Goal: Transaction & Acquisition: Purchase product/service

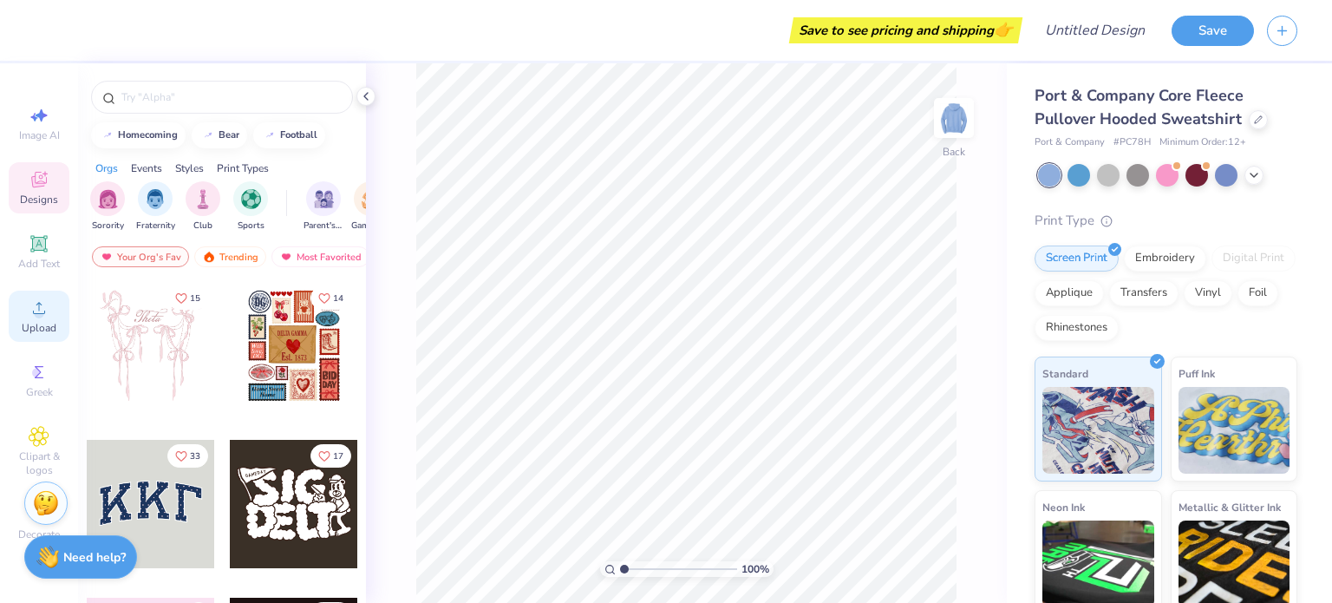
click at [49, 308] on icon at bounding box center [39, 307] width 21 height 21
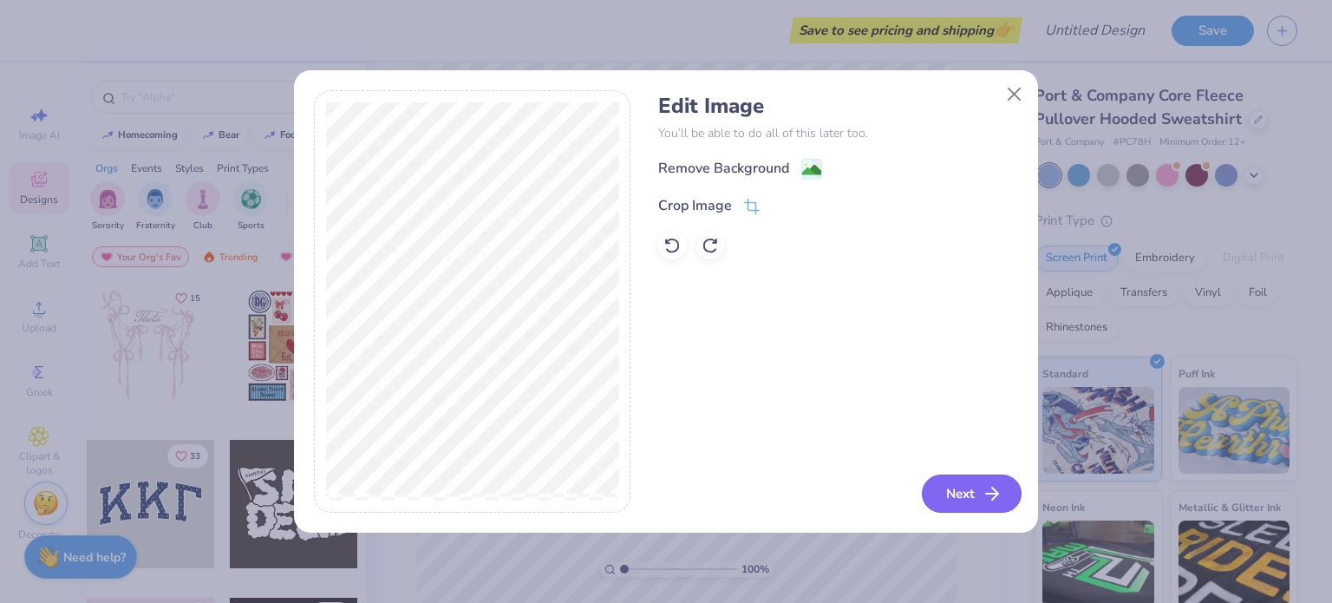
click at [955, 489] on button "Next" at bounding box center [972, 493] width 100 height 38
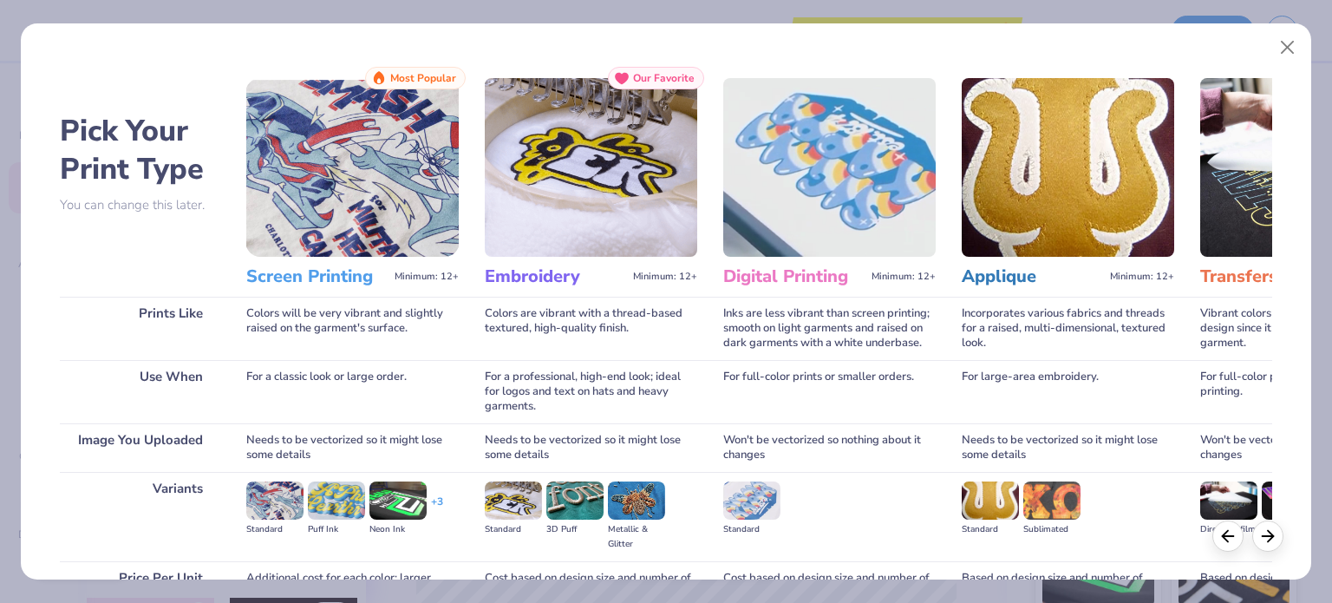
scroll to position [174, 0]
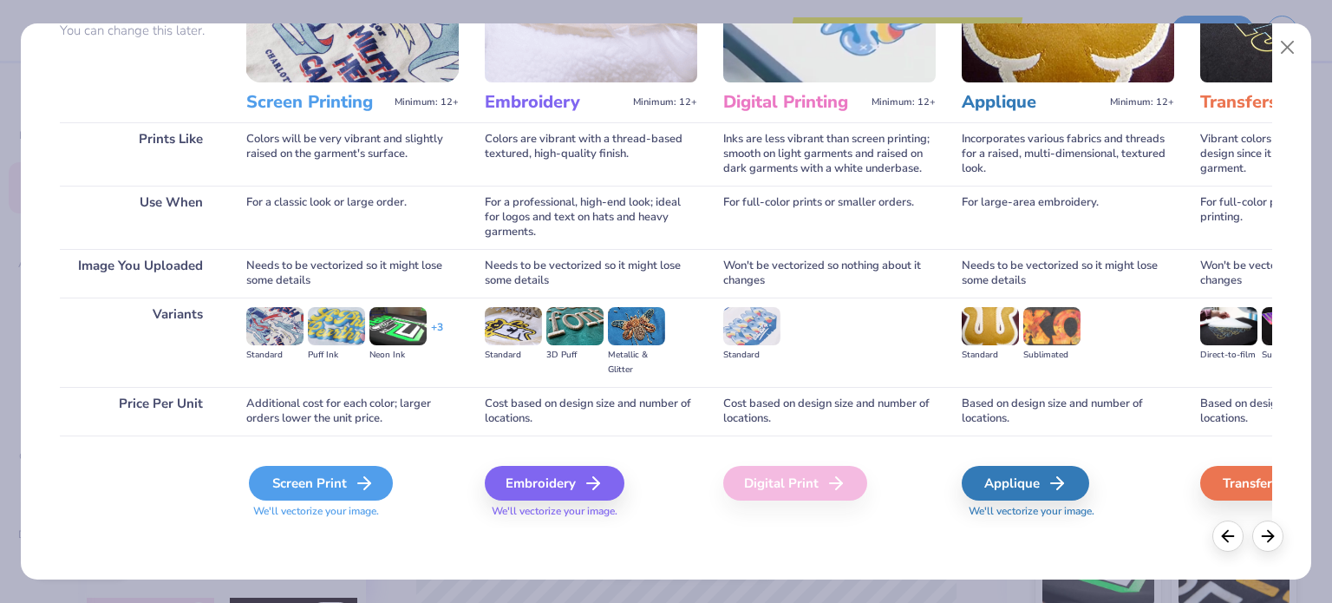
click at [314, 481] on div "Screen Print" at bounding box center [321, 483] width 144 height 35
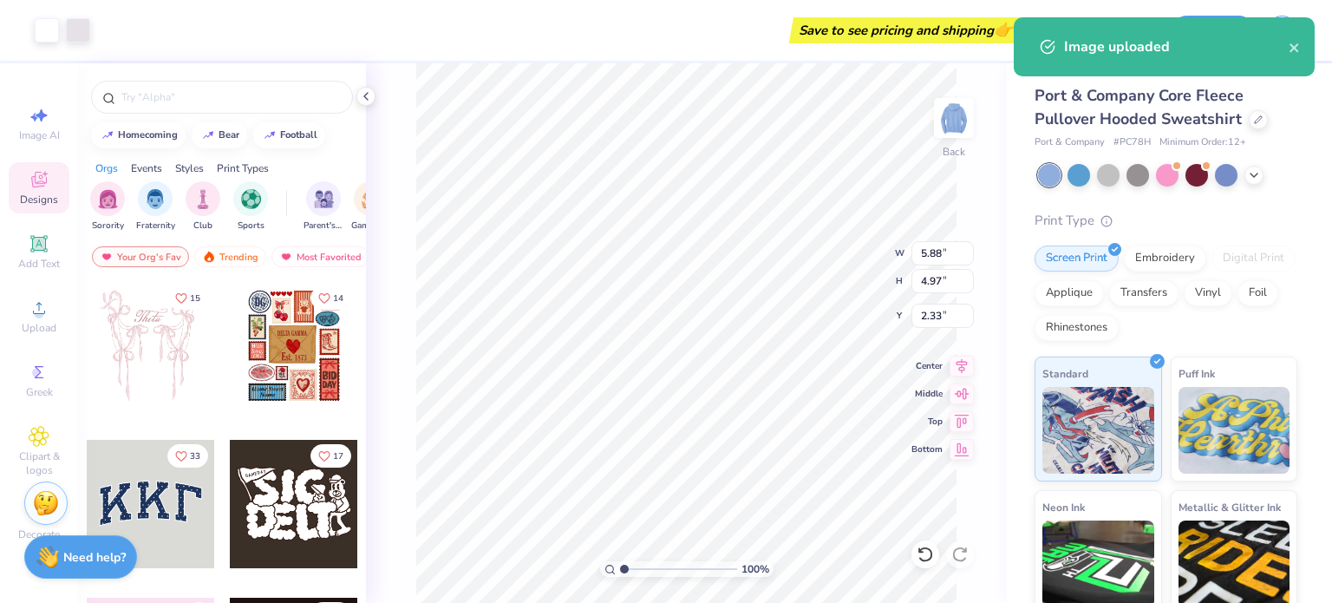
type input "5.88"
type input "4.97"
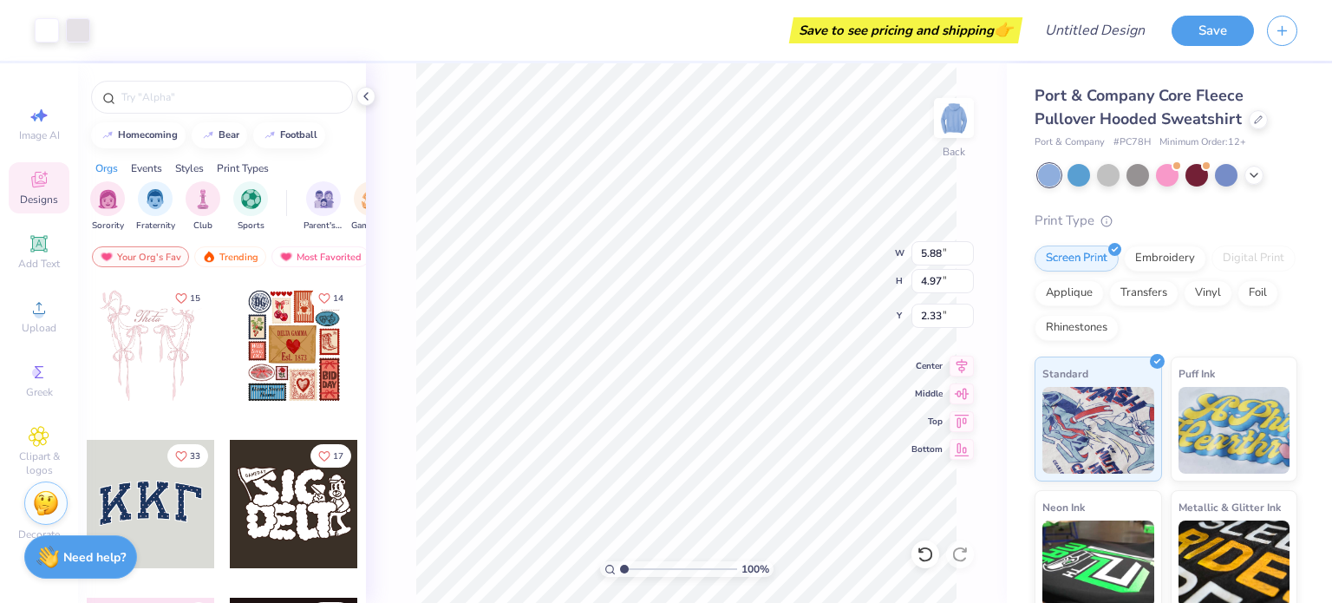
type input "2.44"
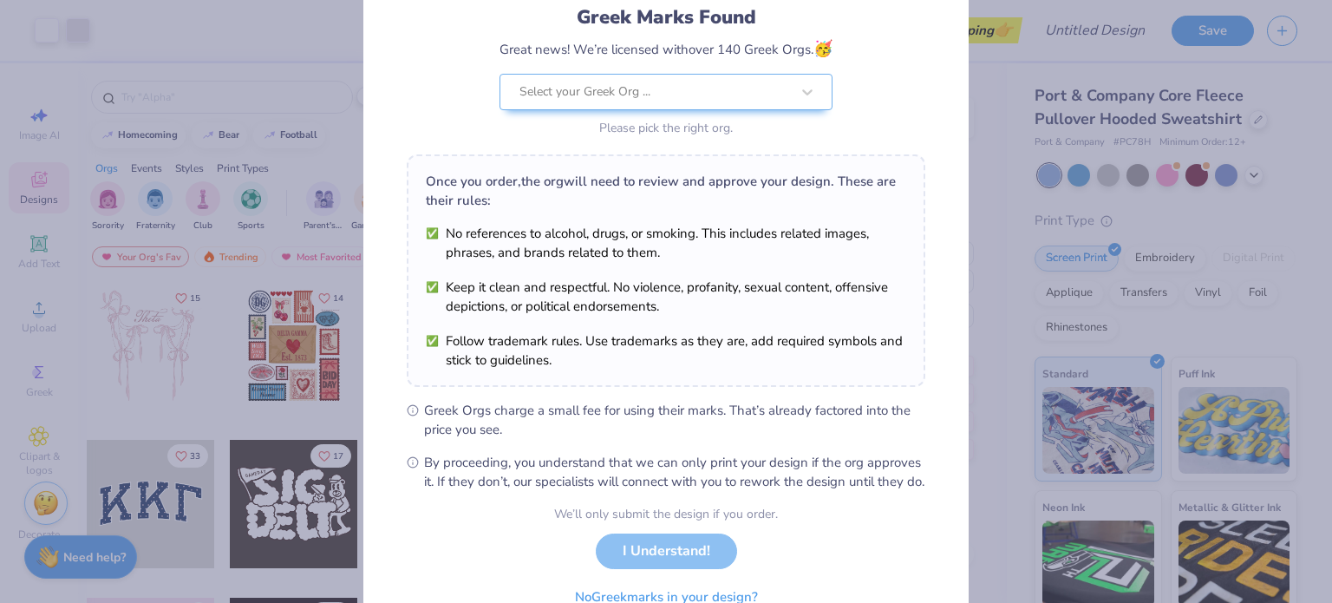
scroll to position [207, 0]
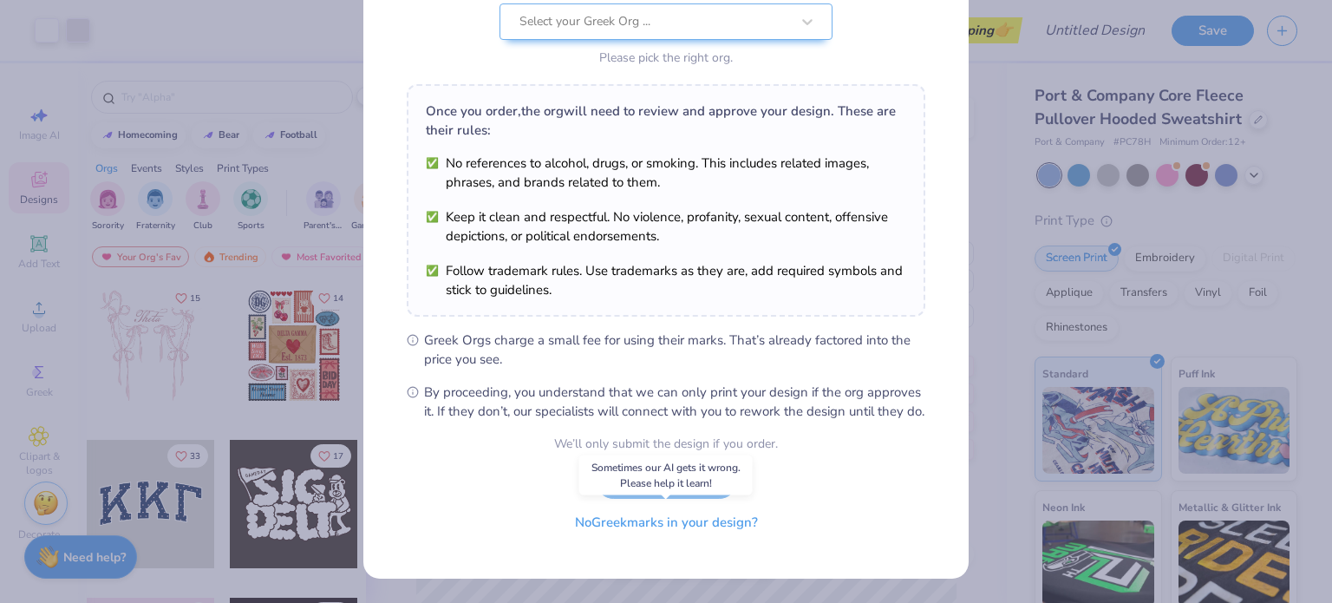
click at [675, 525] on button "No Greek marks in your design?" at bounding box center [666, 523] width 212 height 36
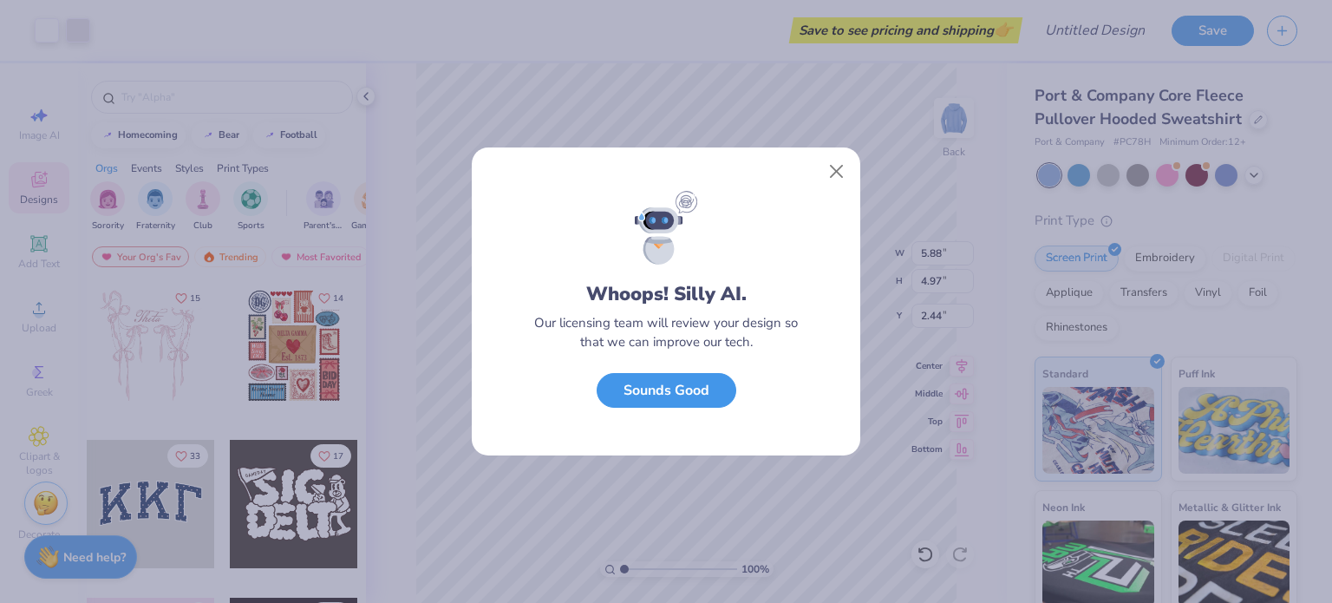
click at [680, 392] on button "Sounds Good" at bounding box center [667, 391] width 140 height 36
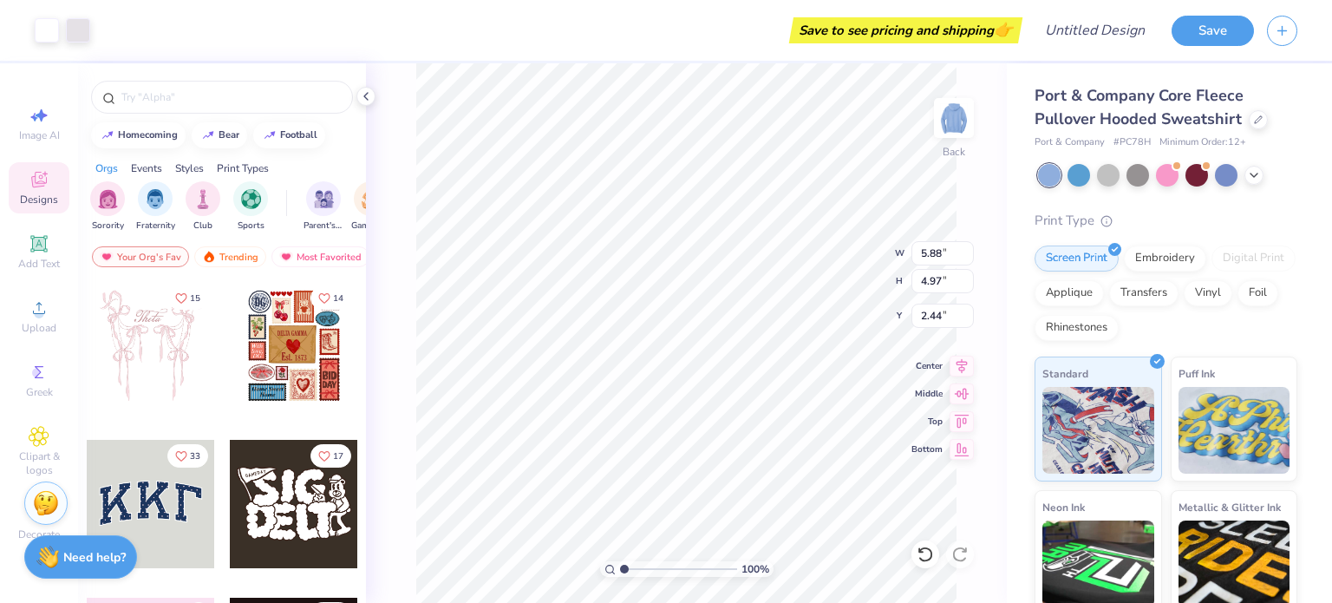
type input "4.98"
type input "4.21"
type input "2.29"
click at [946, 113] on img at bounding box center [953, 117] width 69 height 69
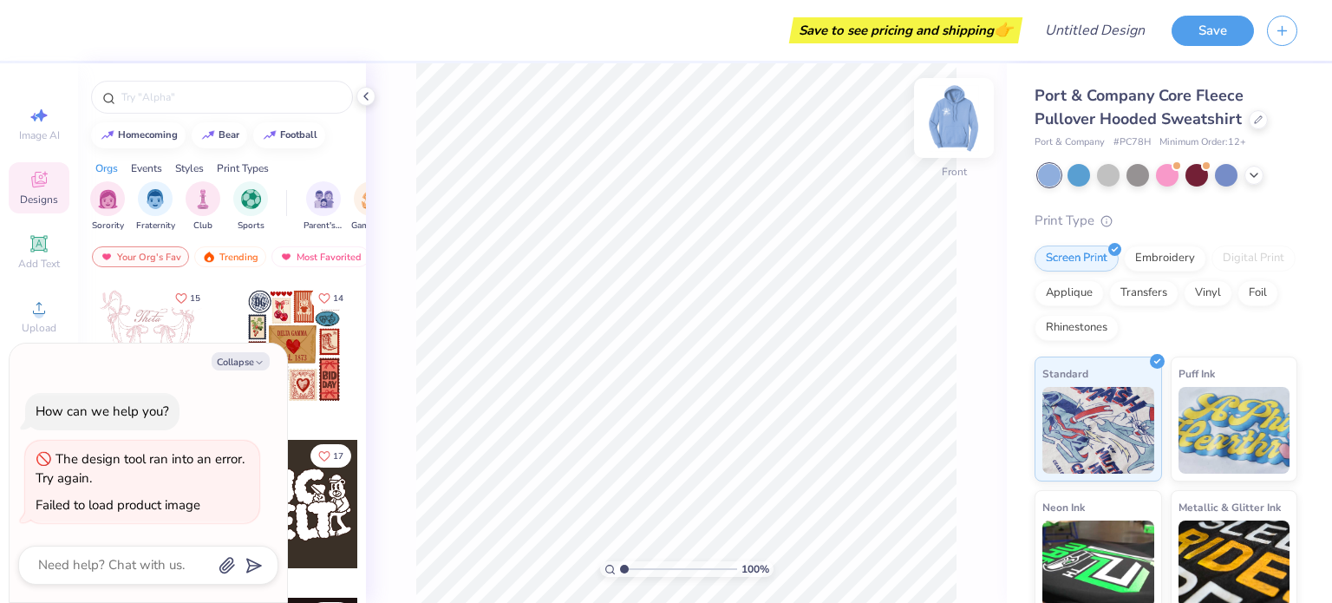
click at [957, 142] on img at bounding box center [953, 117] width 69 height 69
click at [958, 122] on img at bounding box center [953, 117] width 69 height 69
type textarea "x"
click at [153, 564] on textarea at bounding box center [124, 564] width 176 height 23
type textarea "w"
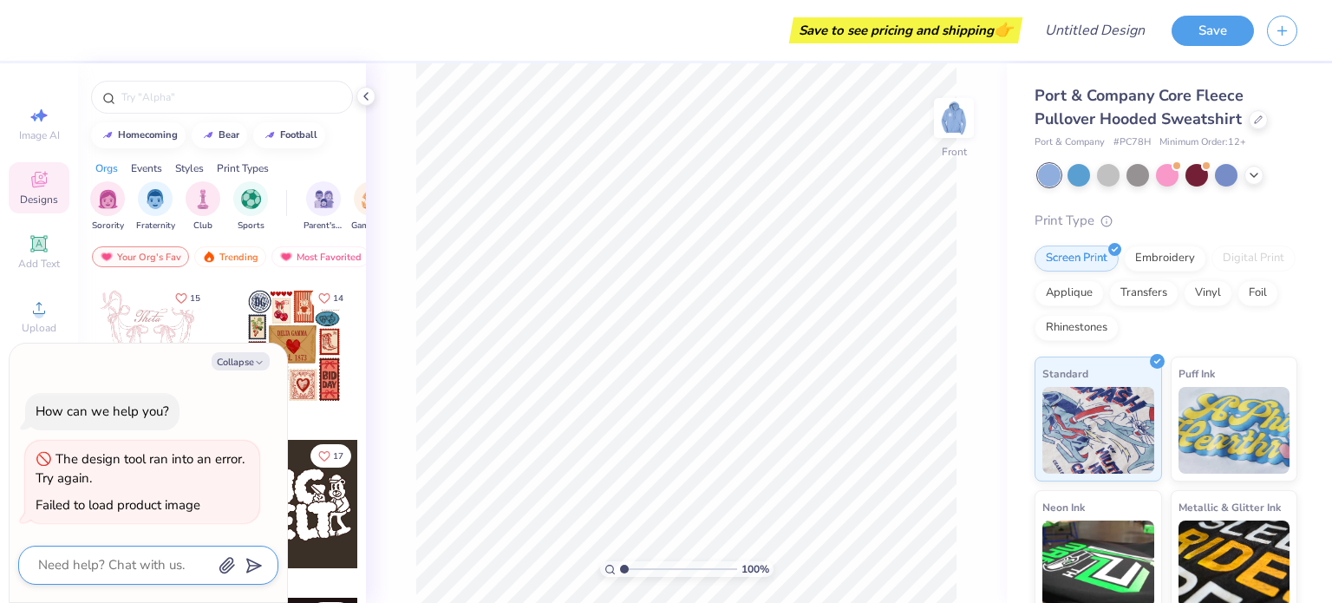
type textarea "x"
type textarea "wh"
type textarea "x"
type textarea "wha"
type textarea "x"
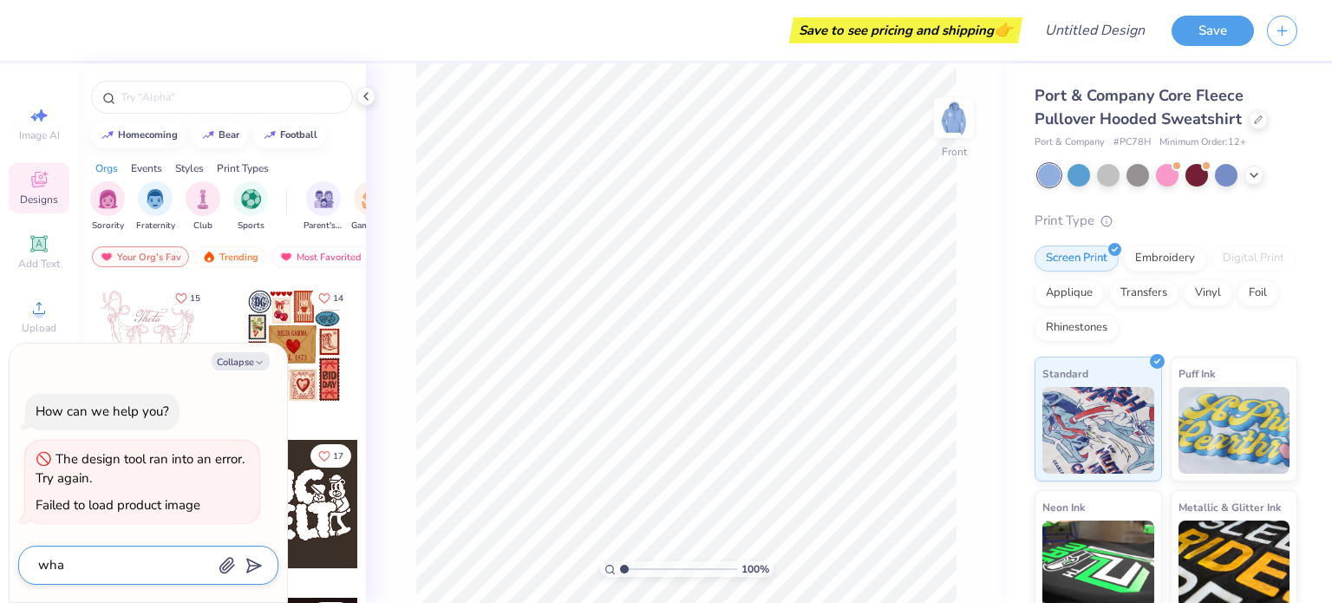
type textarea "what"
type textarea "x"
type textarea "what"
type textarea "x"
type textarea "what d"
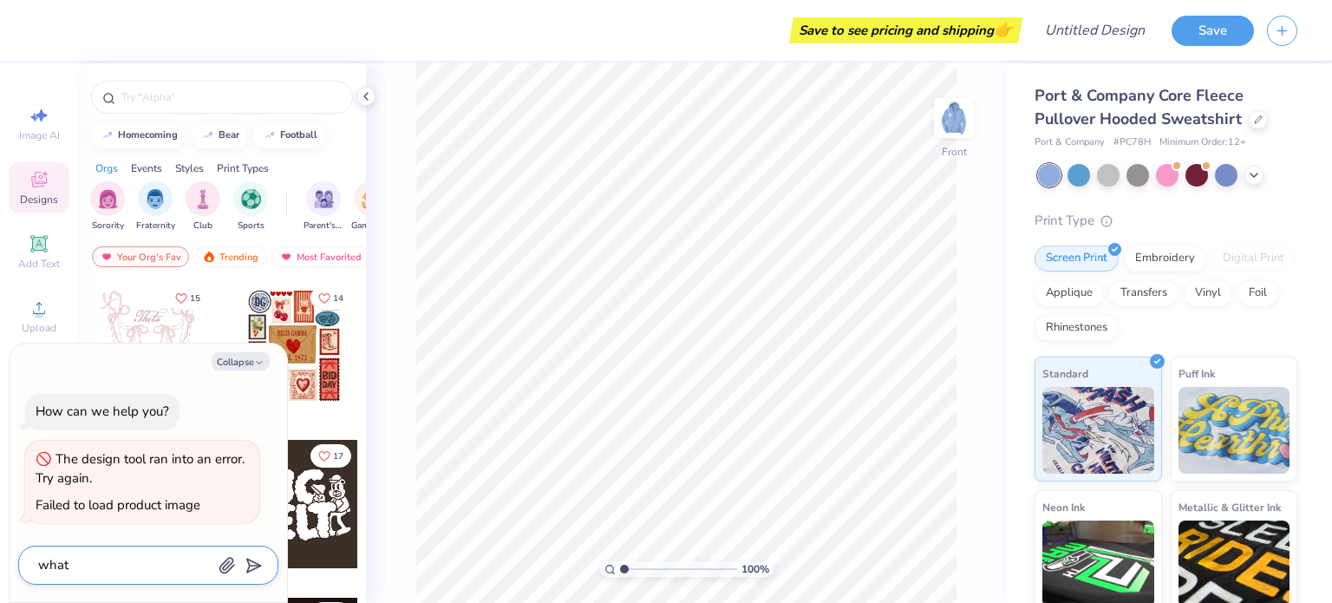
type textarea "x"
type textarea "what do"
type textarea "x"
type textarea "what do"
type textarea "x"
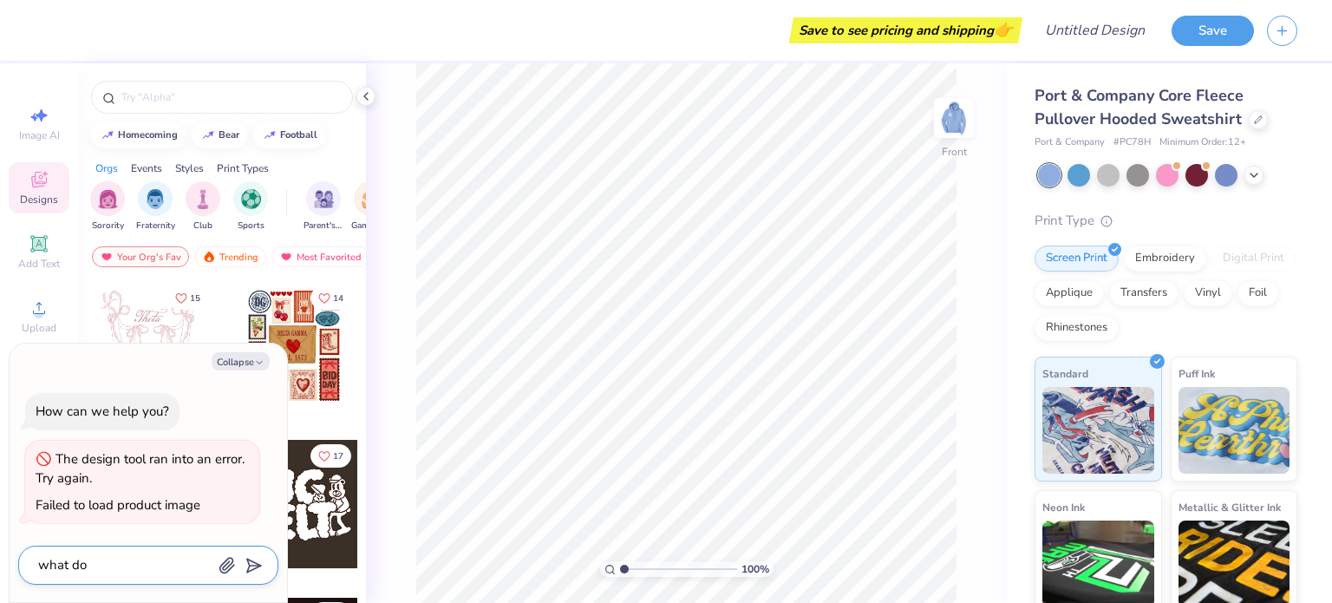
type textarea "what do i"
type textarea "x"
type textarea "what do i"
type textarea "x"
type textarea "what do i d"
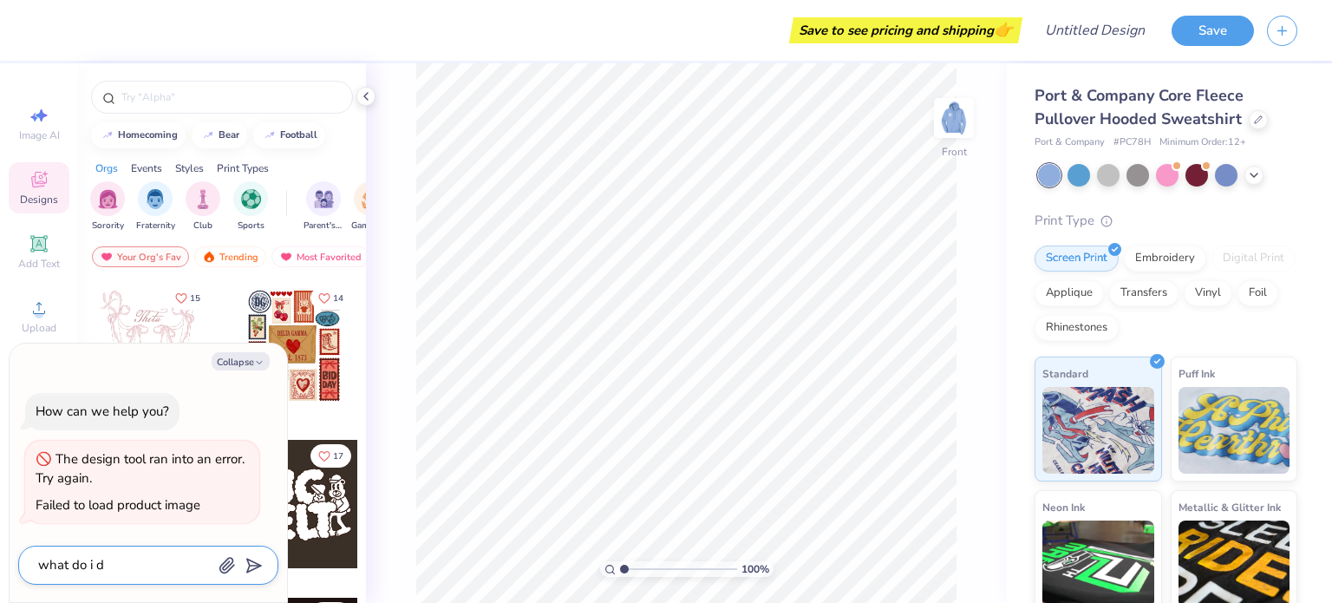
type textarea "x"
type textarea "what do i do"
type textarea "x"
type textarea "what do i do"
type textarea "x"
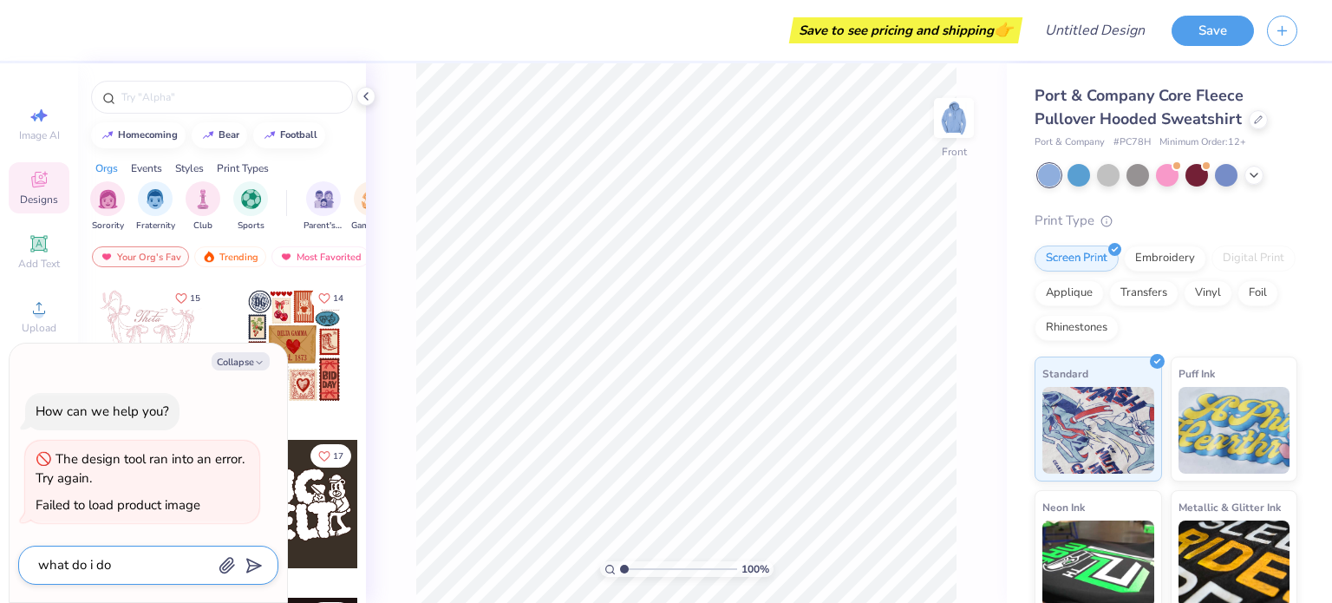
type textarea "what do i do a"
type textarea "x"
type textarea "what do i do ab"
type textarea "x"
type textarea "what do i do abo"
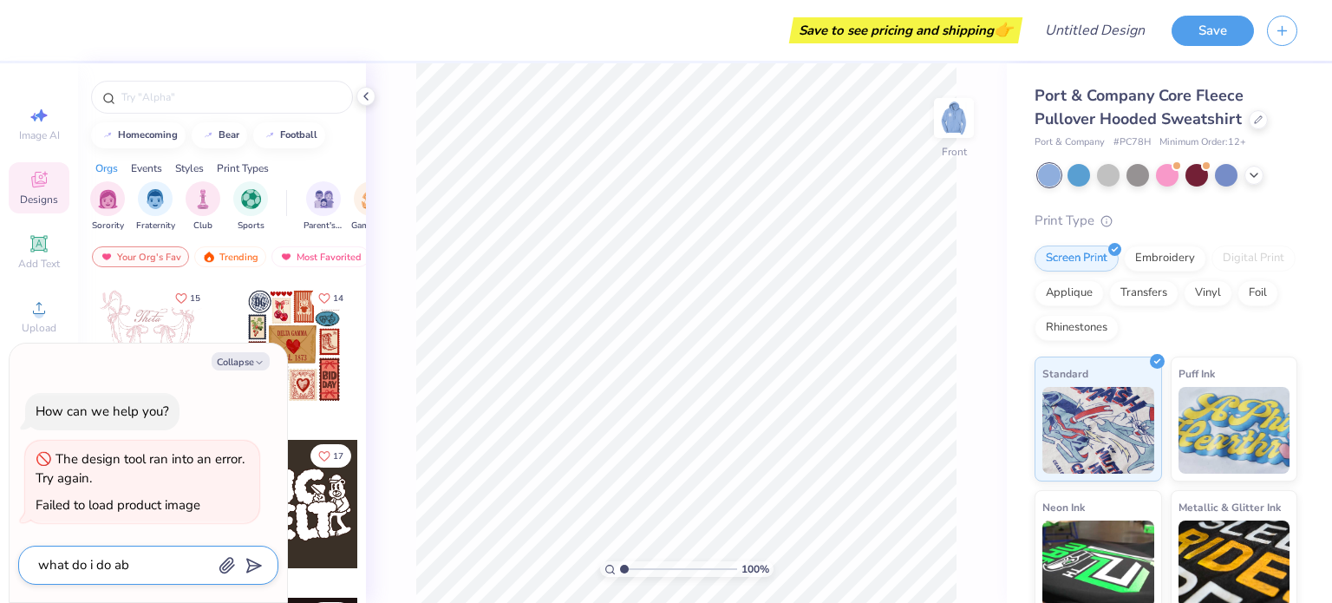
type textarea "x"
type textarea "what do i do abou"
type textarea "x"
type textarea "what do i do about"
type textarea "x"
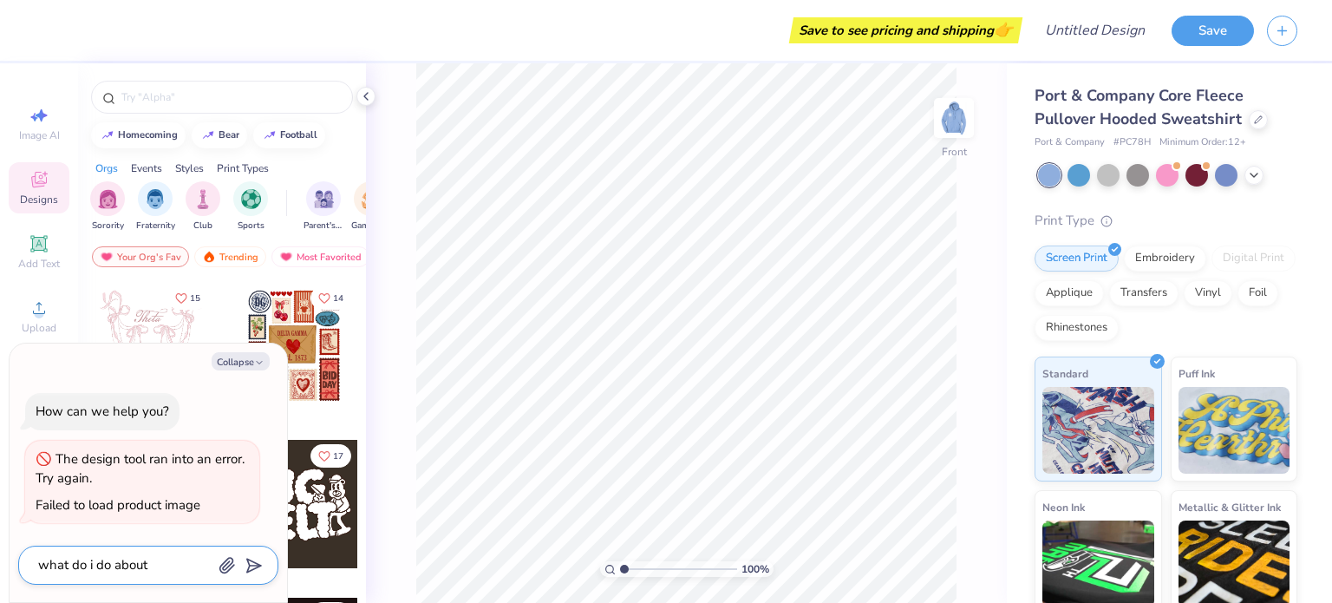
type textarea "what do i do about"
type textarea "x"
type textarea "what do i do about t"
type textarea "x"
type textarea "what do i do about th"
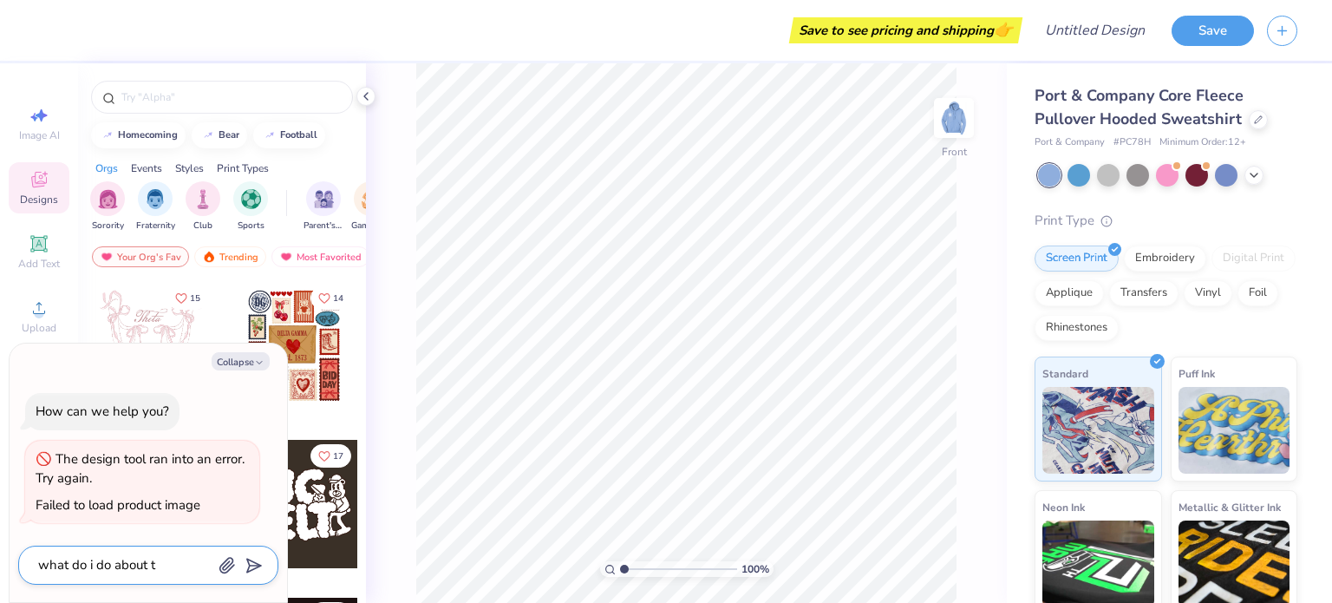
type textarea "x"
type textarea "what do i do about tha"
type textarea "x"
type textarea "what do i do about thart"
type textarea "x"
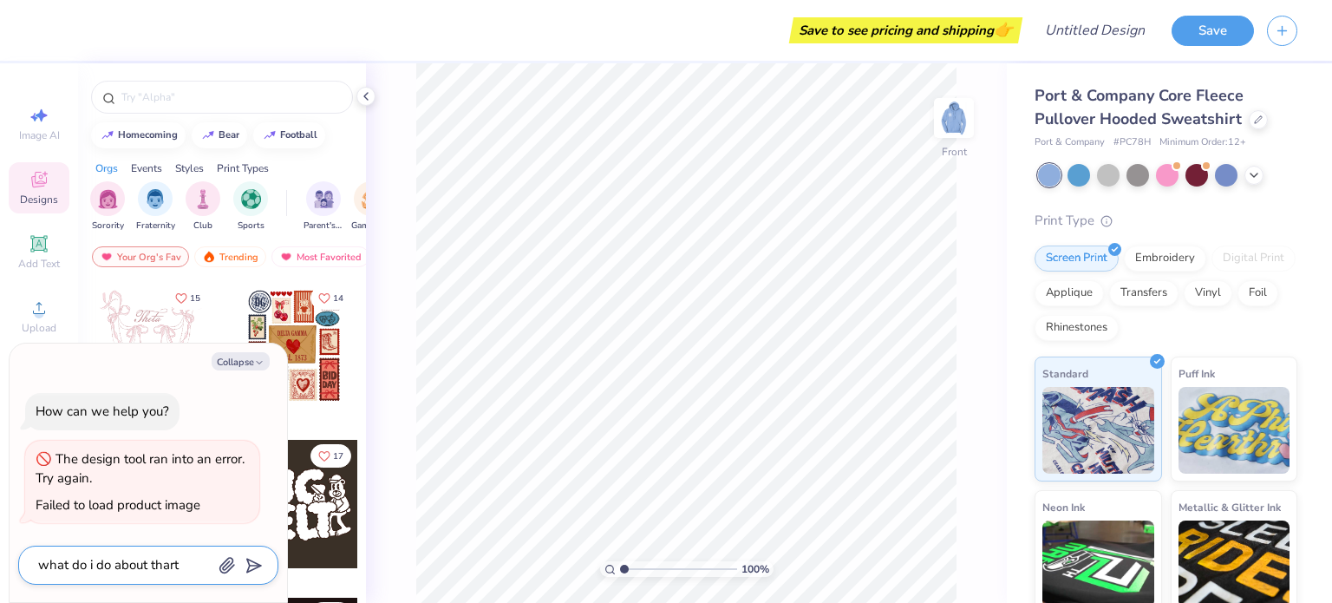
type textarea "what do i do about thart"
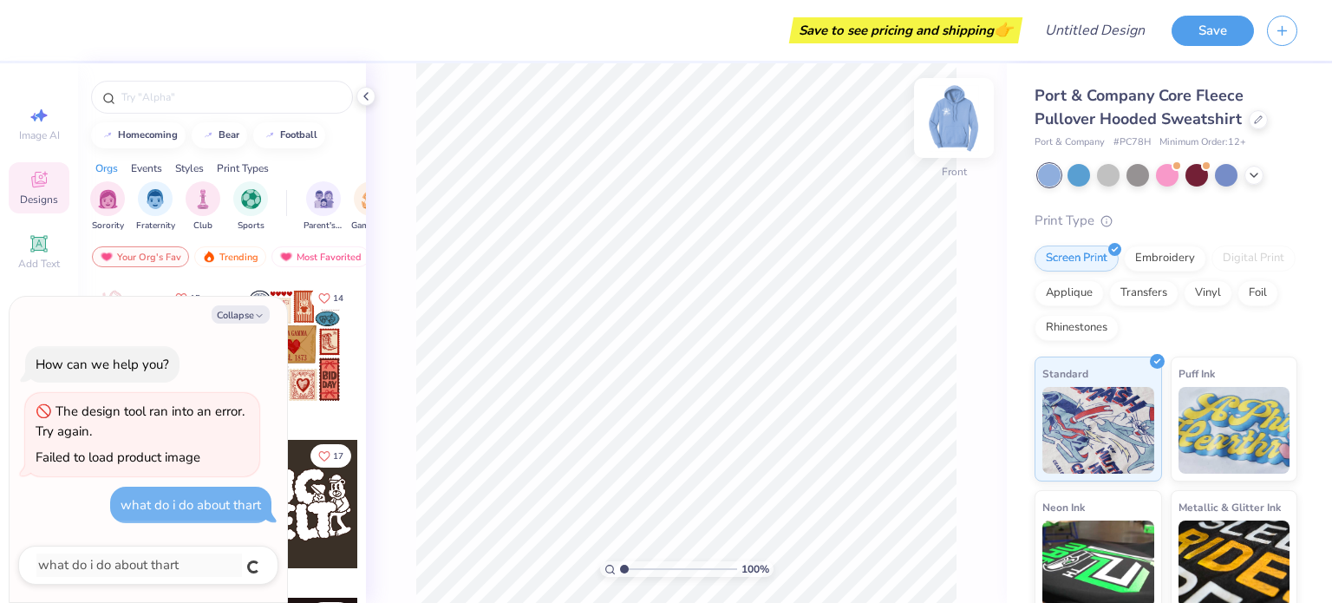
click at [970, 113] on img at bounding box center [953, 117] width 69 height 69
type textarea "x"
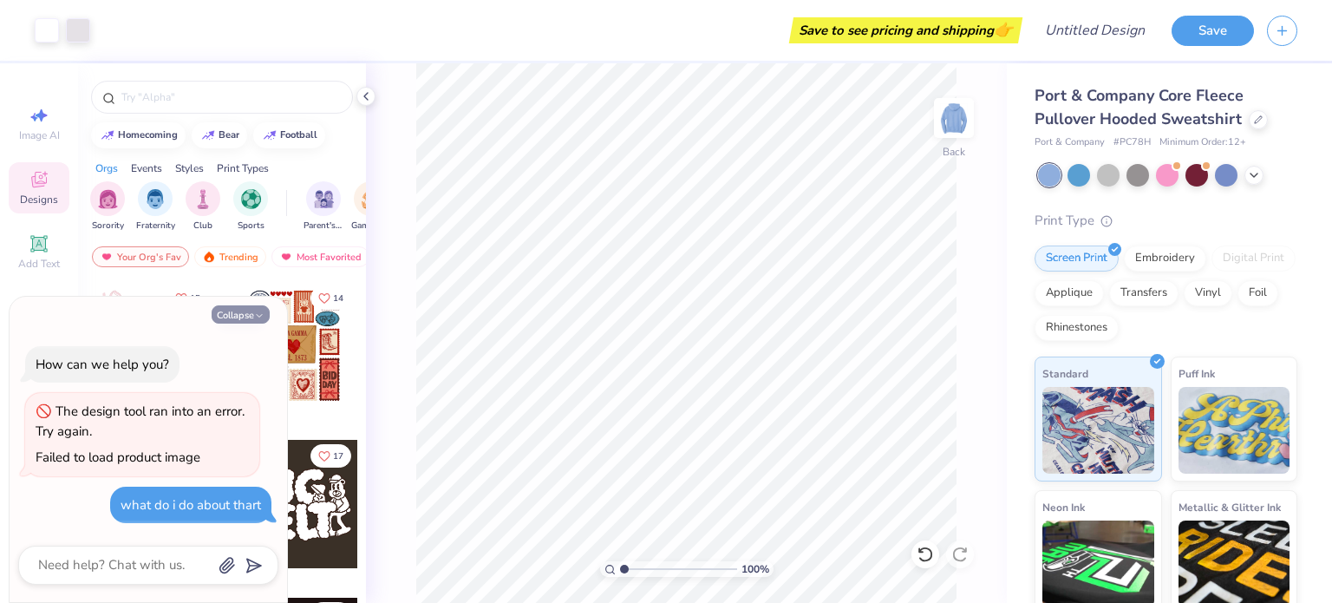
click at [247, 321] on button "Collapse" at bounding box center [241, 314] width 58 height 18
type textarea "x"
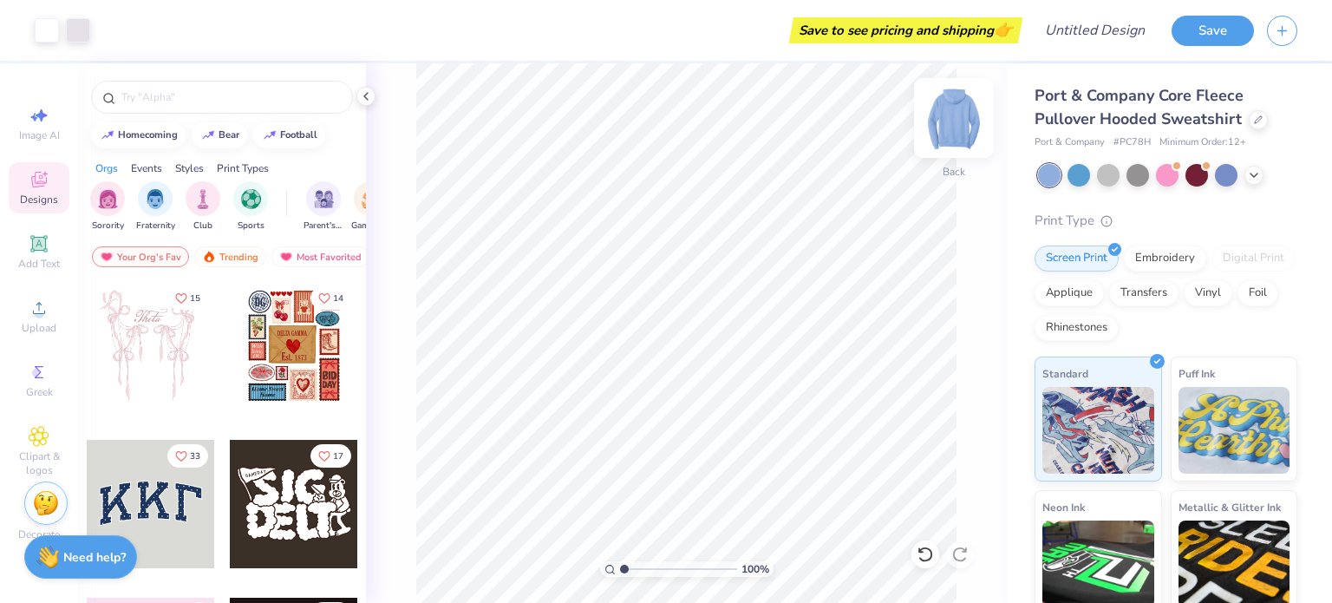
click at [965, 132] on img at bounding box center [953, 117] width 69 height 69
click at [965, 132] on img at bounding box center [953, 118] width 35 height 35
click at [957, 172] on div "Back" at bounding box center [954, 172] width 23 height 16
click at [938, 110] on img at bounding box center [953, 117] width 69 height 69
click at [968, 117] on img at bounding box center [953, 117] width 69 height 69
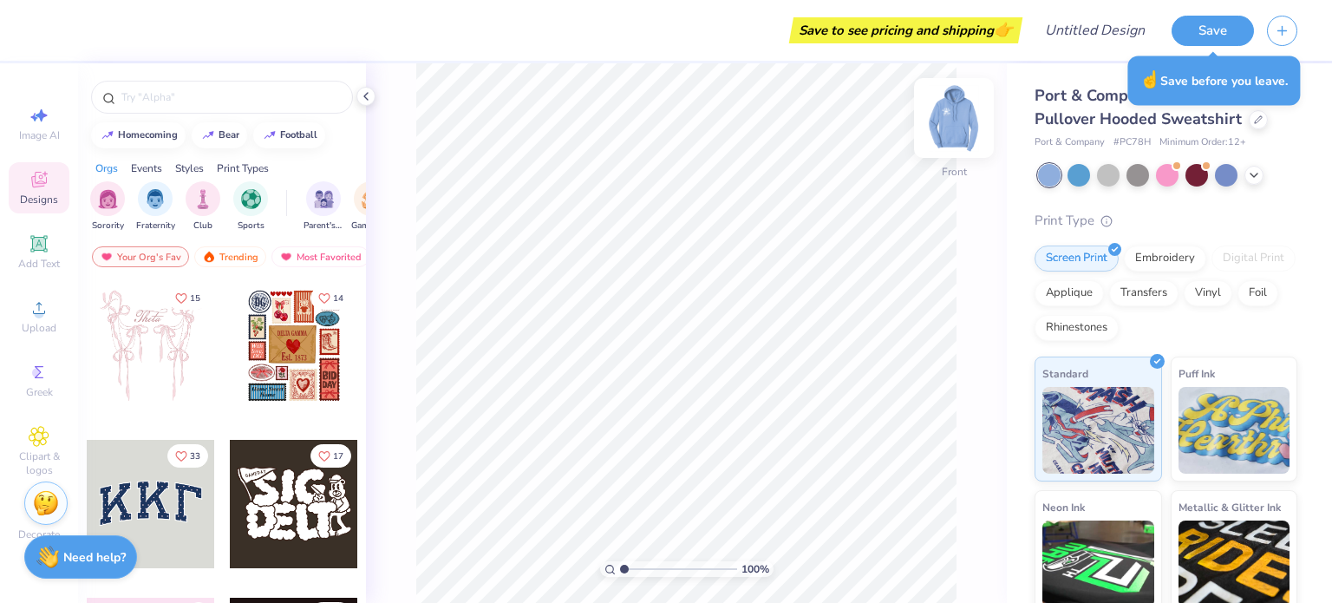
click at [945, 126] on img at bounding box center [953, 117] width 69 height 69
click at [946, 125] on img at bounding box center [953, 117] width 69 height 69
click at [29, 327] on span "Upload" at bounding box center [39, 328] width 35 height 14
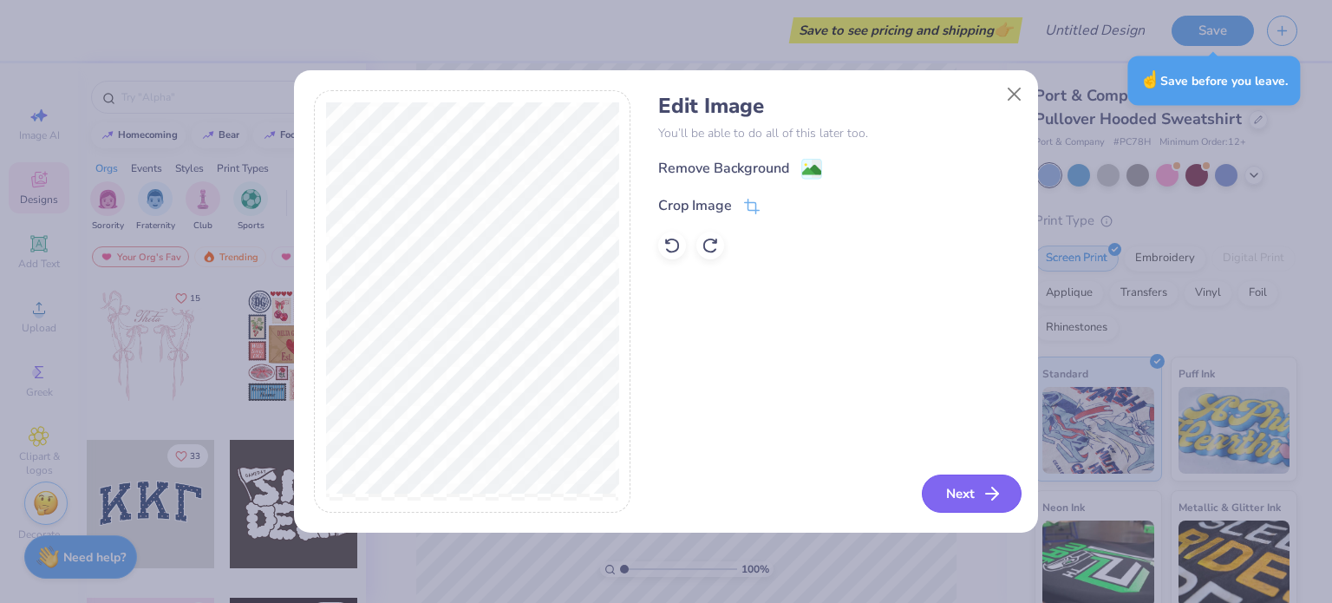
click at [962, 482] on button "Next" at bounding box center [972, 493] width 100 height 38
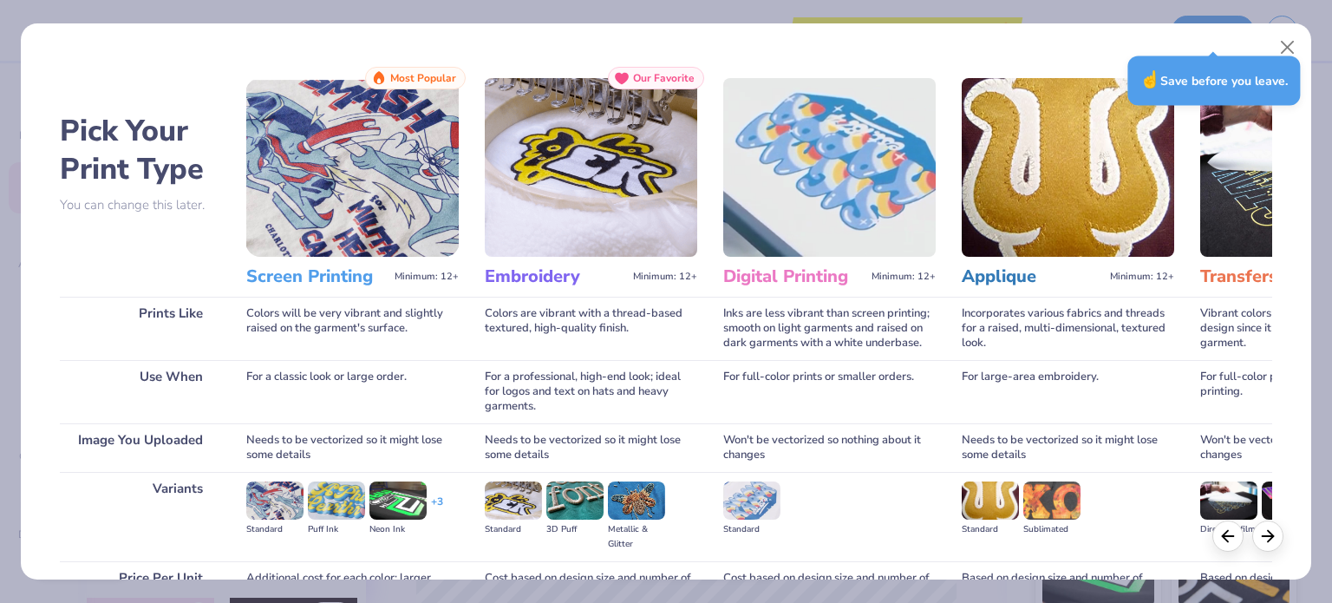
click at [872, 316] on div "Inks are less vibrant than screen printing; smooth on light garments and raised…" at bounding box center [829, 328] width 212 height 63
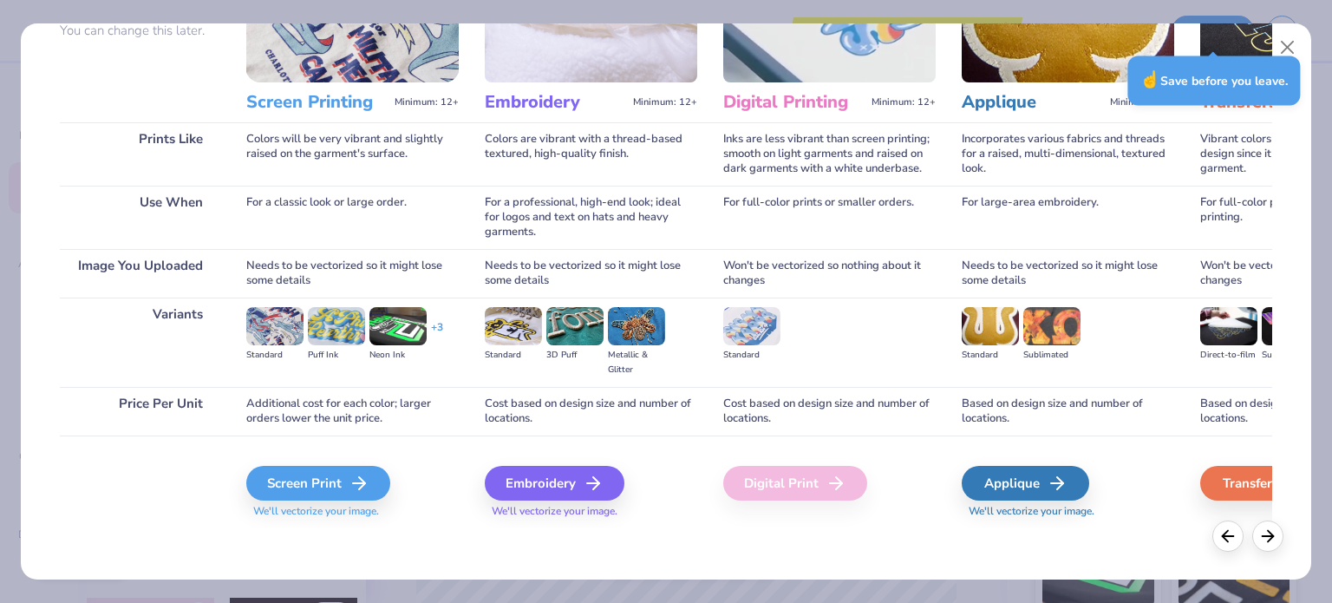
click at [343, 499] on div "Screen Print We'll vectorize your image." at bounding box center [352, 492] width 212 height 53
click at [345, 500] on div "Screen Print We'll vectorize your image." at bounding box center [352, 492] width 212 height 53
click at [365, 477] on polyline at bounding box center [367, 483] width 6 height 12
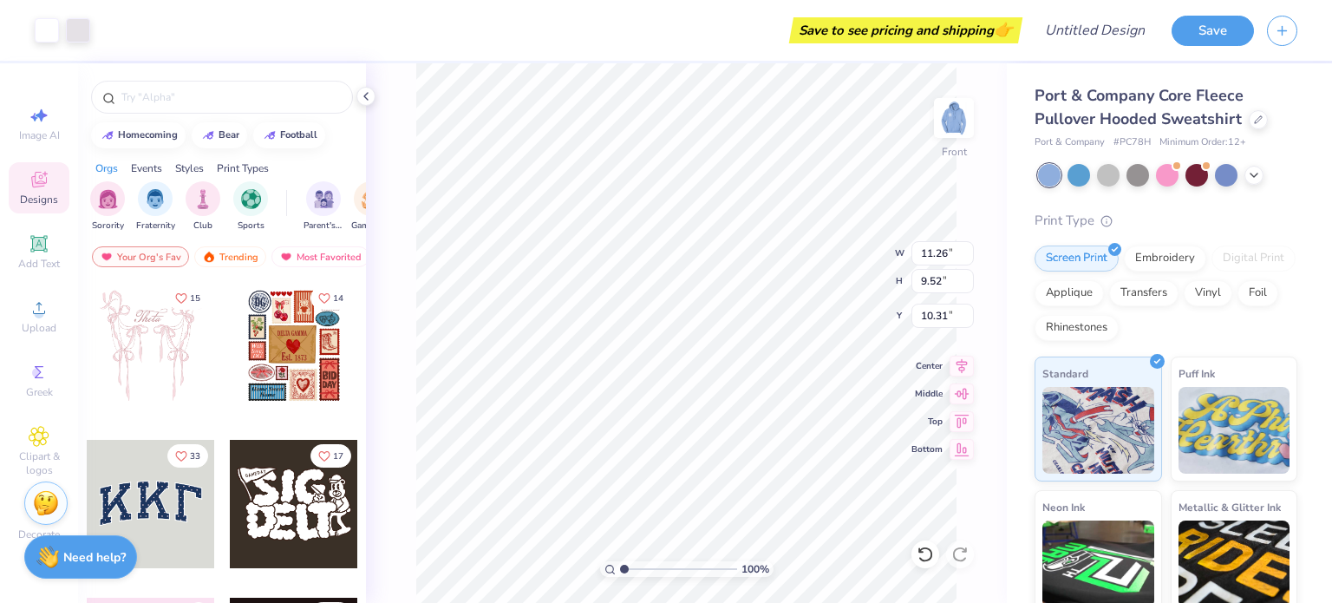
type input "11.26"
type input "9.52"
type input "10.78"
type input "13.31"
type input "11.25"
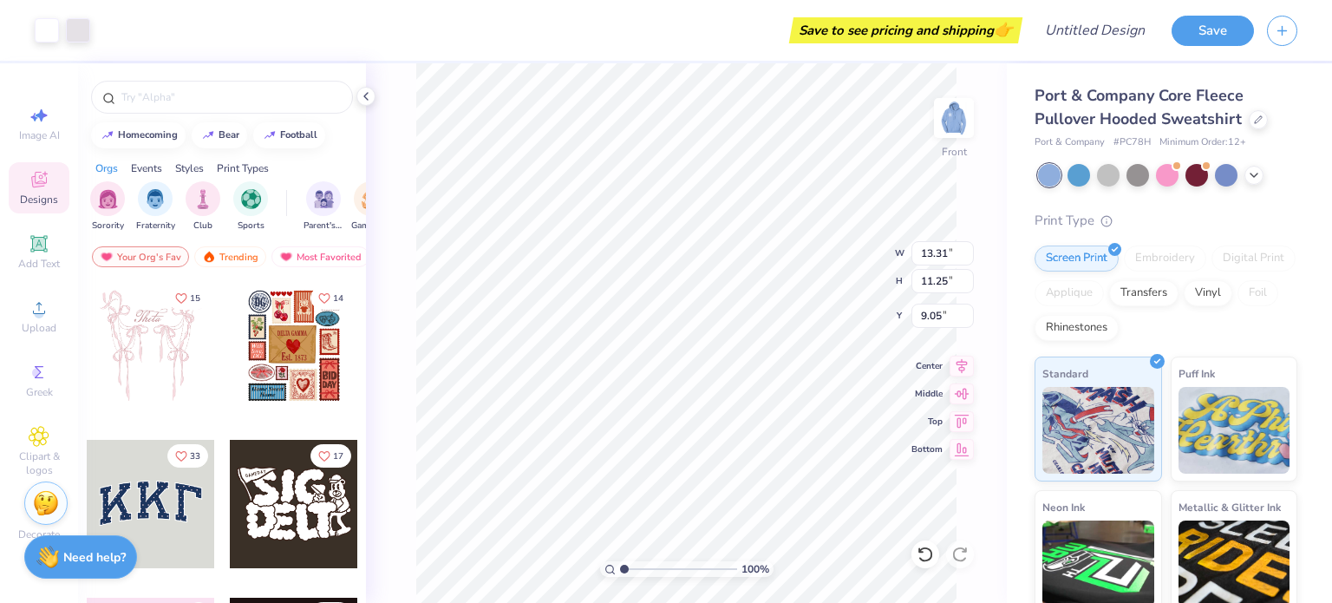
type input "9.16"
click at [941, 112] on img at bounding box center [953, 117] width 69 height 69
click at [942, 112] on img at bounding box center [953, 117] width 69 height 69
click at [943, 113] on img at bounding box center [953, 117] width 69 height 69
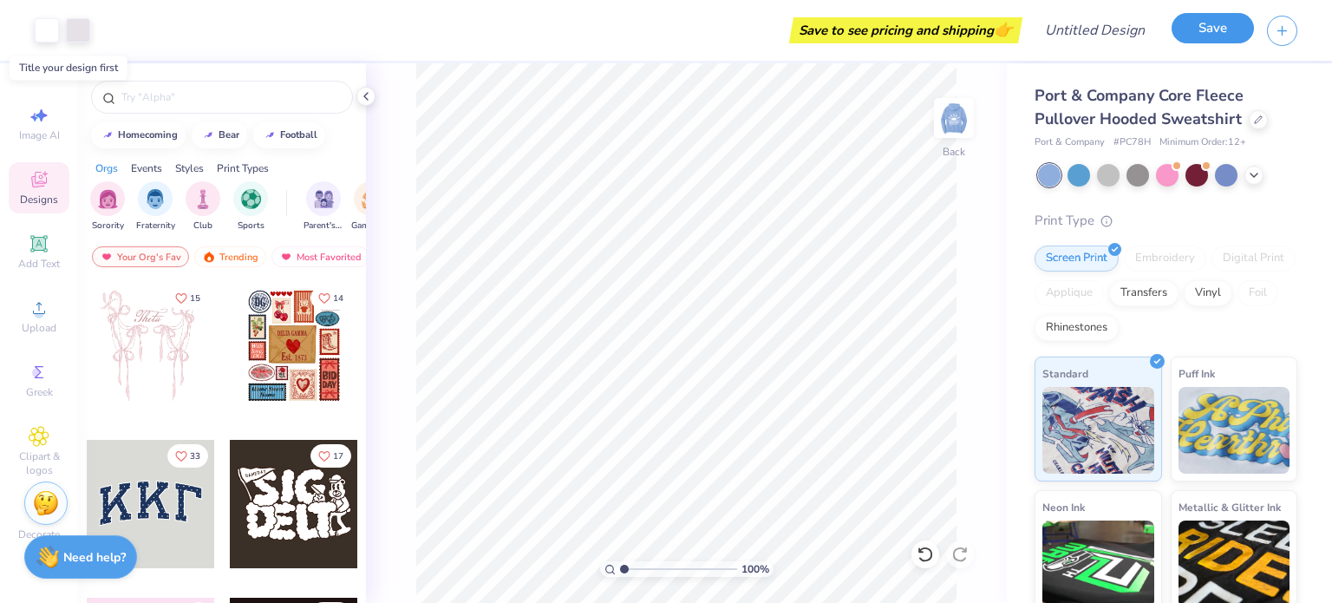
click at [1198, 24] on button "Save" at bounding box center [1212, 28] width 82 height 30
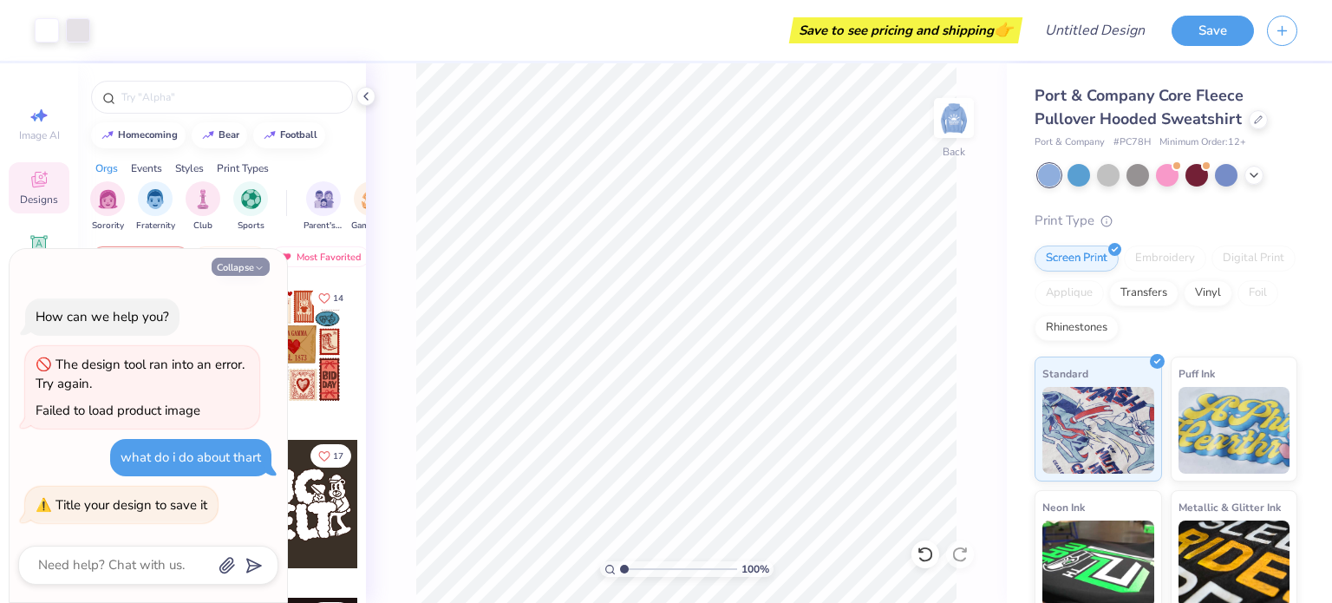
click at [260, 264] on icon "button" at bounding box center [259, 268] width 10 height 10
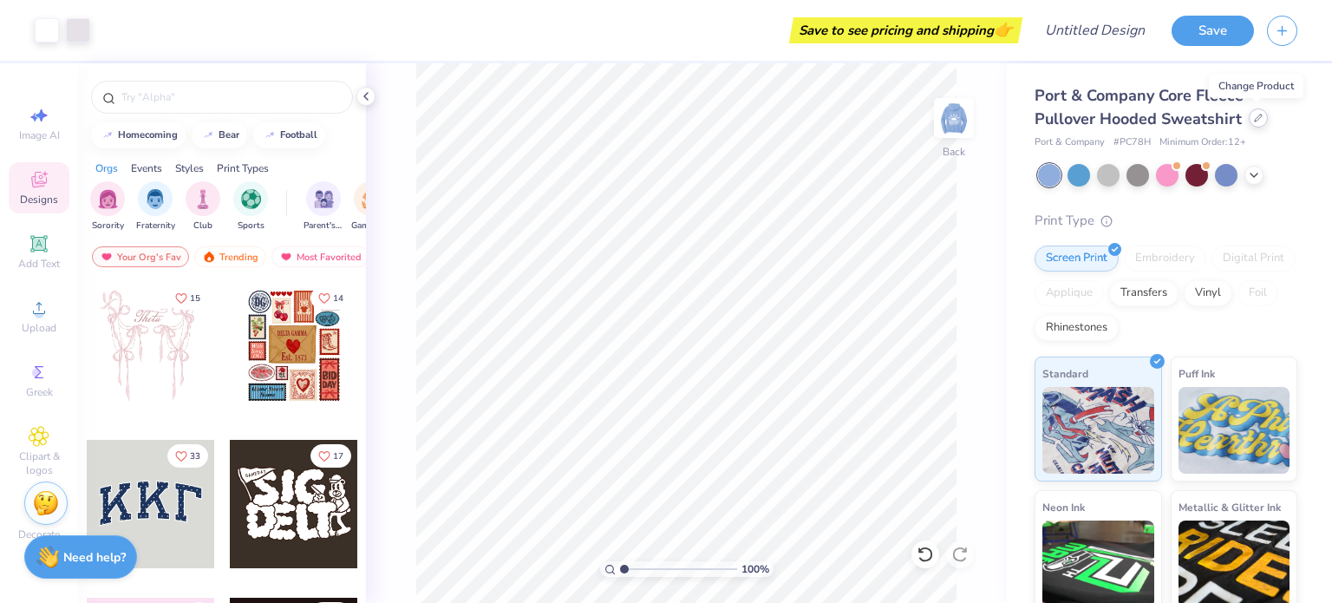
click at [1254, 121] on icon at bounding box center [1258, 118] width 9 height 9
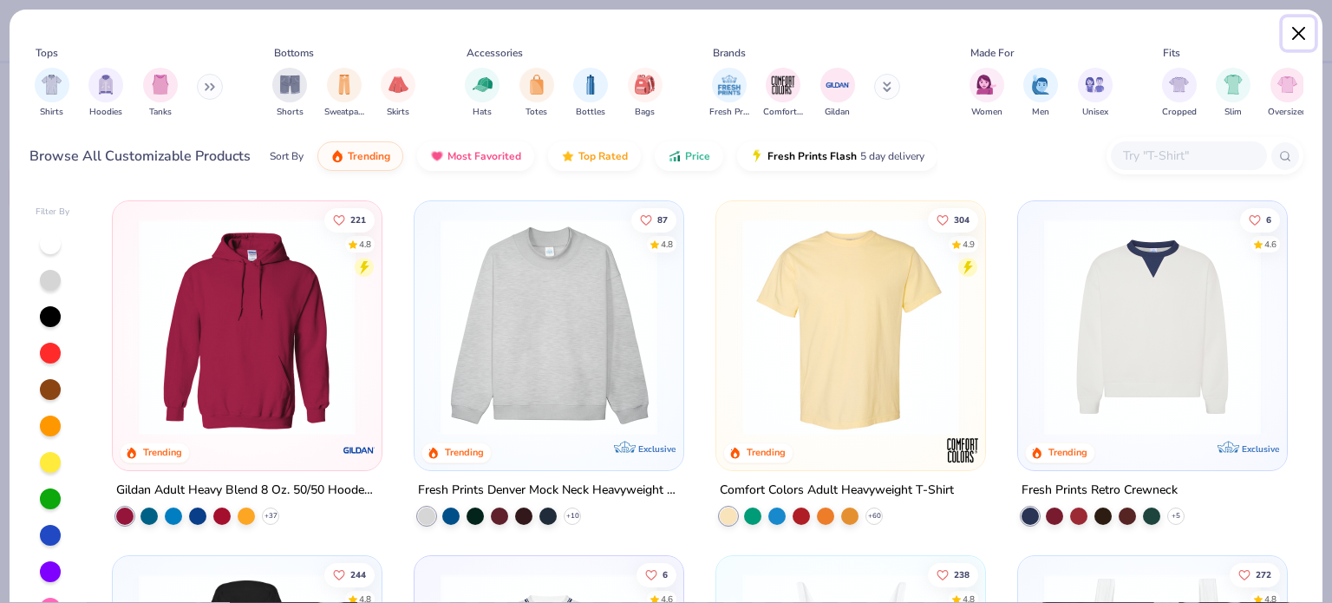
click at [1297, 40] on button "Close" at bounding box center [1298, 33] width 33 height 33
click at [1302, 33] on div "Save" at bounding box center [1251, 30] width 160 height 61
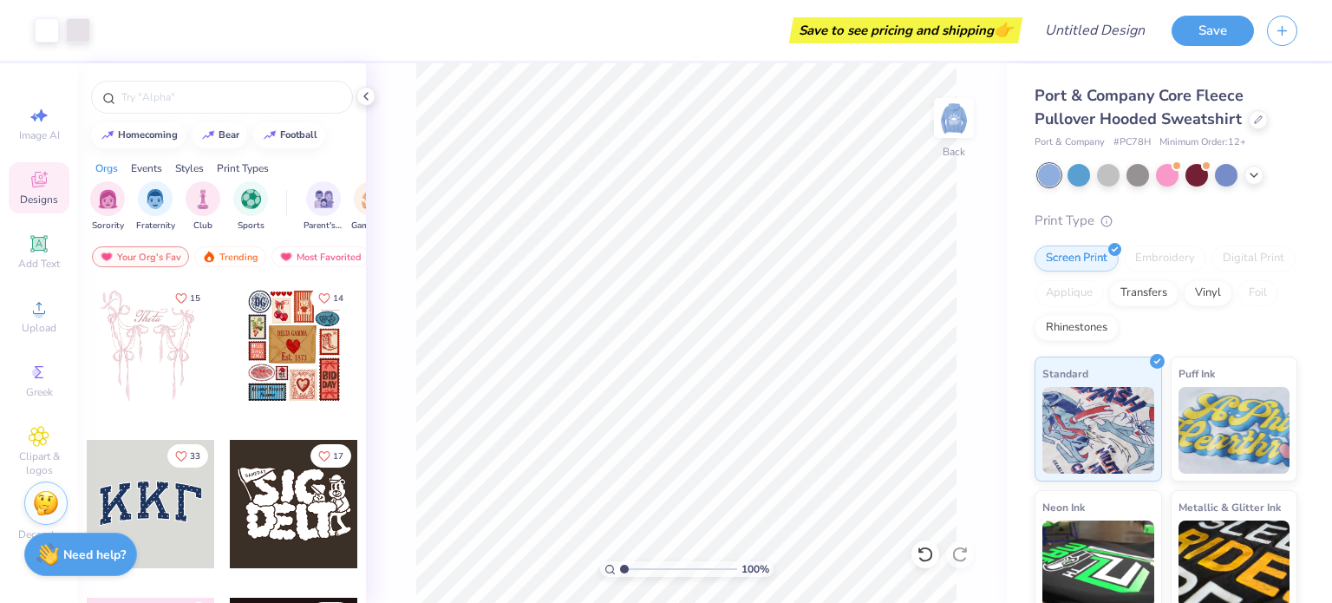
click at [86, 561] on strong "Need help?" at bounding box center [94, 554] width 62 height 16
type textarea "x"
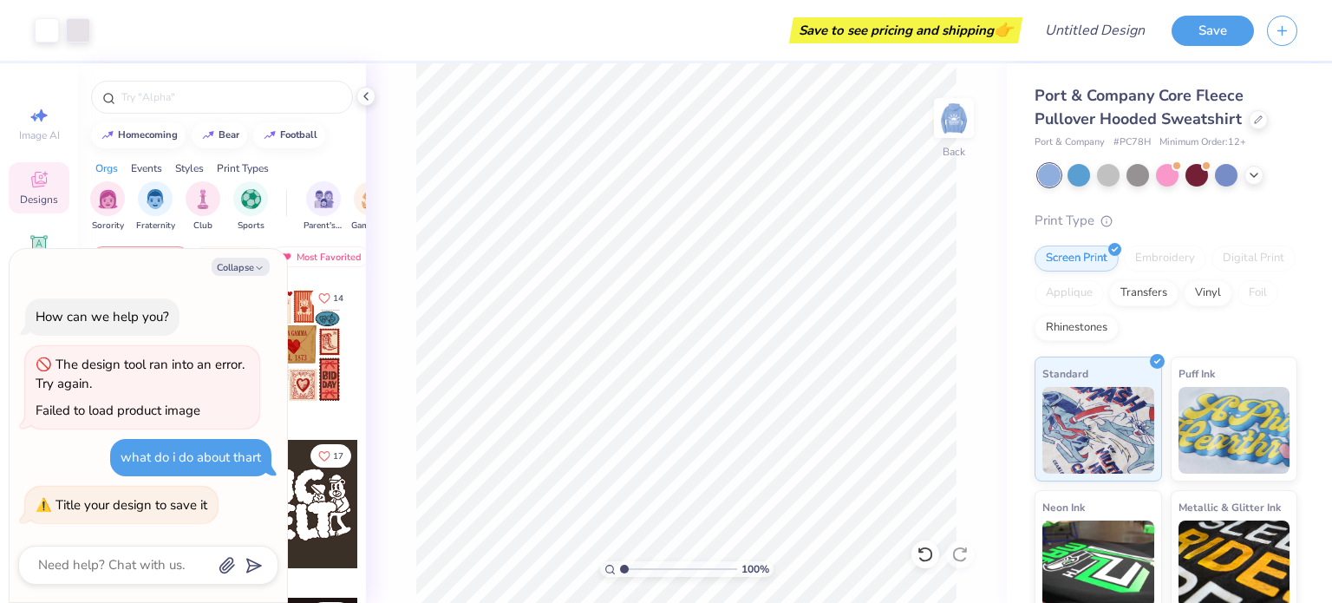
type textarea "h"
type textarea "x"
type textarea "ho"
type textarea "x"
type textarea "ho"
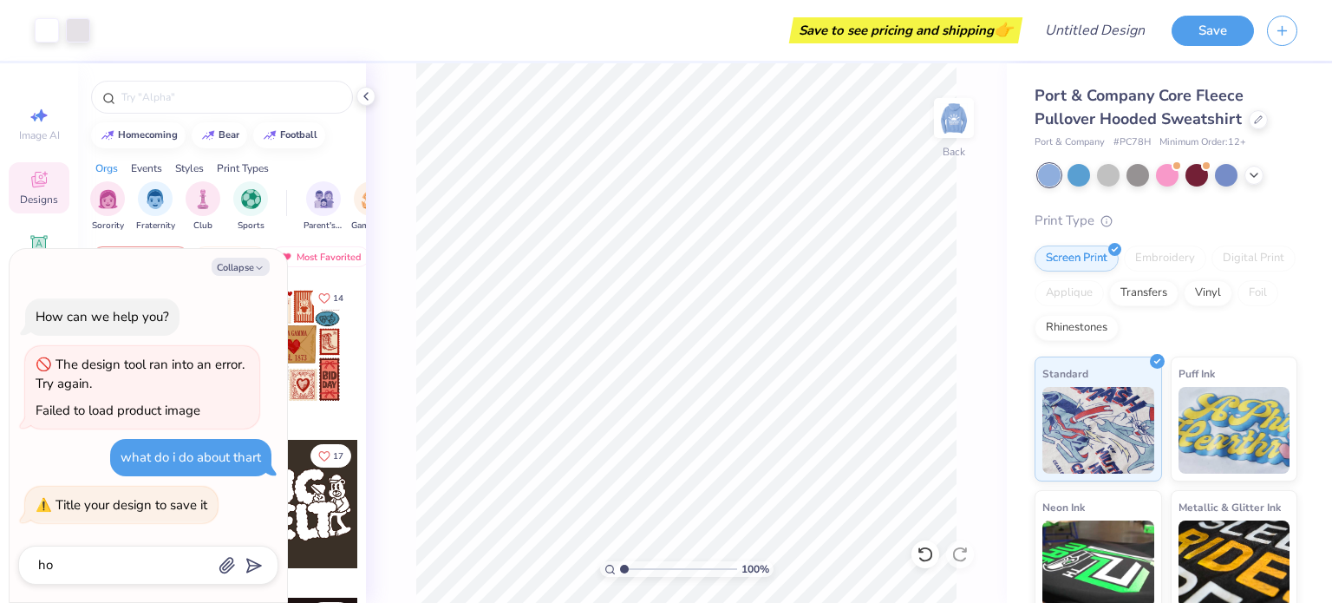
type textarea "x"
type textarea "ho"
type textarea "x"
type textarea "hoq"
type textarea "x"
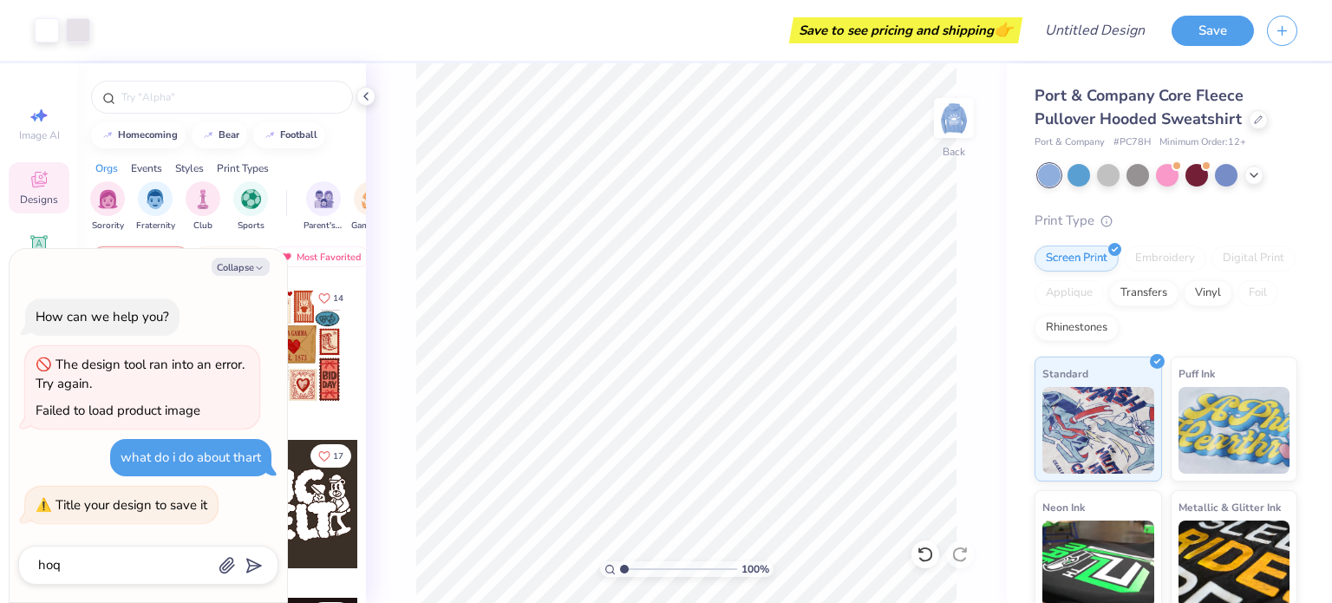
type textarea "hoq"
type textarea "x"
type textarea "hoq s"
type textarea "x"
type textarea "hoq"
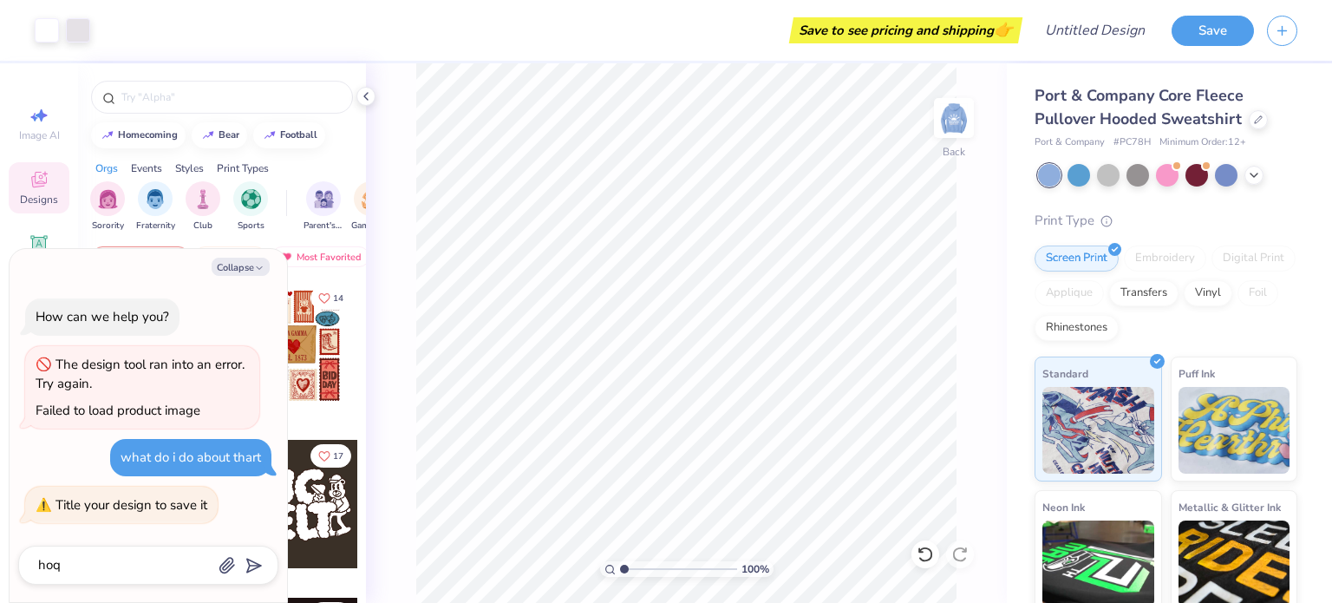
type textarea "x"
type textarea "hoq d"
type textarea "x"
type textarea "hoq"
type textarea "x"
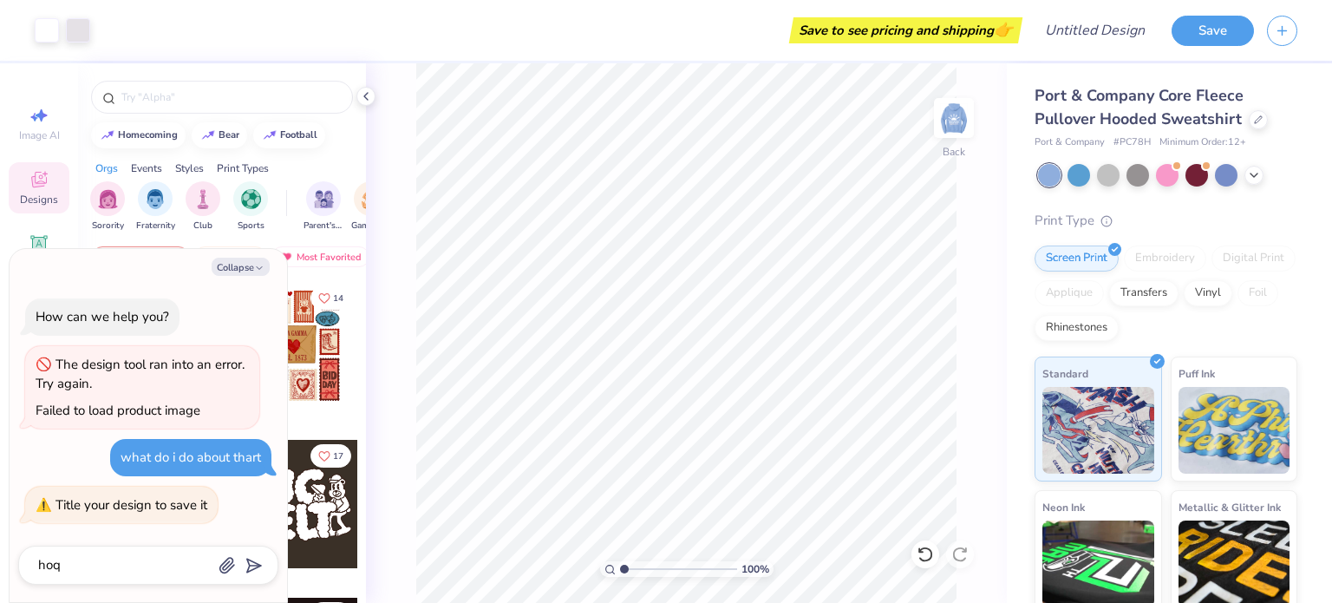
type textarea "hoq"
type textarea "x"
type textarea "ho"
type textarea "x"
type textarea "how"
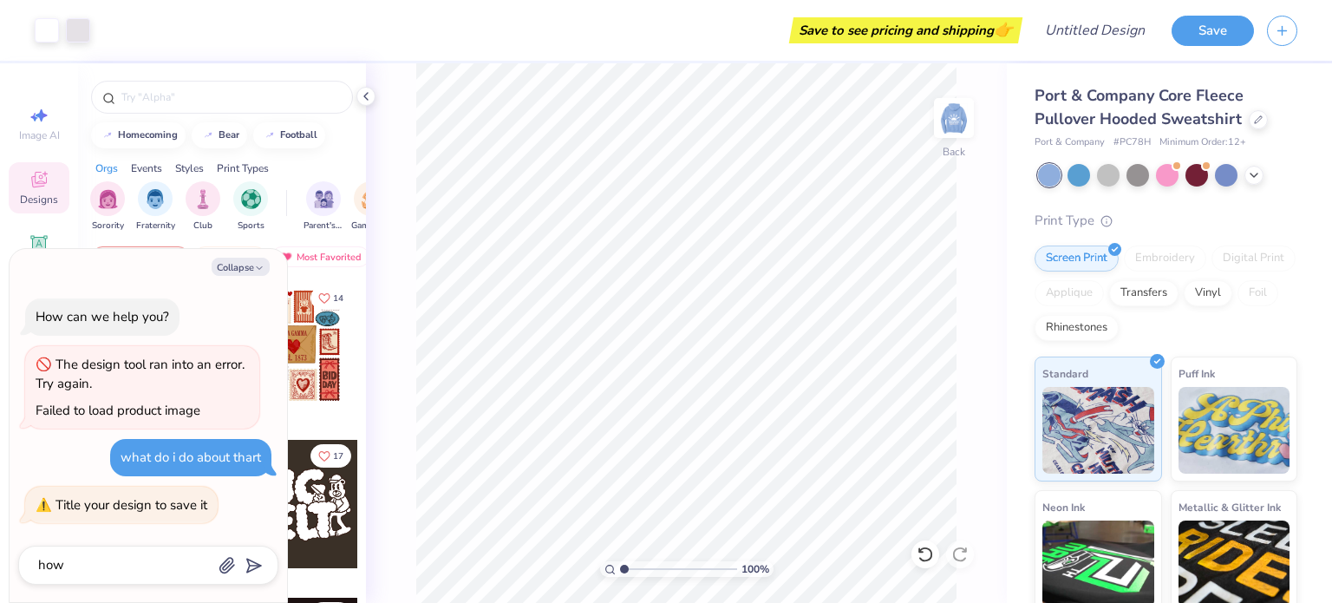
type textarea "x"
type textarea "how"
type textarea "x"
type textarea "how d"
type textarea "x"
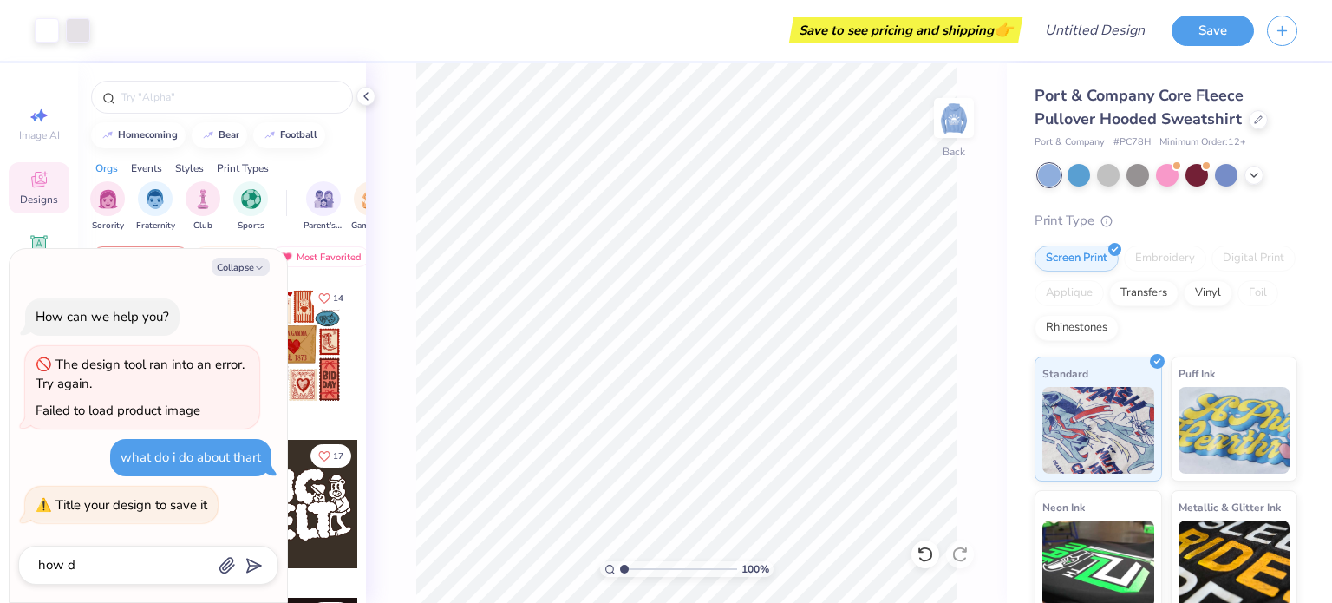
type textarea "how do"
type textarea "x"
type textarea "how do"
type textarea "x"
type textarea "how do"
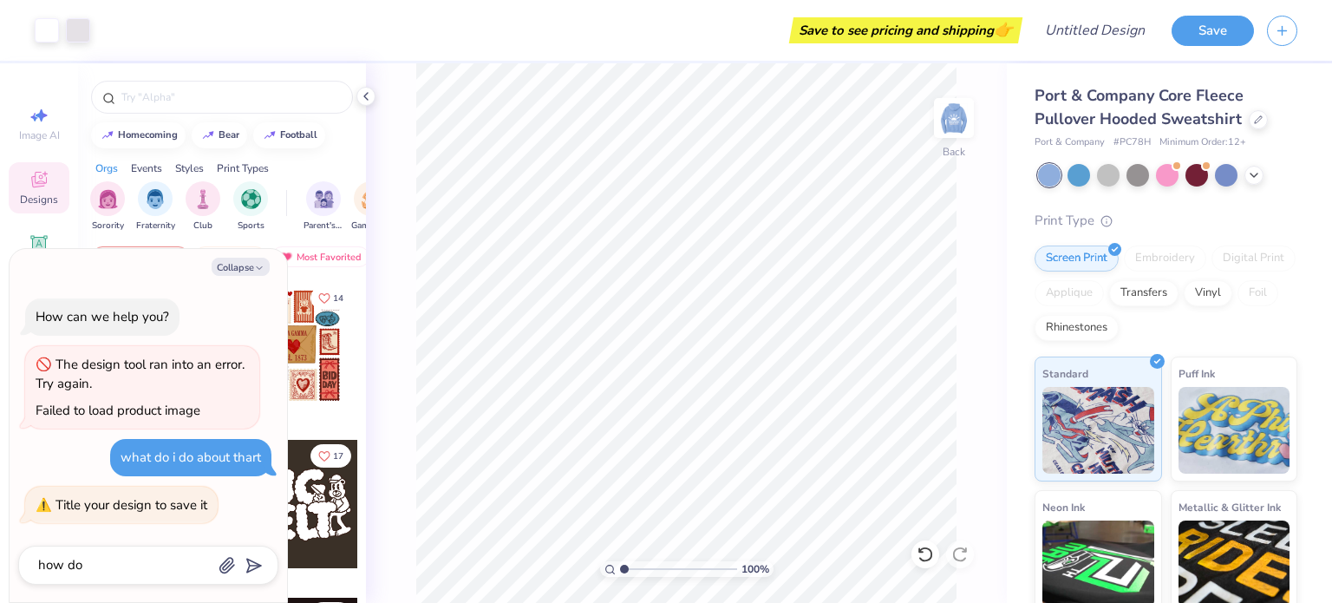
type textarea "x"
type textarea "how do I"
type textarea "x"
type textarea "how do I i"
type textarea "x"
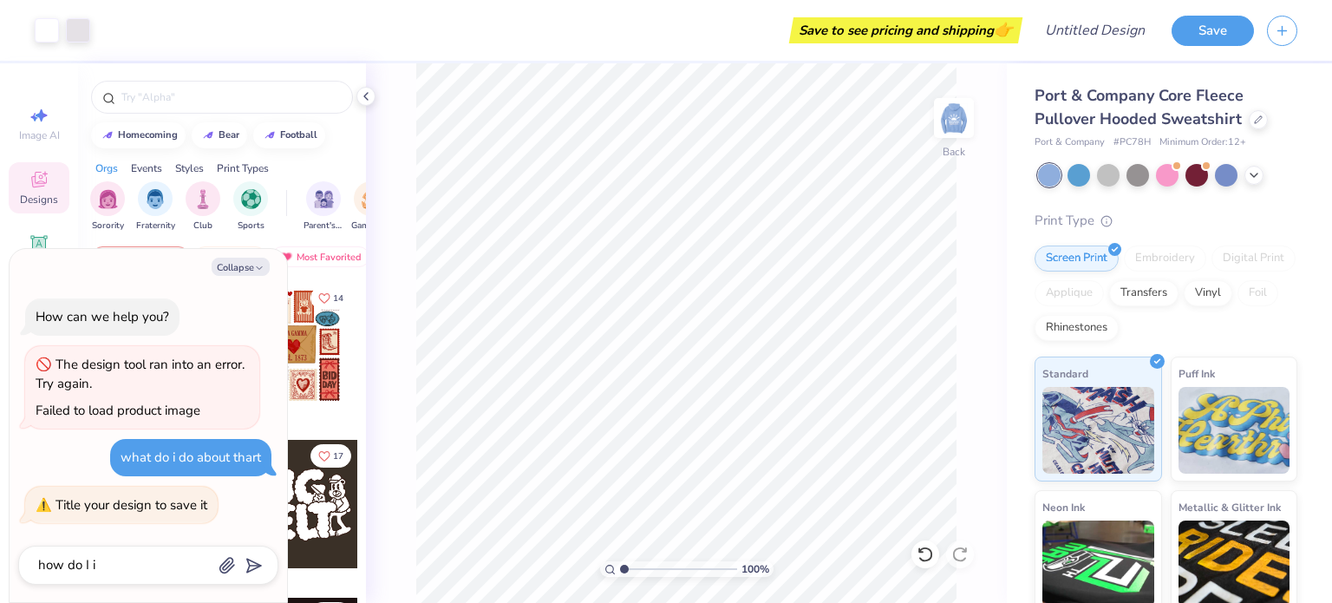
type textarea "how do I"
type textarea "x"
type textarea "how do I t"
type textarea "x"
type textarea "how do I ti"
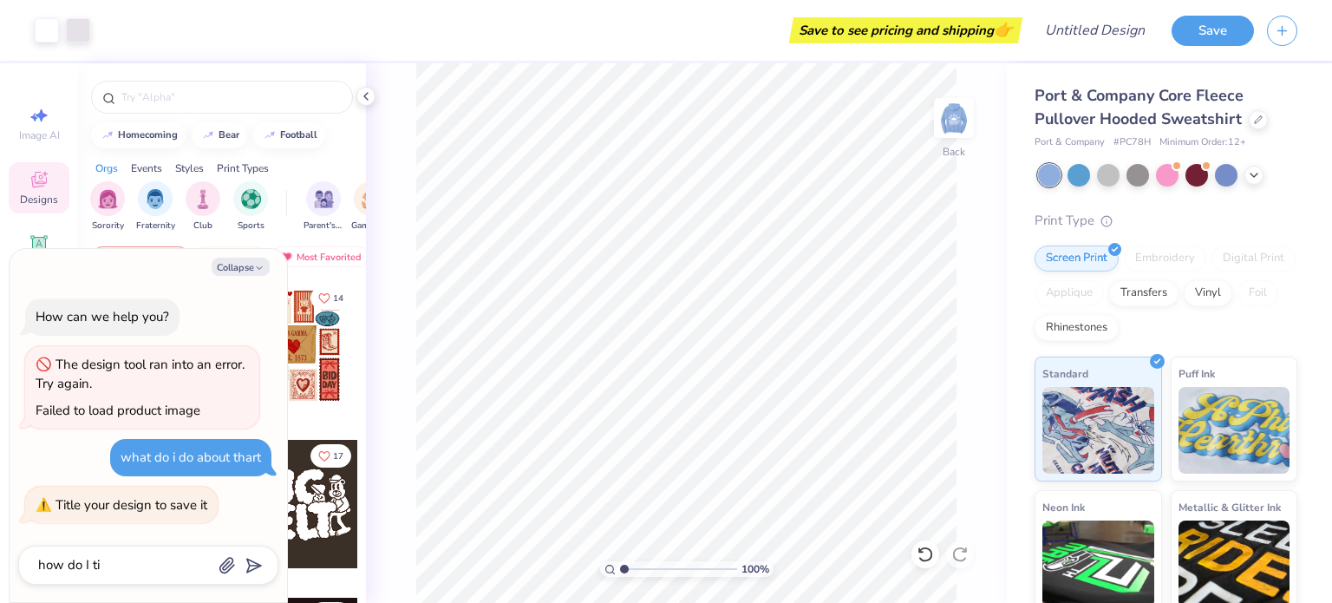
type textarea "x"
type textarea "how do I tit"
type textarea "x"
type textarea "how do I titl"
type textarea "x"
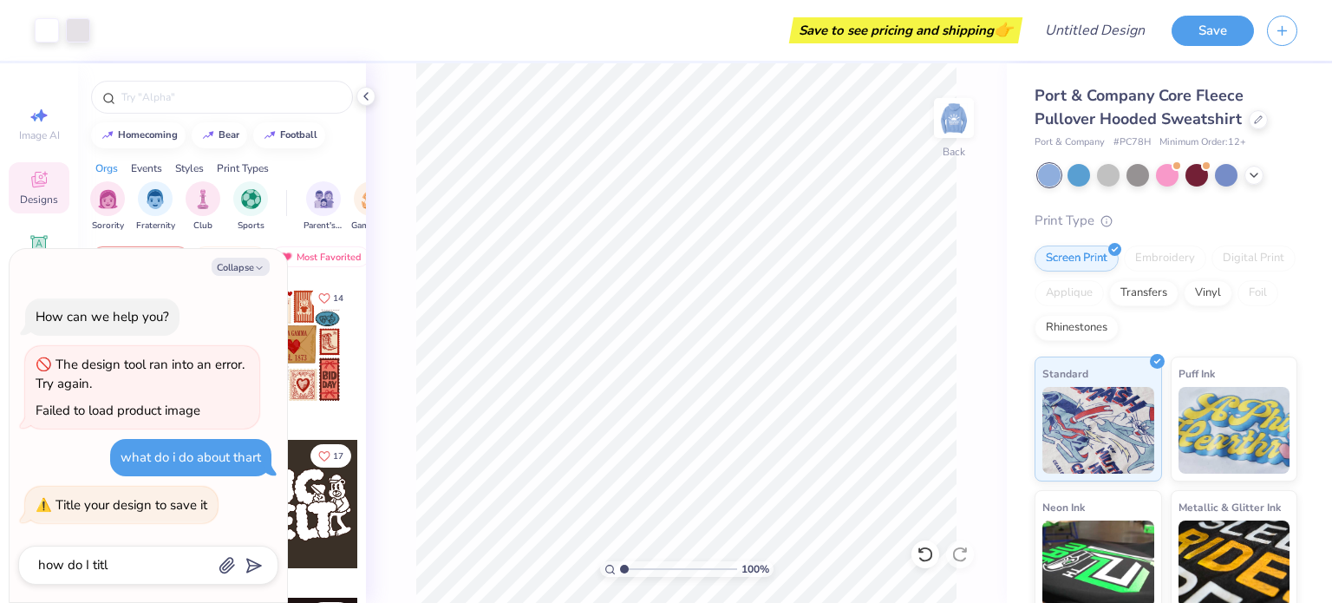
type textarea "how do I title"
type textarea "x"
type textarea "how do I title"
type textarea "x"
type textarea "how do I title i"
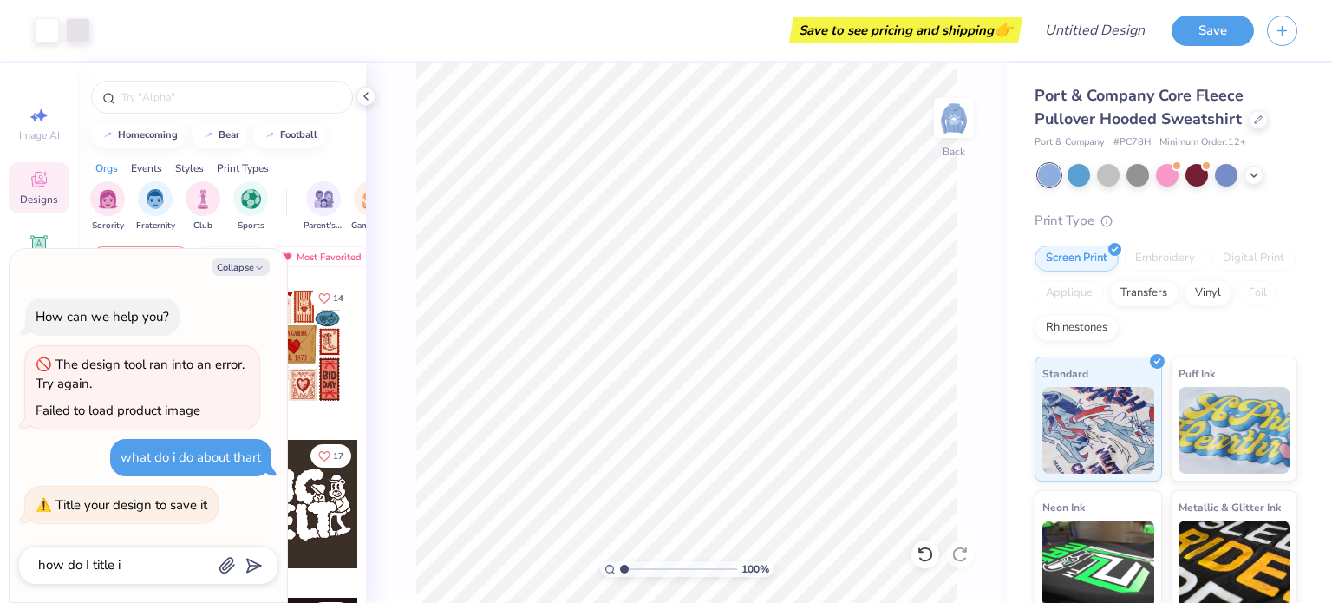
type textarea "x"
type textarea "how do I title it"
type textarea "x"
type textarea "how do I title it"
type input "how do I title it"
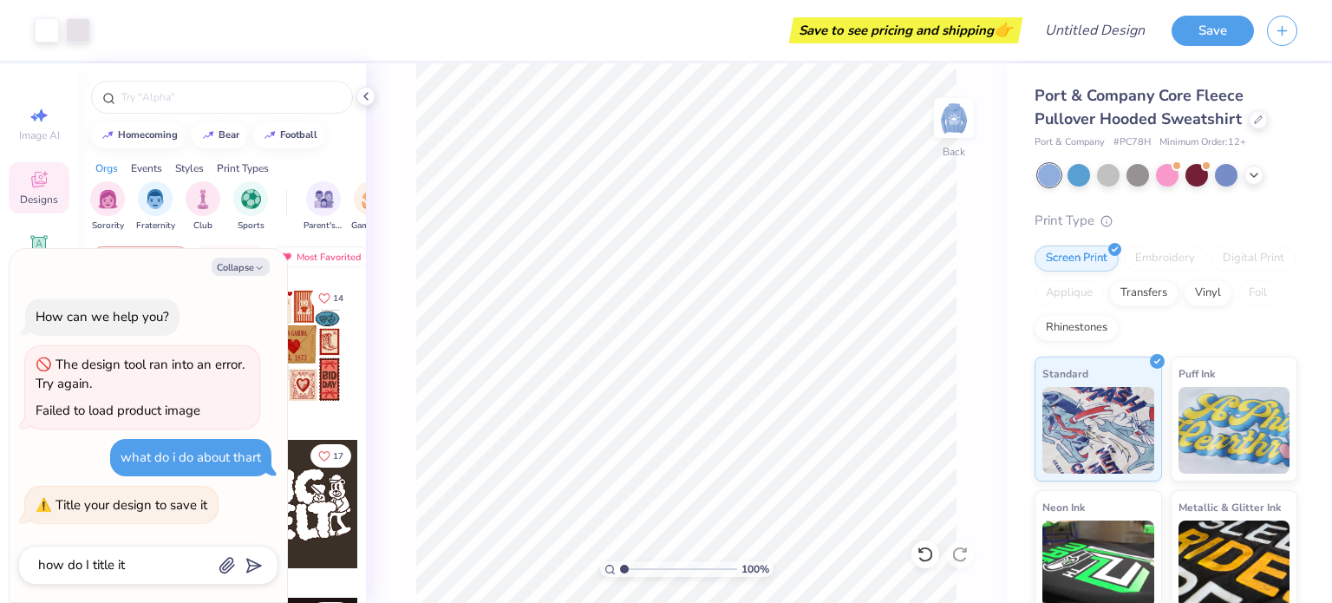
type textarea "x"
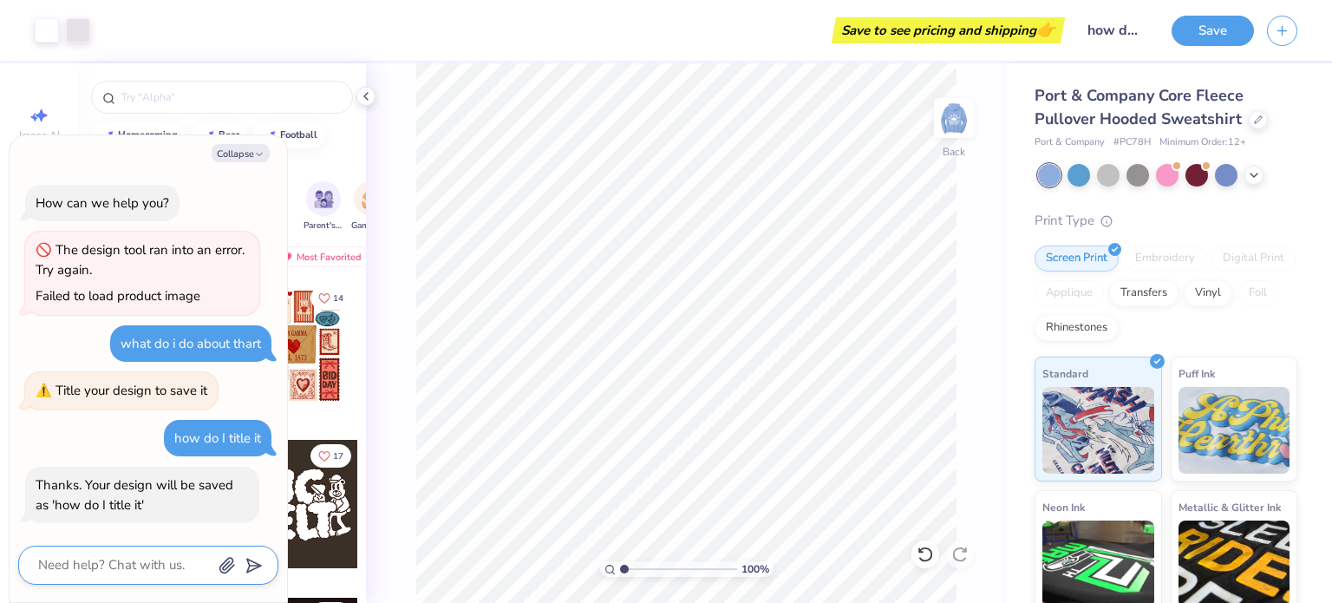
click at [171, 554] on textarea at bounding box center [124, 564] width 176 height 23
type textarea "x"
type textarea "w"
type textarea "x"
type textarea "wai"
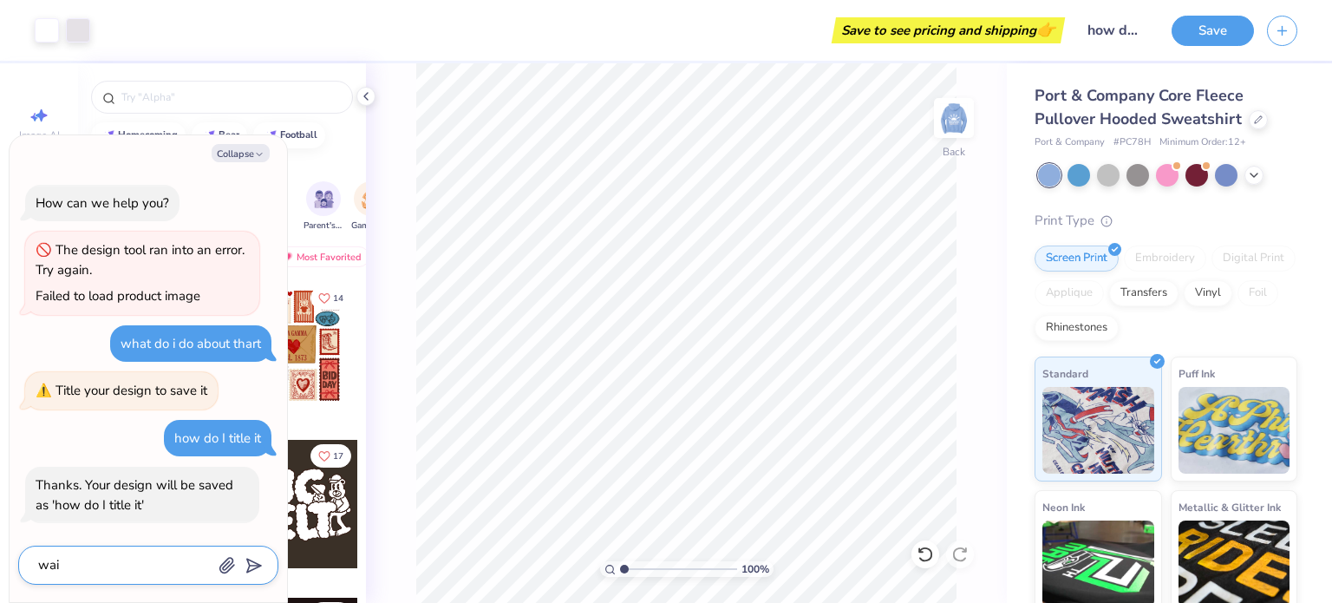
type textarea "x"
type textarea "wait"
type textarea "x"
type textarea "wait d"
type textarea "x"
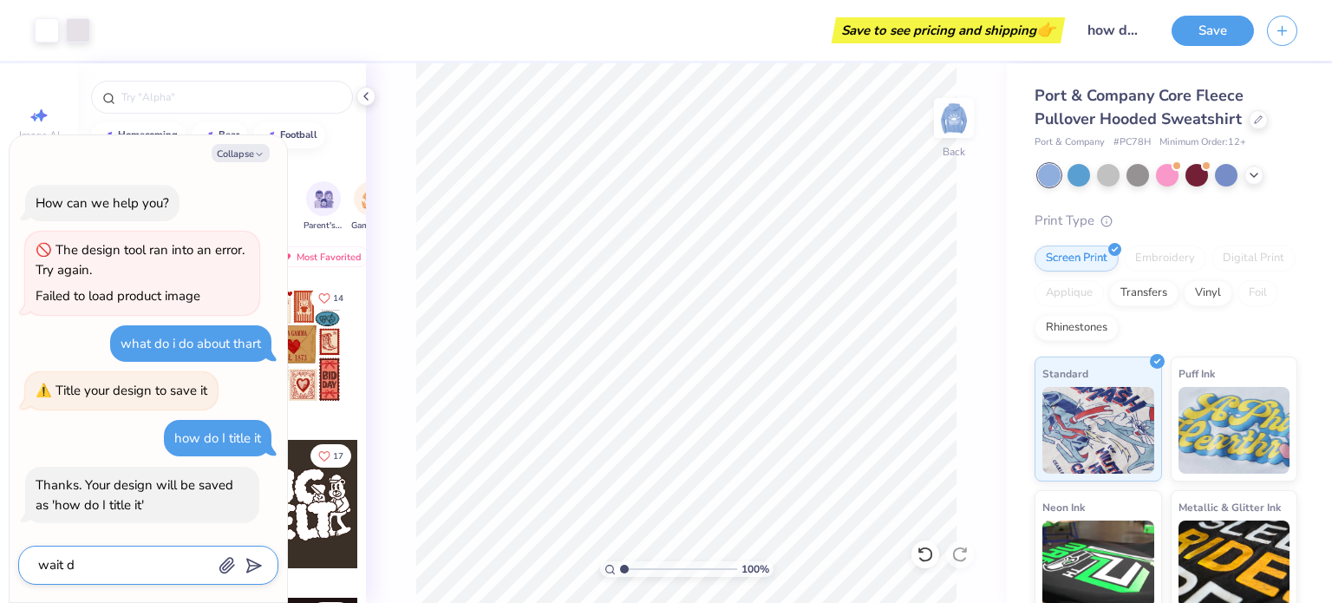
type textarea "wait do"
type textarea "x"
type textarea "wait do c"
type textarea "x"
type textarea "wait do ca"
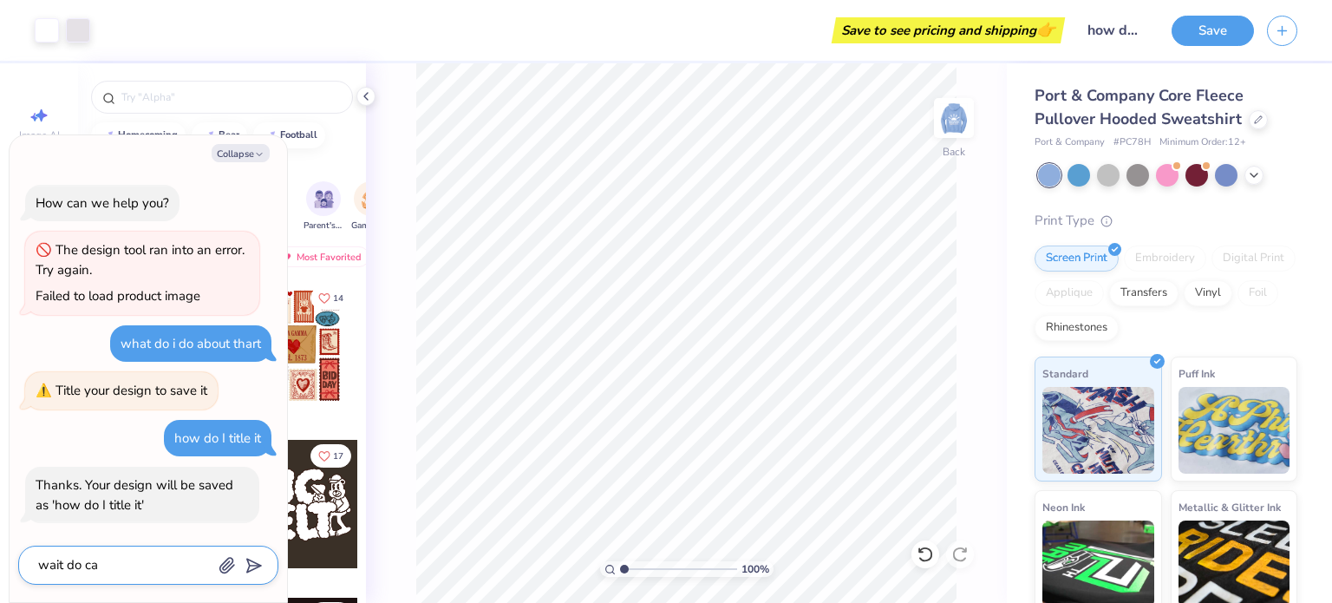
type textarea "x"
type textarea "wait do can"
type textarea "x"
type textarea "wait do can"
type textarea "x"
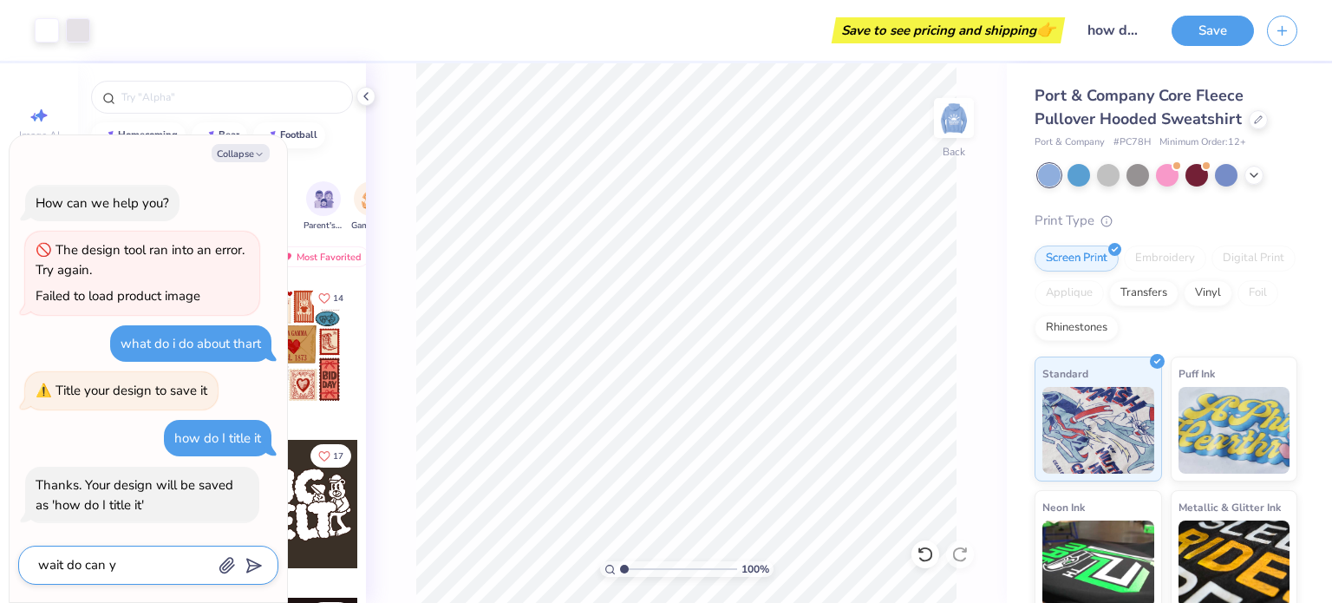
type textarea "wait do can yi"
type textarea "x"
type textarea "wait do can yio"
type textarea "x"
type textarea "wait do can yiou"
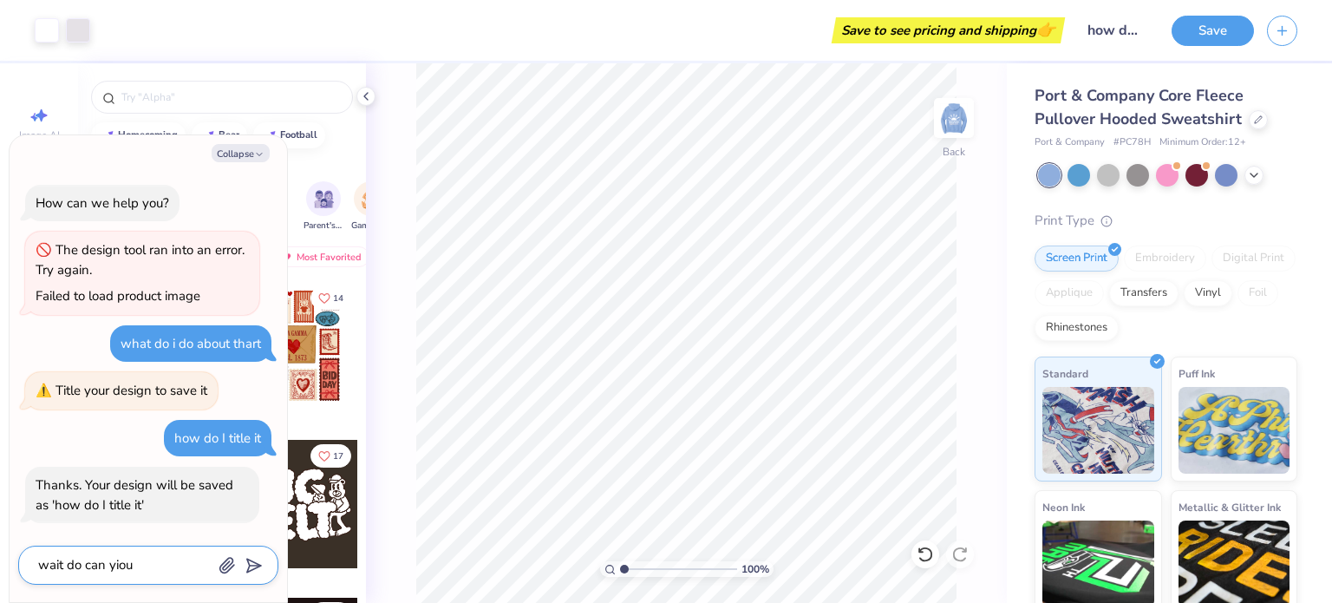
type textarea "x"
type textarea "wait do can yio"
type textarea "x"
type textarea "wait do can yi"
type textarea "x"
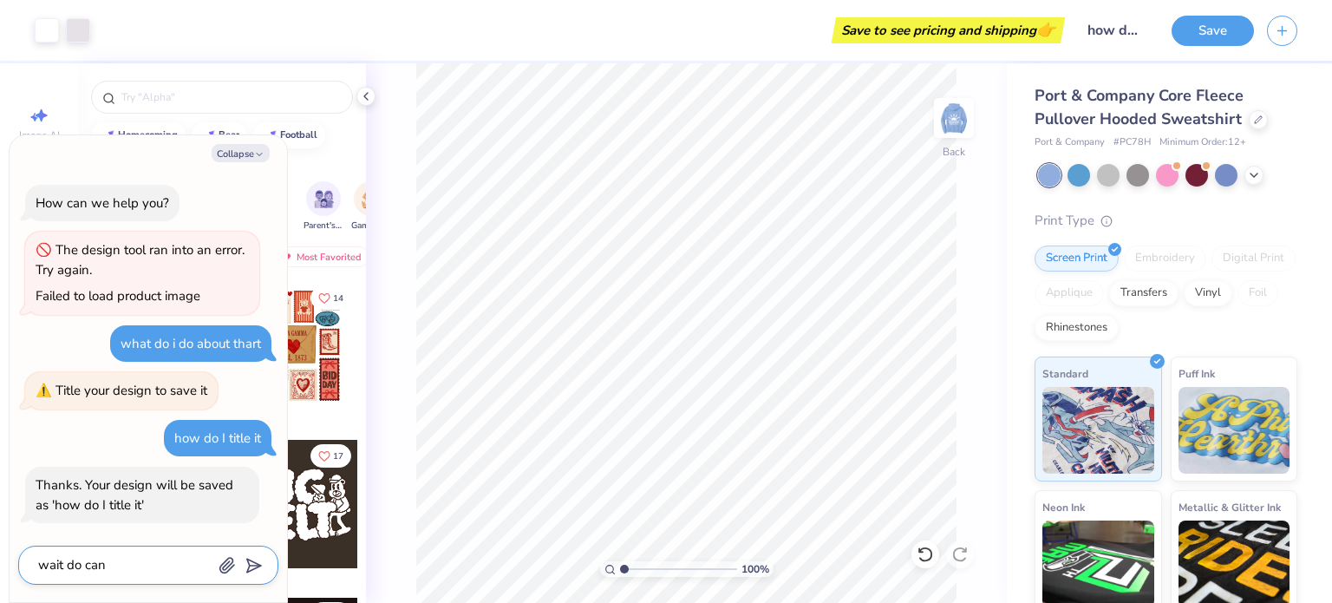
type textarea "wait do can y"
type textarea "x"
type textarea "wait do can yo"
type textarea "x"
type textarea "wait do can you"
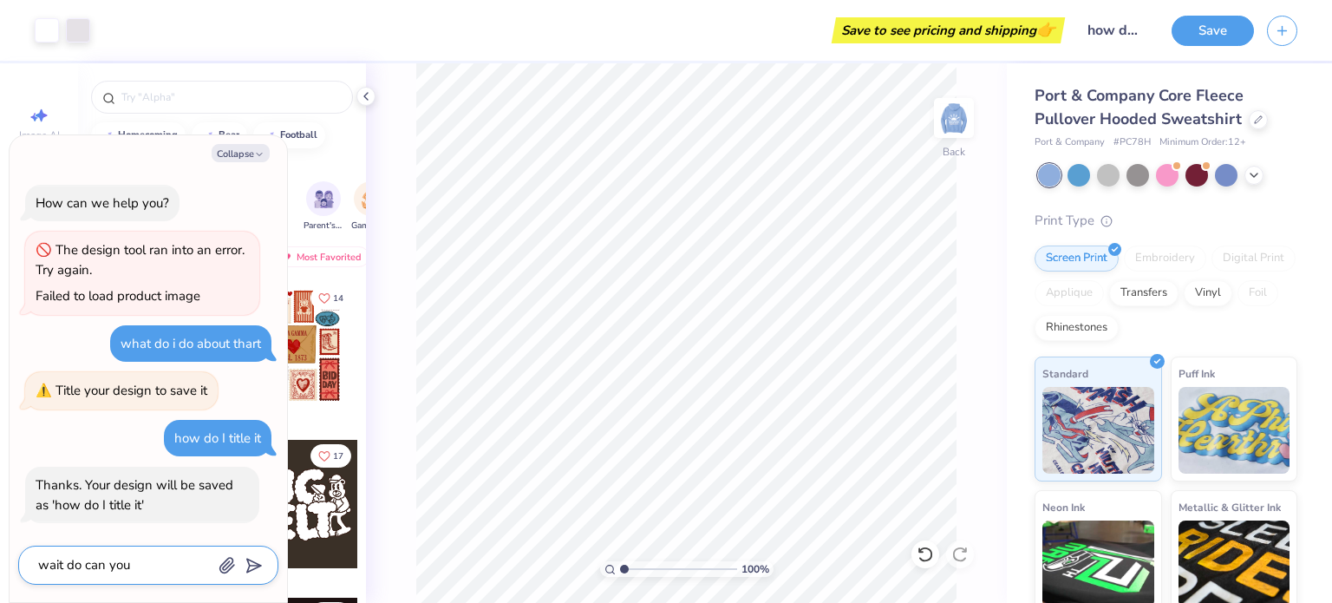
type textarea "x"
type textarea "wait do can you c"
type textarea "x"
type textarea "wait do can you cg"
type textarea "x"
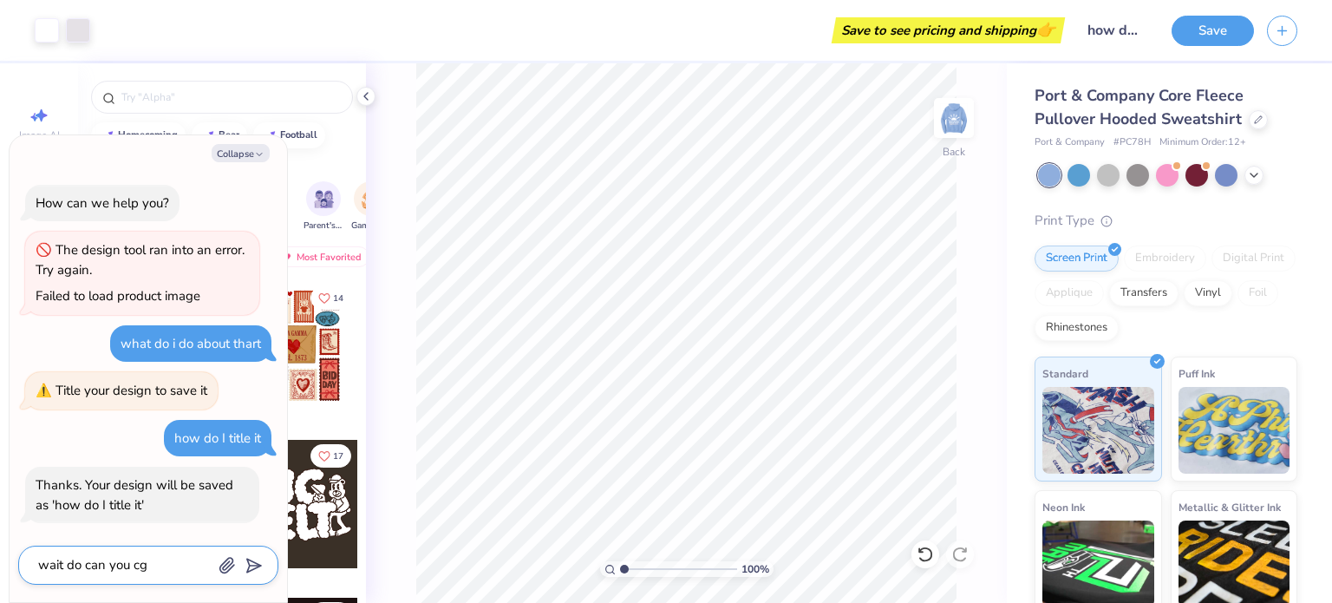
type textarea "wait do can you cga"
type textarea "x"
type textarea "wait do can you cg"
type textarea "x"
type textarea "wait do can you c"
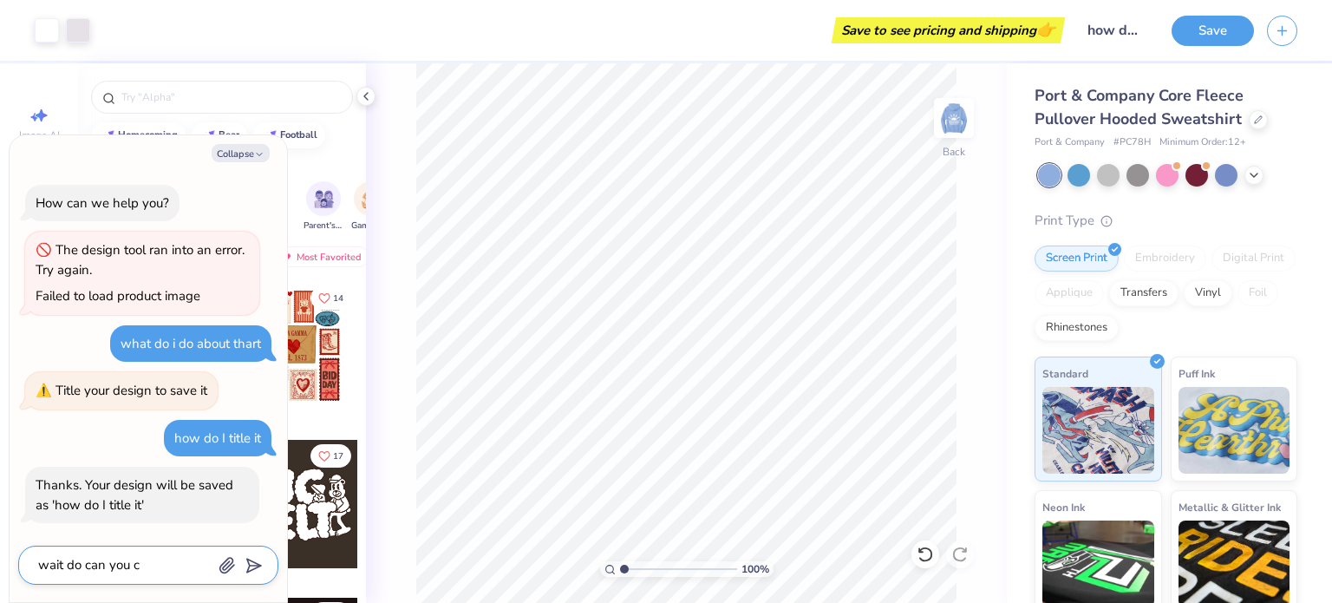
type textarea "x"
type textarea "wait do can you ch"
type textarea "x"
type textarea "wait do can you chan"
type textarea "x"
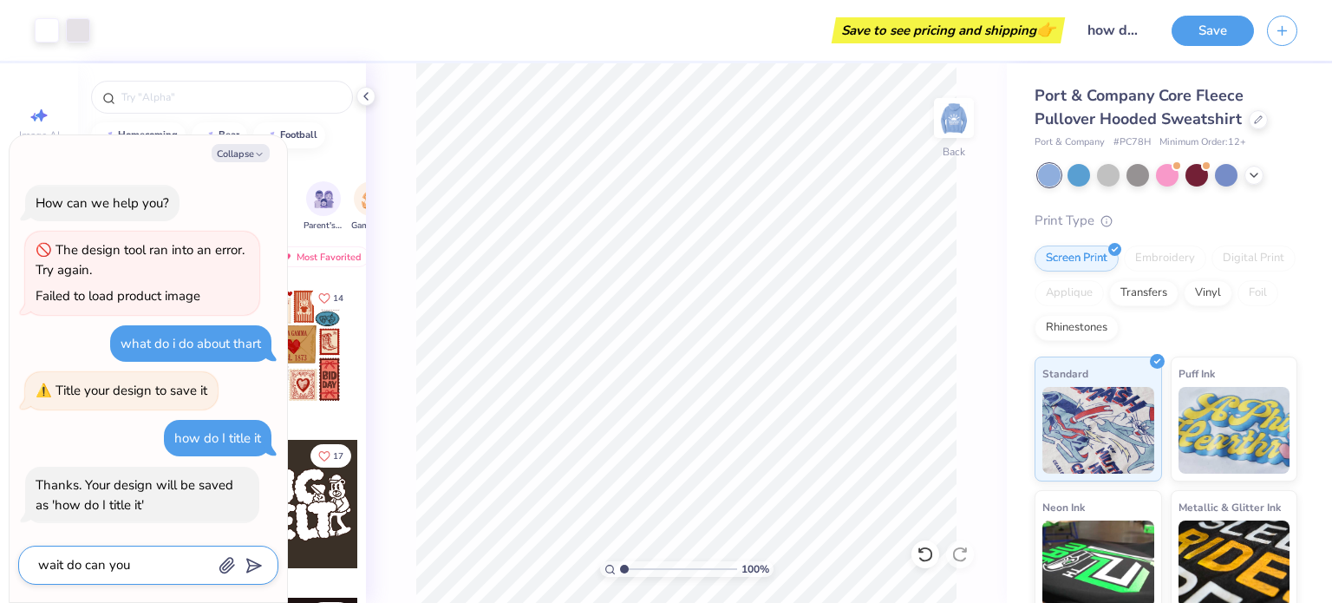
type textarea "wait do can you chang"
type textarea "x"
type textarea "wait do can you change"
type textarea "x"
type textarea "wait do can you change"
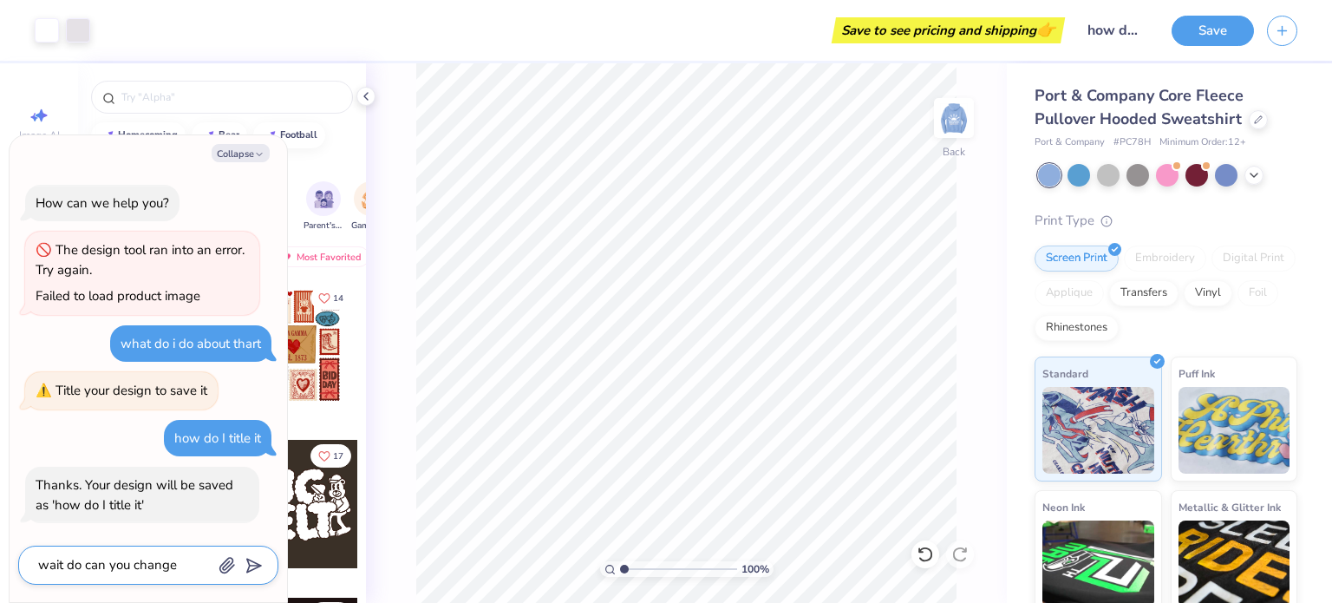
type textarea "x"
type textarea "wait do can you change i"
type textarea "x"
type textarea "wait do can you change it"
type textarea "x"
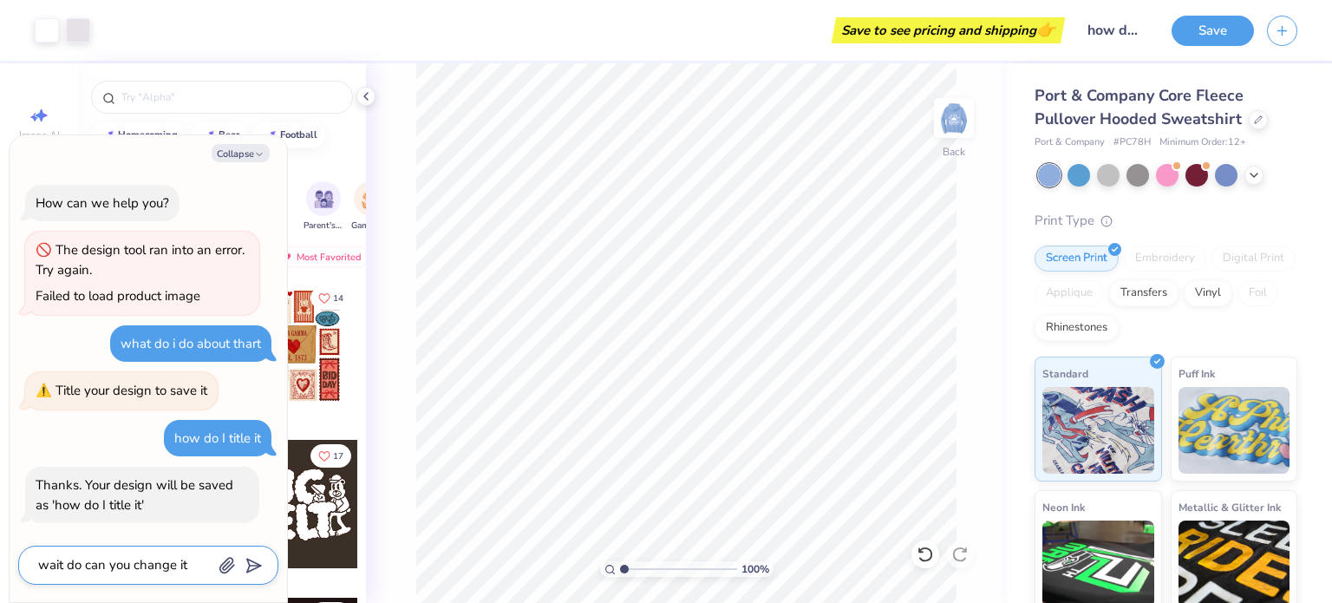
type textarea "wait do can you change it"
type textarea "x"
type textarea "wait do can you change it t"
type textarea "x"
type textarea "wait do can you change it to"
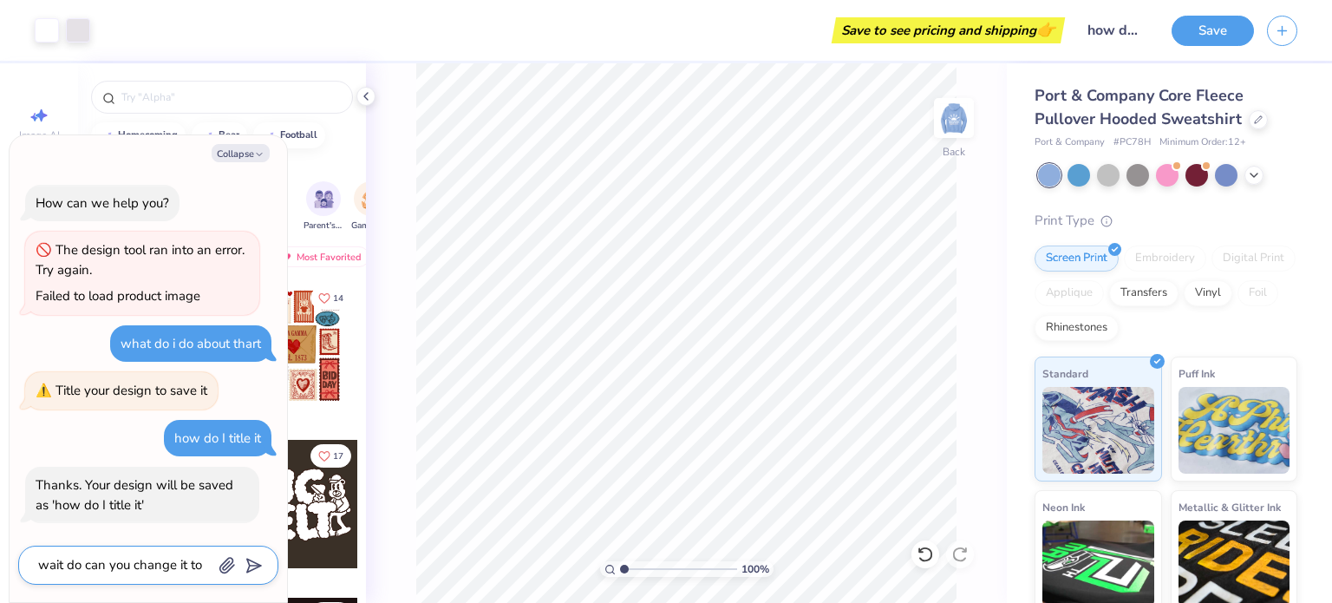
type textarea "x"
type textarea "wait do can you change it to"
type textarea "x"
type textarea "wait do can you change it to s"
type textarea "x"
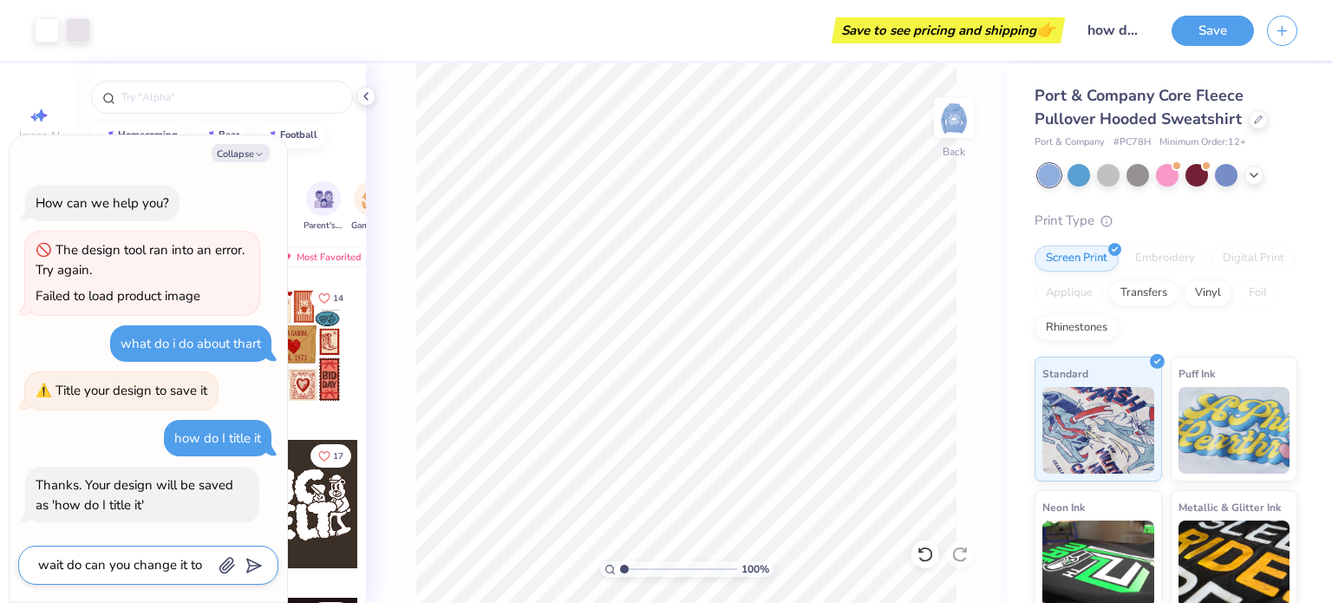
type textarea "wait do can you change it to si"
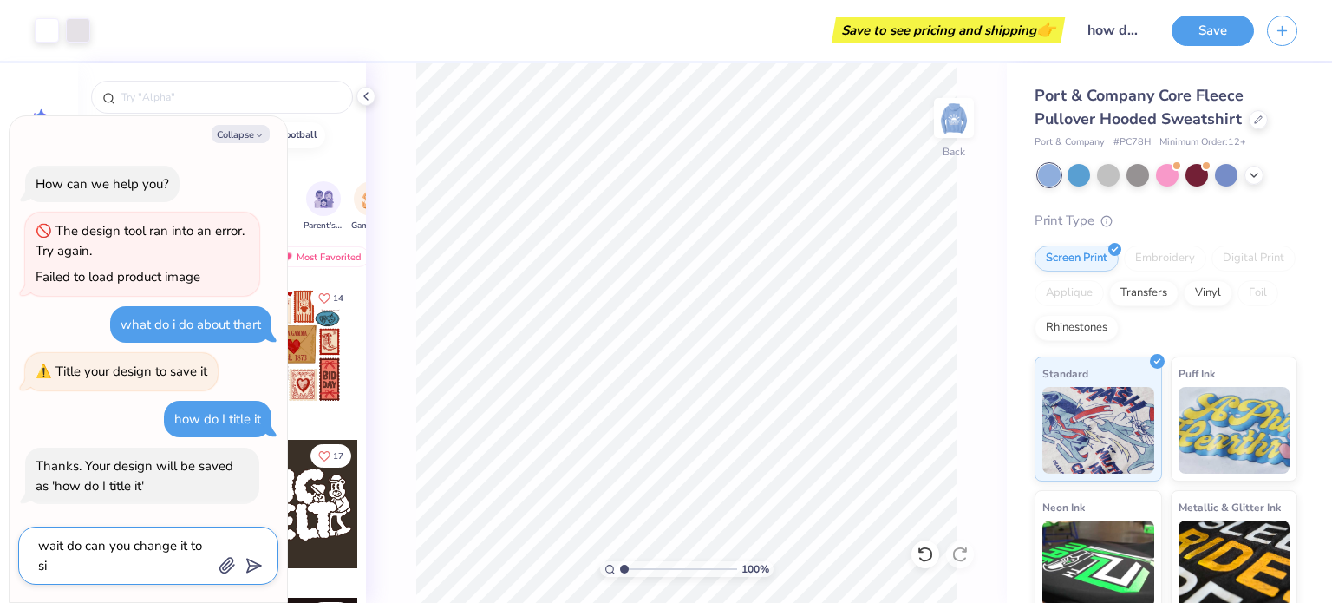
type textarea "x"
type textarea "wait do can you change it to sign"
type textarea "x"
type textarea "wait do can you change it to signo"
click at [245, 571] on icon "submit" at bounding box center [250, 565] width 24 height 24
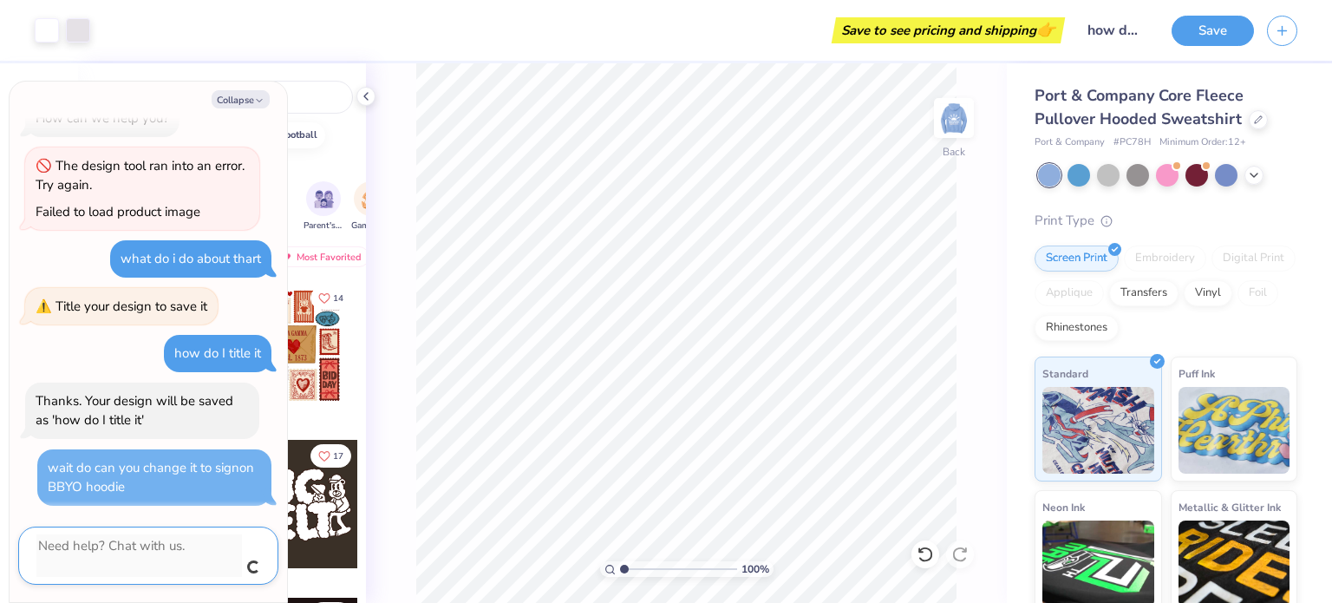
scroll to position [12, 0]
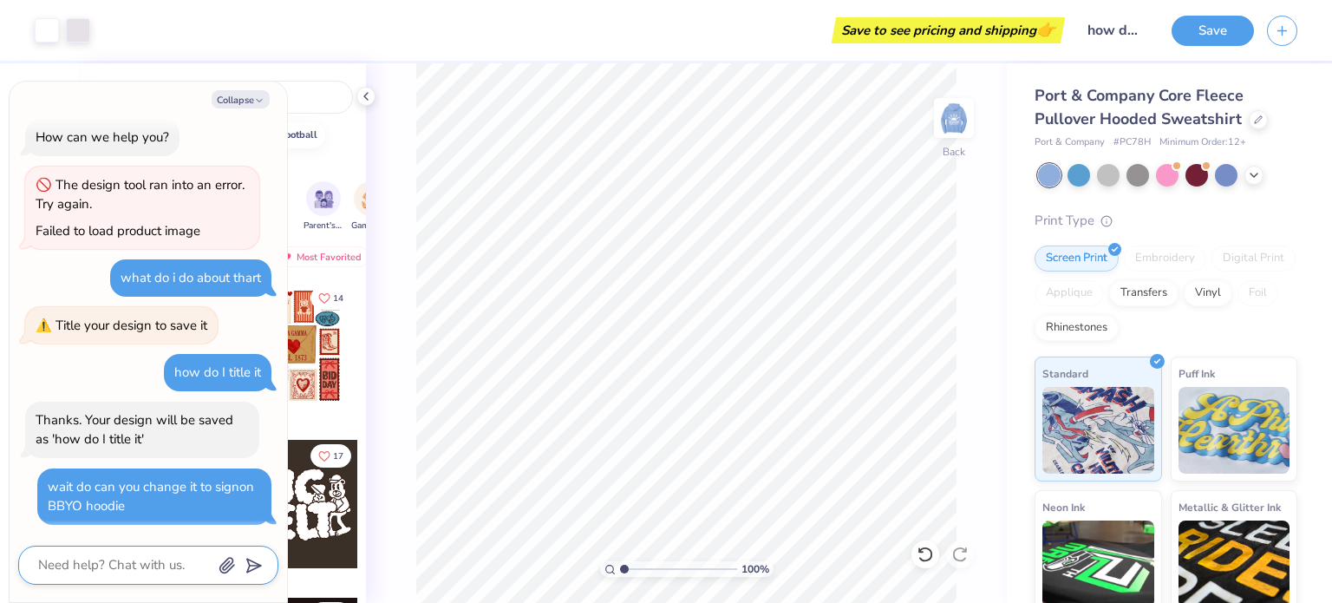
click at [166, 577] on textarea at bounding box center [124, 564] width 176 height 23
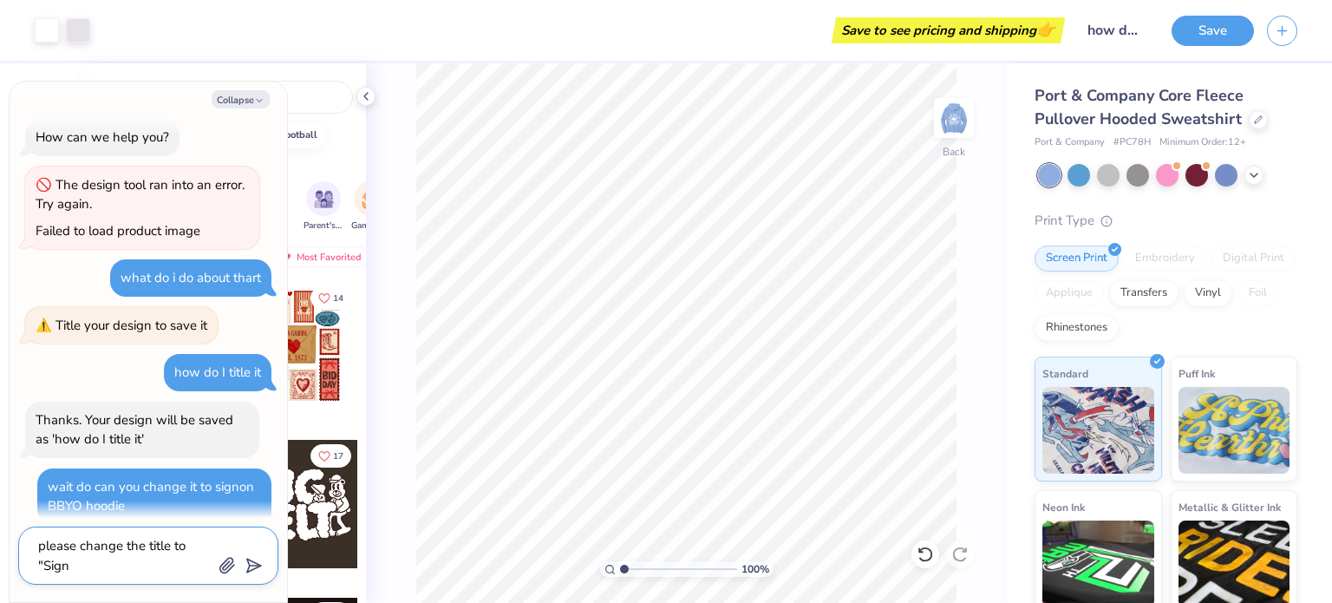
scroll to position [31, 0]
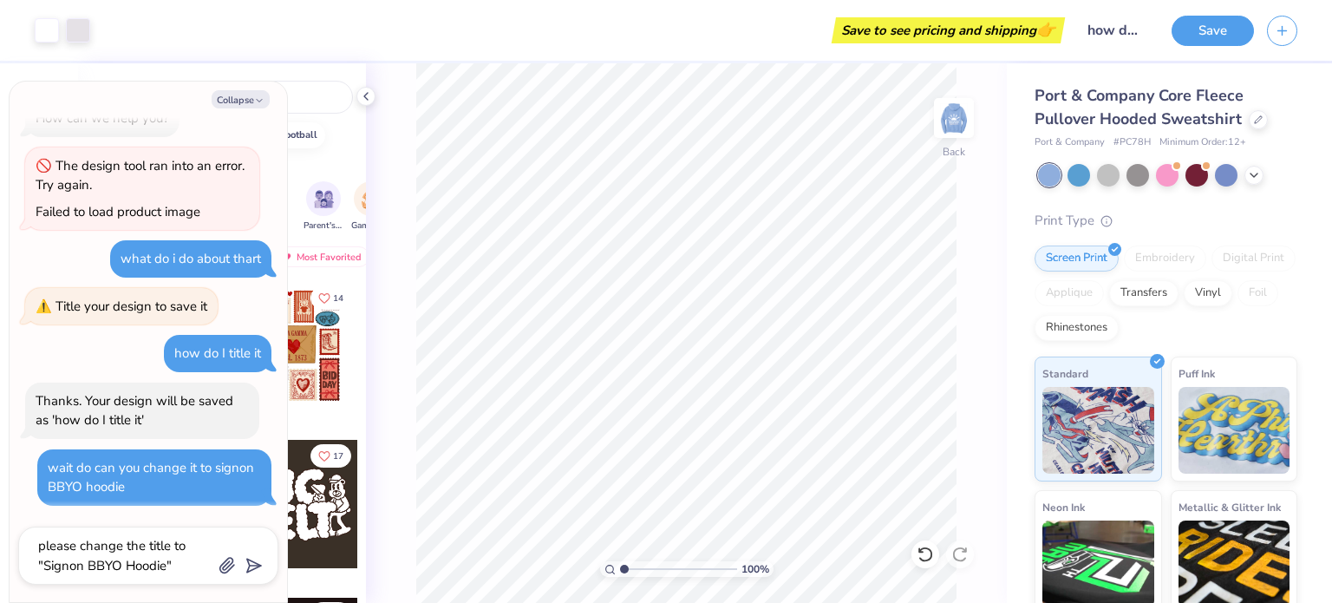
click at [253, 561] on icon "submit" at bounding box center [250, 565] width 24 height 24
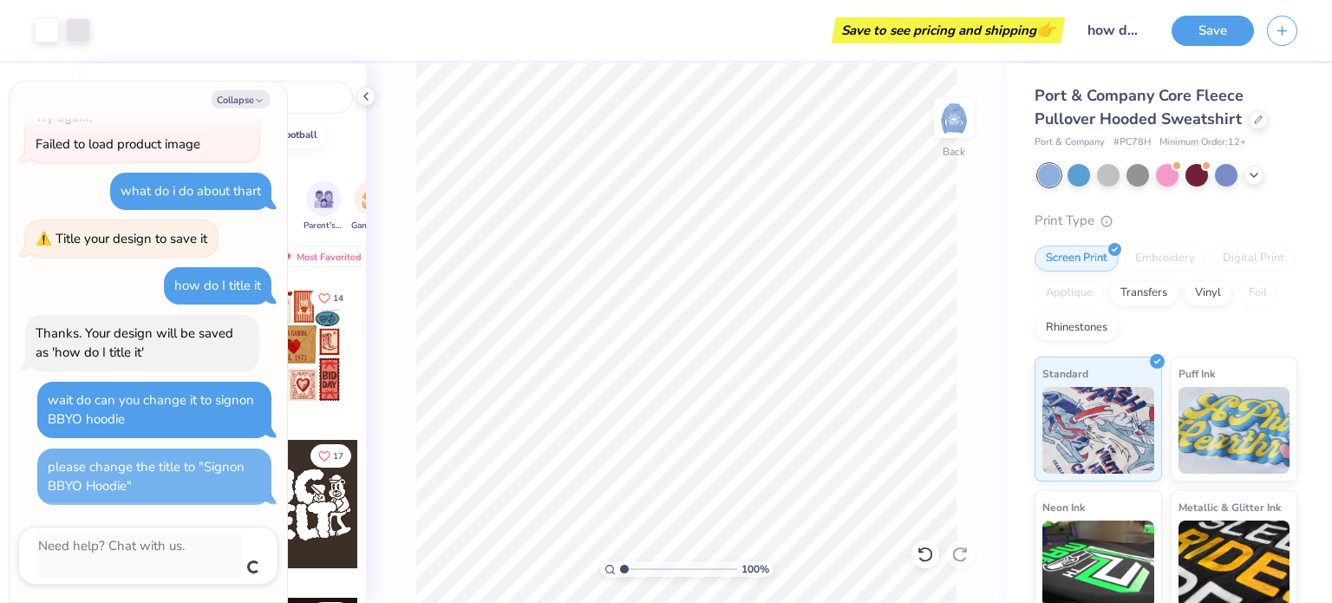
scroll to position [80, 0]
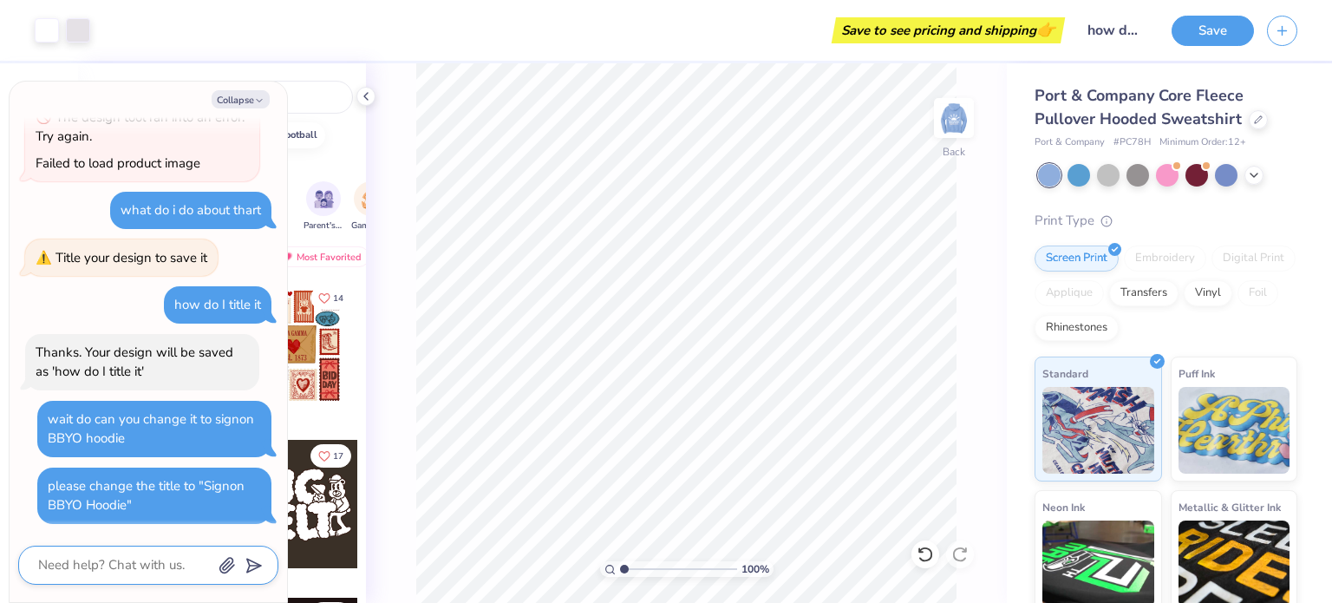
click at [145, 554] on textarea at bounding box center [124, 564] width 176 height 23
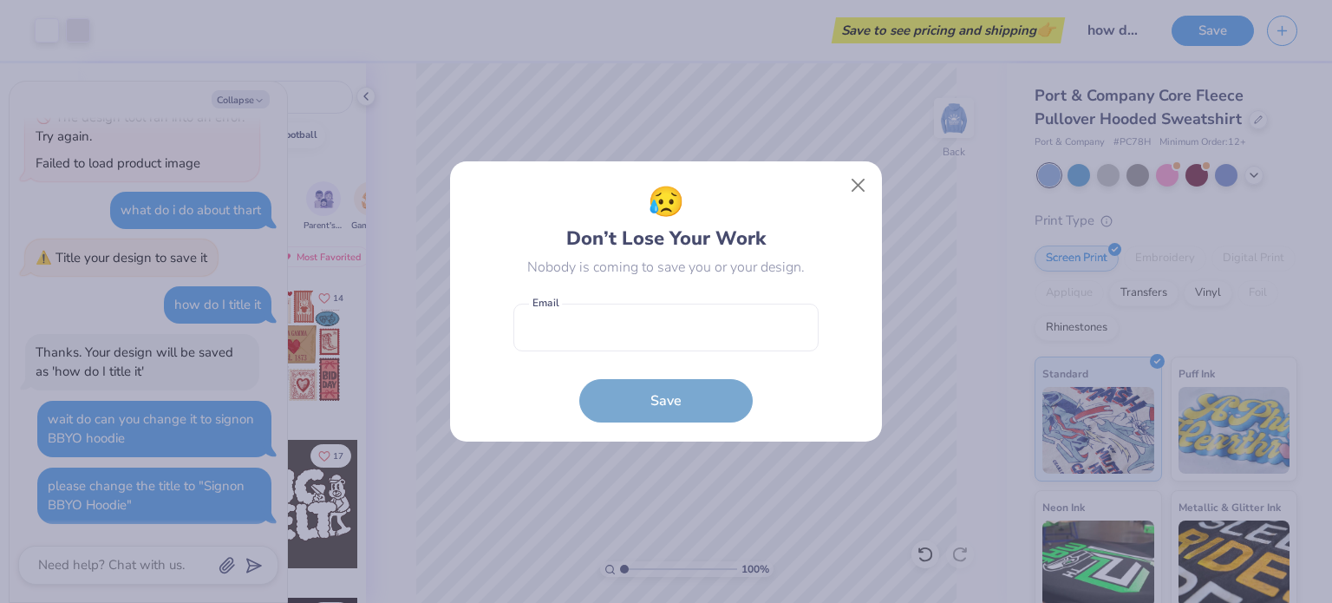
click at [958, 85] on div "😥 Don’t Lose Your Work Nobody is coming to save you or your design. Email is a …" at bounding box center [666, 301] width 1332 height 603
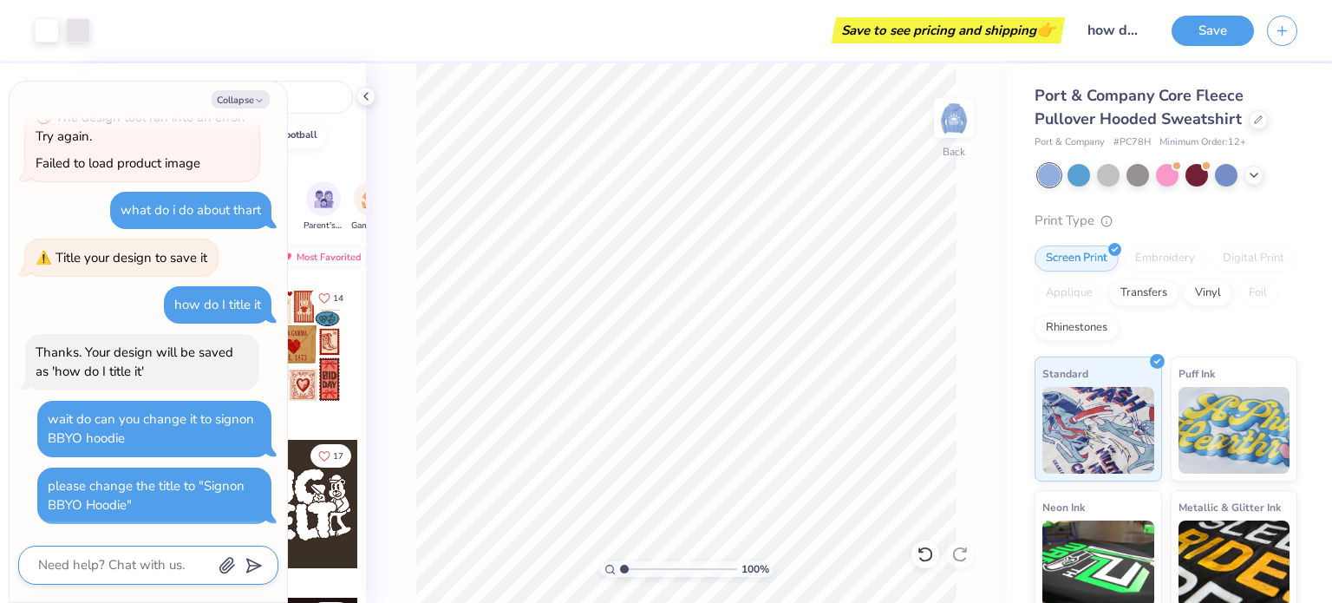
click at [146, 573] on textarea at bounding box center [124, 564] width 176 height 23
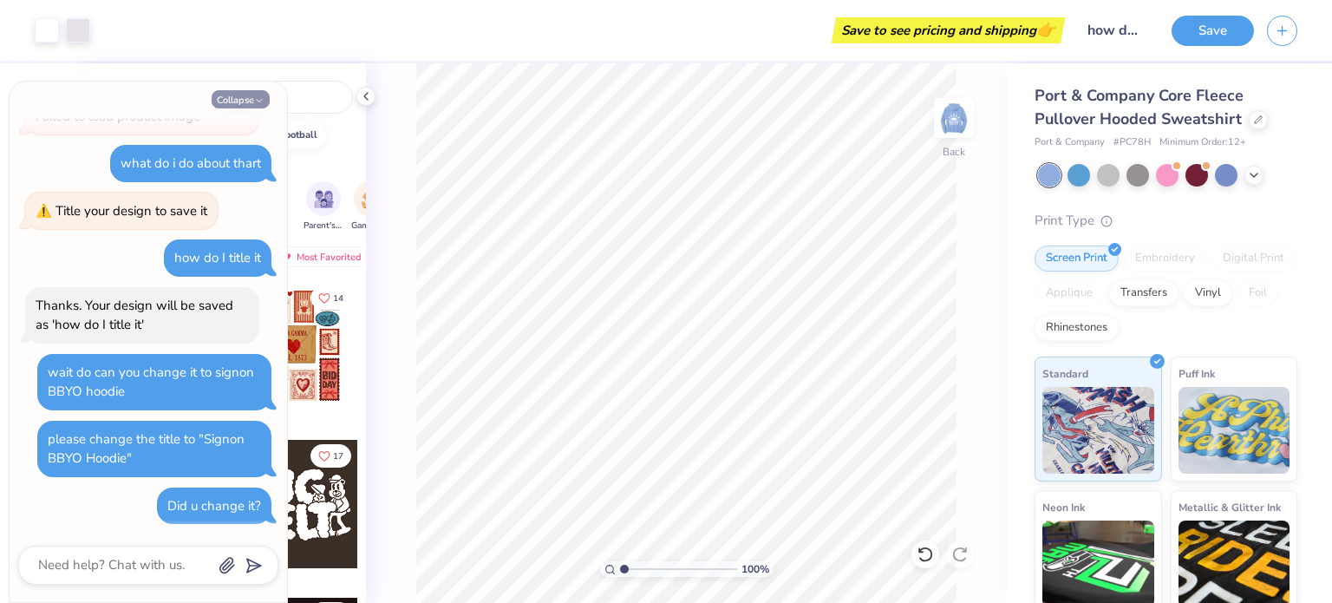
click at [226, 98] on button "Collapse" at bounding box center [241, 99] width 58 height 18
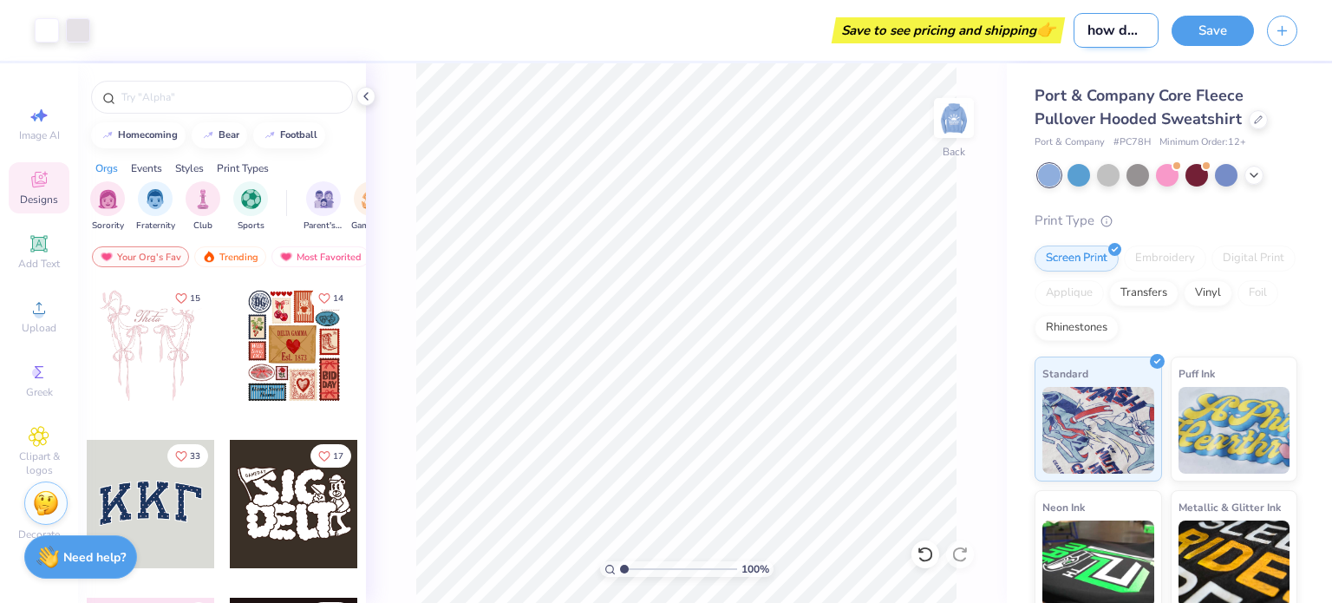
click at [1103, 33] on input "how do I title it" at bounding box center [1115, 30] width 85 height 35
drag, startPoint x: 1083, startPoint y: 32, endPoint x: 1152, endPoint y: 34, distance: 68.5
click at [1152, 34] on input "how do I title it" at bounding box center [1115, 30] width 85 height 35
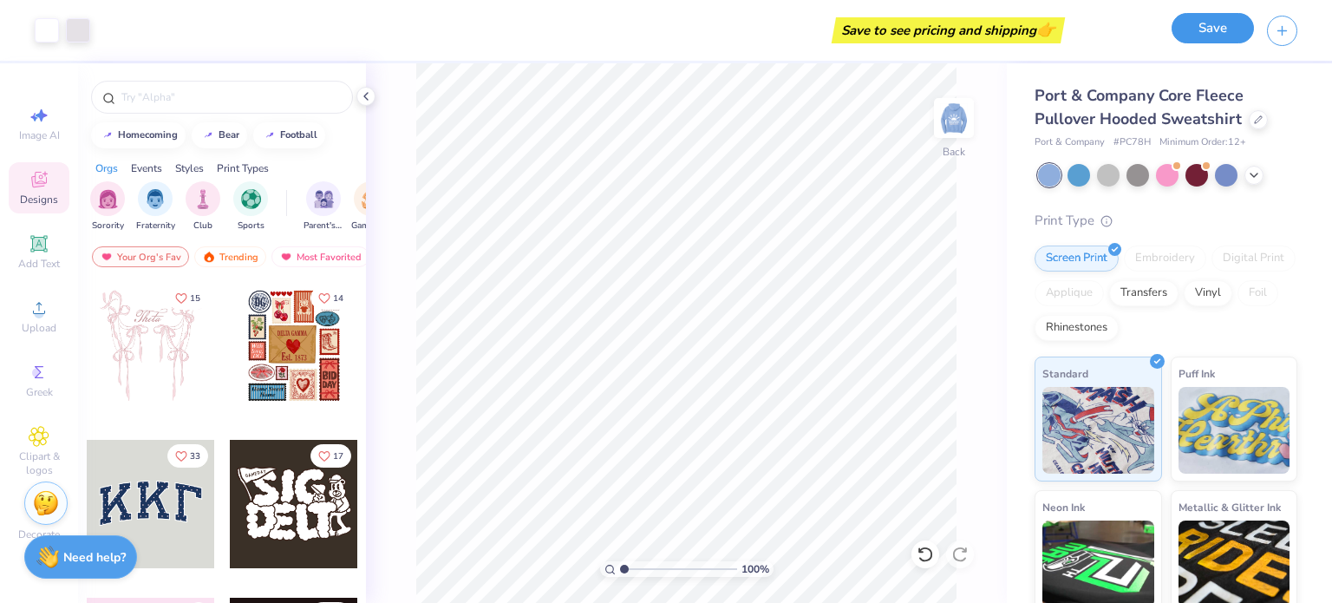
click at [1236, 29] on button "Save" at bounding box center [1212, 28] width 82 height 30
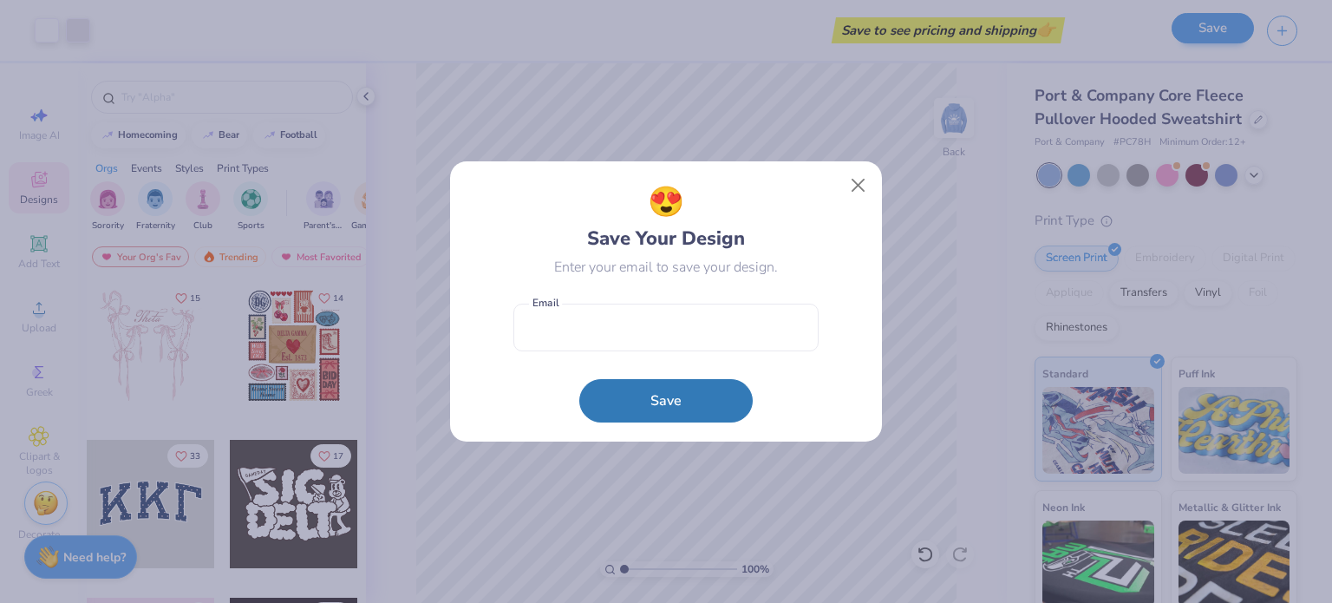
scroll to position [0, 0]
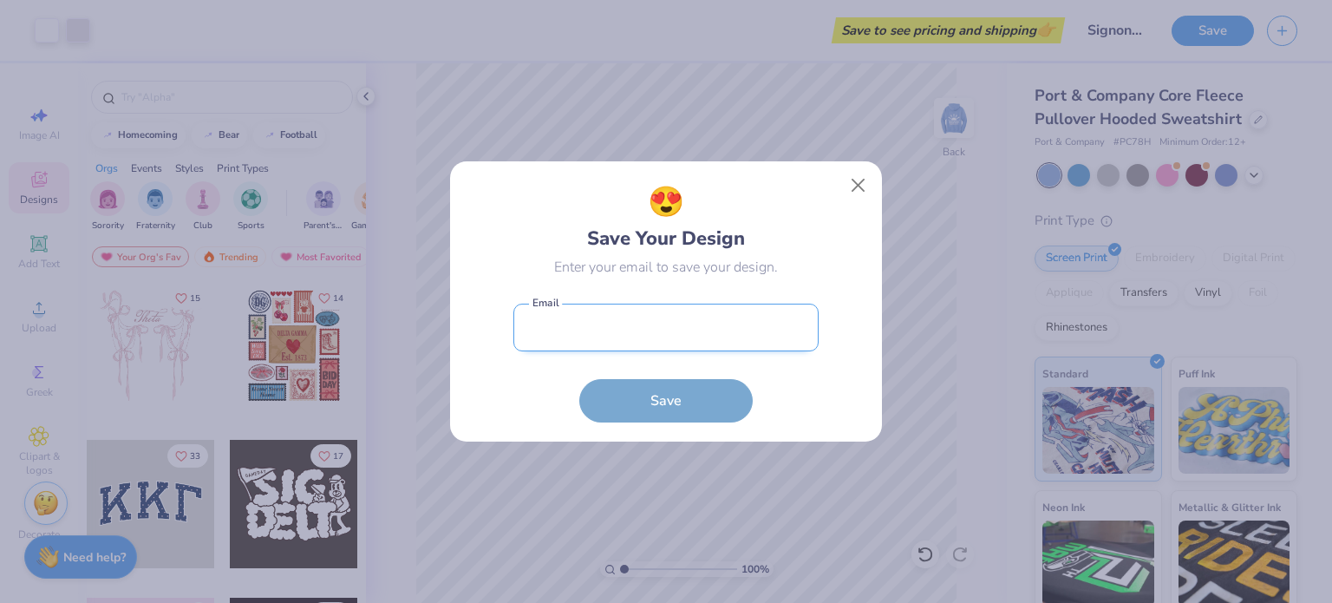
click at [571, 343] on input "email" at bounding box center [665, 327] width 305 height 48
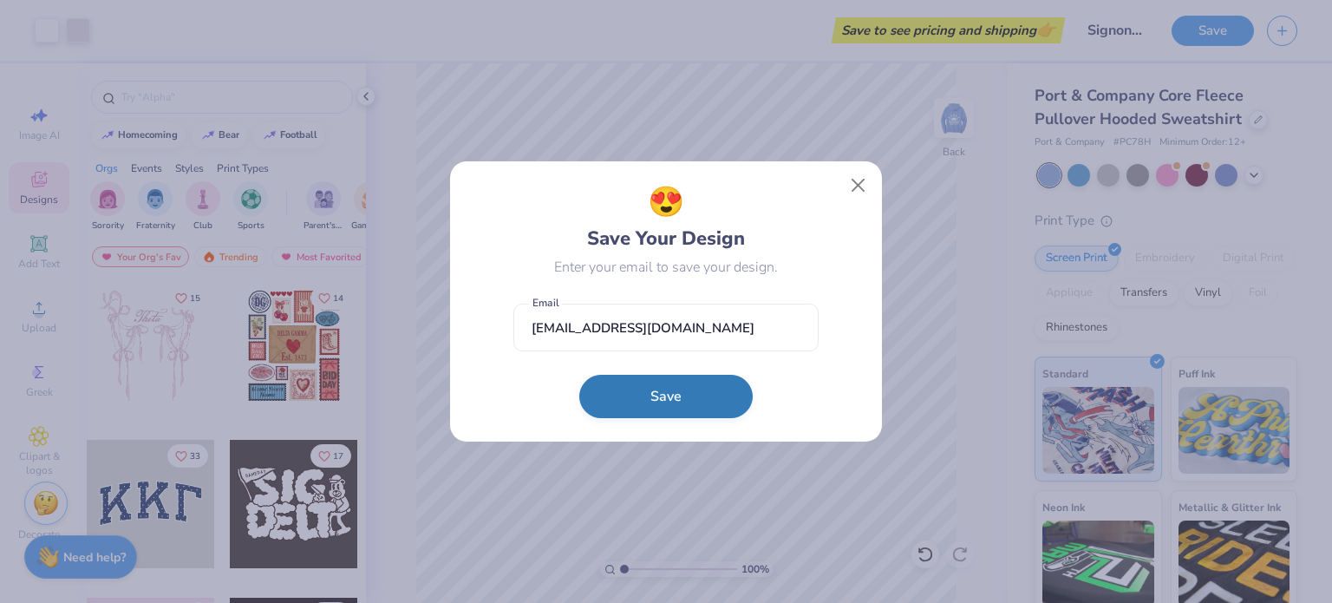
click at [669, 396] on button "Save" at bounding box center [665, 396] width 173 height 43
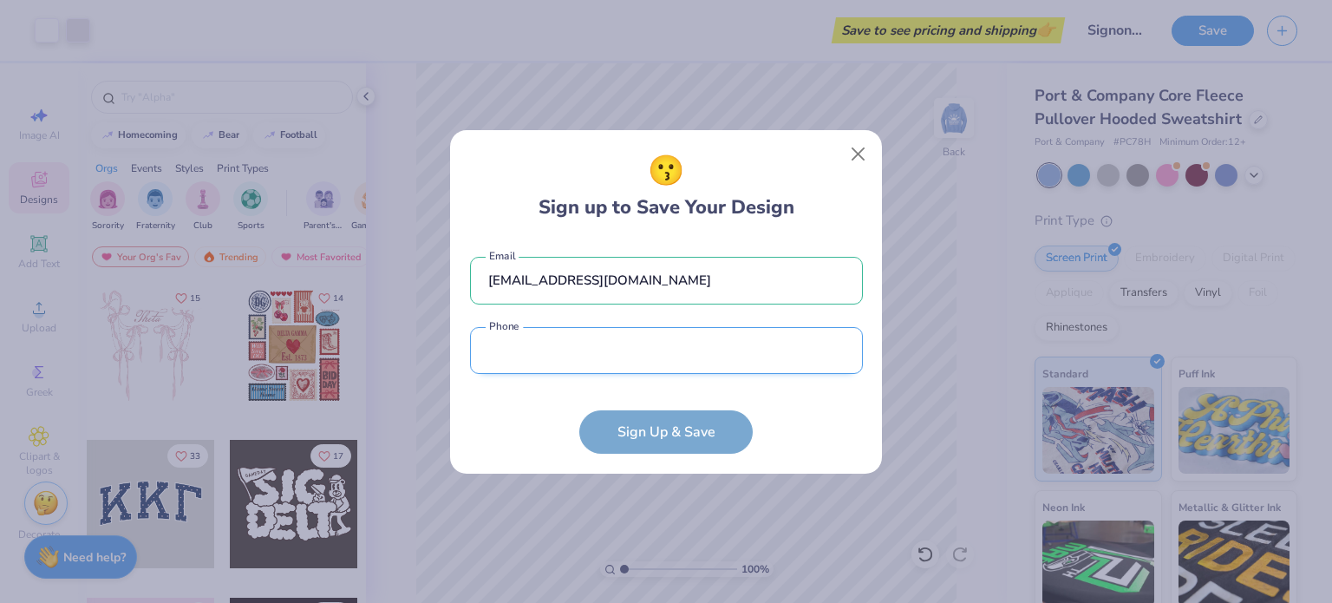
click at [773, 346] on input "tel" at bounding box center [666, 351] width 393 height 48
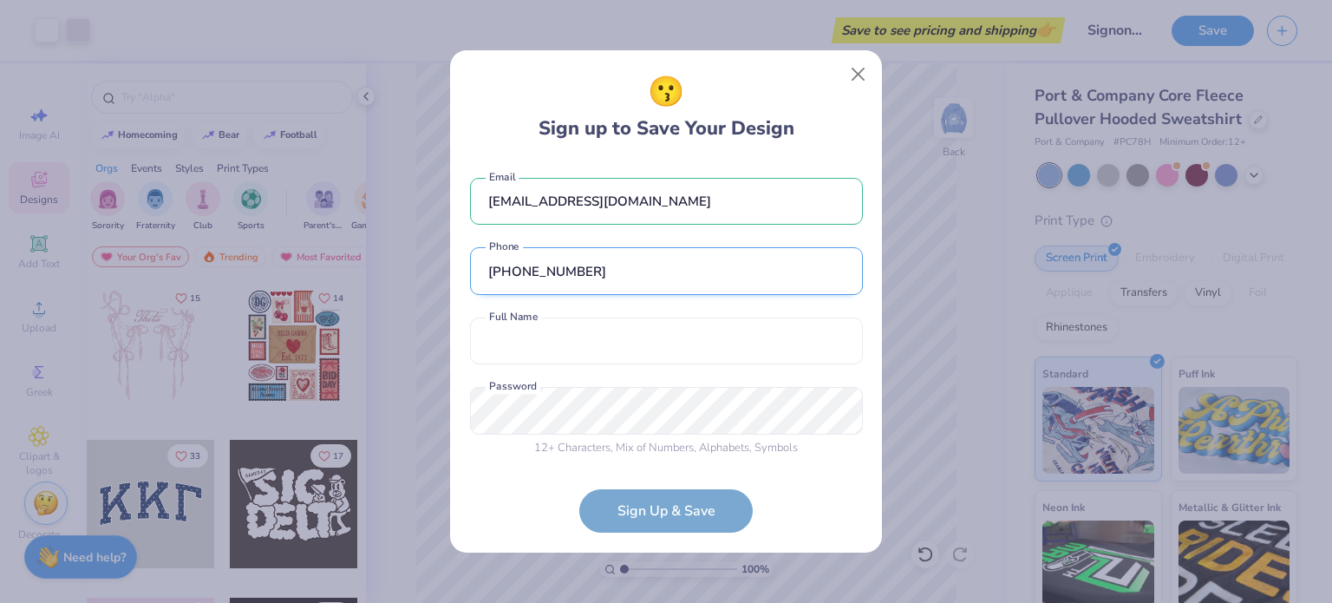
scroll to position [3, 0]
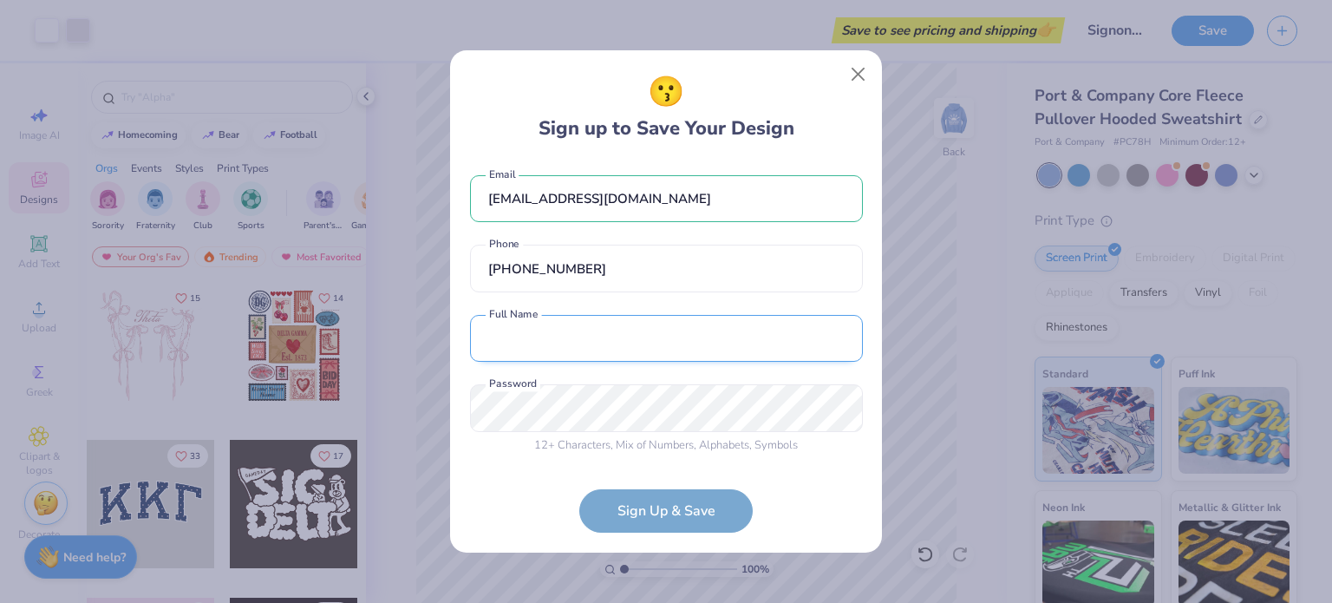
click at [617, 354] on input "text" at bounding box center [666, 339] width 393 height 48
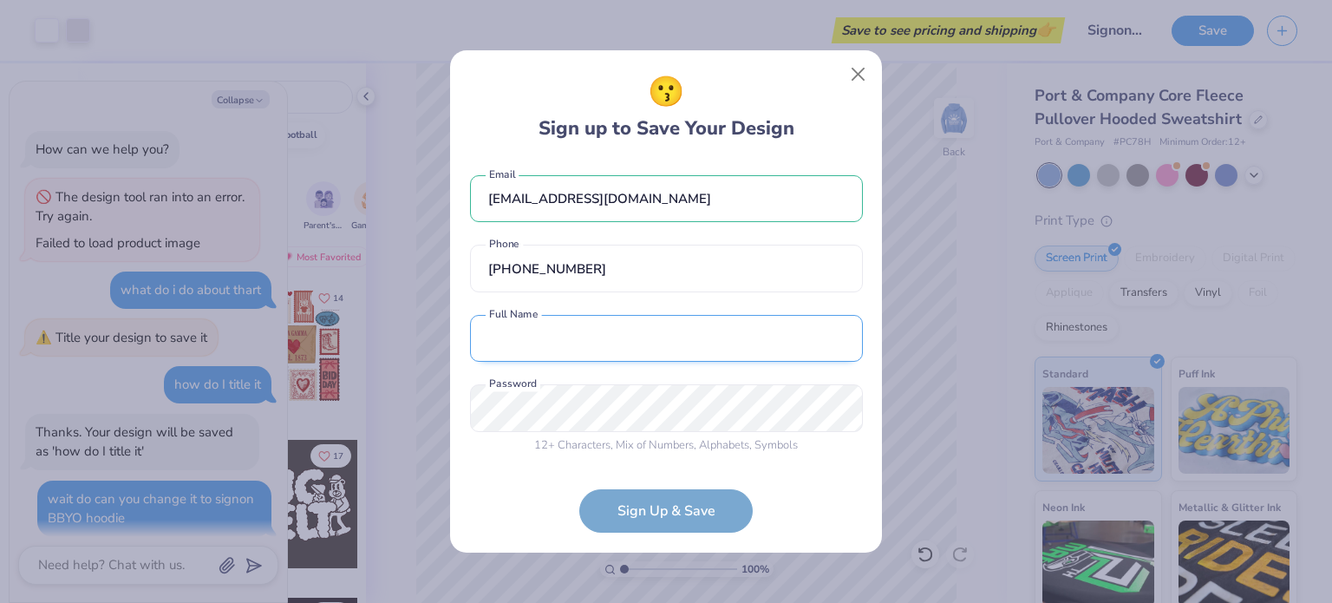
scroll to position [247, 0]
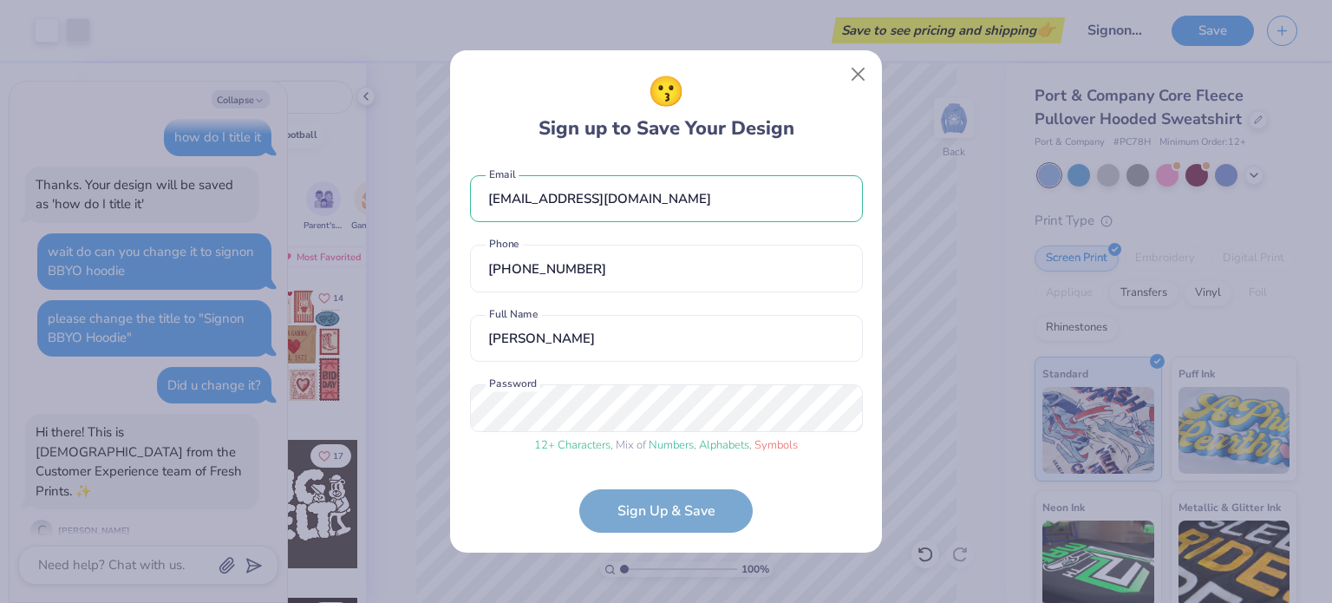
click at [679, 512] on form "taliasgoldsmith@gmail.com Email (914) 496-1155 Phone Talia Goldsmith Full Name …" at bounding box center [666, 346] width 393 height 373
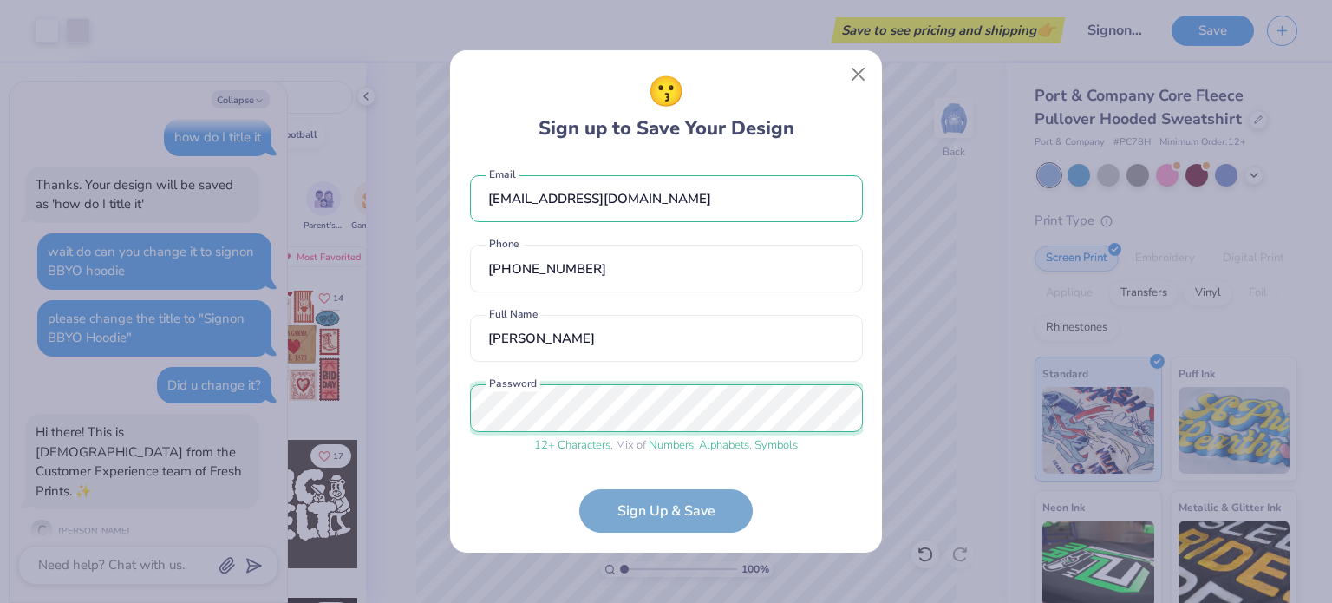
scroll to position [69, 0]
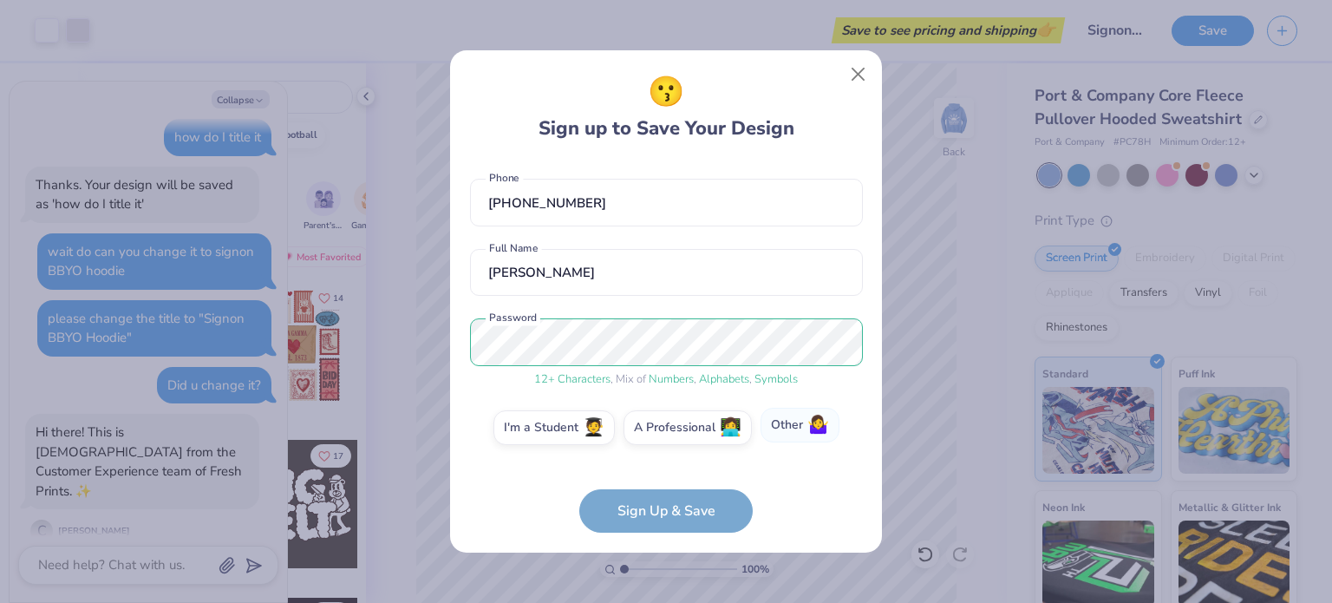
click at [797, 419] on label "Other 🤷‍♀️" at bounding box center [799, 425] width 79 height 35
click at [672, 495] on input "Other 🤷‍♀️" at bounding box center [666, 500] width 11 height 11
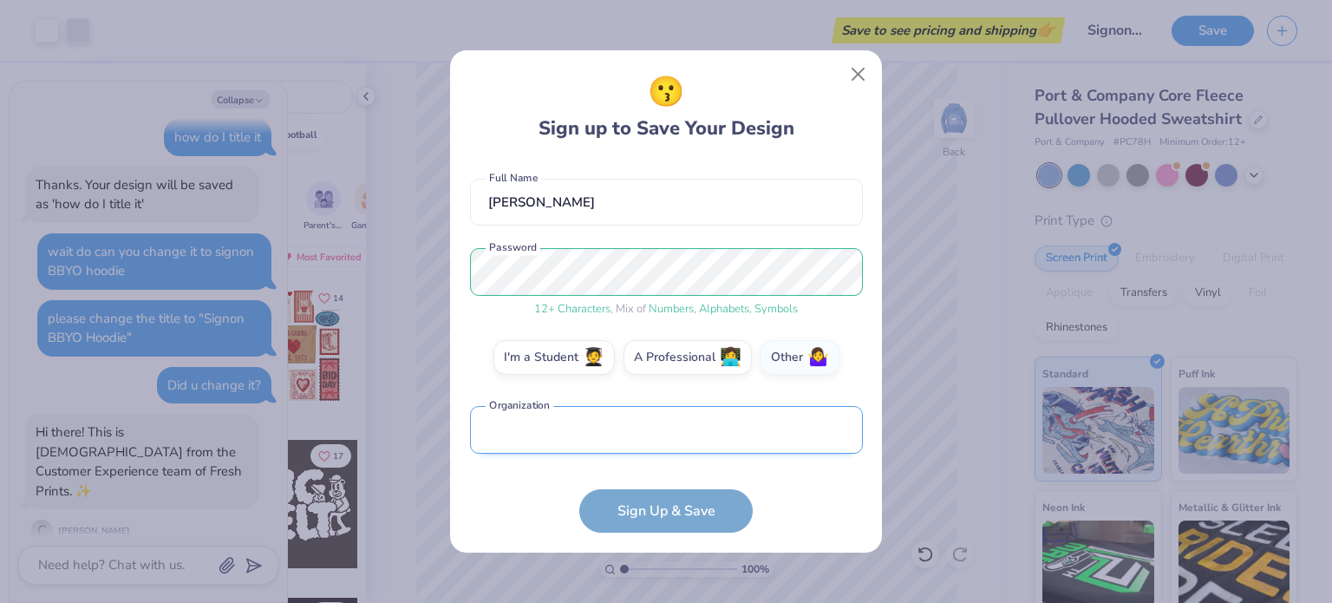
click at [541, 436] on input "text" at bounding box center [666, 430] width 393 height 48
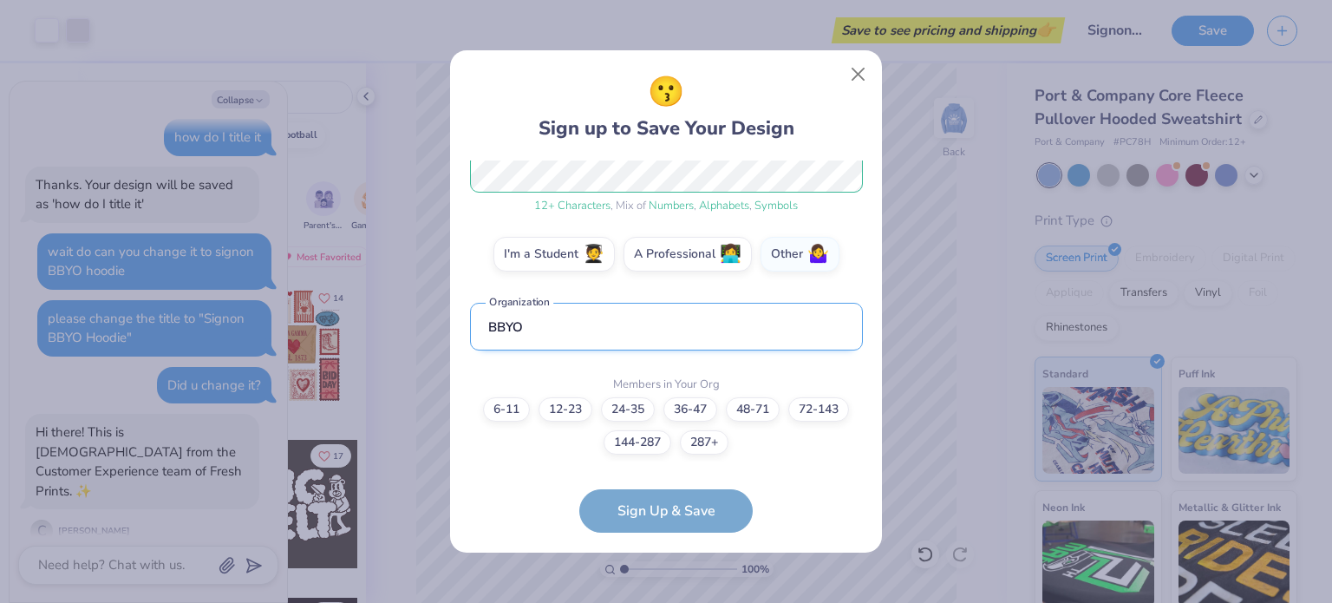
click at [486, 329] on input "BBYO" at bounding box center [666, 327] width 393 height 48
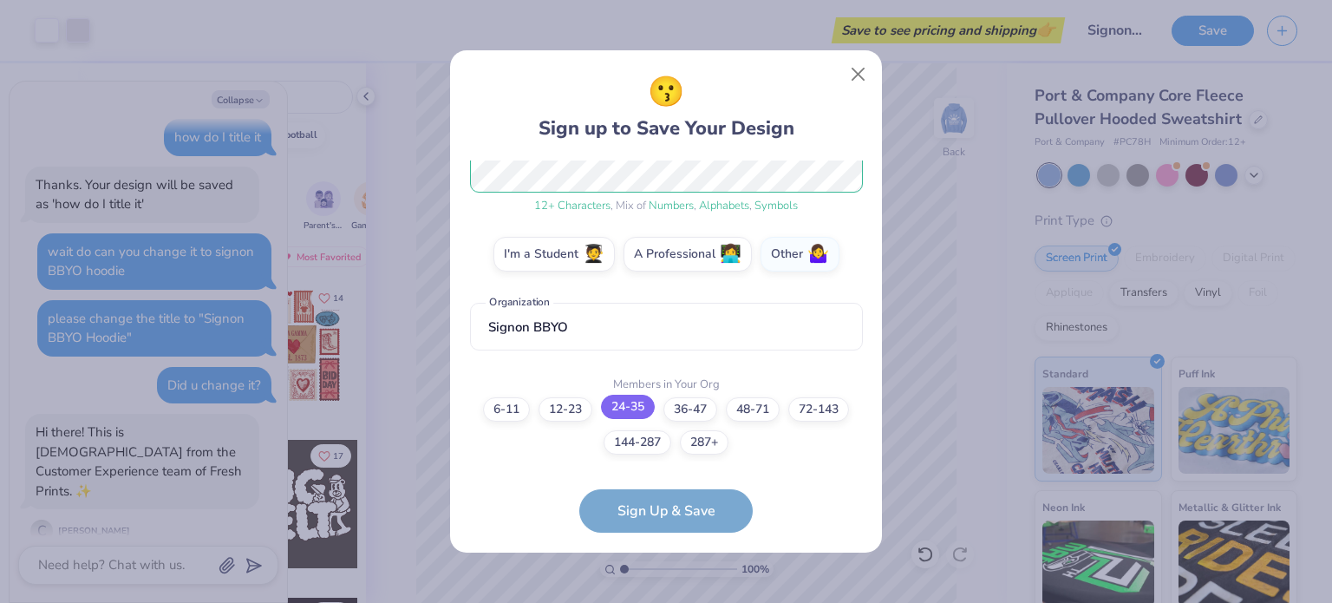
click at [617, 405] on label "24-35" at bounding box center [628, 407] width 54 height 24
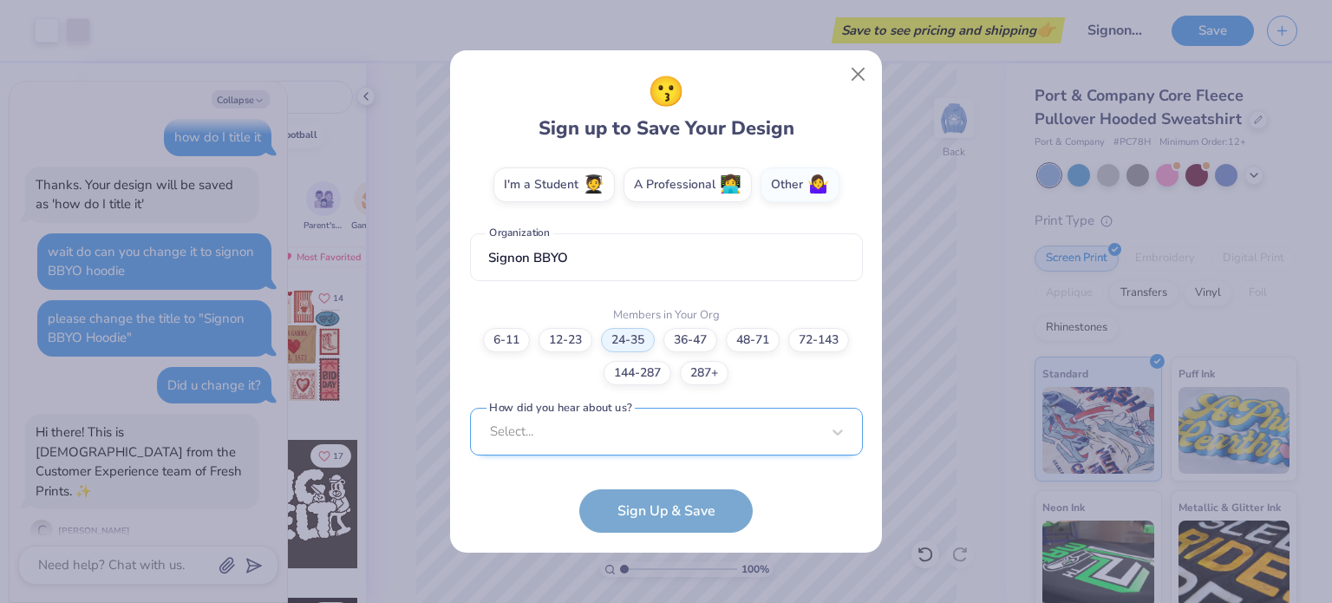
click at [683, 440] on div "Select..." at bounding box center [666, 432] width 393 height 48
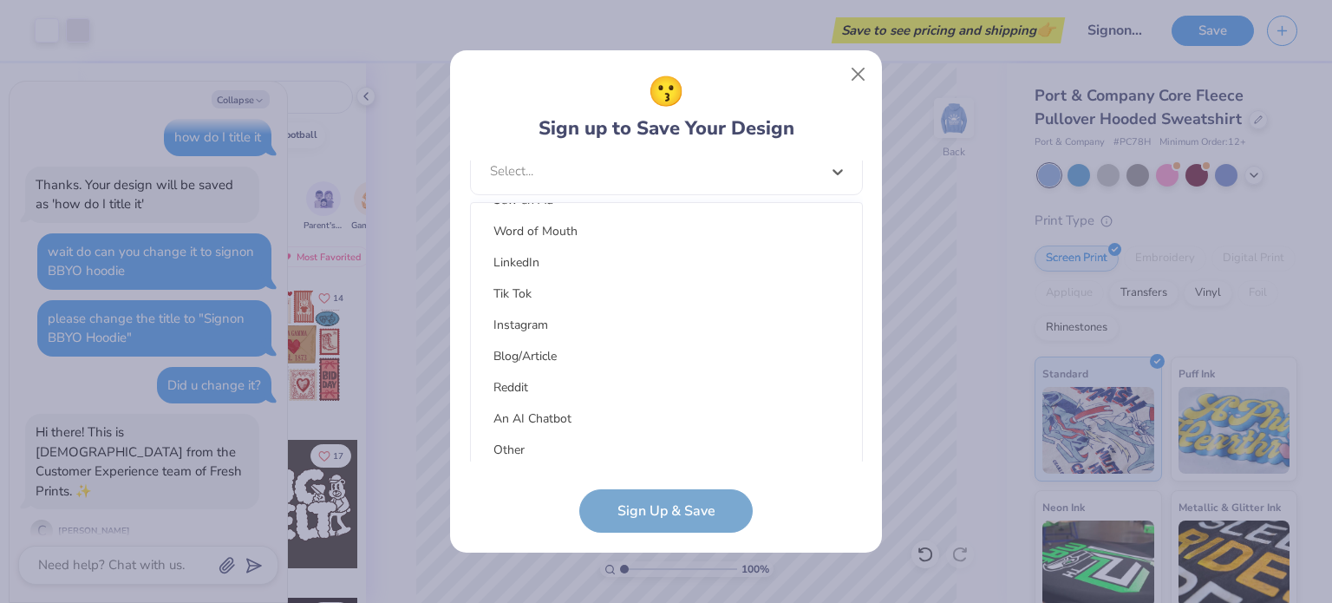
scroll to position [219, 0]
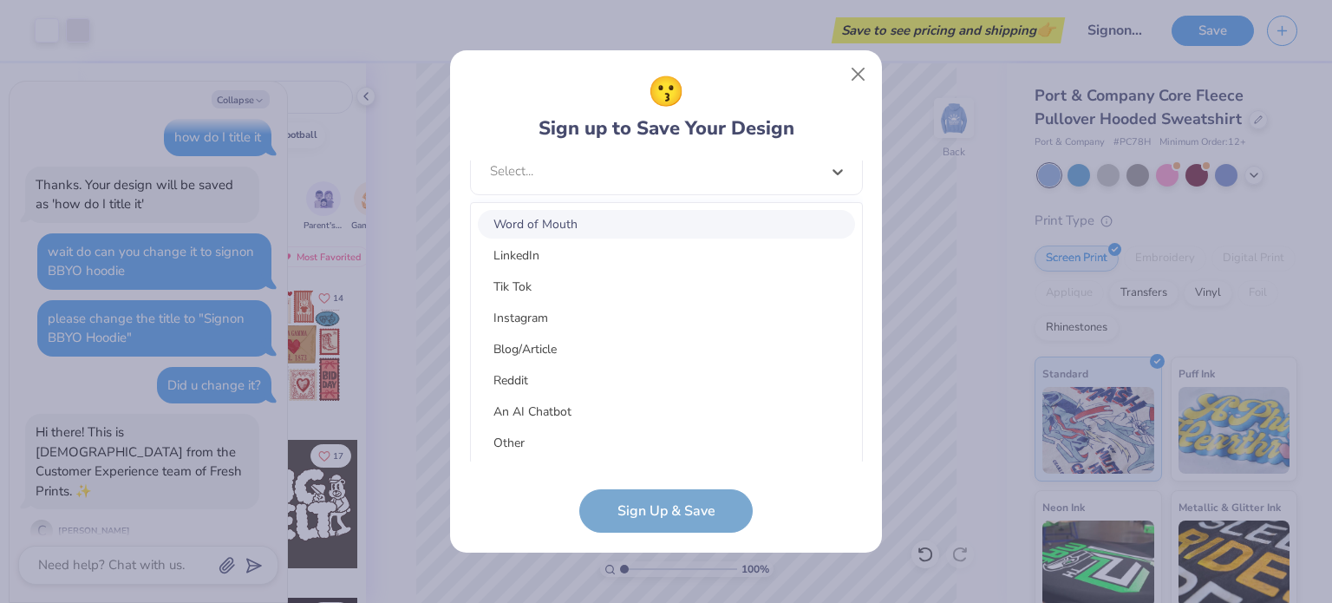
click at [557, 228] on div "Word of Mouth" at bounding box center [666, 224] width 377 height 29
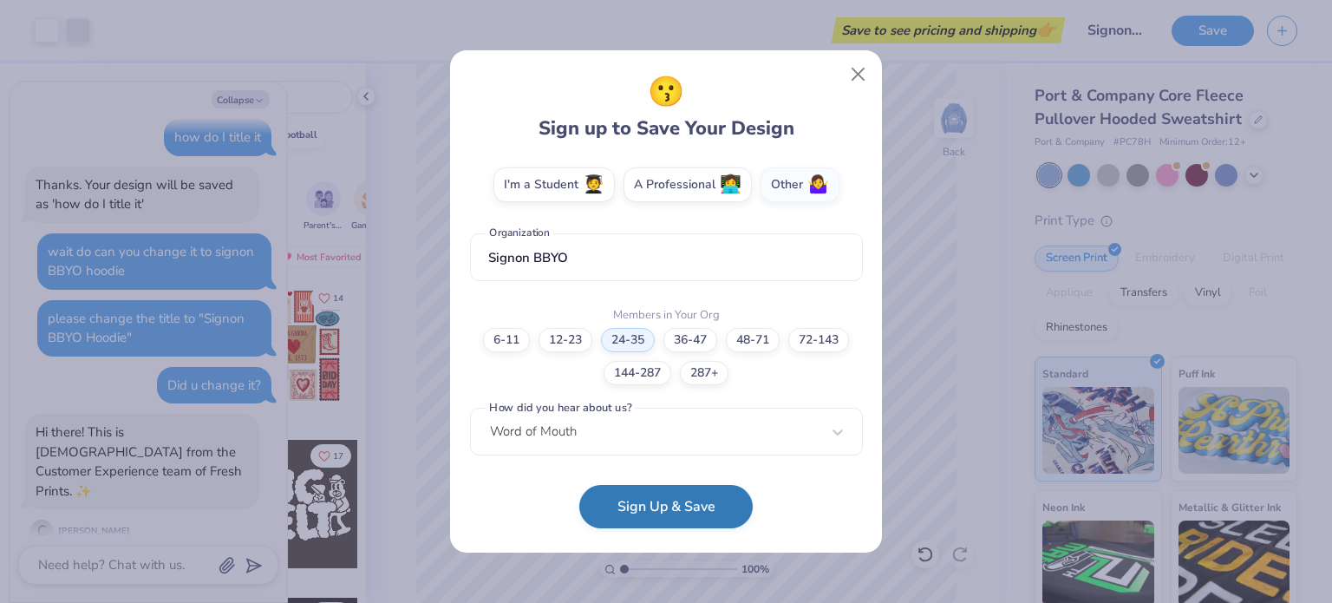
click at [640, 519] on button "Sign Up & Save" at bounding box center [665, 506] width 173 height 43
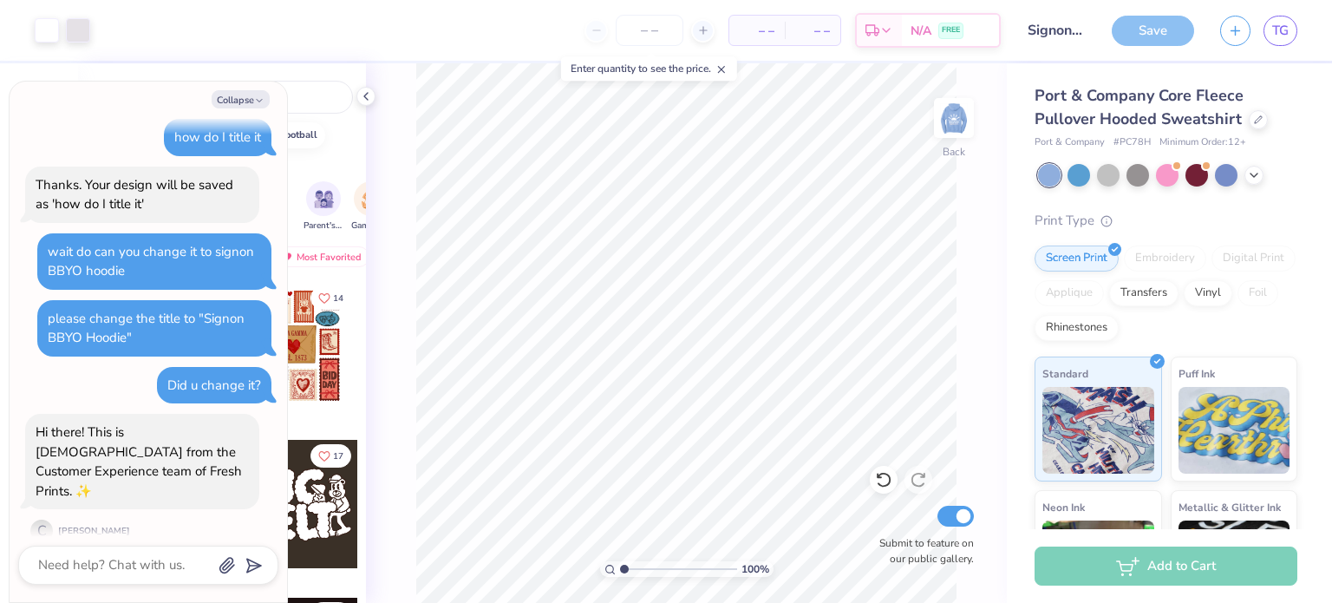
scroll to position [369, 0]
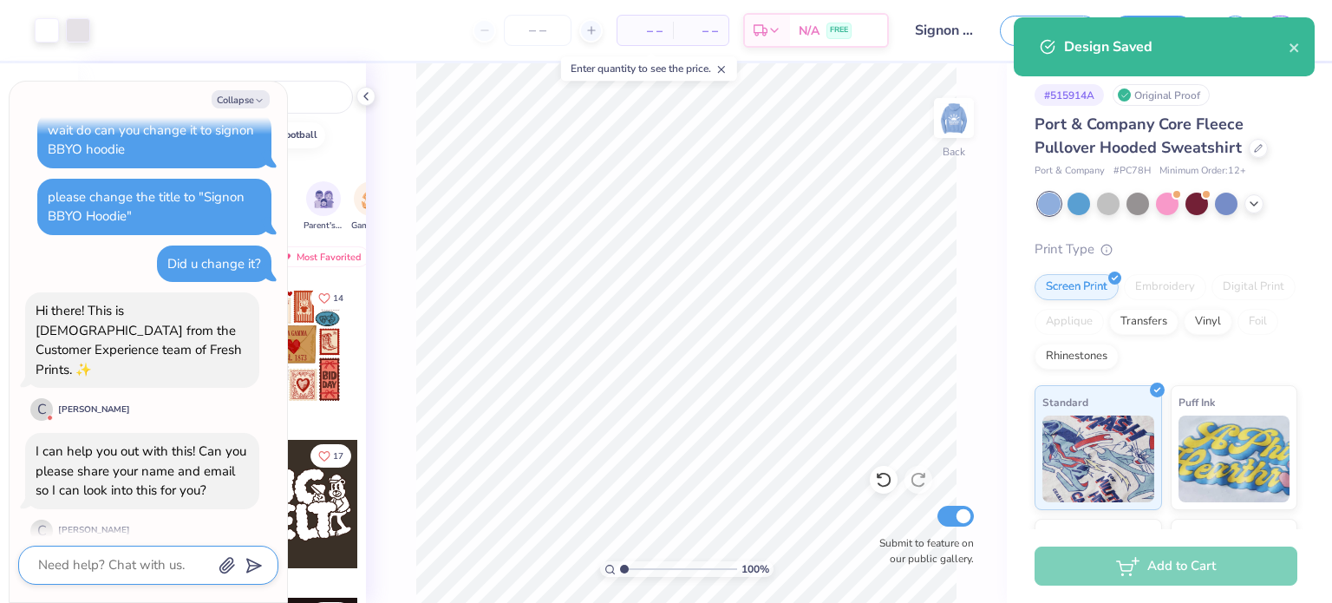
click at [102, 564] on textarea at bounding box center [124, 564] width 176 height 23
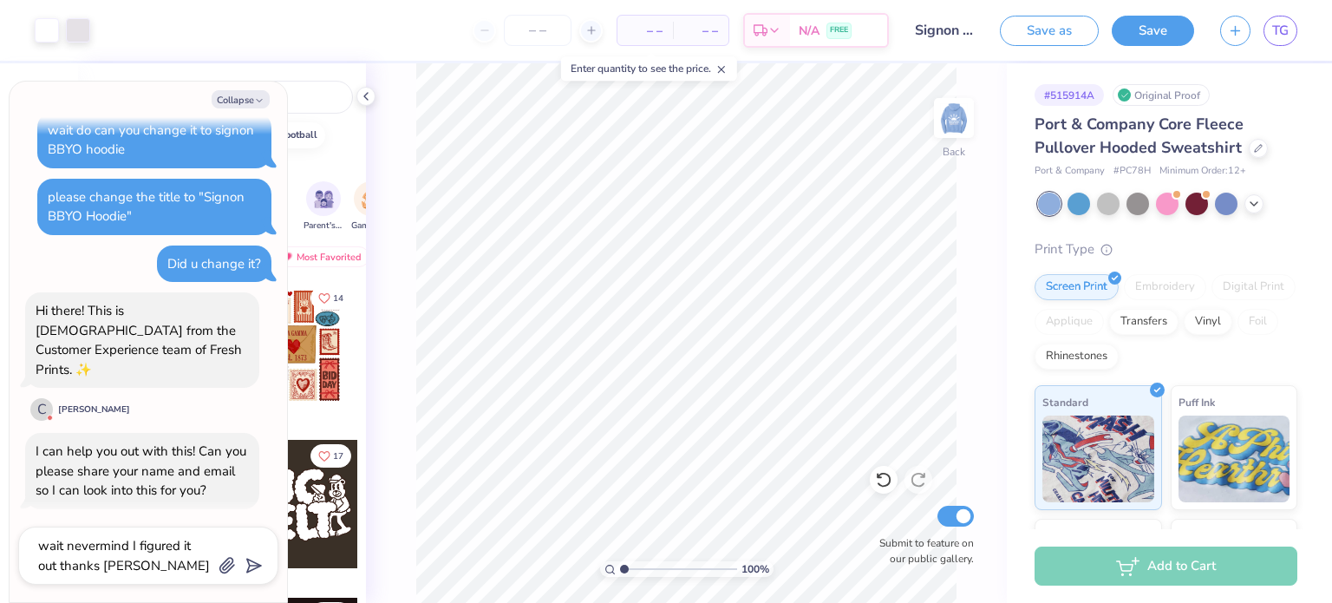
click at [262, 563] on div "wait nevermind I figured it out thanks tho" at bounding box center [148, 555] width 260 height 58
click at [127, 576] on textarea "wait nevermind I figured it out thanks tho" at bounding box center [124, 555] width 176 height 42
click at [251, 567] on line "submit" at bounding box center [255, 565] width 11 height 11
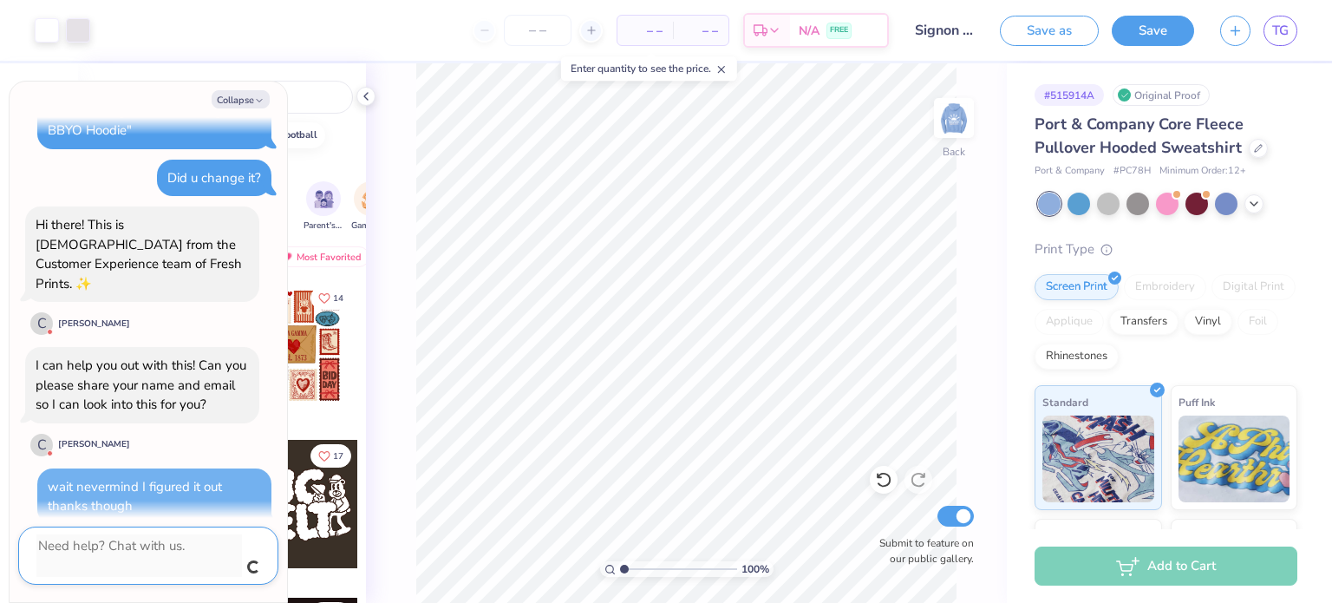
scroll to position [435, 0]
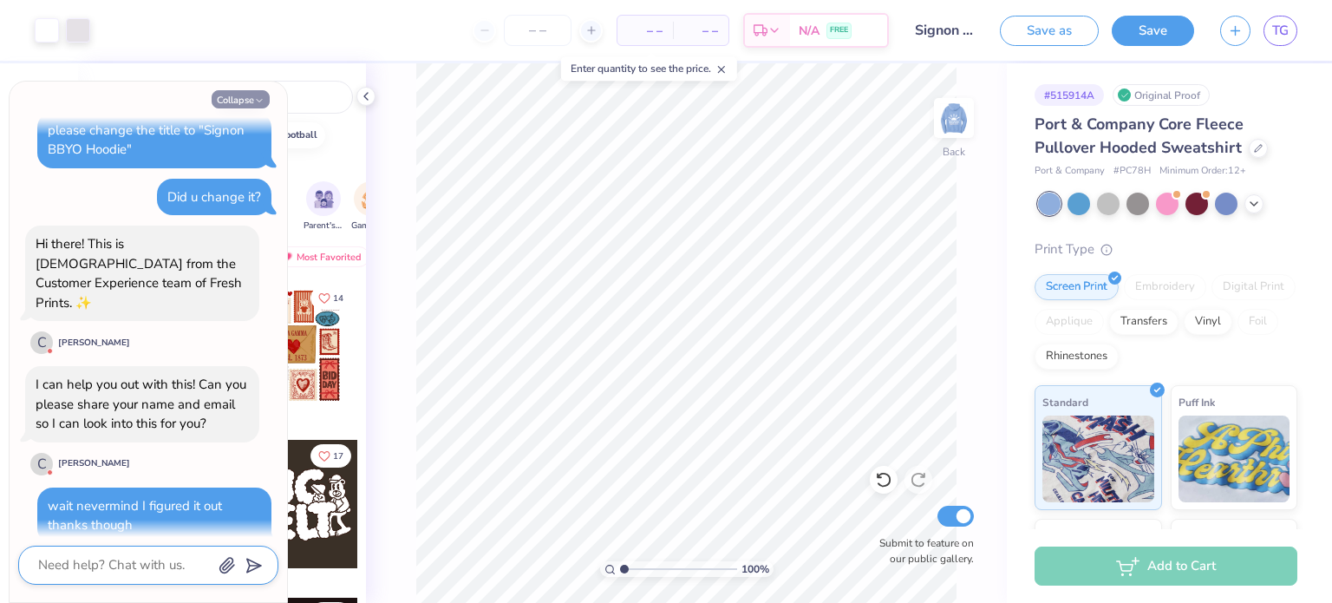
click at [238, 101] on button "Collapse" at bounding box center [241, 99] width 58 height 18
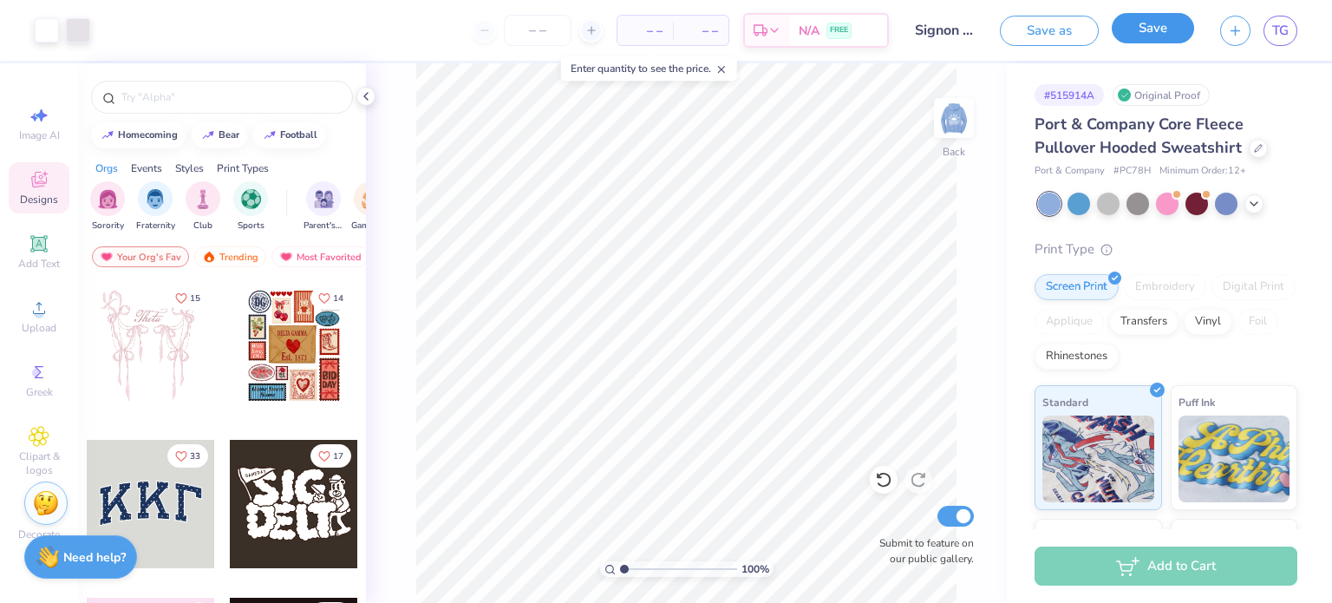
click at [1119, 23] on button "Save" at bounding box center [1153, 28] width 82 height 30
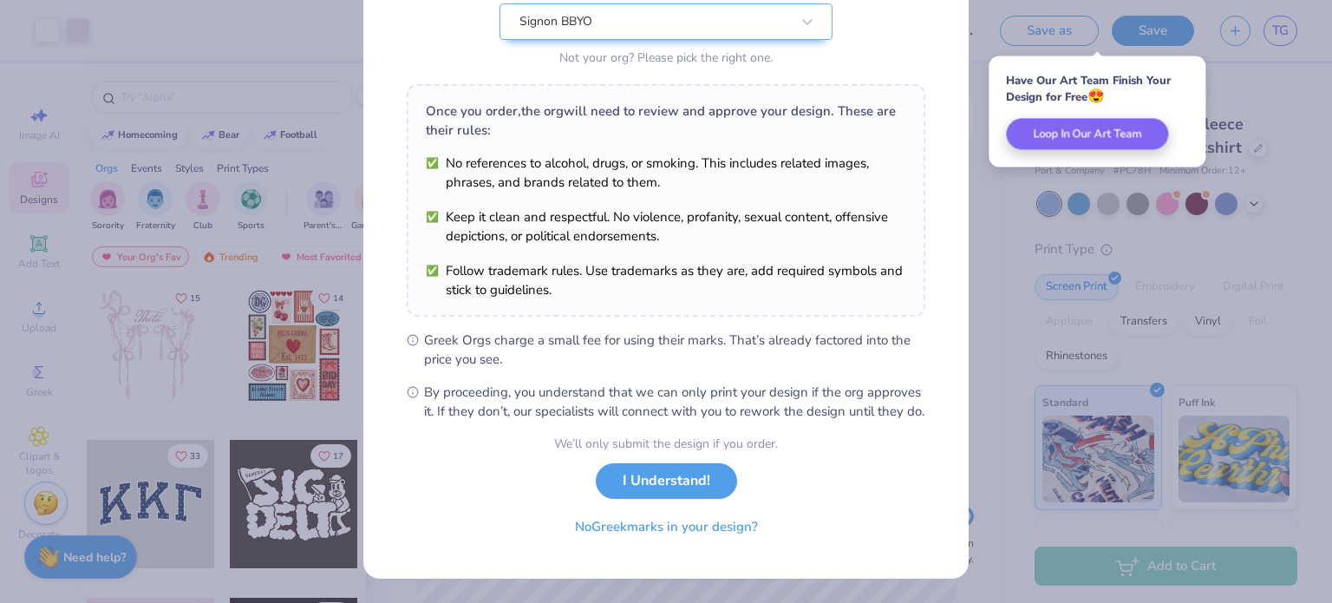
scroll to position [207, 0]
click at [714, 518] on button "No Greek marks in your design?" at bounding box center [666, 523] width 212 height 36
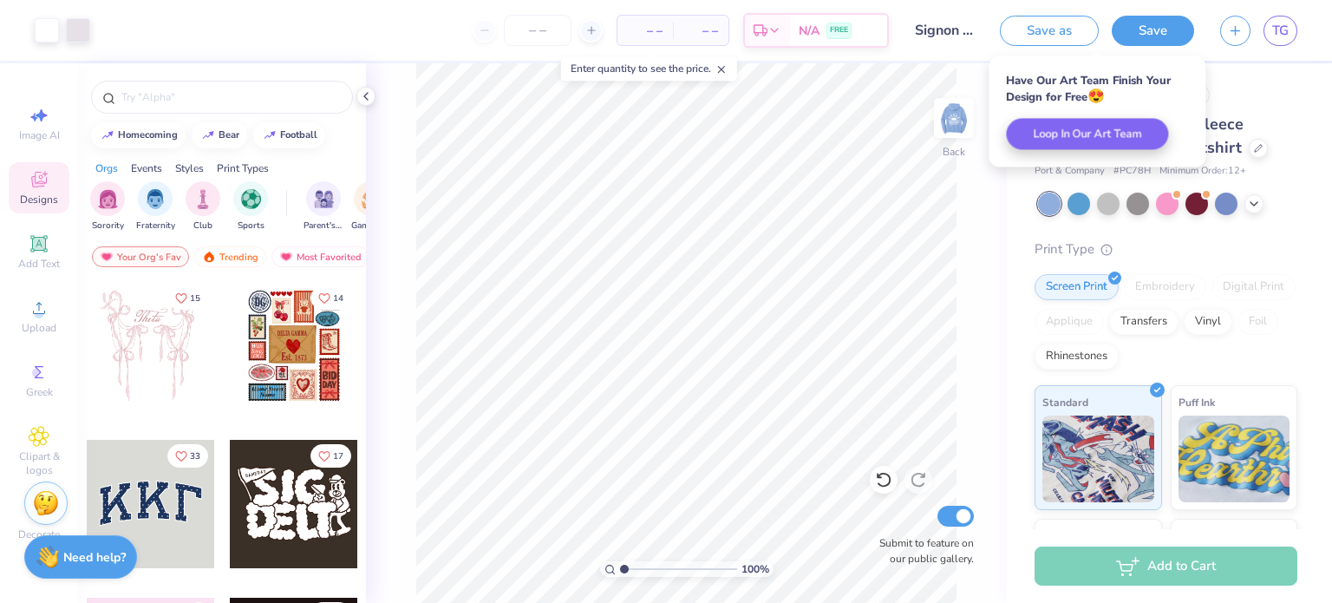
scroll to position [0, 0]
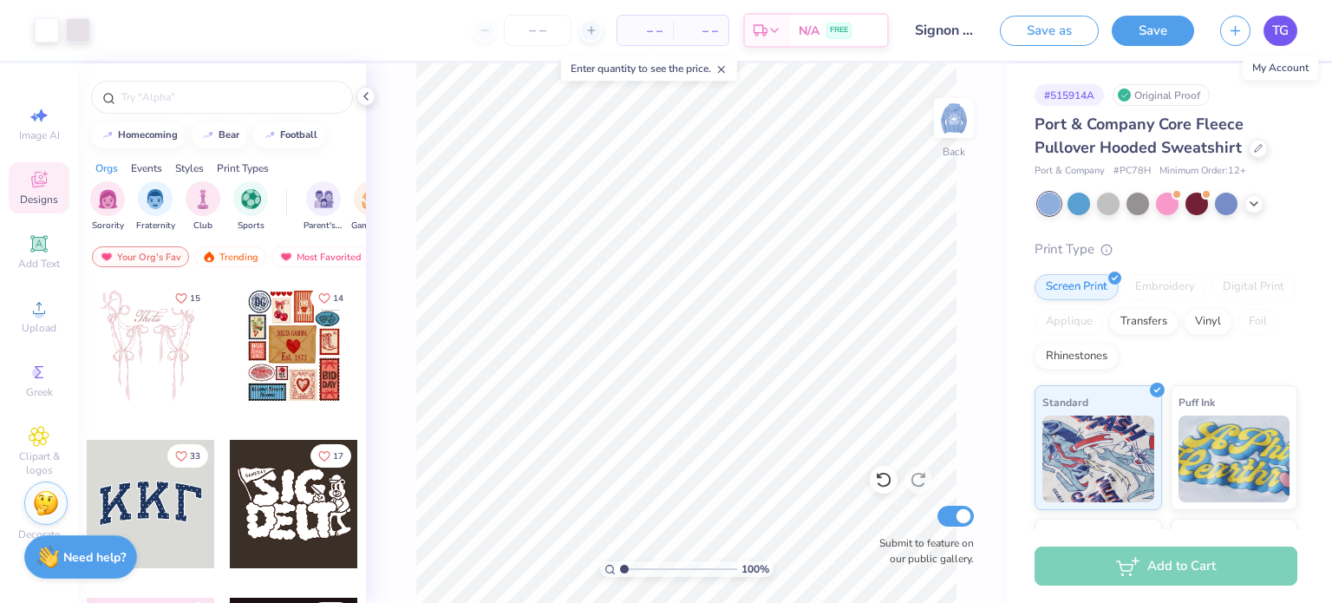
click at [1278, 28] on span "TG" at bounding box center [1280, 31] width 16 height 20
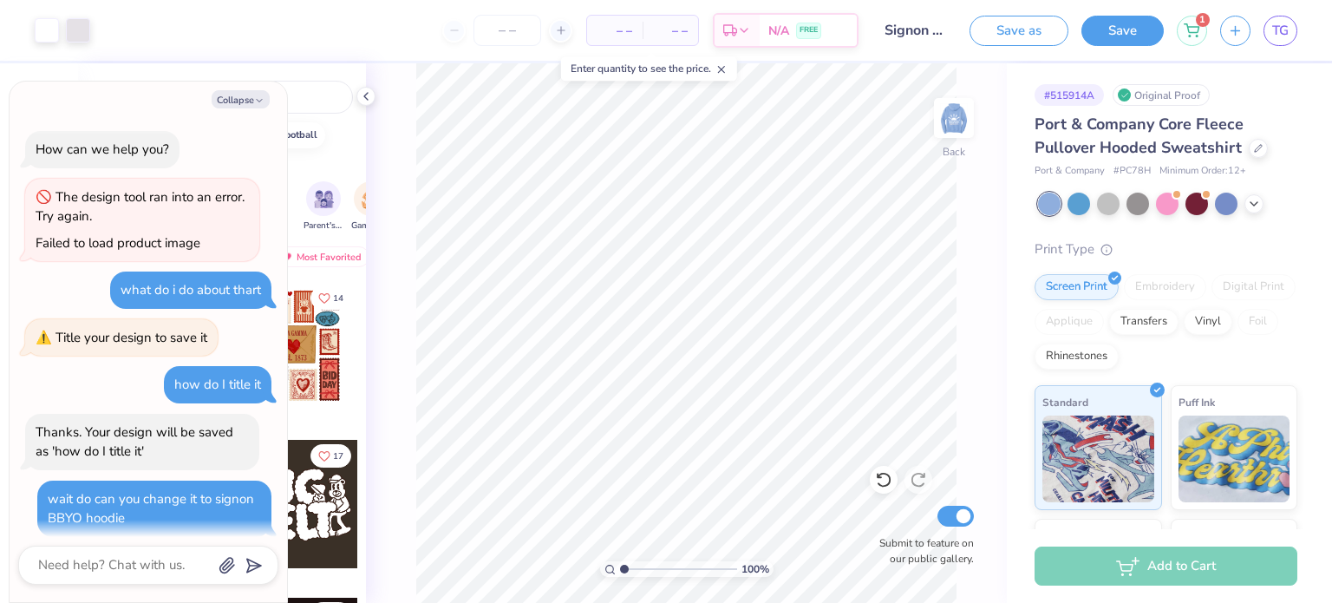
scroll to position [701, 0]
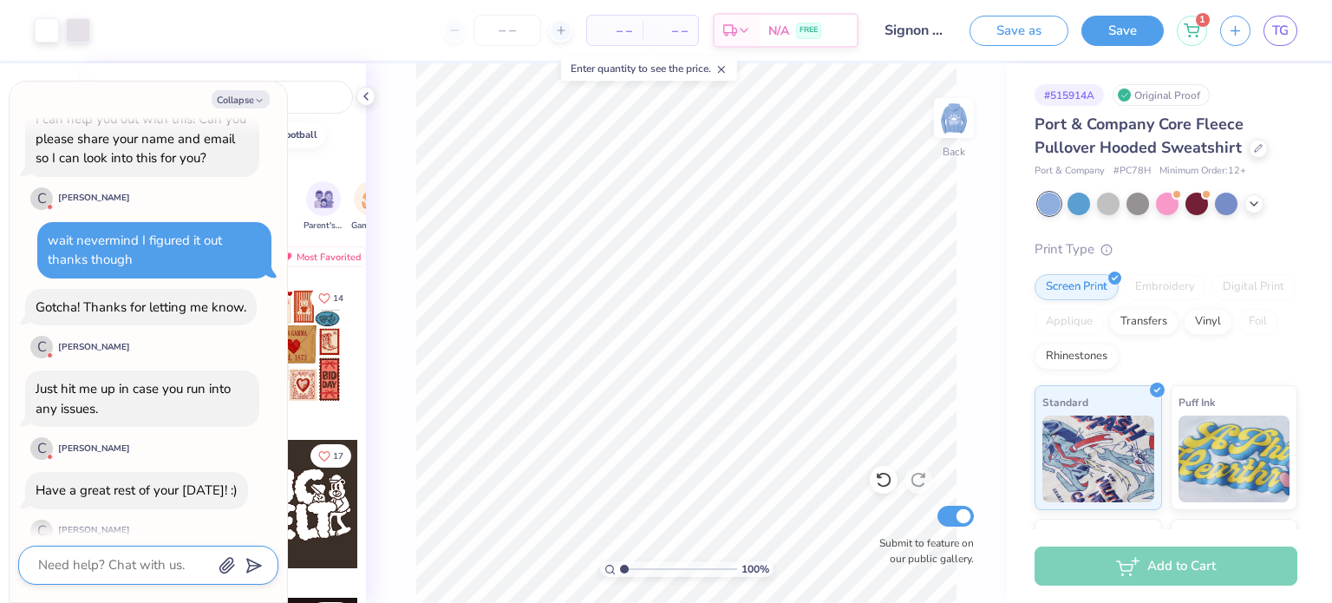
click at [101, 556] on textarea at bounding box center [124, 564] width 176 height 23
click at [245, 564] on icon "submit" at bounding box center [250, 565] width 24 height 24
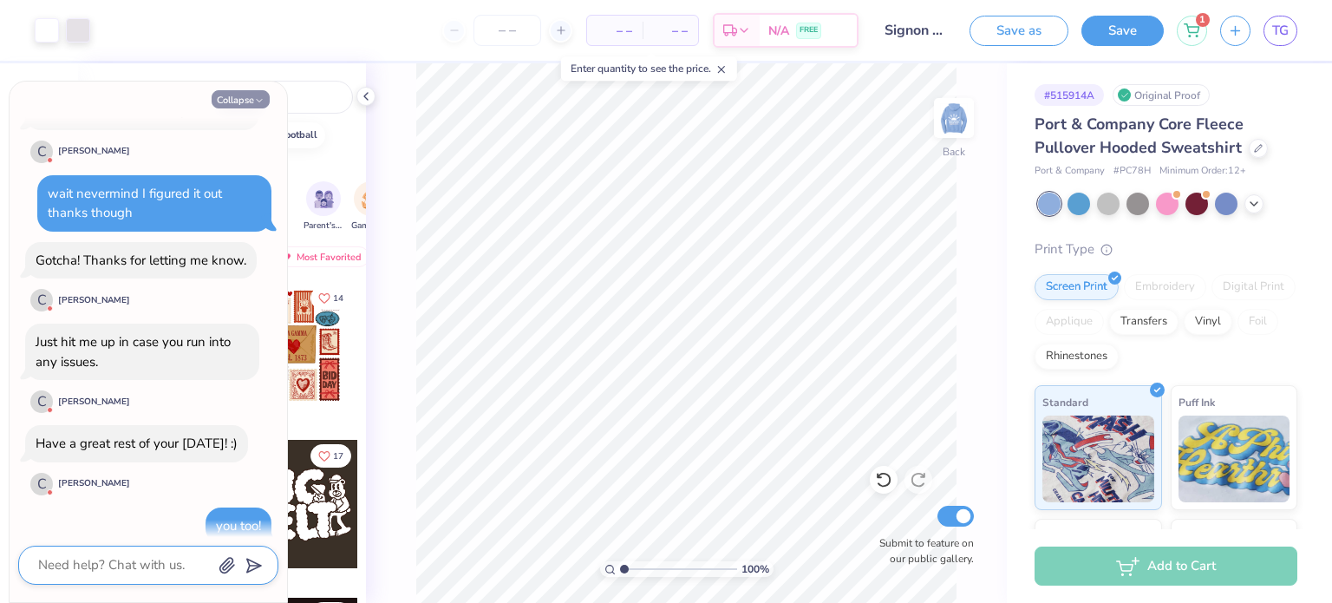
click at [242, 94] on button "Collapse" at bounding box center [241, 99] width 58 height 18
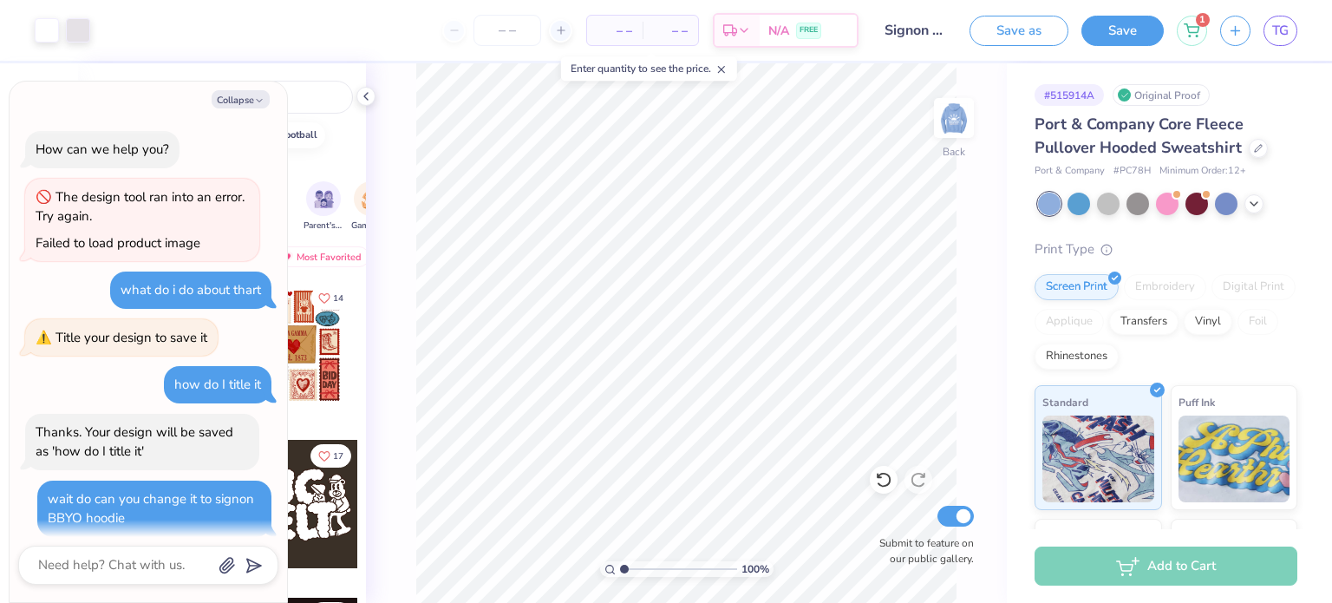
scroll to position [830, 0]
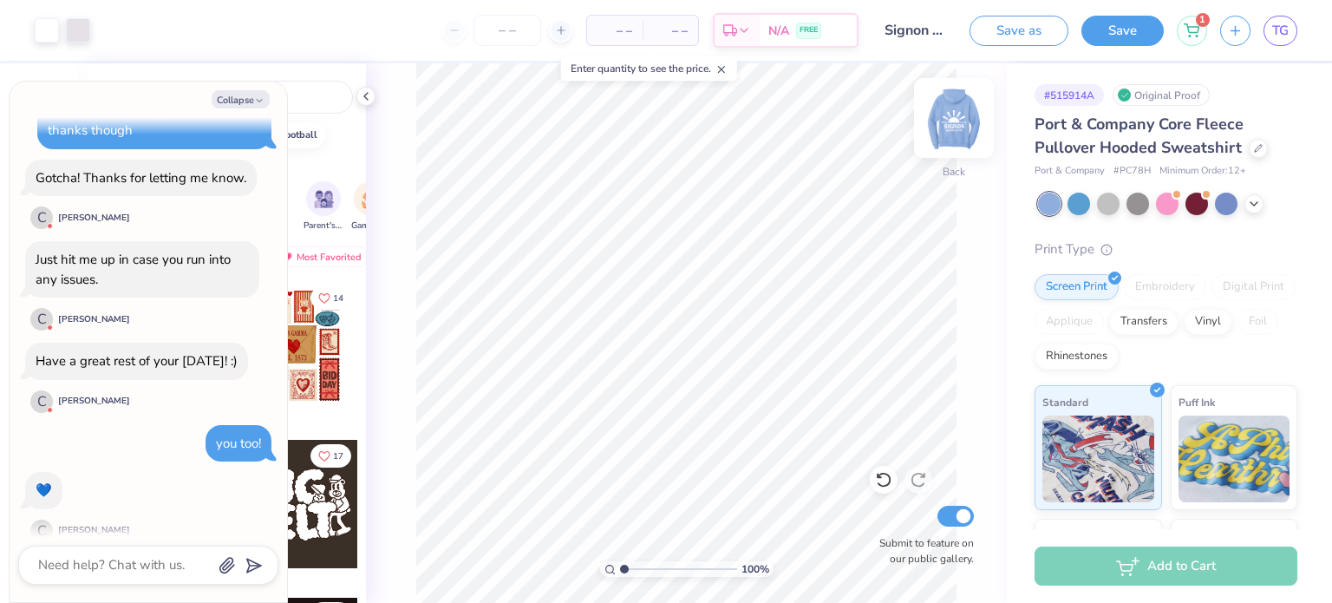
click at [939, 118] on img at bounding box center [953, 117] width 69 height 69
click at [940, 121] on img at bounding box center [953, 117] width 69 height 69
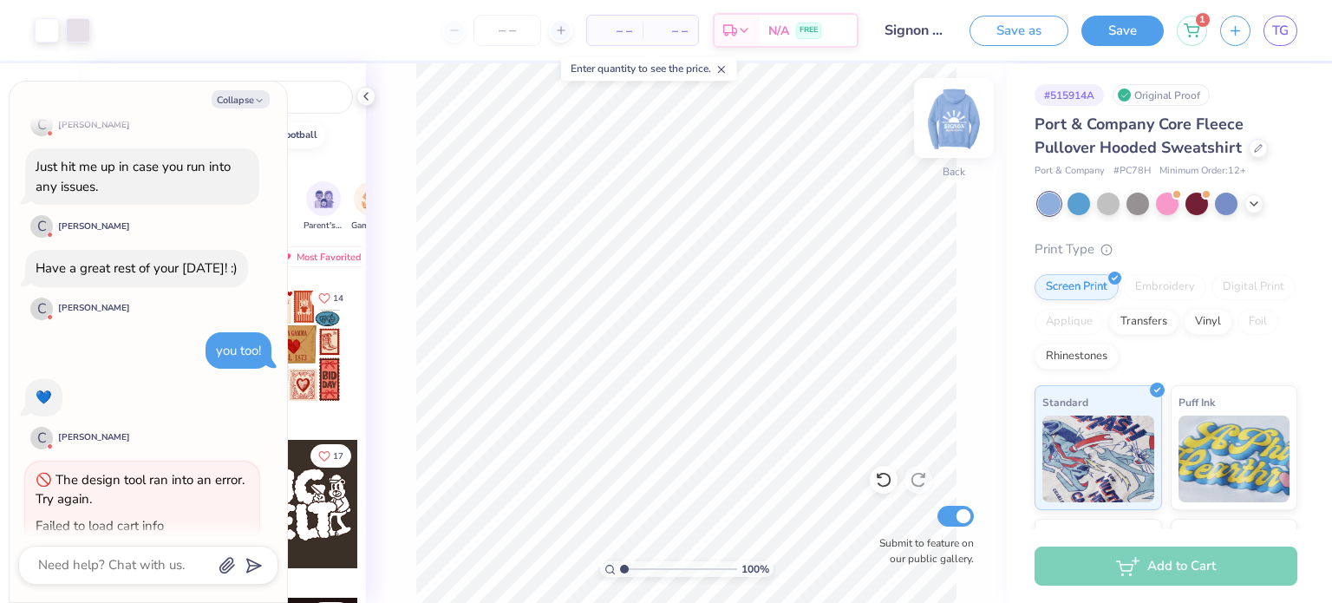
click at [956, 108] on img at bounding box center [953, 117] width 69 height 69
click at [953, 109] on img at bounding box center [953, 117] width 69 height 69
click at [1250, 203] on icon at bounding box center [1254, 202] width 14 height 14
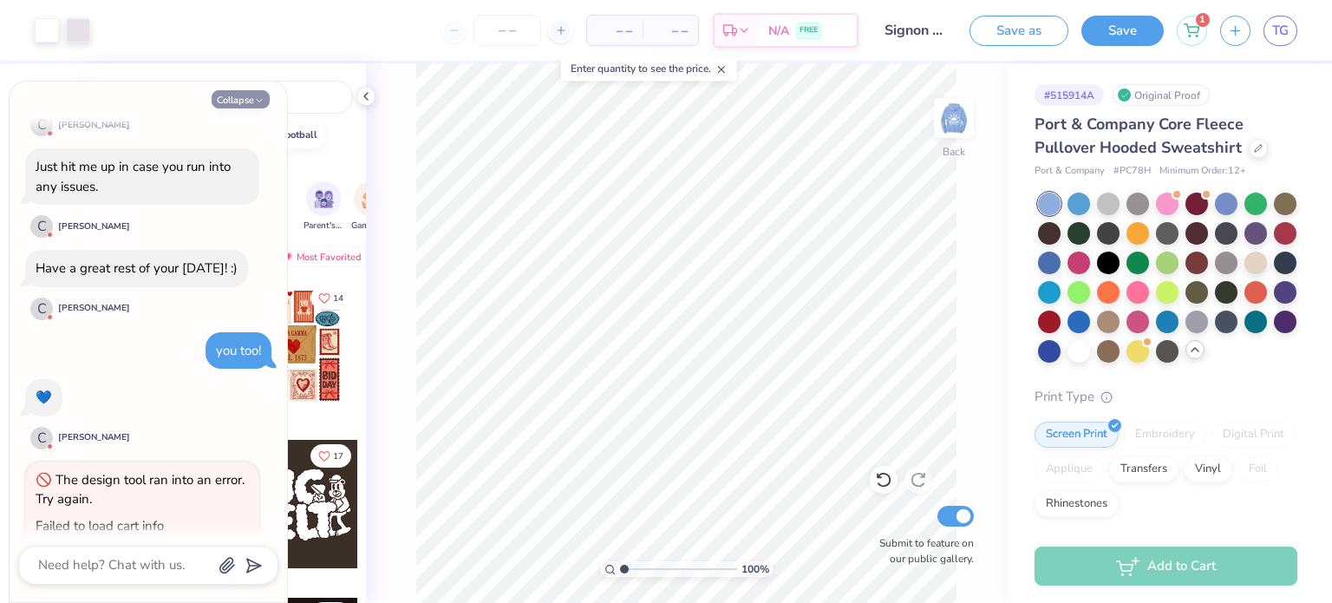
click at [237, 99] on button "Collapse" at bounding box center [241, 99] width 58 height 18
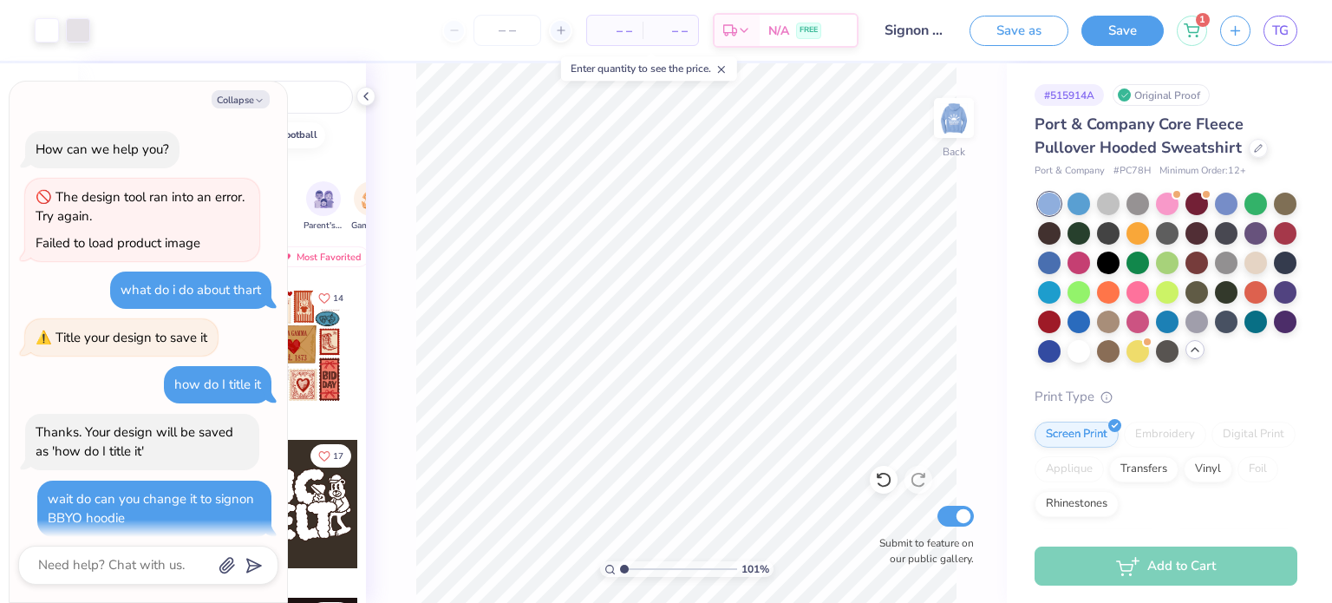
scroll to position [1028, 0]
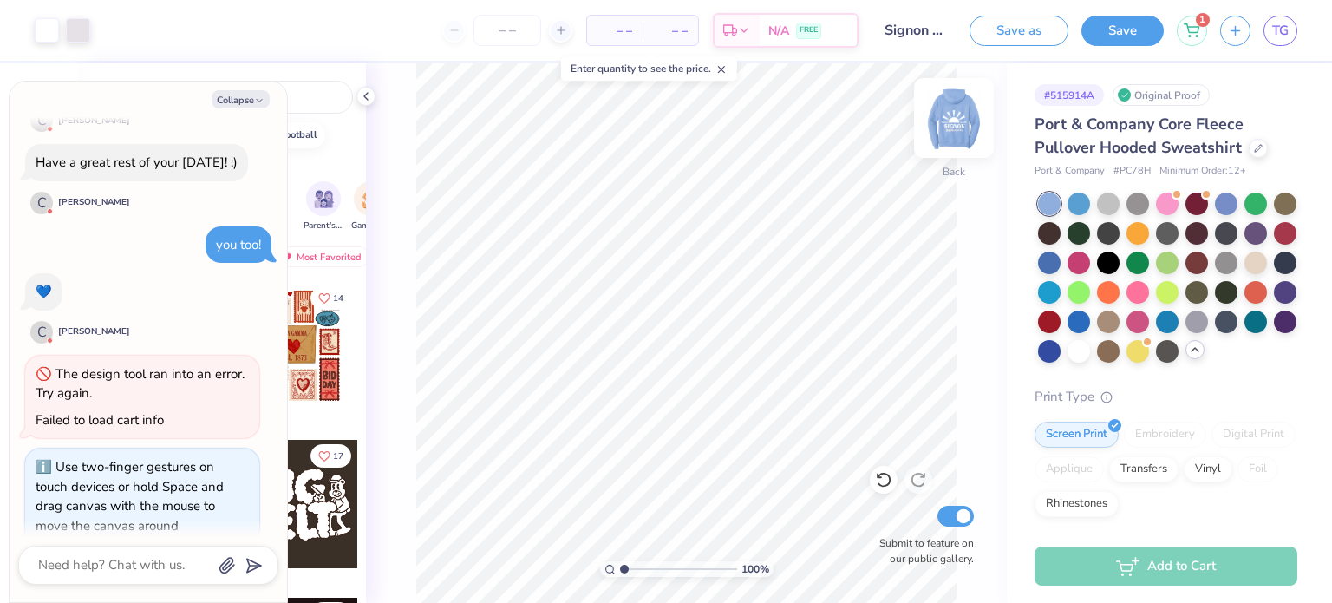
click at [971, 113] on img at bounding box center [953, 117] width 69 height 69
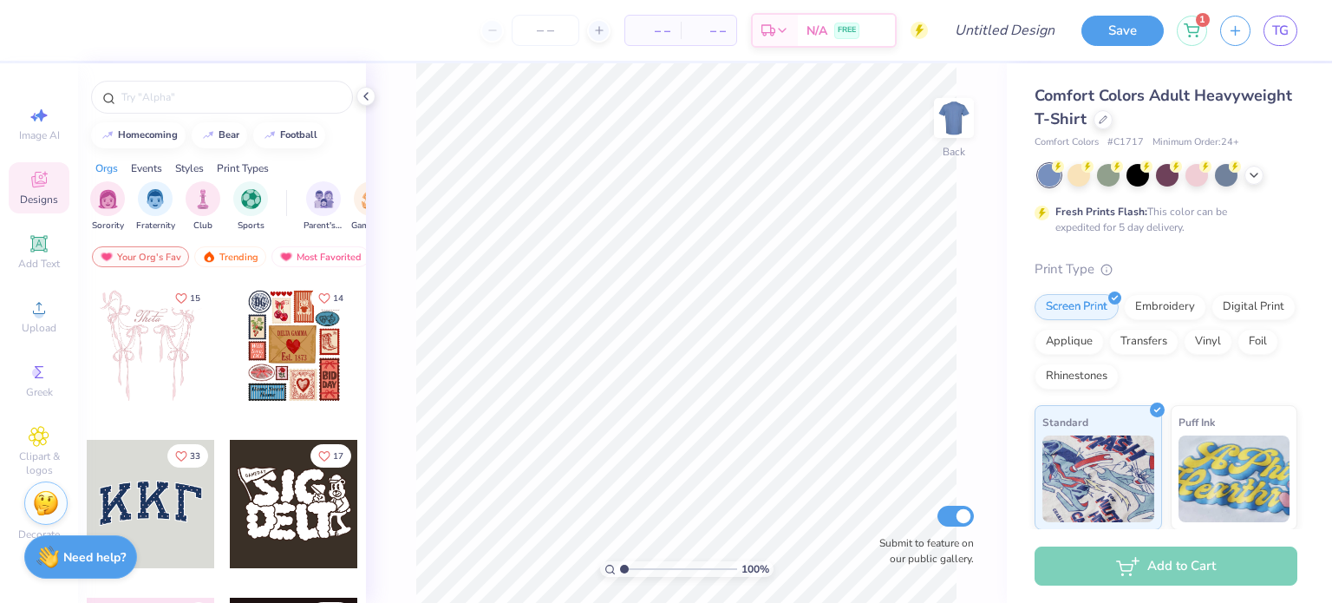
click at [1092, 113] on div "Comfort Colors Adult Heavyweight T-Shirt" at bounding box center [1165, 107] width 263 height 47
click at [1099, 116] on icon at bounding box center [1103, 118] width 9 height 9
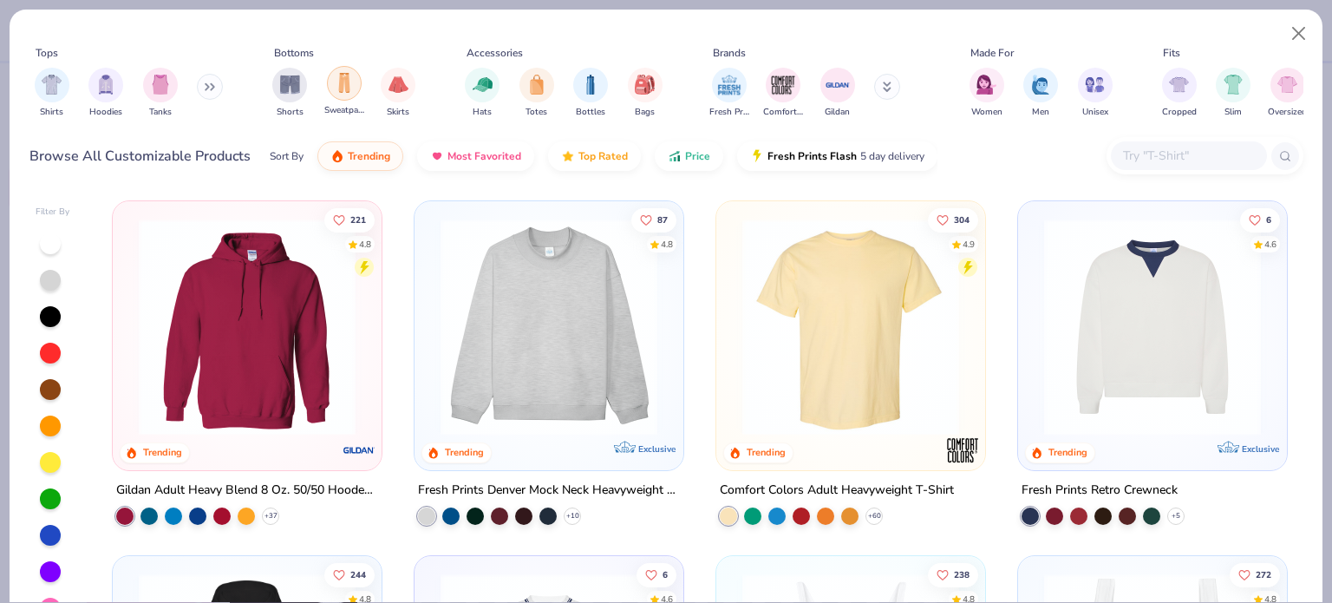
click at [336, 86] on img "filter for Sweatpants" at bounding box center [344, 83] width 19 height 20
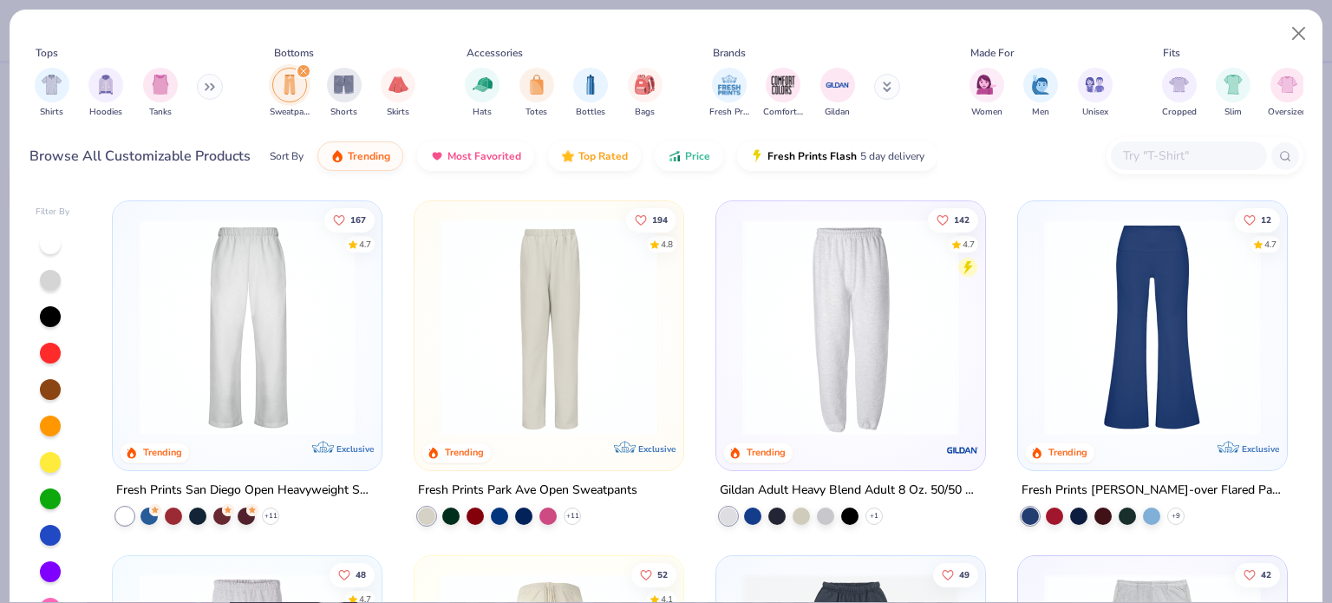
click at [307, 486] on div "Fresh Prints San Diego Open Heavyweight Sweatpants" at bounding box center [247, 491] width 262 height 22
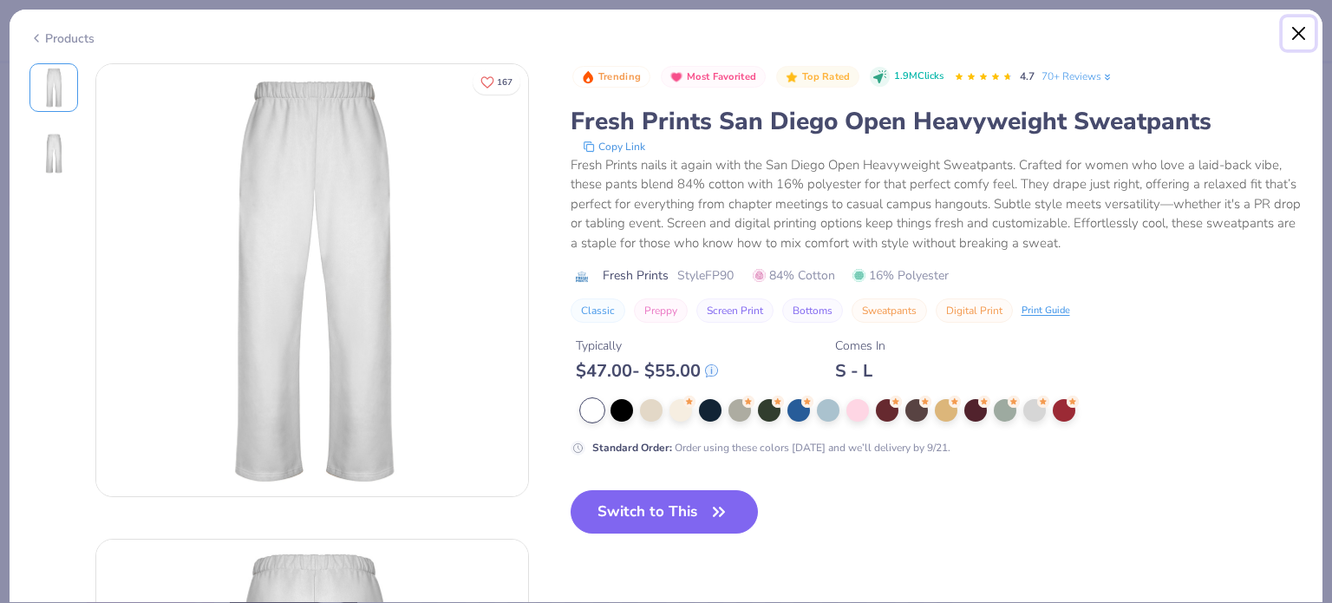
click at [1297, 44] on button "Close" at bounding box center [1298, 33] width 33 height 33
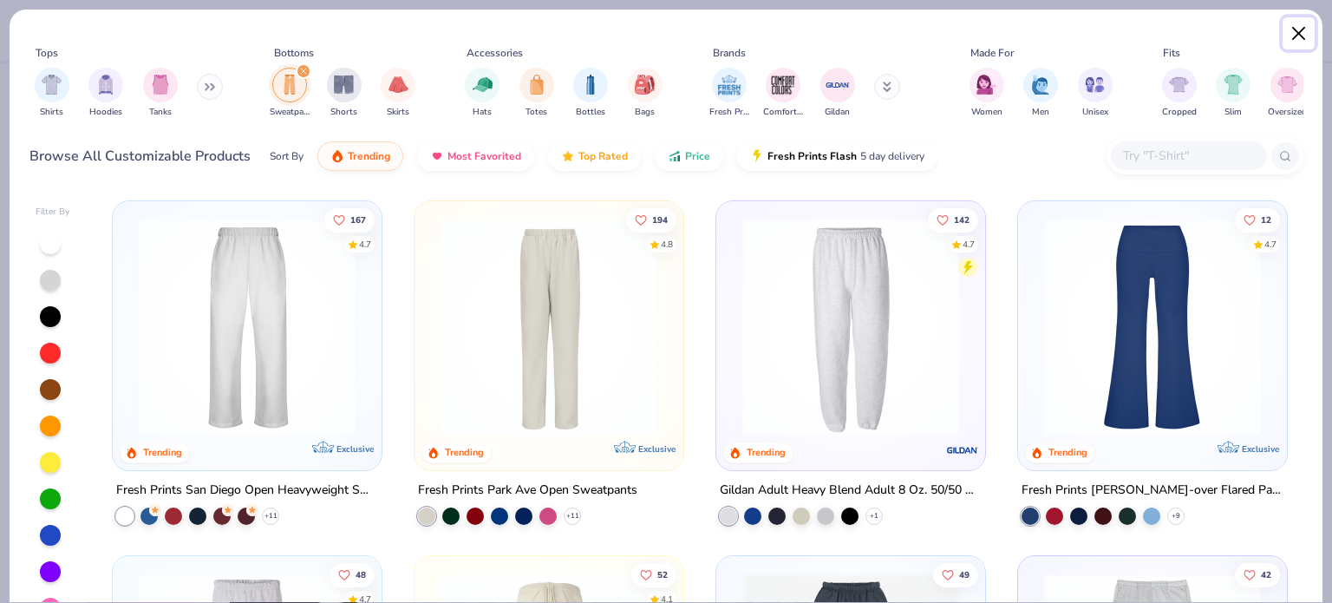
drag, startPoint x: 1293, startPoint y: 28, endPoint x: 574, endPoint y: 289, distance: 764.7
click at [574, 289] on div "Tops Shirts Hoodies Tanks Bottoms Sweatpants Shorts Skirts Accessories Hats Tot…" at bounding box center [666, 306] width 1315 height 594
click at [592, 475] on div "194 4.8 Trending Exclusive Fresh Prints Park Ave Open Sweatpants + 11" at bounding box center [549, 362] width 271 height 324
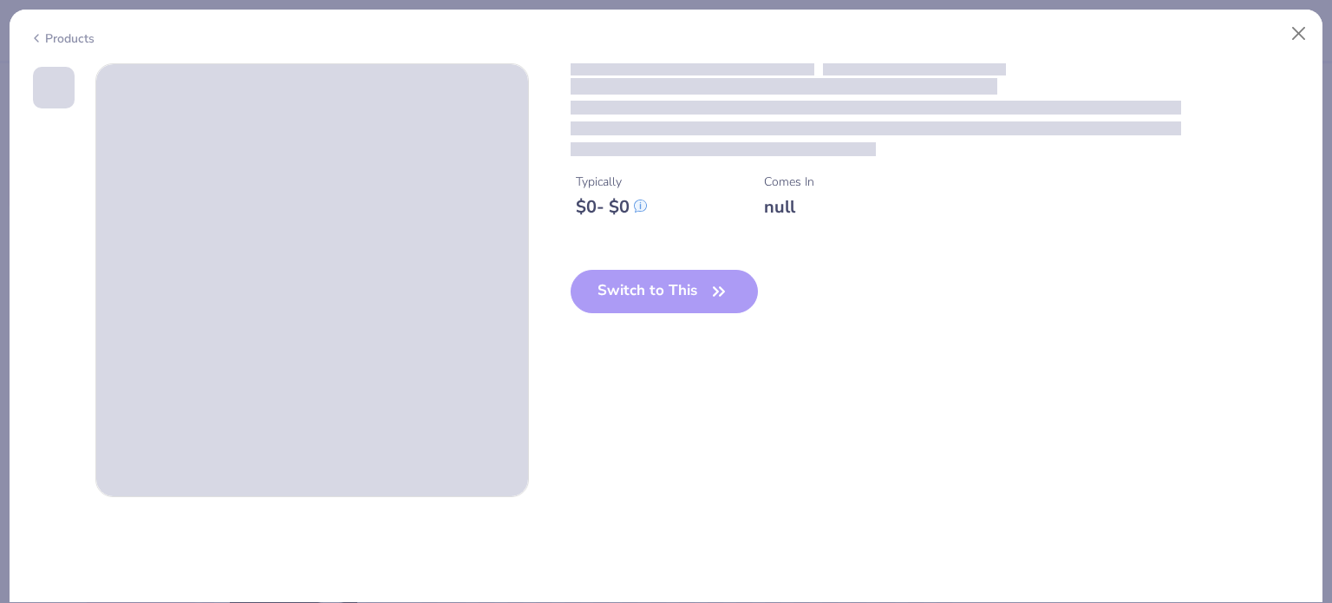
click at [598, 482] on div "Typically $ 0 - $ 0 Comes In null Switch to This" at bounding box center [666, 280] width 1274 height 434
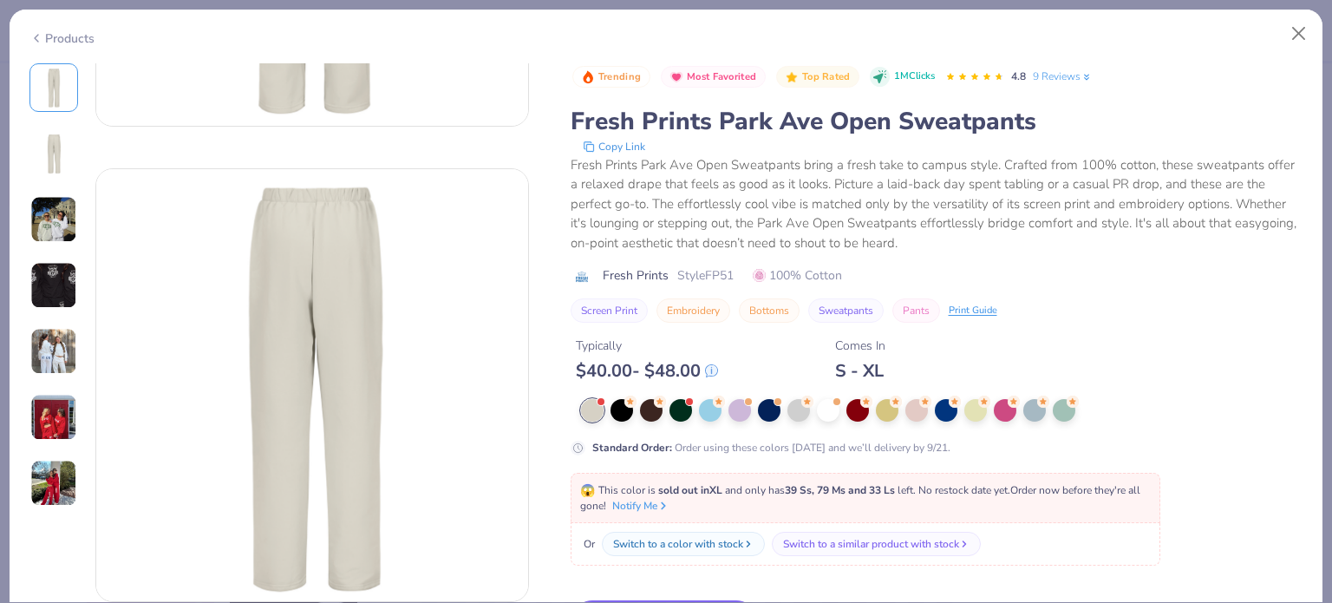
scroll to position [388, 0]
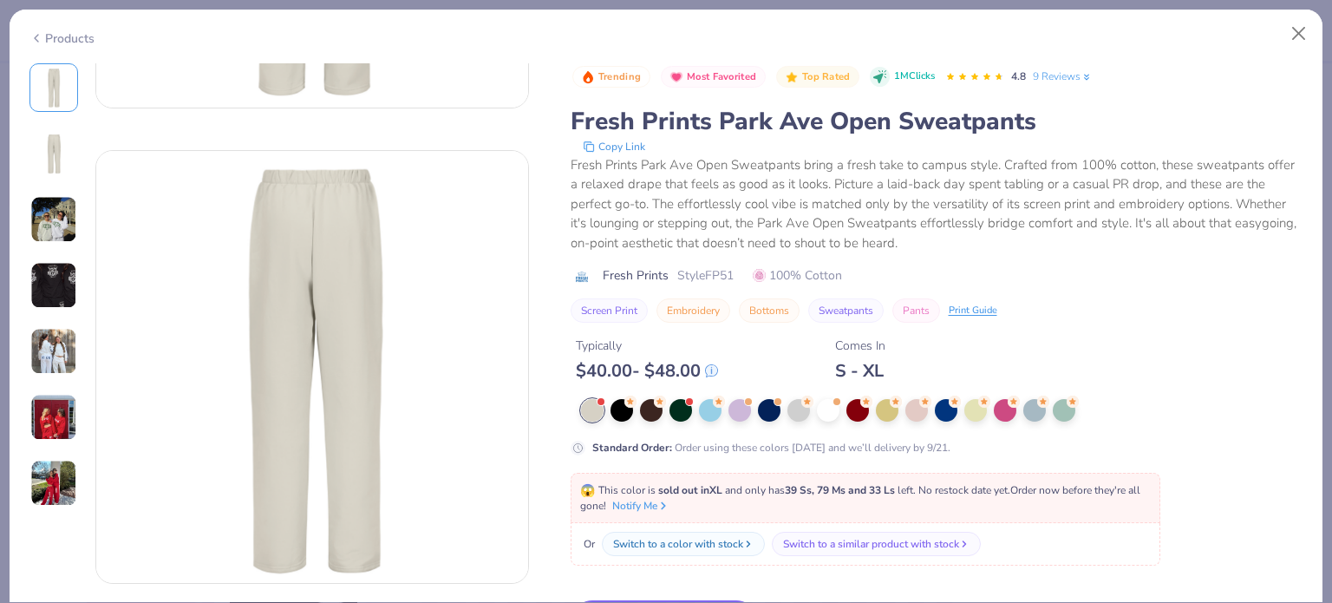
click at [51, 234] on img at bounding box center [53, 219] width 47 height 47
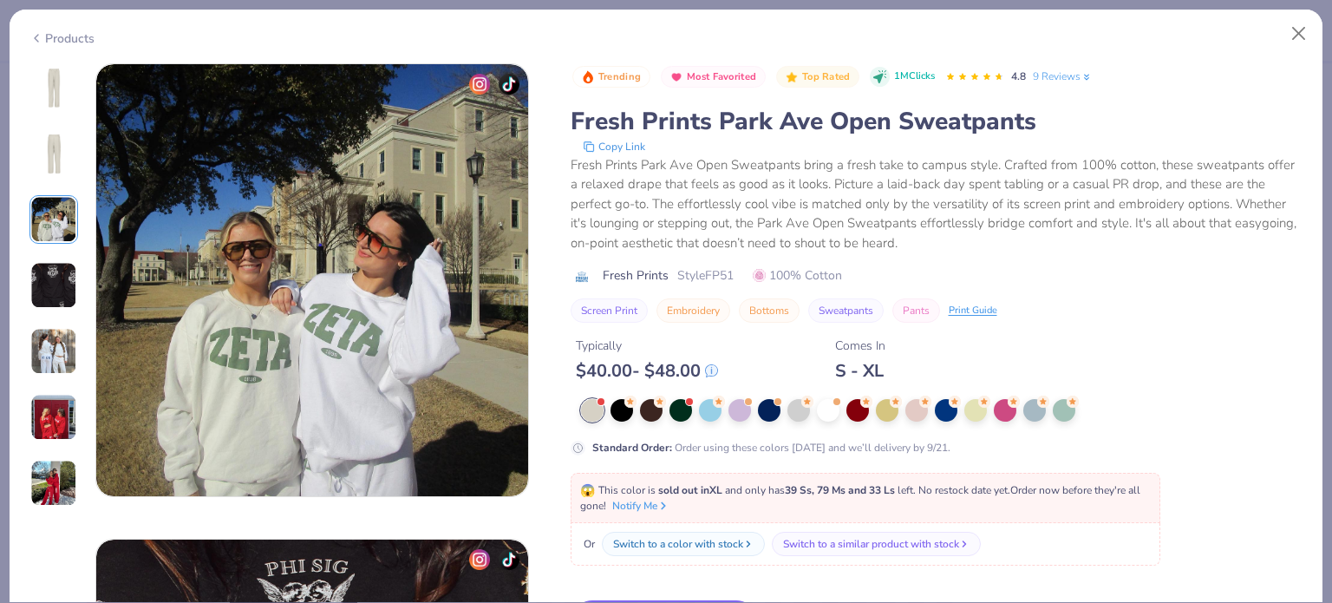
click at [59, 303] on img at bounding box center [53, 285] width 47 height 47
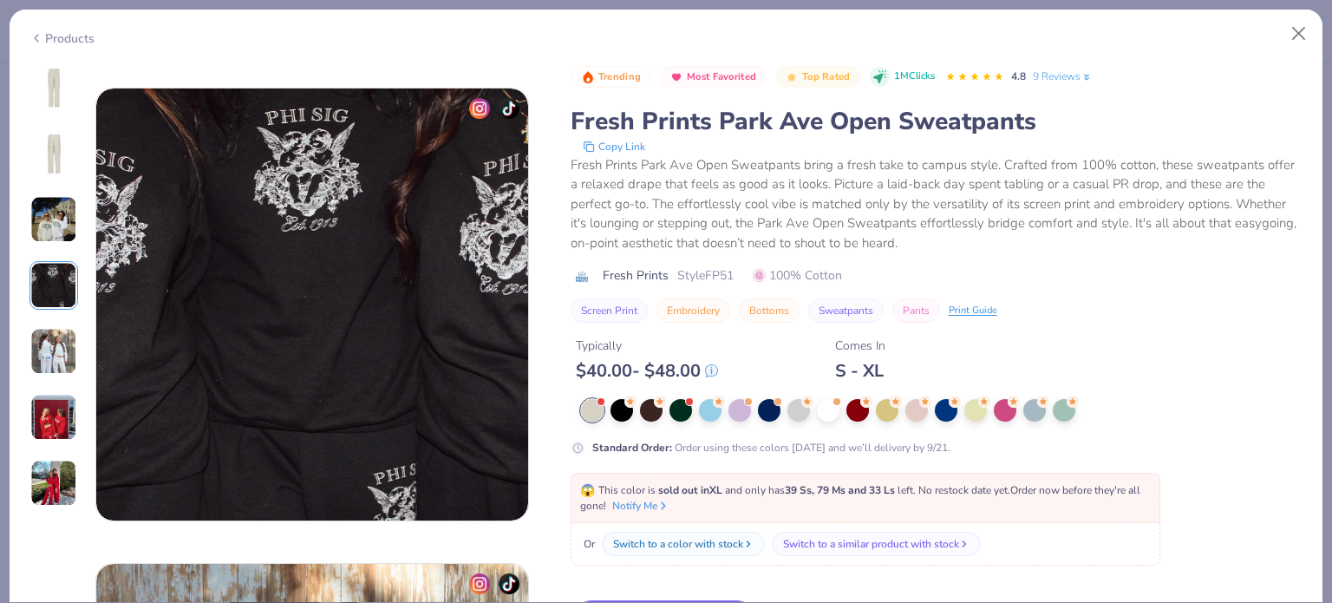
scroll to position [1426, 0]
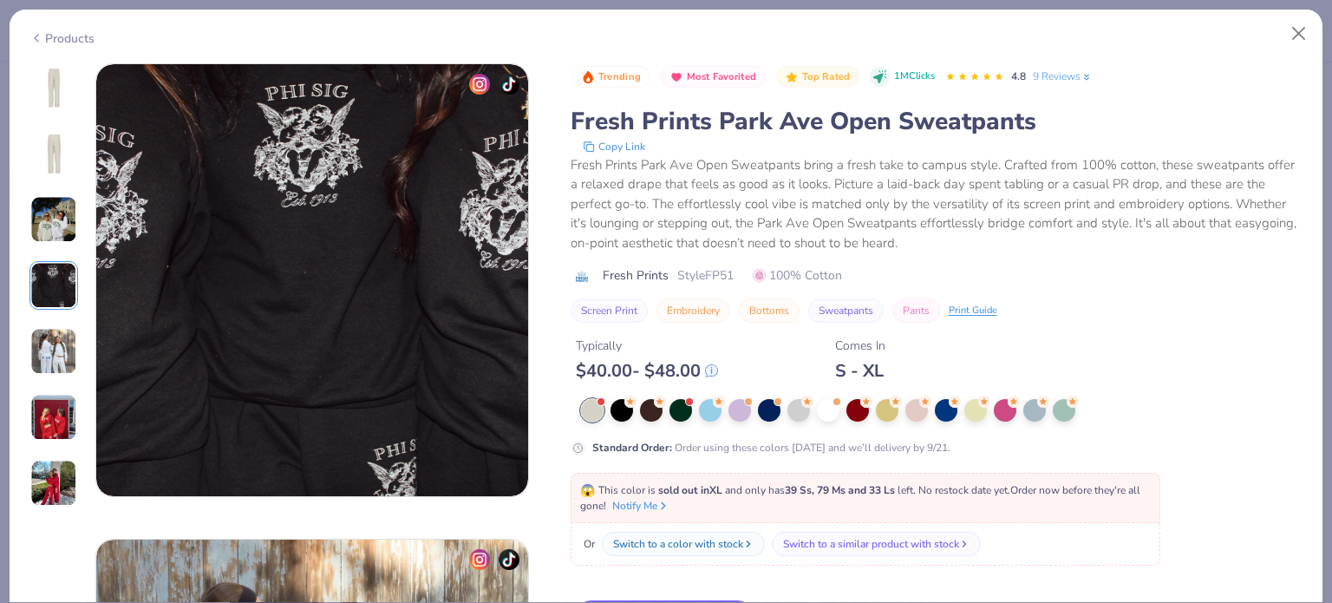
click at [68, 323] on div at bounding box center [53, 285] width 49 height 444
click at [59, 369] on img at bounding box center [53, 351] width 47 height 47
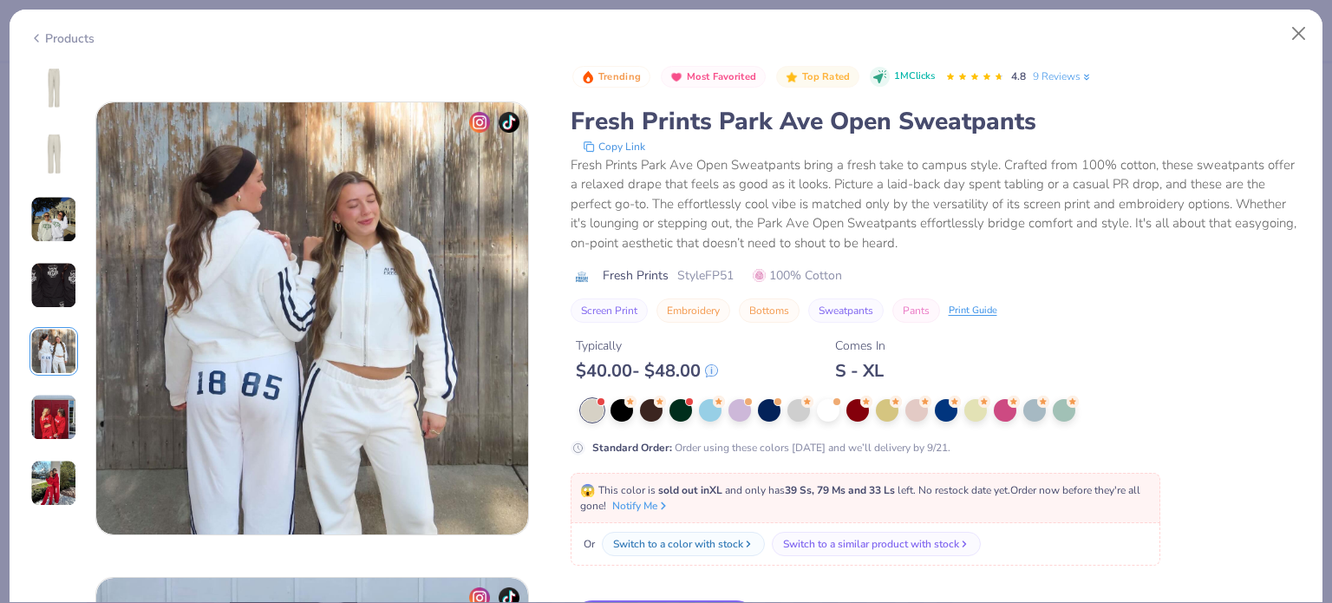
scroll to position [1901, 0]
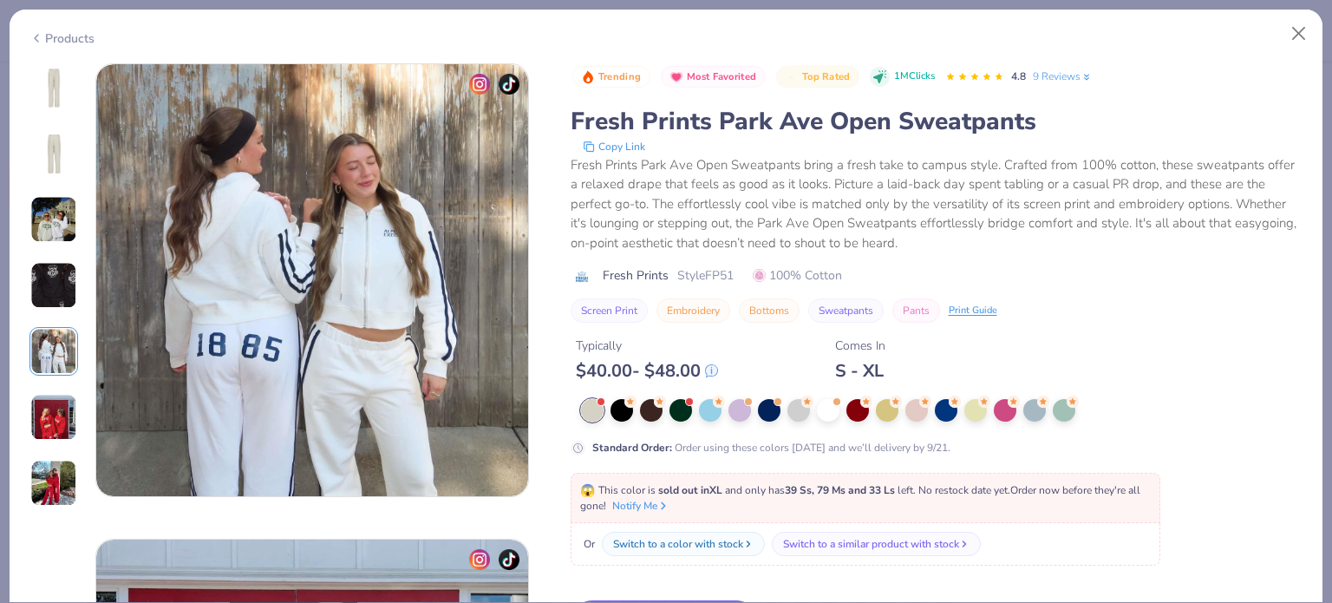
click at [59, 399] on img at bounding box center [53, 417] width 47 height 47
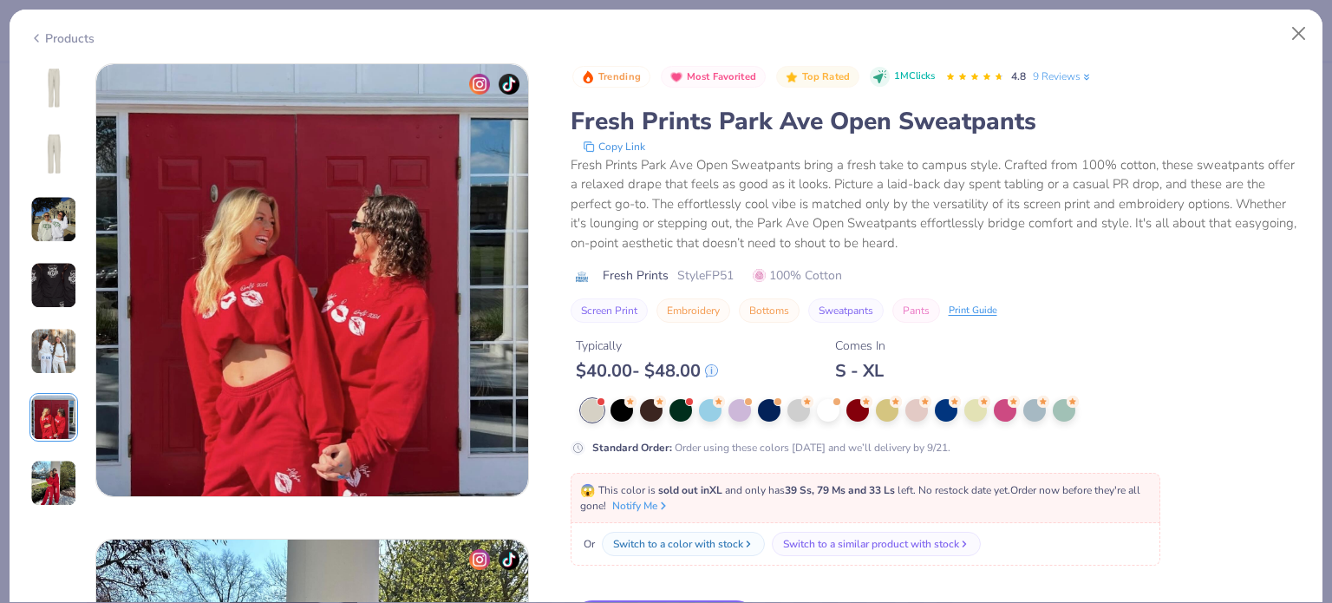
click at [64, 494] on img at bounding box center [53, 483] width 47 height 47
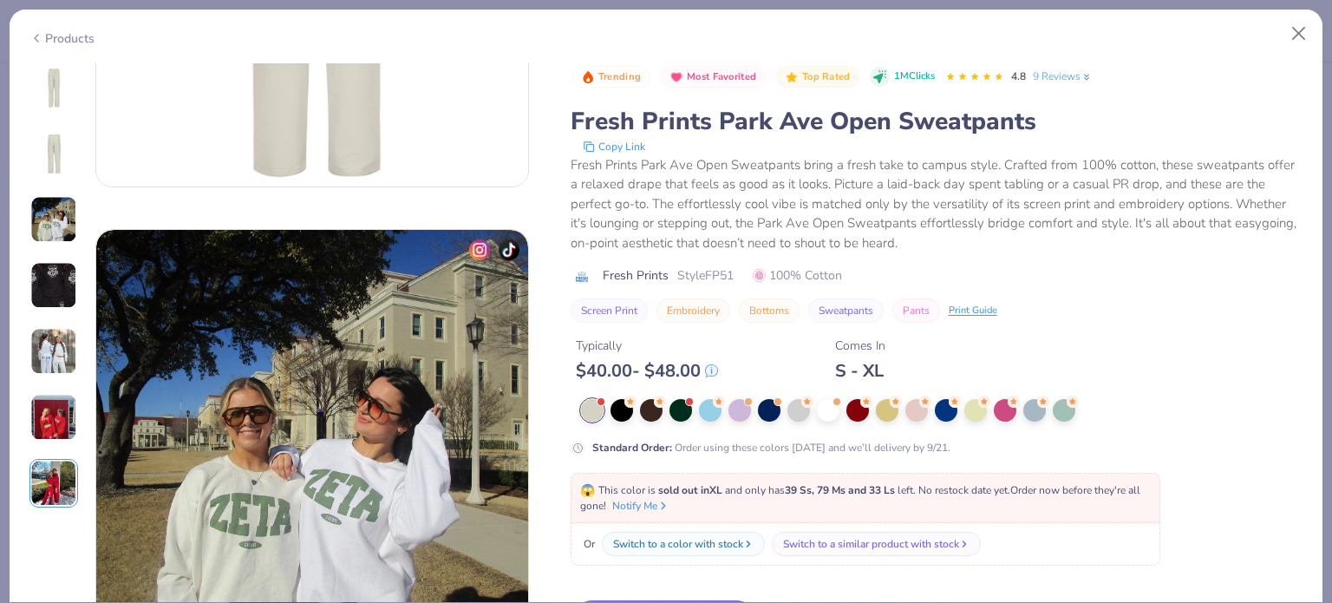
scroll to position [809, 0]
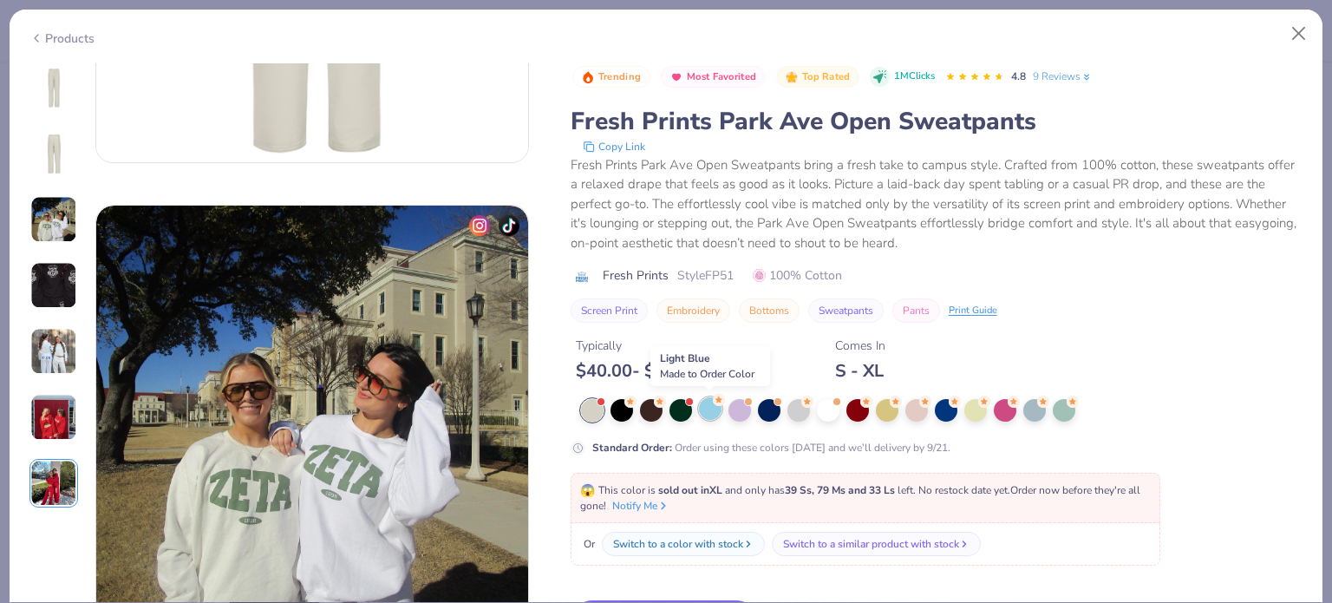
click at [711, 409] on div at bounding box center [710, 408] width 23 height 23
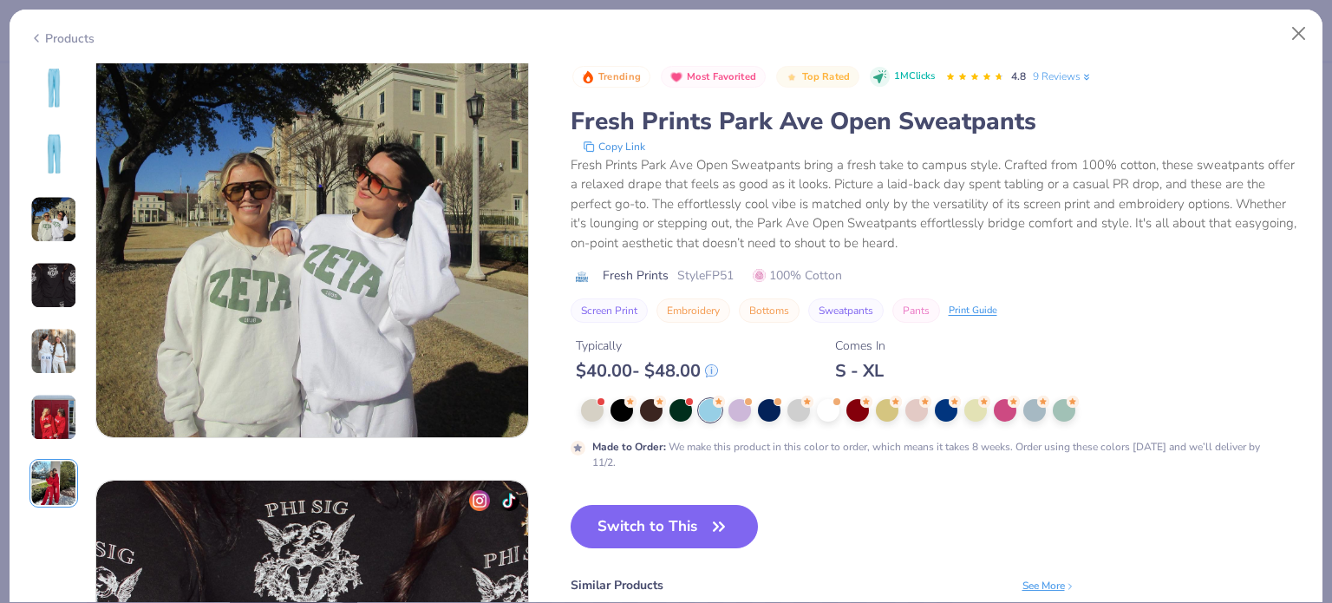
scroll to position [1011, 0]
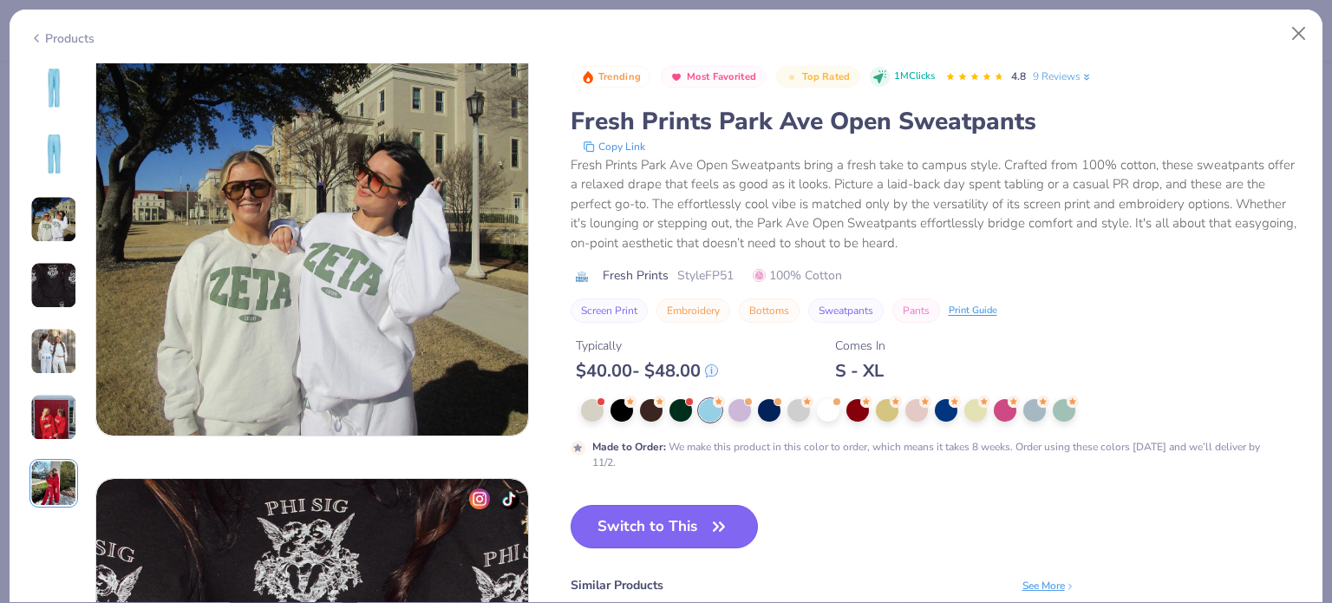
click at [637, 519] on button "Switch to This" at bounding box center [665, 526] width 188 height 43
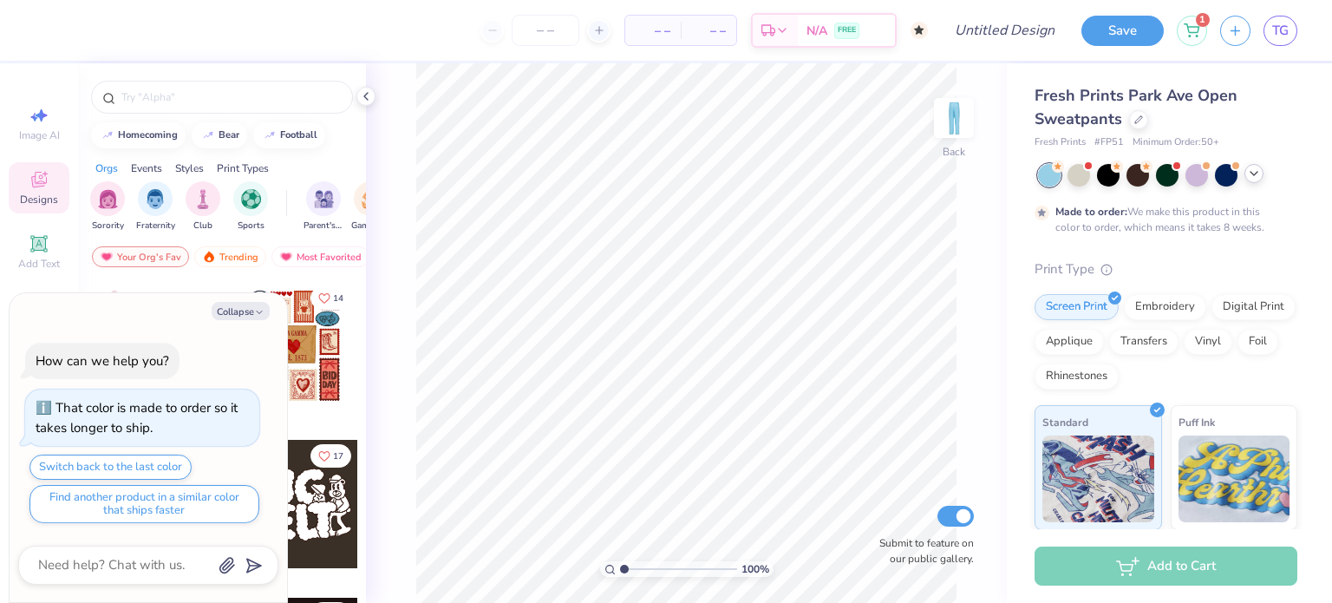
click at [1247, 177] on icon at bounding box center [1254, 173] width 14 height 14
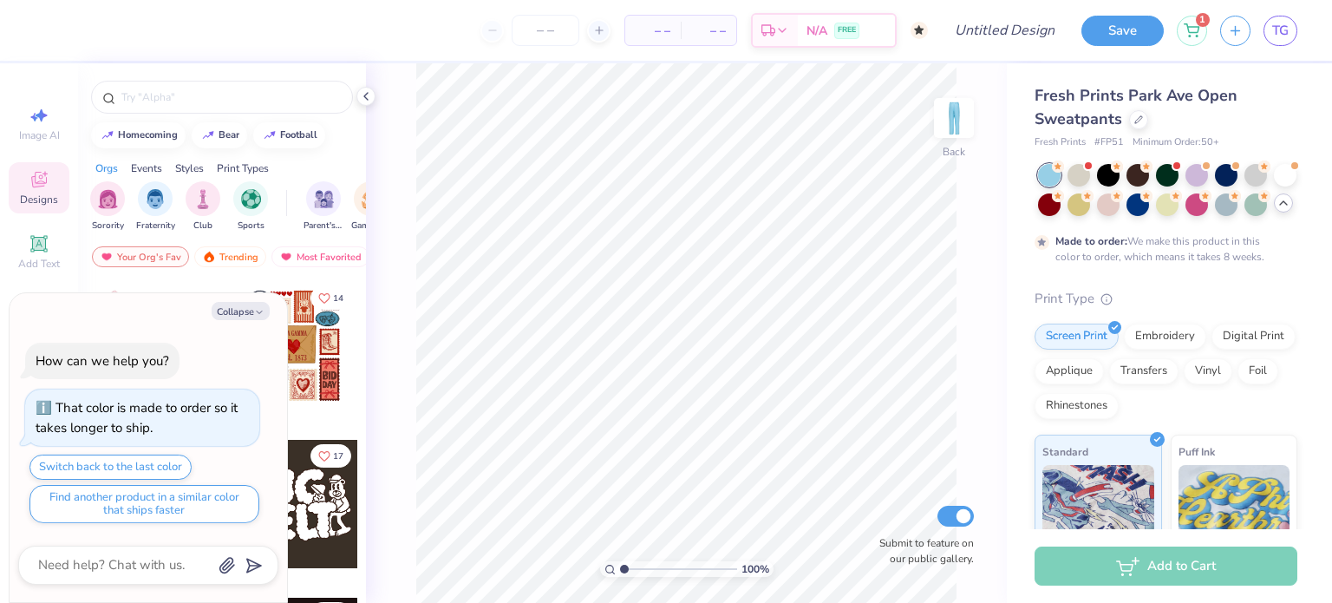
click at [1284, 212] on div at bounding box center [1167, 190] width 259 height 52
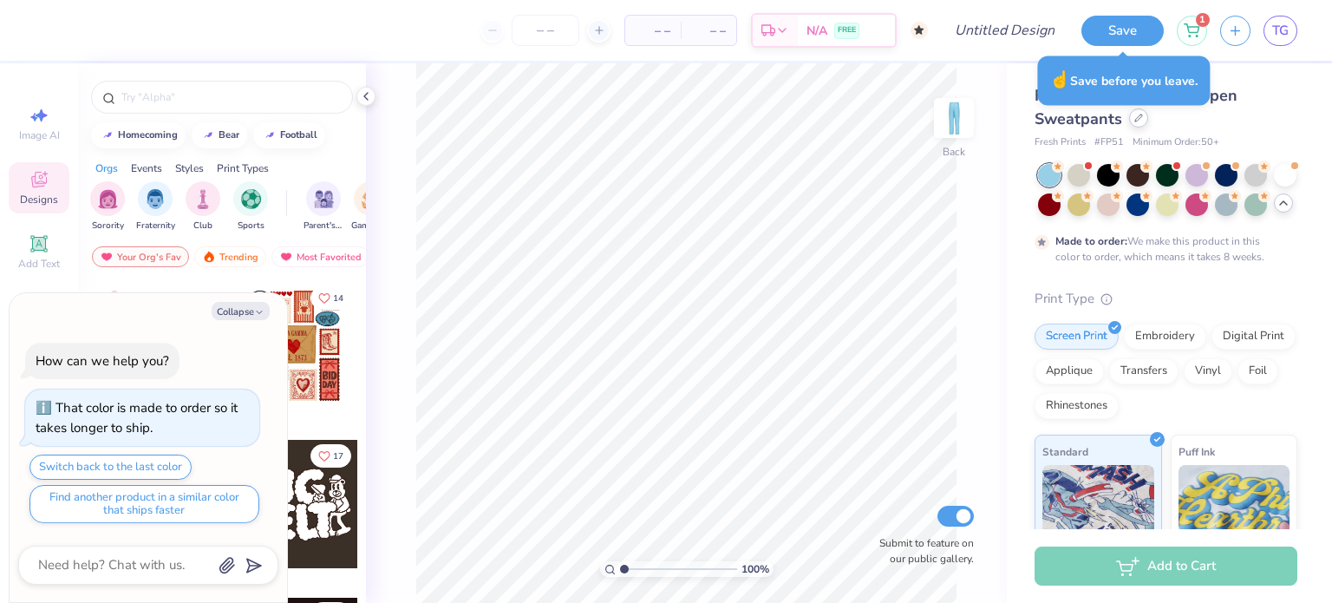
click at [1132, 120] on div at bounding box center [1138, 117] width 19 height 19
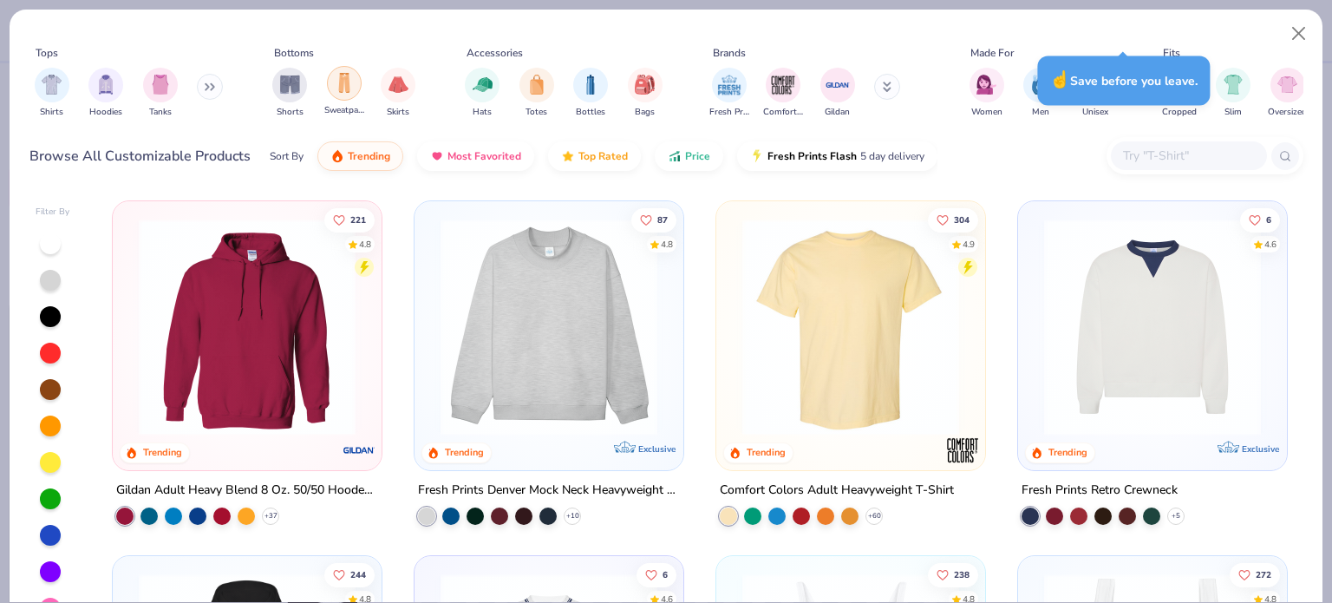
click at [355, 92] on div "filter for Sweatpants" at bounding box center [344, 83] width 35 height 35
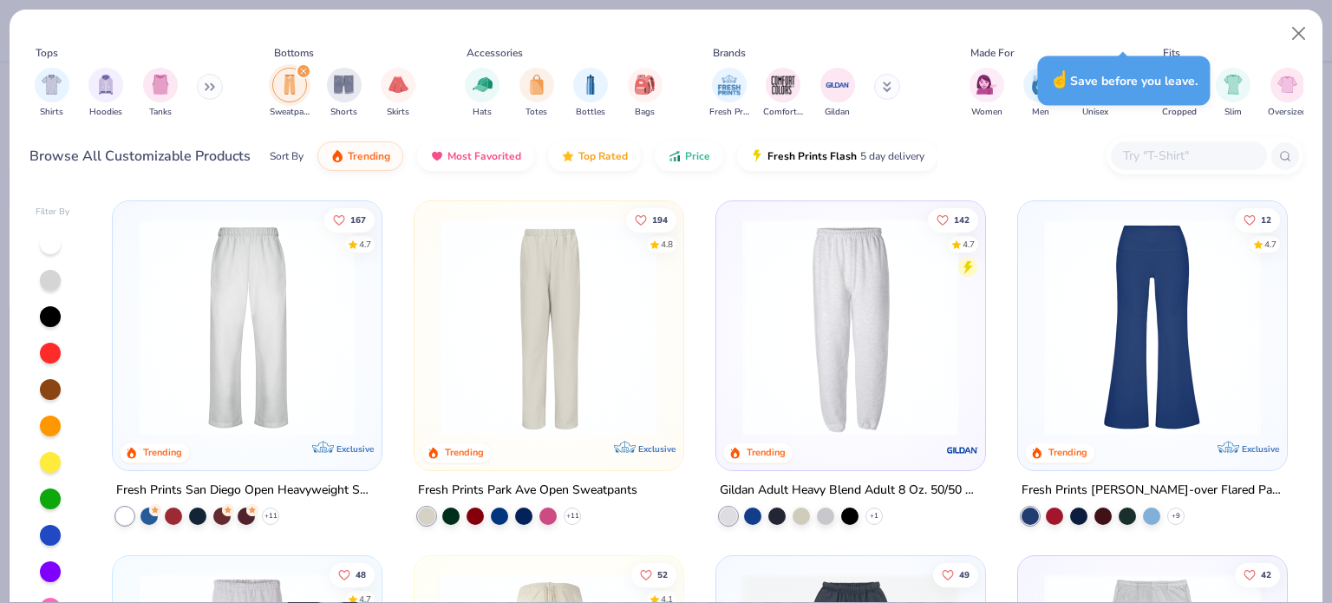
click at [281, 385] on img at bounding box center [247, 327] width 234 height 217
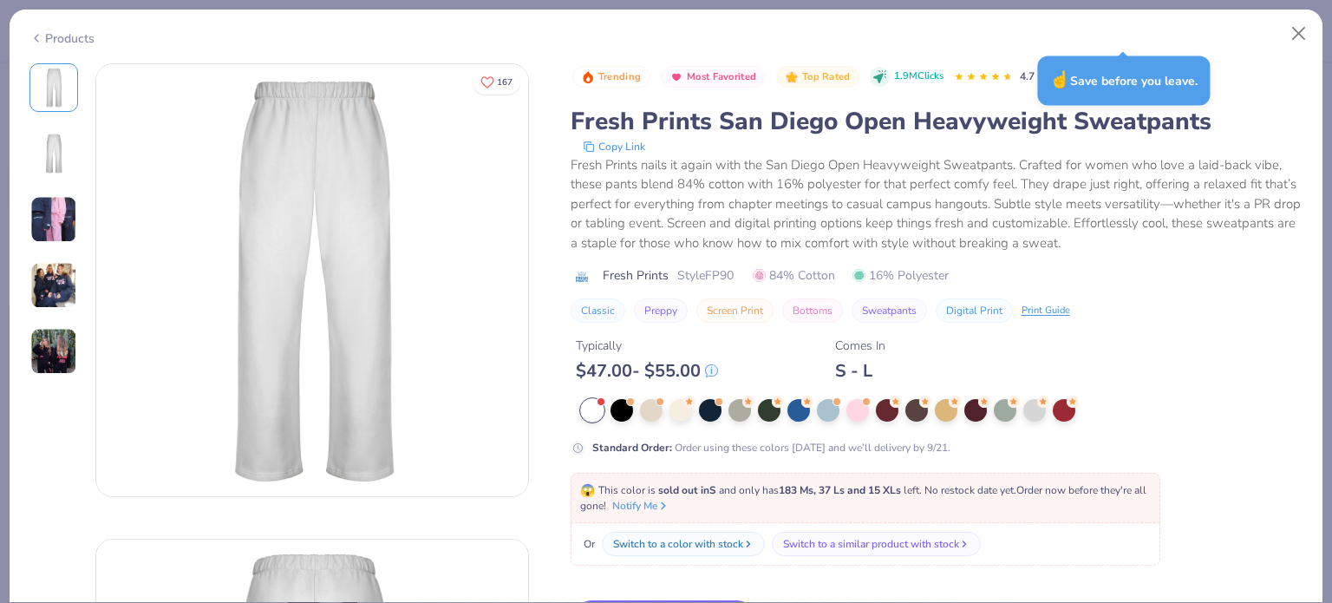
click at [46, 32] on div "Products" at bounding box center [61, 38] width 65 height 18
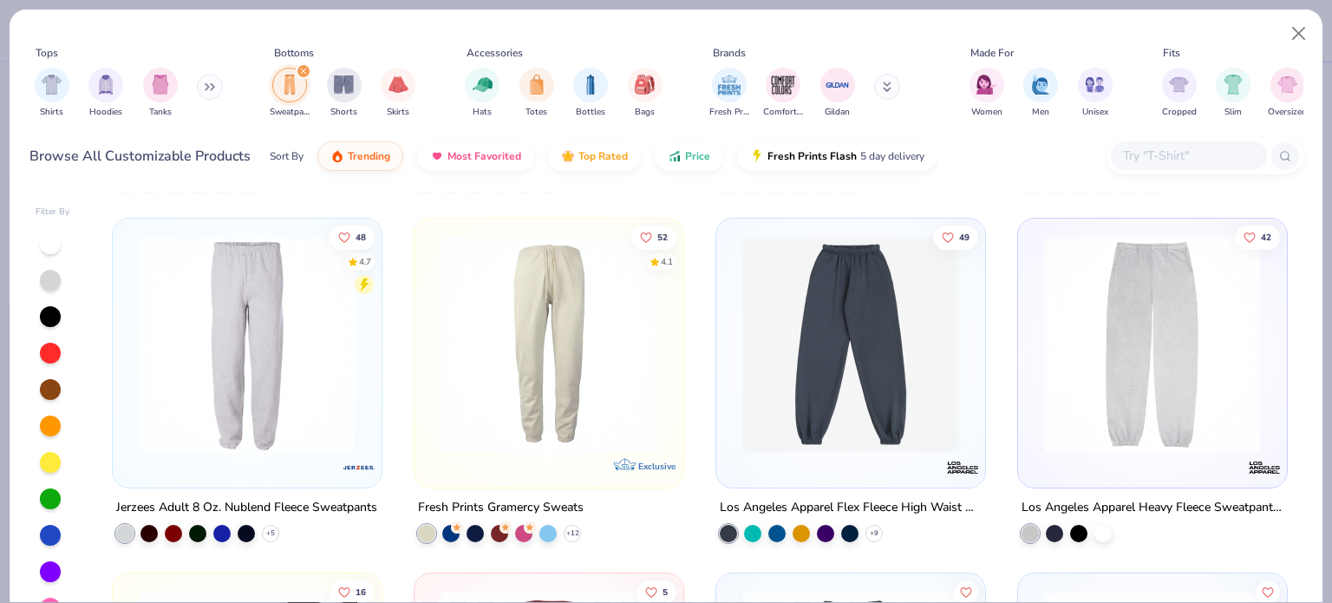
scroll to position [301, 0]
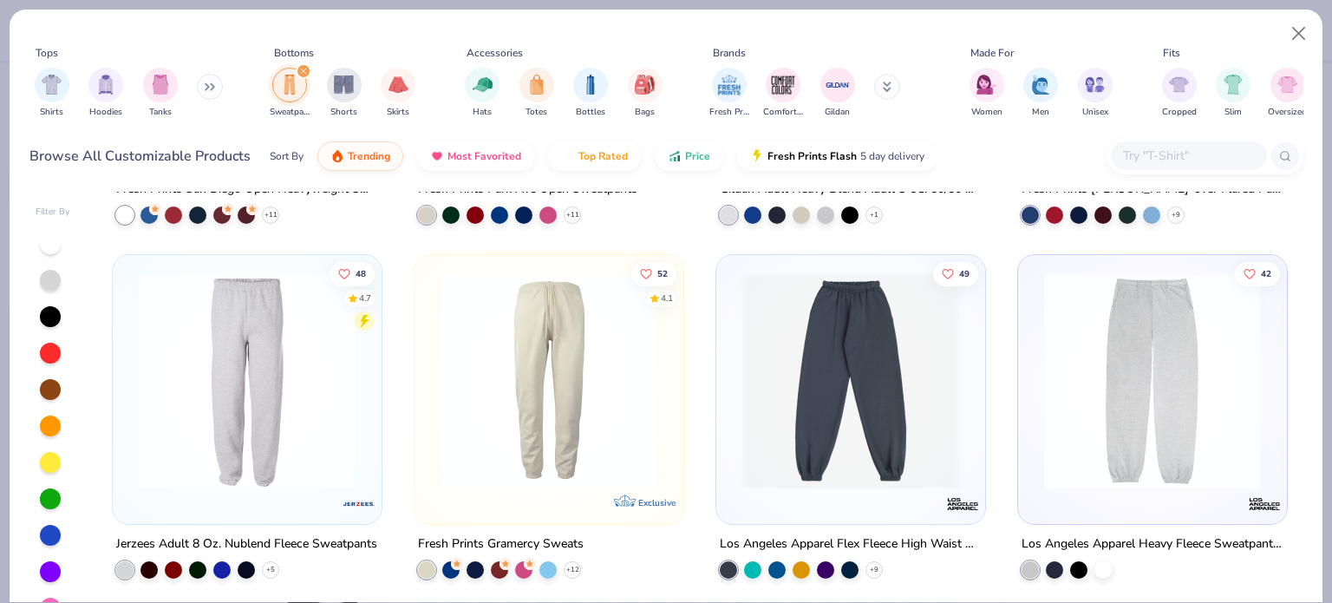
click at [1049, 538] on div "Los Angeles Apparel Heavy Fleece Sweatpant 14oz" at bounding box center [1152, 543] width 262 height 22
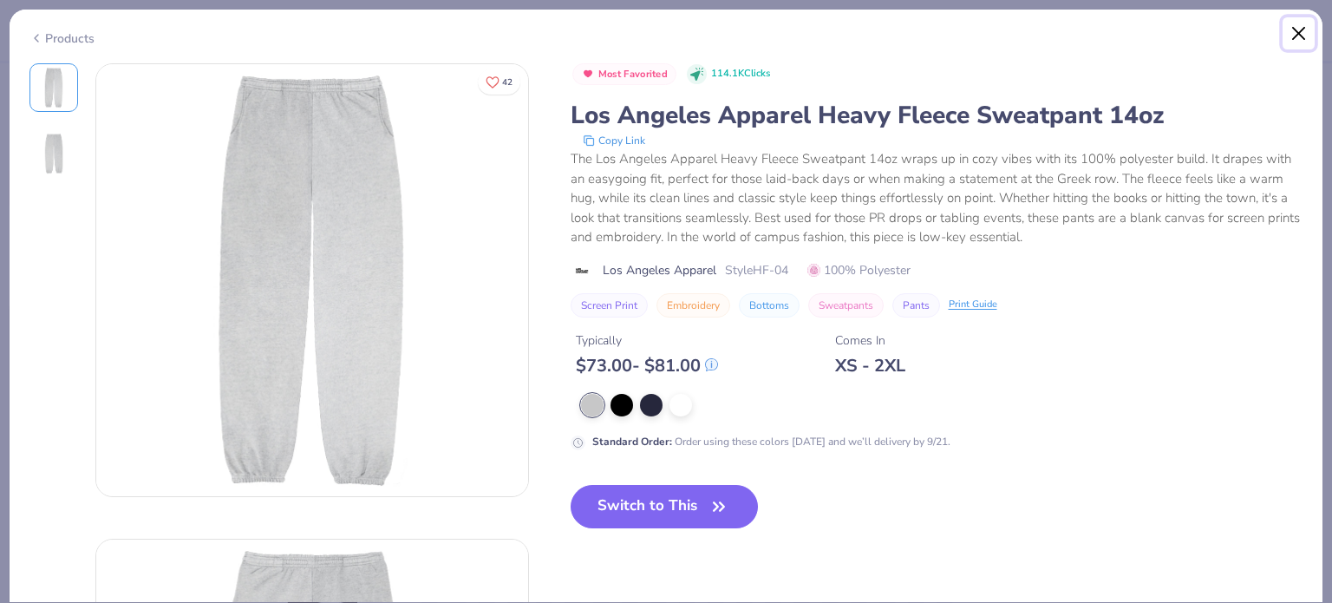
click at [1296, 27] on button "Close" at bounding box center [1298, 33] width 33 height 33
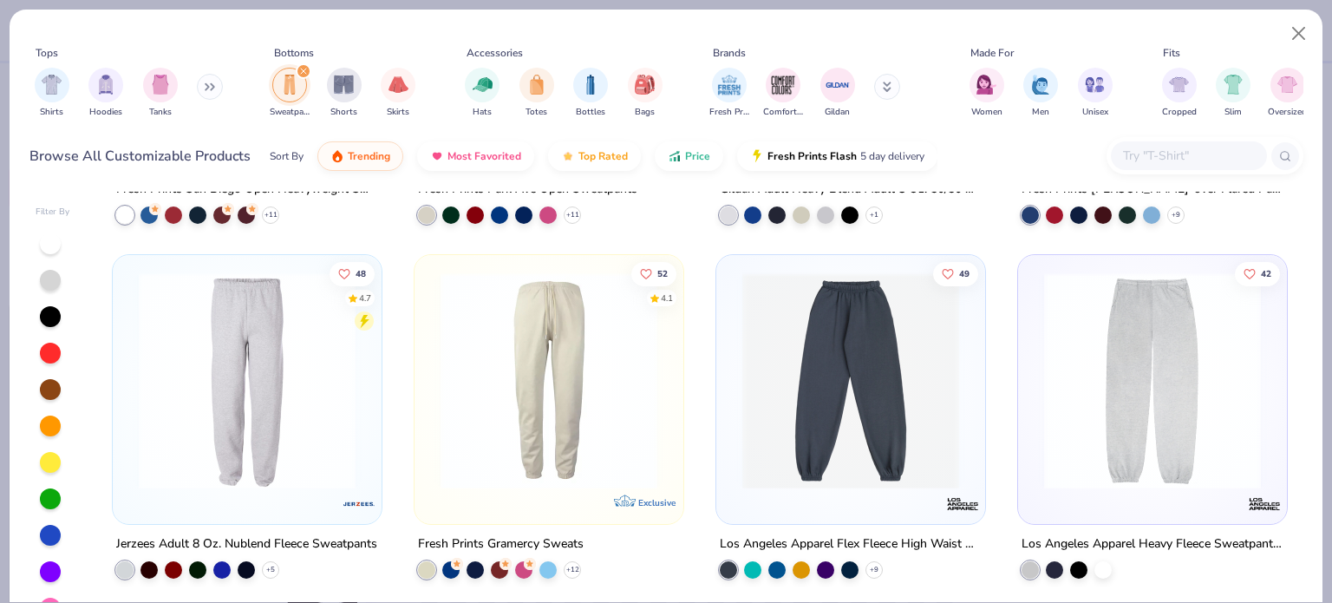
click at [790, 528] on div "49 Los Angeles Apparel Flex Fleece High Waist Sweatpant + 9" at bounding box center [850, 416] width 271 height 324
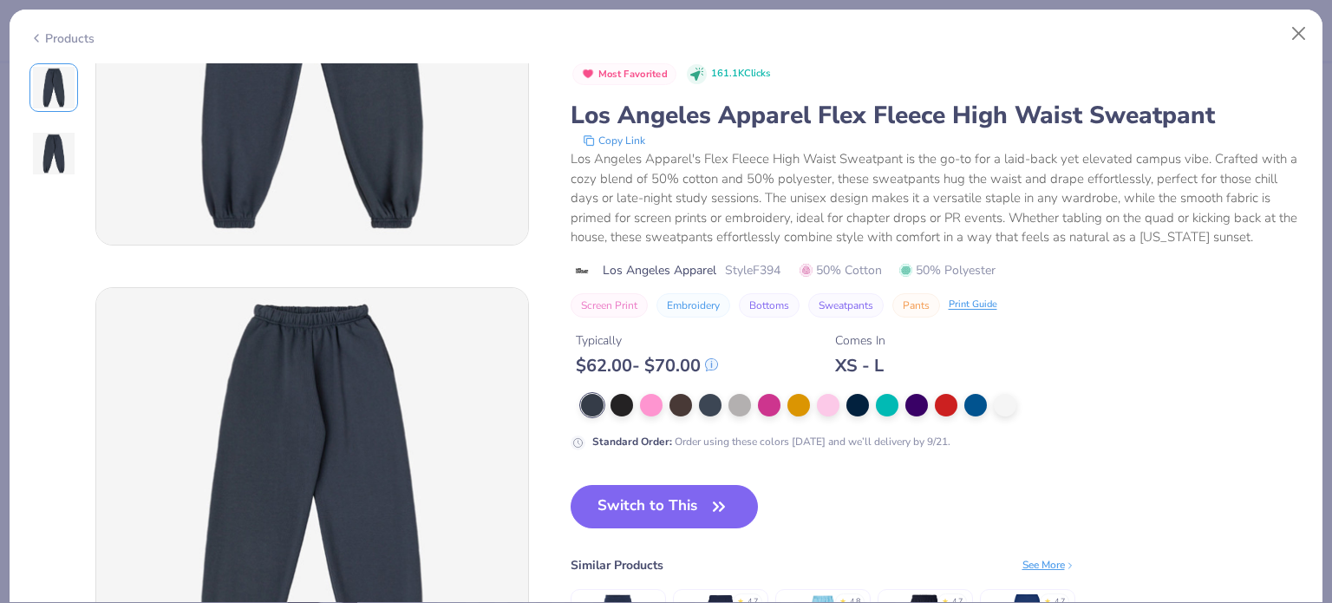
scroll to position [259, 0]
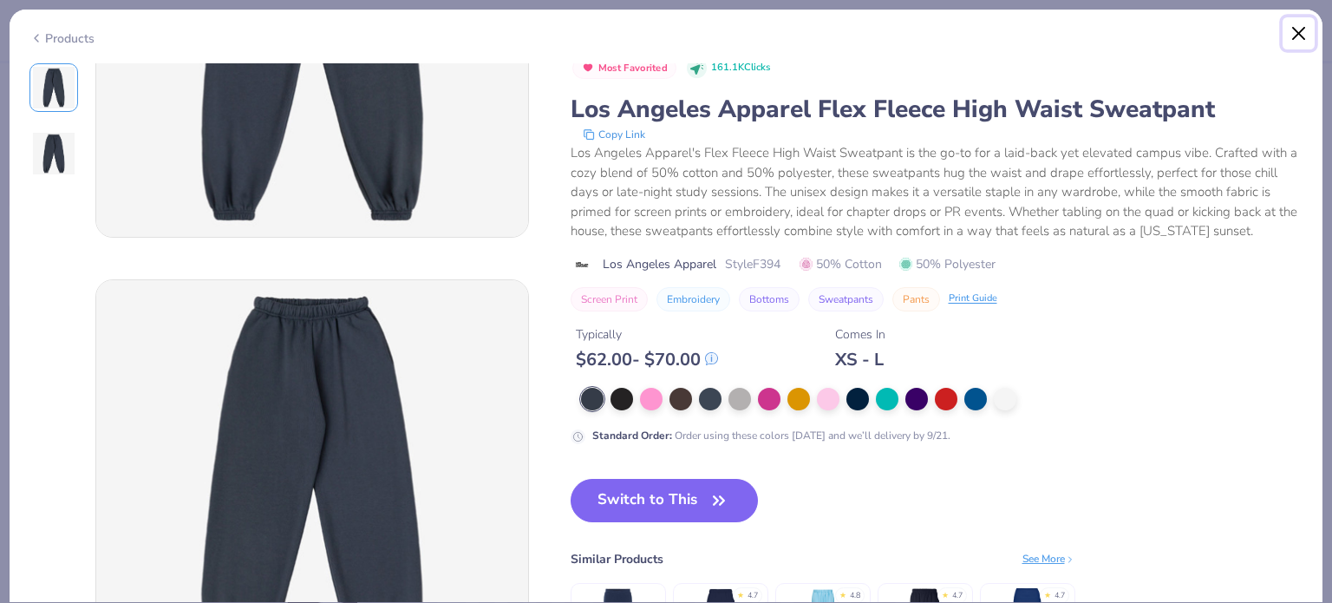
click at [1285, 23] on button "Close" at bounding box center [1298, 33] width 33 height 33
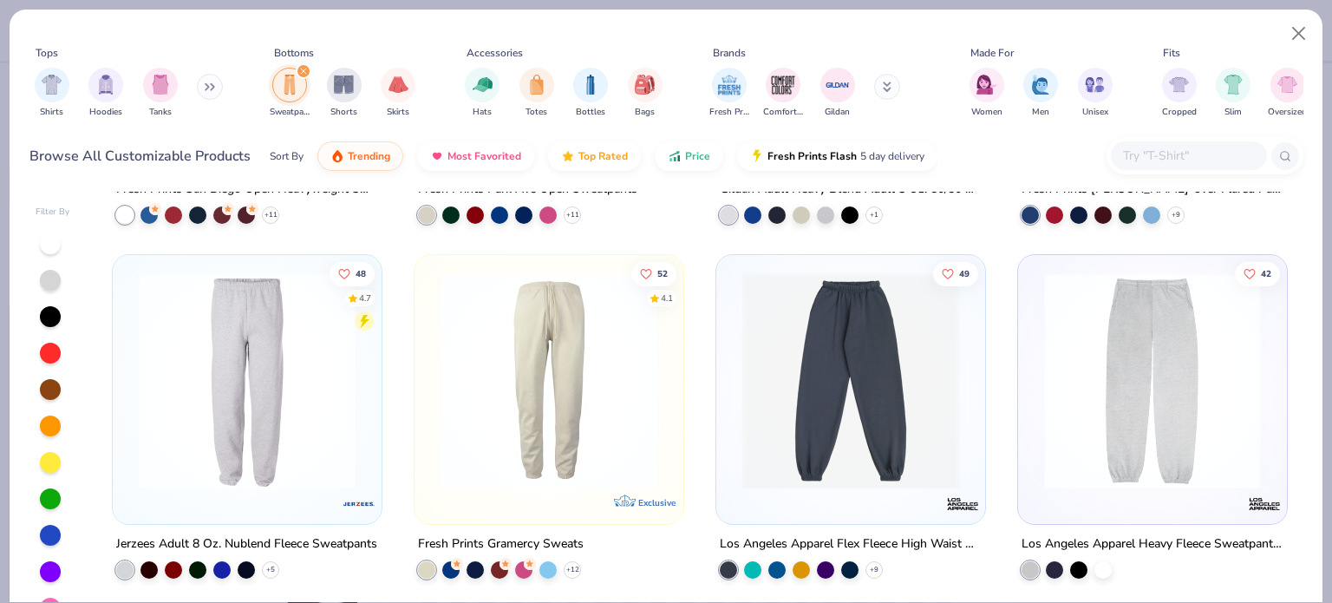
click at [1138, 404] on img at bounding box center [1152, 380] width 234 height 217
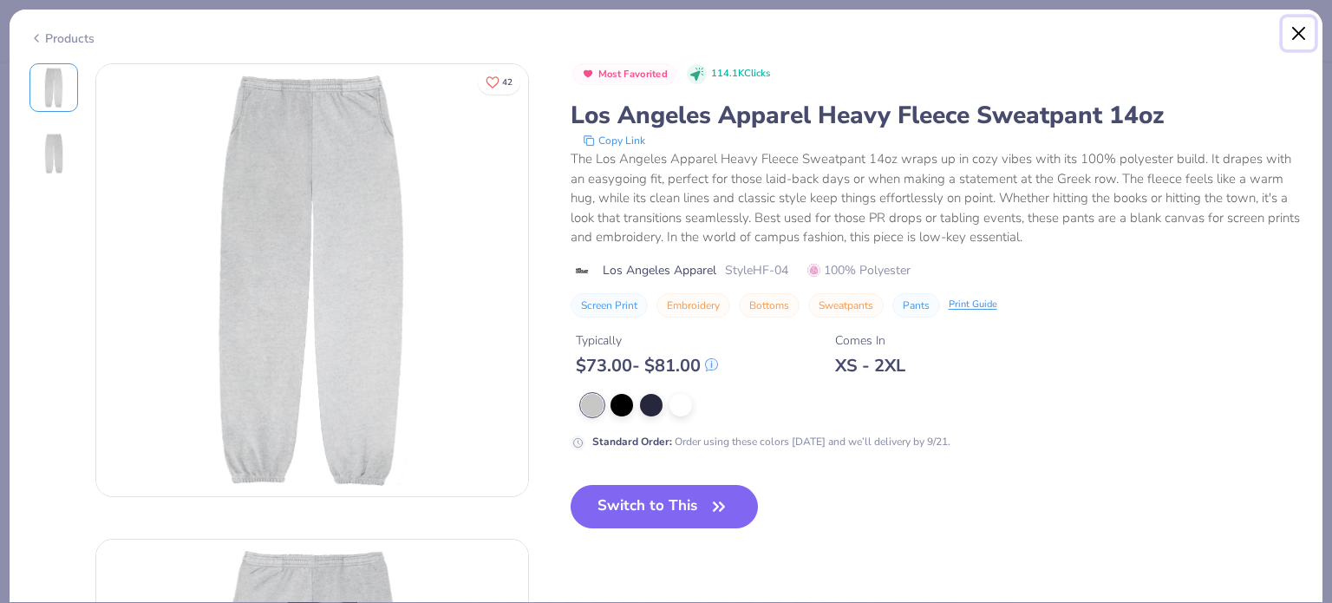
click at [1285, 33] on button "Close" at bounding box center [1298, 33] width 33 height 33
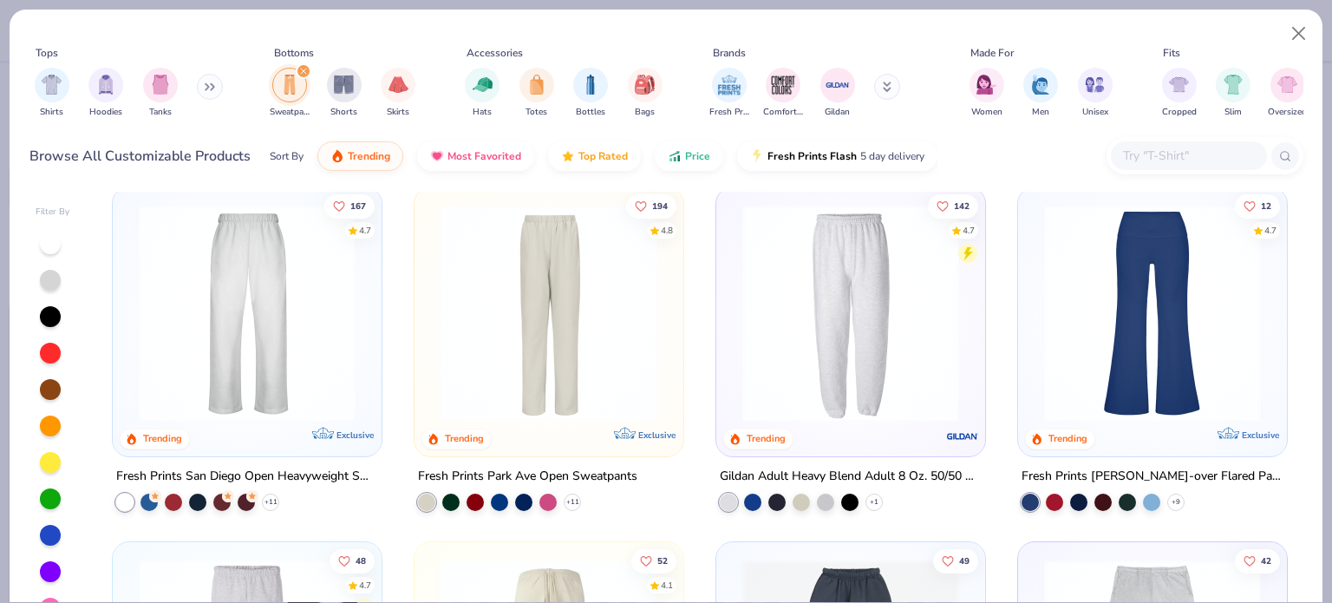
scroll to position [12, 0]
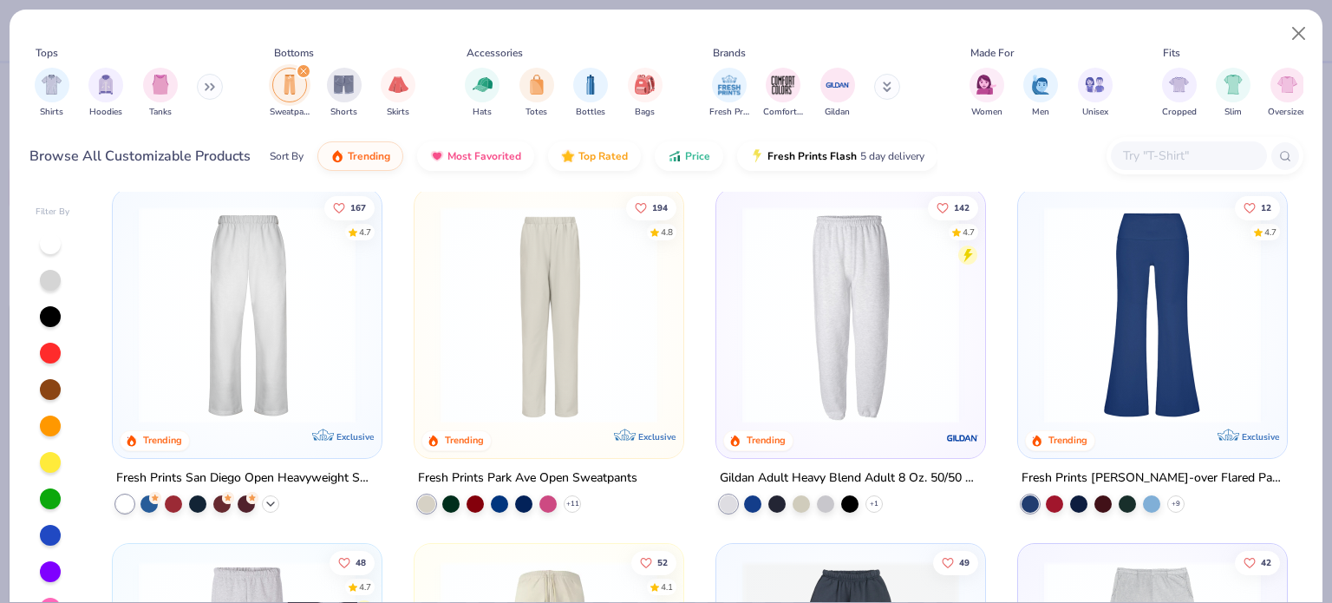
click at [269, 501] on icon at bounding box center [271, 504] width 14 height 14
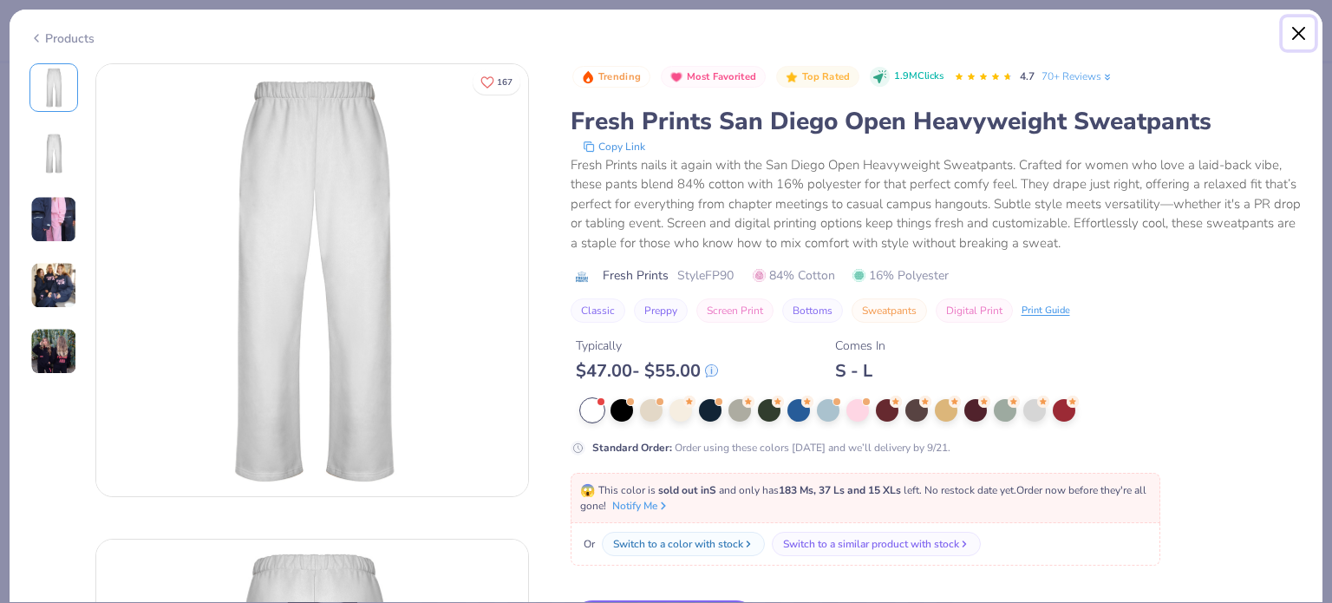
click at [1302, 30] on button "Close" at bounding box center [1298, 33] width 33 height 33
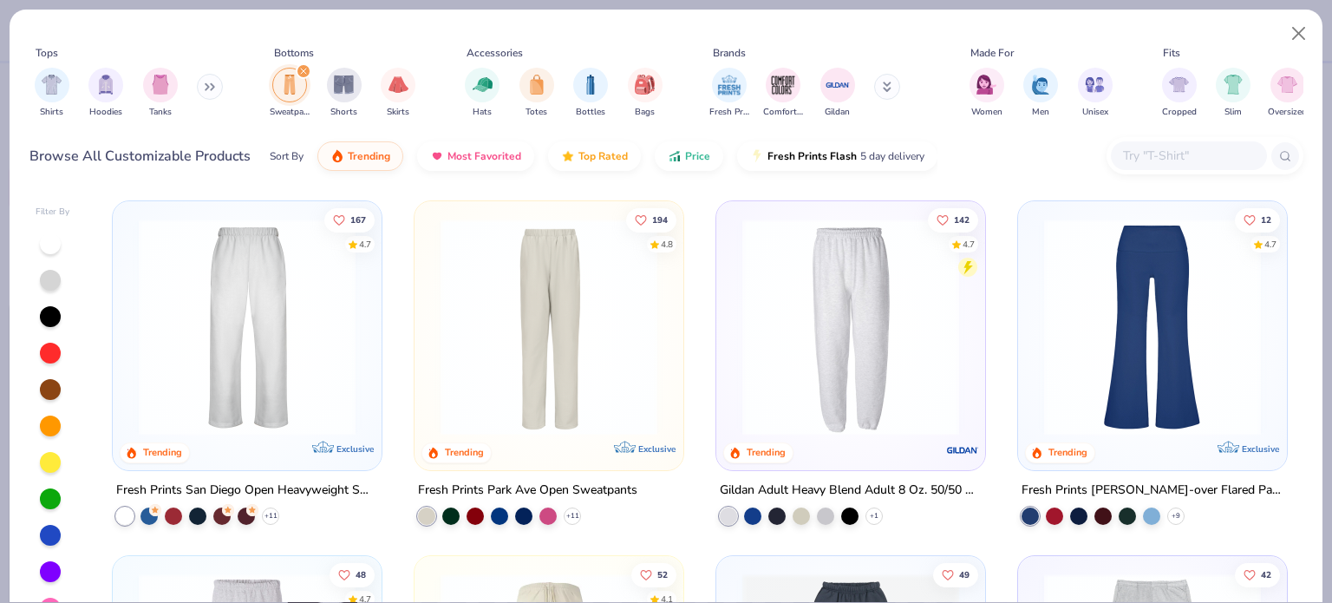
click at [788, 442] on div at bounding box center [850, 331] width 251 height 243
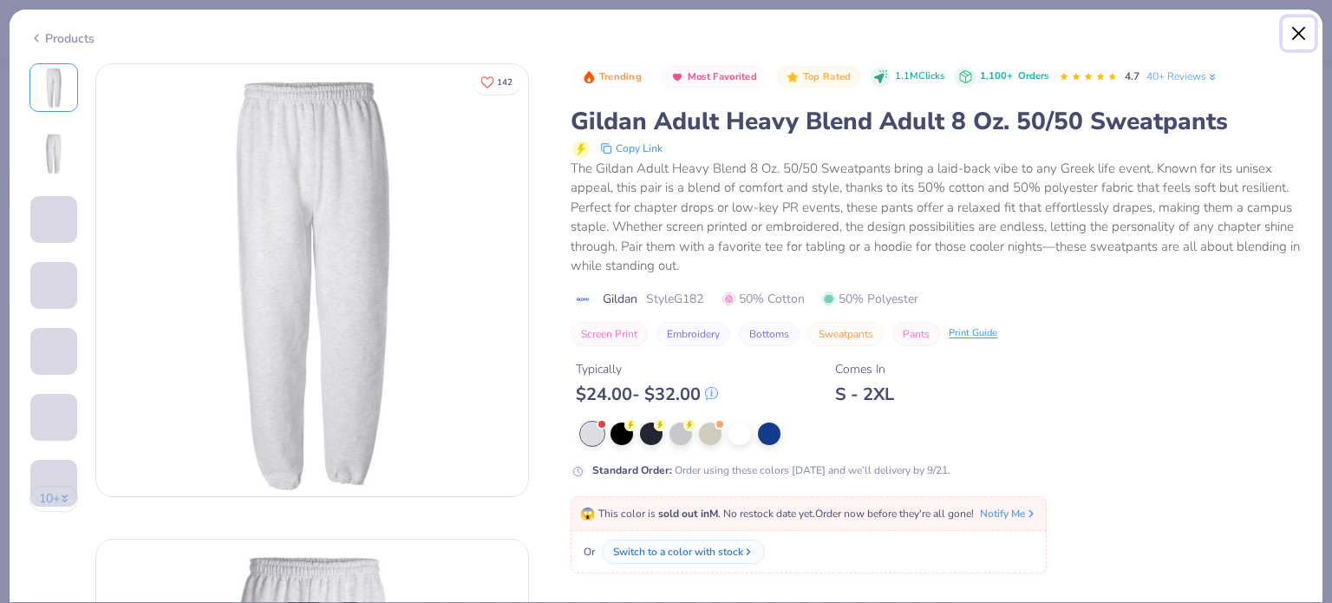
click at [1288, 21] on button "Close" at bounding box center [1298, 33] width 33 height 33
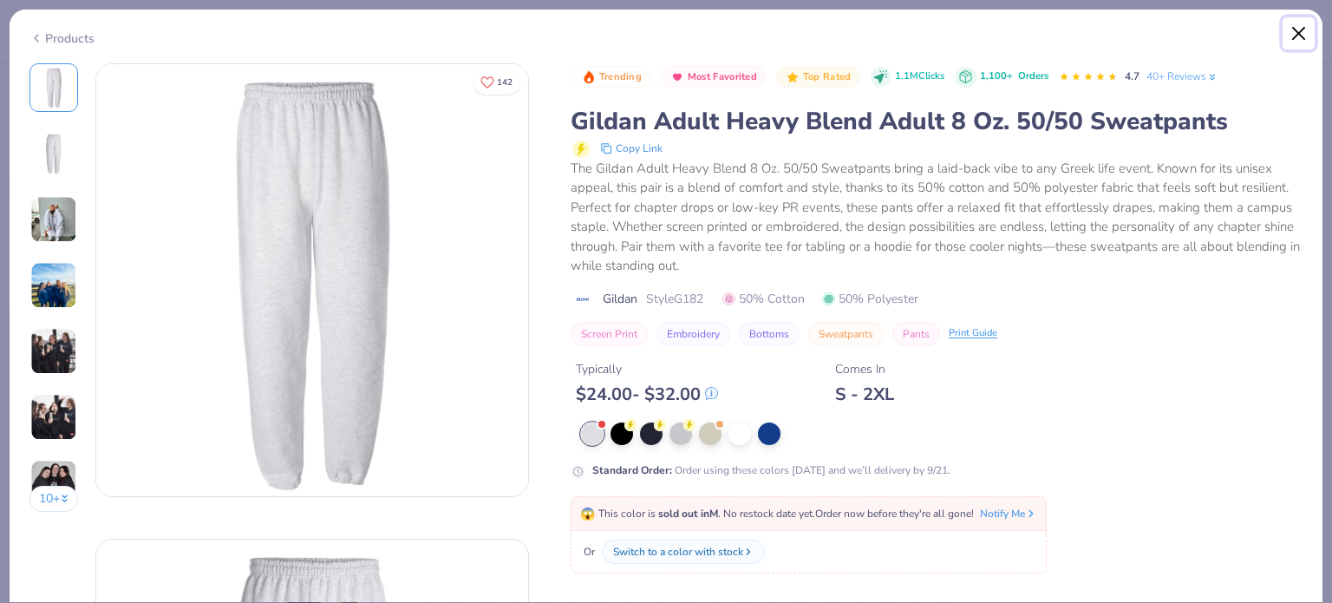
click at [1291, 24] on button "Close" at bounding box center [1298, 33] width 33 height 33
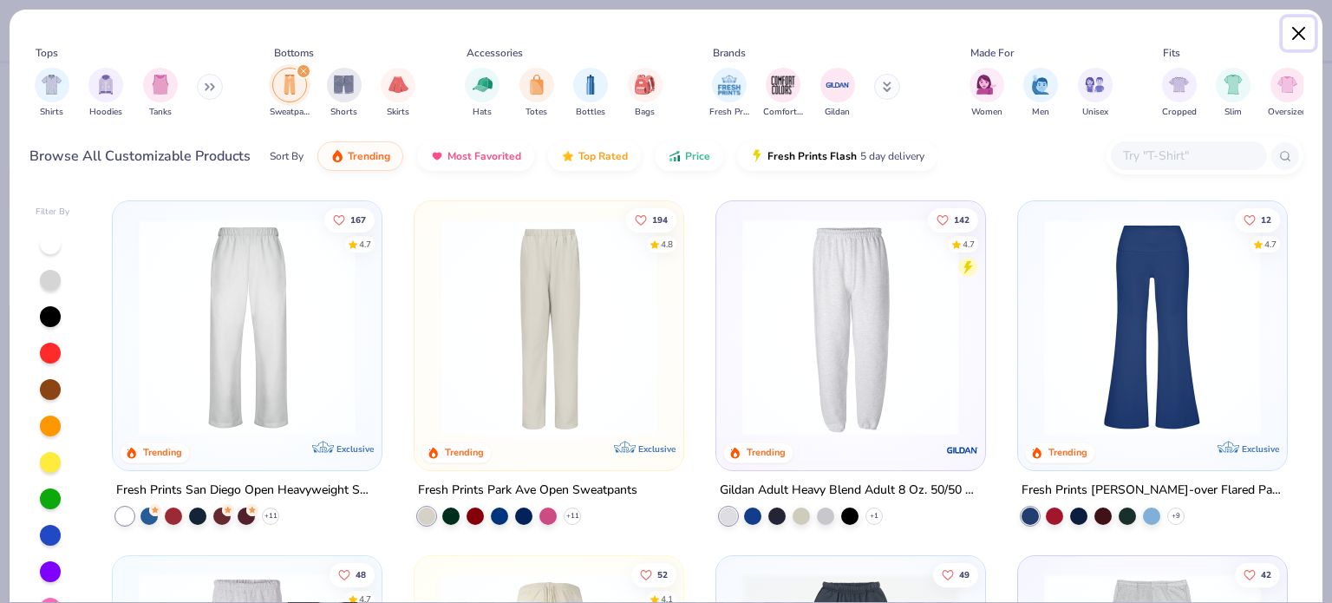
click at [1314, 31] on button "Close" at bounding box center [1298, 33] width 33 height 33
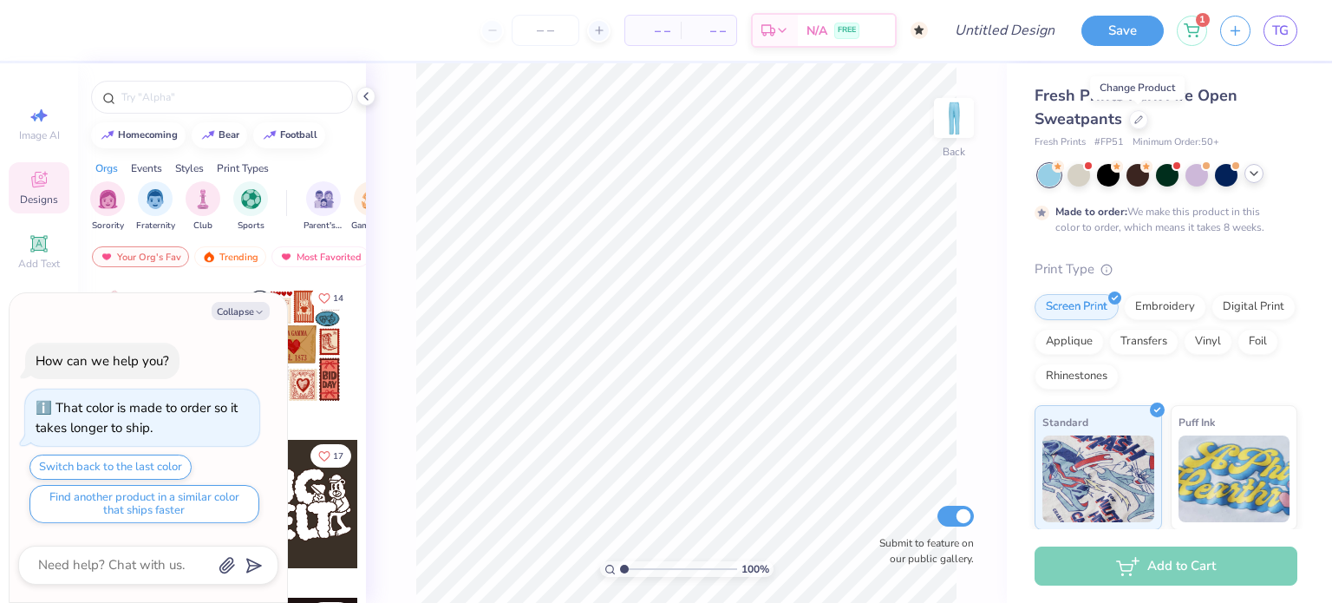
click at [266, 374] on div "How can we help you? That color is made to order so it takes longer to ship. Sw…" at bounding box center [148, 433] width 260 height 209
click at [1254, 176] on icon at bounding box center [1254, 173] width 14 height 14
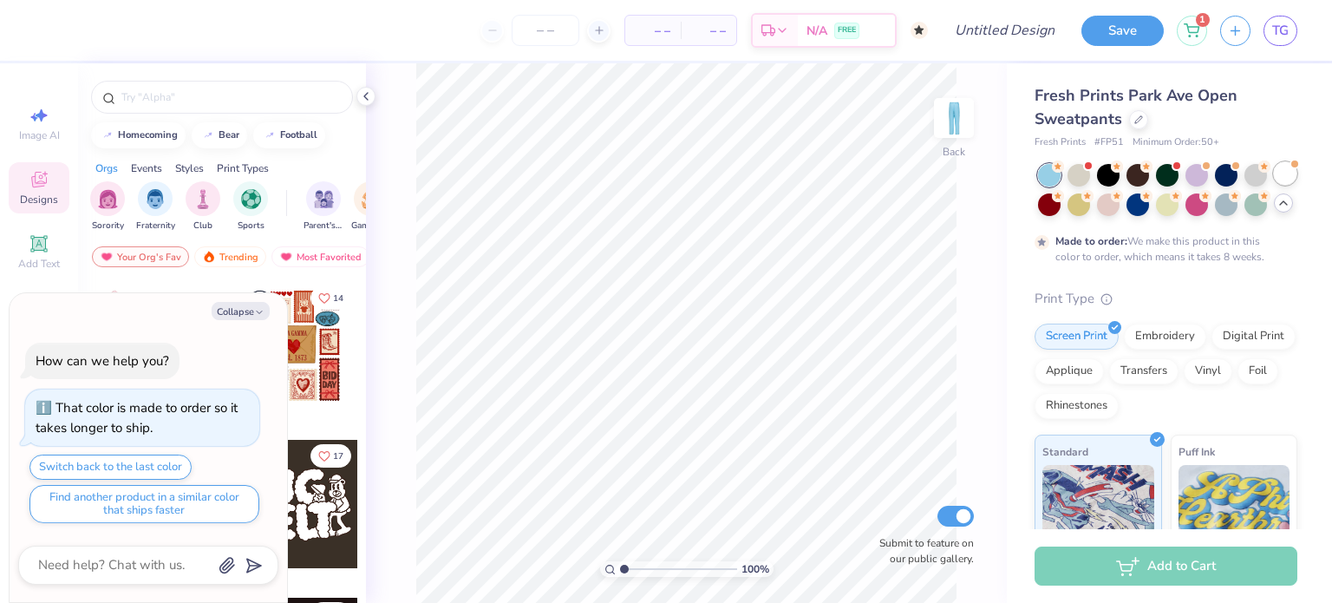
click at [1275, 178] on div at bounding box center [1285, 173] width 23 height 23
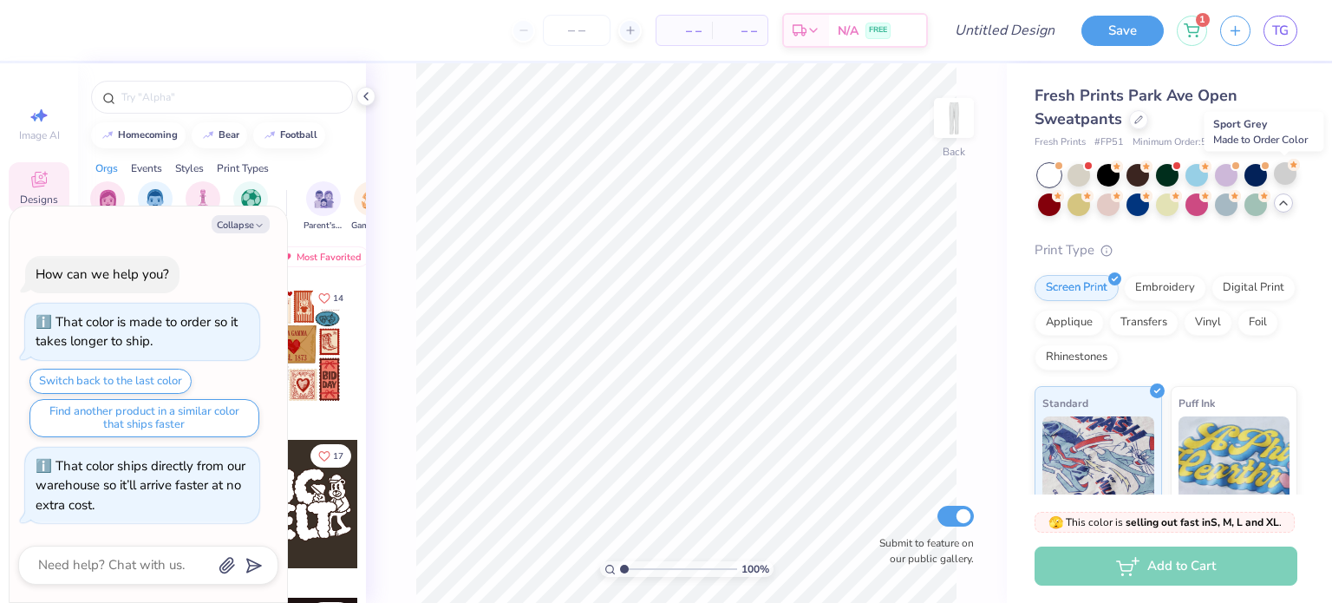
scroll to position [99, 0]
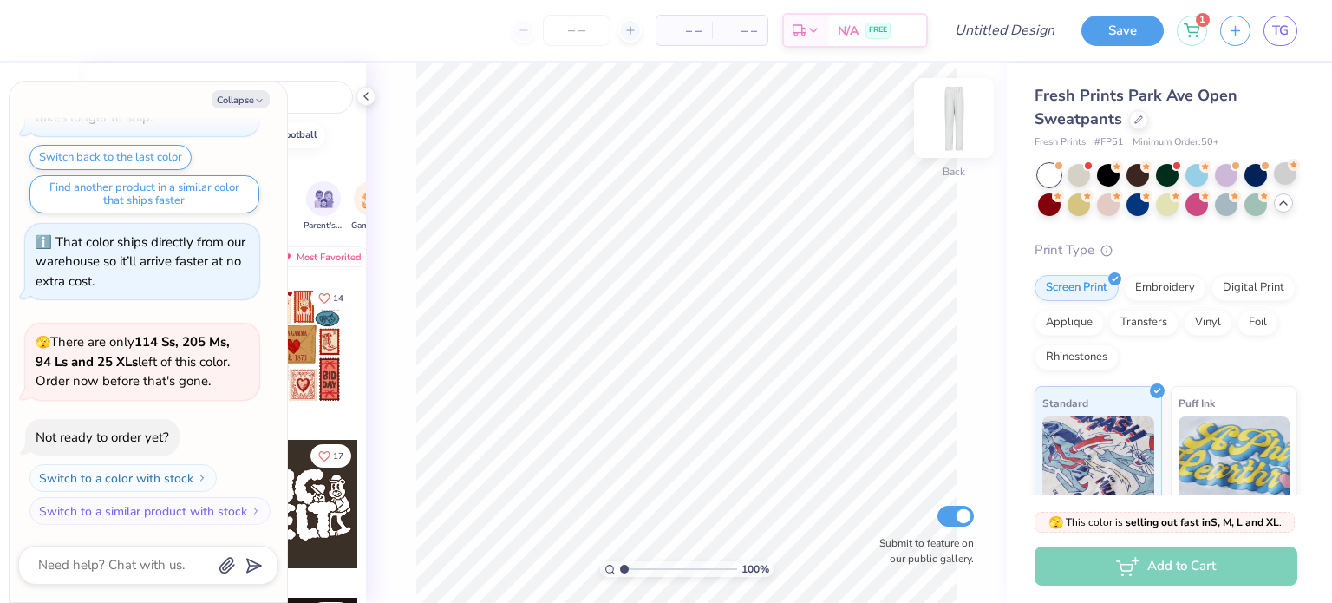
click at [953, 126] on img at bounding box center [953, 117] width 69 height 69
click at [953, 126] on img at bounding box center [953, 118] width 35 height 35
click at [245, 104] on button "Collapse" at bounding box center [241, 99] width 58 height 18
type textarea "x"
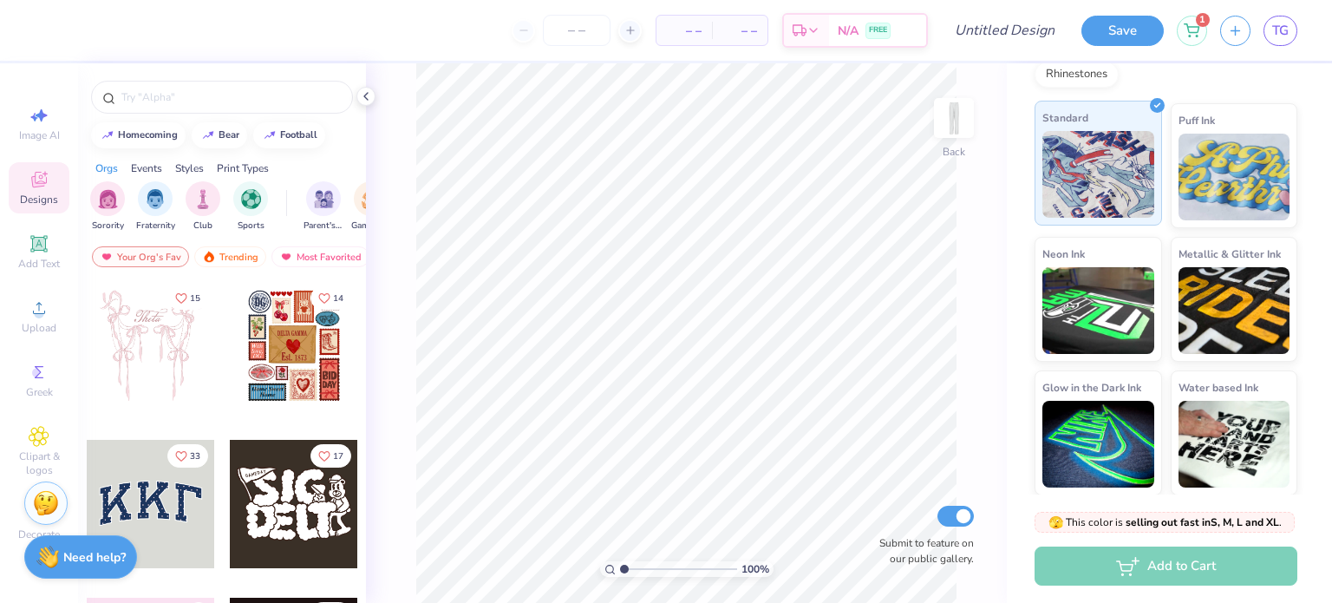
scroll to position [0, 0]
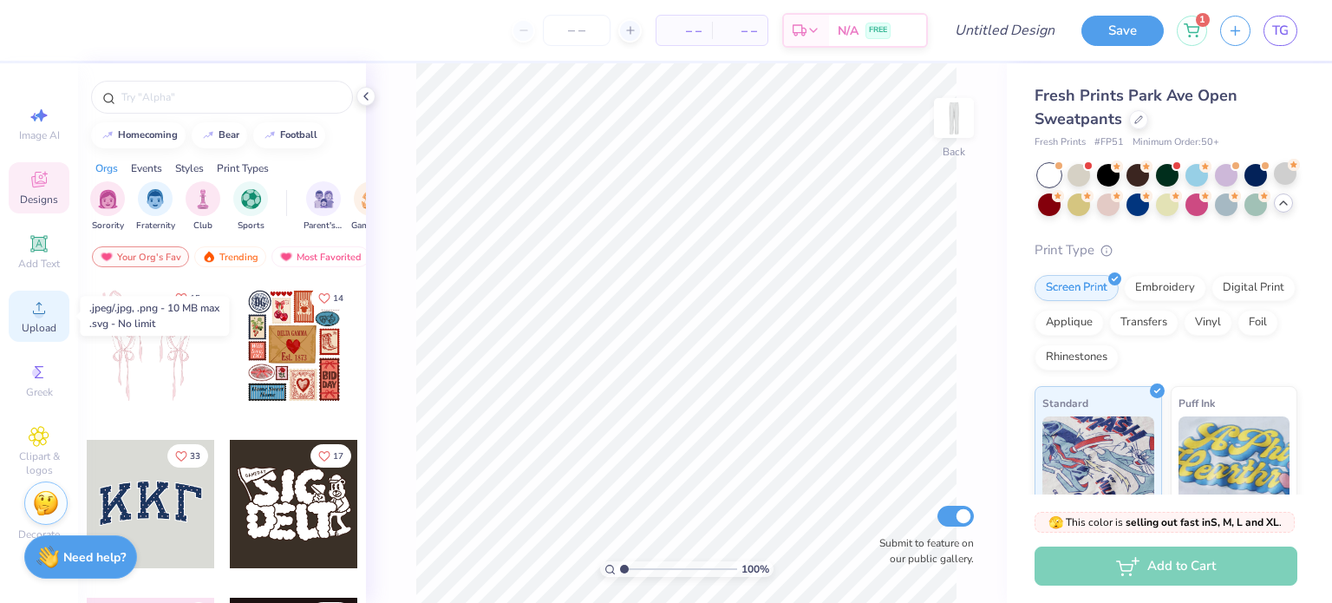
click at [45, 316] on icon at bounding box center [39, 307] width 21 height 21
click at [53, 307] on div "Upload" at bounding box center [39, 315] width 61 height 51
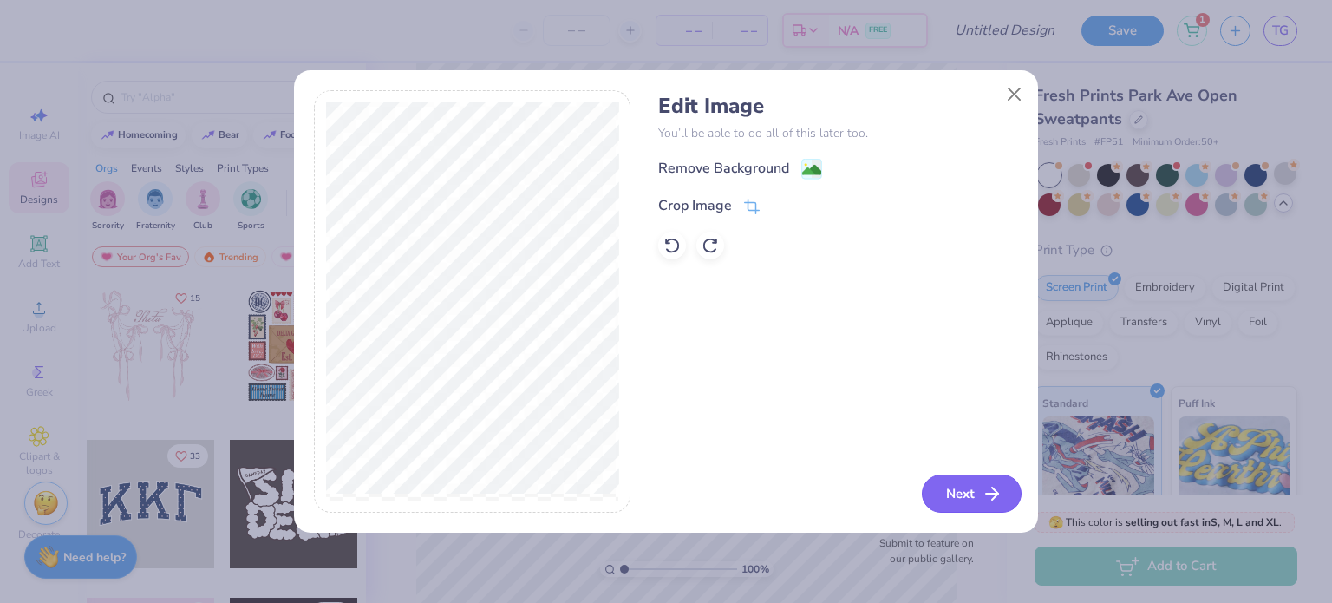
click at [987, 495] on icon "button" at bounding box center [992, 493] width 21 height 21
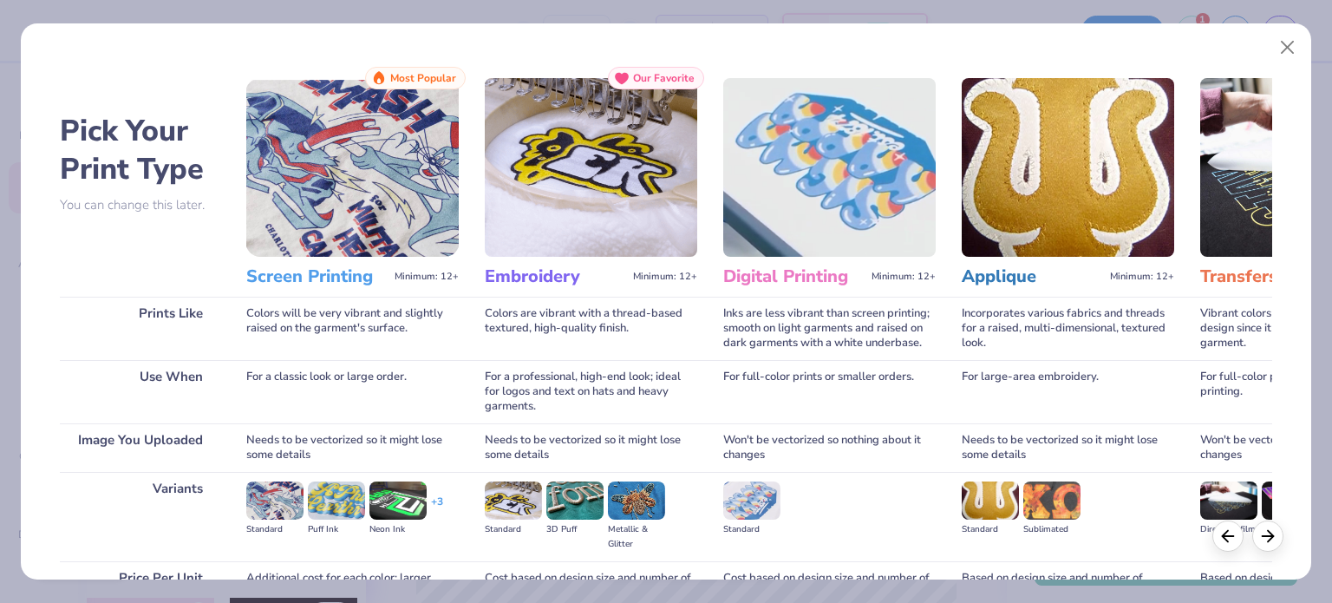
scroll to position [174, 0]
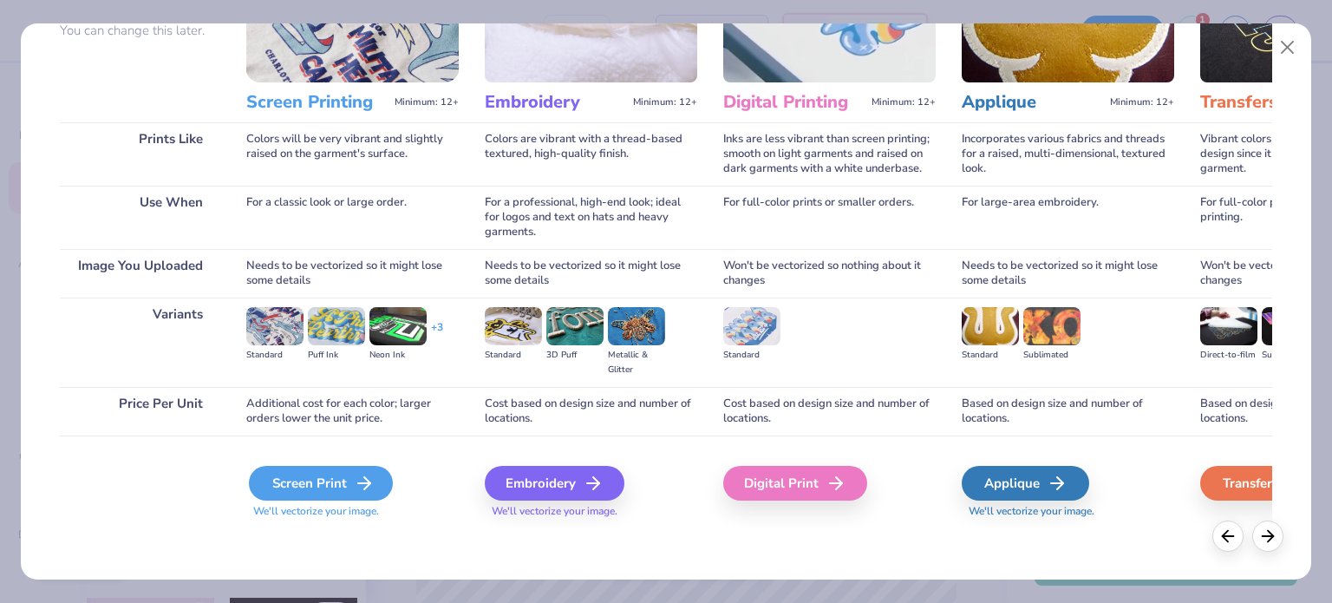
click at [279, 490] on div "Screen Print" at bounding box center [321, 483] width 144 height 35
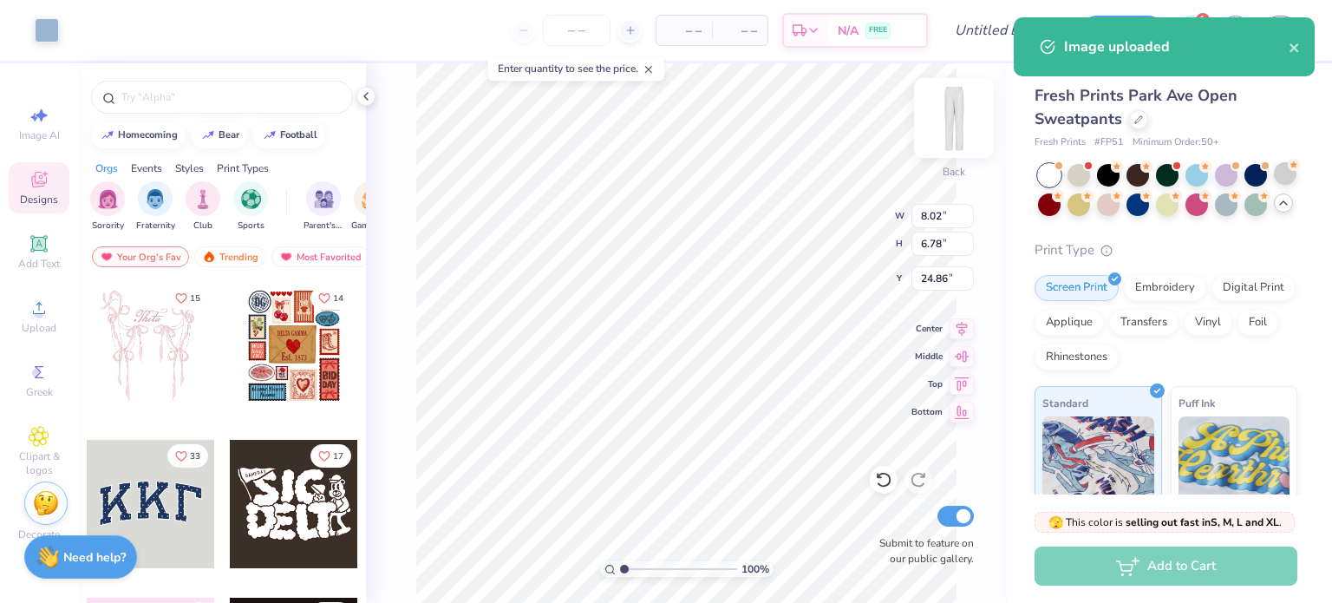
click at [946, 140] on img at bounding box center [953, 117] width 69 height 69
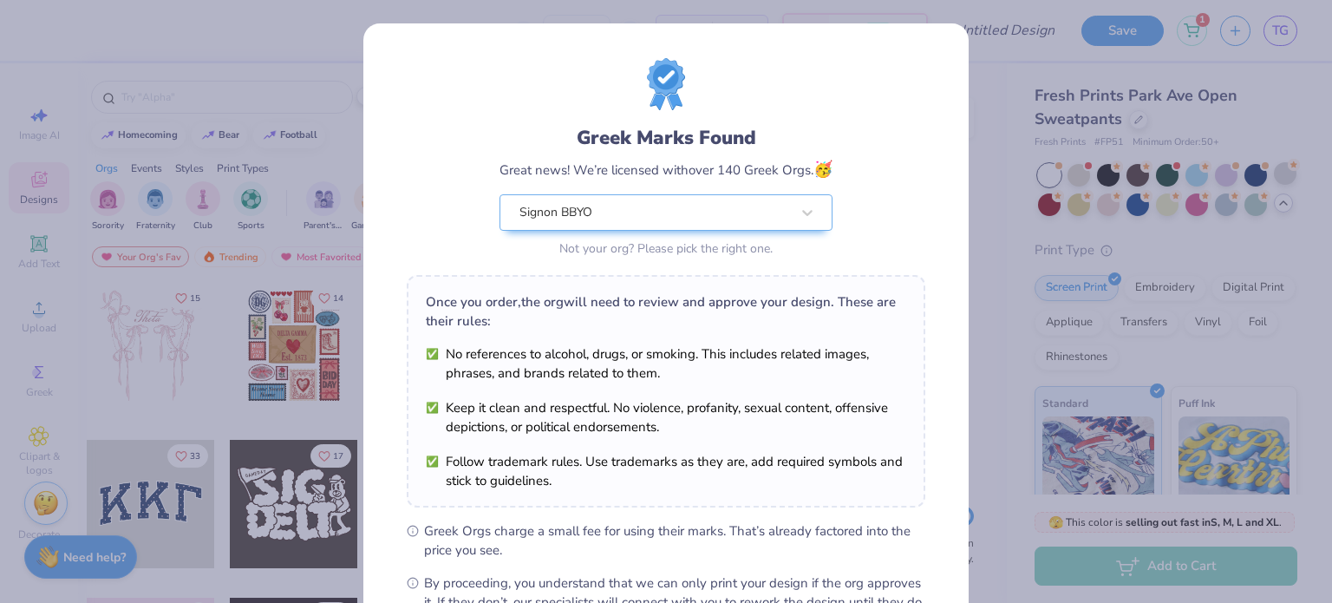
scroll to position [207, 0]
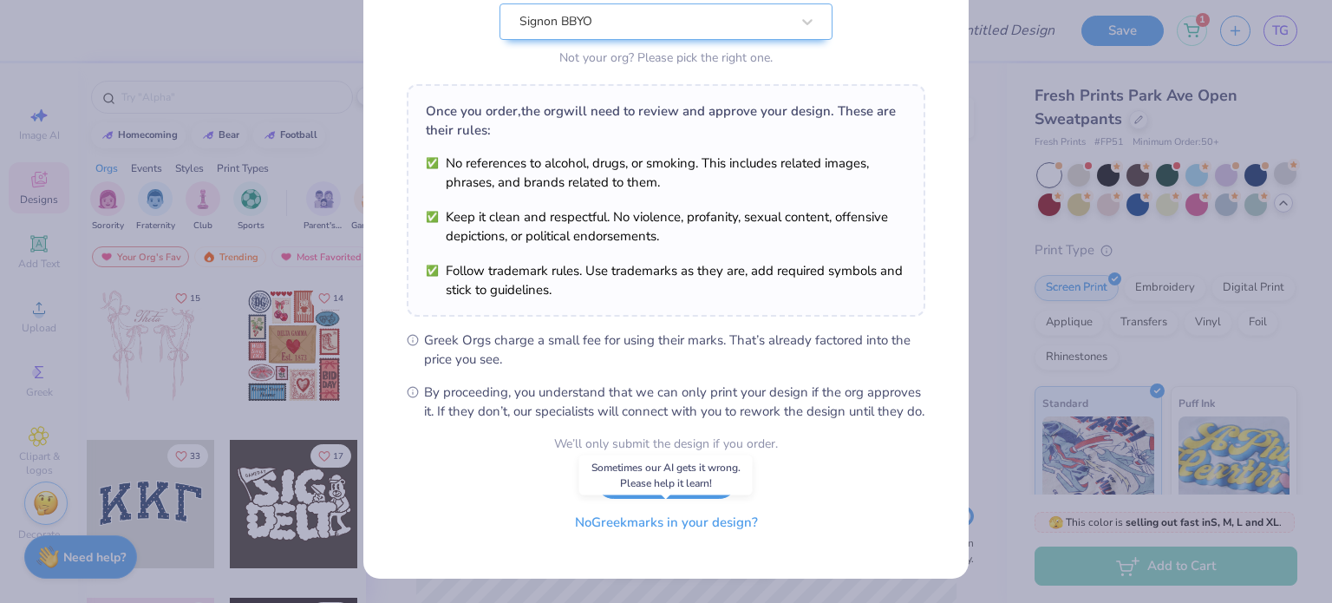
click at [673, 532] on button "No Greek marks in your design?" at bounding box center [666, 523] width 212 height 36
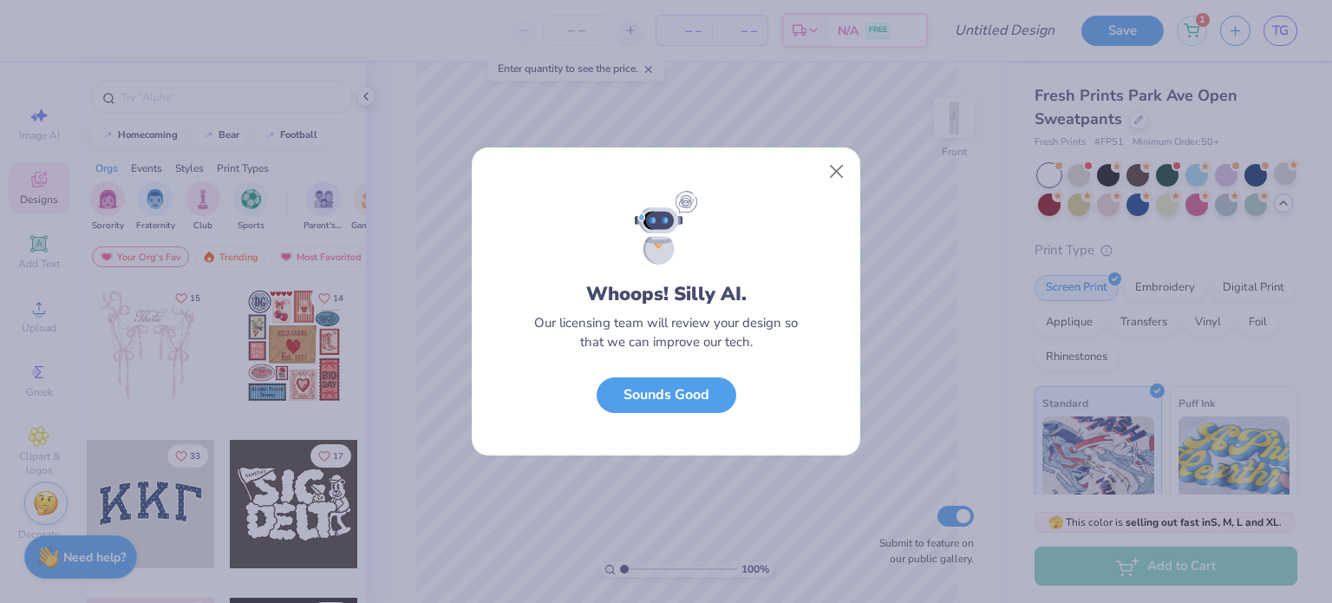
scroll to position [0, 0]
click at [639, 399] on button "Sounds Good" at bounding box center [667, 391] width 140 height 36
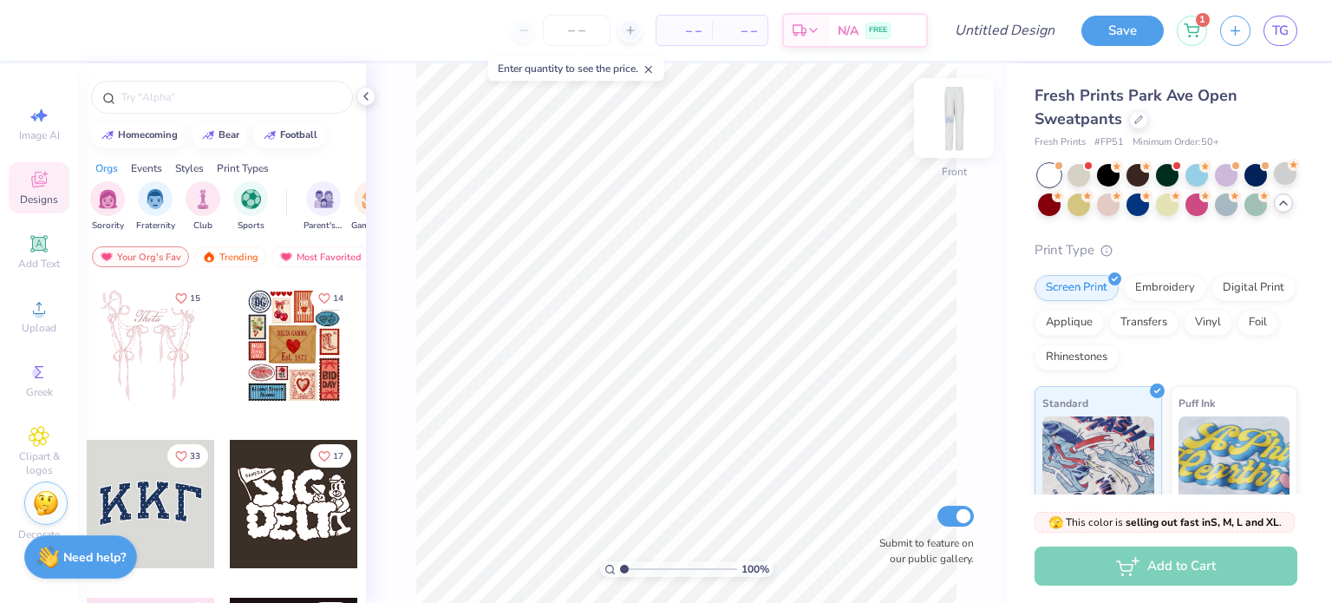
click at [955, 139] on img at bounding box center [953, 117] width 69 height 69
click at [964, 130] on img at bounding box center [953, 117] width 69 height 69
click at [43, 260] on span "Add Text" at bounding box center [39, 264] width 42 height 14
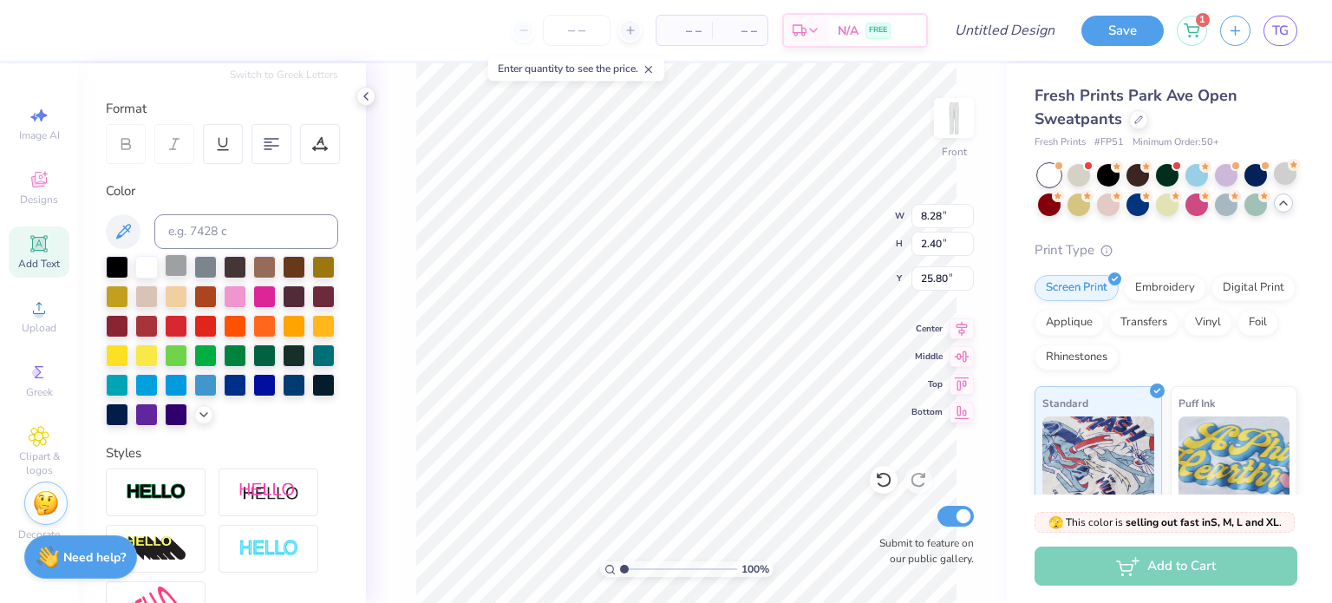
scroll to position [277, 0]
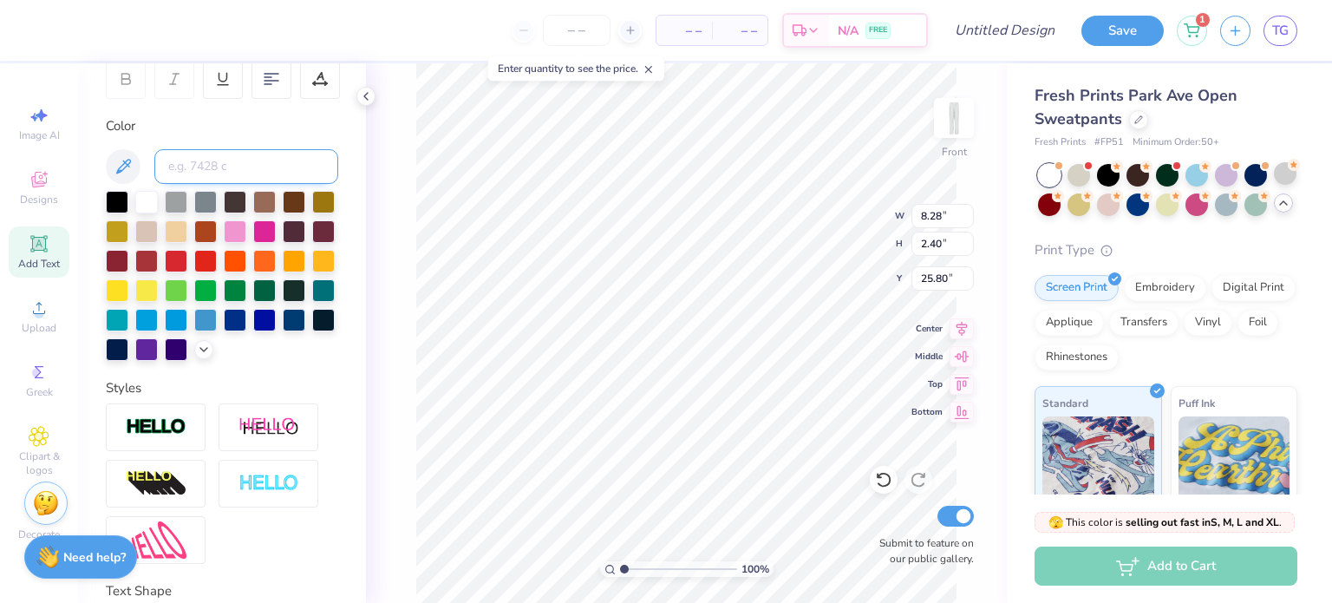
click at [271, 167] on input at bounding box center [246, 166] width 184 height 35
type input "9bb6e1"
click at [127, 163] on icon at bounding box center [123, 166] width 15 height 15
click at [118, 172] on icon at bounding box center [123, 166] width 15 height 15
click at [124, 175] on icon at bounding box center [123, 166] width 21 height 21
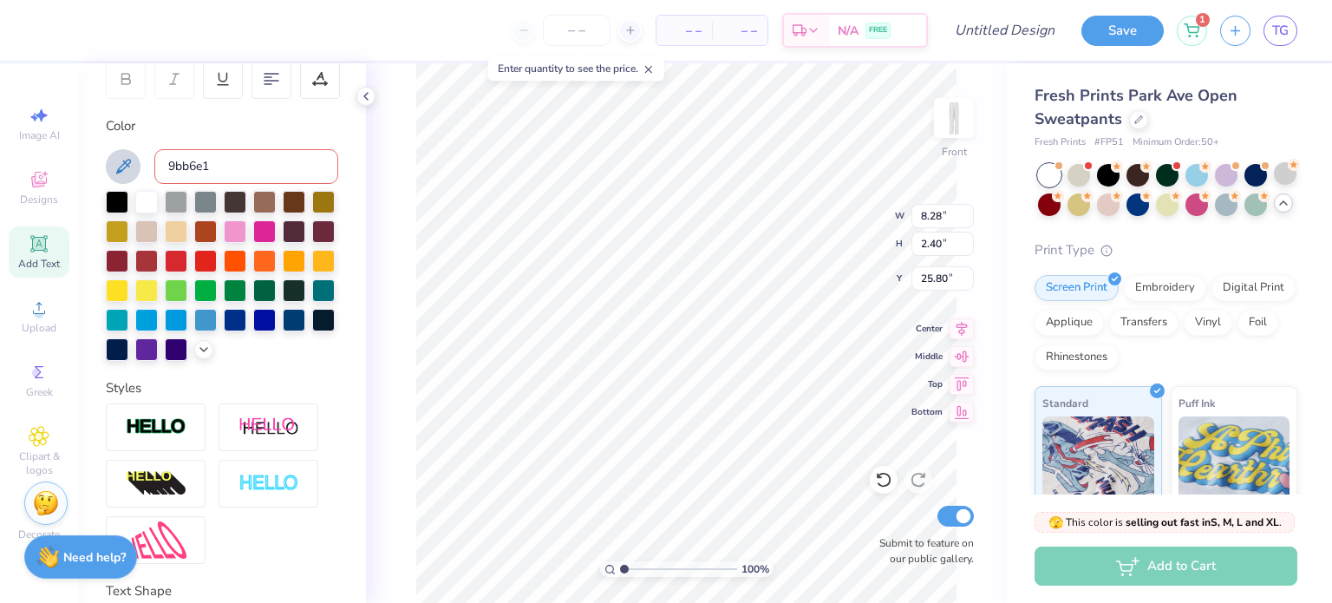
click at [116, 167] on icon at bounding box center [123, 166] width 21 height 21
click at [225, 166] on input "9bb6e1" at bounding box center [246, 166] width 184 height 35
drag, startPoint x: 225, startPoint y: 170, endPoint x: 160, endPoint y: 157, distance: 66.3
click at [160, 157] on input "9bb6e1" at bounding box center [246, 166] width 184 height 35
click at [138, 164] on button at bounding box center [123, 166] width 35 height 35
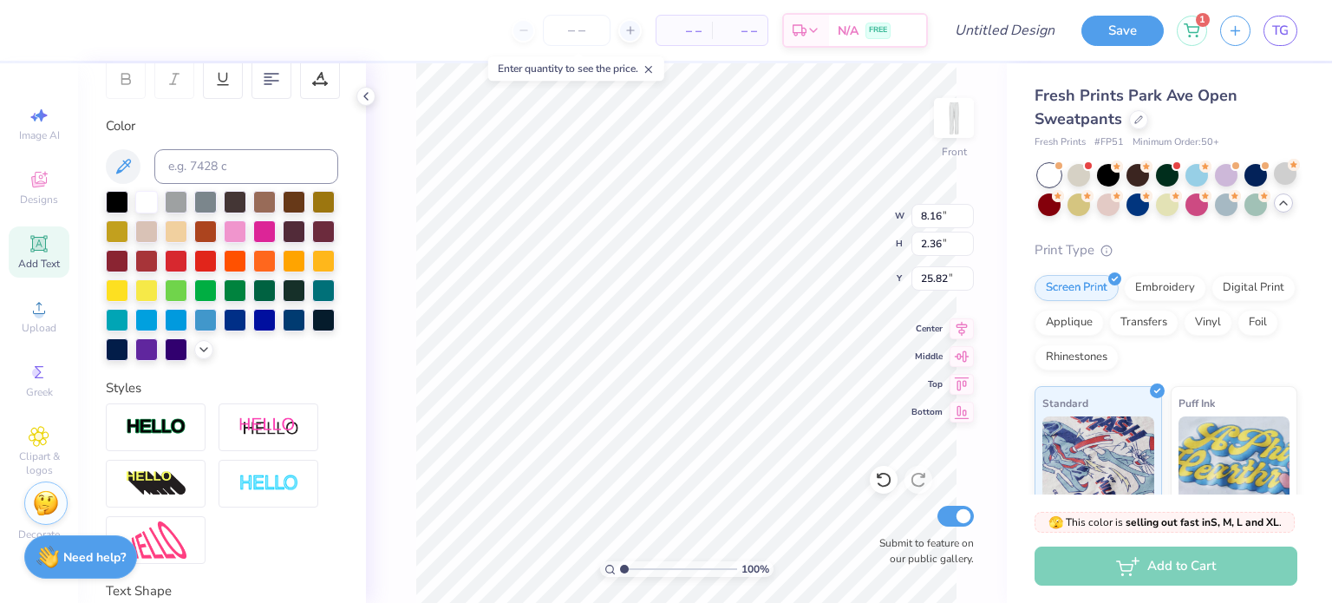
type input "8.16"
type input "2.36"
type input "25.82"
type textarea "T"
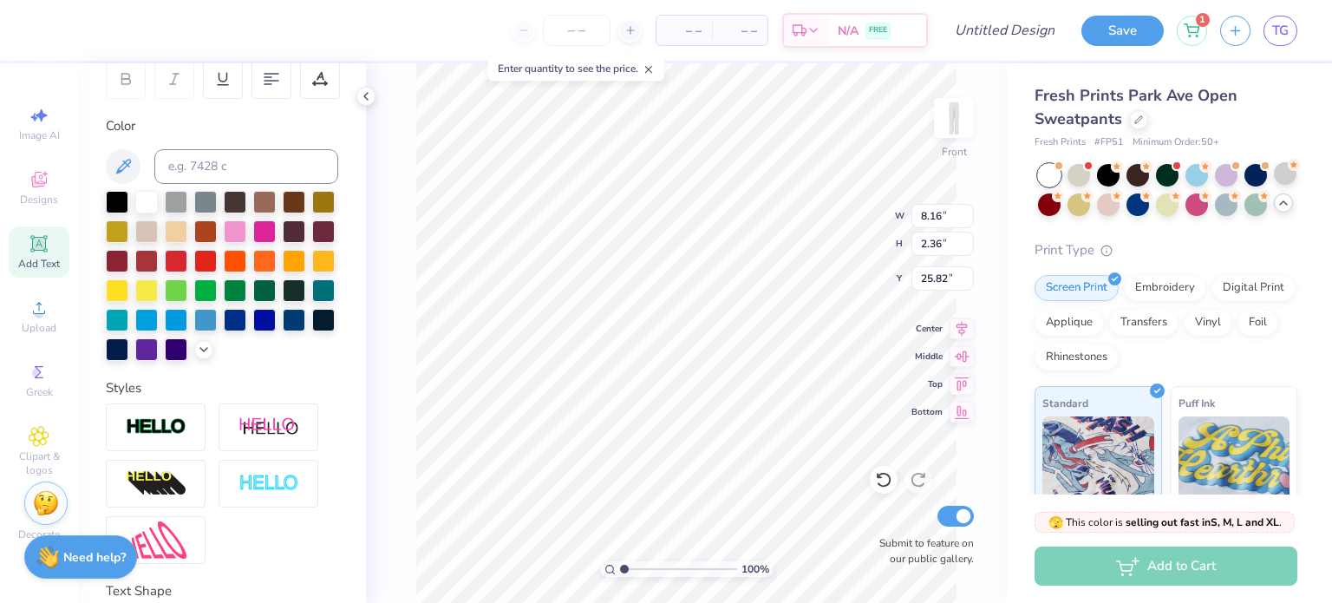
type textarea "Signon"
click at [888, 481] on icon at bounding box center [883, 479] width 17 height 17
click at [921, 477] on icon at bounding box center [922, 474] width 3 height 3
type input "2.28"
type input "8.17"
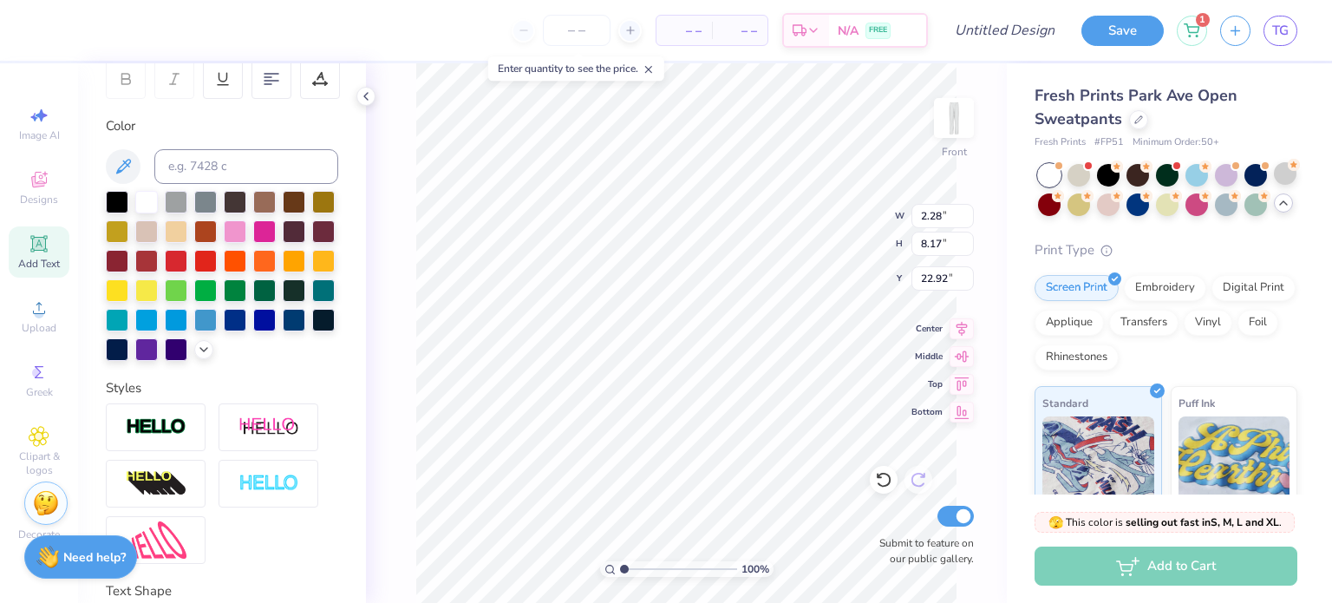
type input "22.92"
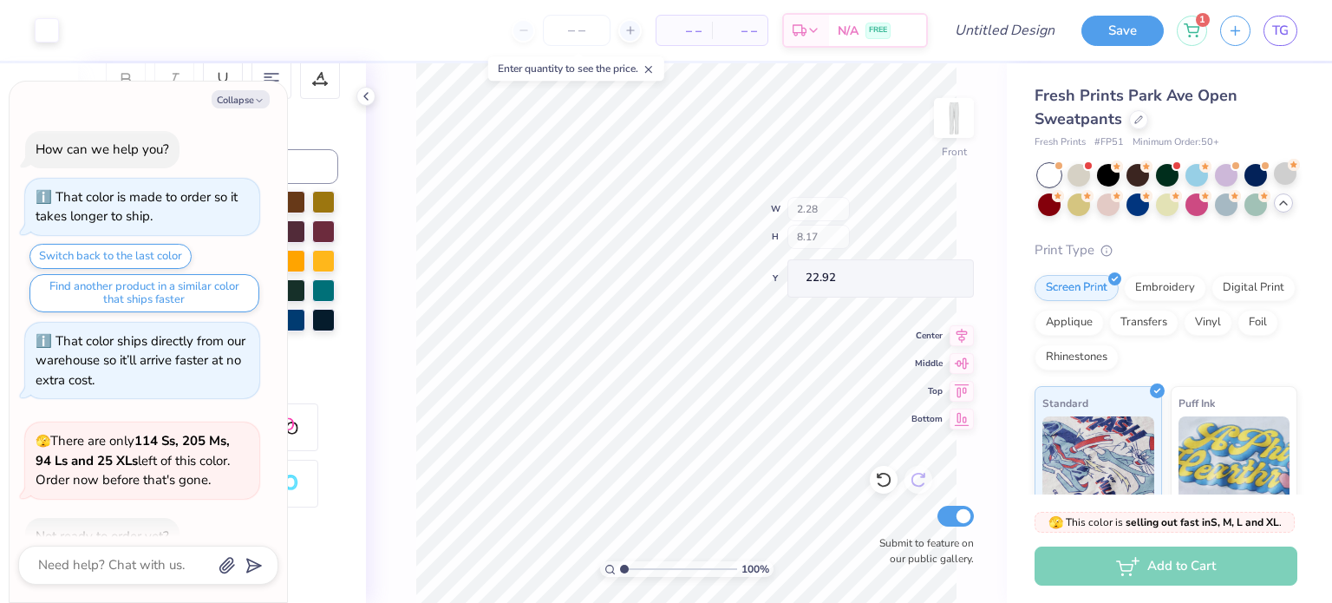
scroll to position [243, 0]
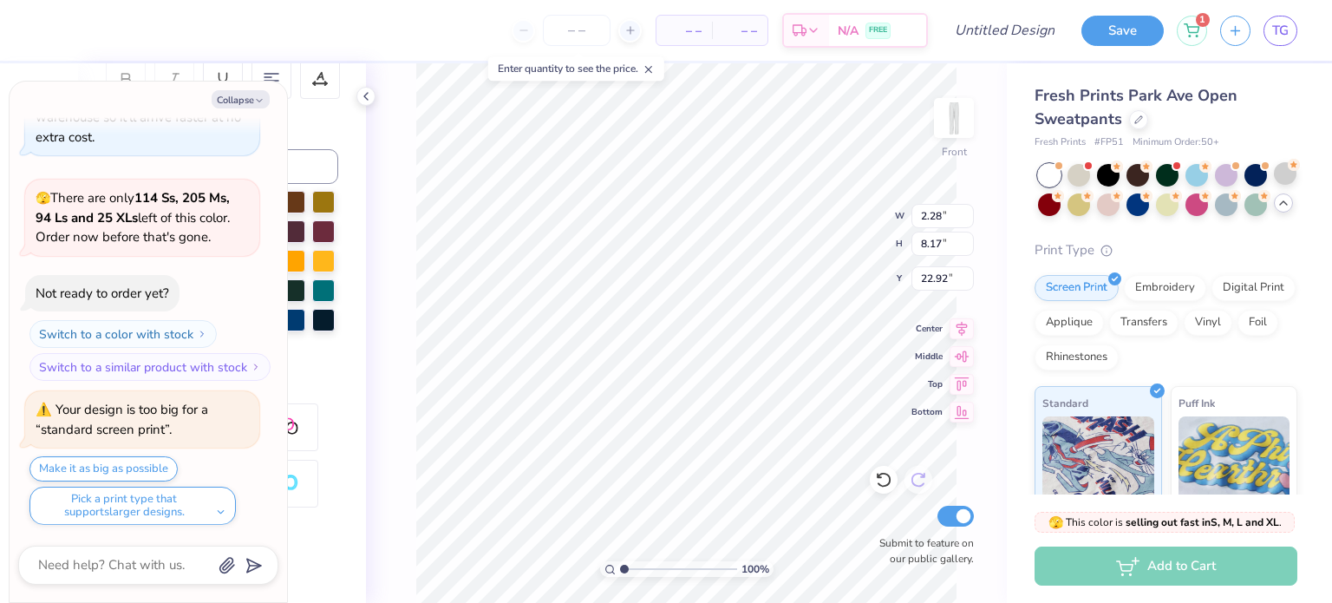
type textarea "x"
type input "4.50"
type input "16.09"
type input "14.99"
type textarea "x"
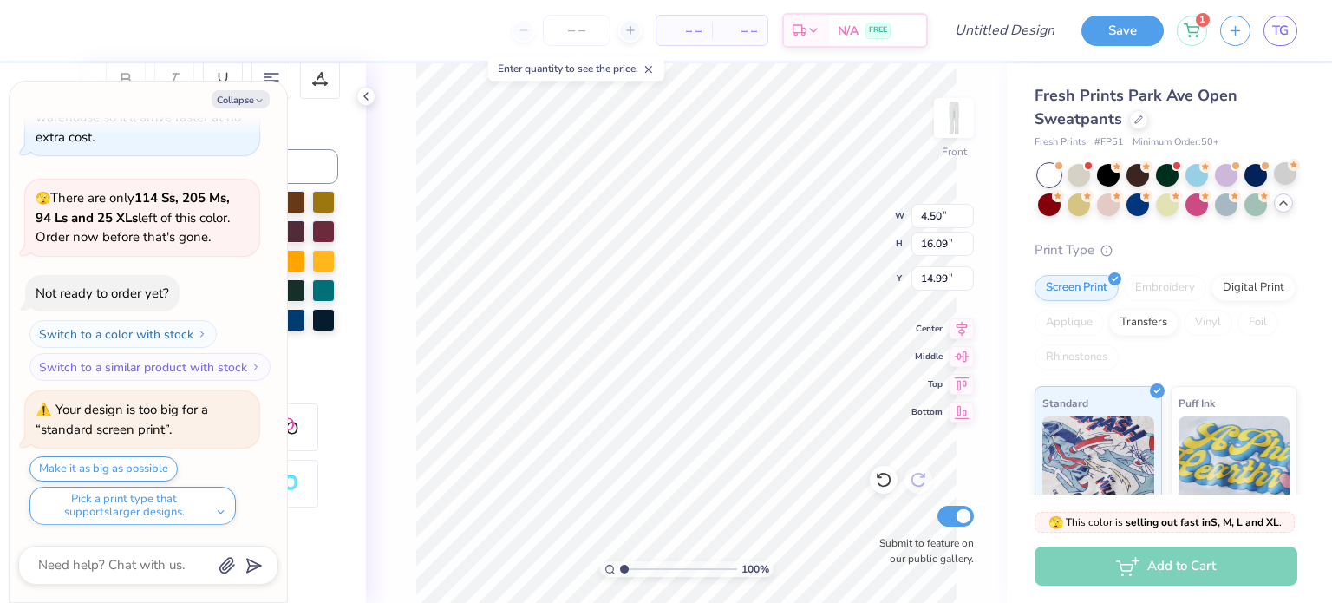
type input "11.94"
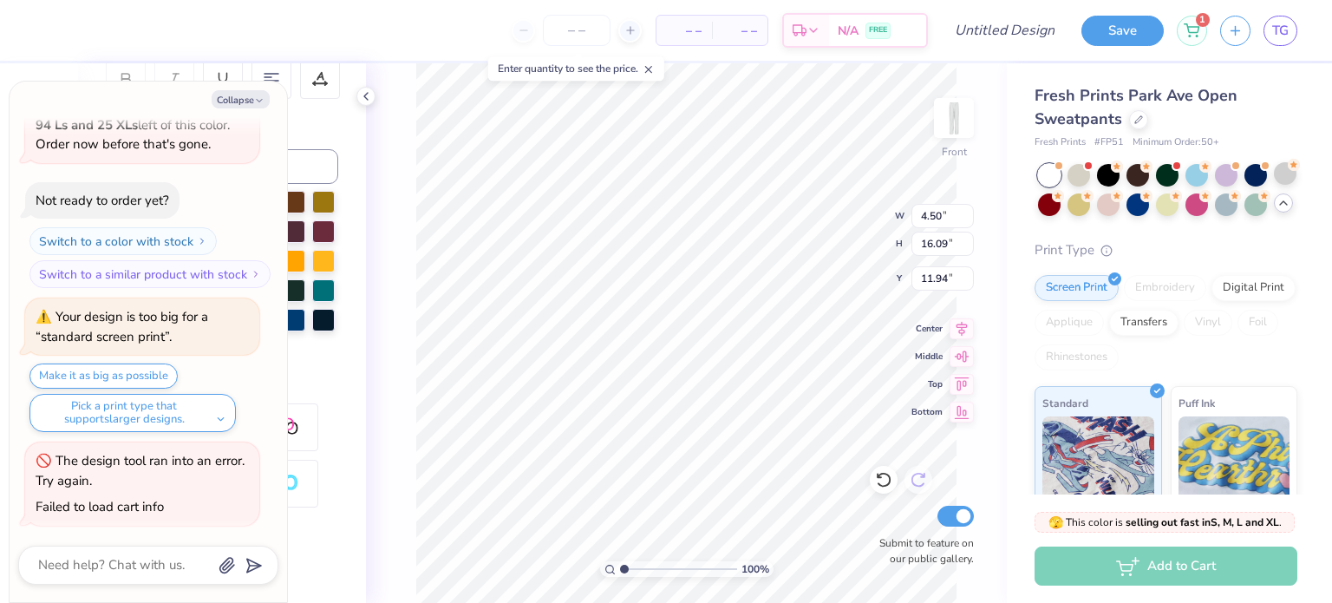
type textarea "x"
type input "11.70"
click at [246, 101] on button "Collapse" at bounding box center [241, 99] width 58 height 18
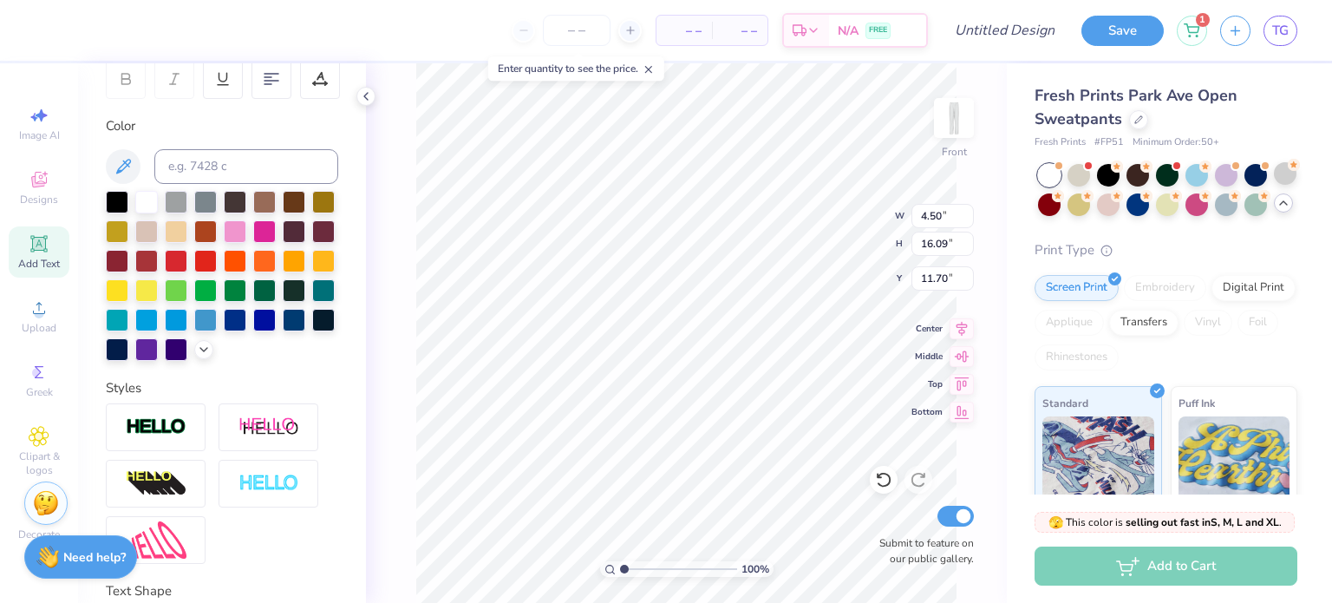
type textarea "x"
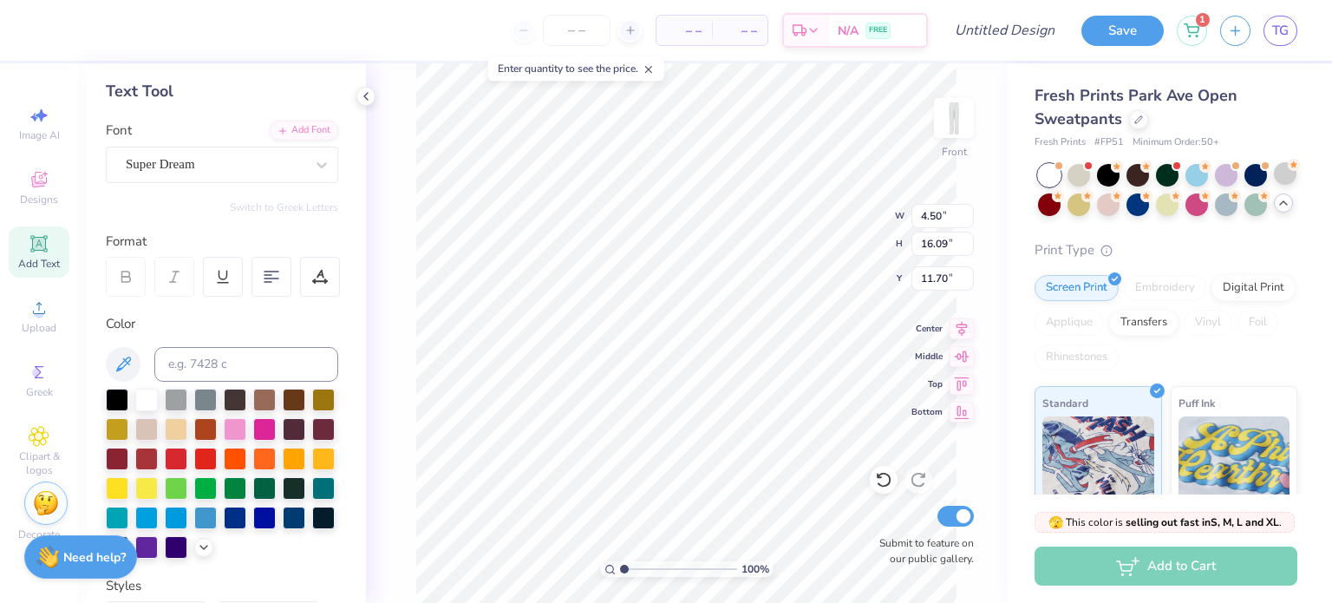
scroll to position [52, 0]
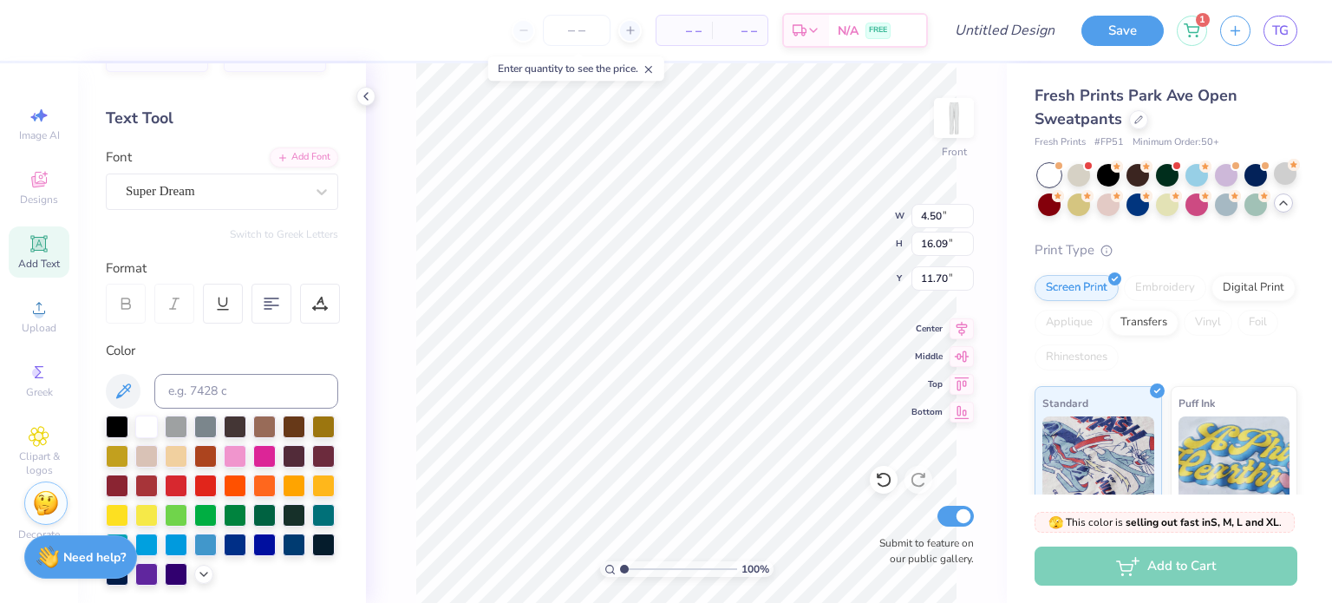
click at [184, 186] on div "Super Dream" at bounding box center [215, 191] width 182 height 27
type input "10.91"
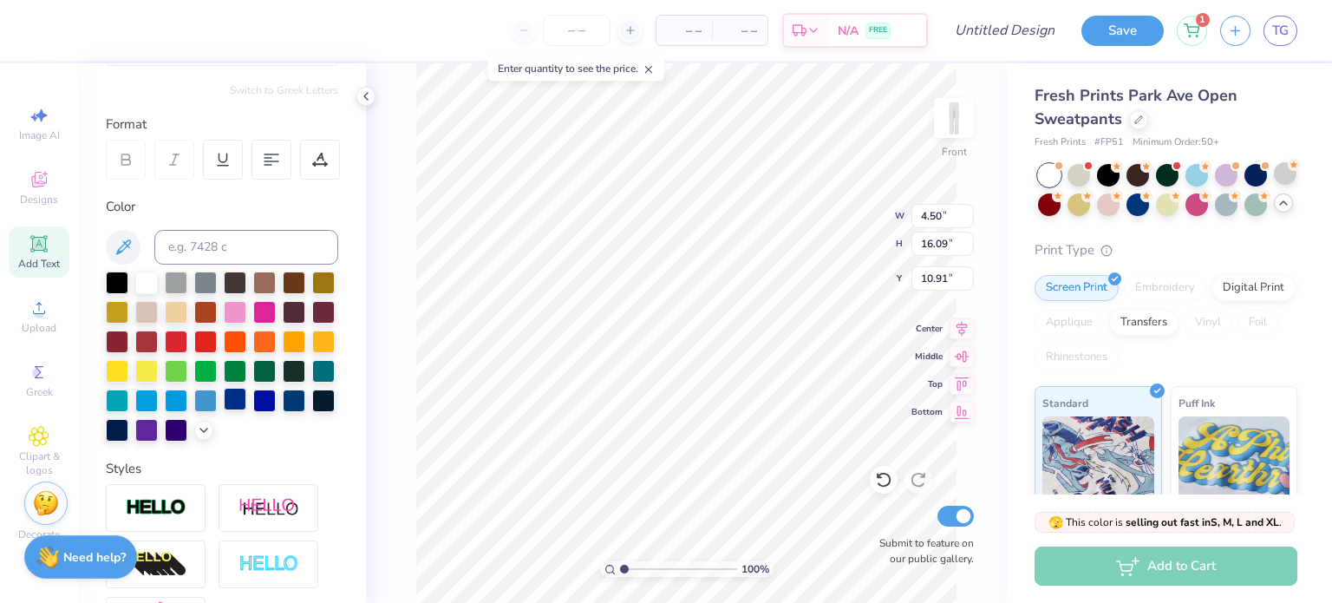
scroll to position [197, 0]
click at [121, 246] on icon at bounding box center [123, 246] width 21 height 21
click at [200, 248] on input at bounding box center [246, 246] width 184 height 35
type input "#"
click at [199, 430] on icon at bounding box center [204, 428] width 14 height 14
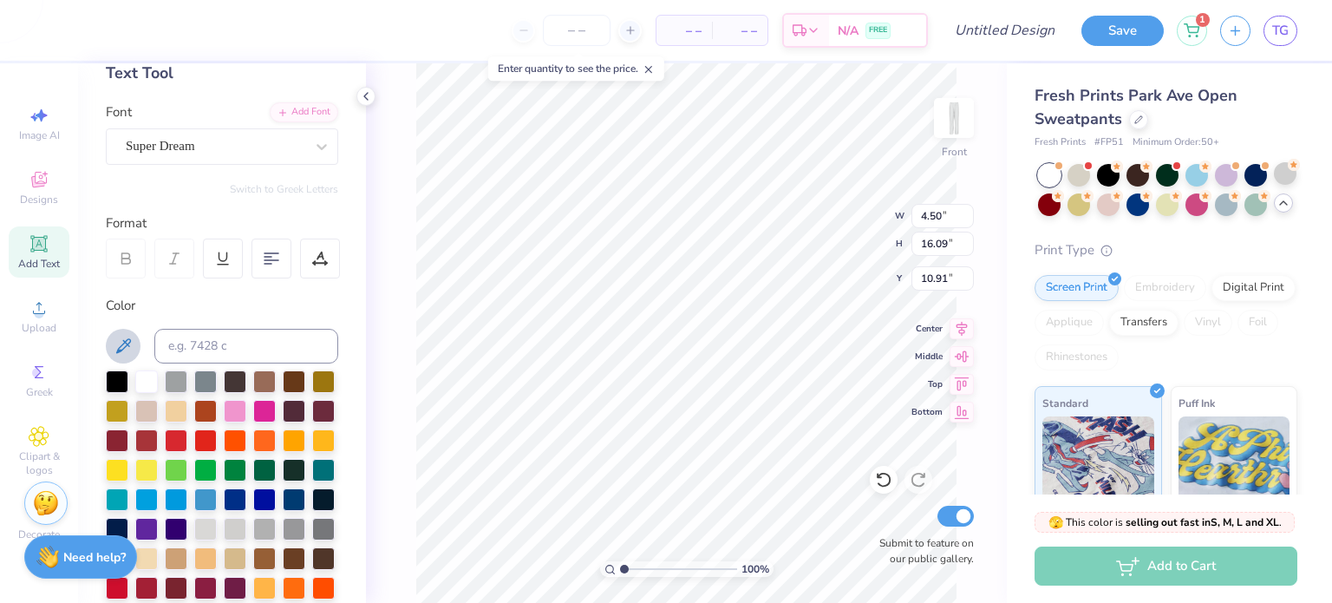
scroll to position [92, 0]
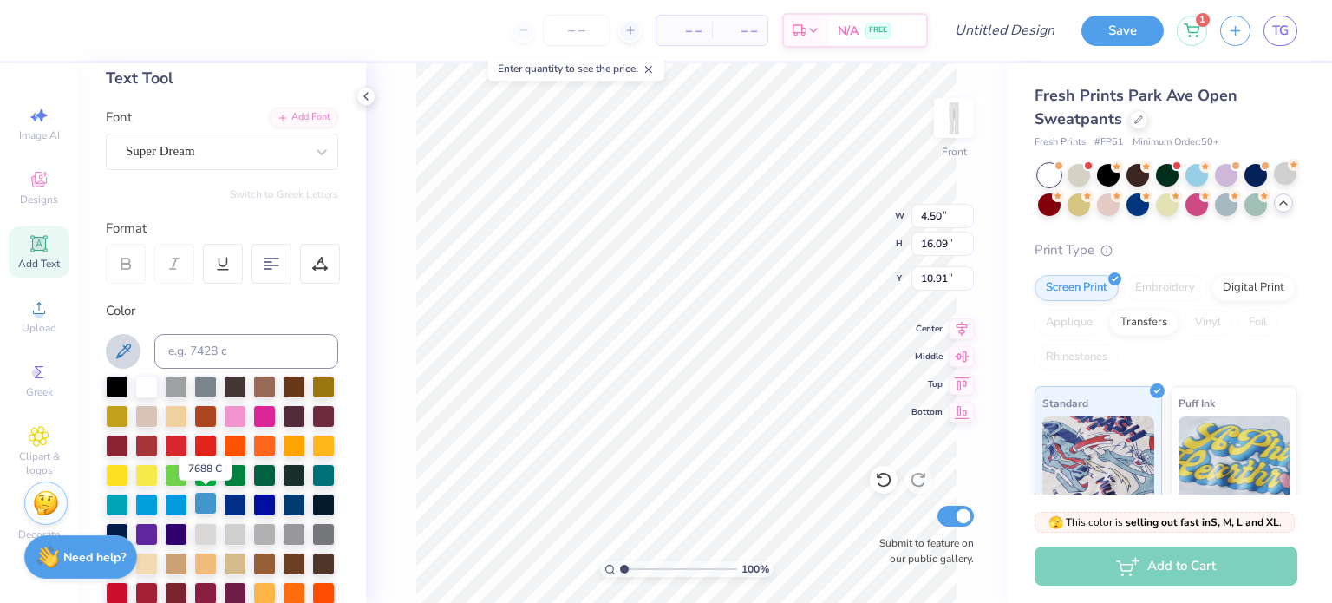
click at [203, 505] on div at bounding box center [205, 503] width 23 height 23
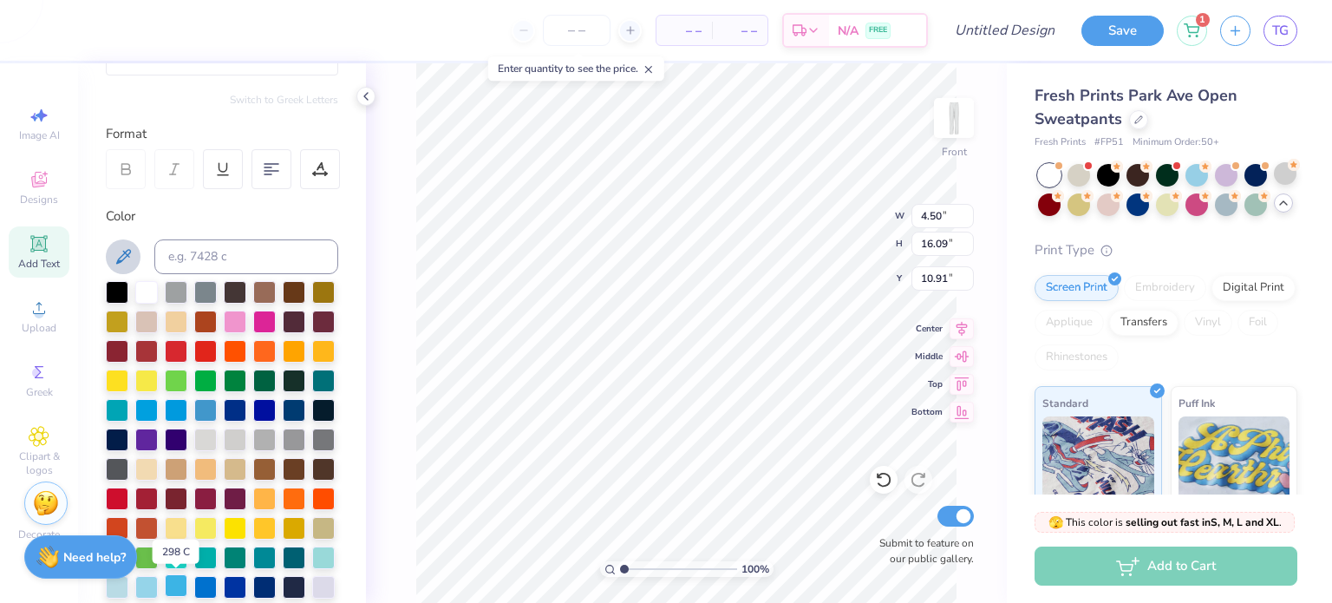
scroll to position [185, 0]
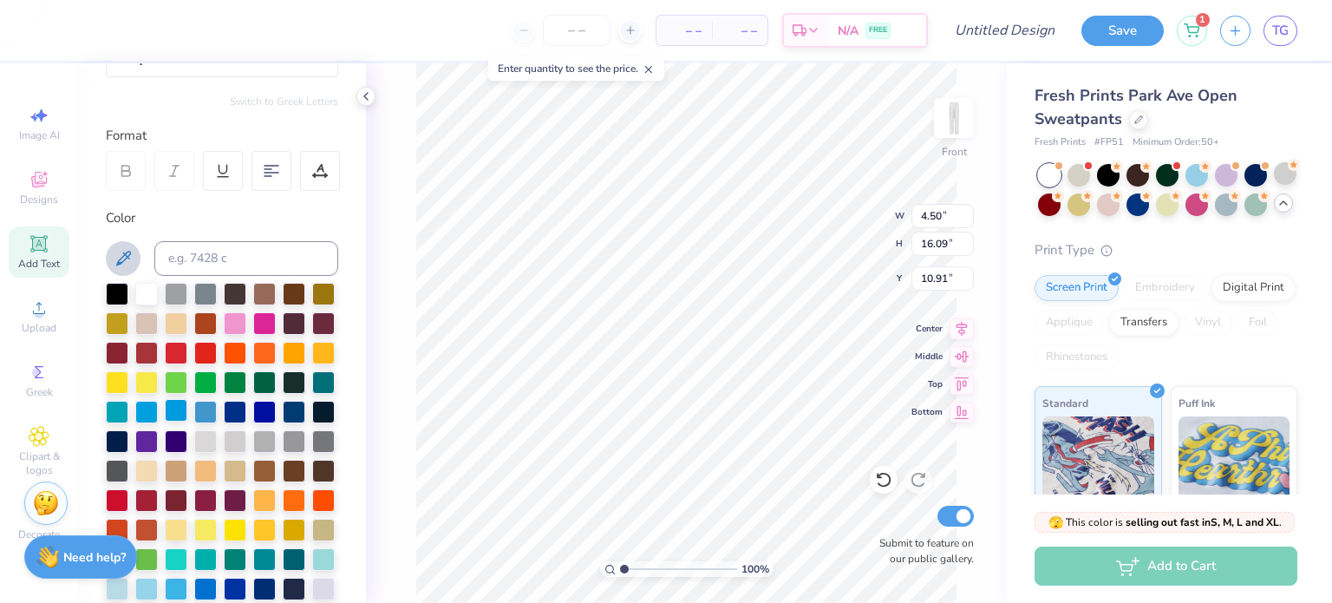
click at [178, 412] on div at bounding box center [176, 410] width 23 height 23
click at [147, 584] on div at bounding box center [146, 587] width 23 height 23
click at [180, 586] on div at bounding box center [176, 587] width 23 height 23
click at [149, 586] on div at bounding box center [146, 587] width 23 height 23
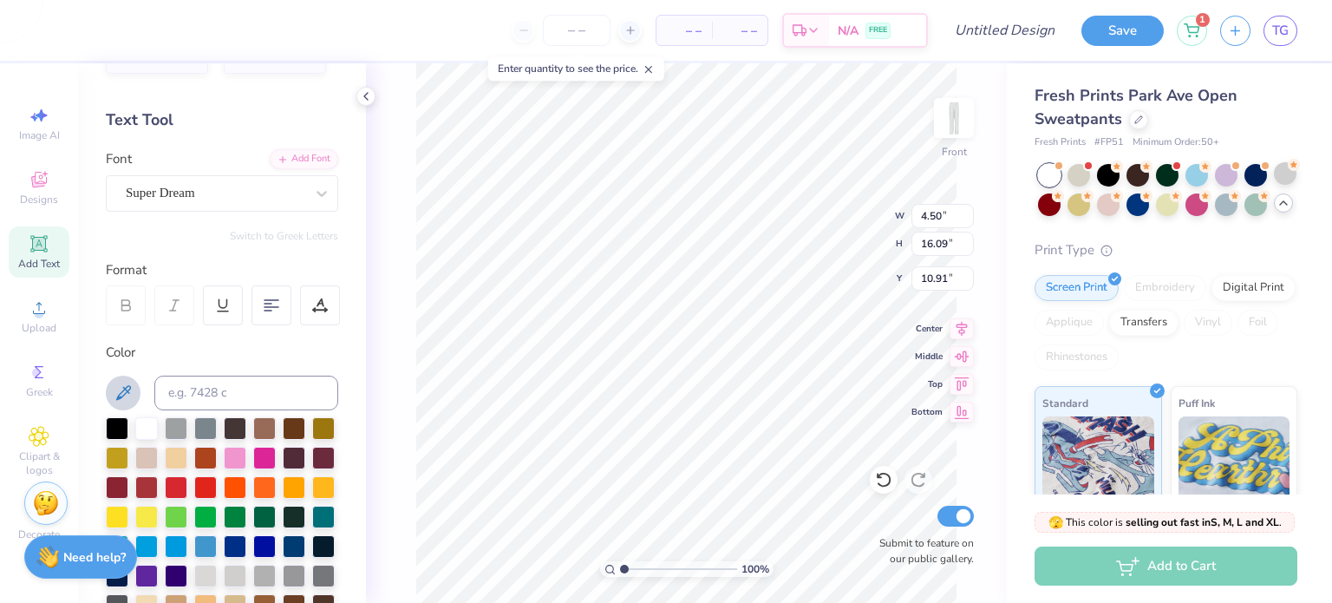
scroll to position [0, 0]
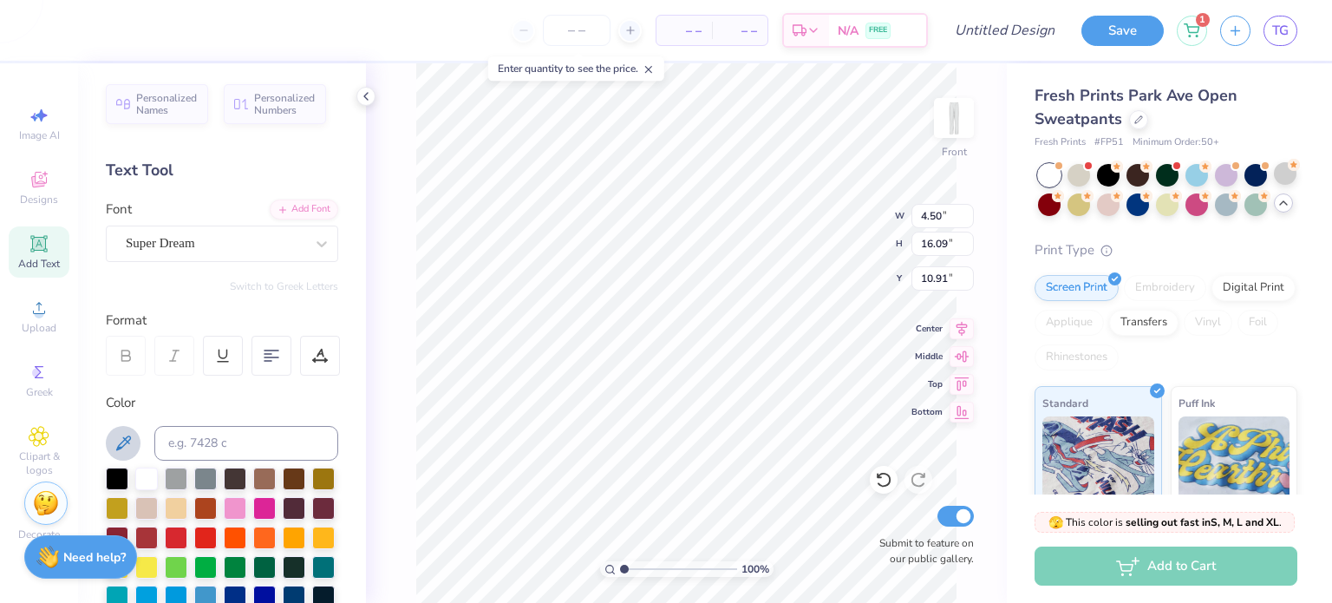
click at [128, 439] on icon at bounding box center [123, 442] width 15 height 15
click at [132, 441] on icon at bounding box center [123, 443] width 21 height 21
click at [129, 440] on icon at bounding box center [123, 443] width 21 height 21
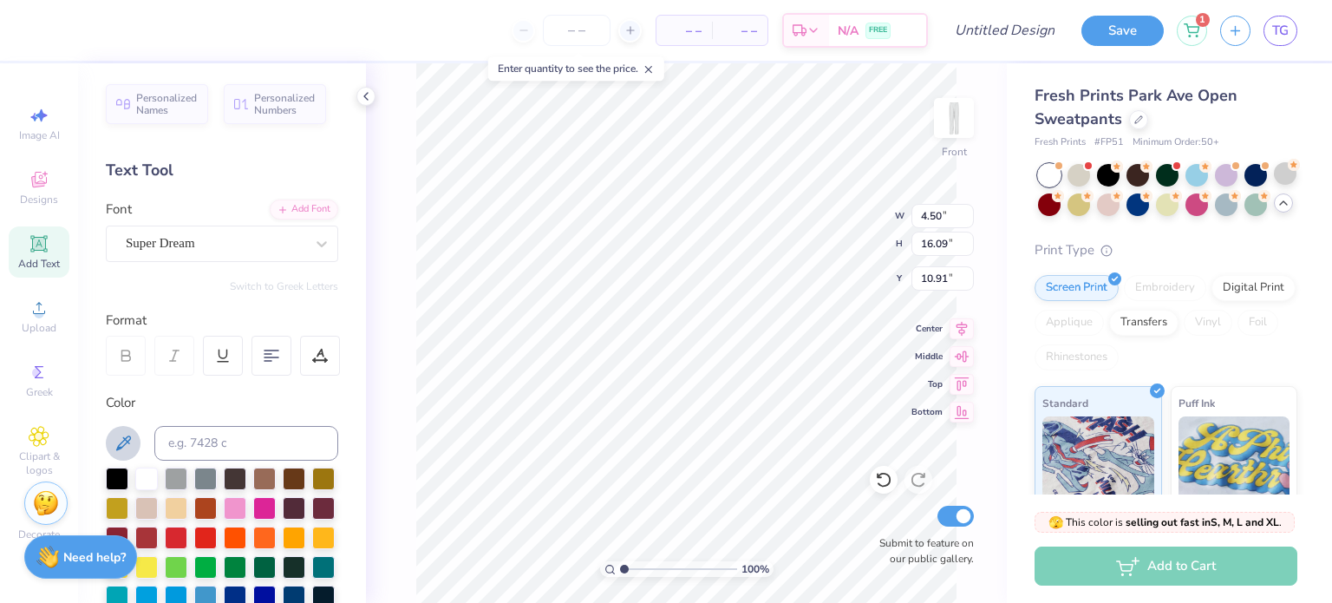
click at [153, 456] on div at bounding box center [222, 443] width 232 height 35
type input "11.91"
type textarea "S i g n o n"
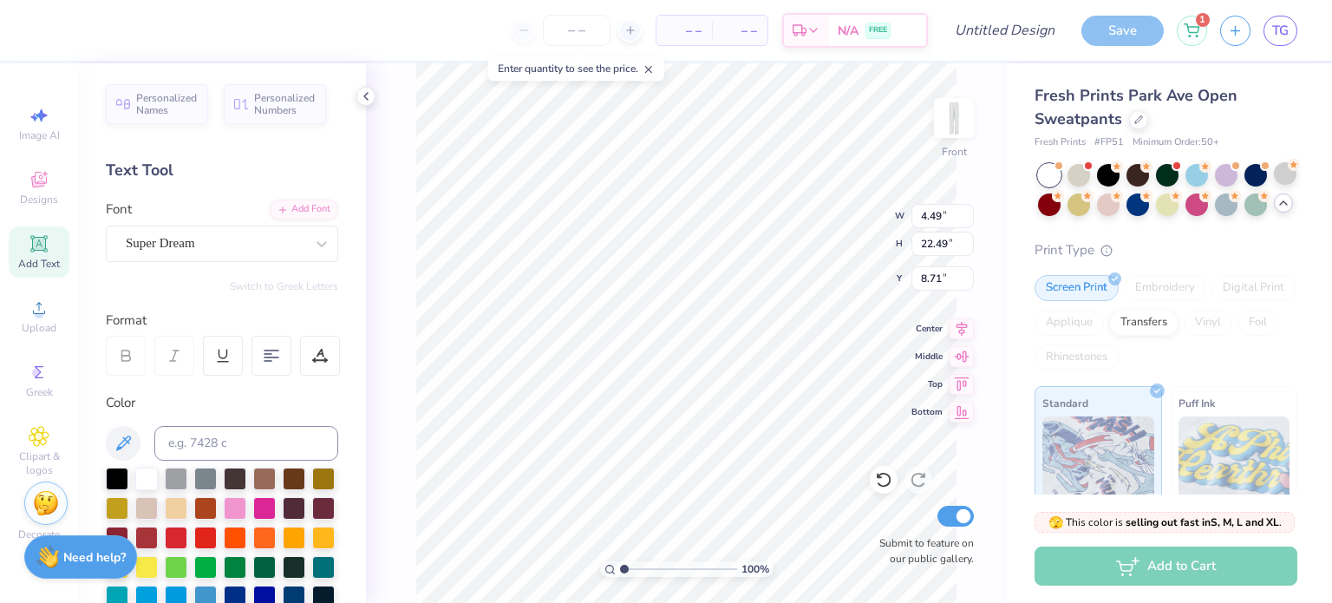
scroll to position [0, 0]
type textarea "Signon"
click at [238, 239] on div "Super Dream" at bounding box center [215, 243] width 182 height 27
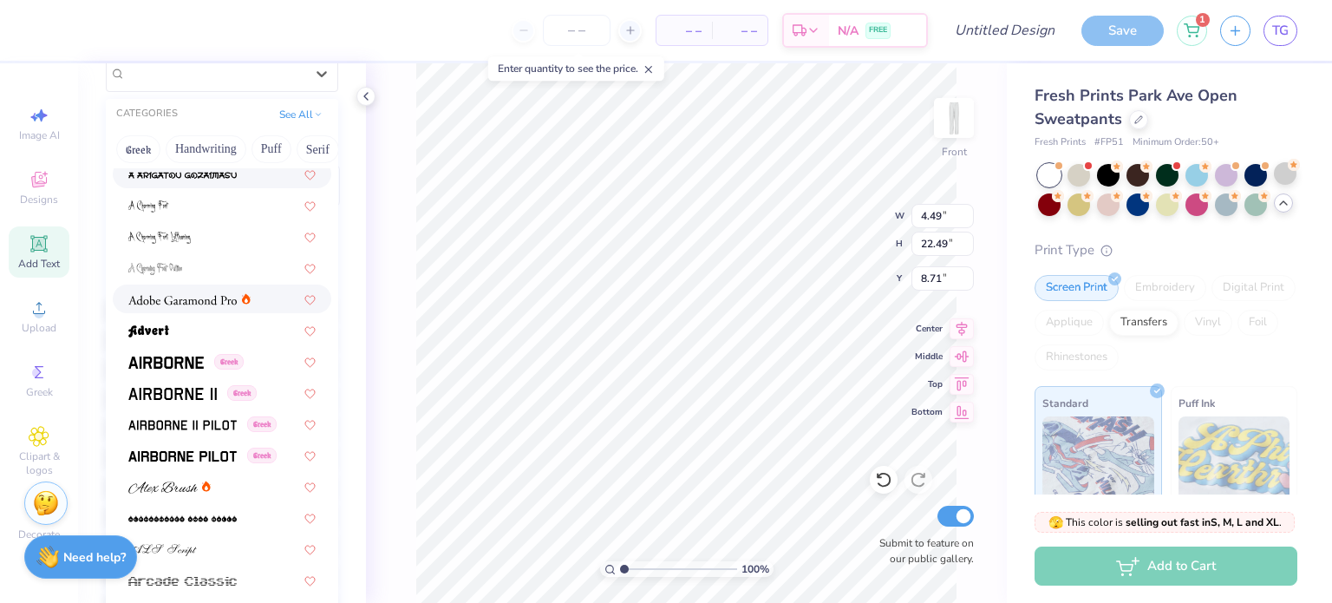
scroll to position [139, 0]
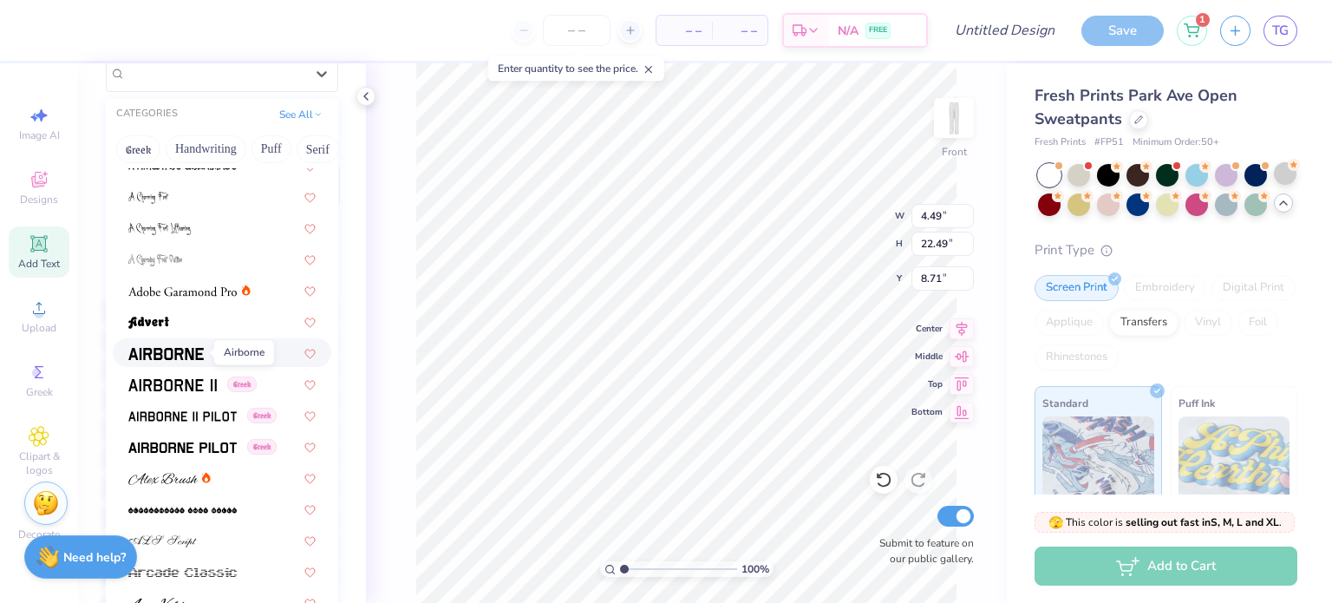
click at [164, 350] on img at bounding box center [165, 354] width 75 height 12
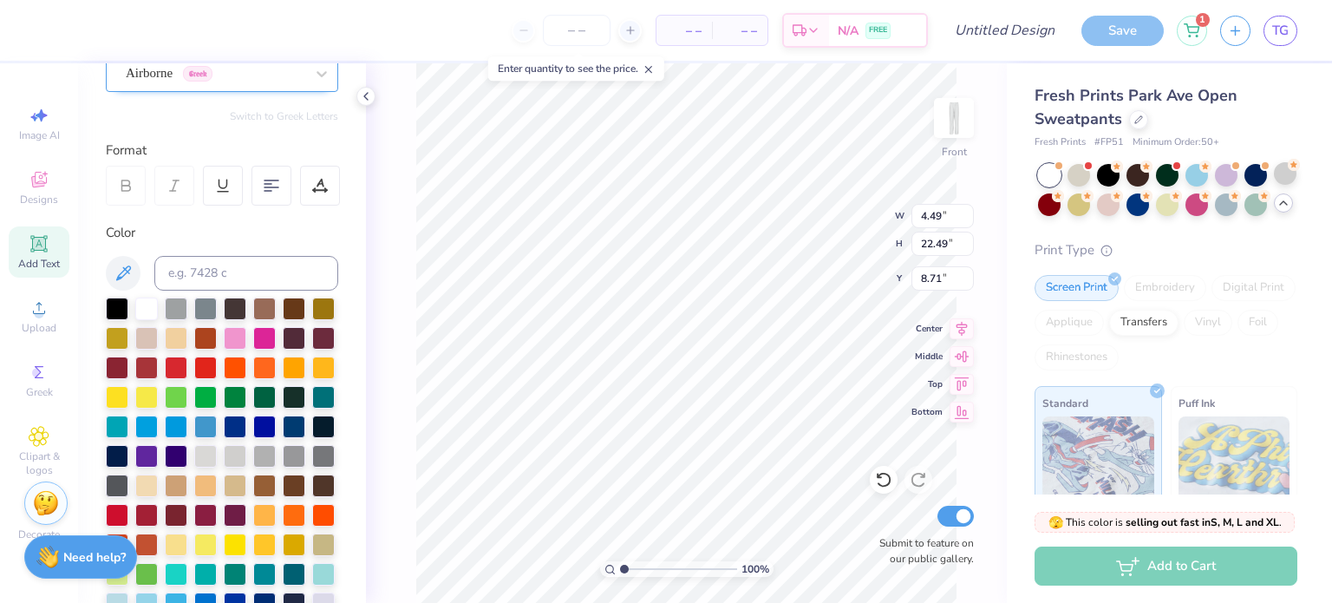
click at [158, 83] on div at bounding box center [215, 73] width 179 height 23
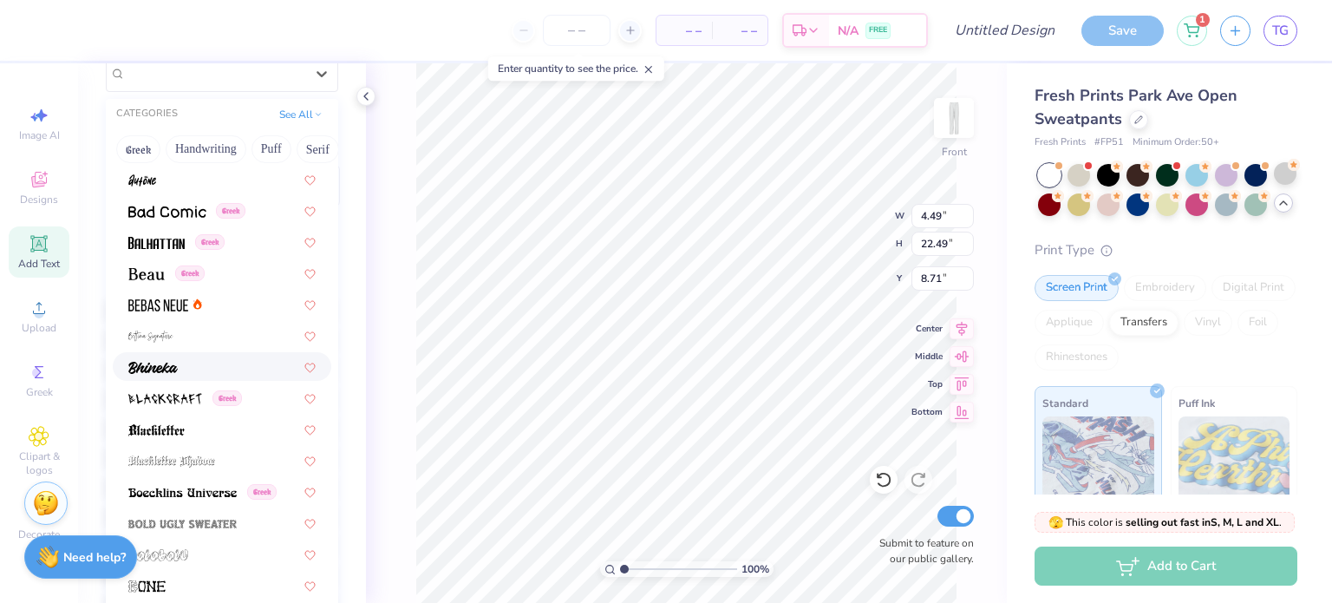
scroll to position [721, 0]
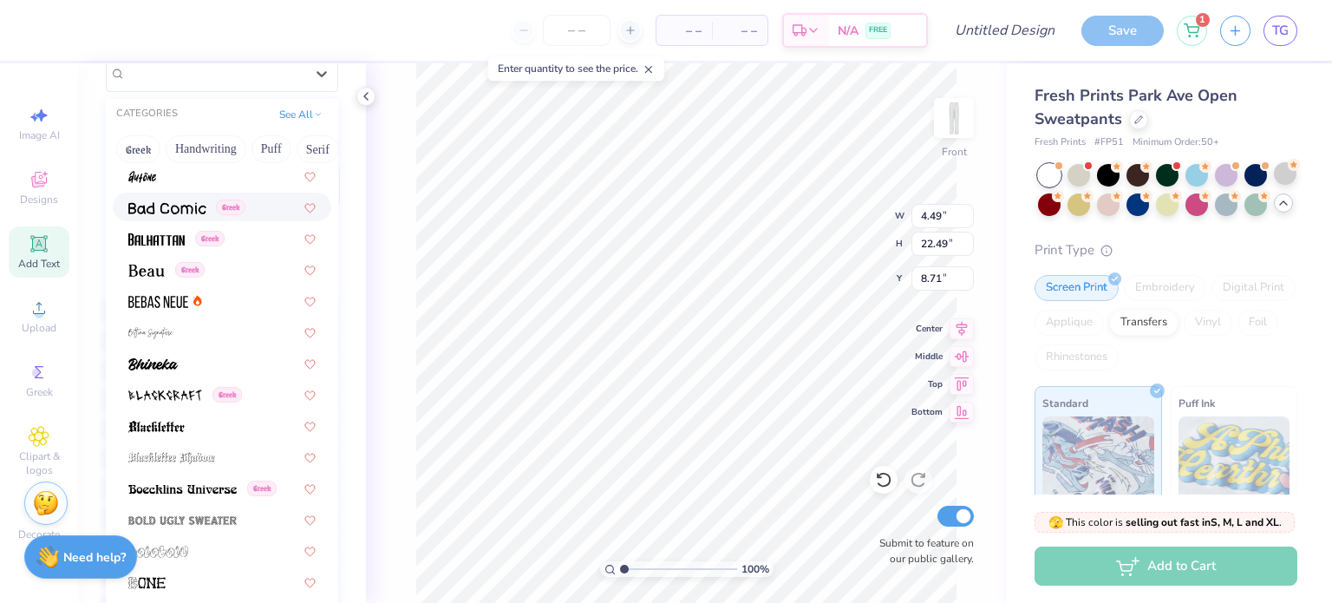
click at [158, 207] on img at bounding box center [167, 208] width 78 height 12
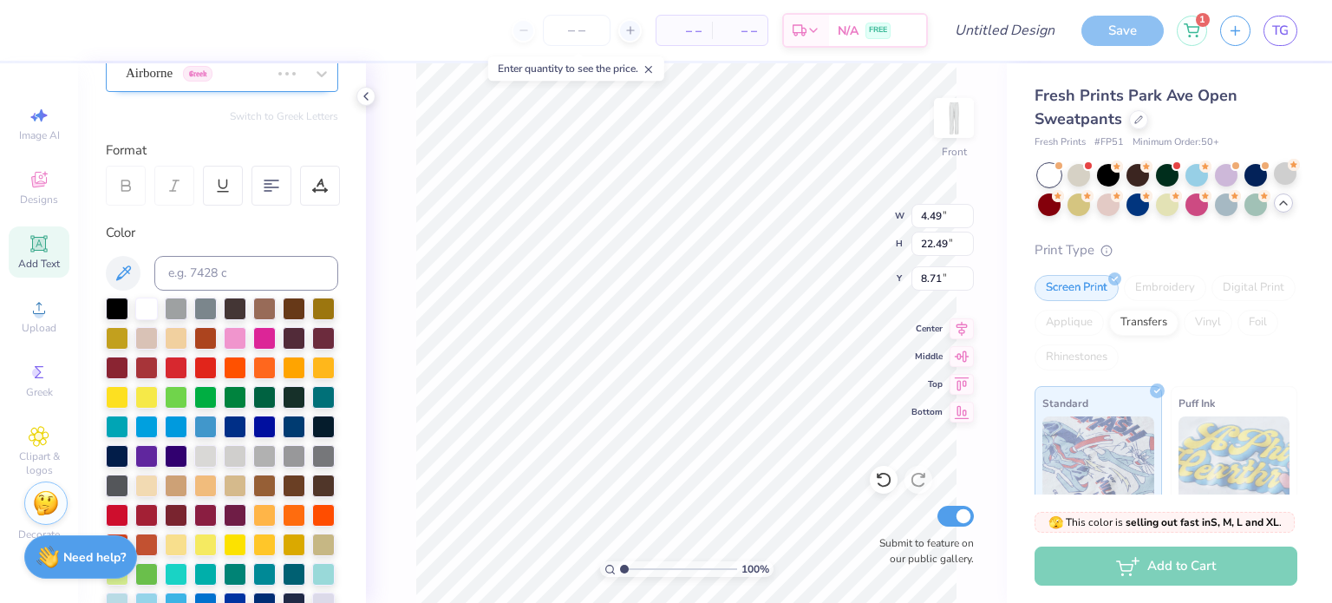
click at [154, 87] on div "Airborne Greek" at bounding box center [222, 73] width 232 height 36
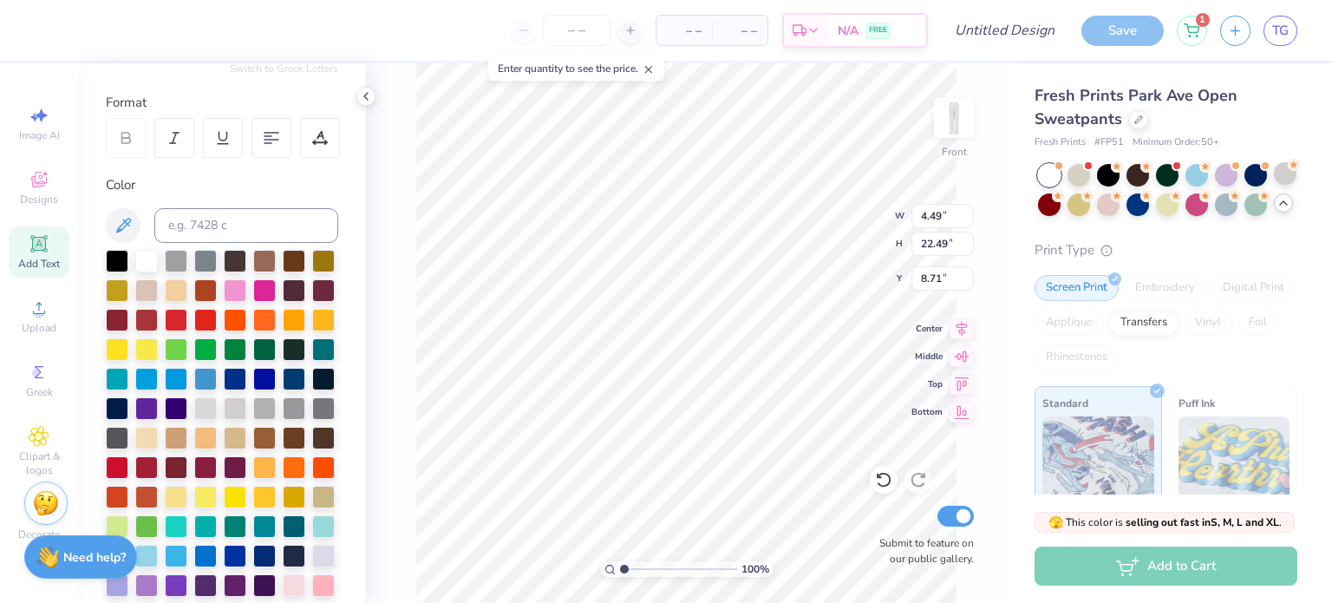
scroll to position [0, 0]
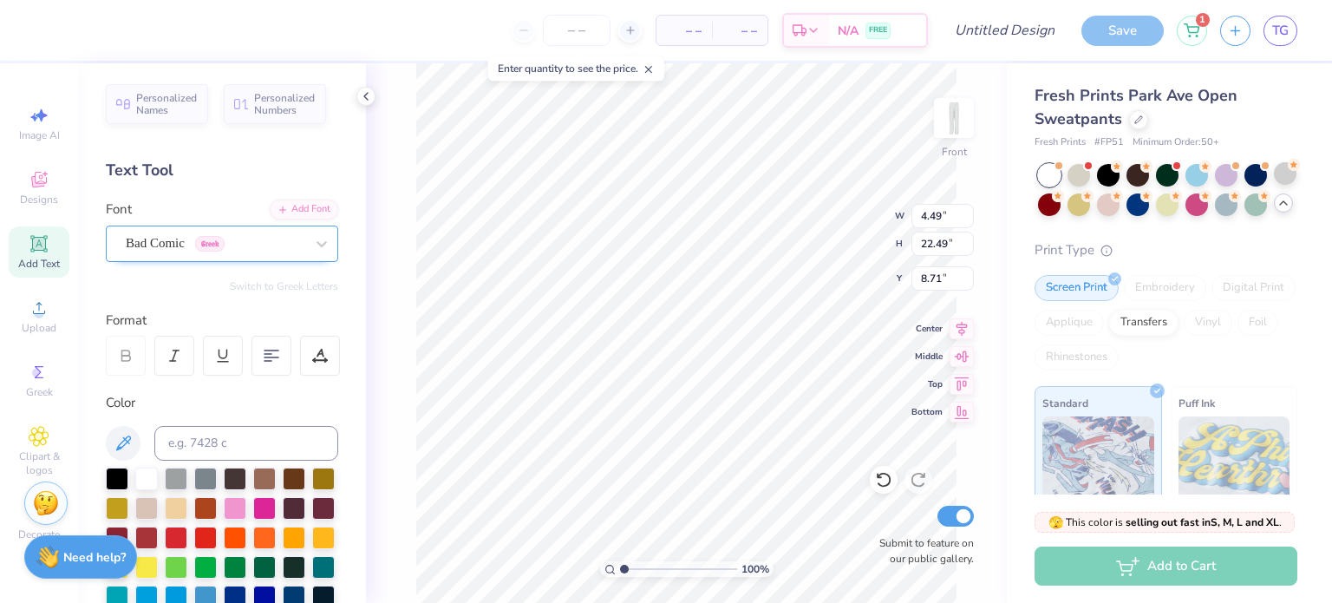
click at [185, 239] on div "Bad Comic Greek" at bounding box center [215, 243] width 182 height 27
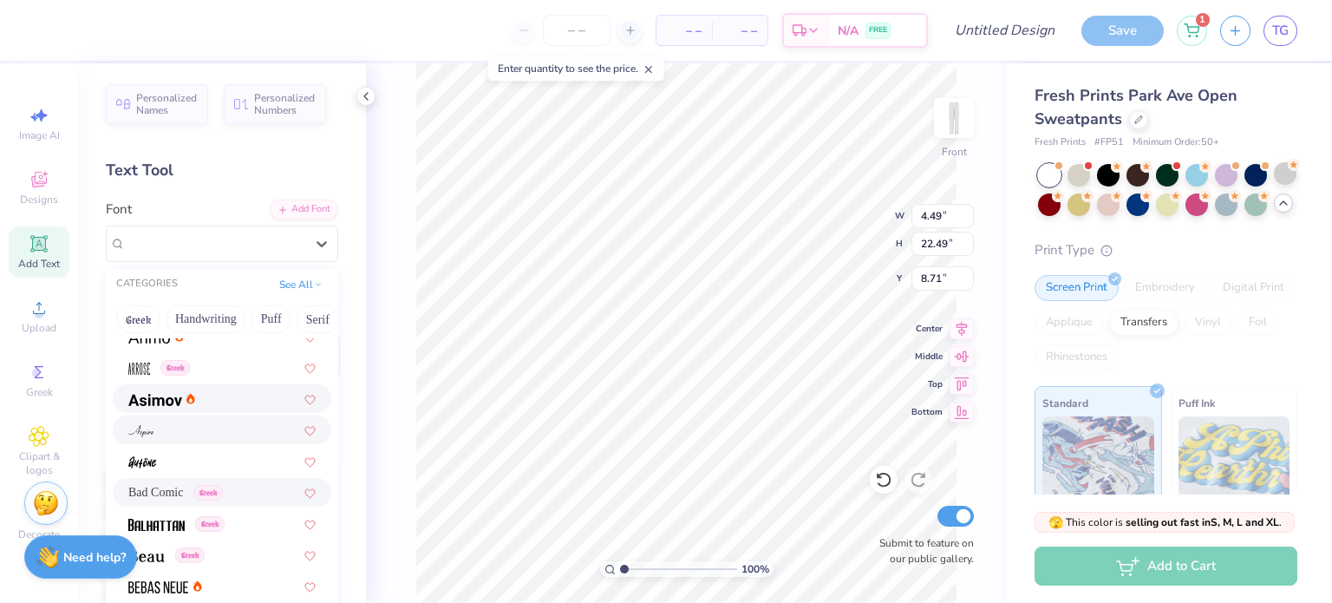
scroll to position [607, 0]
click at [165, 396] on img at bounding box center [155, 399] width 54 height 12
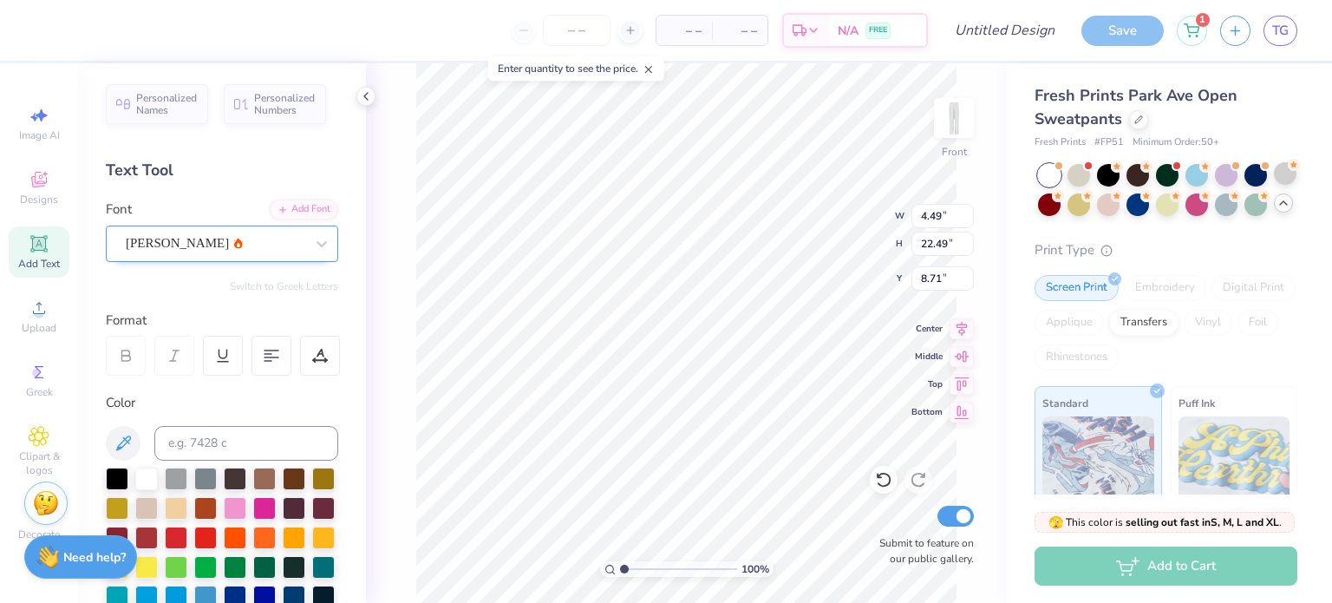
click at [290, 232] on div at bounding box center [215, 243] width 179 height 23
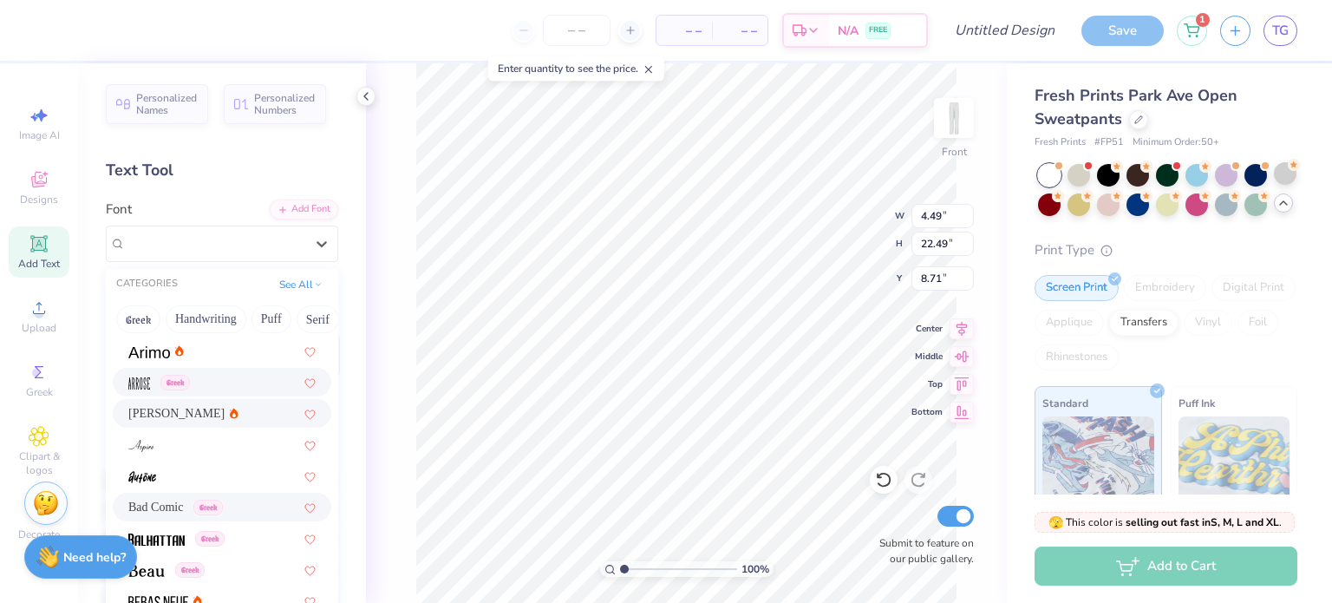
scroll to position [590, 0]
click at [1253, 182] on div at bounding box center [1255, 175] width 23 height 23
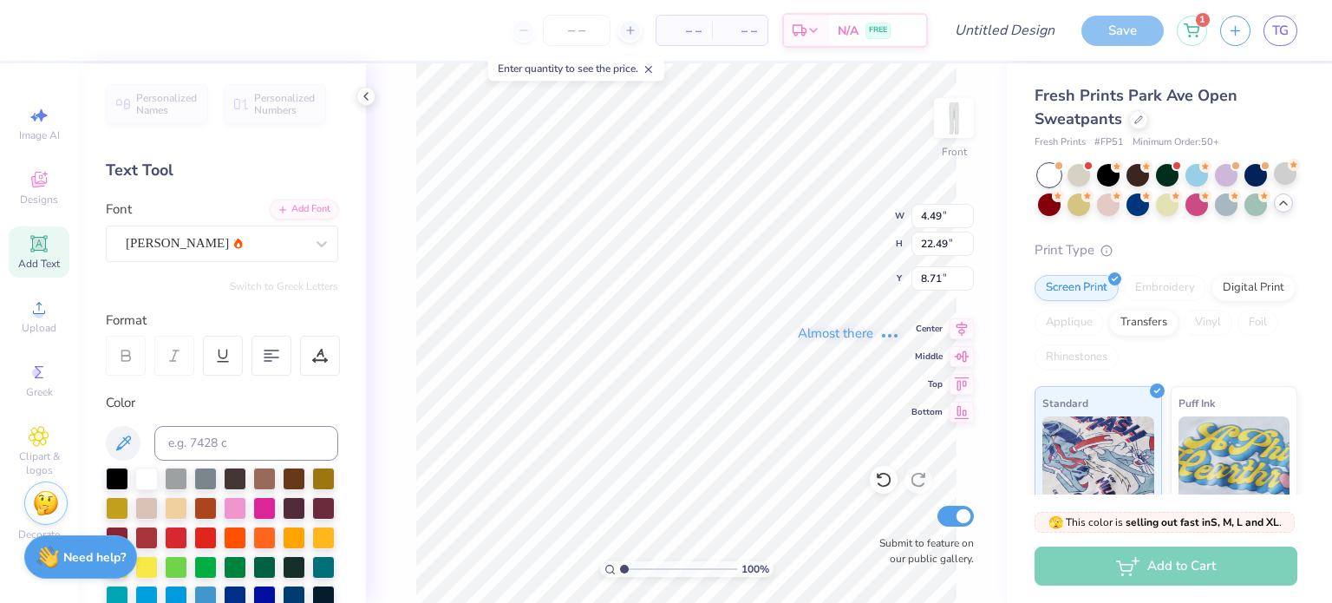
type input "4.82"
type input "15.54"
type input "12.19"
click at [641, 296] on div "Almost there" at bounding box center [849, 332] width 966 height 539
click at [1256, 176] on div "Almost there" at bounding box center [849, 332] width 966 height 539
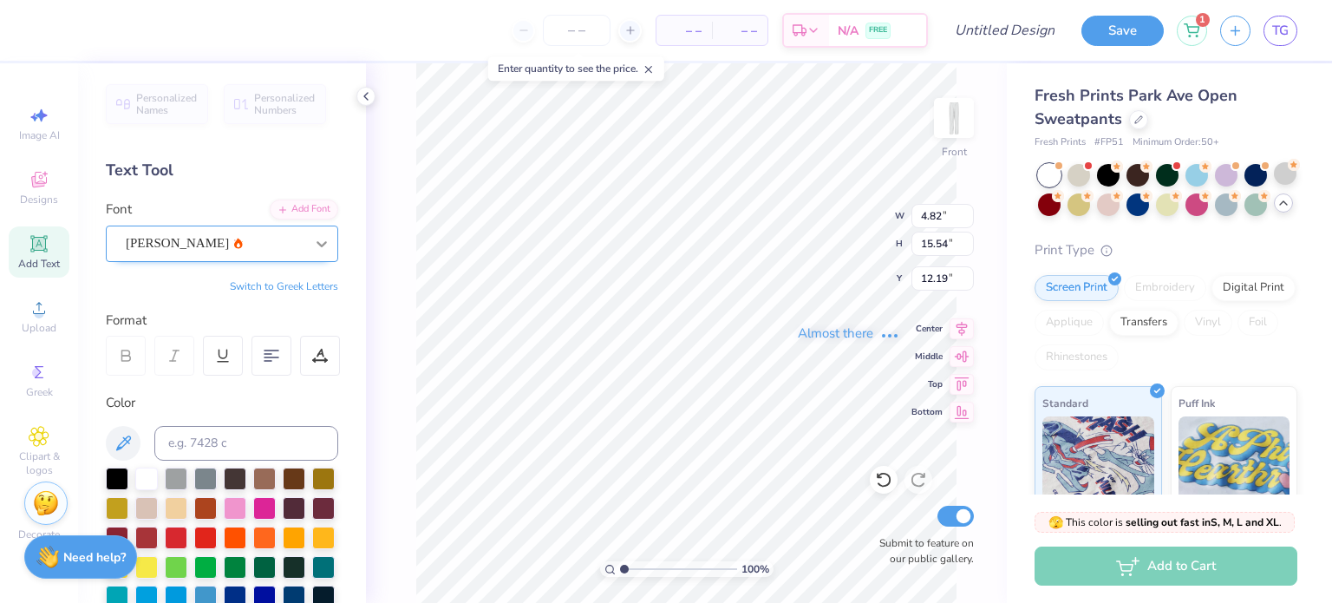
click at [317, 245] on icon at bounding box center [321, 243] width 17 height 17
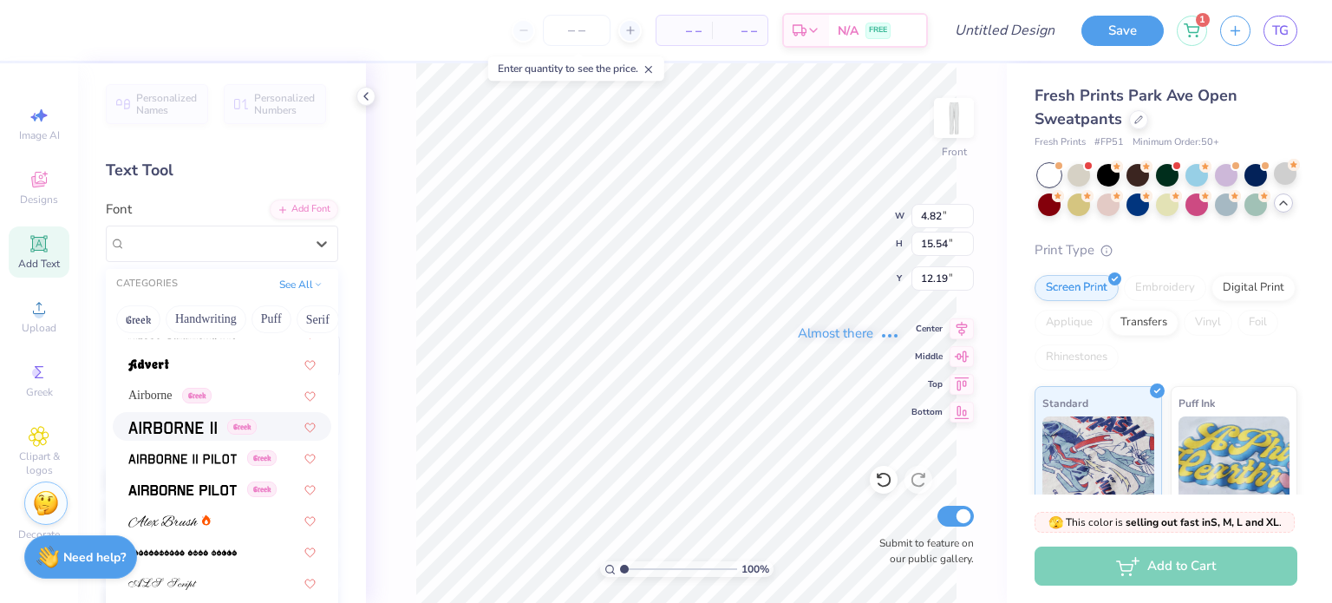
scroll to position [265, 0]
click at [193, 369] on div at bounding box center [221, 365] width 187 height 18
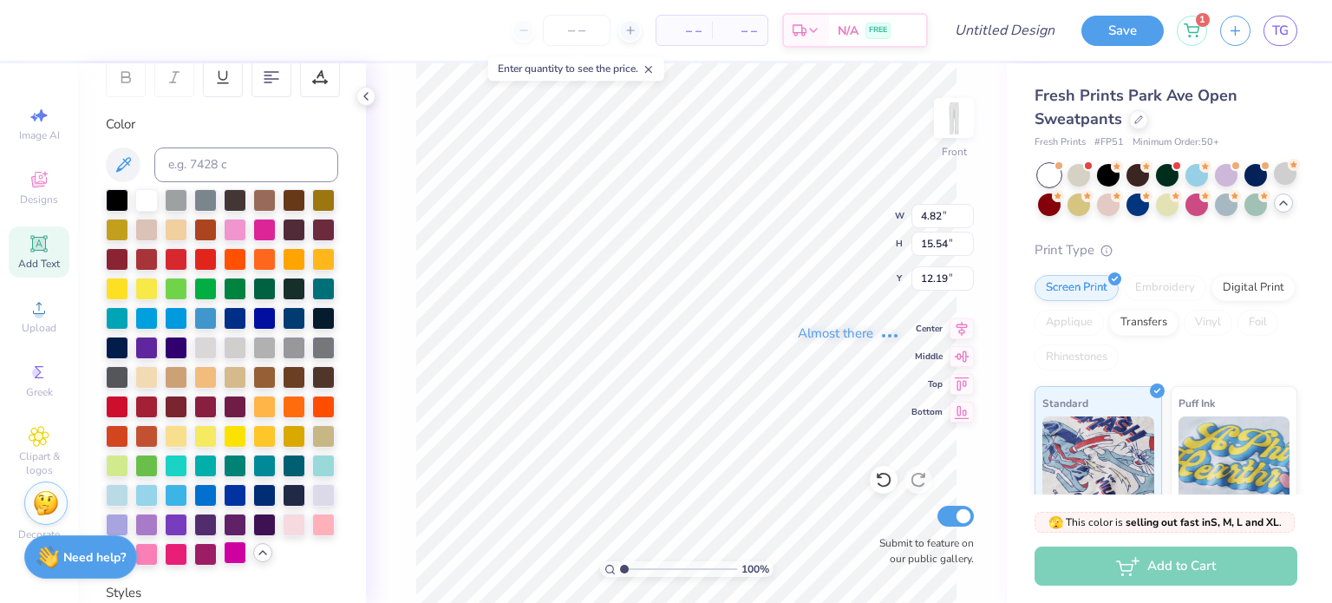
scroll to position [279, 0]
click at [243, 548] on div at bounding box center [235, 551] width 23 height 23
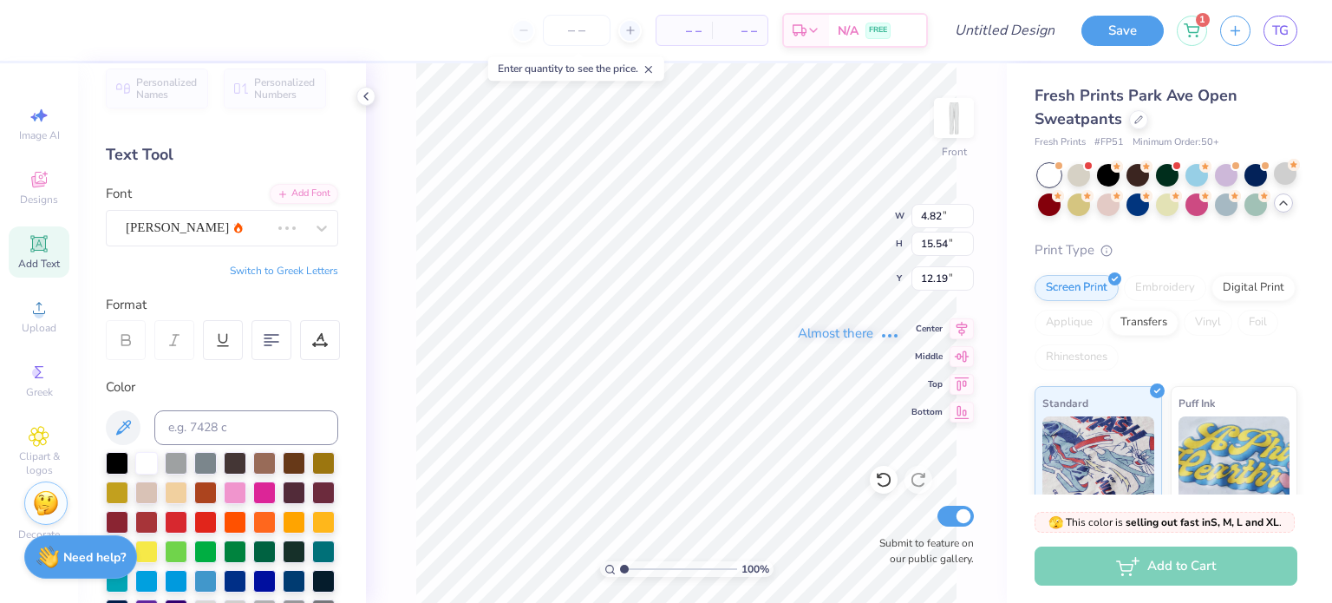
scroll to position [0, 0]
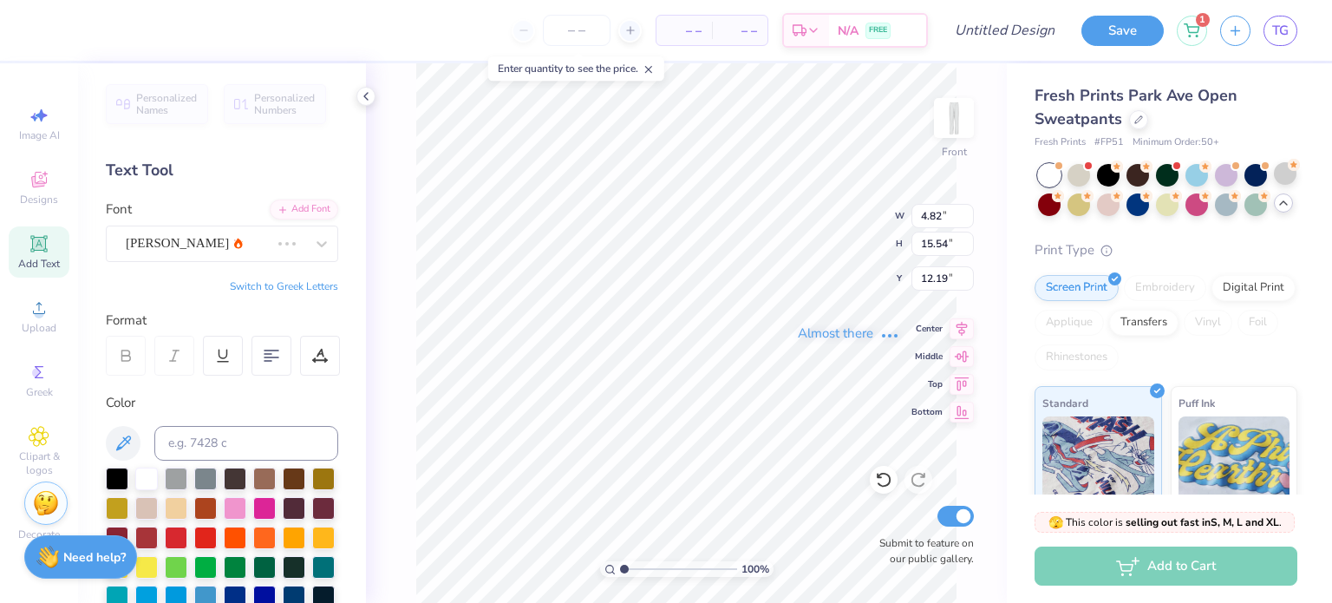
click at [667, 292] on div "Almost there" at bounding box center [849, 332] width 966 height 539
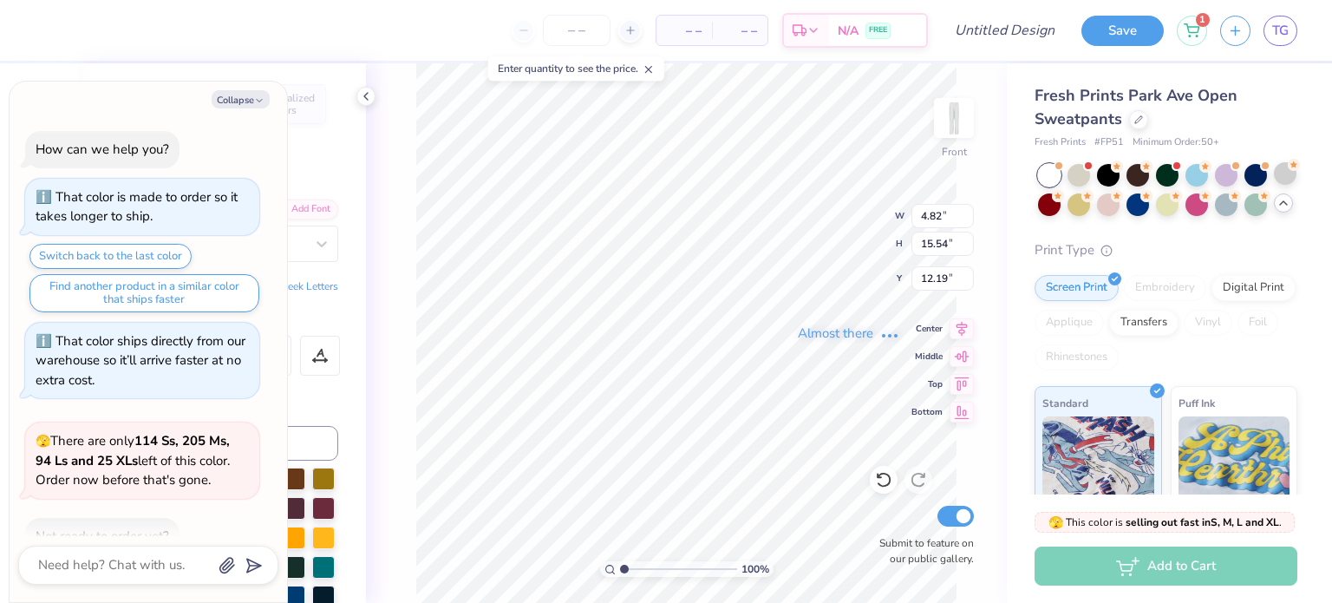
type textarea "x"
type input "4.97"
type input "16.37"
type input "11.70"
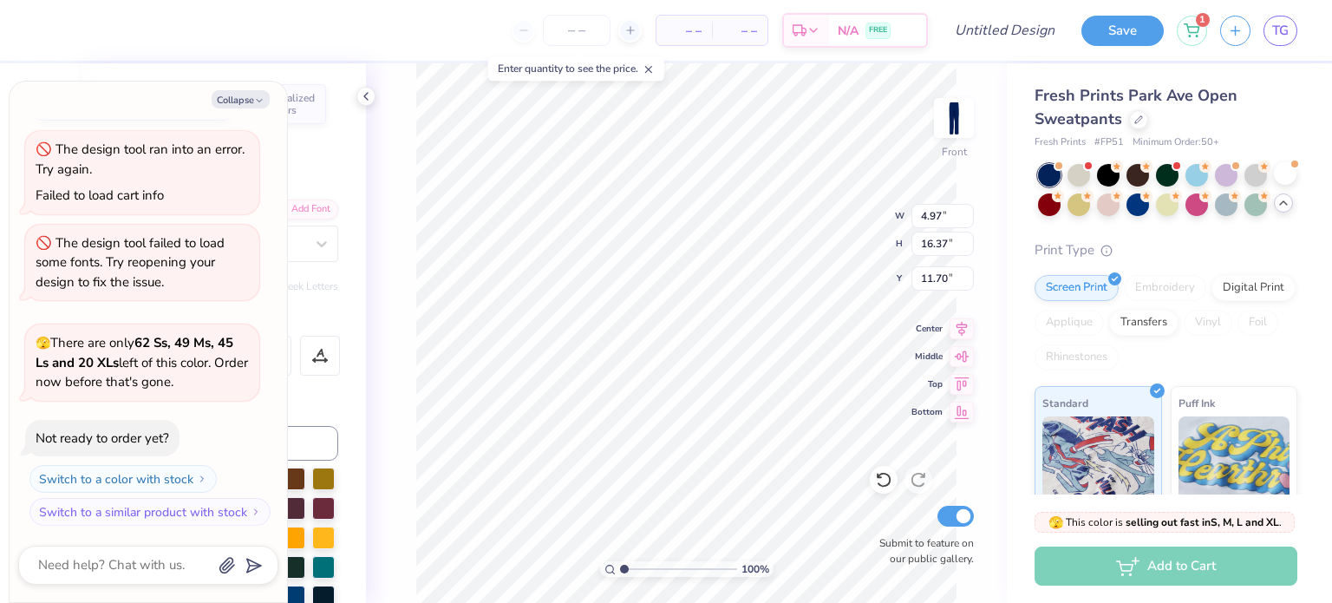
type textarea "x"
type input "12.45"
click at [1284, 182] on div at bounding box center [1285, 173] width 23 height 23
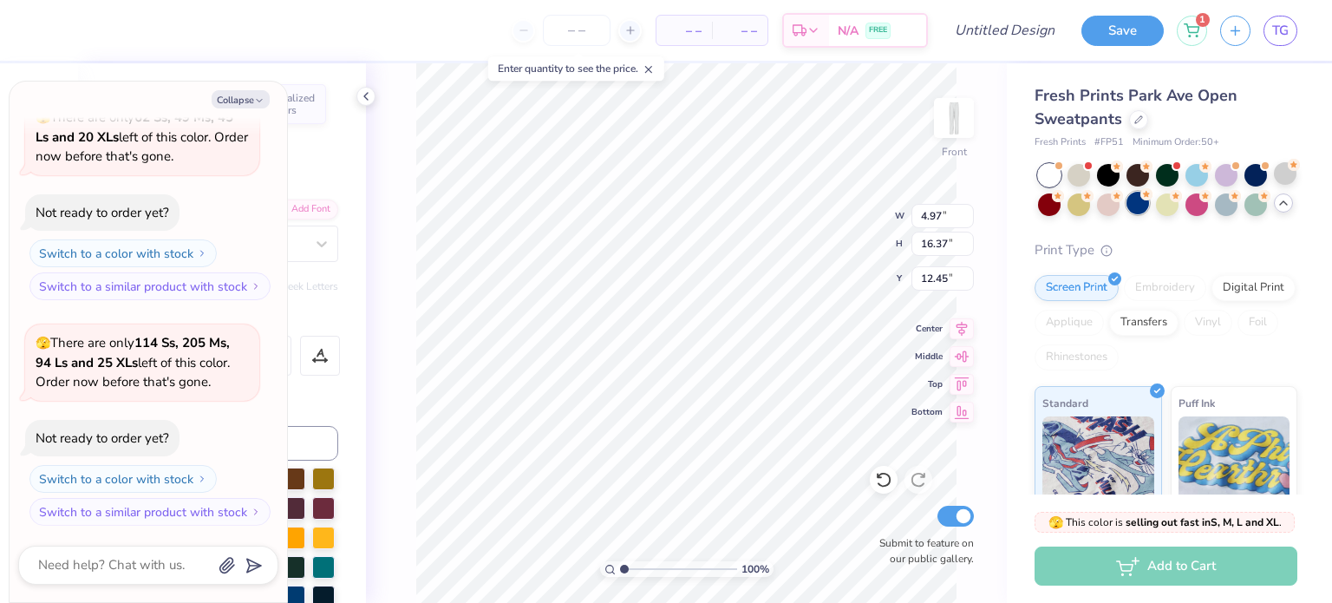
click at [1138, 206] on div at bounding box center [1137, 203] width 23 height 23
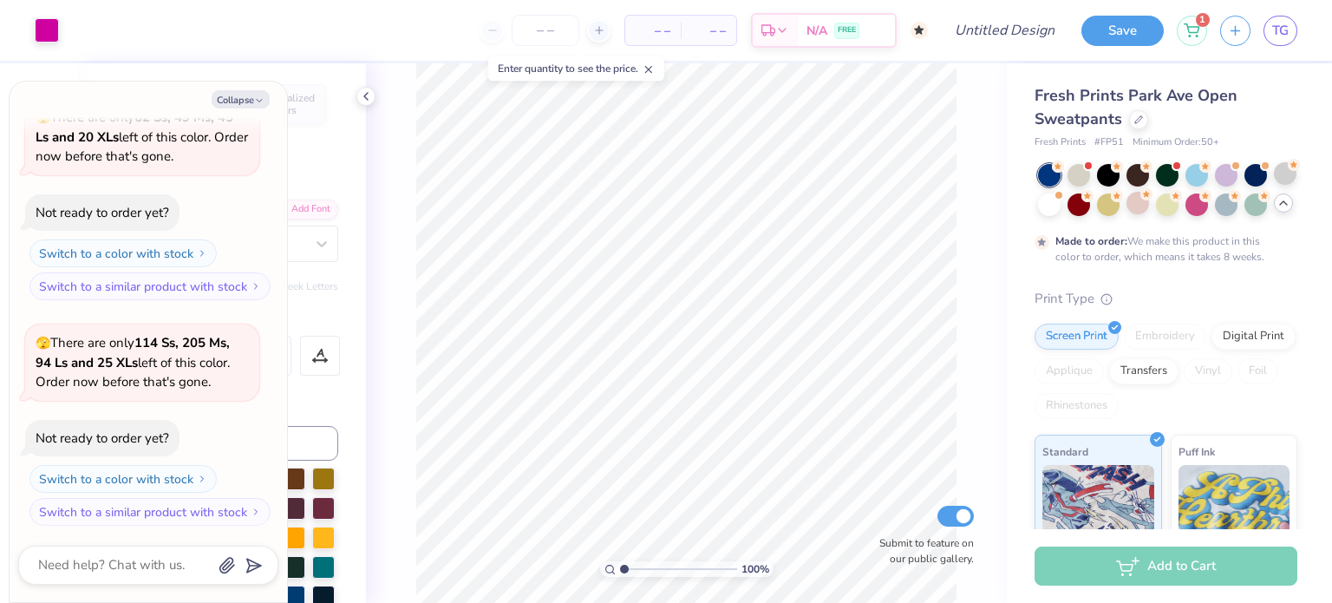
scroll to position [1016, 0]
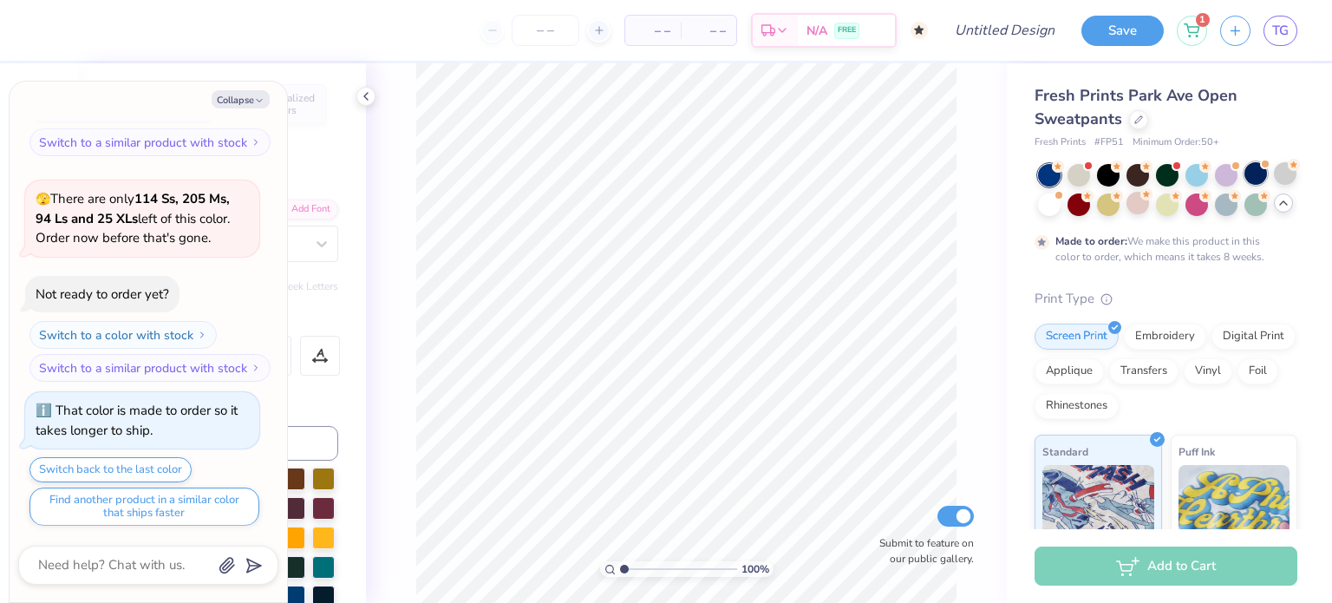
click at [1252, 176] on div at bounding box center [1255, 173] width 23 height 23
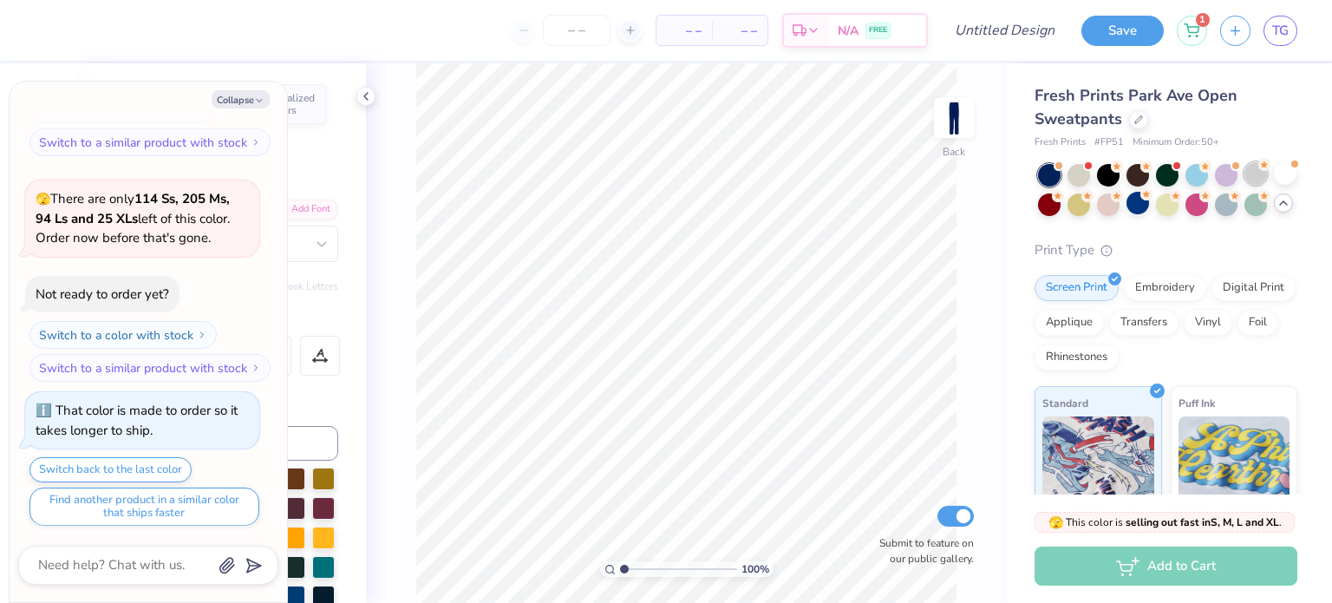
scroll to position [1328, 0]
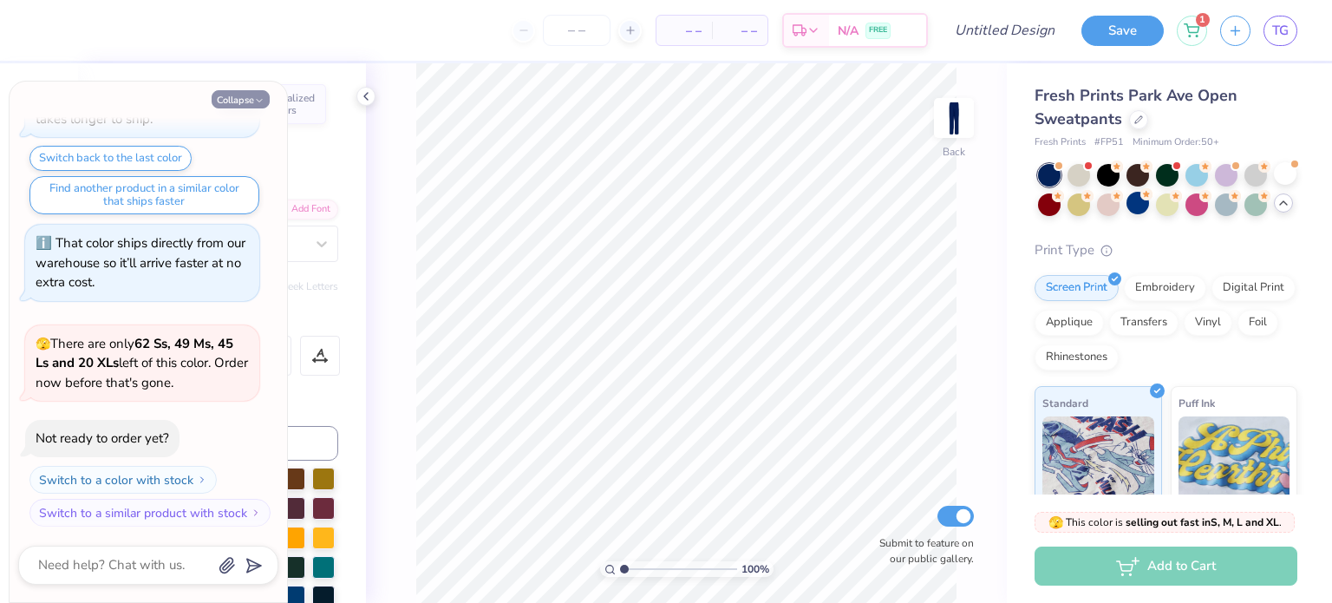
click at [225, 97] on button "Collapse" at bounding box center [241, 99] width 58 height 18
type textarea "x"
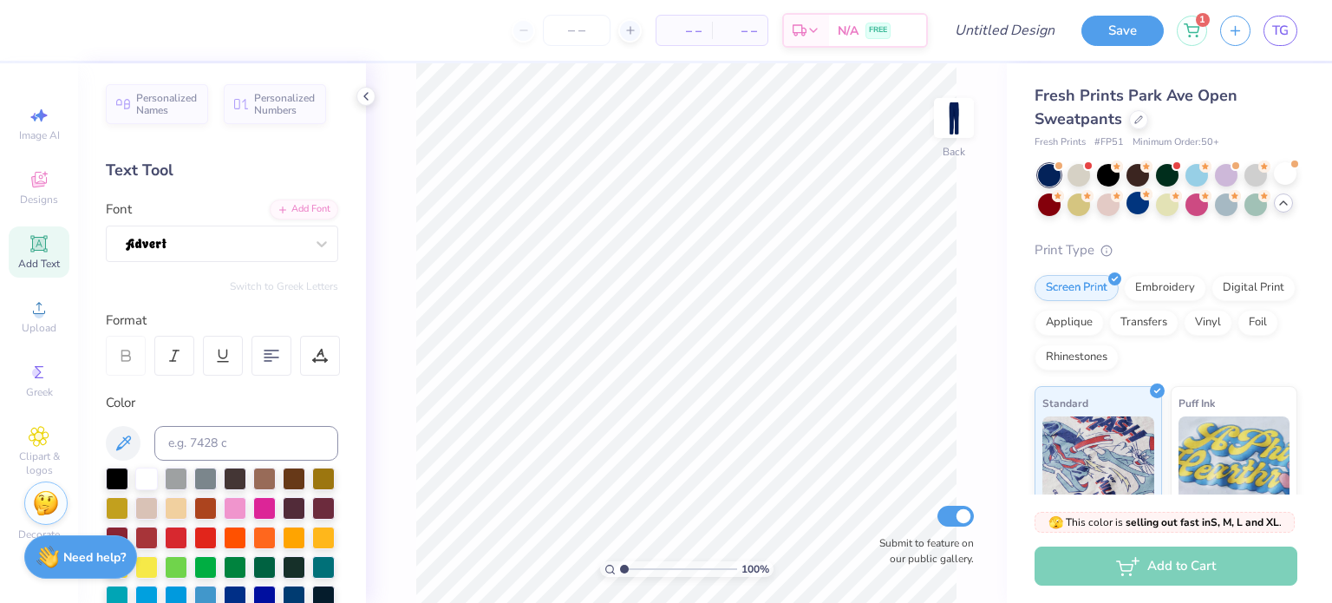
click at [1280, 197] on icon at bounding box center [1283, 203] width 14 height 14
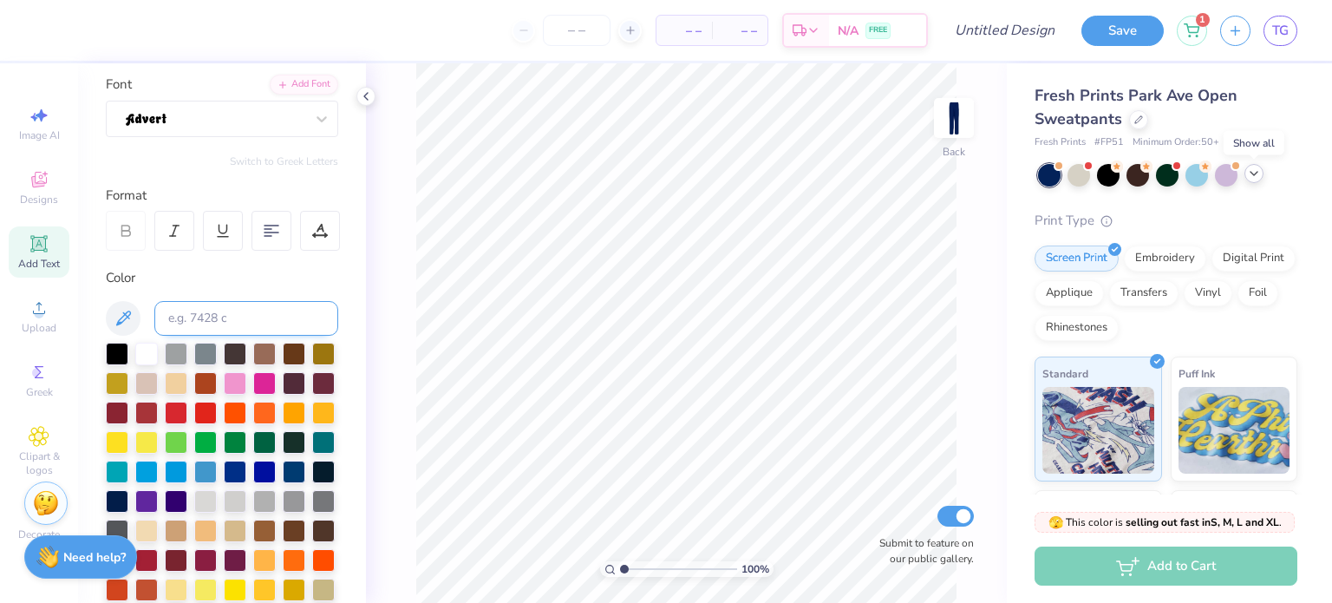
scroll to position [145, 0]
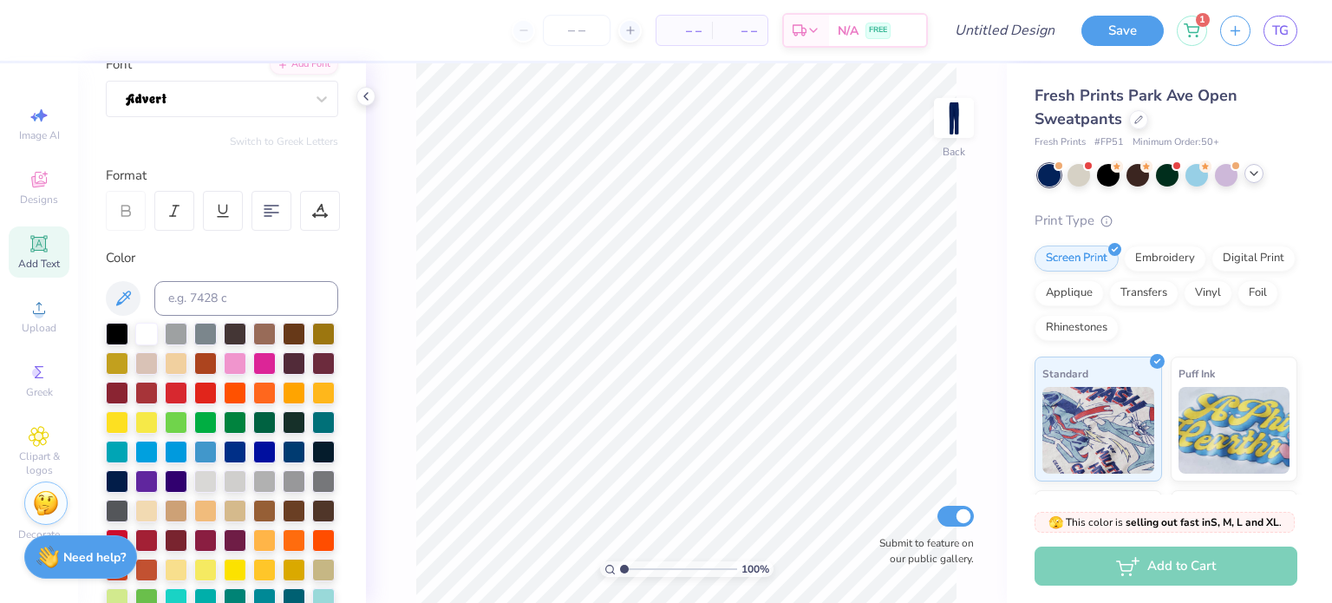
click at [14, 251] on div "Add Text" at bounding box center [39, 251] width 61 height 51
type textarea "T"
type textarea "SIGNON"
type input "1.69"
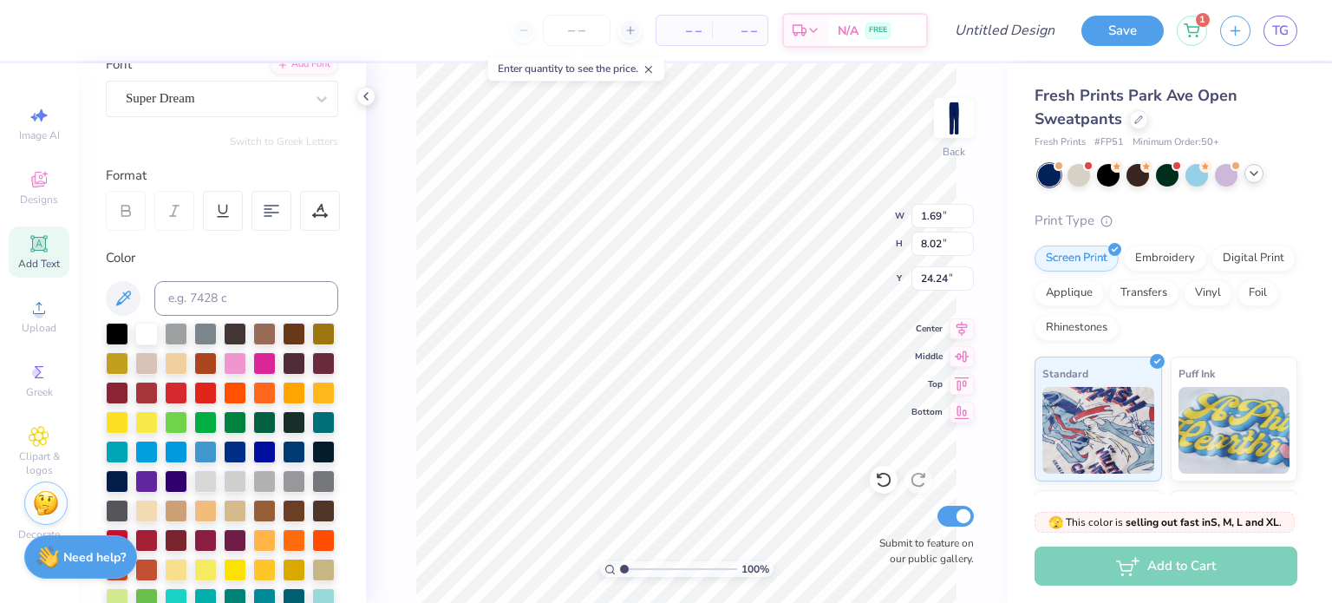
type input "8.02"
type input "24.24"
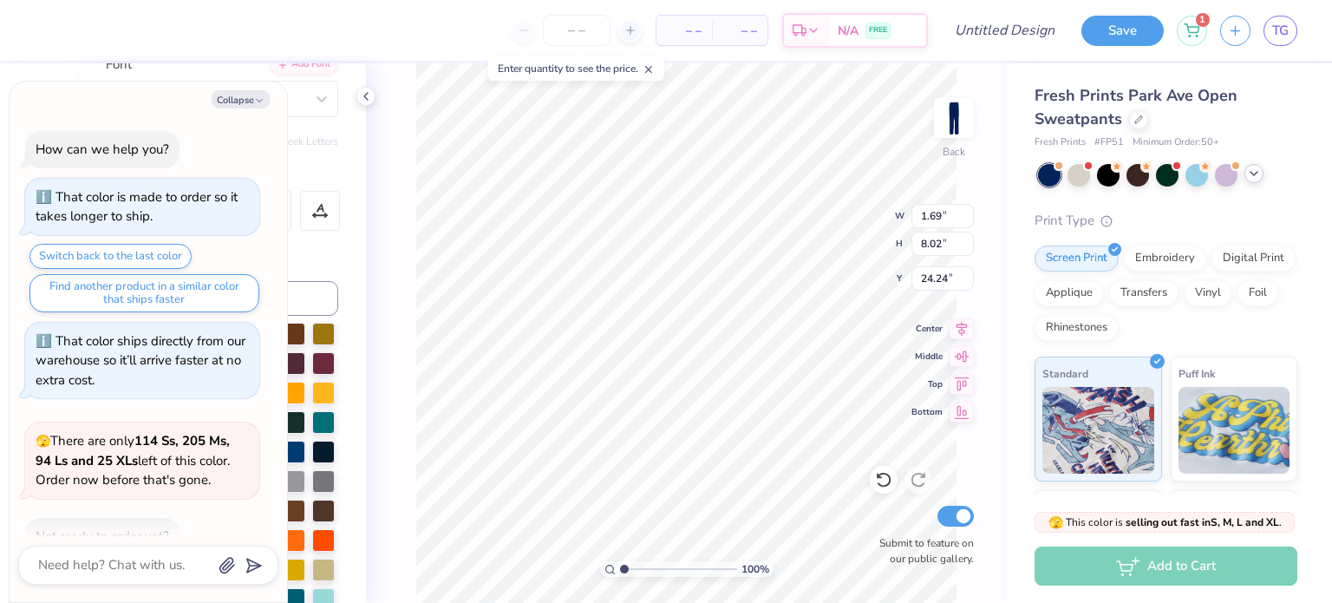
scroll to position [1471, 0]
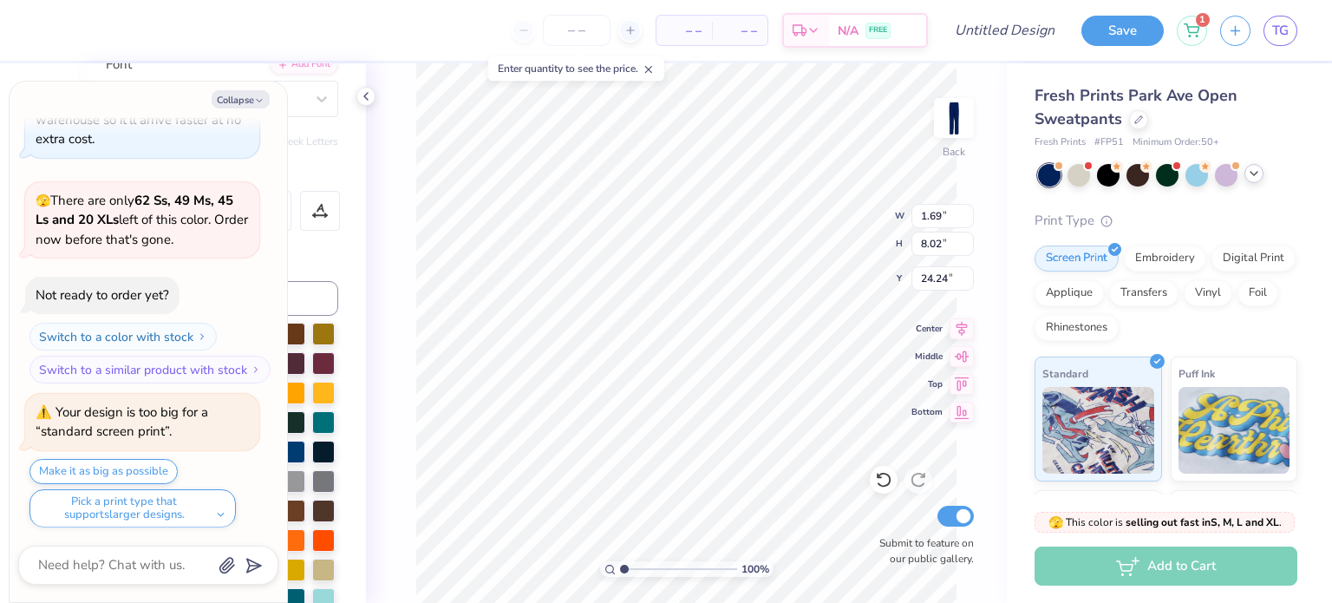
type textarea "x"
type input "2.97"
type input "14.07"
type input "18.18"
type textarea "x"
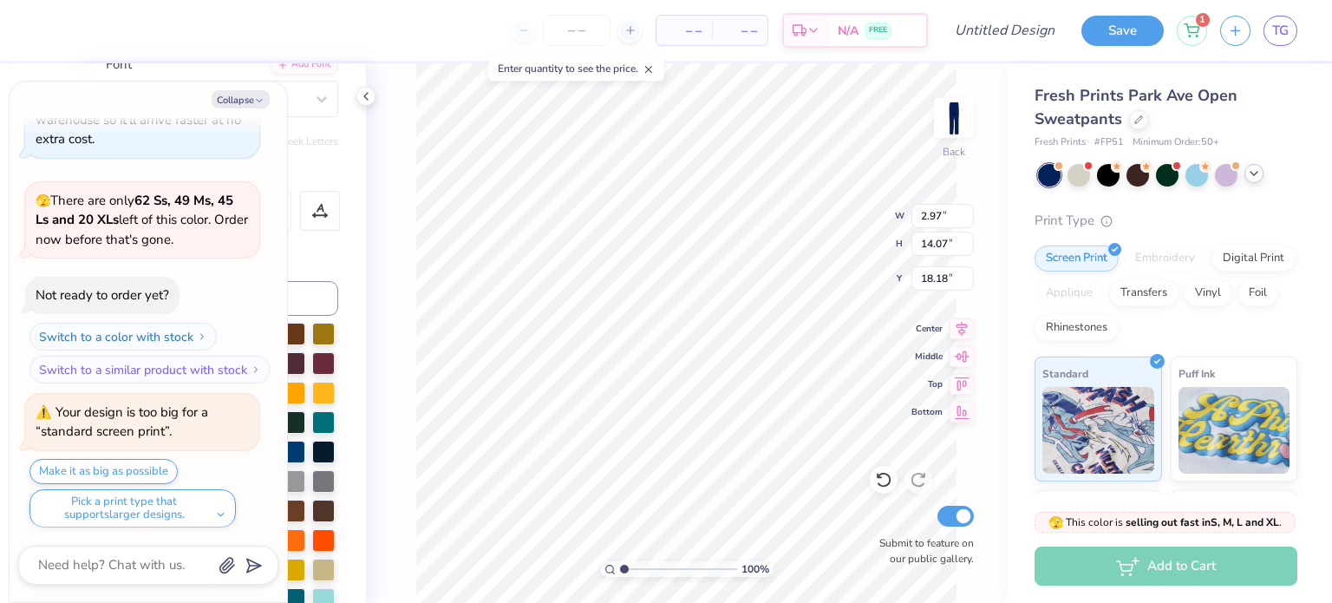
type input "12.35"
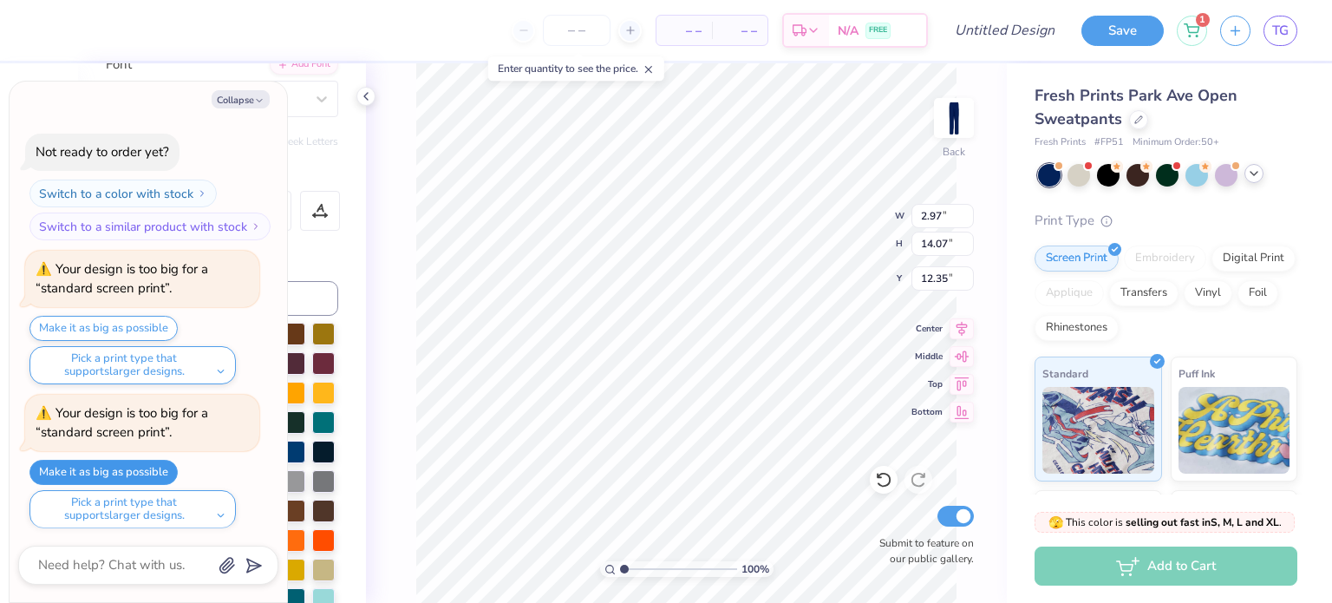
click at [142, 460] on button "Make it as big as possible" at bounding box center [103, 472] width 148 height 25
type textarea "x"
type input "3.79"
type input "18.00"
click at [234, 95] on button "Collapse" at bounding box center [241, 99] width 58 height 18
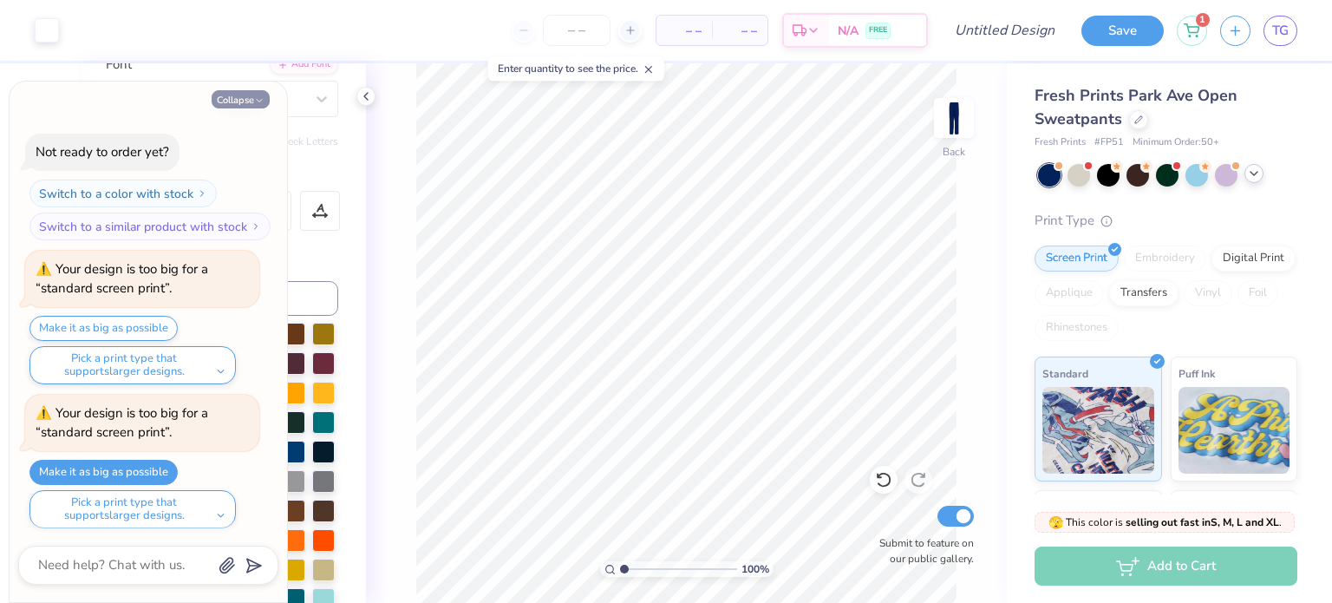
type textarea "x"
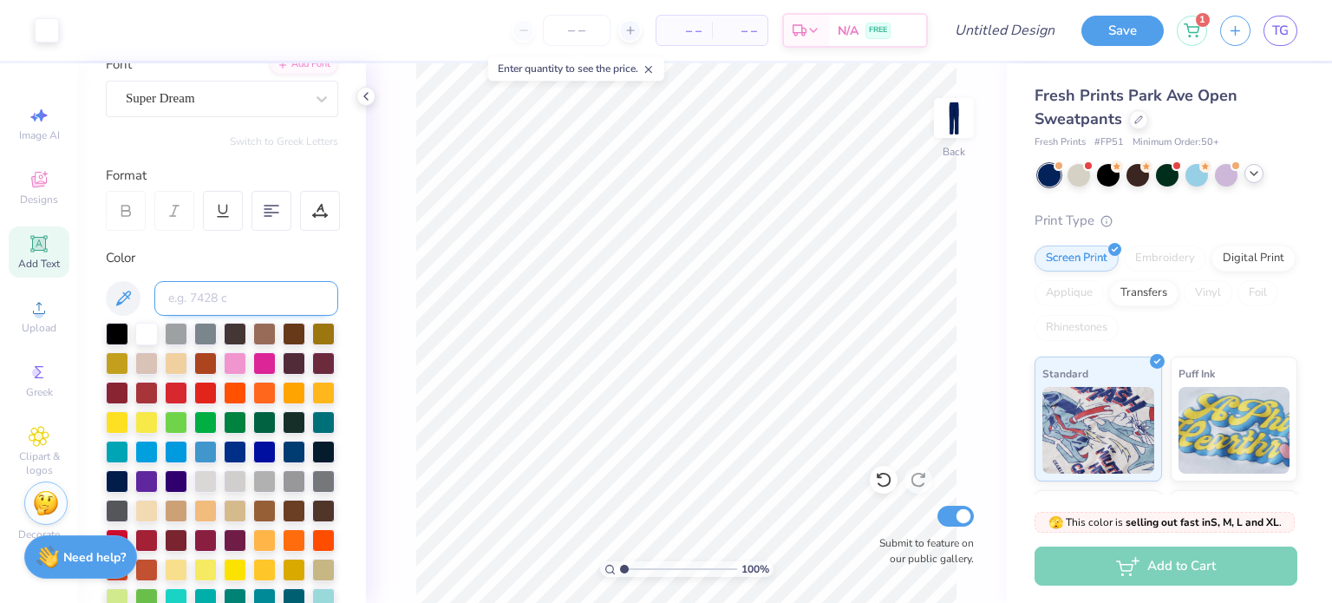
click at [207, 307] on input at bounding box center [246, 298] width 184 height 35
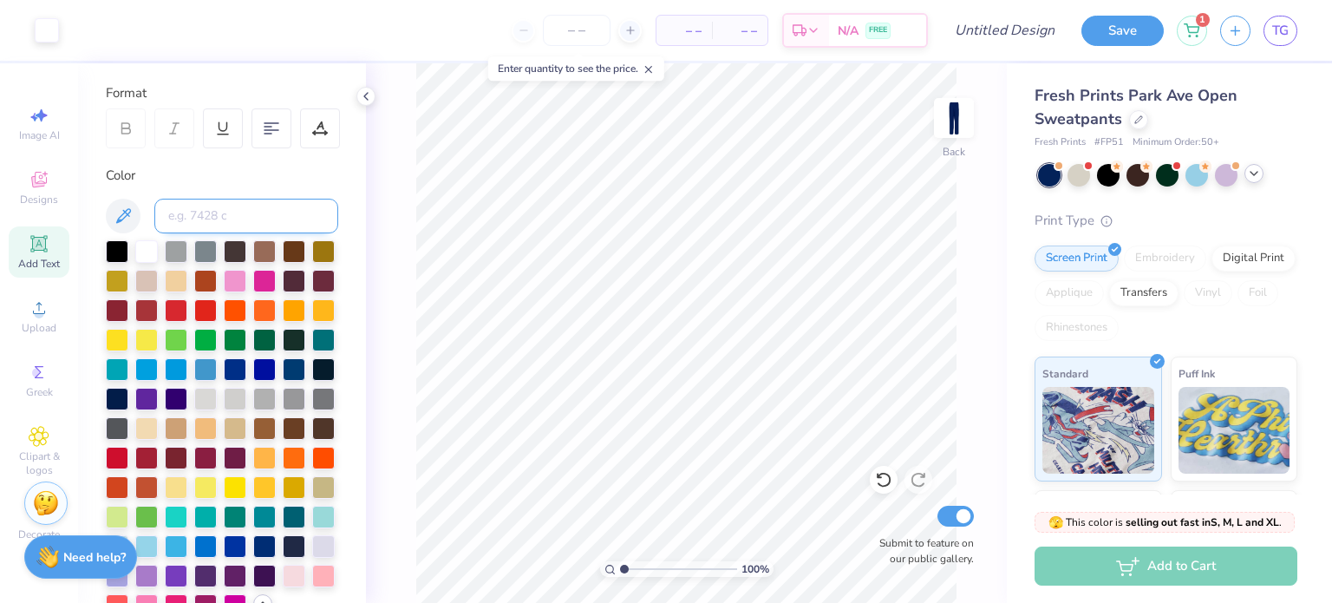
scroll to position [239, 0]
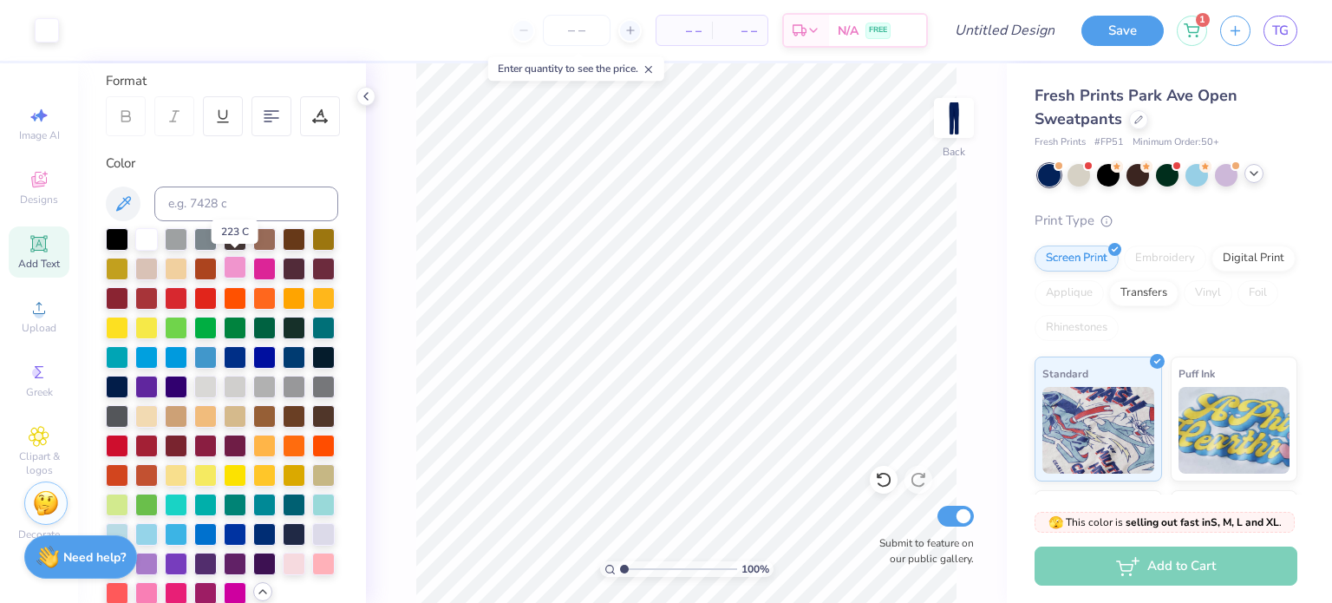
click at [233, 269] on div at bounding box center [235, 267] width 23 height 23
click at [142, 238] on div at bounding box center [146, 237] width 23 height 23
click at [147, 241] on div at bounding box center [146, 237] width 23 height 23
click at [181, 207] on input at bounding box center [246, 203] width 184 height 35
click at [395, 251] on div "100 % Back Submit to feature on our public gallery." at bounding box center [686, 332] width 641 height 539
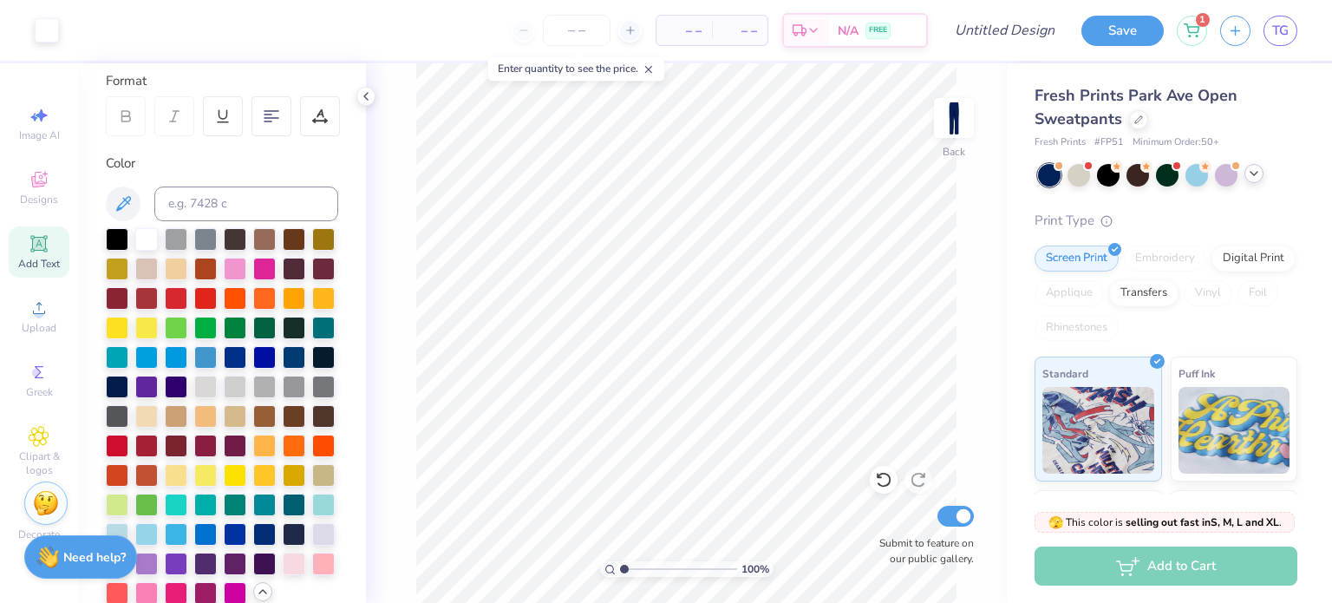
click at [396, 254] on div "100 % Back Submit to feature on our public gallery." at bounding box center [686, 332] width 641 height 539
click at [359, 93] on icon at bounding box center [366, 96] width 14 height 14
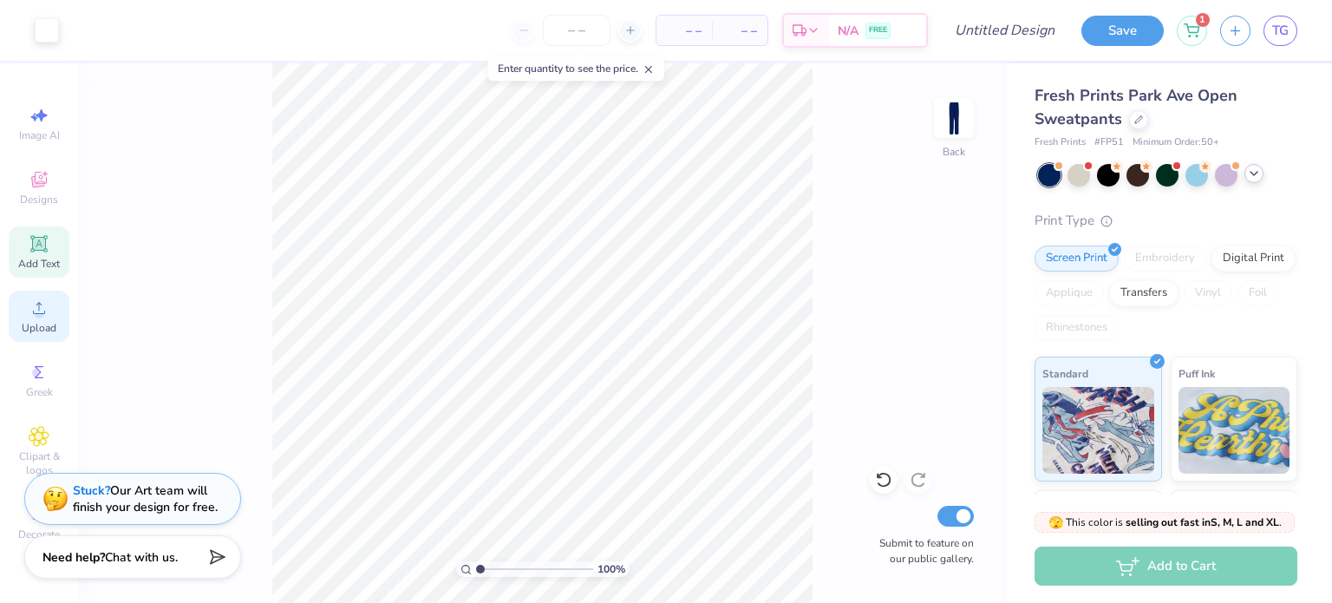
click at [37, 296] on div "Upload" at bounding box center [39, 315] width 61 height 51
click at [52, 249] on div "Add Text" at bounding box center [39, 251] width 61 height 51
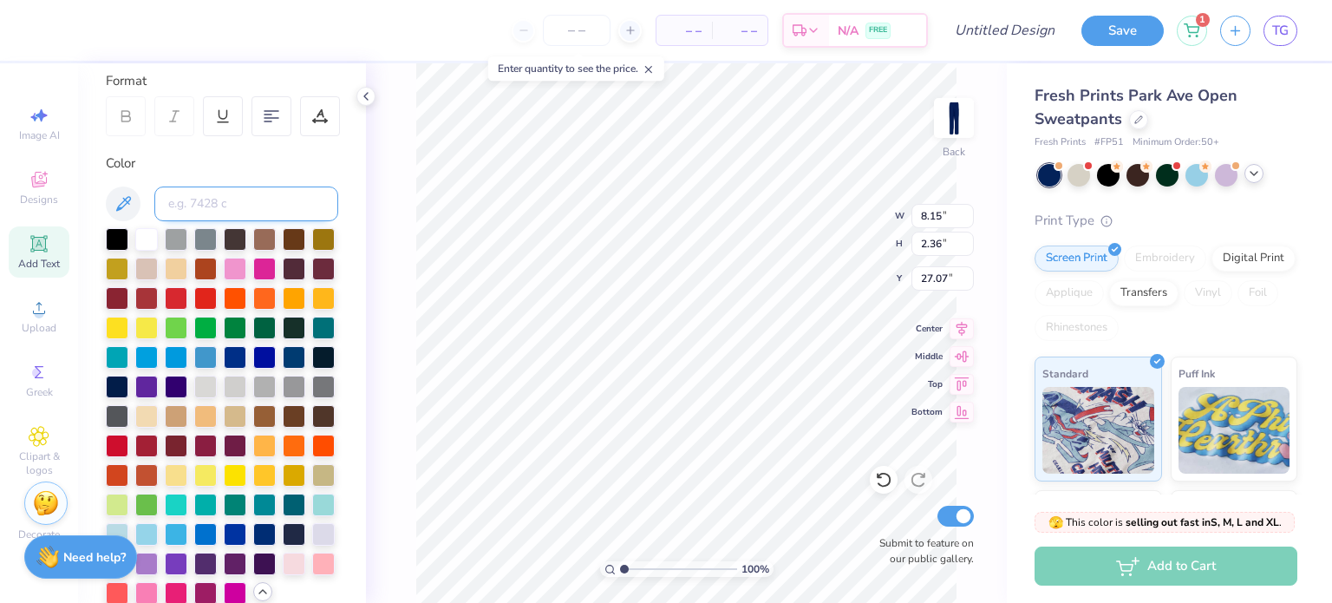
click at [262, 206] on input at bounding box center [246, 203] width 184 height 35
type input "#"
type textarea "T"
type textarea "5030"
type input "7.92"
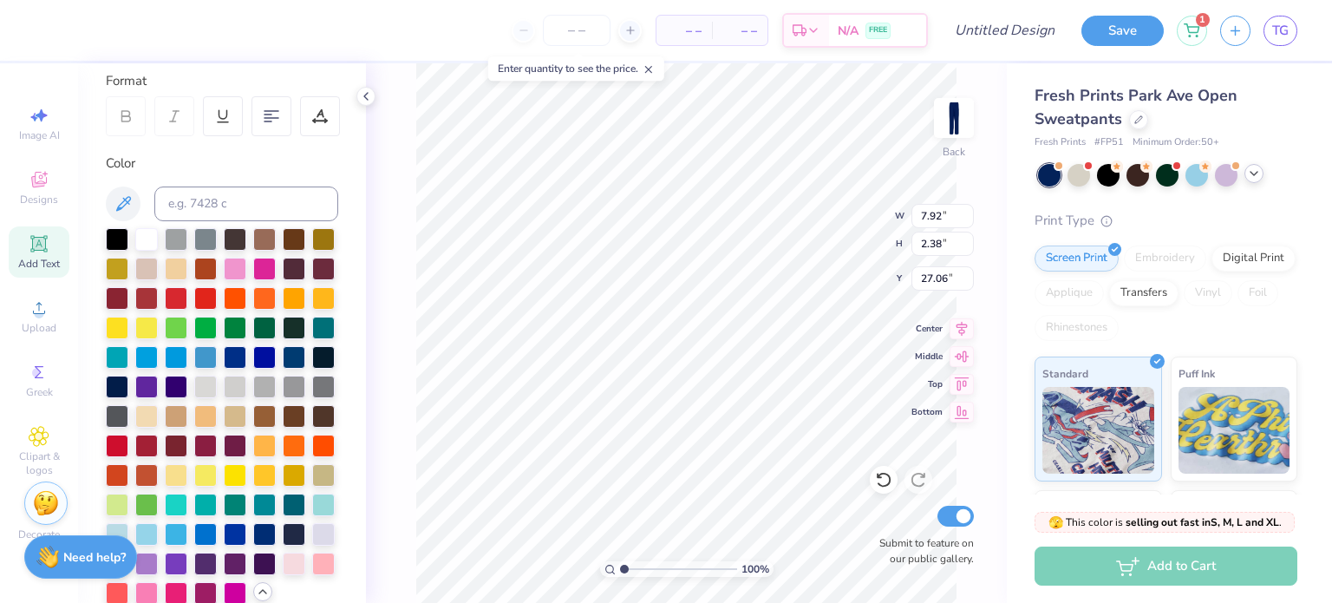
type input "2.38"
type input "27.06"
type textarea "#5030"
type input "8.02"
type input "1.83"
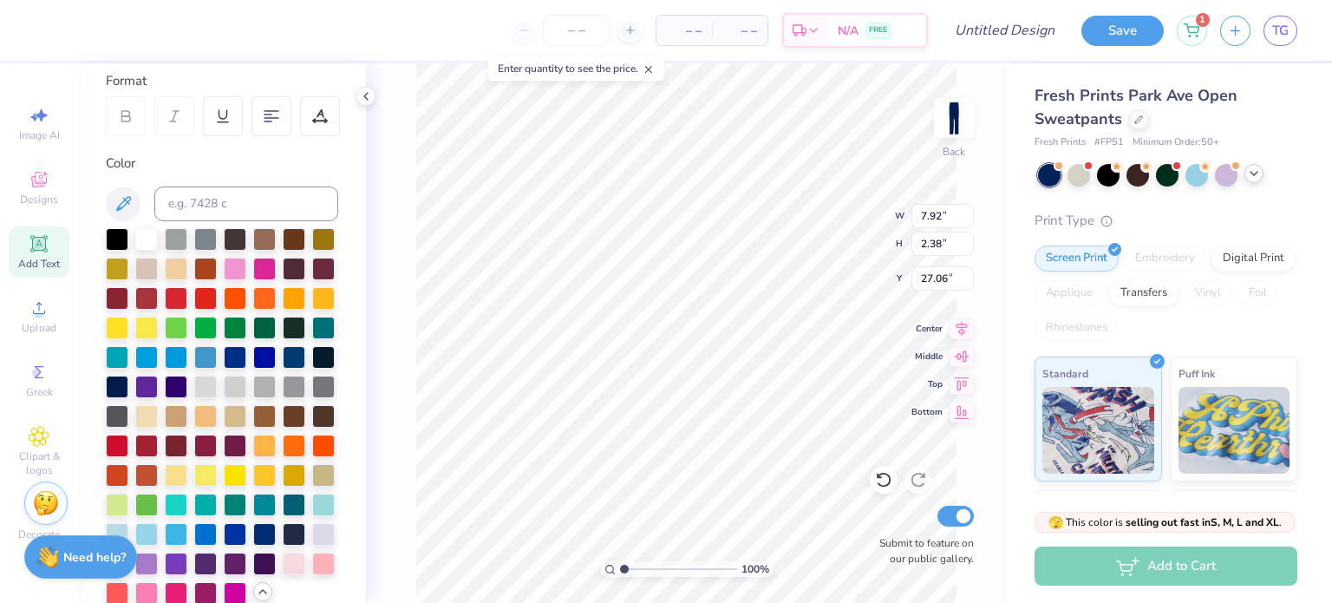
type input "27.33"
click at [233, 275] on div at bounding box center [235, 267] width 23 height 23
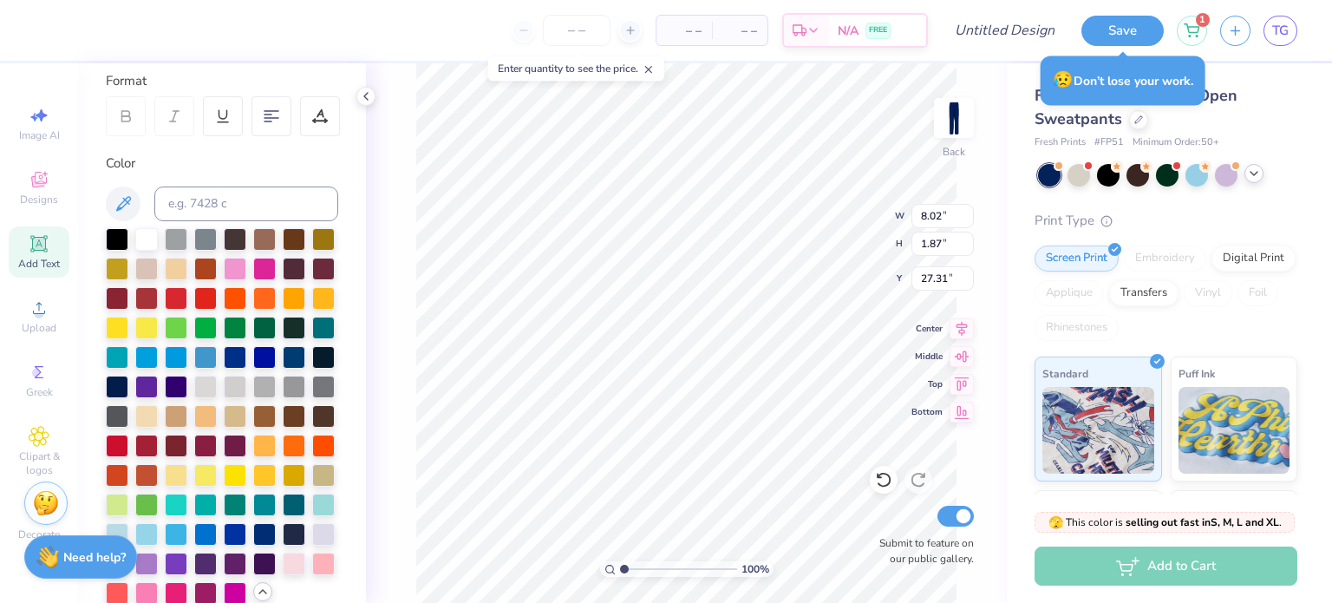
type input "1.87"
type input "30.35"
type input "4.80"
type input "1.12"
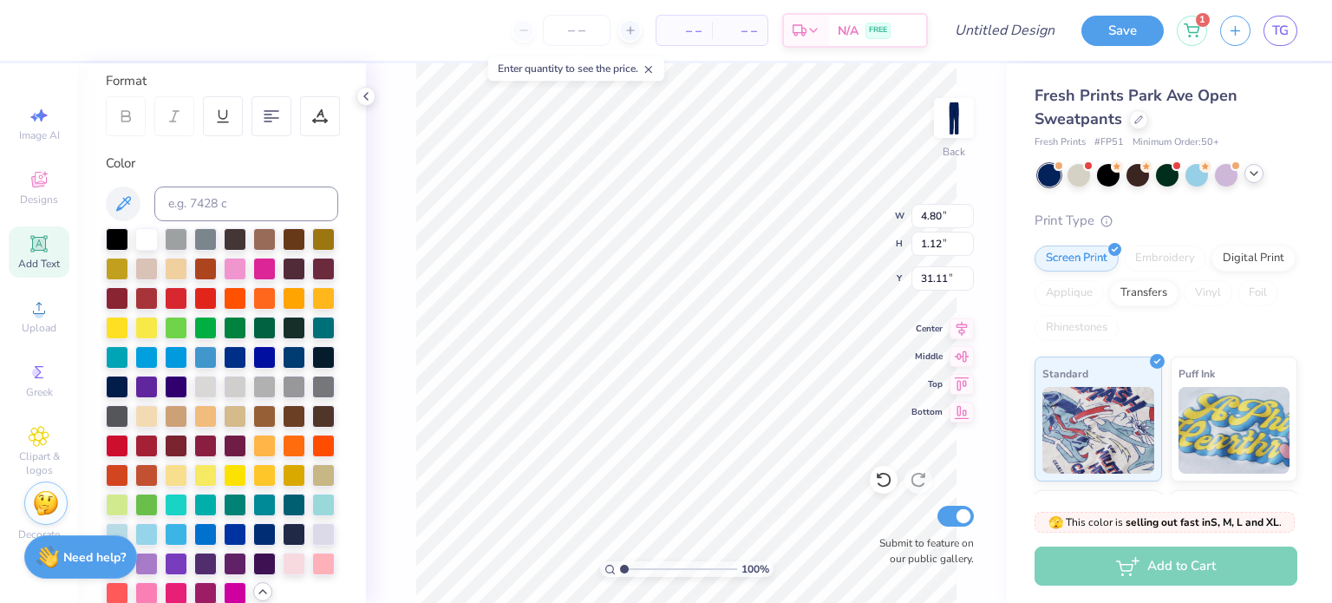
type input "31.07"
type input "4.28"
type input "1.00"
type input "30.99"
click at [960, 118] on img at bounding box center [953, 117] width 69 height 69
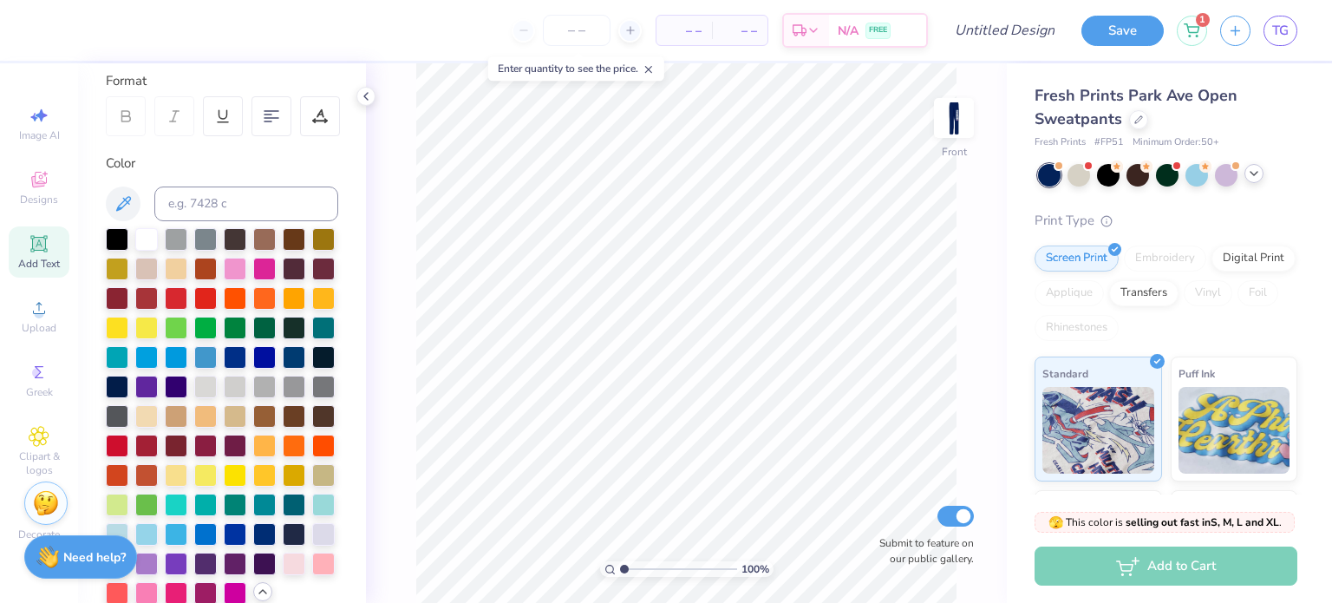
click at [26, 258] on span "Add Text" at bounding box center [39, 264] width 42 height 14
type textarea "T"
type textarea "P"
type textarea "POSITION"
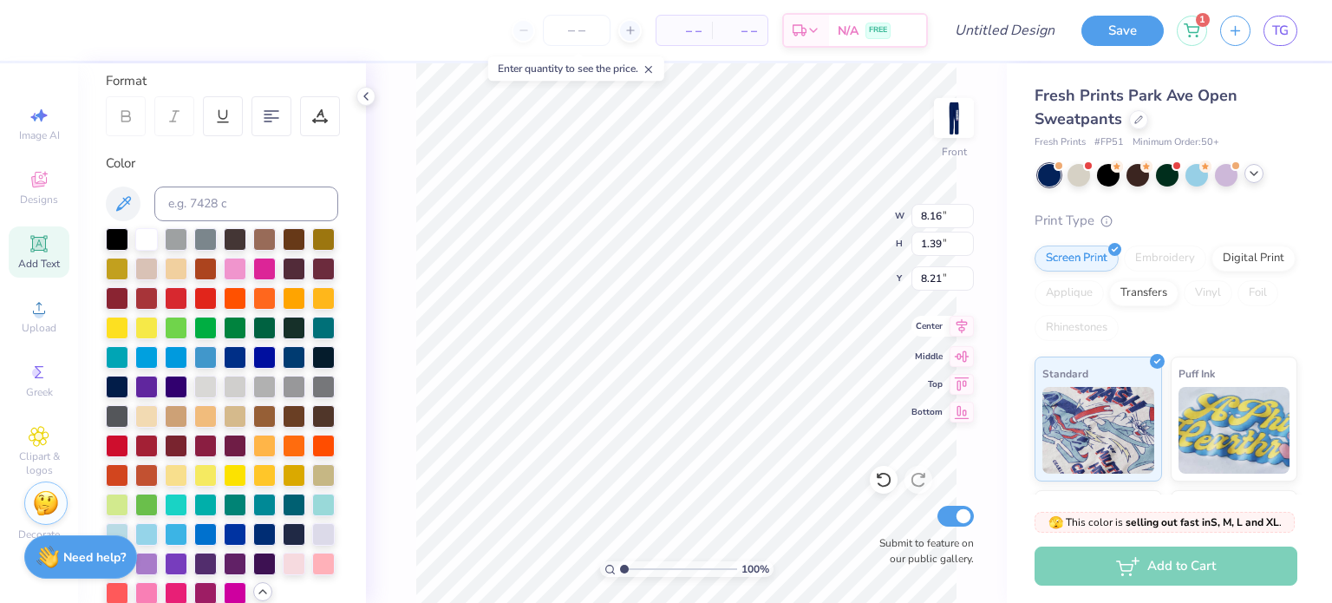
click at [954, 321] on icon at bounding box center [961, 326] width 24 height 21
click at [959, 321] on icon at bounding box center [961, 325] width 11 height 15
click at [964, 346] on icon at bounding box center [961, 353] width 24 height 21
type input "26.30"
click at [957, 333] on icon at bounding box center [961, 326] width 24 height 21
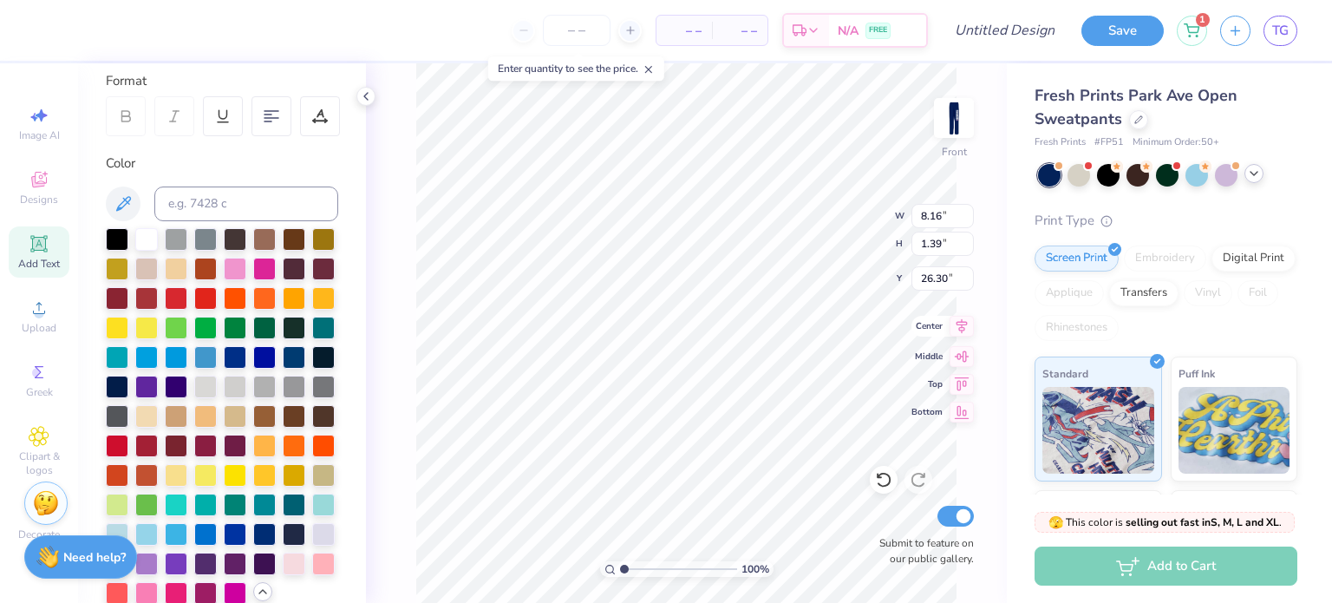
click at [957, 333] on icon at bounding box center [961, 326] width 24 height 21
click at [961, 332] on icon at bounding box center [961, 326] width 24 height 21
click at [961, 329] on icon at bounding box center [961, 325] width 11 height 15
click at [959, 391] on div "100 % Front W 8.16 8.16 " H 1.39 1.39 " Y 26.30 26.30 " Center Middle Top Botto…" at bounding box center [686, 332] width 641 height 539
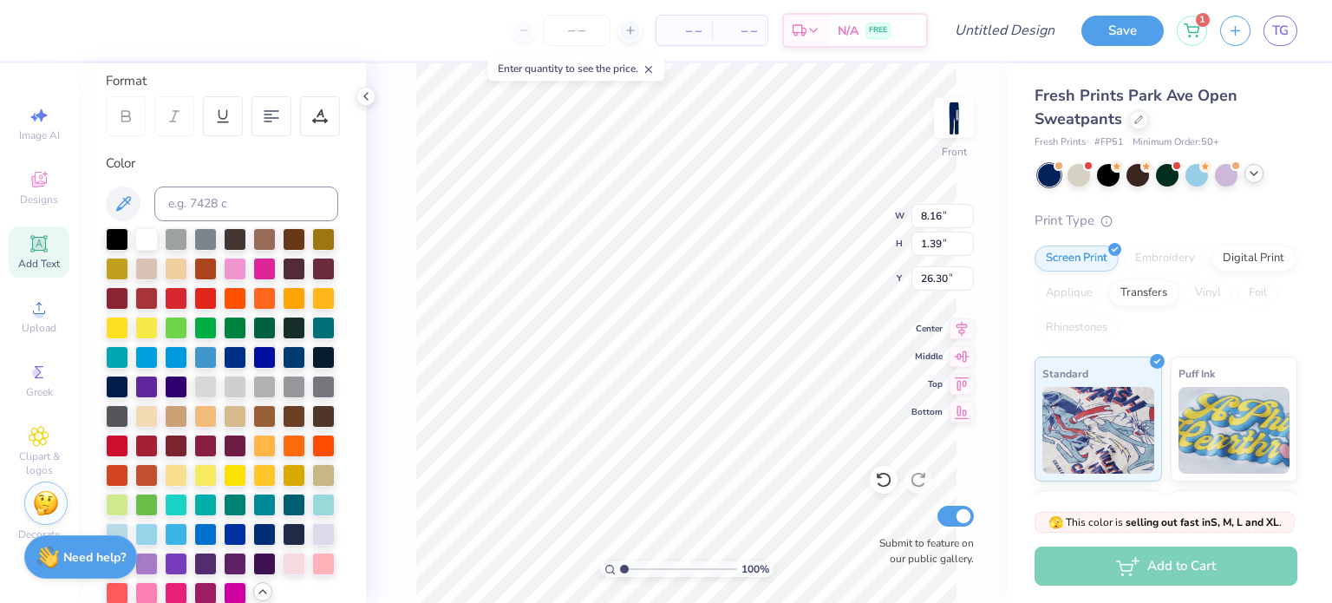
type input "24.12"
click at [962, 317] on icon at bounding box center [961, 326] width 24 height 21
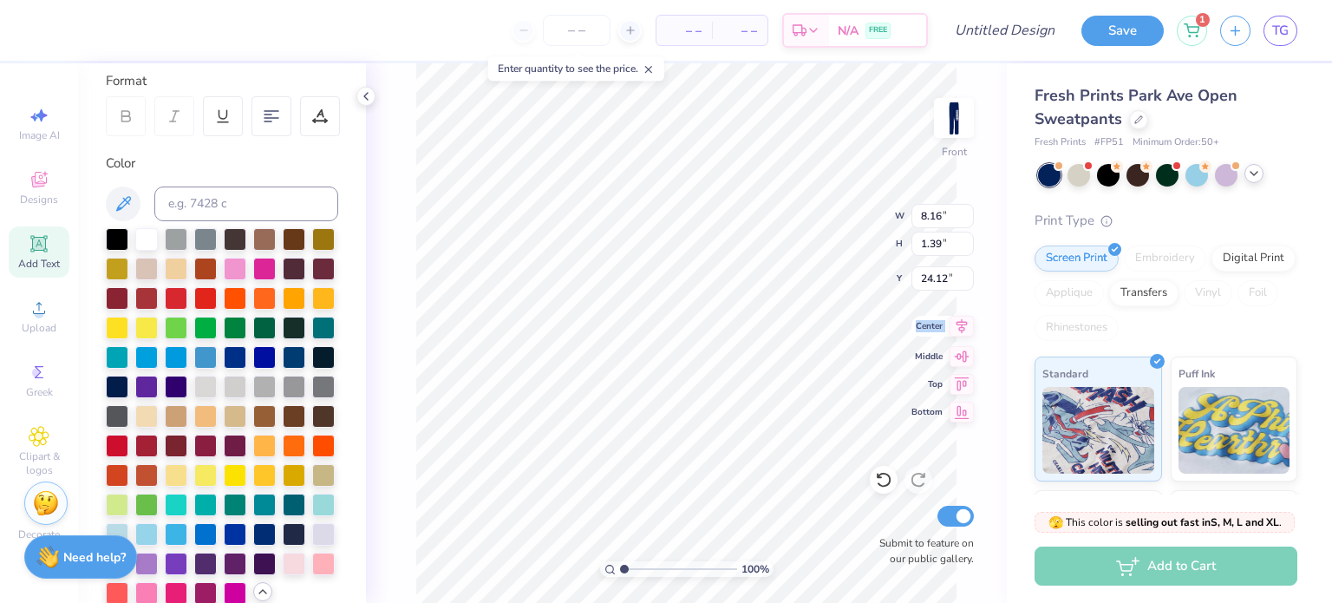
click at [962, 317] on icon at bounding box center [961, 326] width 24 height 21
type input "3.68"
click at [955, 118] on img at bounding box center [953, 117] width 69 height 69
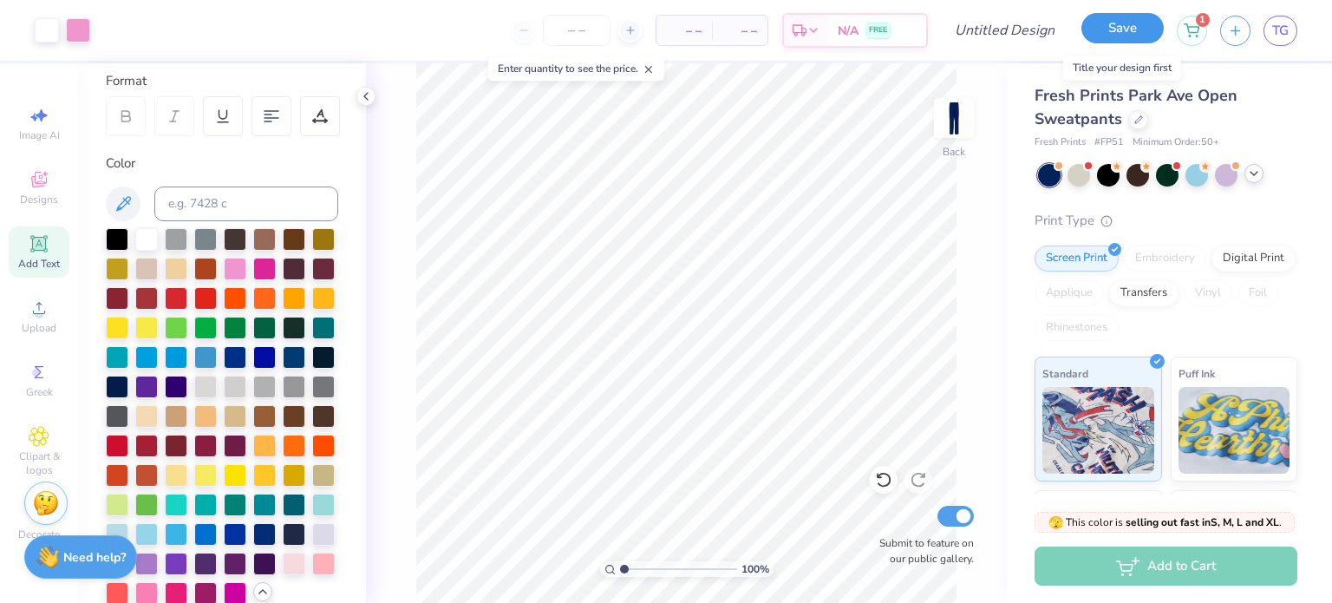
click at [1118, 22] on button "Save" at bounding box center [1122, 28] width 82 height 30
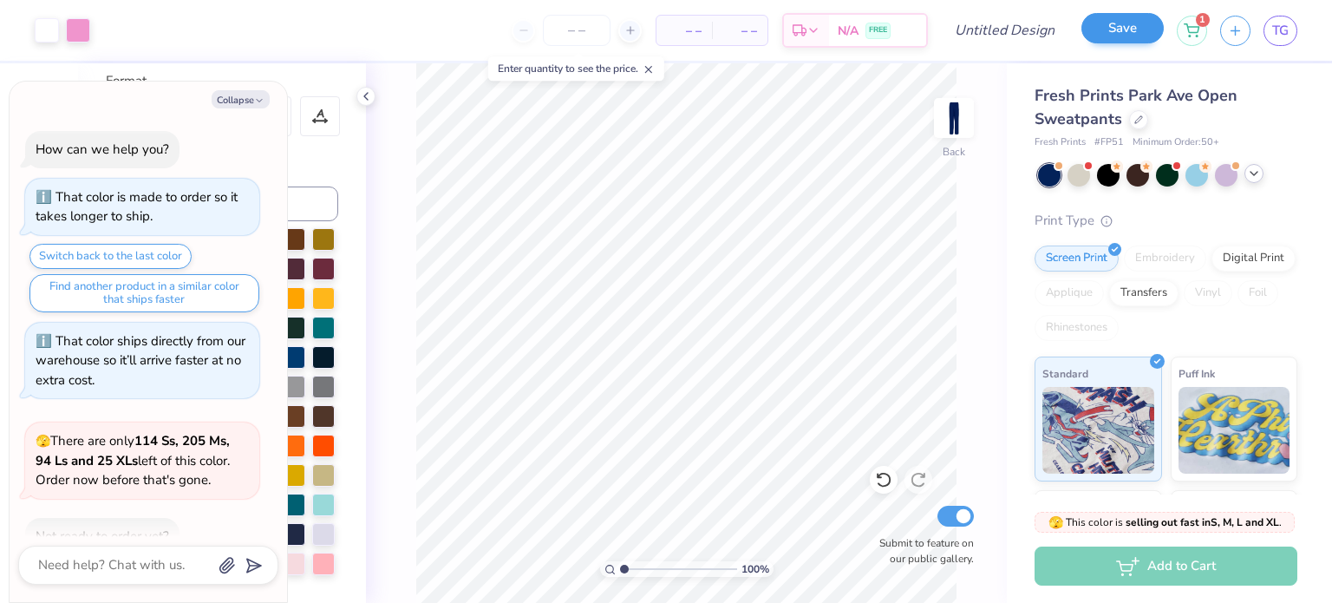
scroll to position [1661, 0]
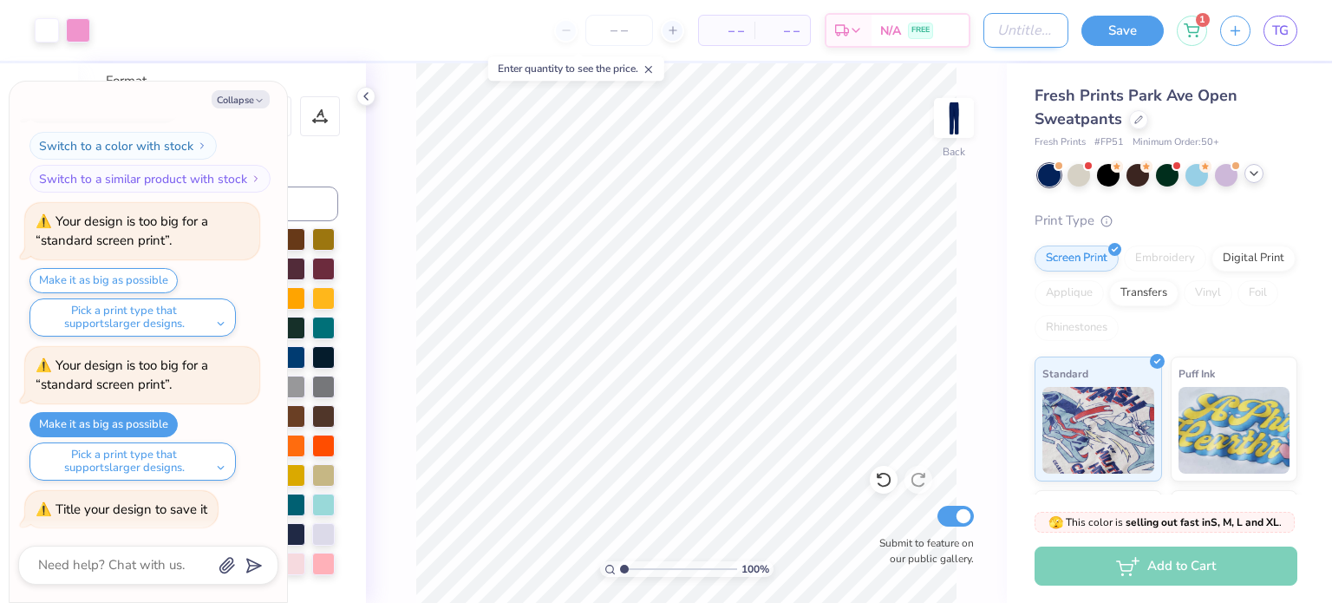
click at [998, 41] on input "Design Title" at bounding box center [1025, 30] width 85 height 35
type textarea "x"
type input "S"
type textarea "x"
type input "SI"
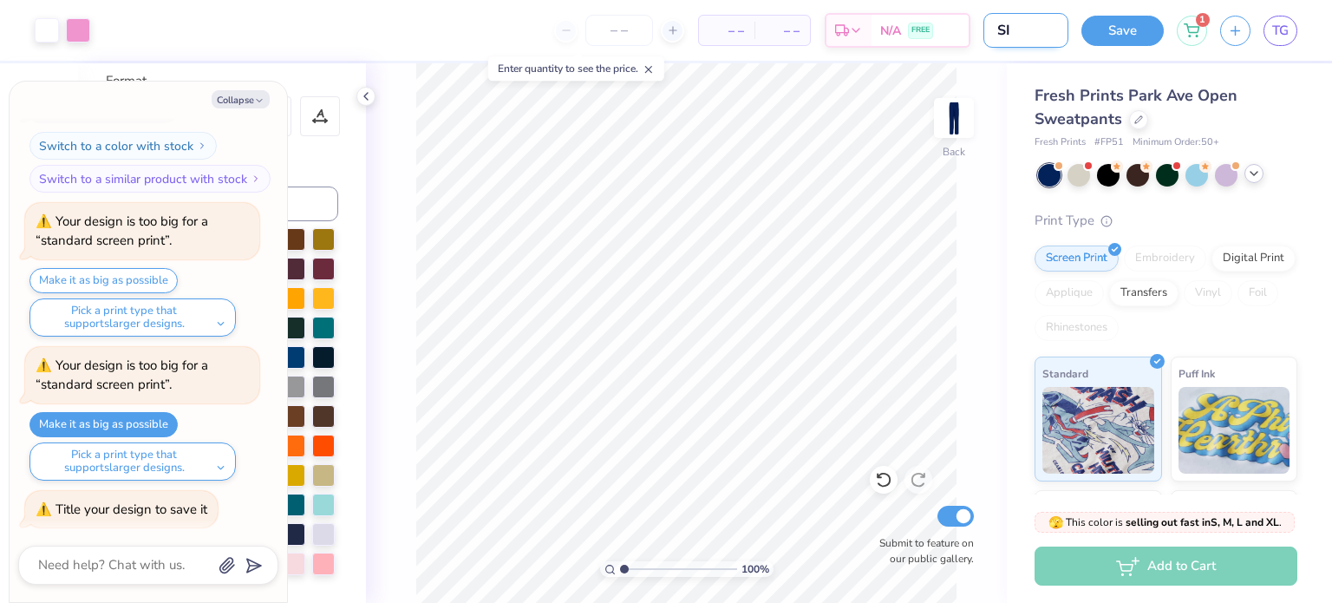
type textarea "x"
type input "S"
type textarea "x"
type input "Si"
type textarea "x"
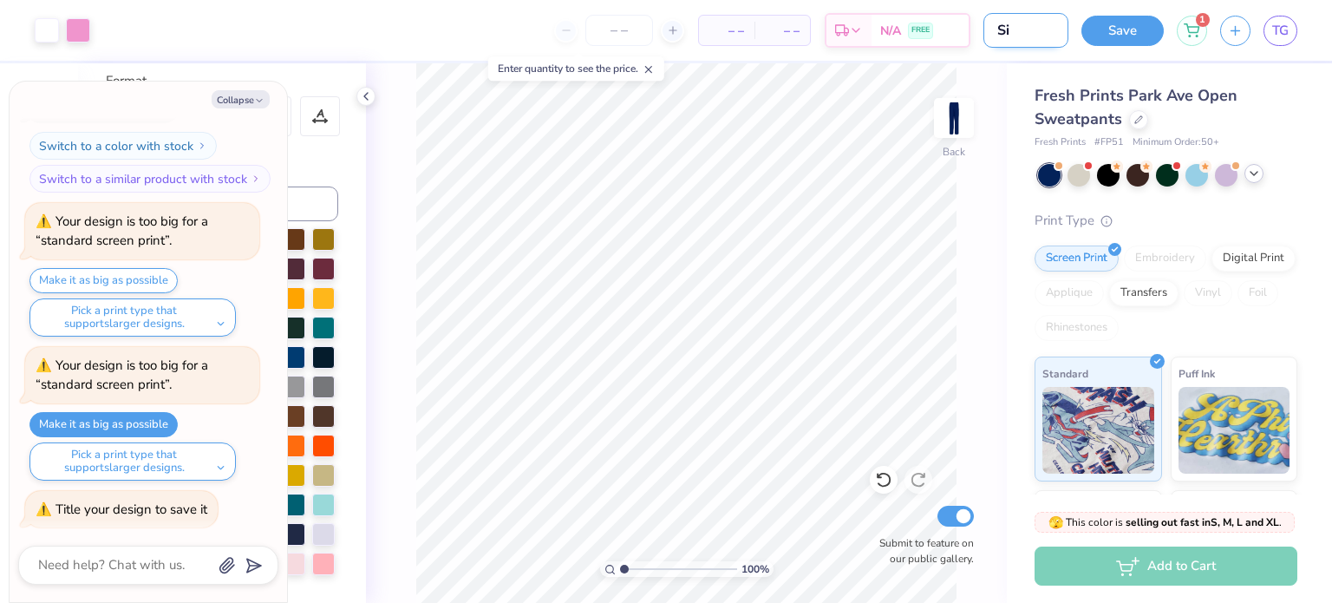
type input "Sig"
type textarea "x"
type input "Sign"
type textarea "x"
type input "Signo"
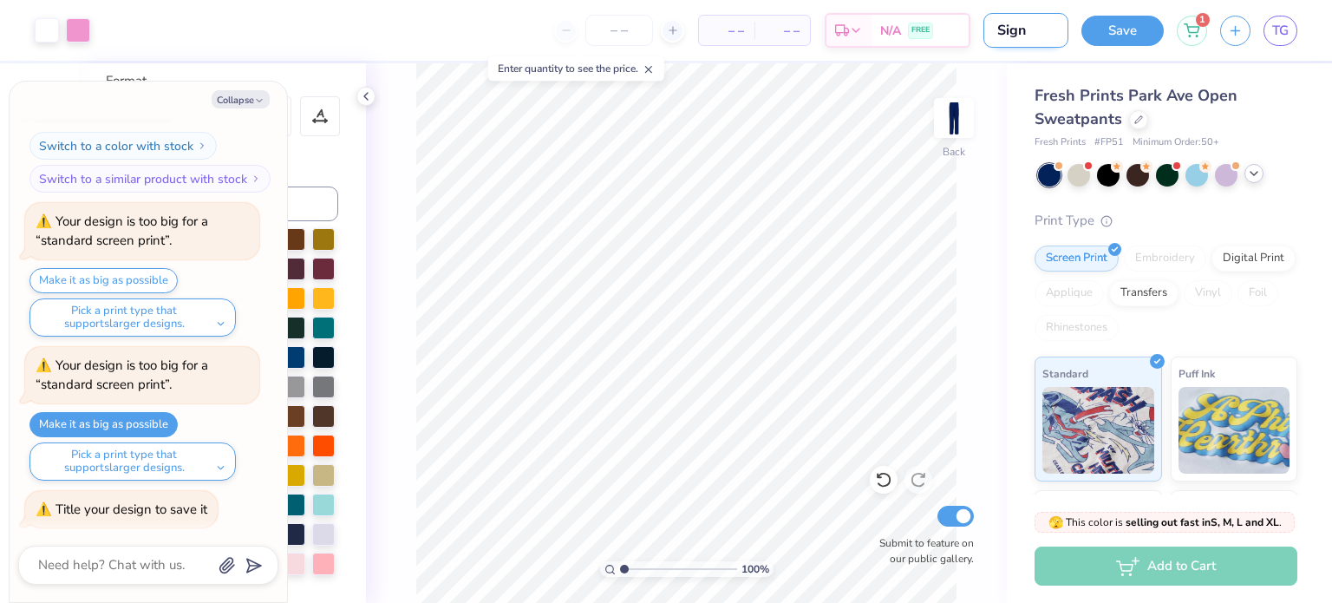
type textarea "x"
type input "Signonb"
type textarea "x"
type input "Signonb"
type textarea "x"
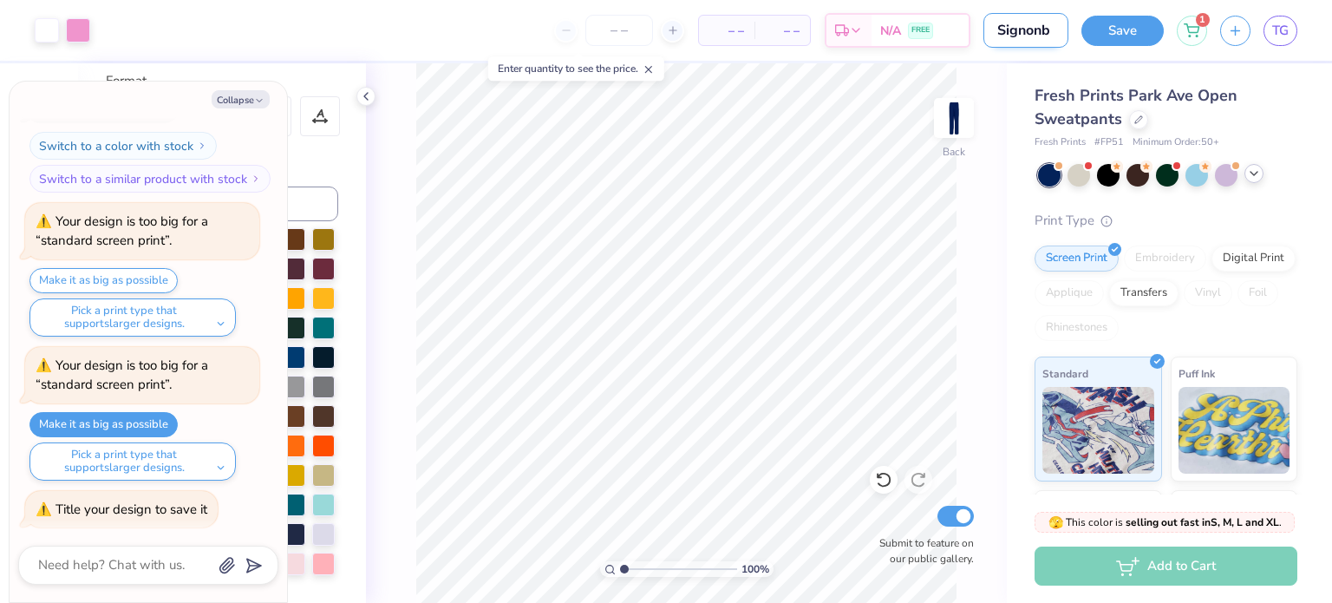
type input "Signonb"
type textarea "x"
type input "Signon"
type textarea "x"
type input "Signon"
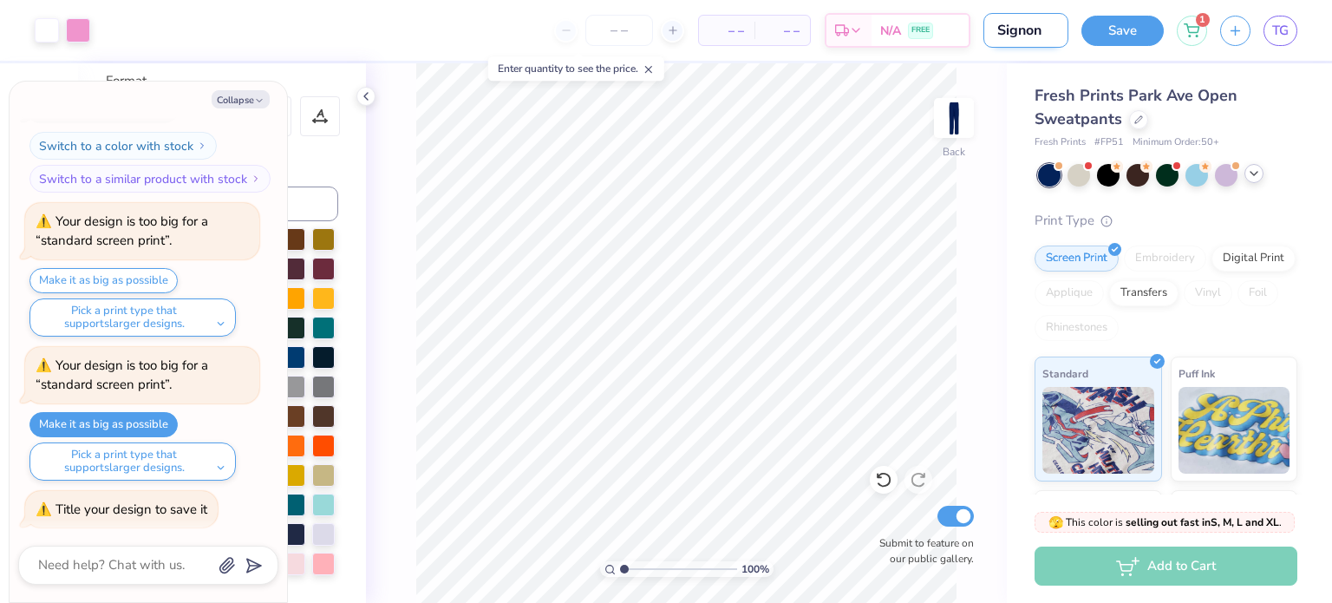
type textarea "x"
type input "Signon B"
type textarea "x"
type input "Signon BB"
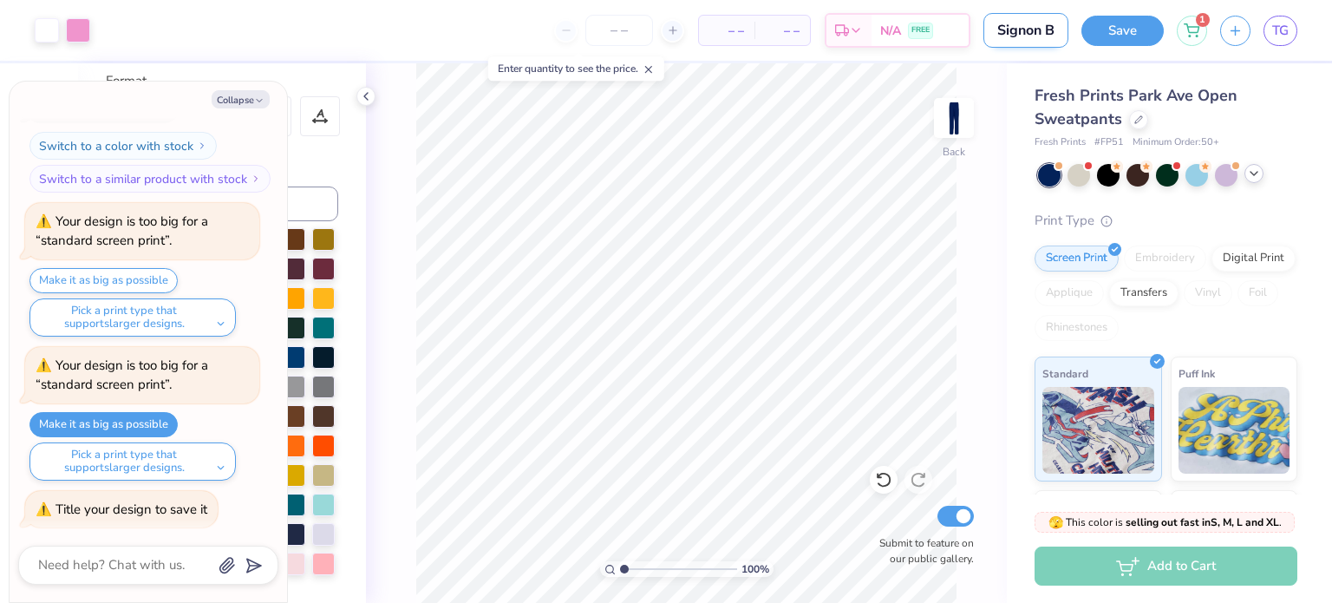
type textarea "x"
type input "Signon BBY"
type textarea "x"
type input "Signon BBYO"
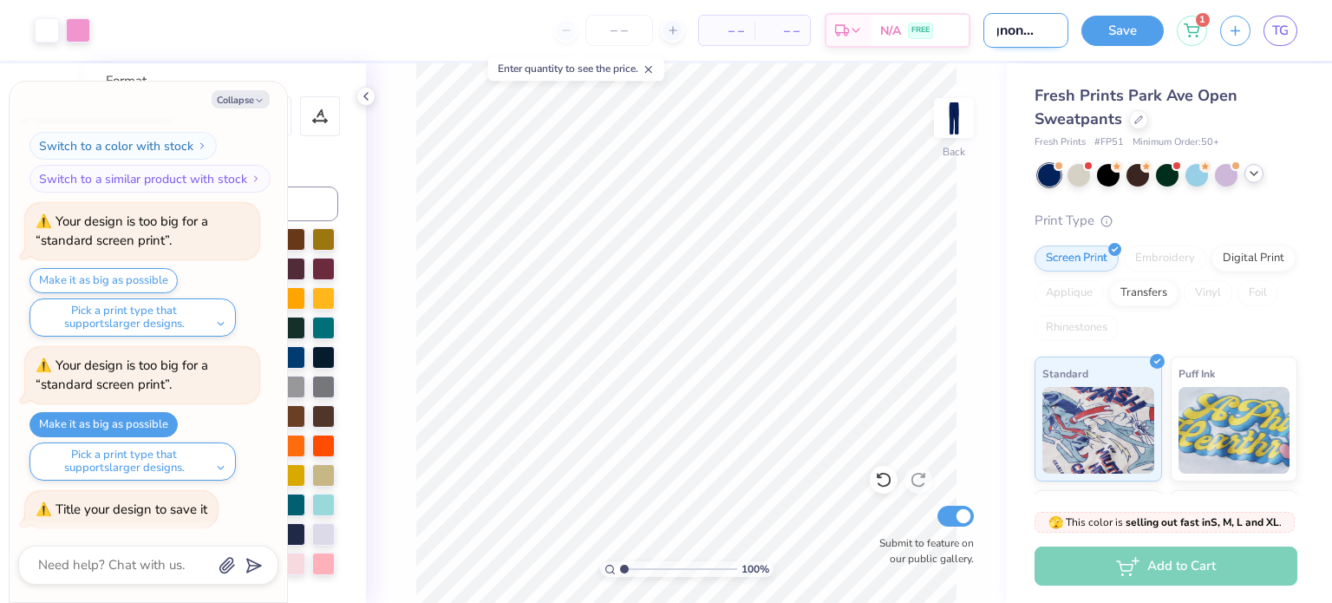
type textarea "x"
type input "Signon BBYO"
type textarea "x"
type input "Signon BBYO s"
type textarea "x"
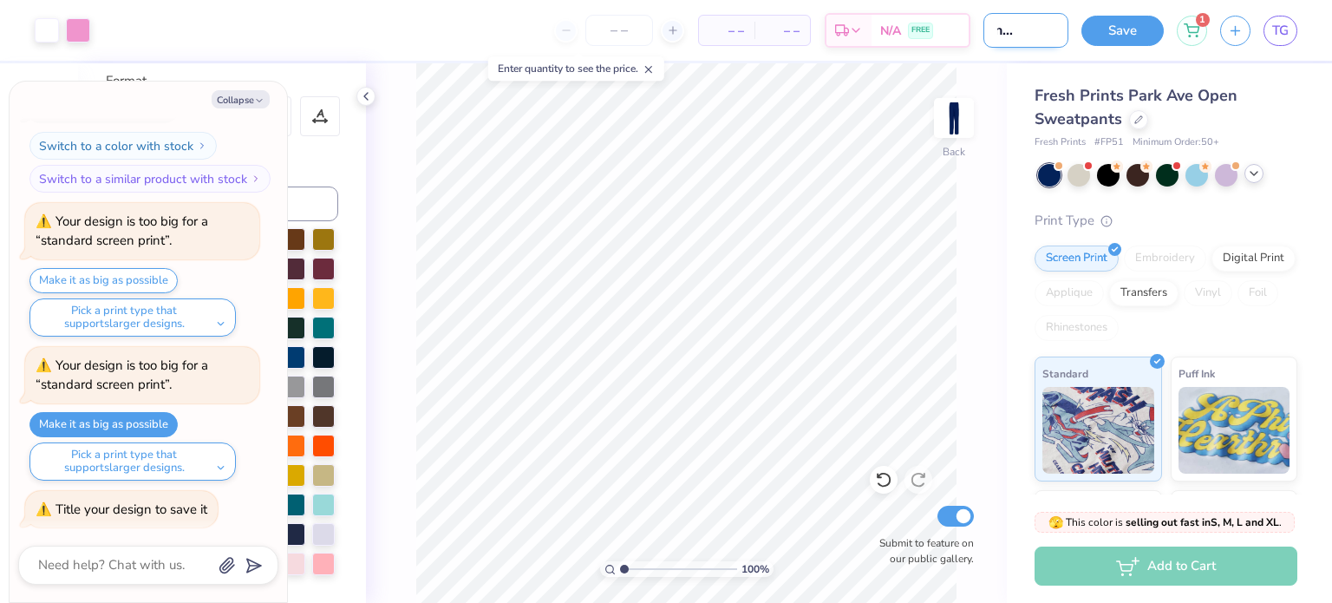
type input "Signon BBYO sw"
type textarea "x"
type input "Signon BBYO swe"
type textarea "x"
type input "Signon BBYO sw"
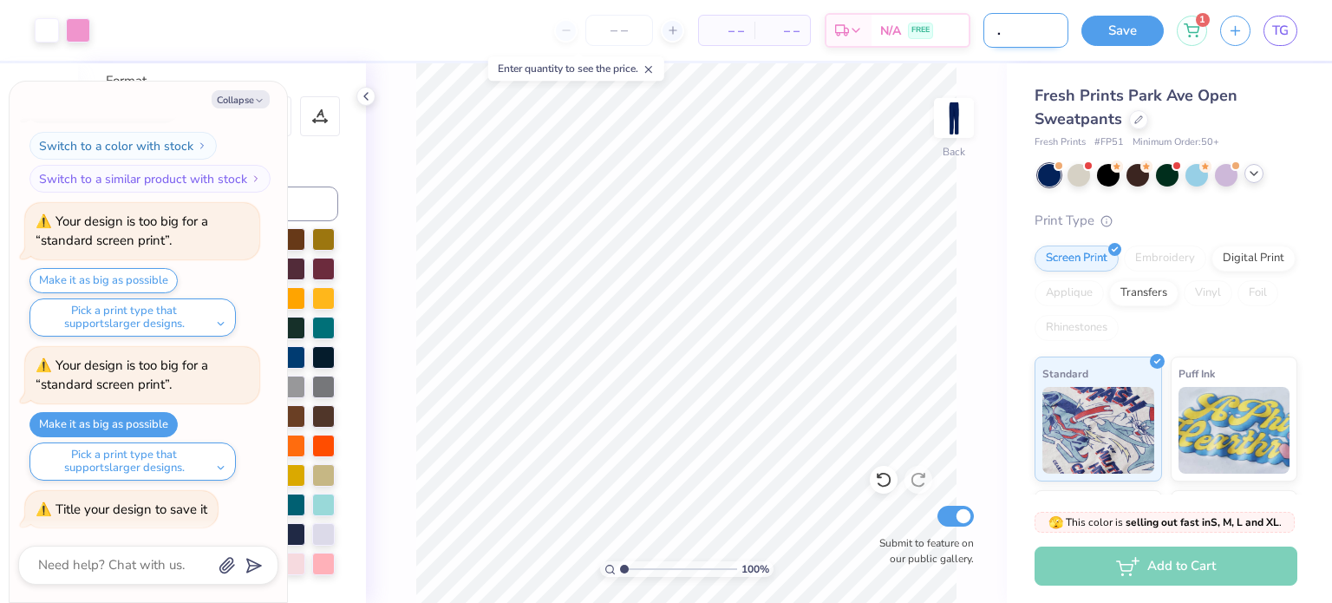
type textarea "x"
type input "Signon BBYO s"
type textarea "x"
type input "Signon BBYO"
type textarea "x"
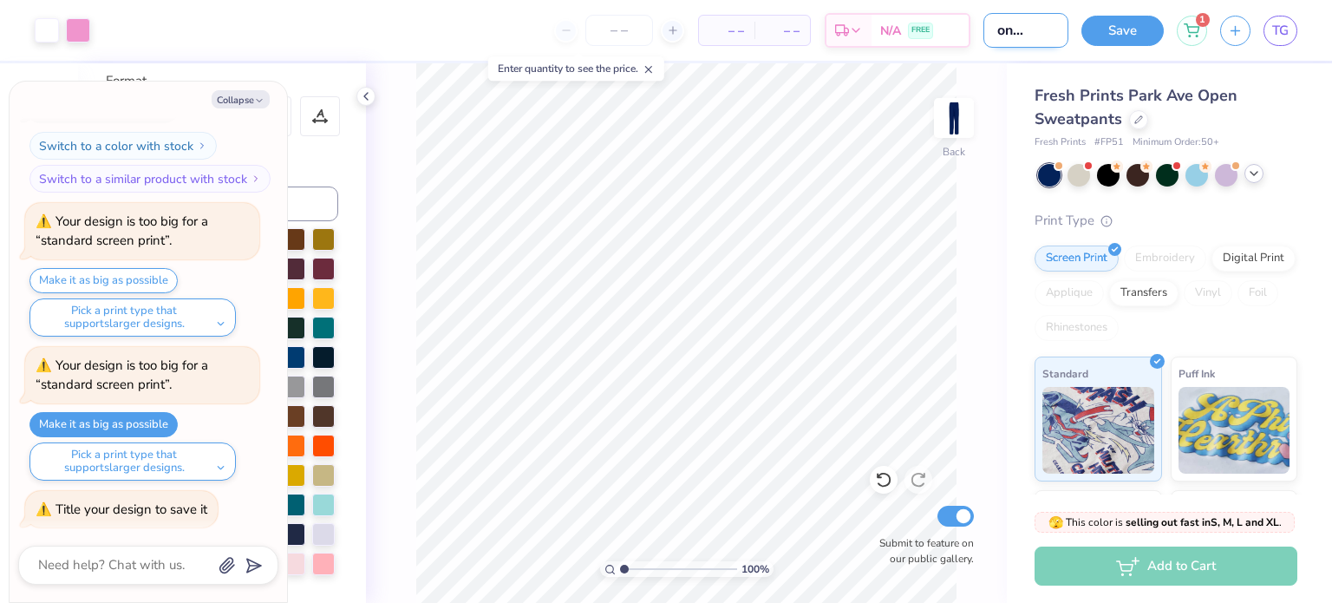
type input "Signon BBYO S"
type textarea "x"
type input "Signon BBYO Sw"
type textarea "x"
type input "Signon BBYO Swe"
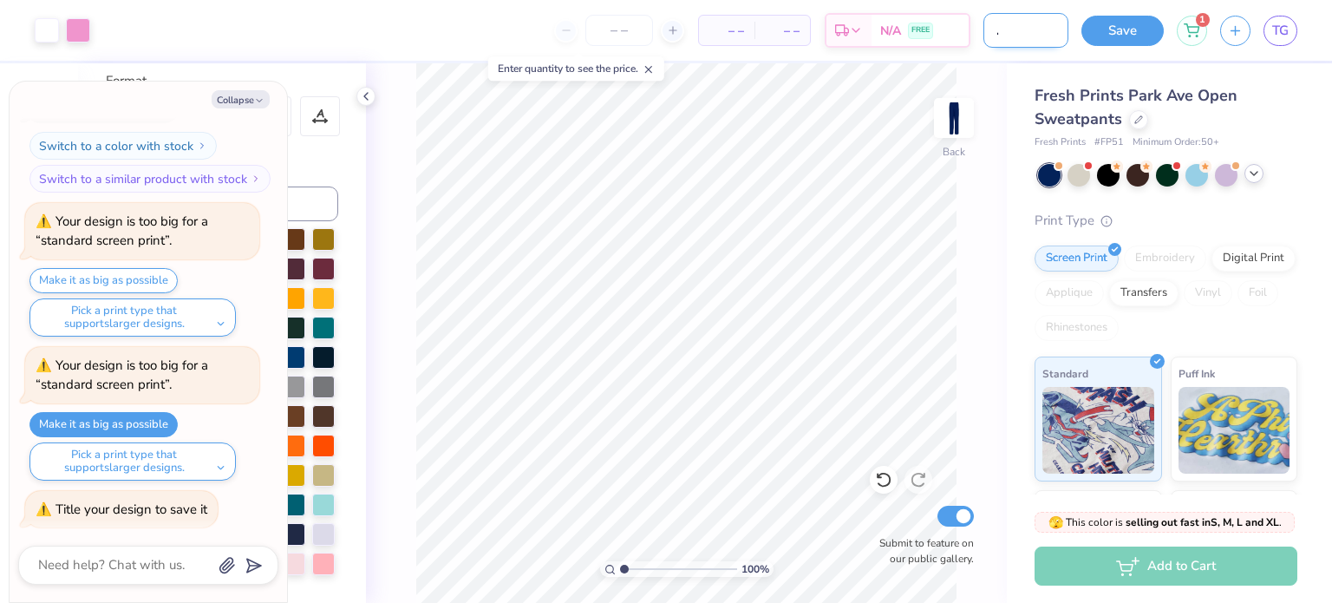
type textarea "x"
type input "Signon BBYO Swea"
type textarea "x"
type input "Signon BBYO Sweat"
type textarea "x"
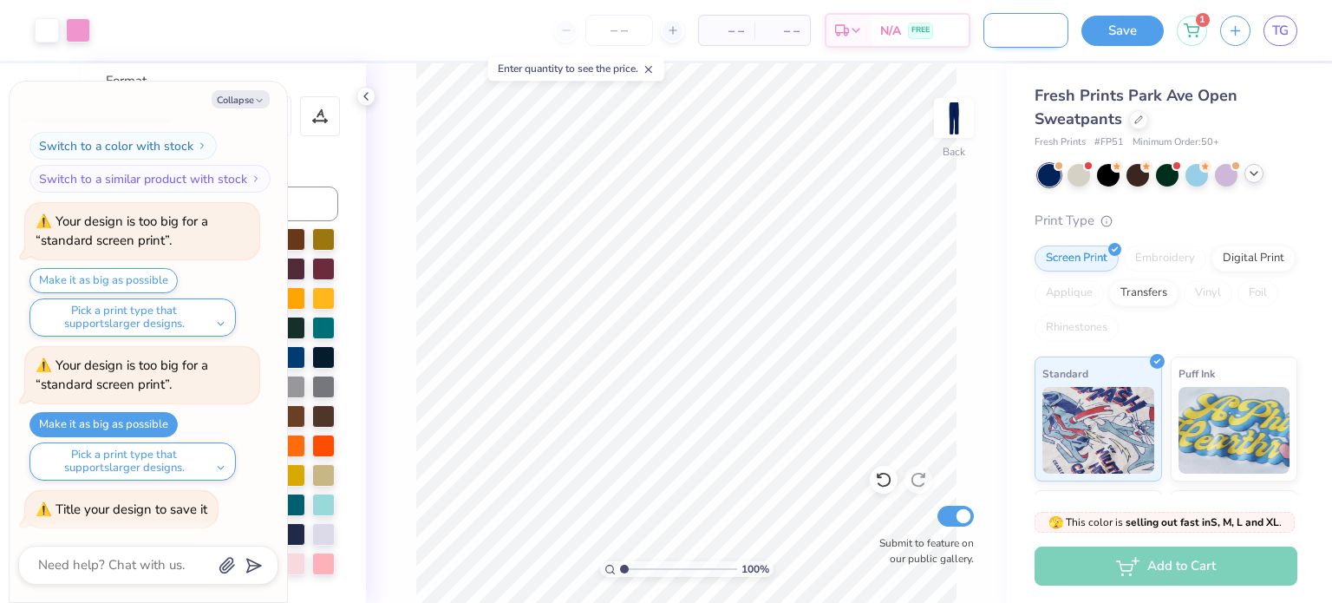
type input "Signon BBYO Sweatp"
type textarea "x"
type input "Signon BBYO Sweatpa"
type textarea "x"
type input "Signon BBYO Sweatpan"
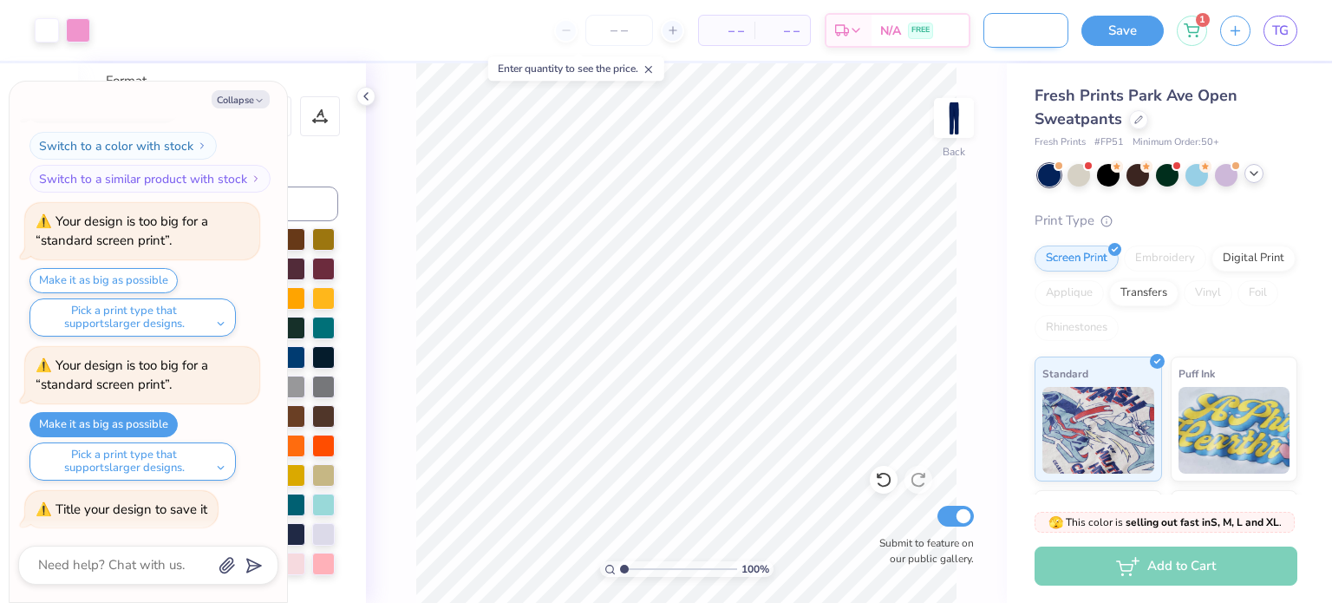
type textarea "x"
type input "Signon BBYO Sweatpant"
type textarea "x"
type input "Signon BBYO Sweatpants"
type textarea "x"
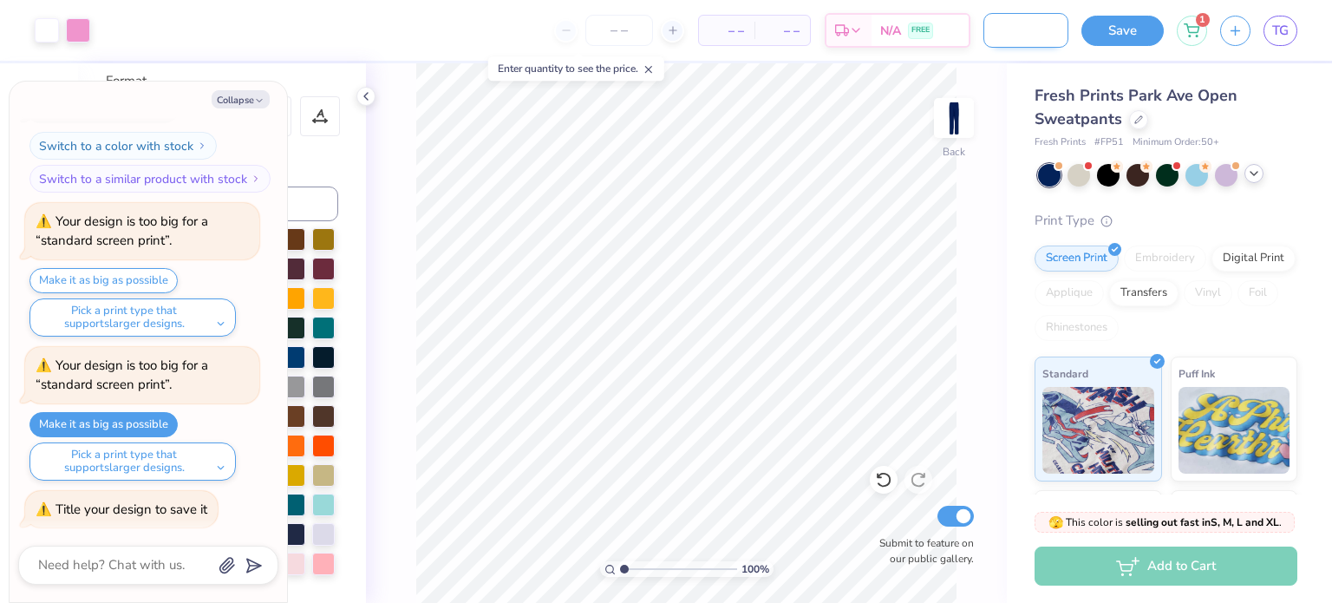
scroll to position [0, 109]
type input "Signon BBYO Sweatpants"
click at [1113, 13] on div "Save 1 TG" at bounding box center [1206, 30] width 251 height 61
click at [1118, 20] on button "Save" at bounding box center [1122, 28] width 82 height 30
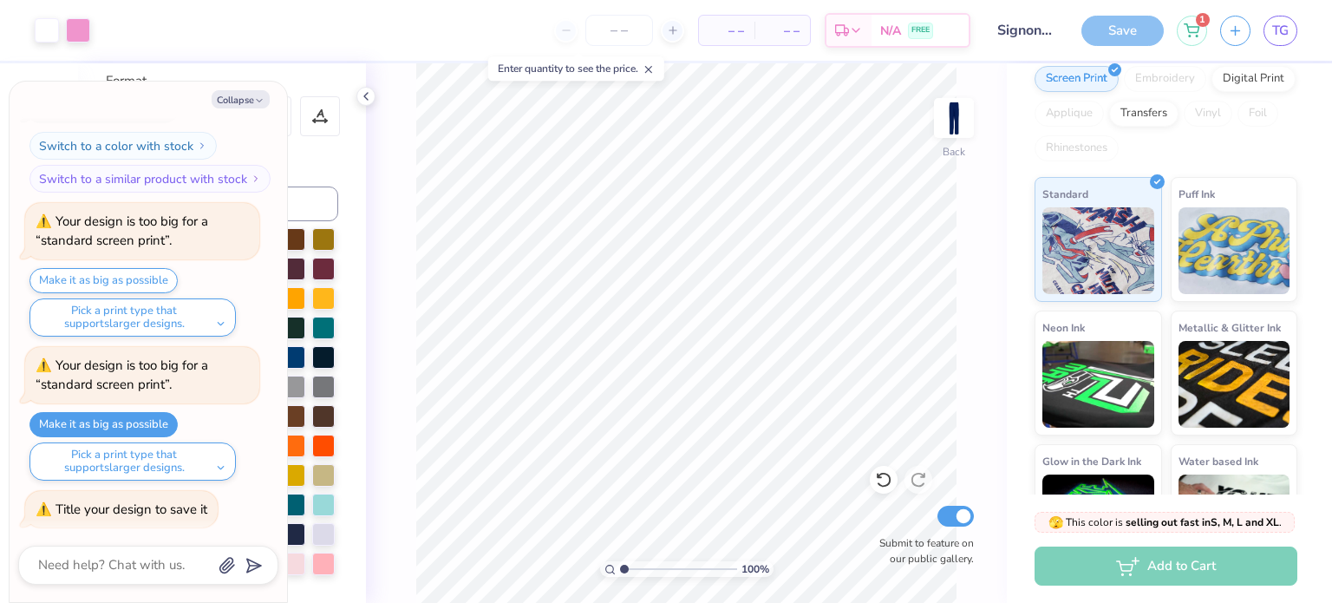
scroll to position [253, 0]
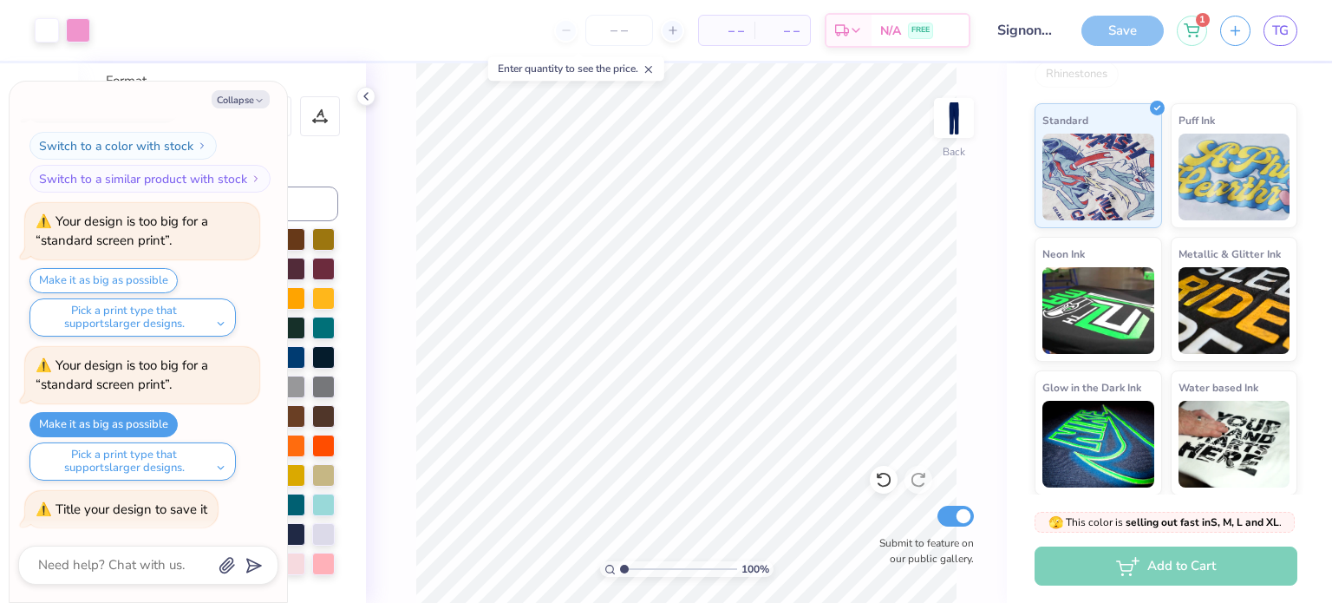
click at [1133, 32] on div "Save" at bounding box center [1122, 31] width 82 height 30
click at [1116, 564] on div "Add to Cart" at bounding box center [1165, 565] width 263 height 39
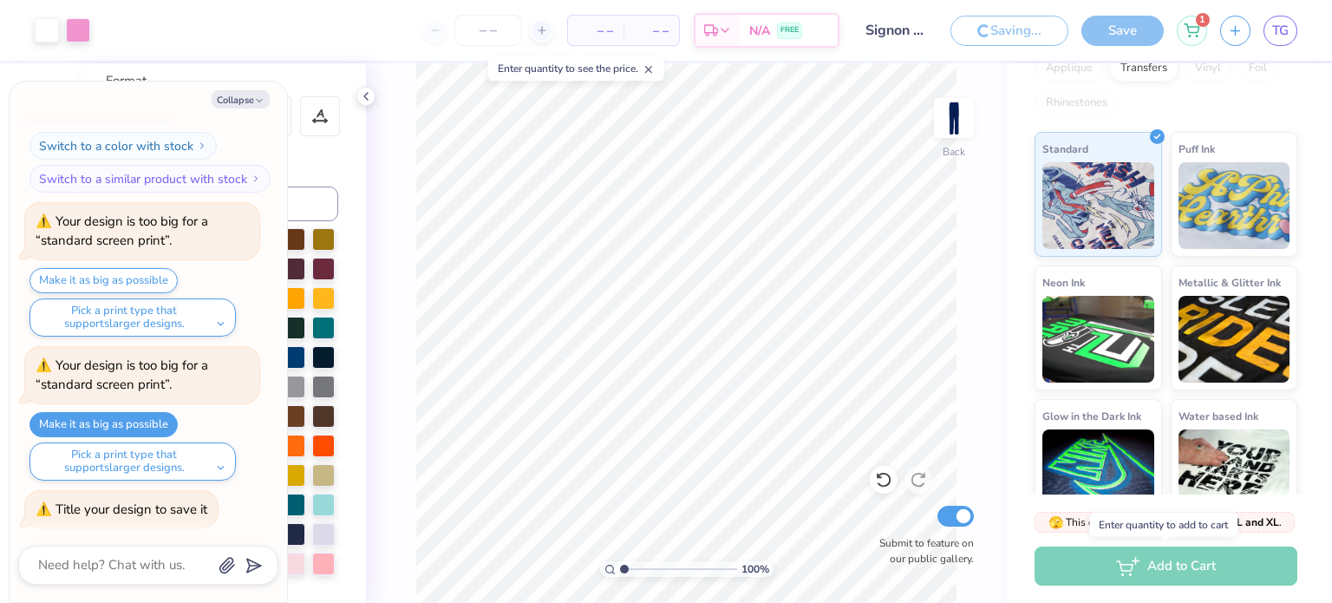
scroll to position [282, 0]
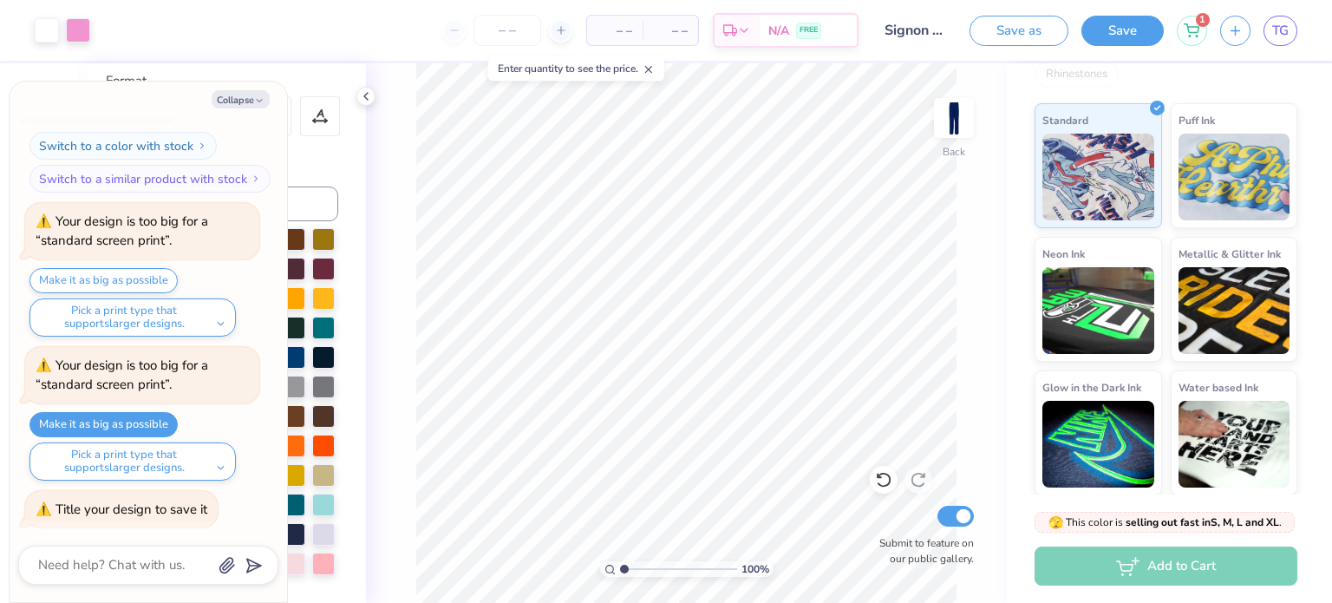
click at [1013, 128] on div "# 515916A Original Proof Fresh Prints Park Ave Open Sweatpants Fresh Prints # F…" at bounding box center [1169, 138] width 325 height 714
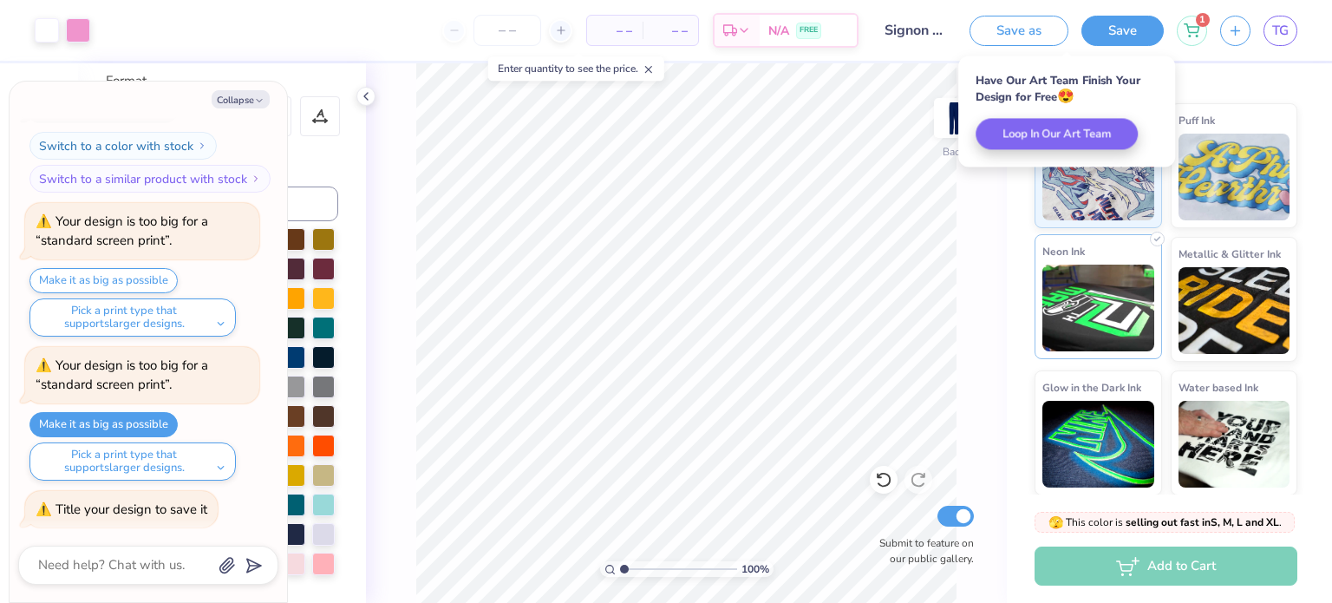
type textarea "x"
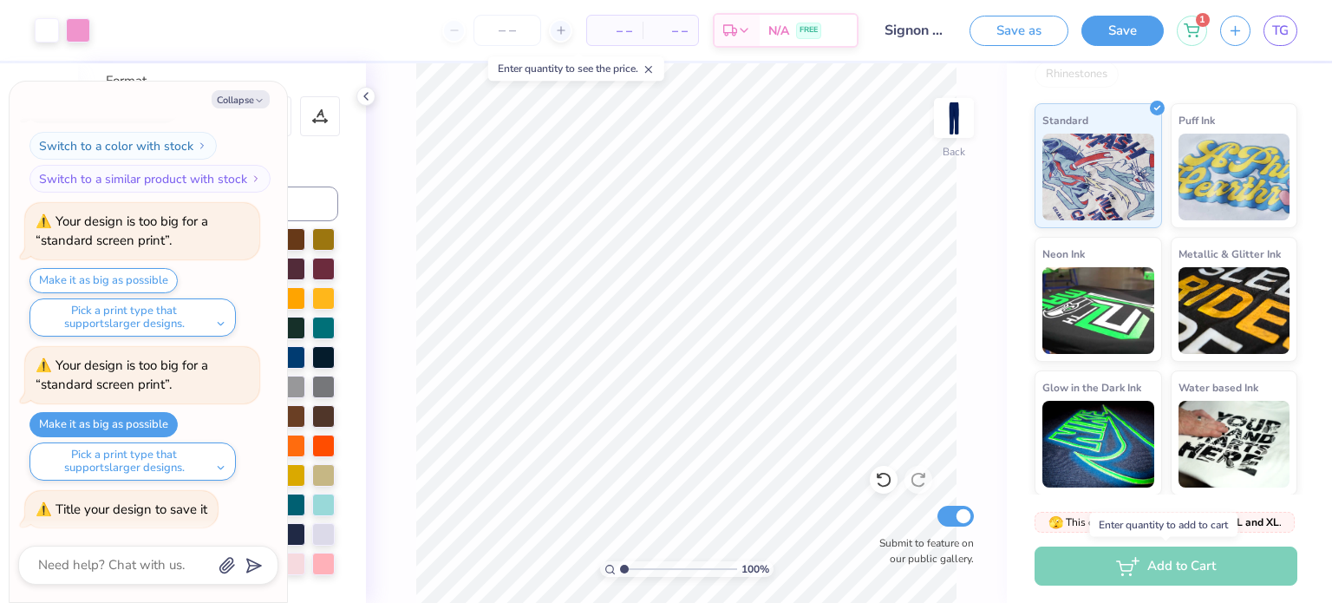
click at [1144, 563] on div "Add to Cart" at bounding box center [1165, 565] width 263 height 39
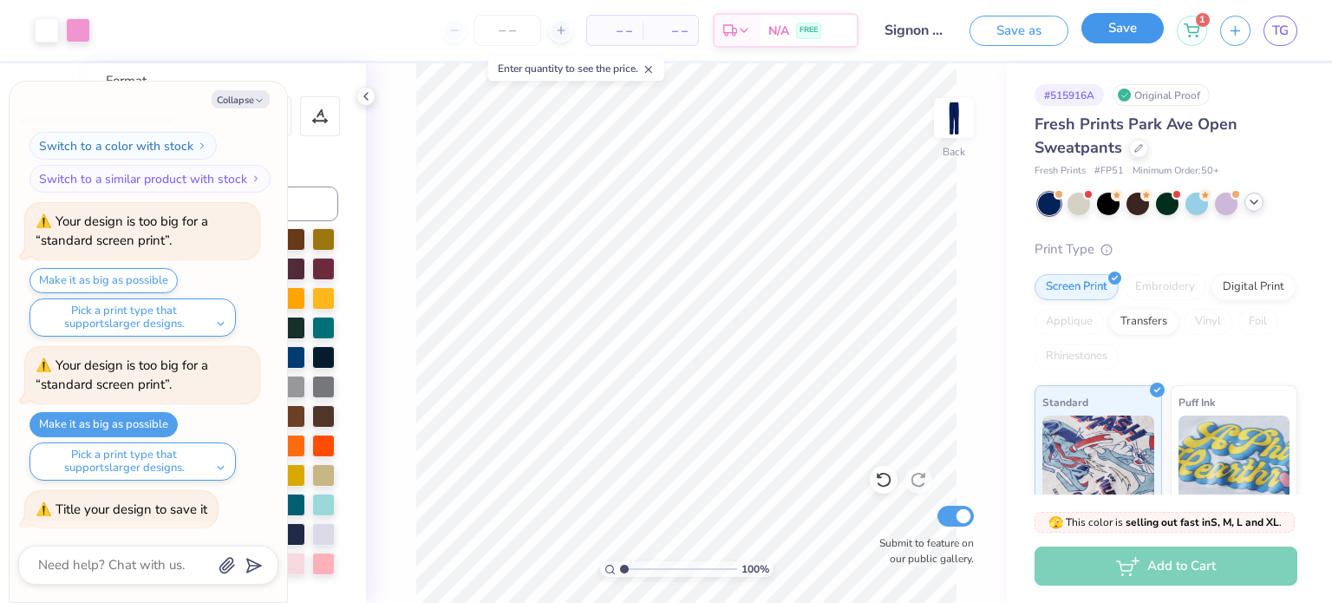
click at [1105, 38] on button "Save" at bounding box center [1122, 28] width 82 height 30
click at [1276, 36] on span "TG" at bounding box center [1280, 31] width 16 height 20
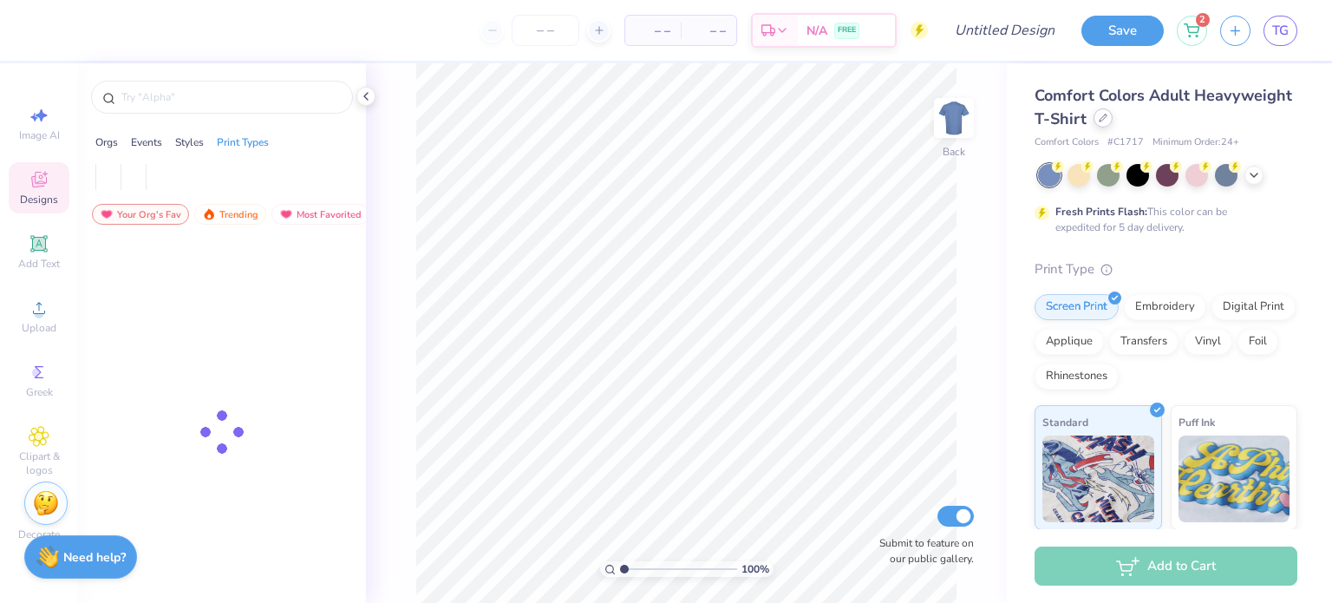
click at [1106, 124] on div at bounding box center [1102, 117] width 19 height 19
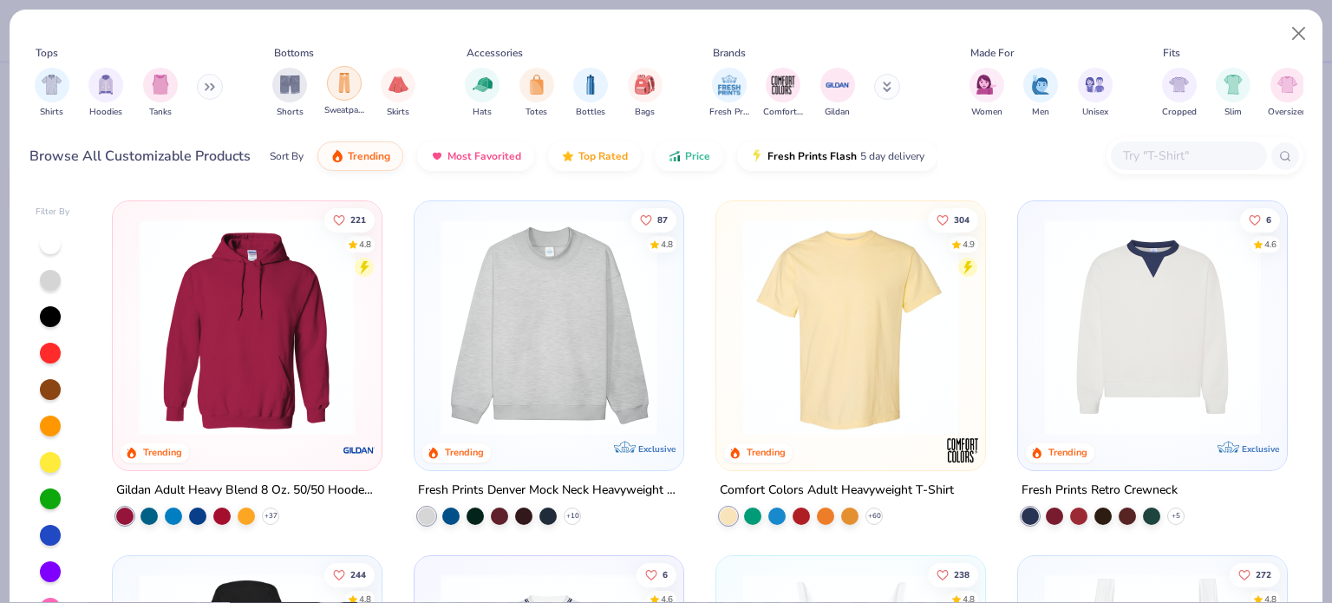
click at [343, 84] on img "filter for Sweatpants" at bounding box center [344, 83] width 19 height 20
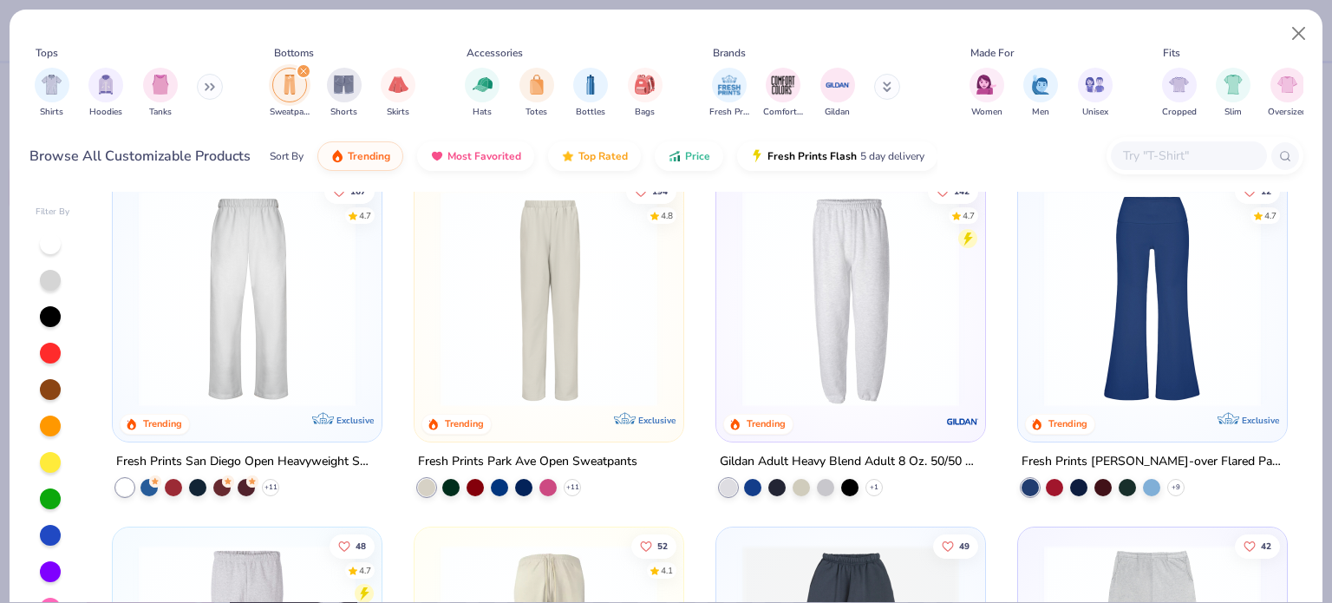
scroll to position [31, 0]
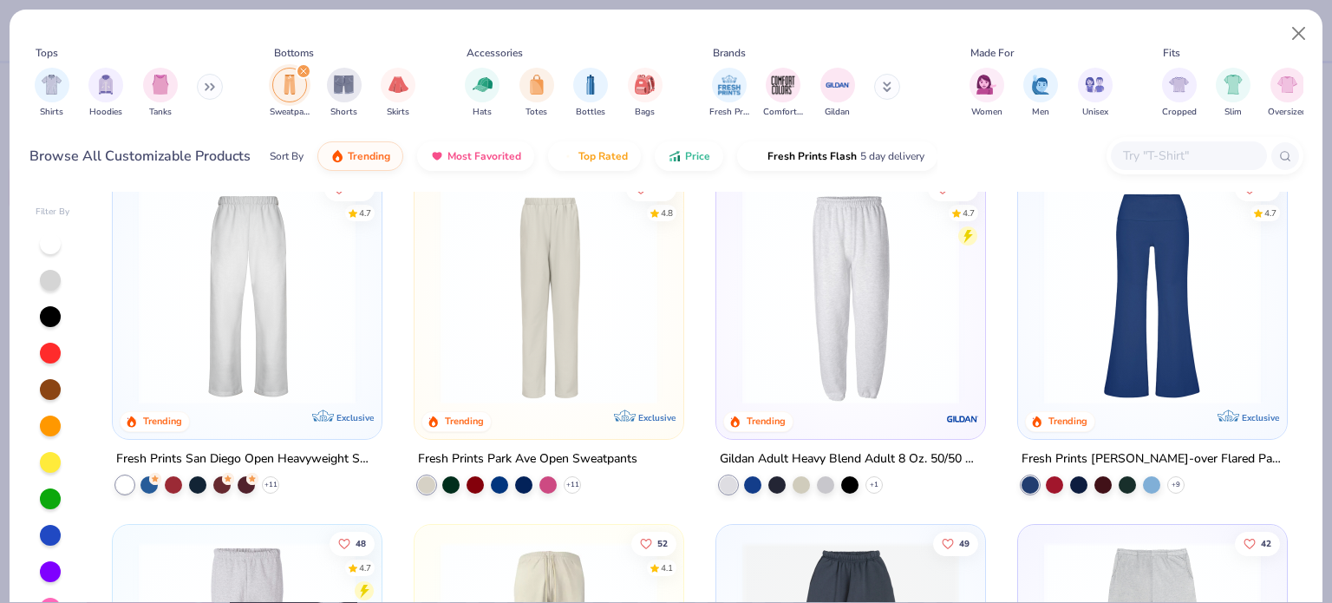
click at [592, 255] on img at bounding box center [549, 295] width 234 height 217
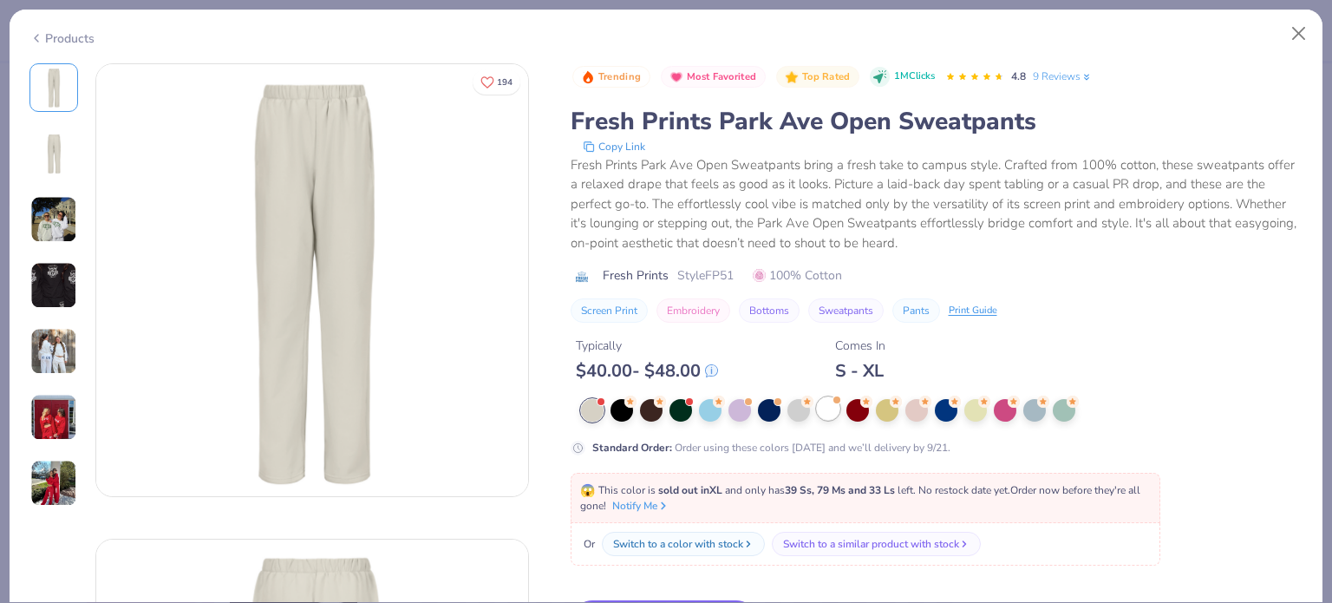
click at [832, 418] on div at bounding box center [828, 408] width 23 height 23
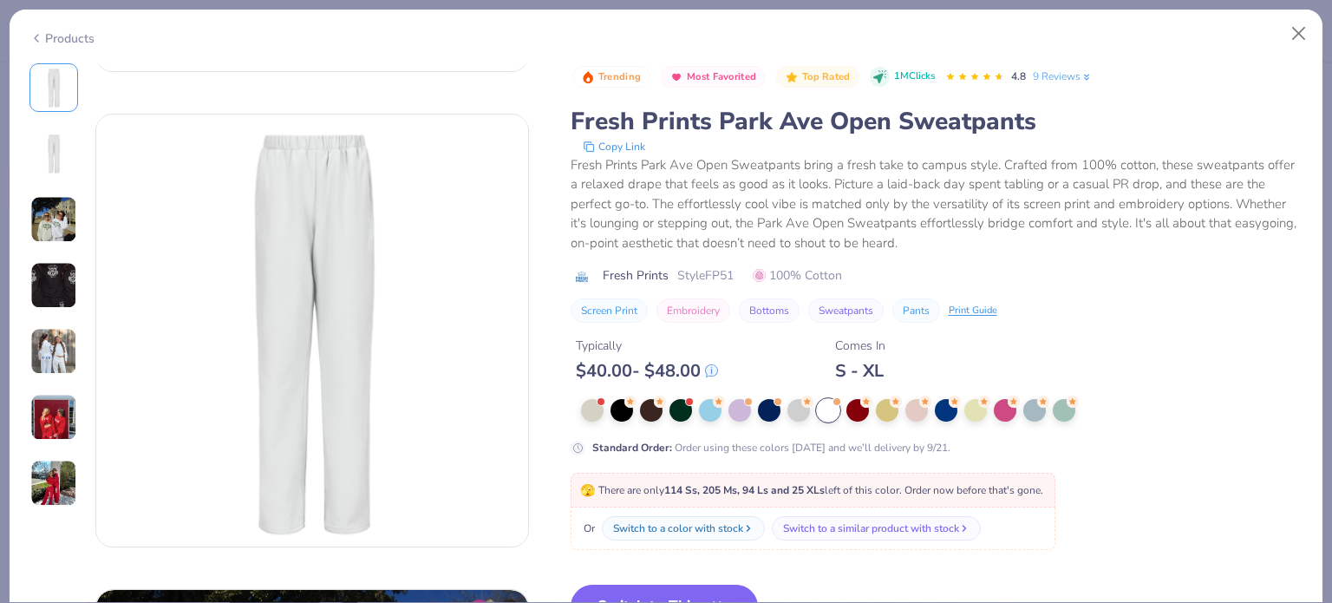
scroll to position [427, 0]
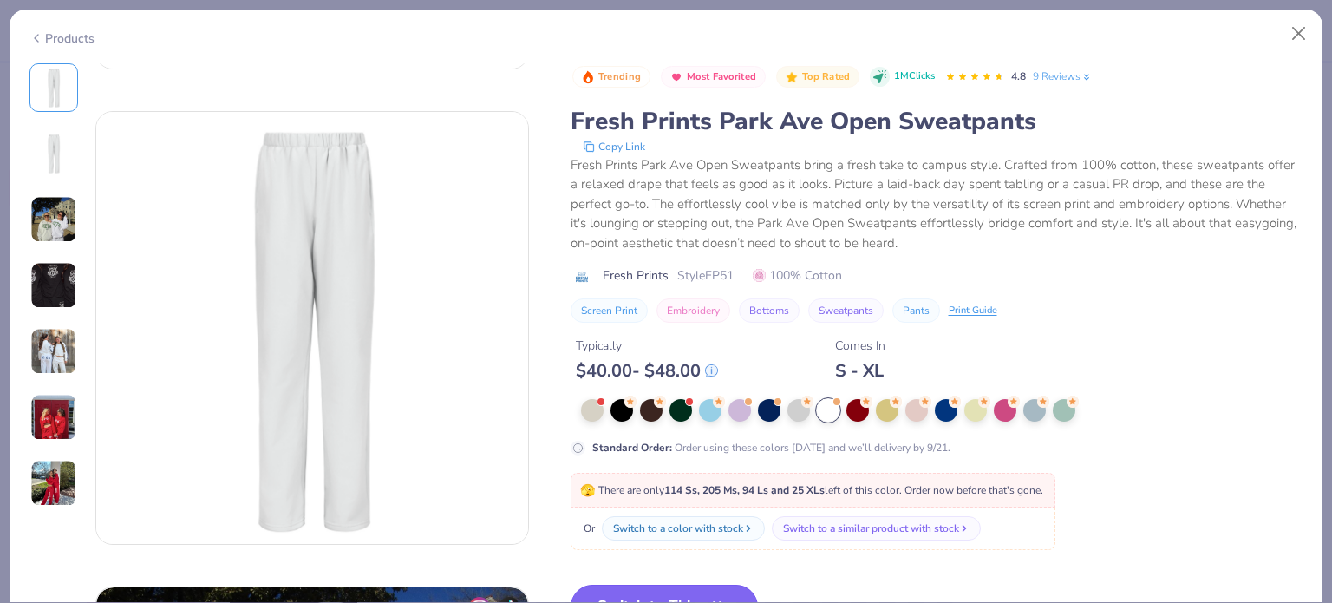
click at [734, 590] on button "Switch to This" at bounding box center [665, 605] width 188 height 43
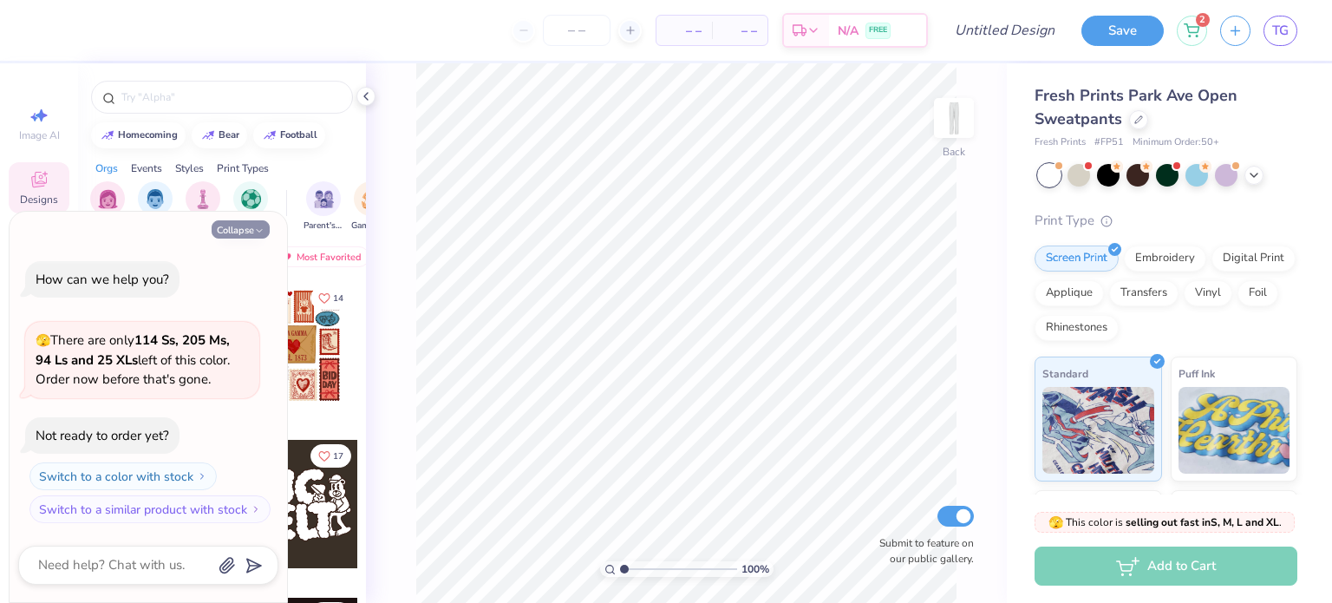
click at [262, 225] on icon "button" at bounding box center [259, 230] width 10 height 10
type textarea "x"
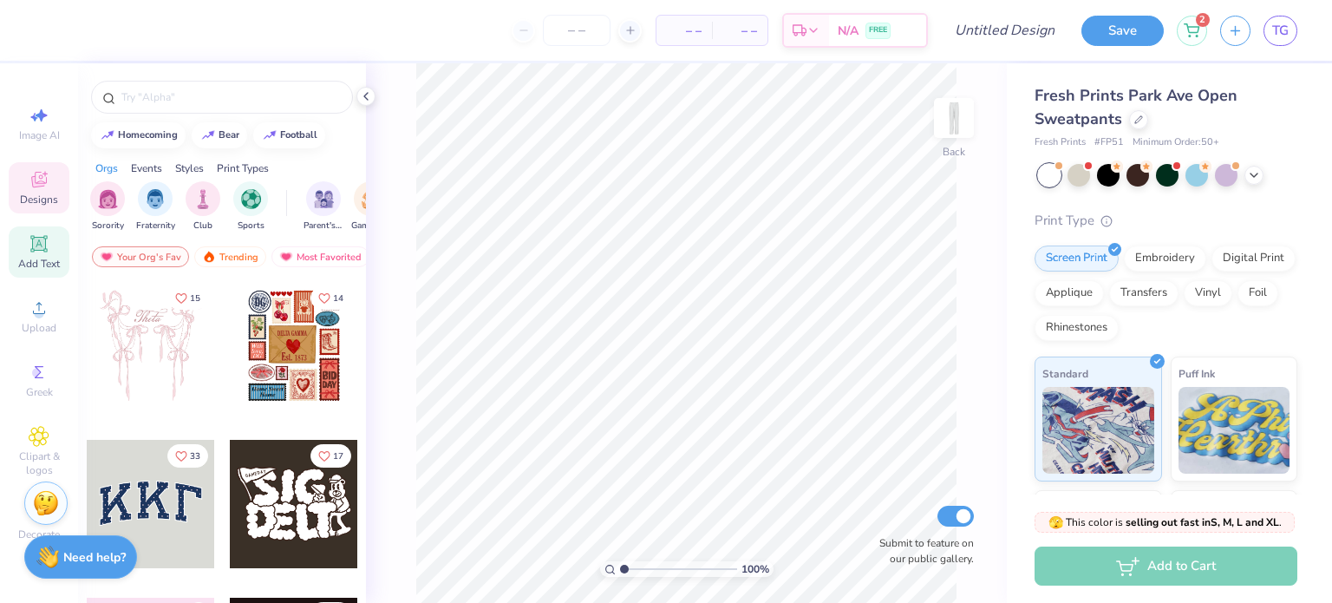
click at [42, 260] on span "Add Text" at bounding box center [39, 264] width 42 height 14
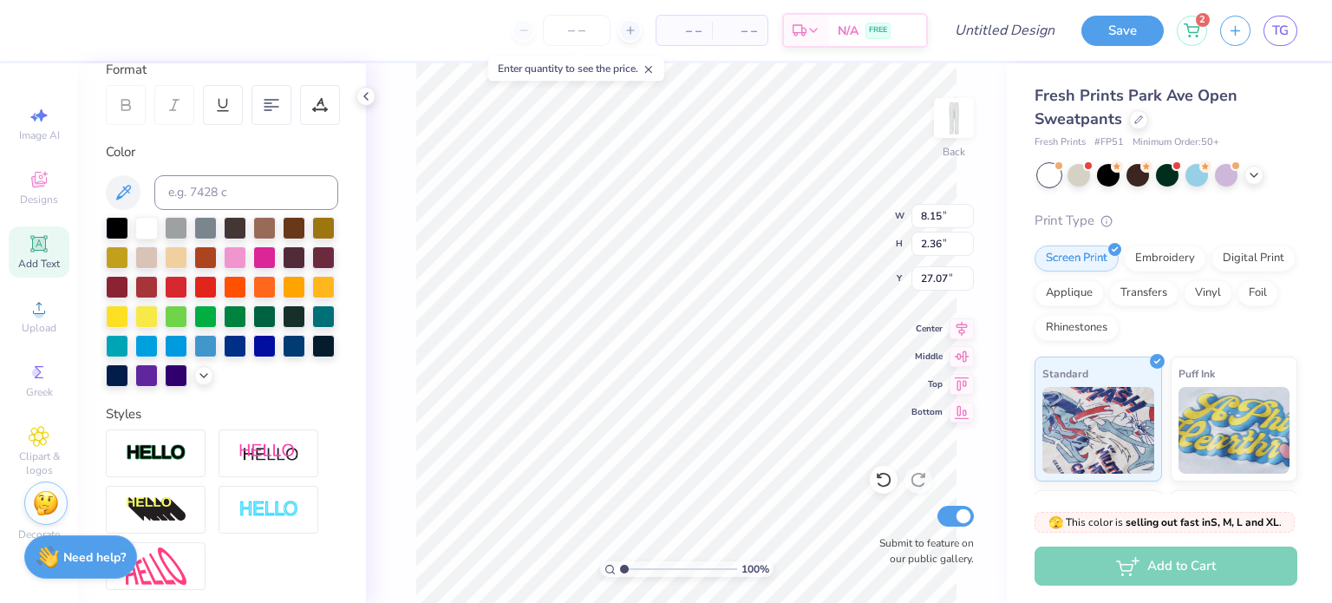
scroll to position [264, 0]
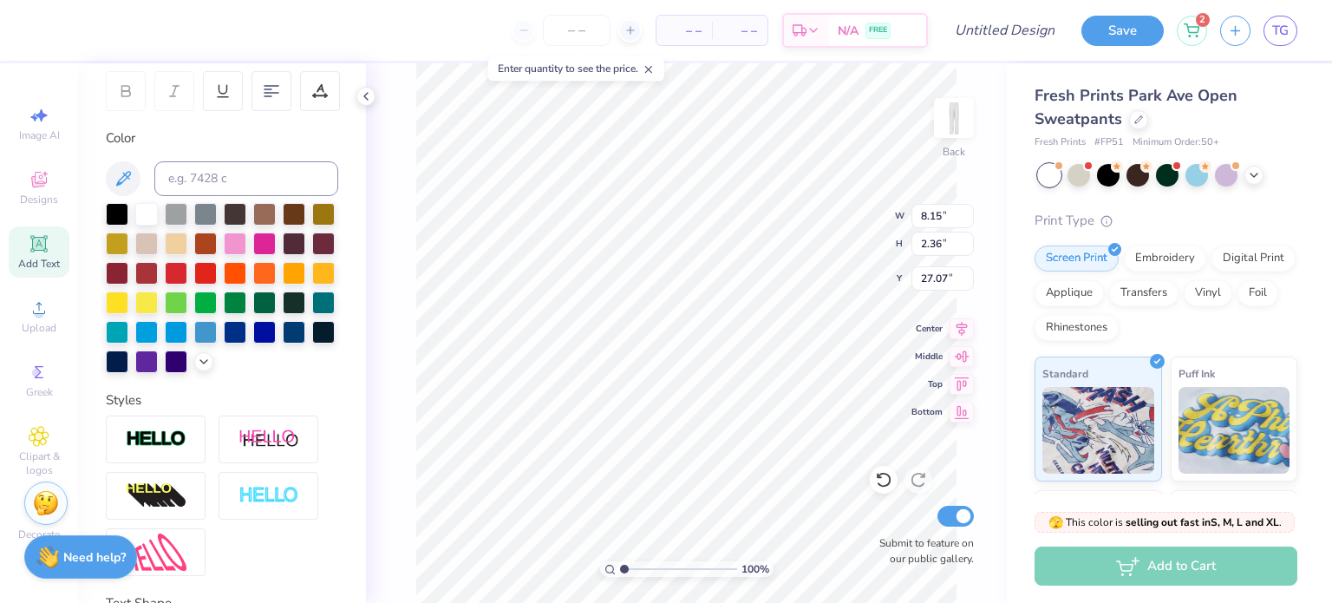
click at [258, 155] on div "Color" at bounding box center [222, 250] width 232 height 245
click at [273, 166] on input at bounding box center [246, 178] width 184 height 35
type textarea "T"
type textarea "SIGNON"
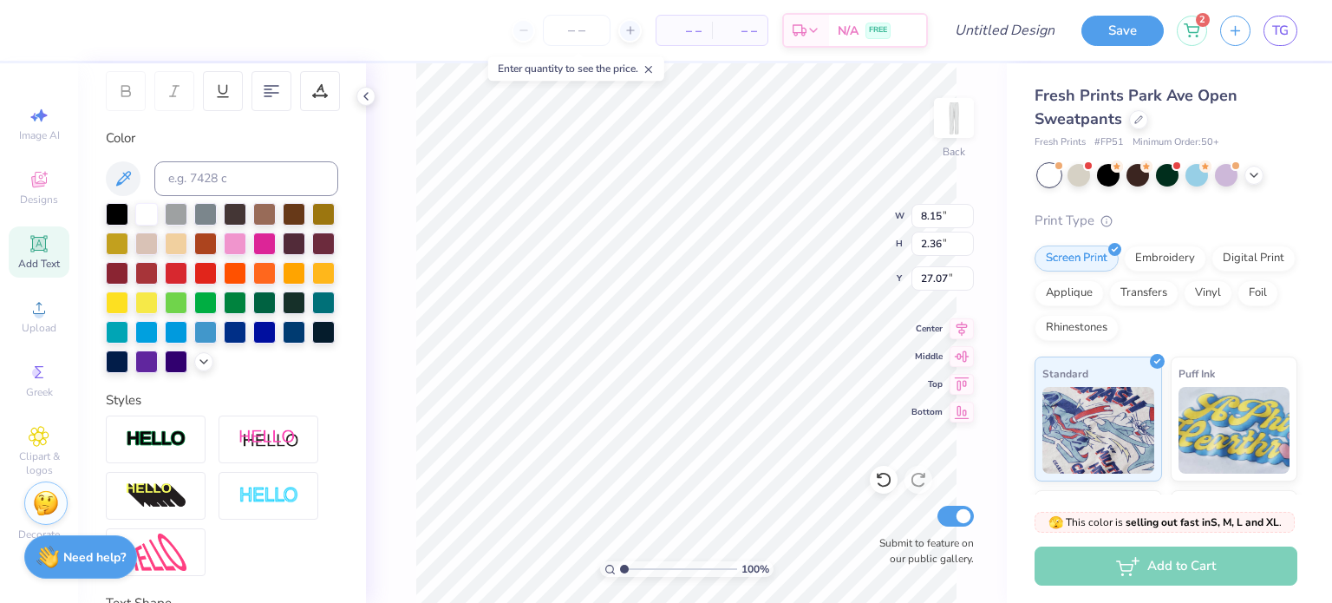
scroll to position [0, 1]
click at [1252, 176] on icon at bounding box center [1254, 173] width 14 height 14
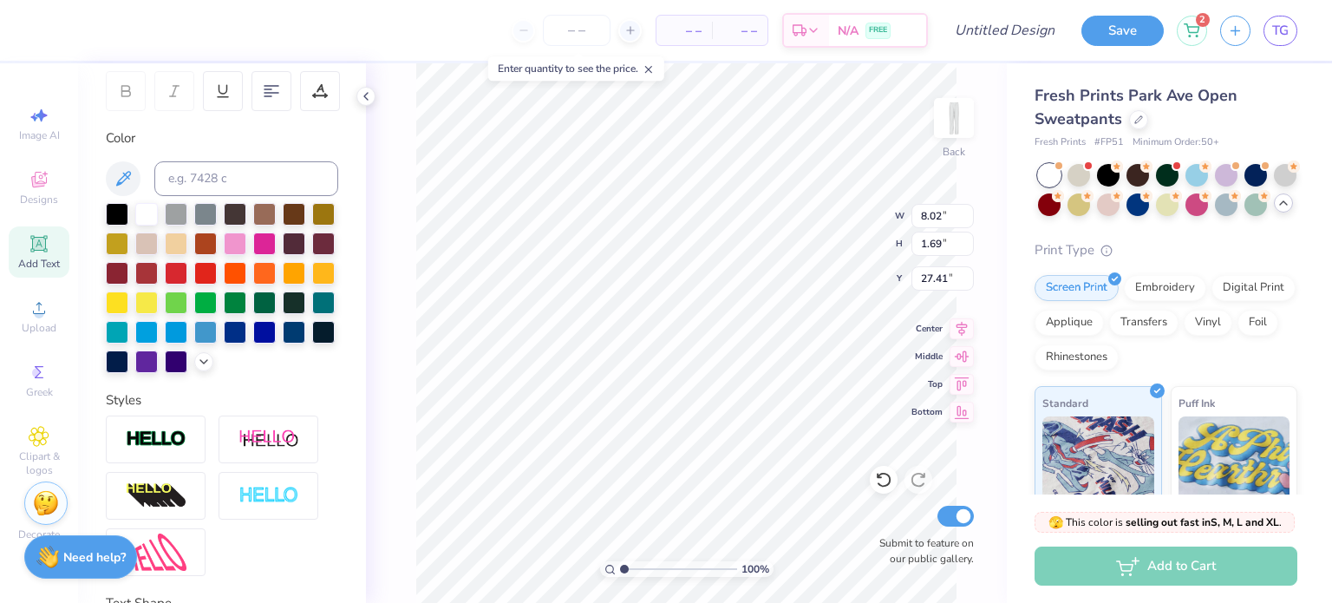
type input "8.02"
type input "1.69"
type input "27.41"
click at [206, 329] on div at bounding box center [205, 330] width 23 height 23
click at [153, 329] on div at bounding box center [146, 330] width 23 height 23
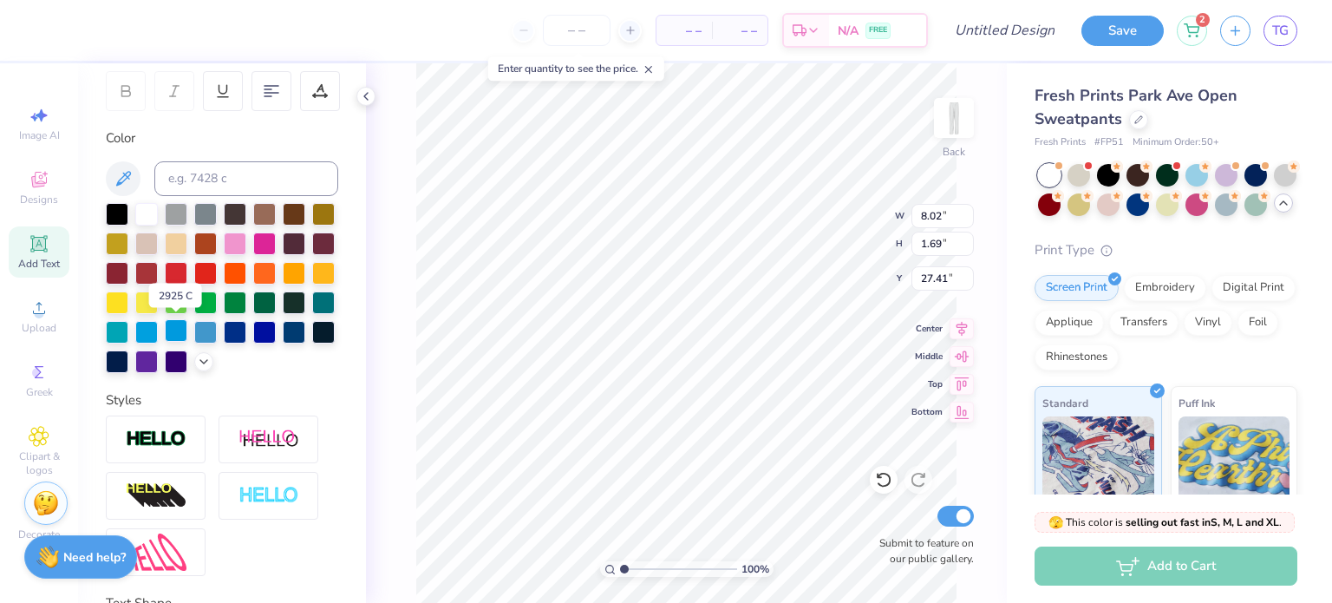
click at [171, 330] on div at bounding box center [176, 330] width 23 height 23
click at [251, 179] on input at bounding box center [246, 178] width 184 height 35
paste input "#9bb6e1"
type input "#"
click at [231, 179] on input "9bb" at bounding box center [246, 178] width 184 height 35
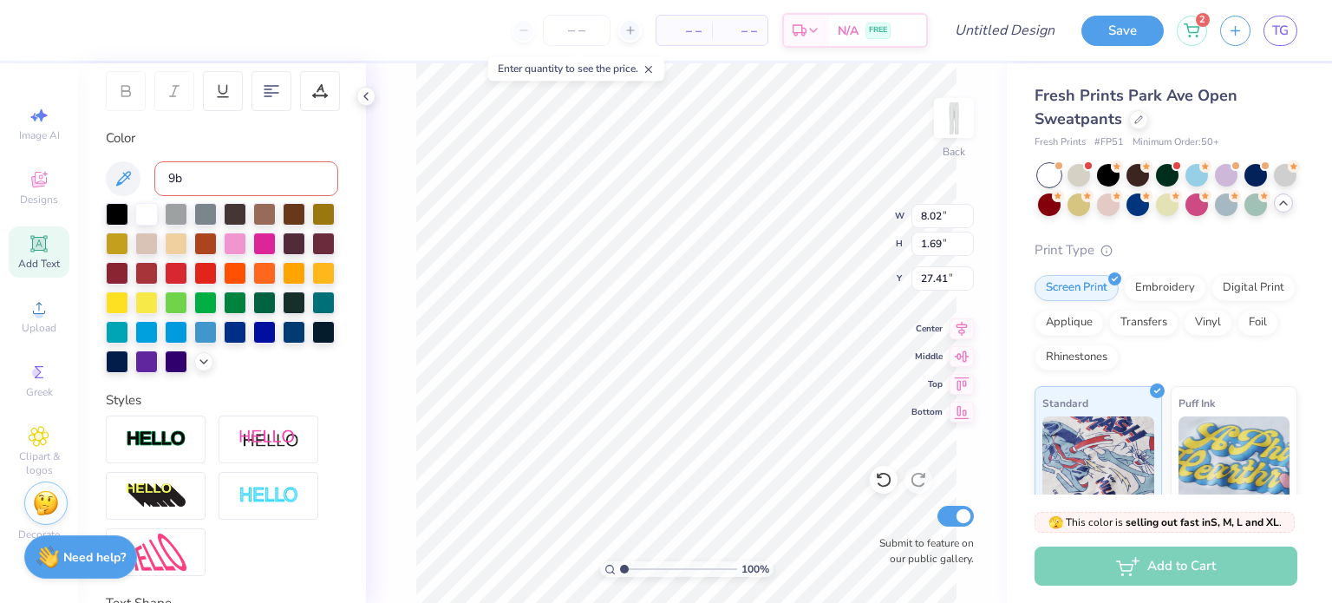
type input "9"
type input "7"
click at [206, 356] on icon at bounding box center [204, 360] width 14 height 14
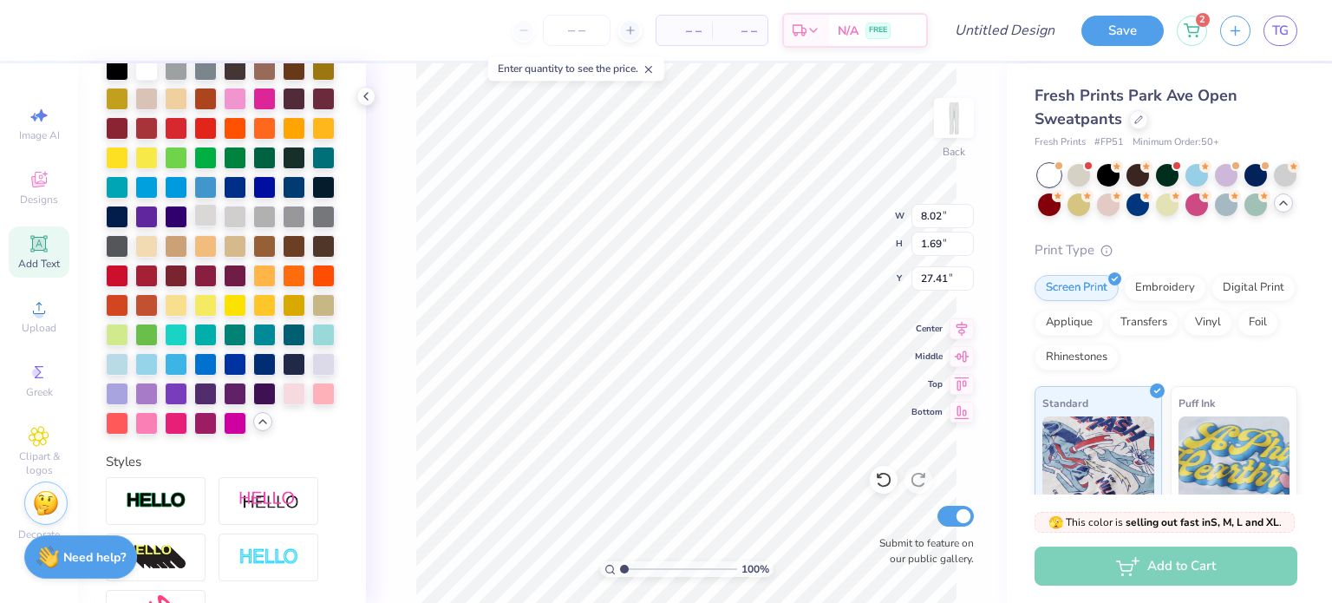
scroll to position [415, 0]
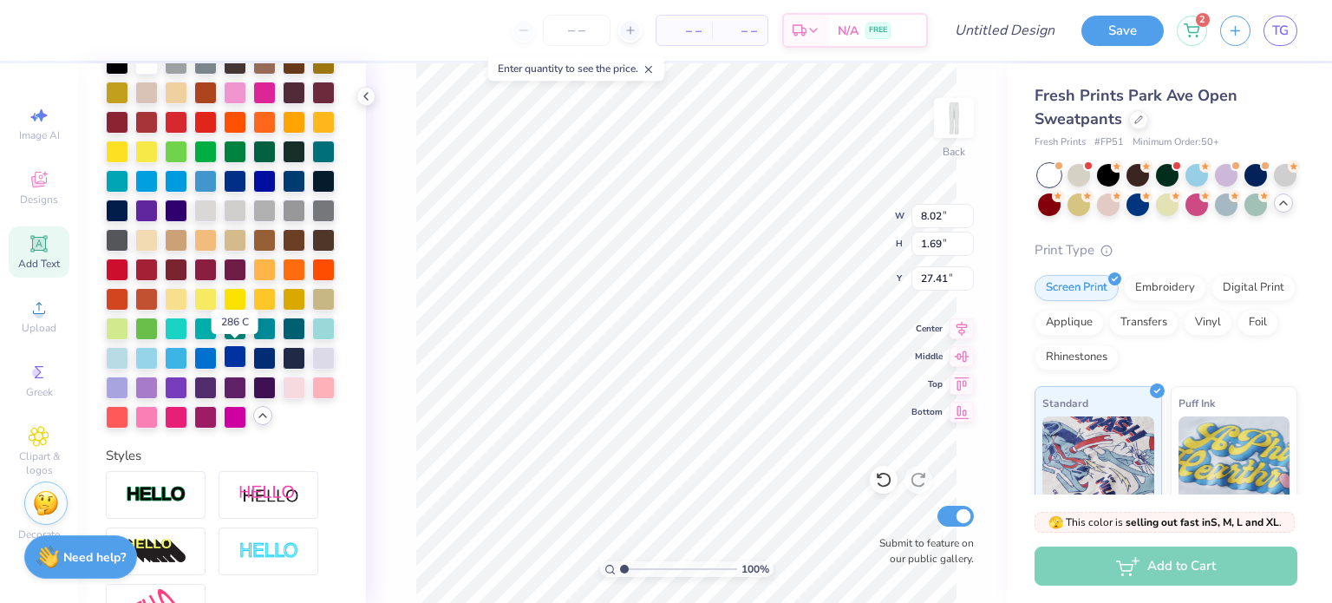
click at [236, 356] on div at bounding box center [235, 356] width 23 height 23
click at [210, 359] on div at bounding box center [205, 356] width 23 height 23
type input "1.74"
type input "8.01"
type input "24.24"
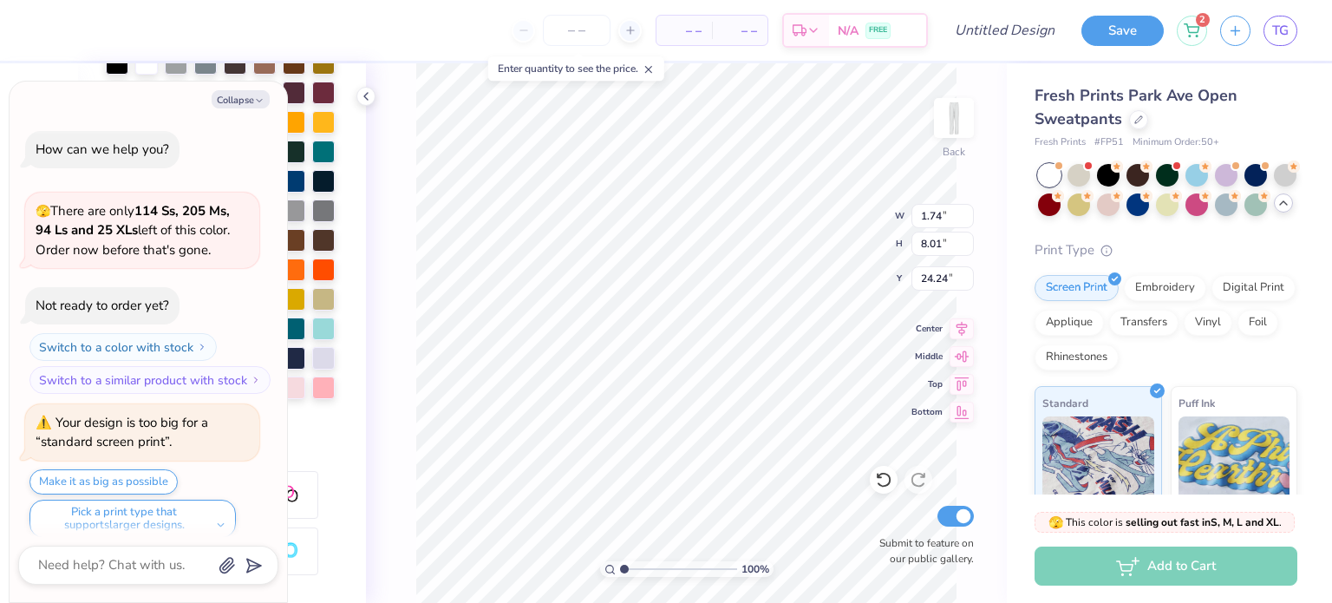
scroll to position [13, 0]
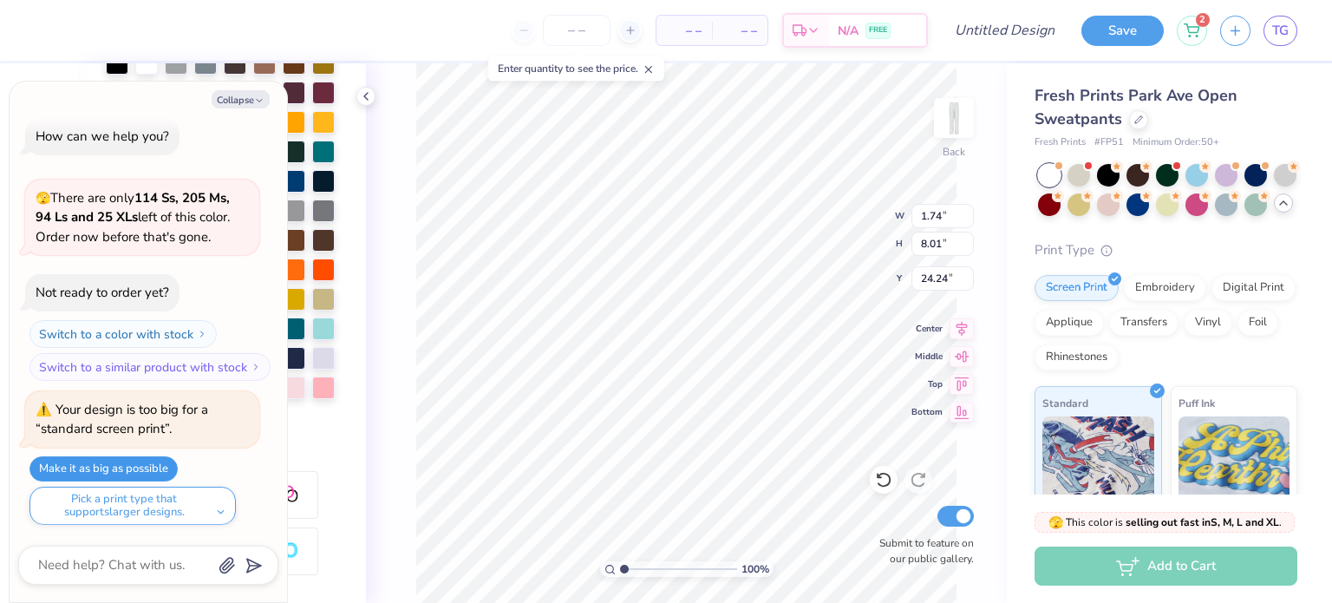
click at [104, 463] on button "Make it as big as possible" at bounding box center [103, 468] width 148 height 25
type textarea "x"
type input "3.91"
type input "18.00"
type input "14.26"
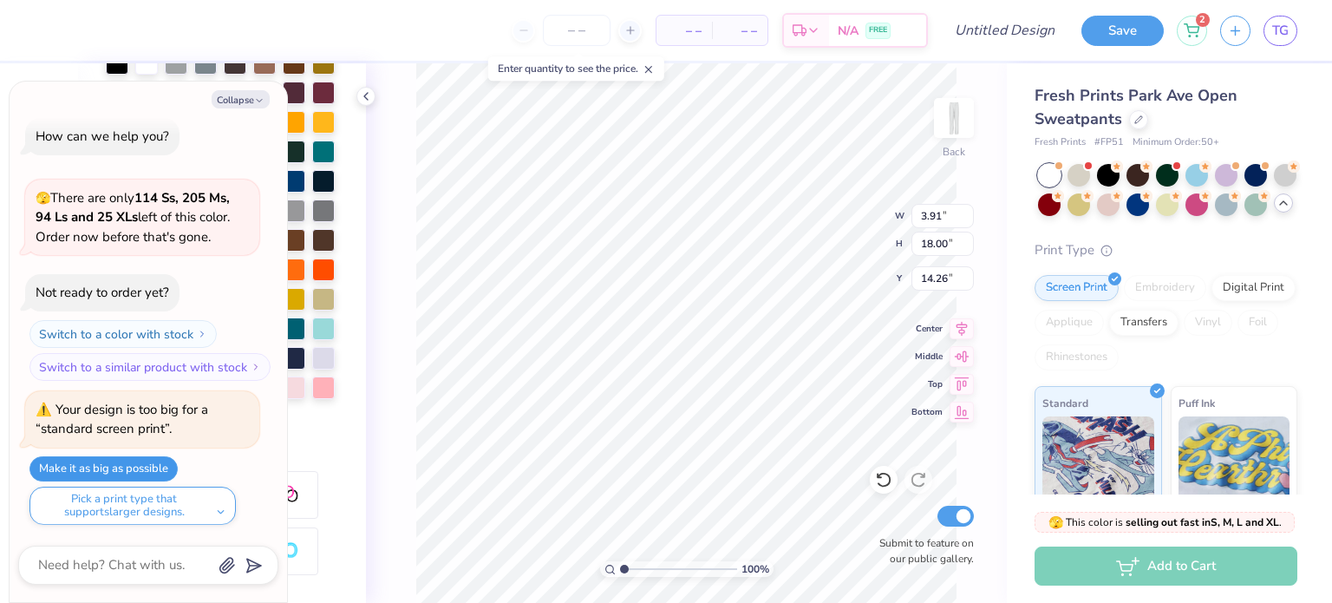
type textarea "x"
type input "12.91"
click at [1194, 36] on div "2" at bounding box center [1192, 28] width 30 height 30
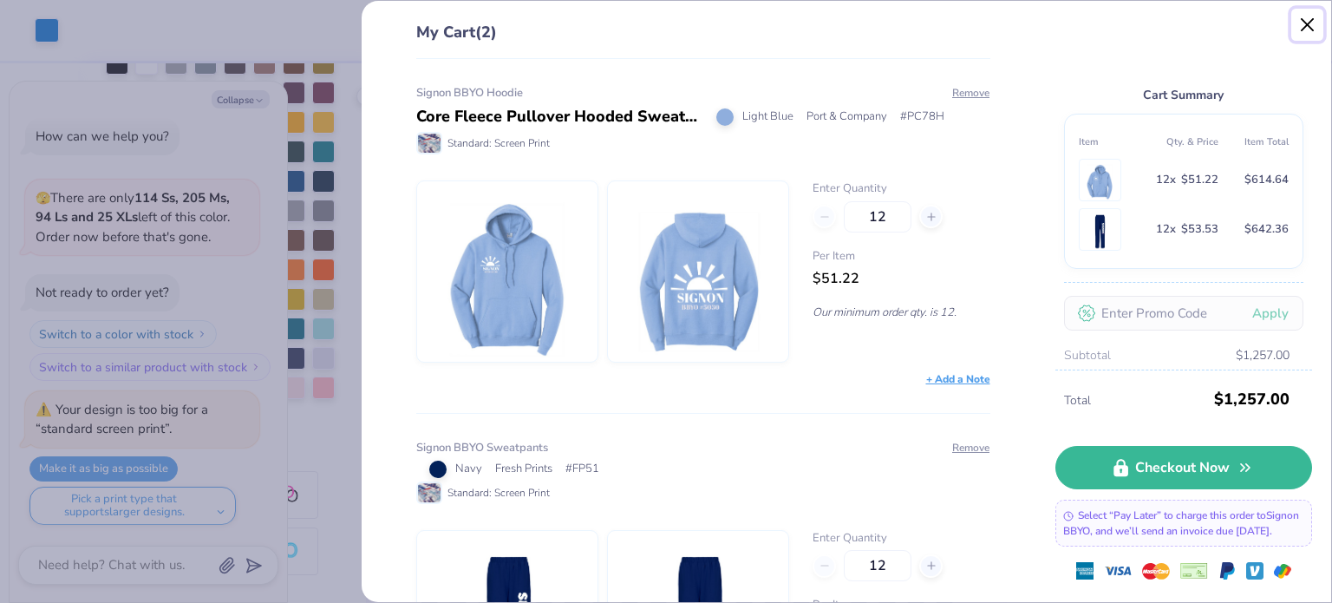
click at [1298, 28] on button "Close" at bounding box center [1307, 25] width 33 height 33
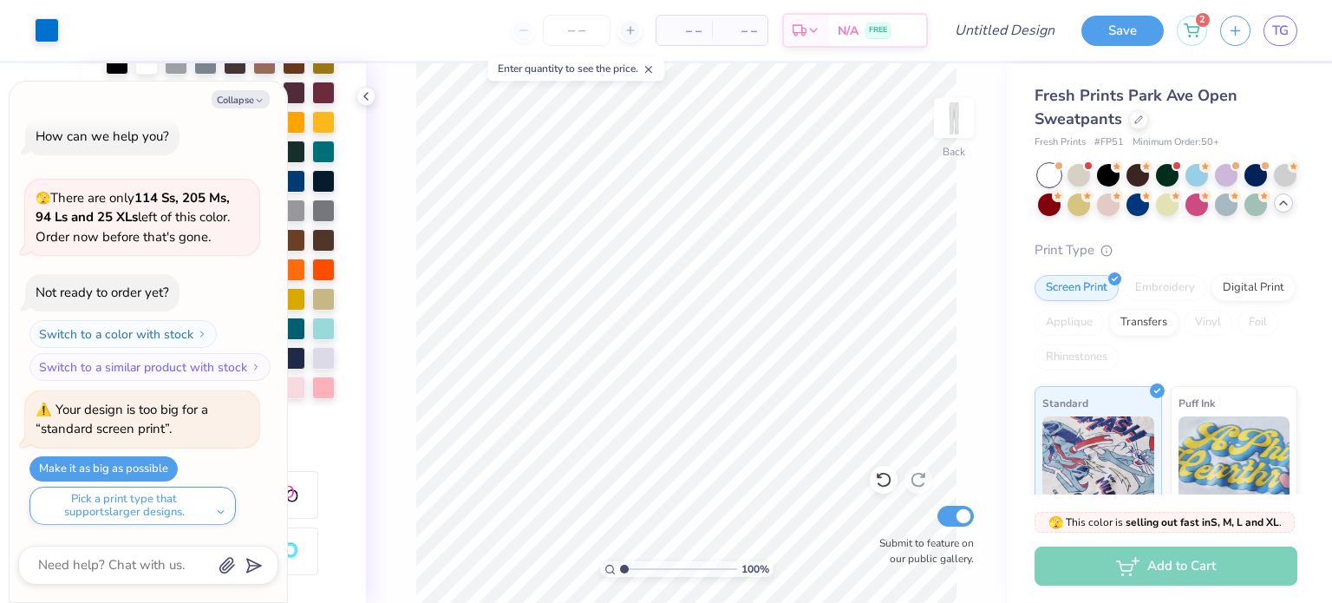
click at [1208, 31] on div "Save 2 TG" at bounding box center [1206, 30] width 251 height 61
click at [242, 93] on button "Collapse" at bounding box center [241, 99] width 58 height 18
type textarea "x"
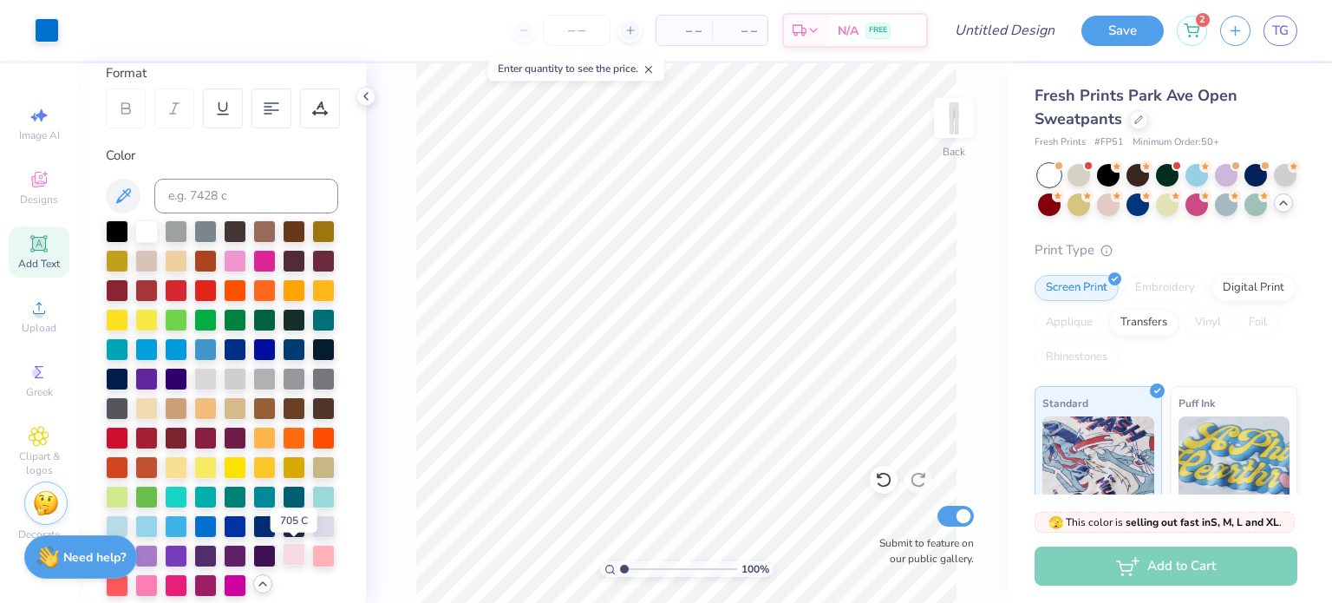
scroll to position [241, 0]
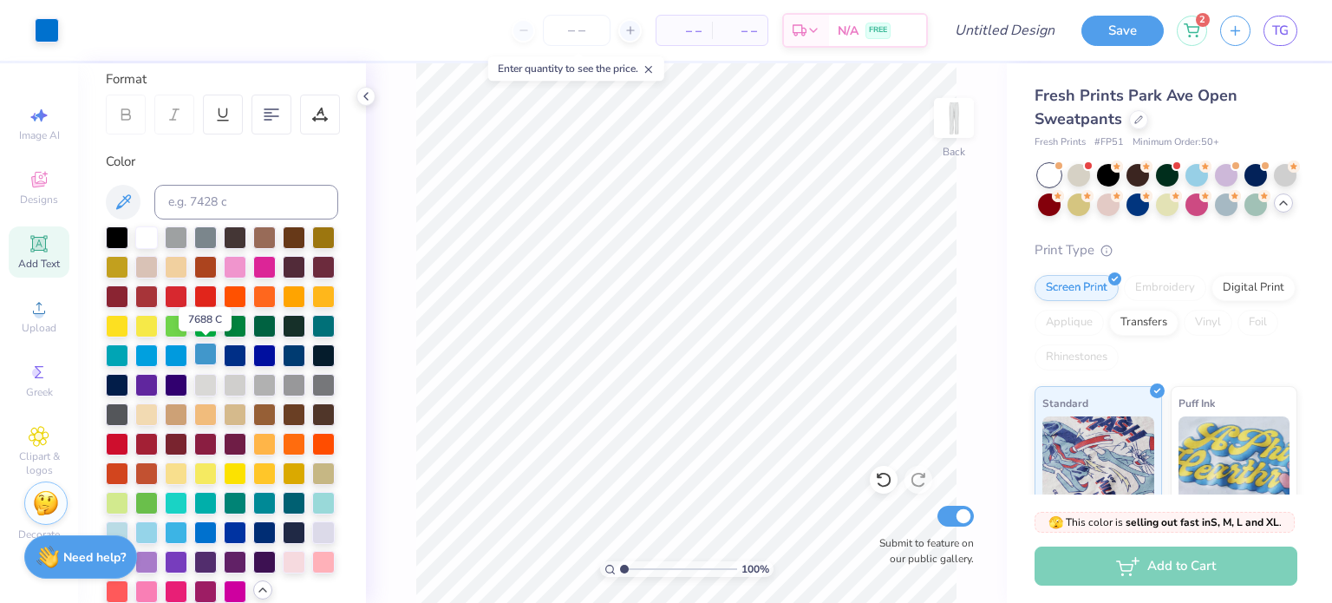
click at [201, 356] on div at bounding box center [205, 354] width 23 height 23
click at [1193, 23] on icon at bounding box center [1192, 28] width 16 height 14
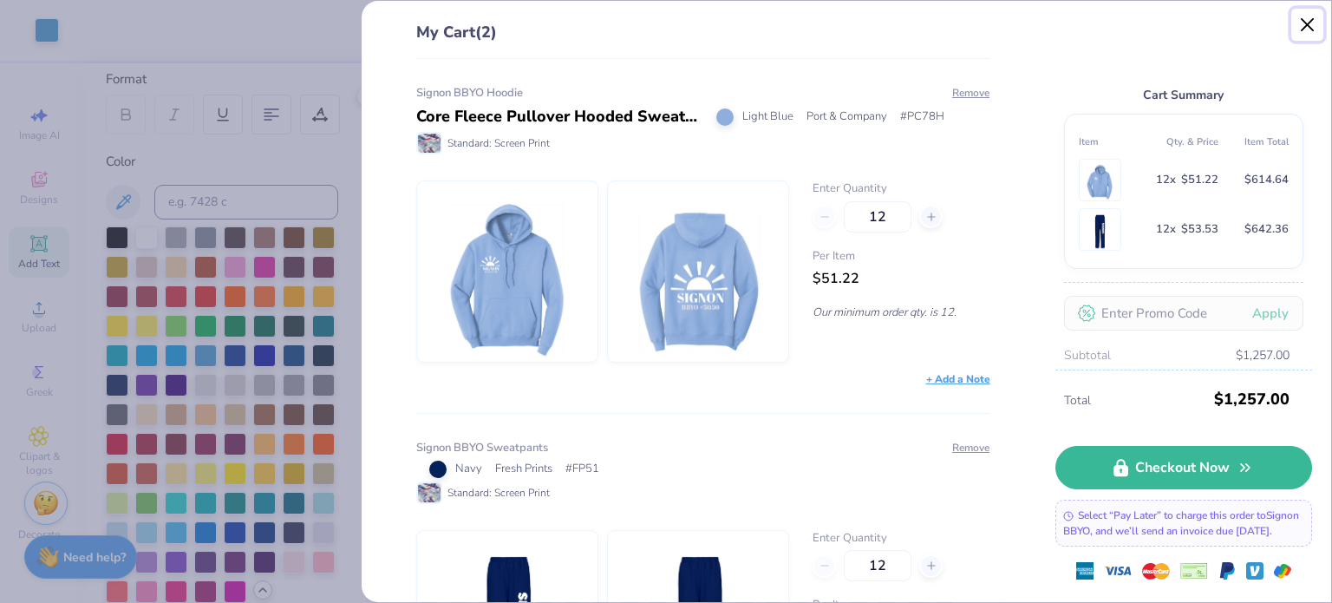
click at [1316, 20] on button "Close" at bounding box center [1307, 25] width 33 height 33
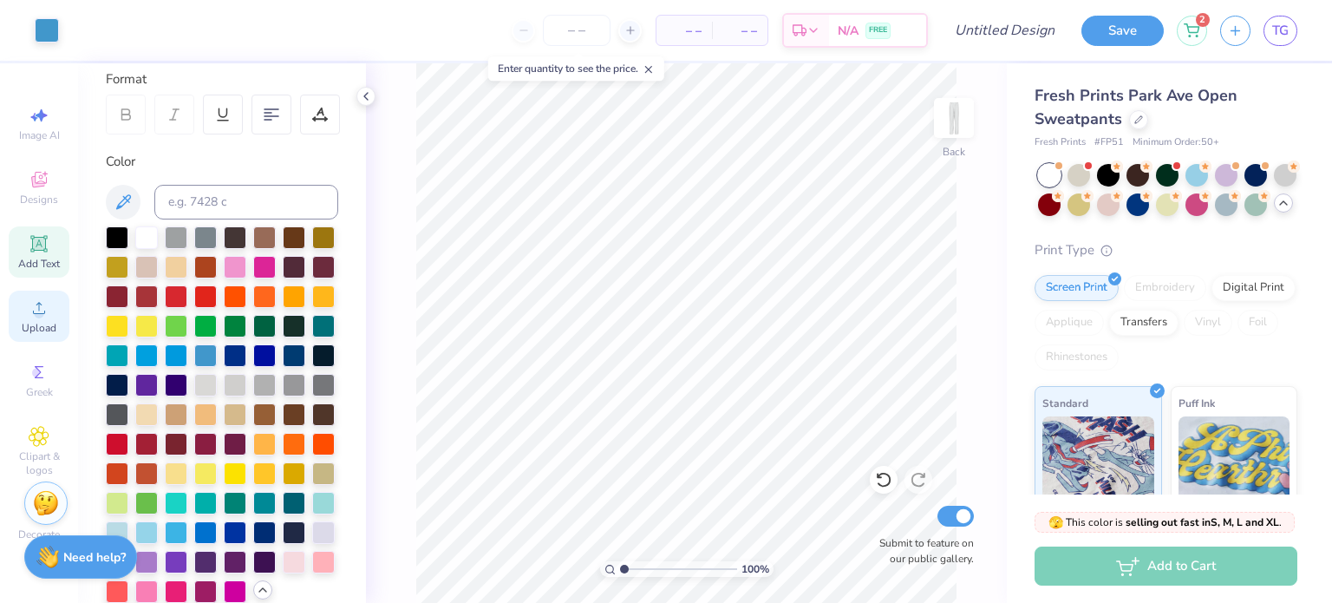
click at [47, 299] on icon at bounding box center [39, 307] width 21 height 21
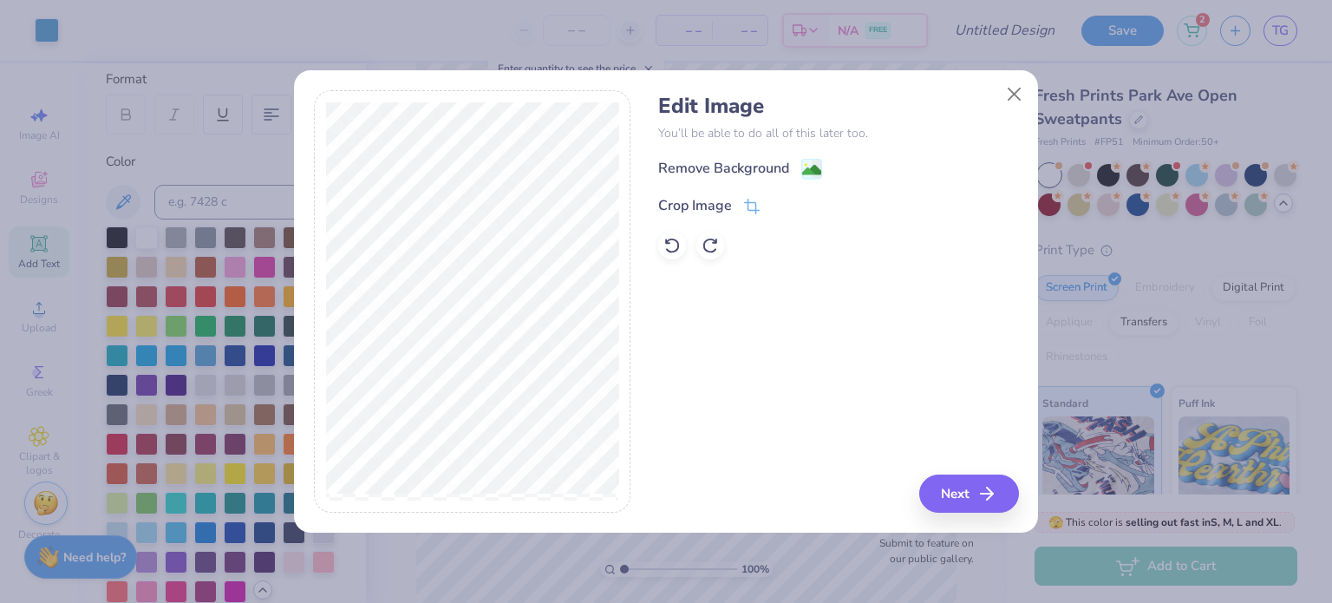
click at [991, 518] on div "Edit Image You’ll be able to do all of this later too. Remove Background Crop I…" at bounding box center [666, 311] width 744 height 442
click at [973, 491] on button "Next" at bounding box center [972, 493] width 100 height 38
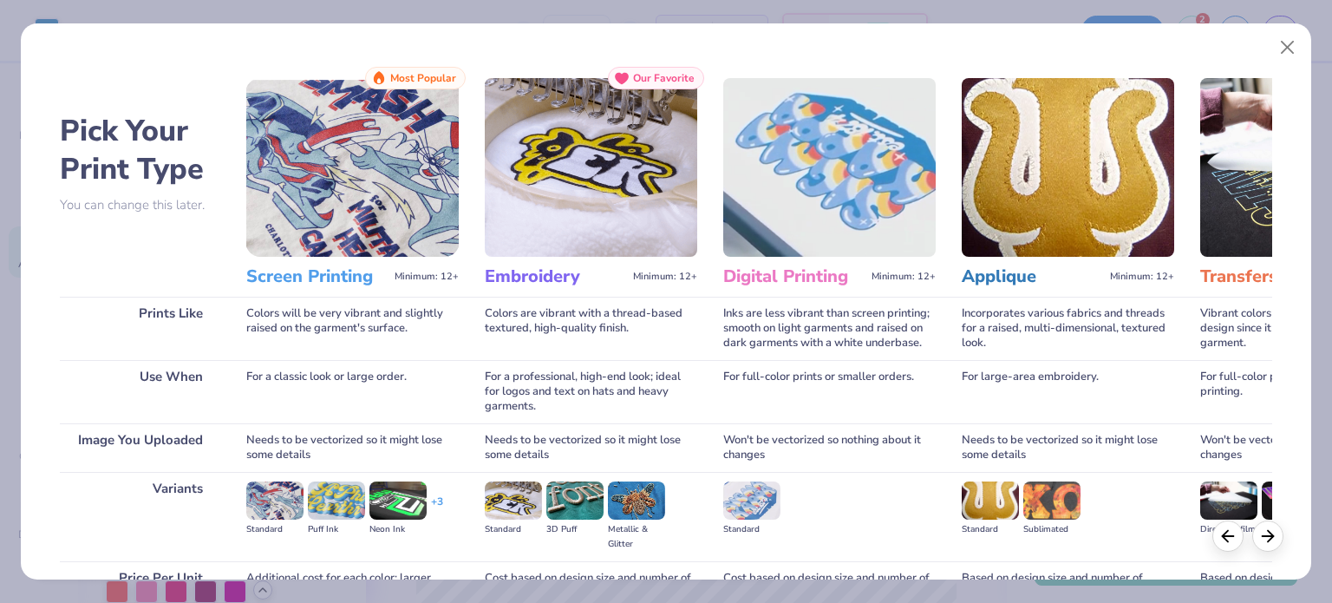
scroll to position [174, 0]
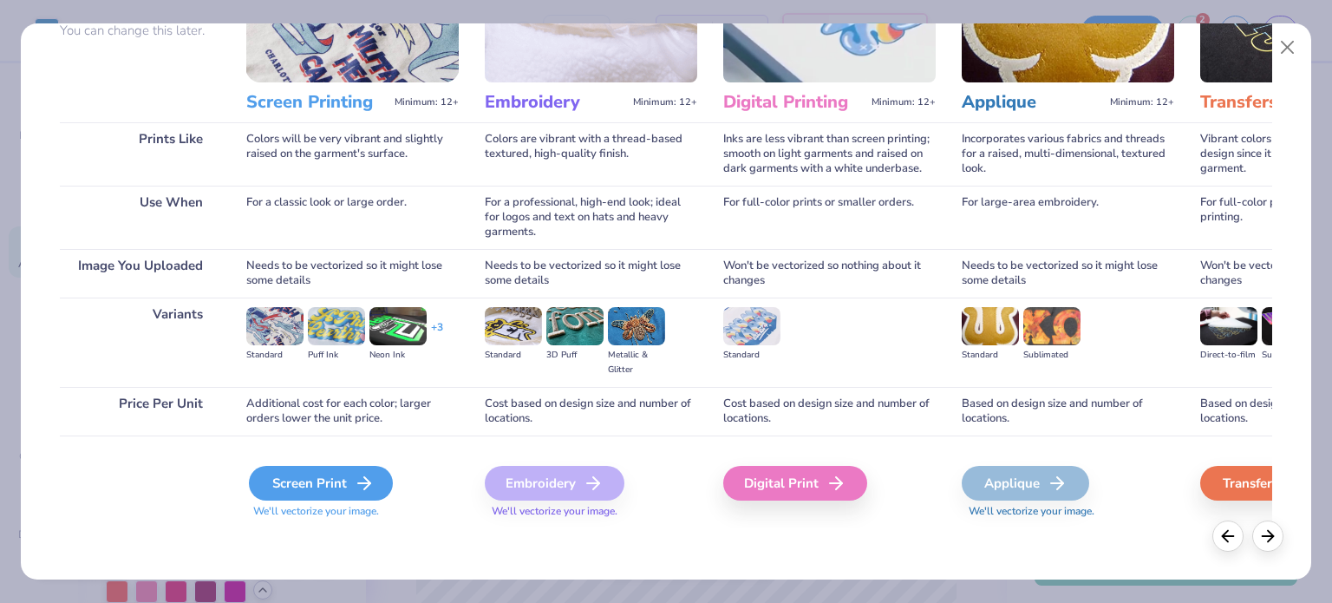
click at [329, 479] on div "Screen Print" at bounding box center [321, 483] width 144 height 35
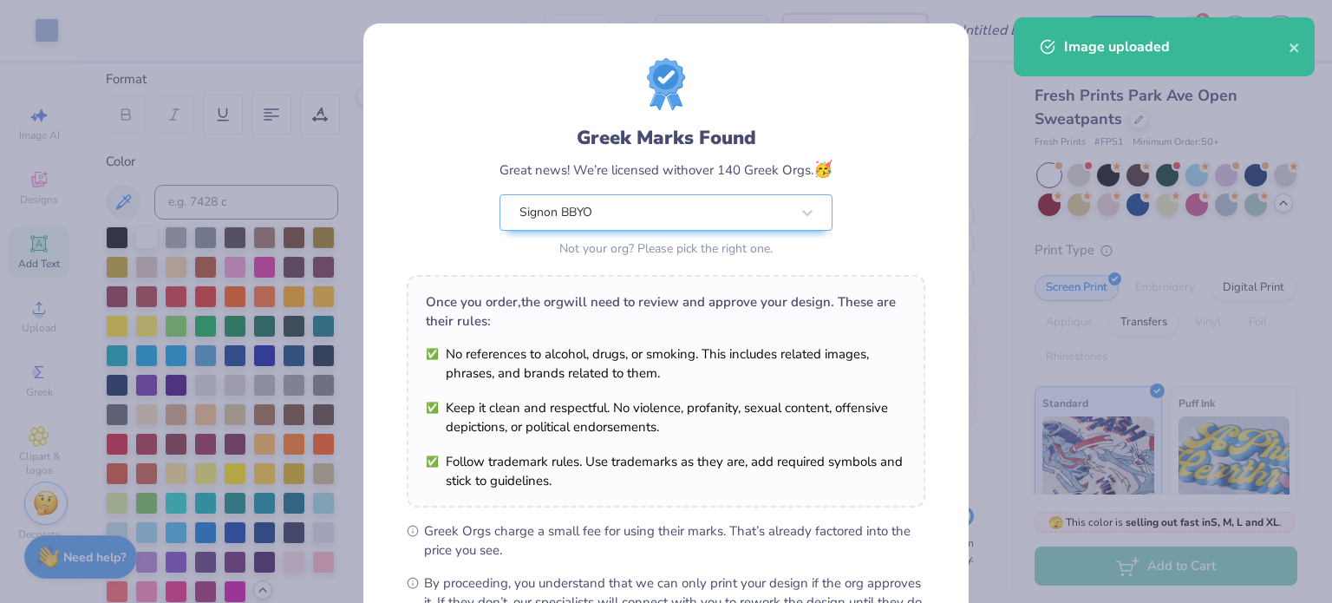
scroll to position [207, 0]
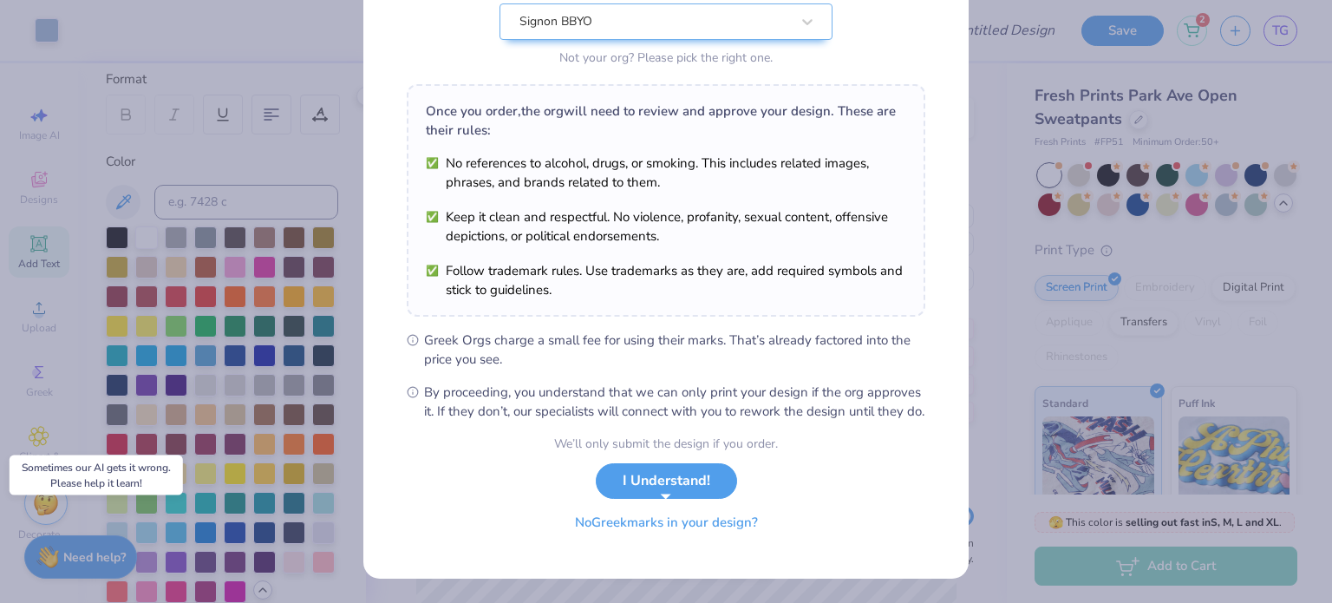
click at [738, 521] on button "No Greek marks in your design?" at bounding box center [666, 523] width 212 height 36
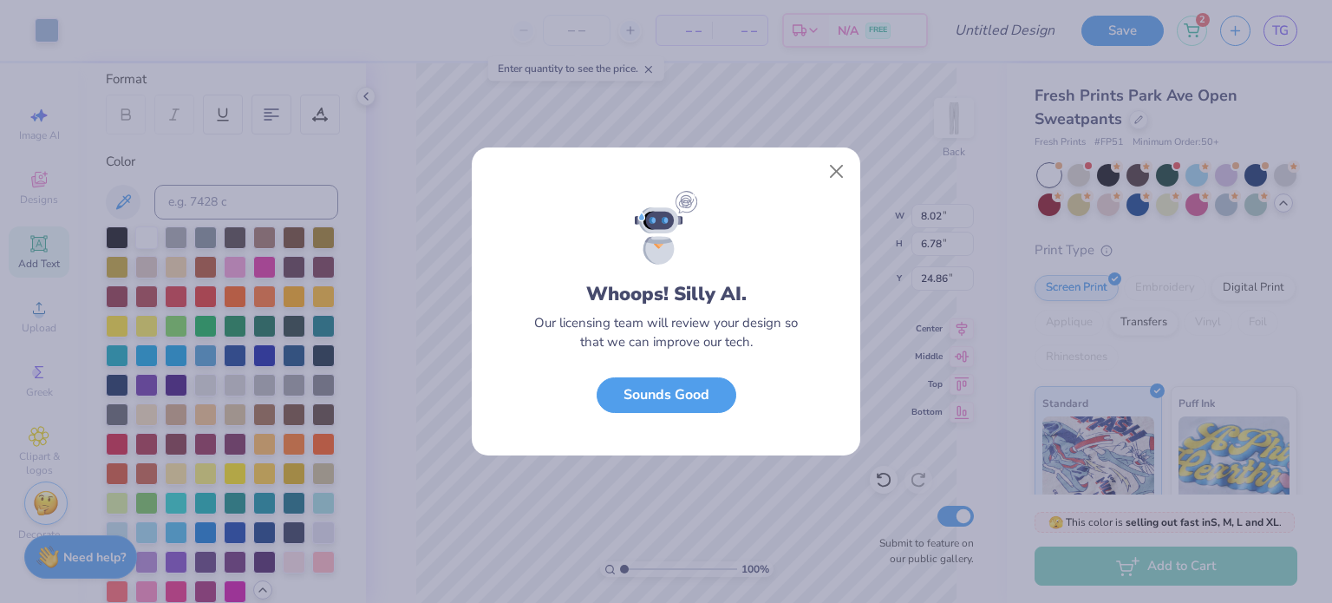
scroll to position [0, 0]
click at [712, 391] on button "Sounds Good" at bounding box center [667, 391] width 140 height 36
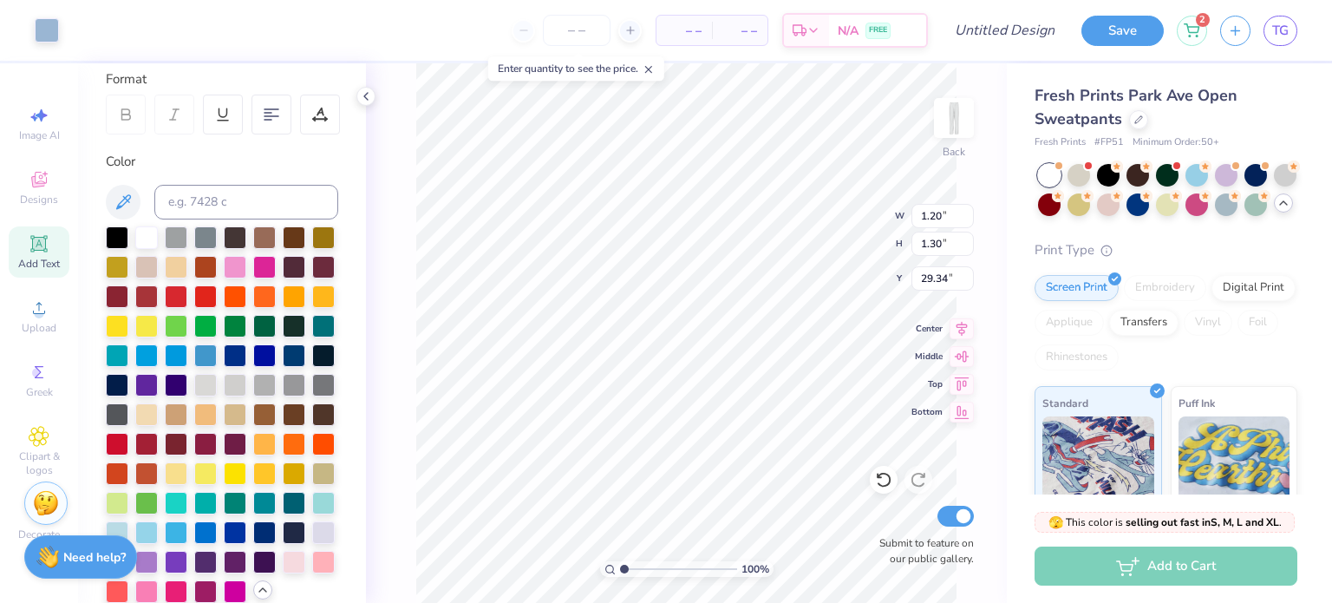
type input "1.11"
type input "1.25"
type input "29.36"
type input "3.54"
type input "1.77"
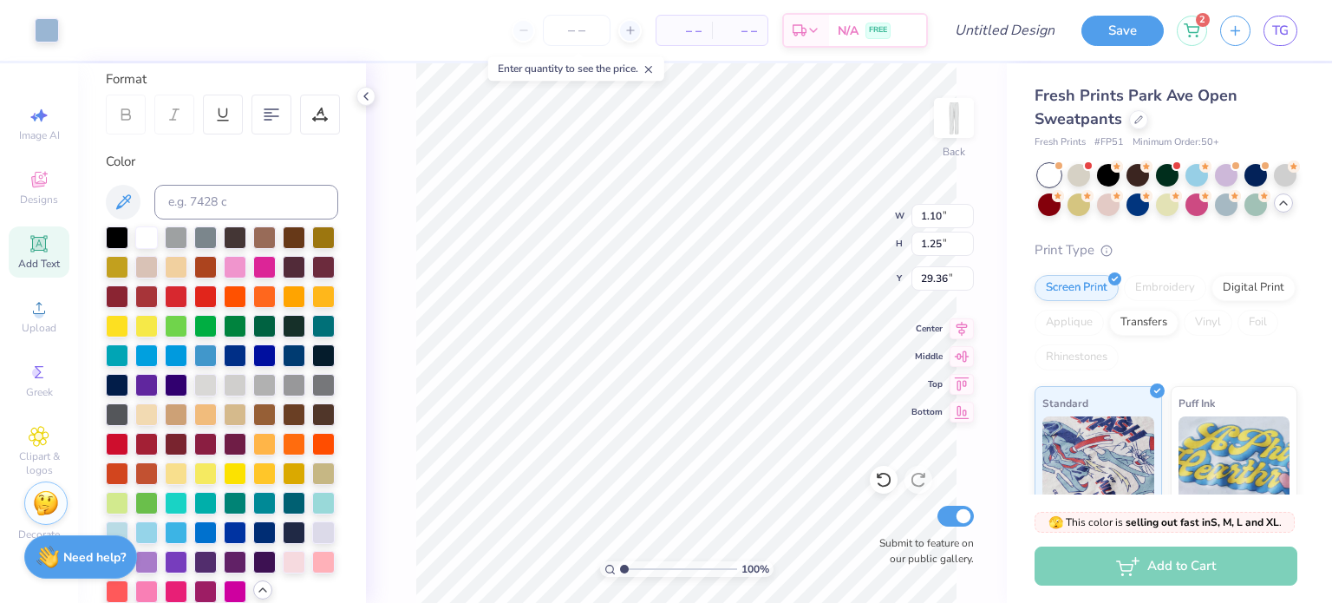
type input "27.08"
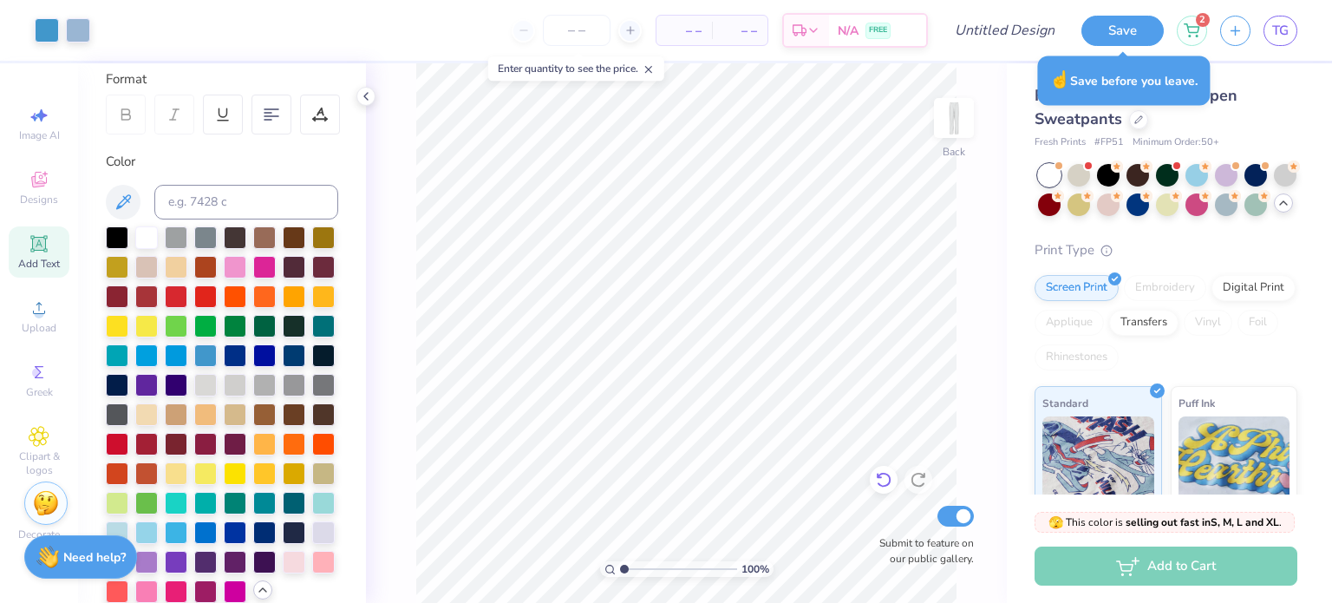
click at [870, 480] on div at bounding box center [884, 480] width 28 height 28
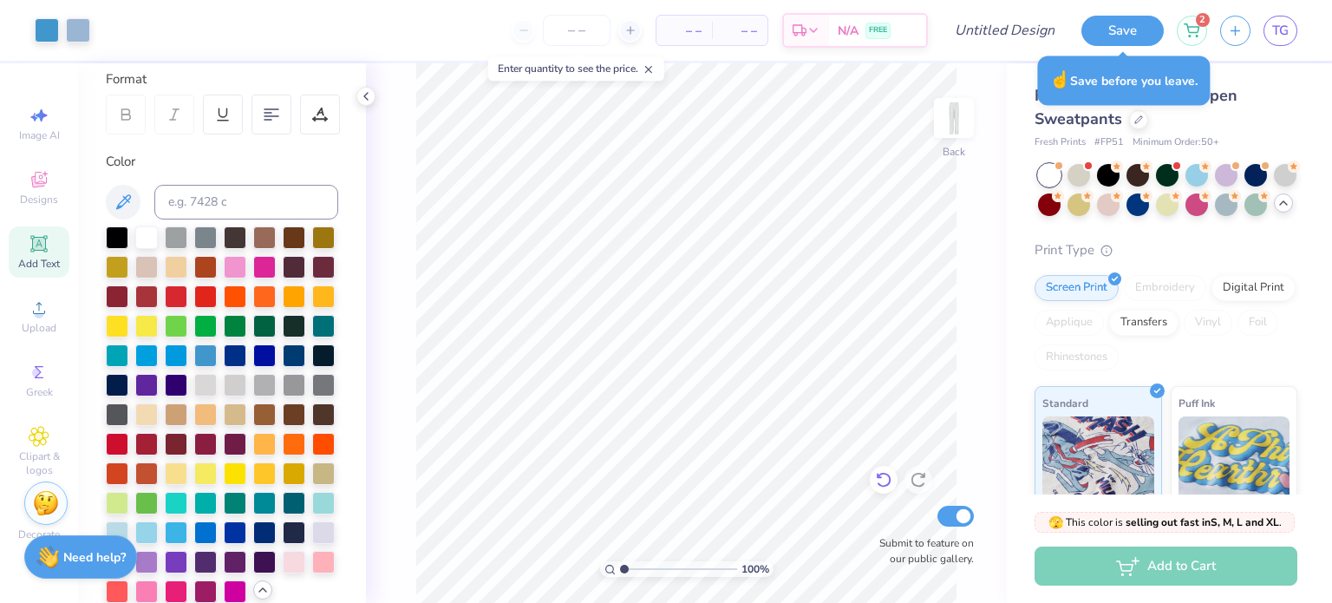
click at [905, 477] on div at bounding box center [918, 480] width 28 height 28
click at [878, 483] on icon at bounding box center [883, 481] width 15 height 16
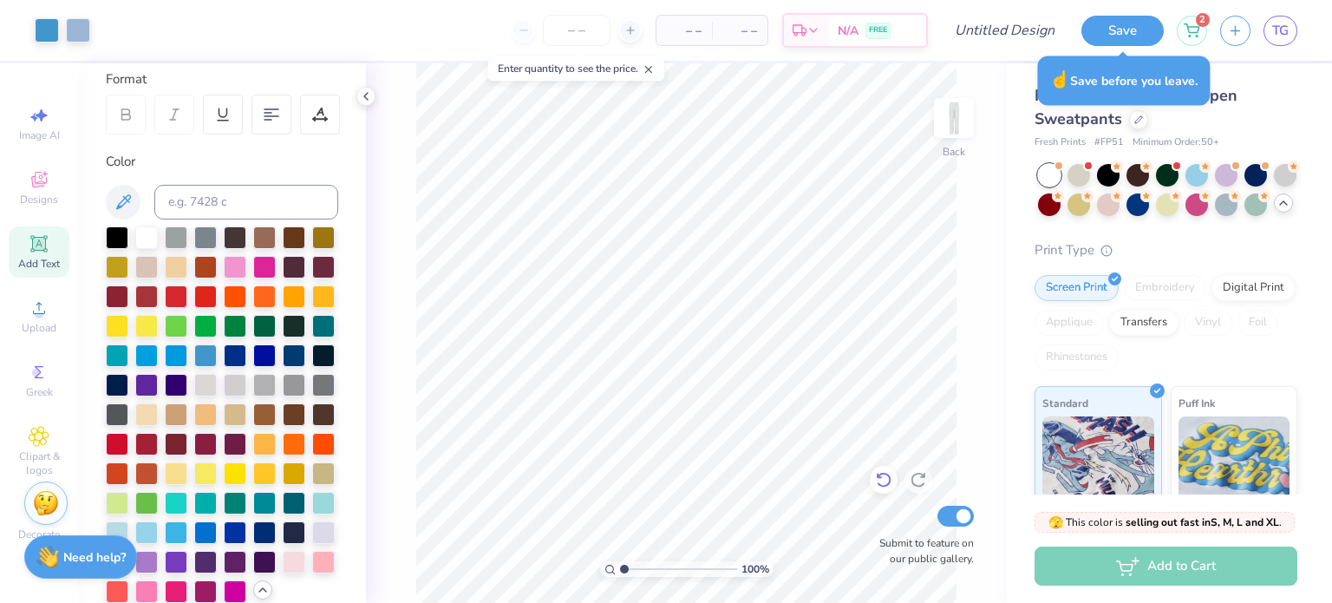
click at [878, 483] on icon at bounding box center [883, 481] width 15 height 16
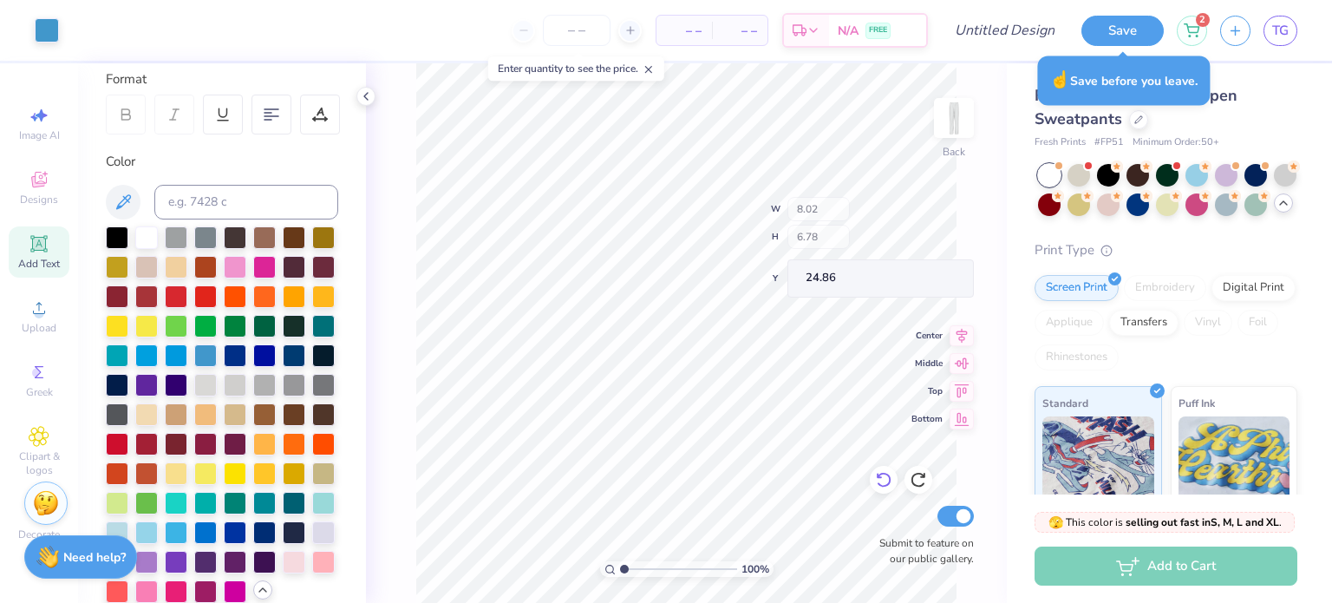
click at [874, 483] on div at bounding box center [884, 480] width 28 height 28
click at [882, 482] on icon at bounding box center [883, 479] width 17 height 17
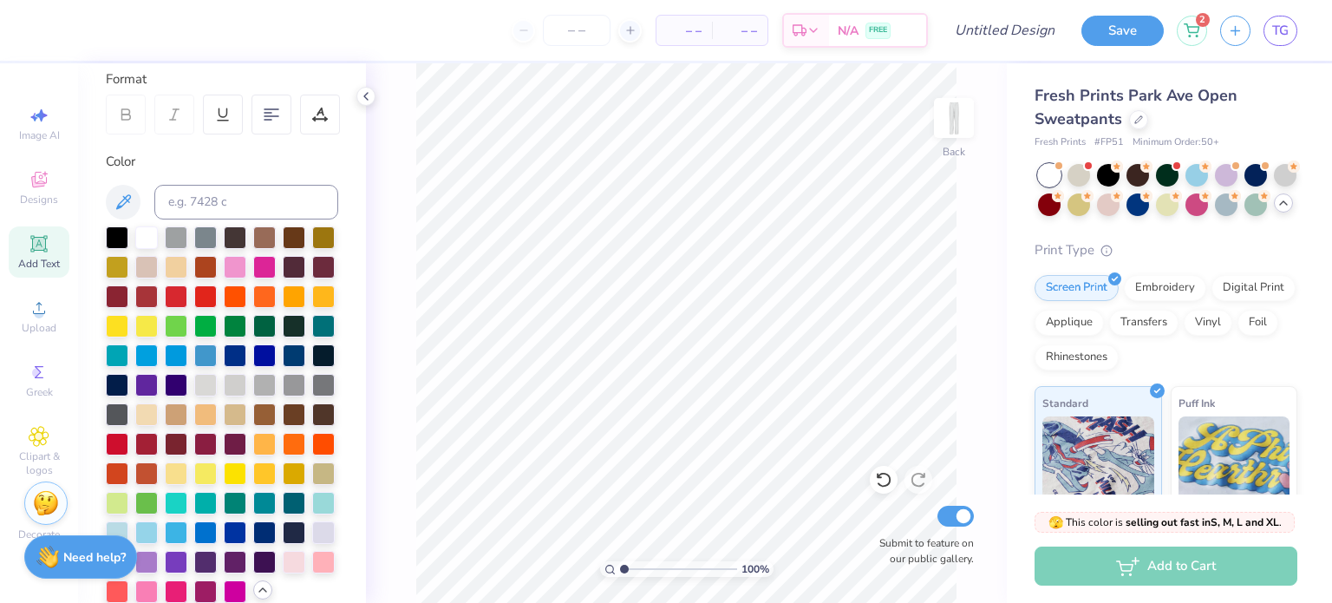
click at [41, 266] on span "Add Text" at bounding box center [39, 264] width 42 height 14
type textarea "T"
type textarea "S"
click at [388, 232] on div "100 % Back W 8.15 8.15 " H 2.36 2.36 " Y 27.07 27.07 " Center Middle Top Bottom…" at bounding box center [686, 332] width 641 height 539
click at [363, 97] on icon at bounding box center [366, 96] width 14 height 14
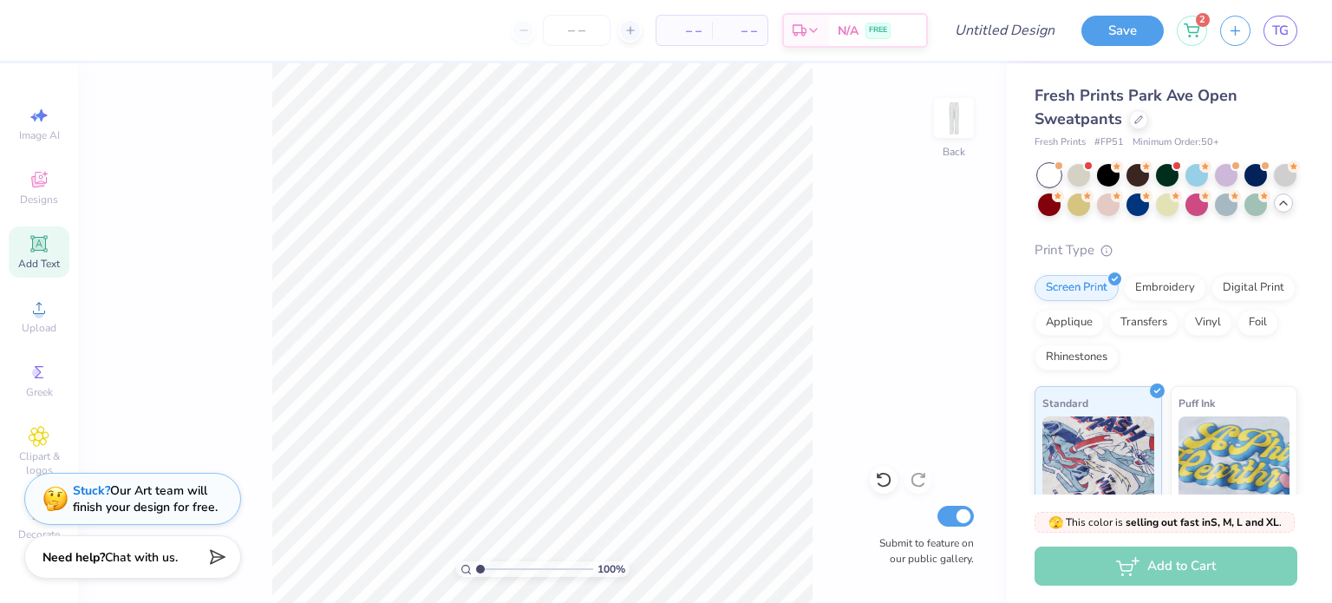
click at [33, 240] on icon at bounding box center [38, 243] width 13 height 13
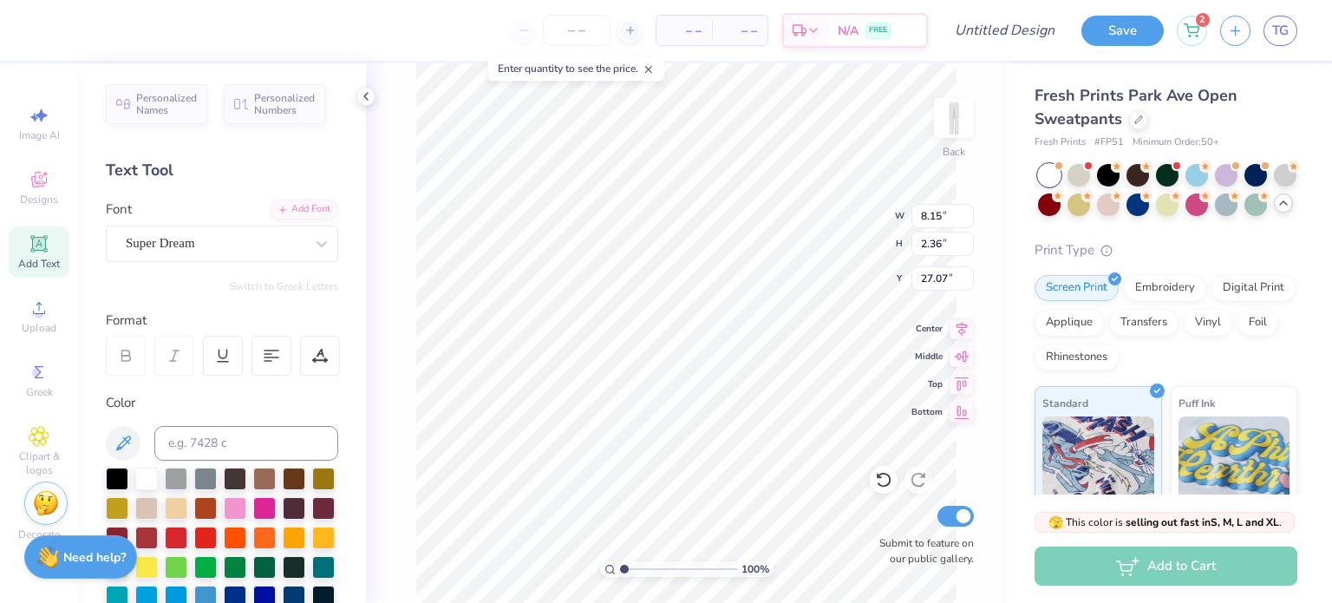
type textarea "TXT"
type input "6.27"
type input "2.35"
type textarea "T"
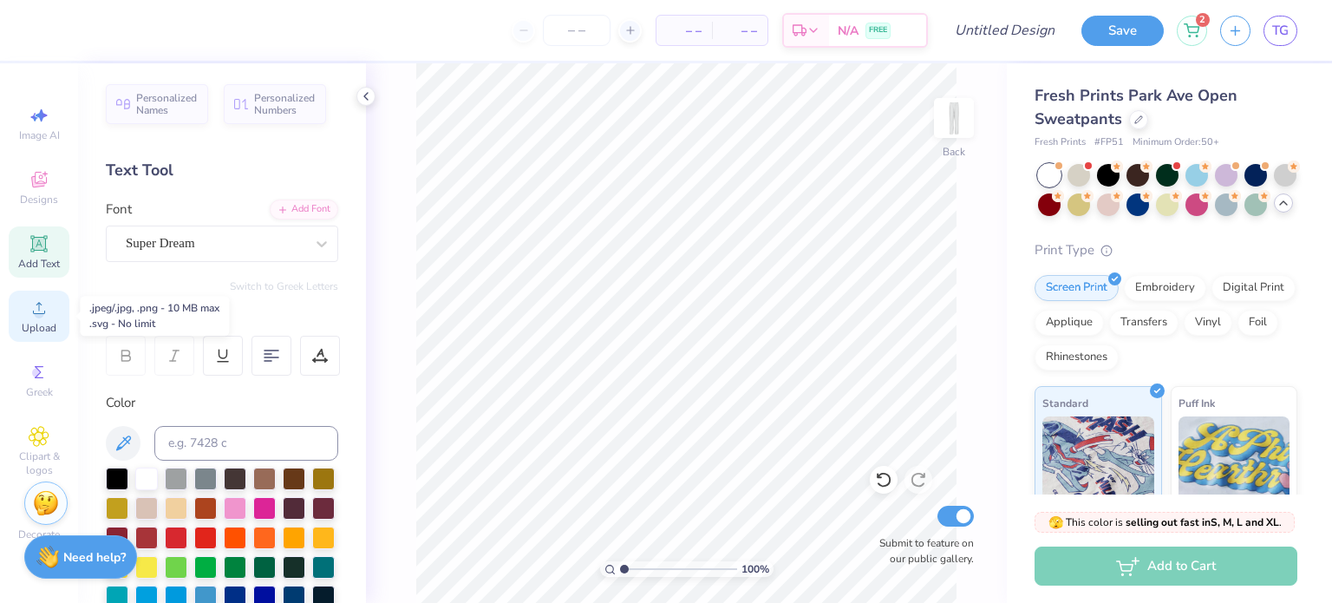
click at [39, 327] on span "Upload" at bounding box center [39, 328] width 35 height 14
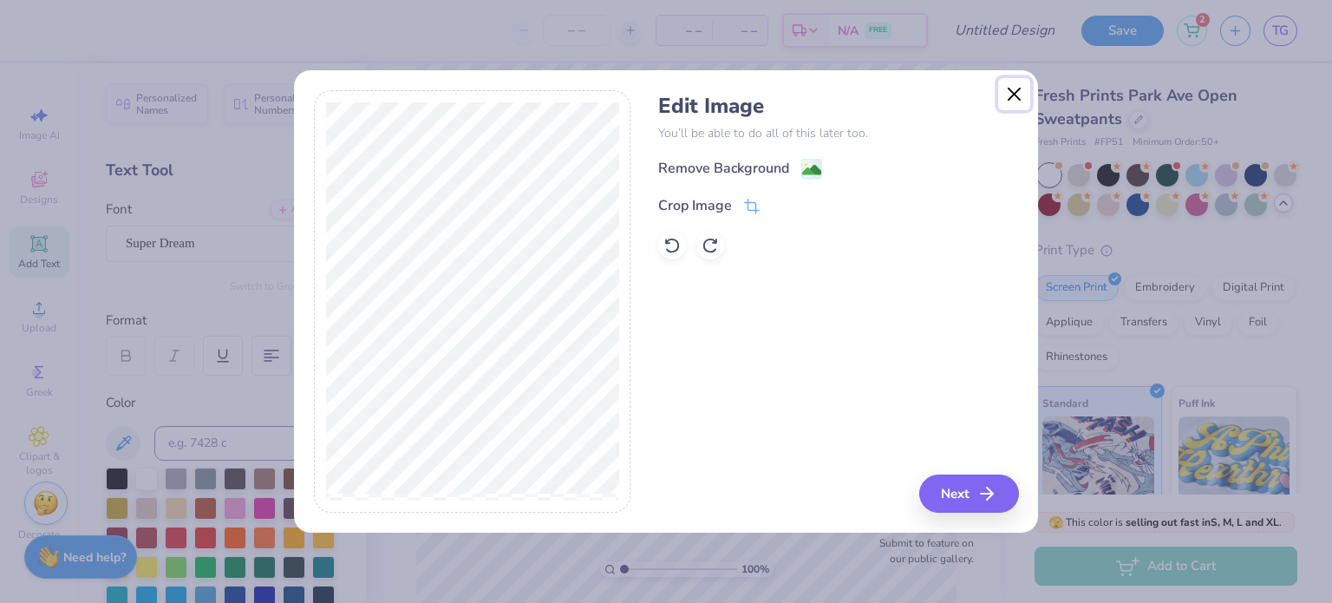
click at [1019, 100] on button "Close" at bounding box center [1014, 94] width 33 height 33
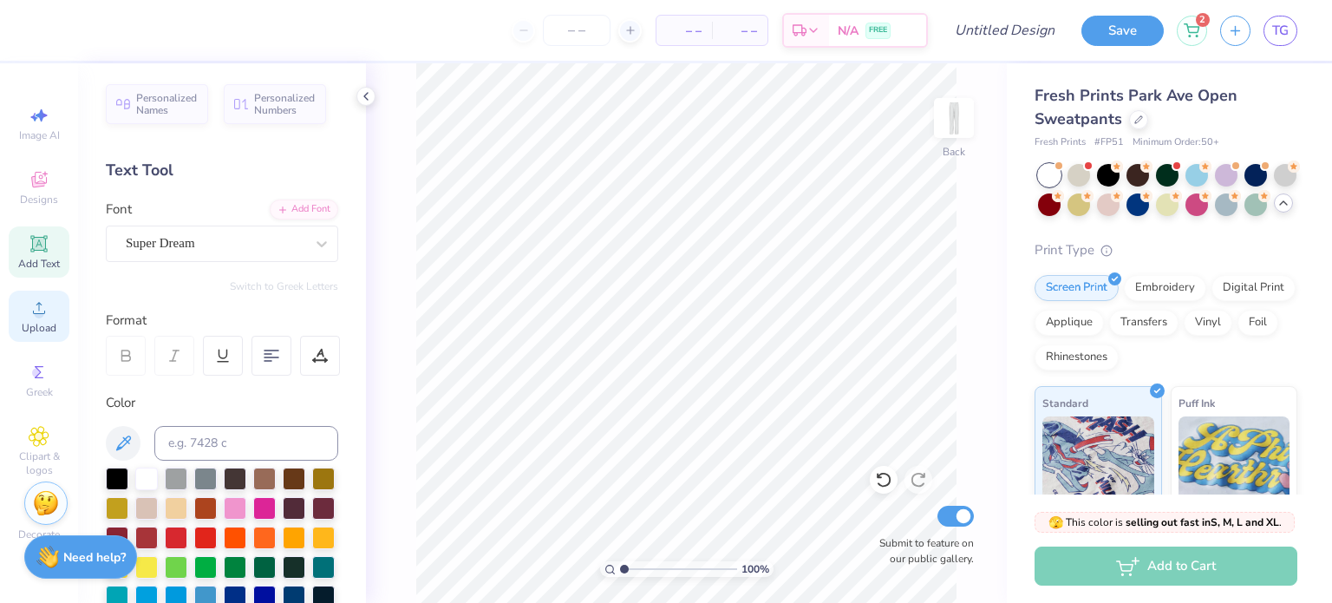
click at [35, 310] on icon at bounding box center [39, 307] width 21 height 21
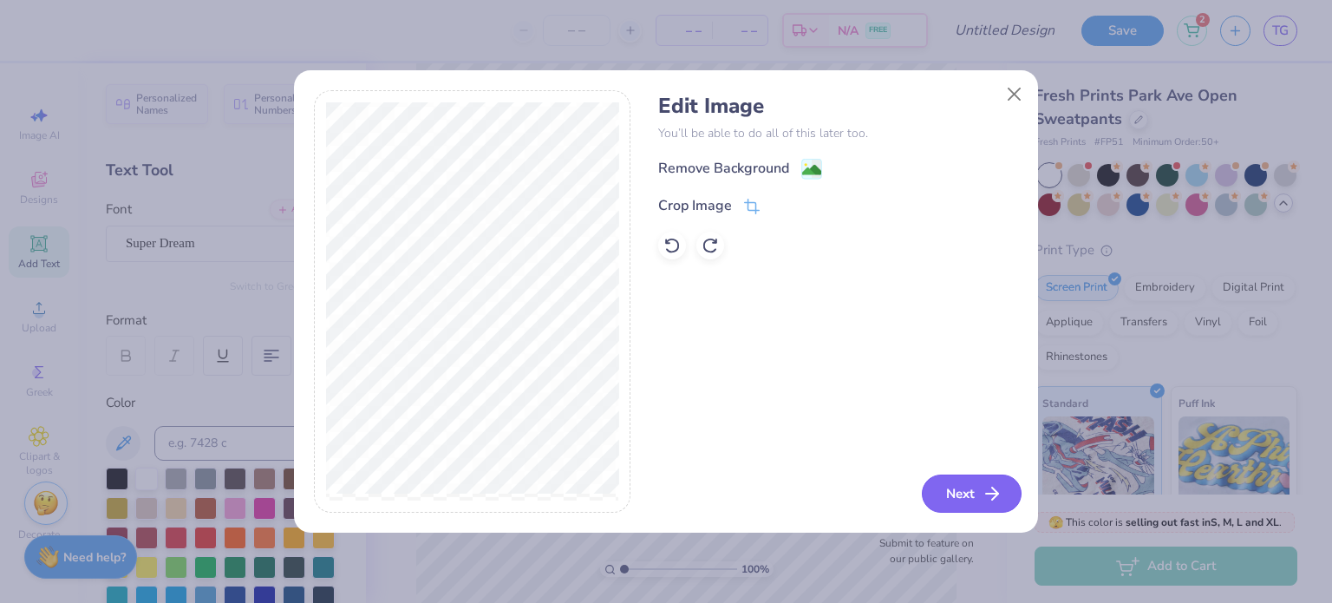
click at [939, 486] on button "Next" at bounding box center [972, 493] width 100 height 38
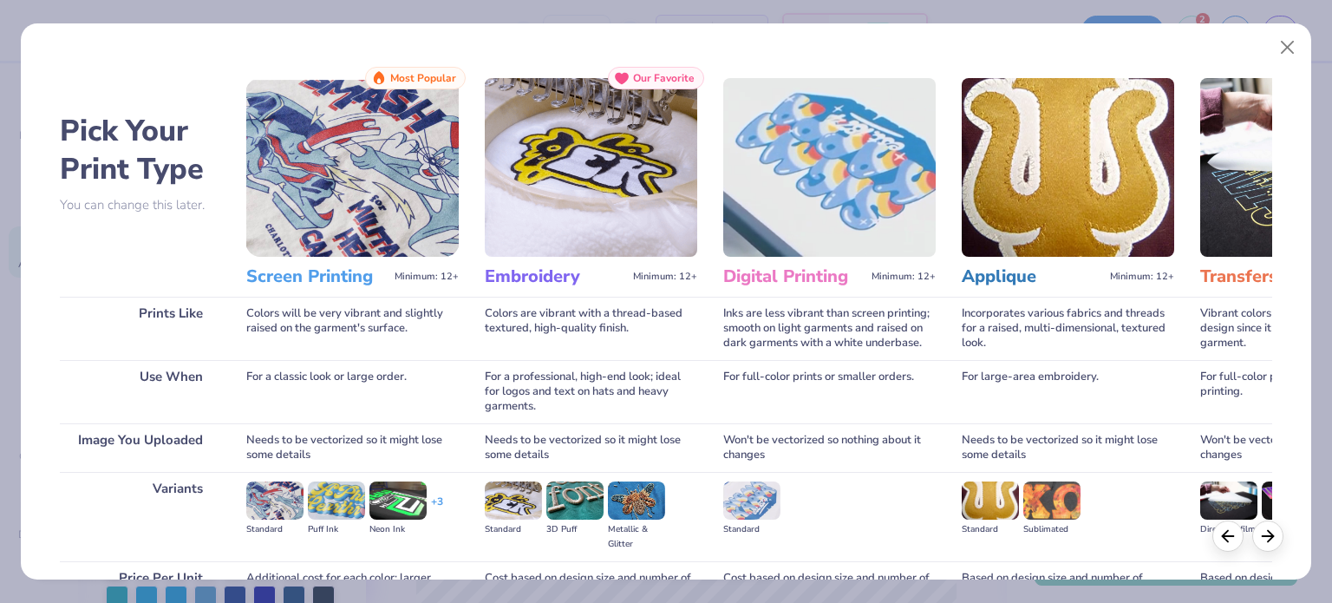
scroll to position [174, 0]
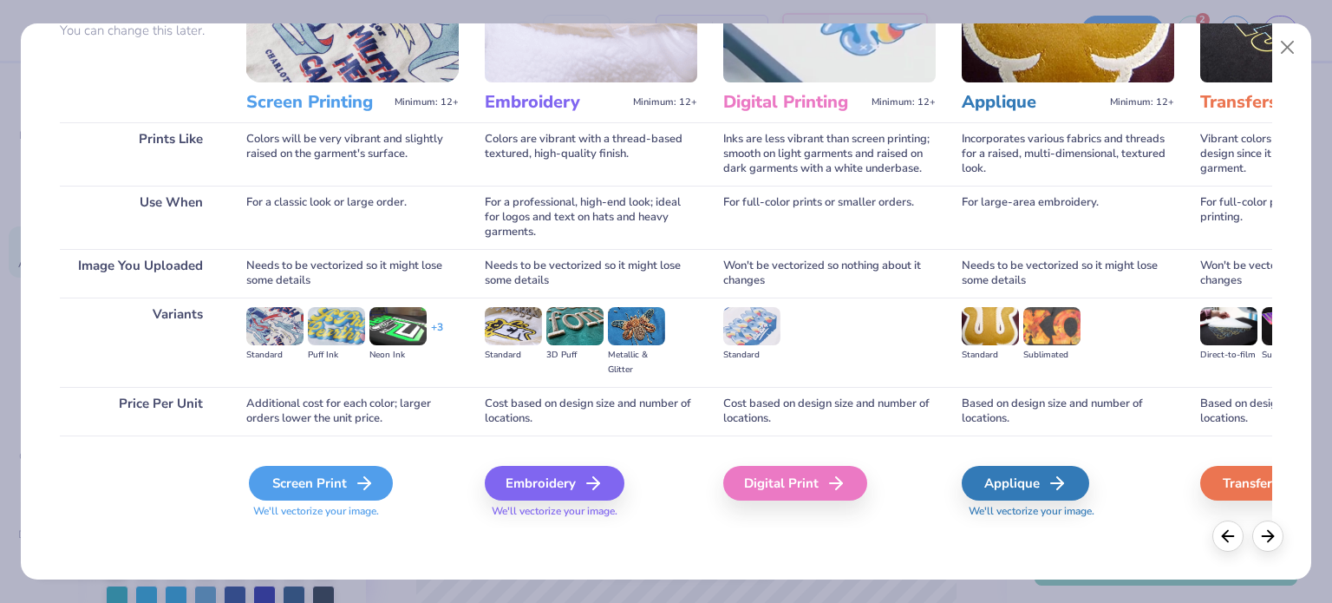
click at [272, 479] on div "Screen Print" at bounding box center [321, 483] width 144 height 35
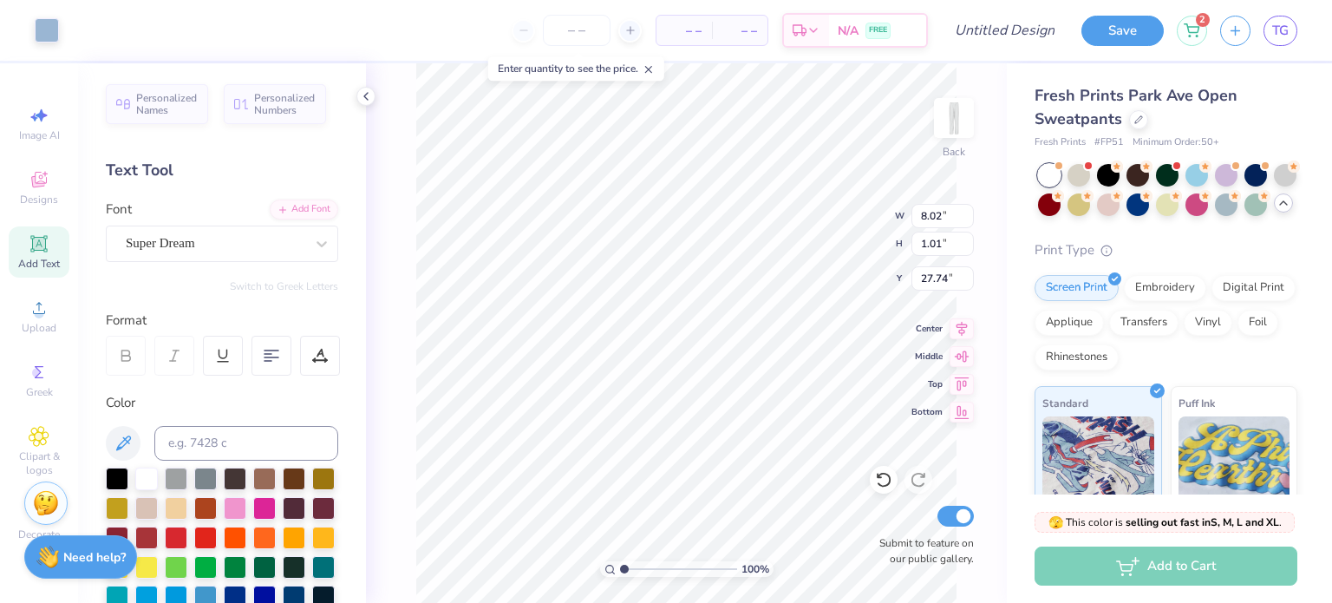
type input "1.13"
type input "8.03"
type input "14.40"
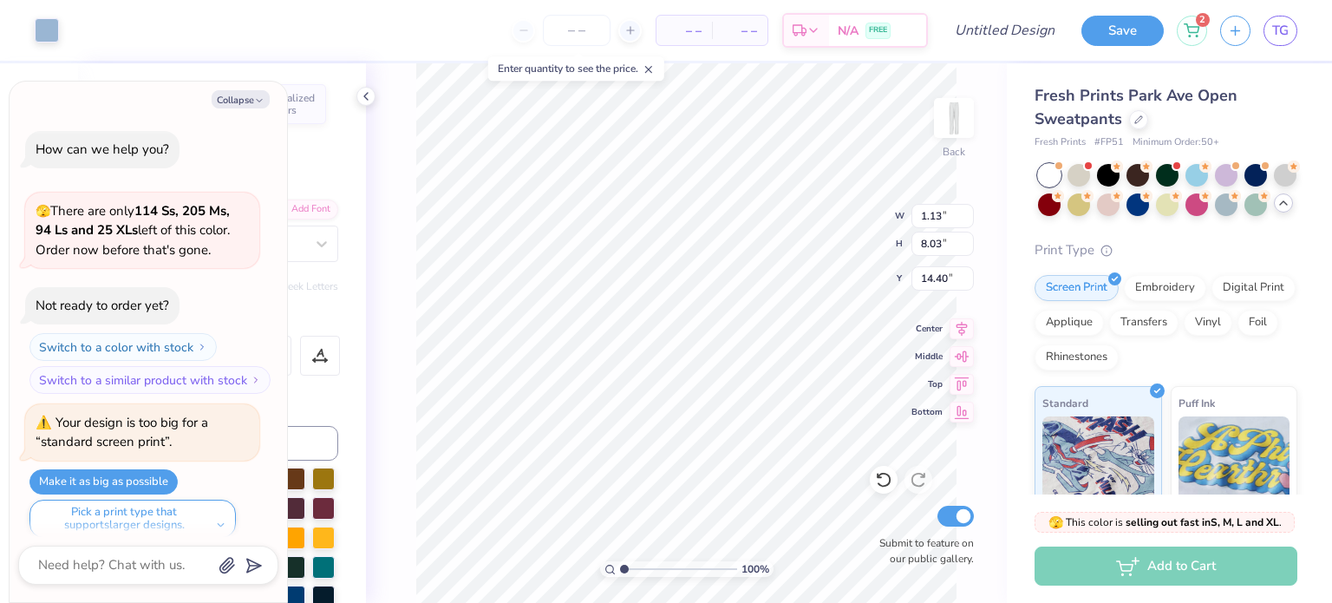
scroll to position [156, 0]
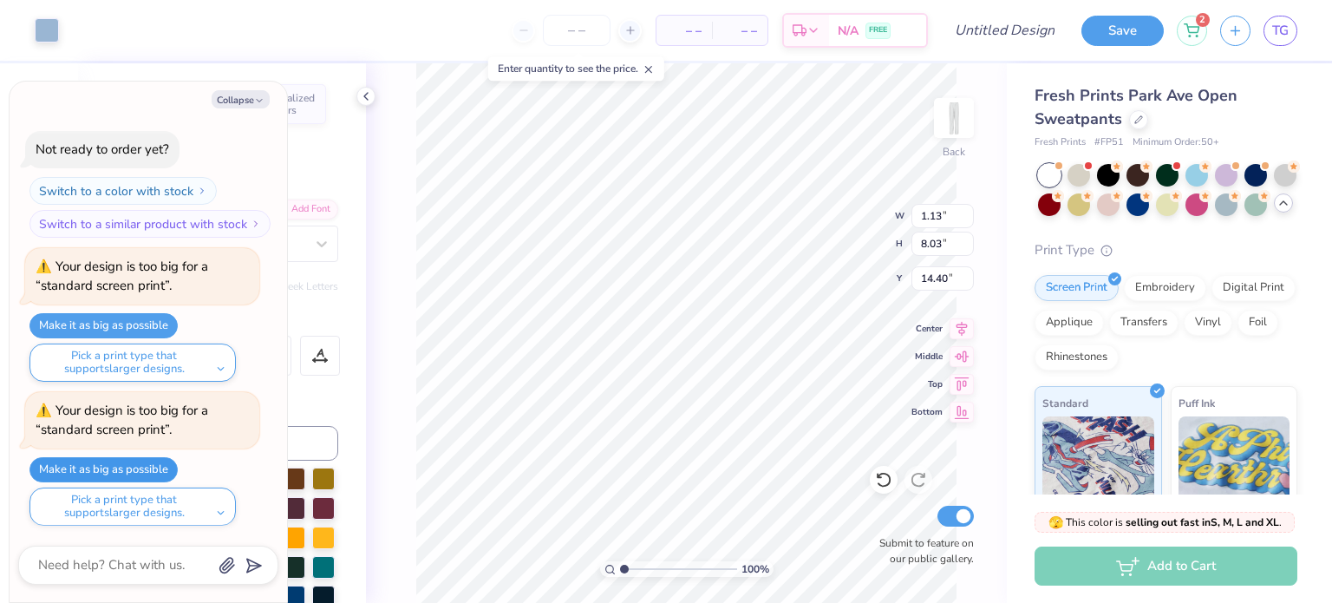
click at [63, 464] on button "Make it as big as possible" at bounding box center [103, 469] width 148 height 25
type textarea "x"
type input "2.53"
type input "18.00"
type input "14.41"
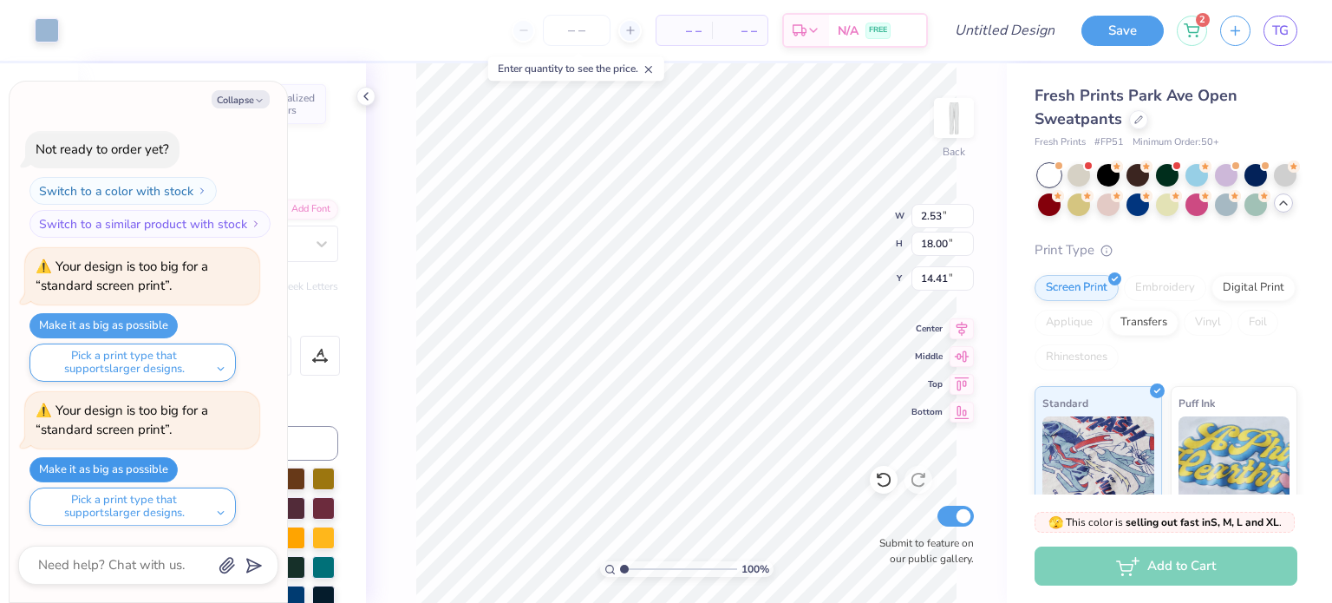
type textarea "x"
type input "12.64"
click at [218, 99] on button "Collapse" at bounding box center [241, 99] width 58 height 18
type textarea "x"
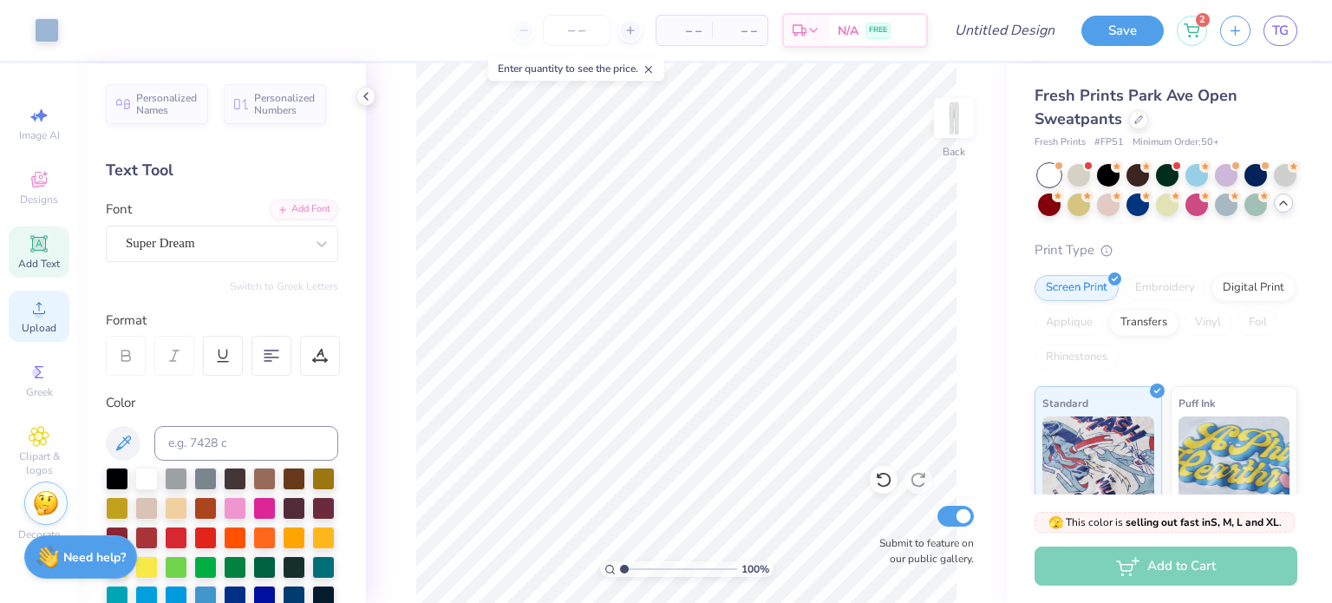
click at [35, 334] on span "Upload" at bounding box center [39, 328] width 35 height 14
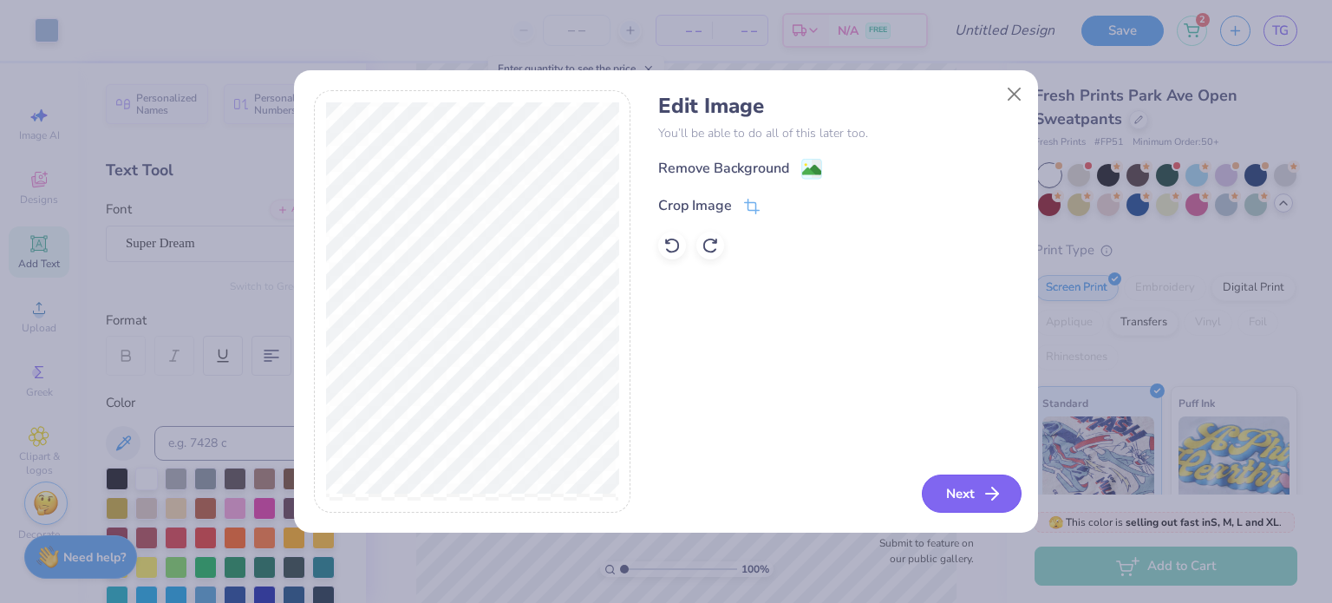
click at [946, 494] on button "Next" at bounding box center [972, 493] width 100 height 38
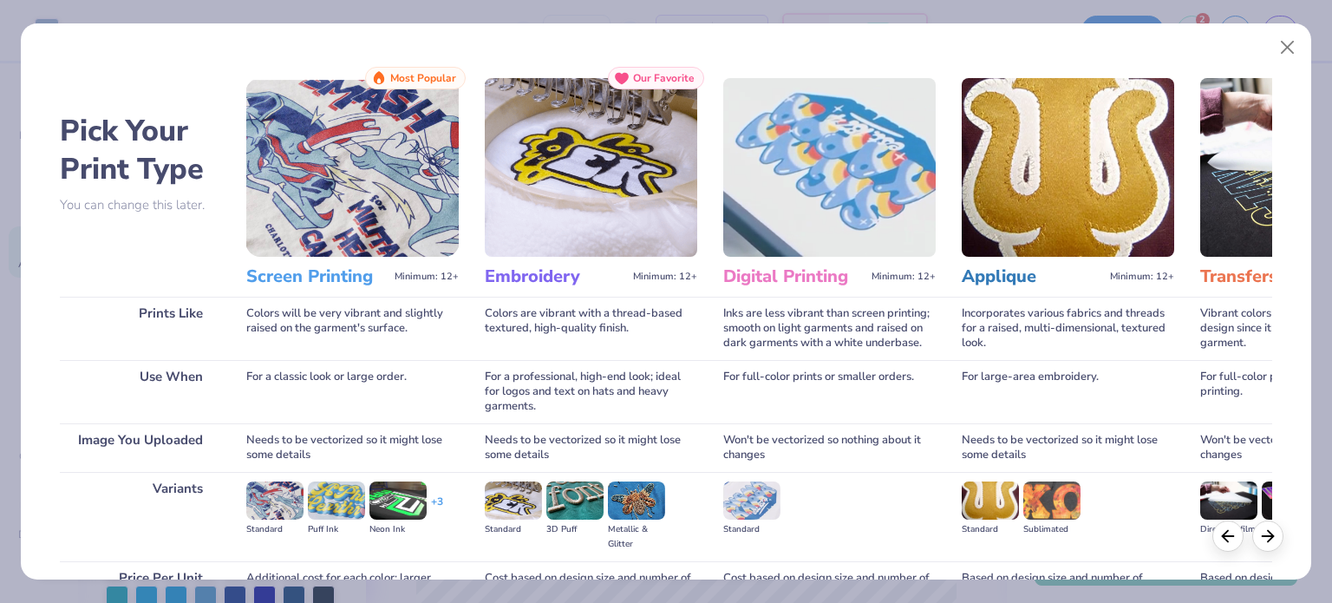
scroll to position [174, 0]
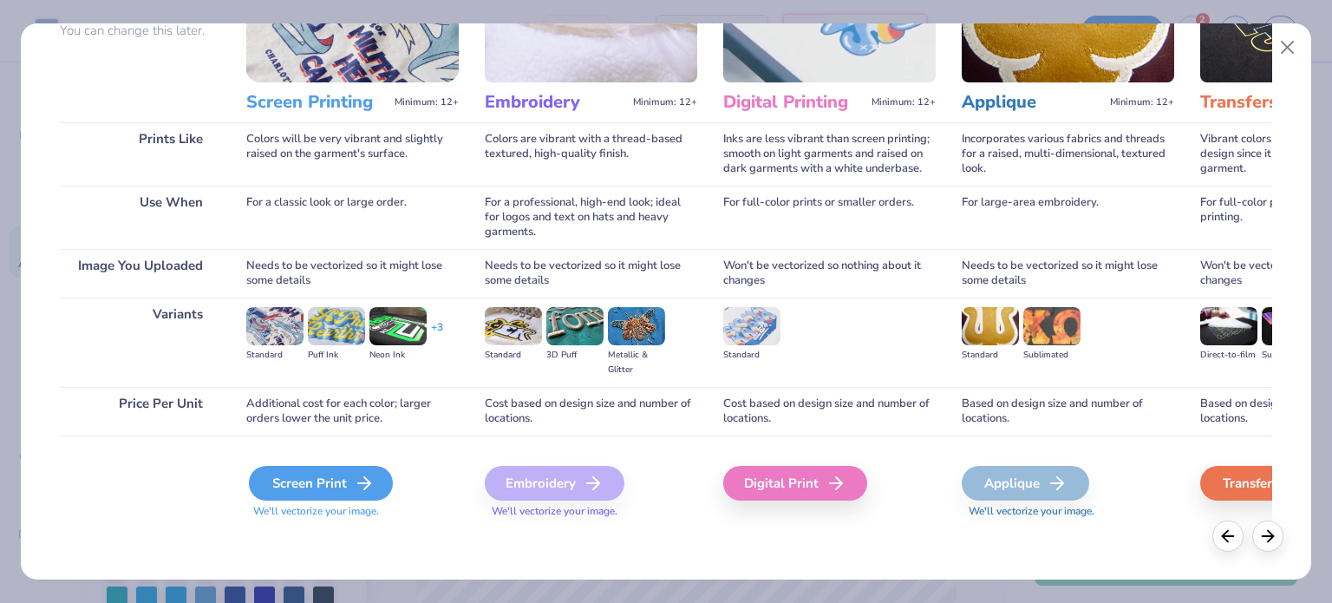
click at [346, 478] on div "Screen Print" at bounding box center [321, 483] width 144 height 35
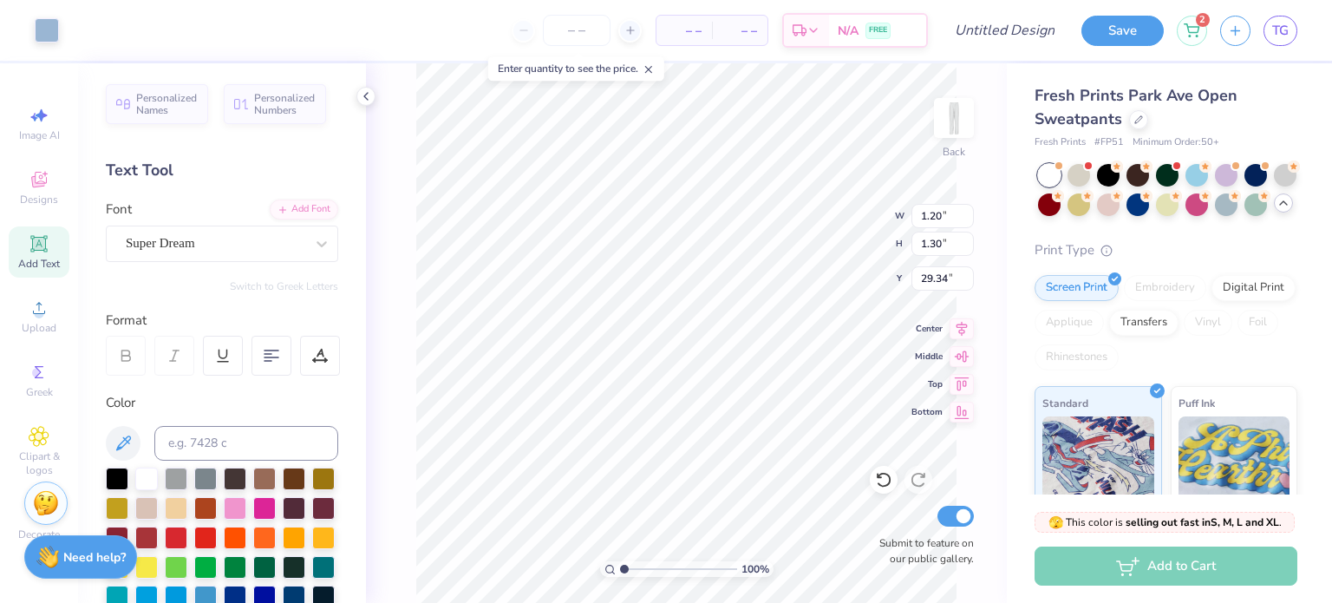
type input "1.20"
type input "1.30"
type input "29.34"
type input "27.36"
type input "32.75"
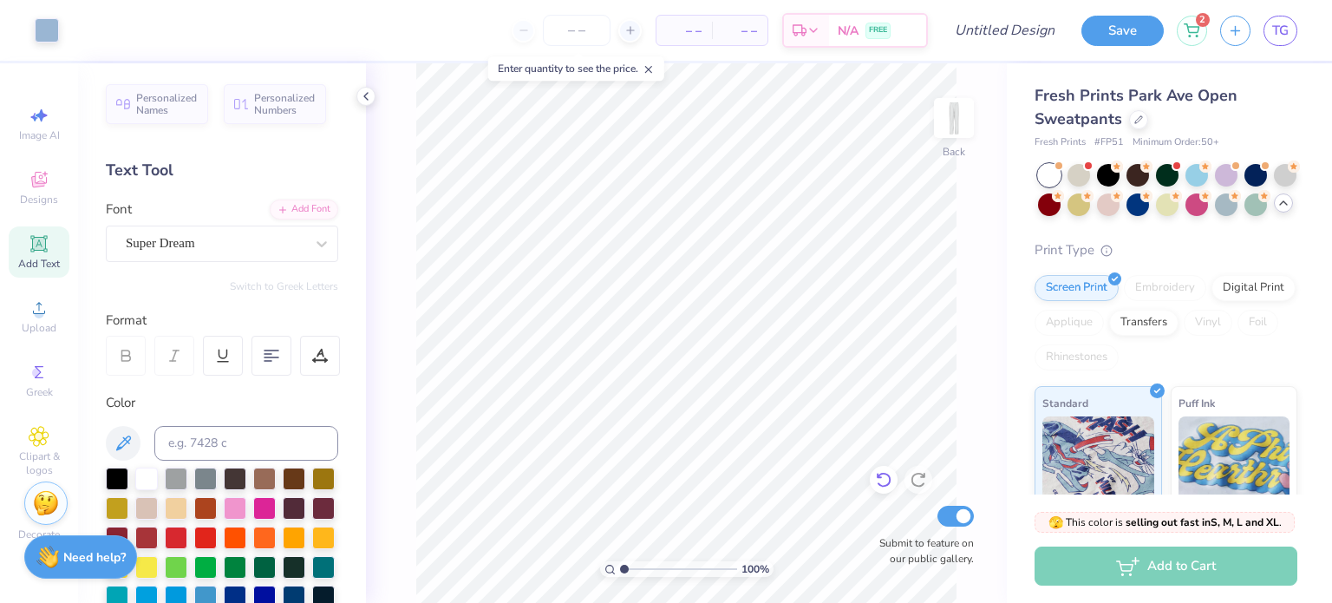
click at [878, 483] on icon at bounding box center [883, 481] width 15 height 16
click at [878, 482] on icon at bounding box center [883, 479] width 17 height 17
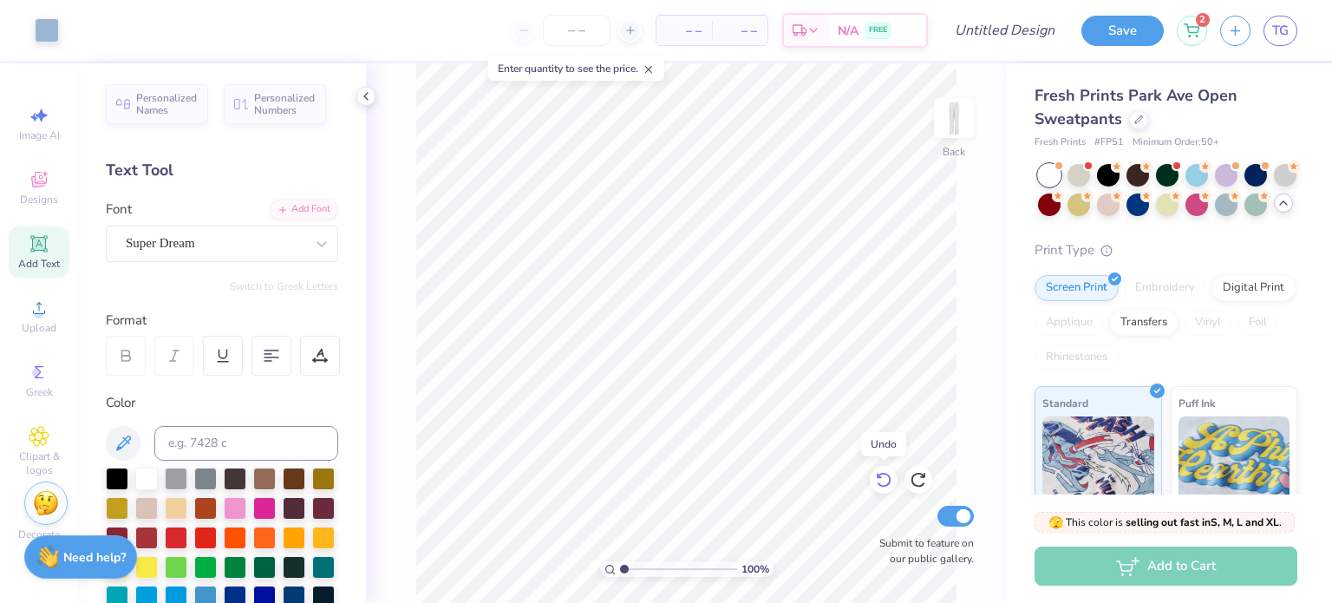
click at [878, 482] on icon at bounding box center [883, 479] width 17 height 17
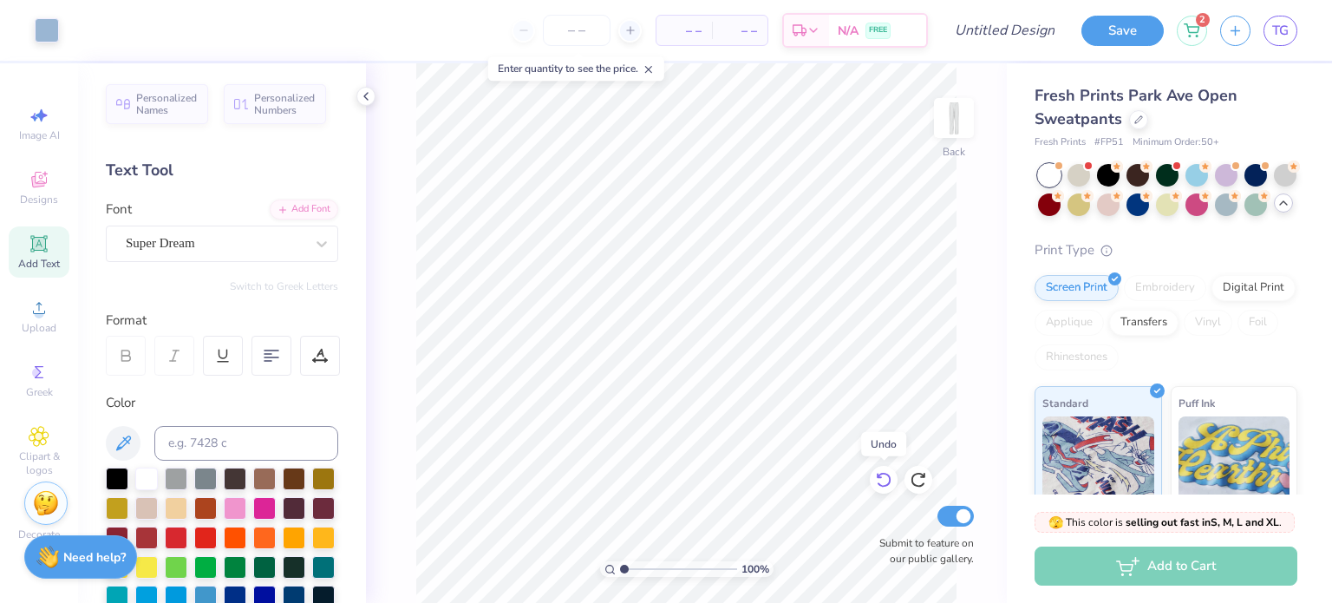
click at [878, 482] on icon at bounding box center [883, 479] width 17 height 17
click at [878, 483] on icon at bounding box center [883, 481] width 15 height 16
click at [884, 485] on icon at bounding box center [883, 479] width 17 height 17
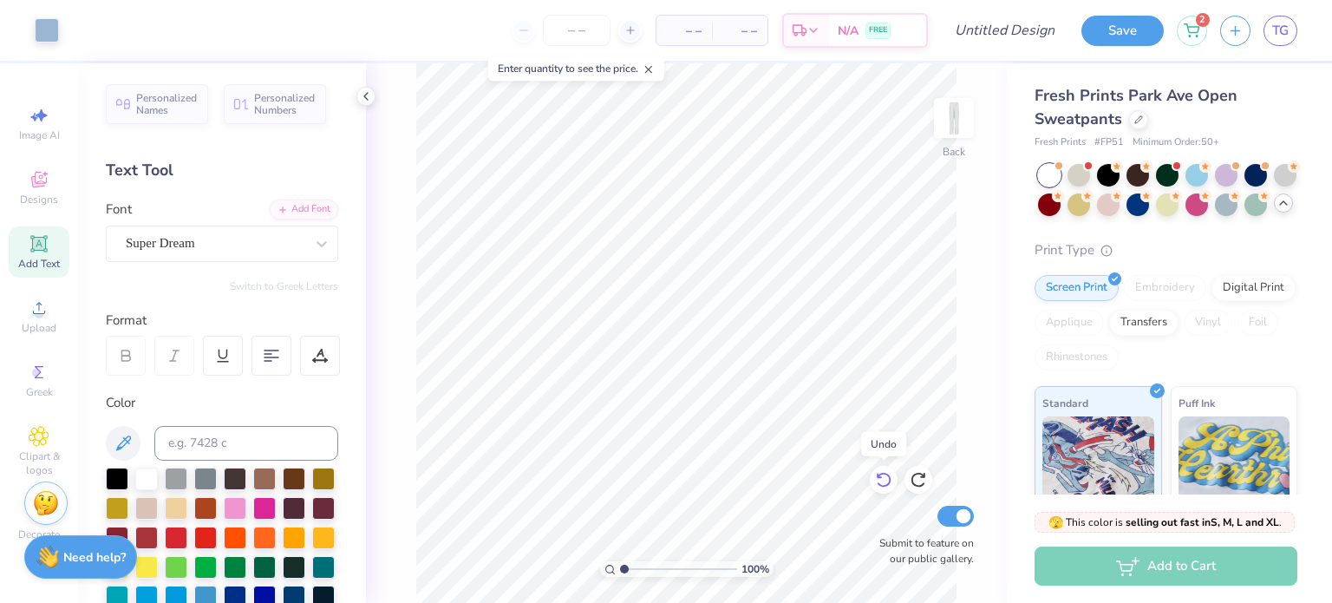
click at [883, 484] on icon at bounding box center [883, 479] width 17 height 17
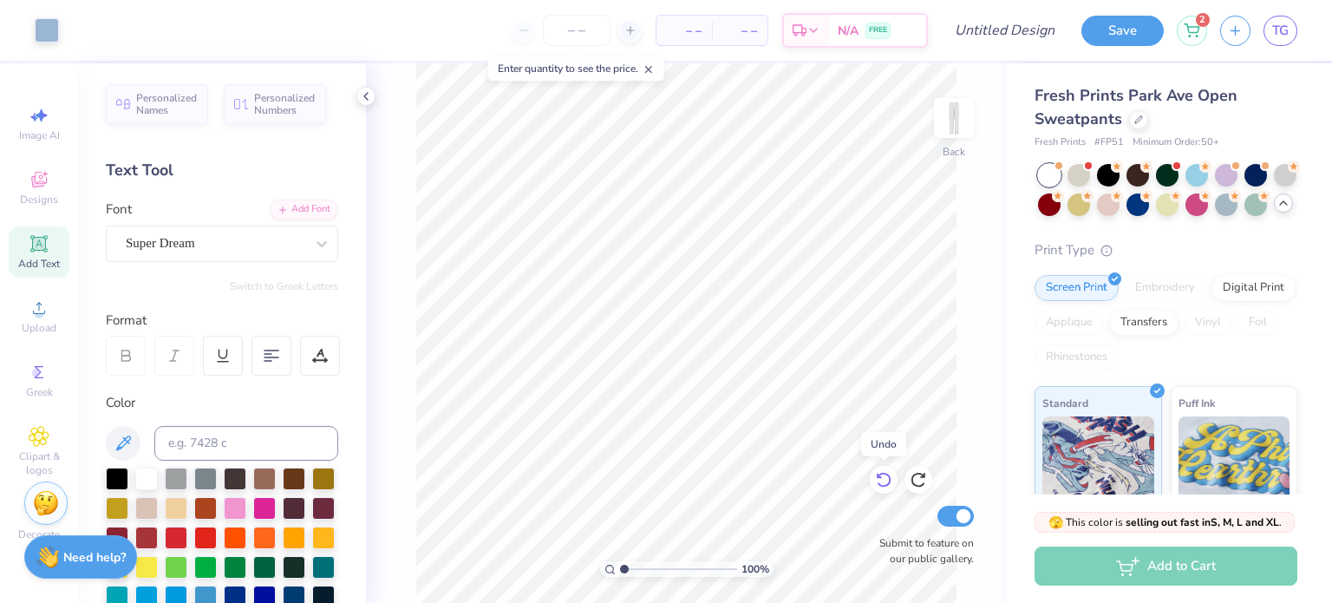
click at [883, 484] on icon at bounding box center [883, 479] width 17 height 17
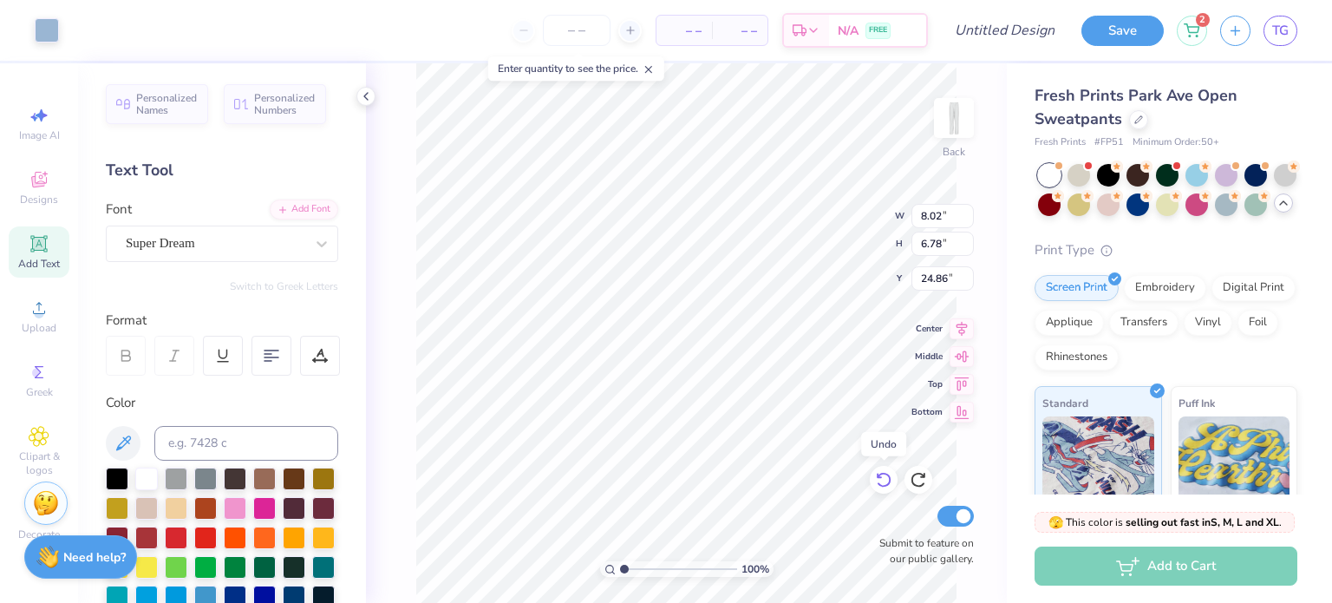
click at [885, 486] on icon at bounding box center [883, 481] width 15 height 16
click at [915, 478] on icon at bounding box center [918, 479] width 17 height 17
click at [918, 482] on icon at bounding box center [918, 479] width 17 height 17
click at [923, 487] on icon at bounding box center [918, 479] width 17 height 17
type input "1.13"
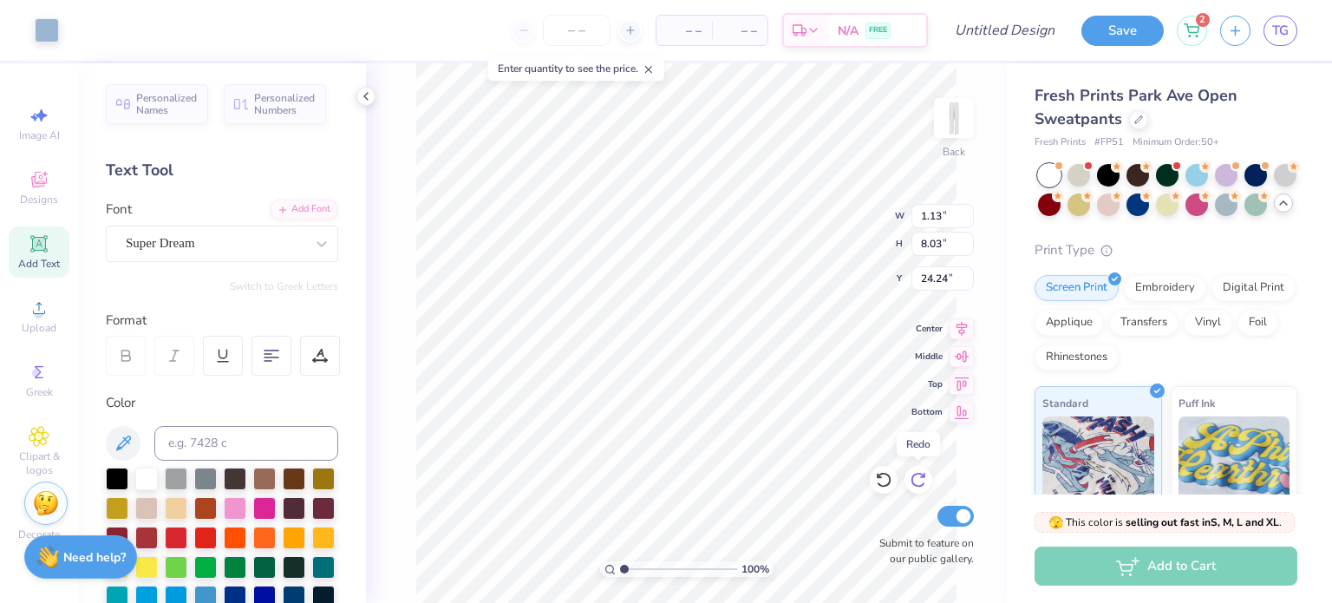
type input "8.03"
type input "24.24"
click at [920, 486] on icon at bounding box center [917, 481] width 15 height 16
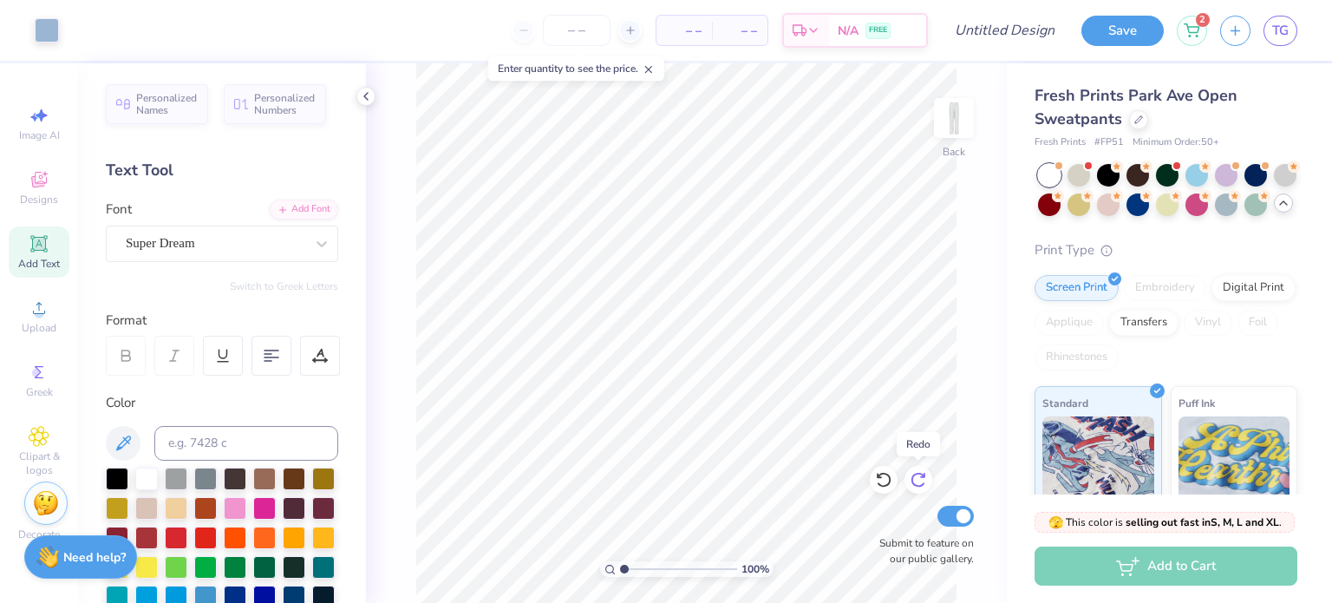
click at [921, 486] on icon at bounding box center [918, 479] width 17 height 17
click at [876, 483] on icon at bounding box center [883, 479] width 17 height 17
type input "3.91"
type input "3.31"
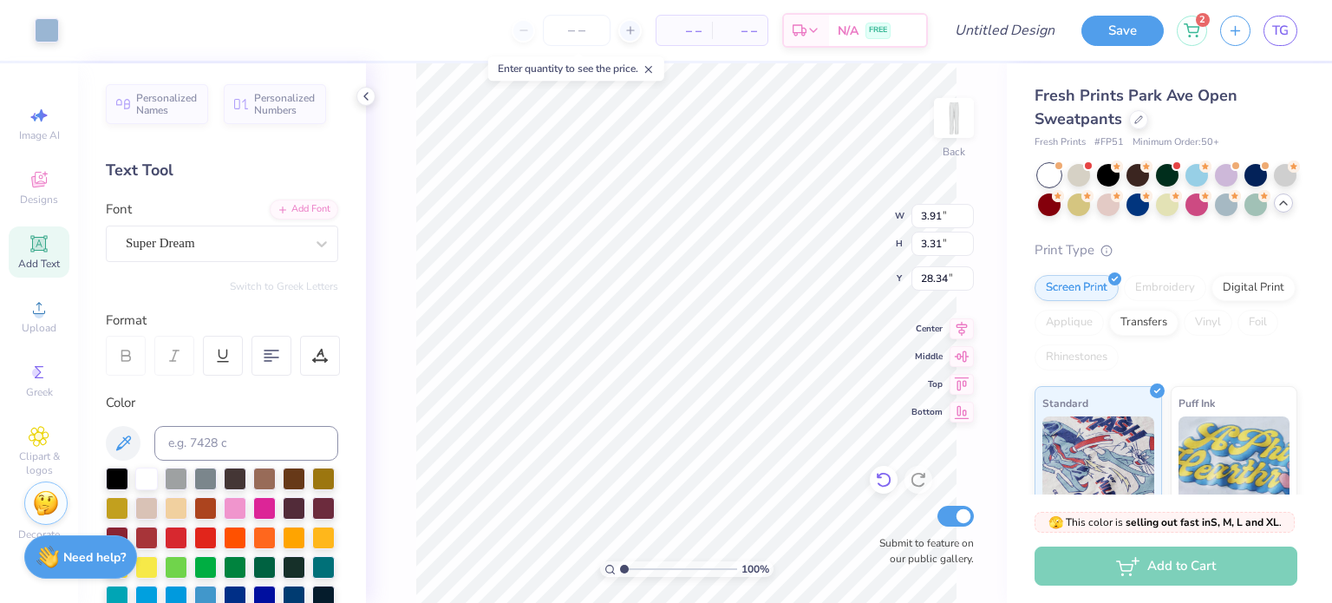
type input "9.34"
type input "4.13"
type input "3.49"
type input "9.15"
type input "2.6816224901574"
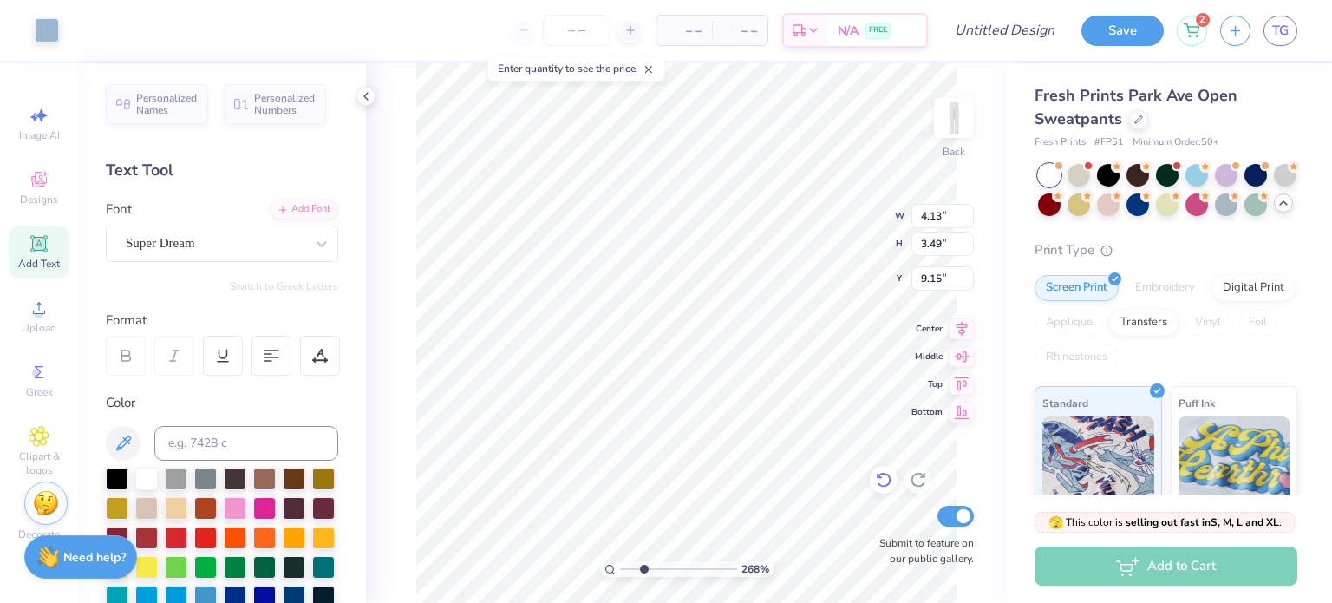
type input "10.27"
type input "2.6816224901574"
type input "4.19"
type input "3.54"
type input "10.22"
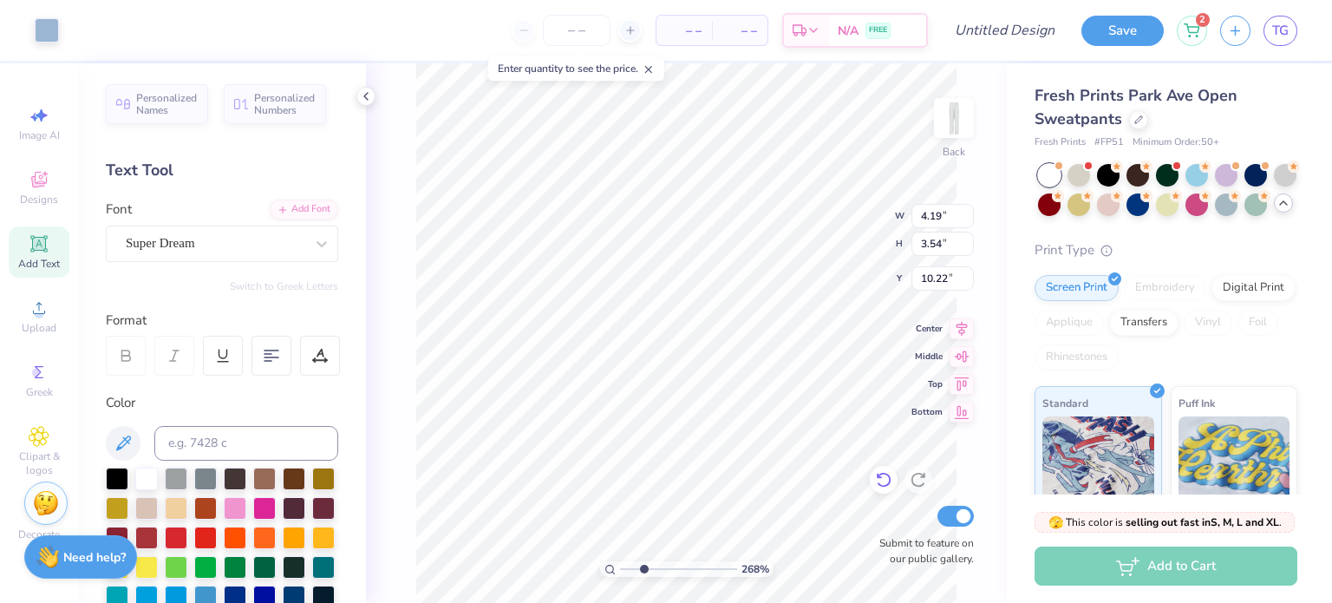
click at [817, 196] on div "268 % Back W 4.19 4.19 " H 3.54 3.54 " Y 10.22 10.22 " Center Middle Top Bottom…" at bounding box center [686, 332] width 641 height 539
type input "2.6816224901574"
type input "25.24"
type input "2.6816224901574"
type input "31.00"
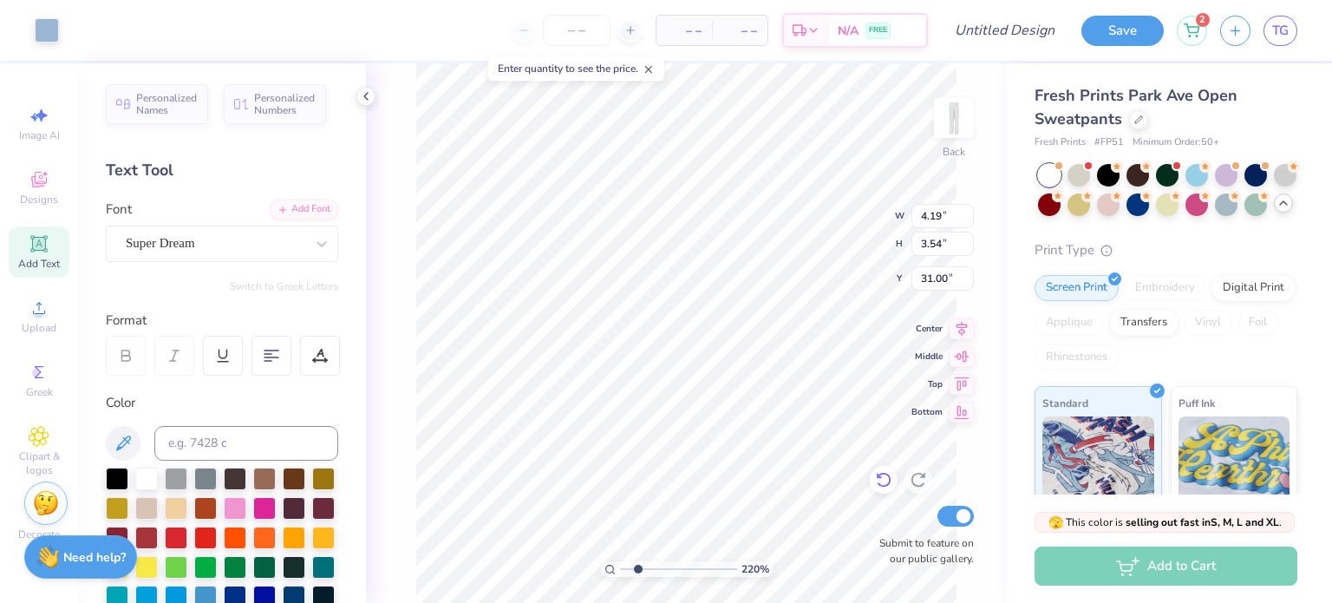
type input "2.19907944157284"
type input "3.36"
type input "2.84"
type input "31.70"
type input "2.19907944157284"
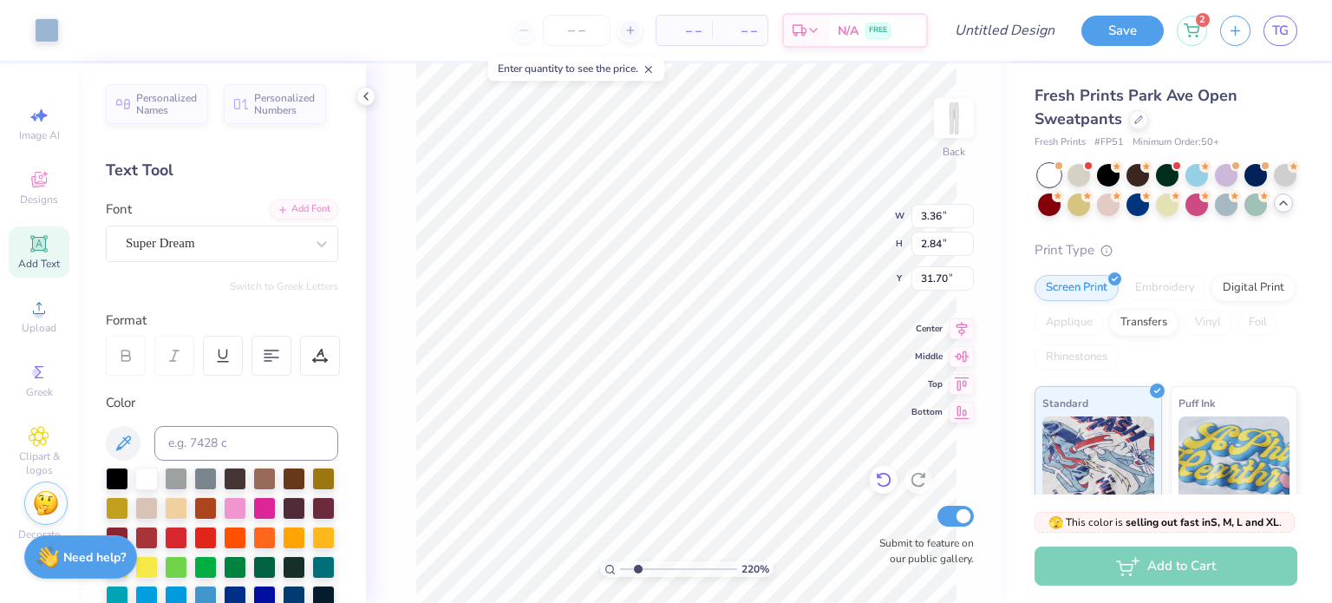
type input "31.06"
type input "2.19907944157284"
type input "16.25"
type input "2.19907944157284"
type input "10.60"
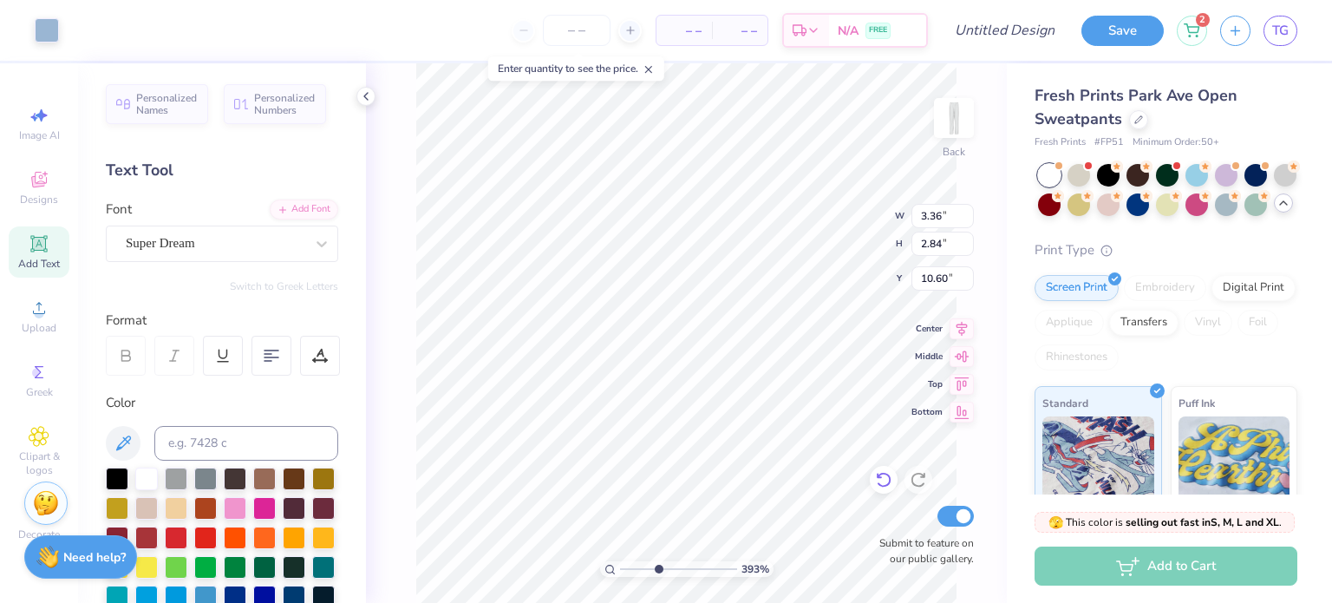
type input "3.93485864250193"
type input "10.72"
type input "3.93485864250193"
type input "9.51"
click at [885, 478] on icon at bounding box center [883, 479] width 17 height 17
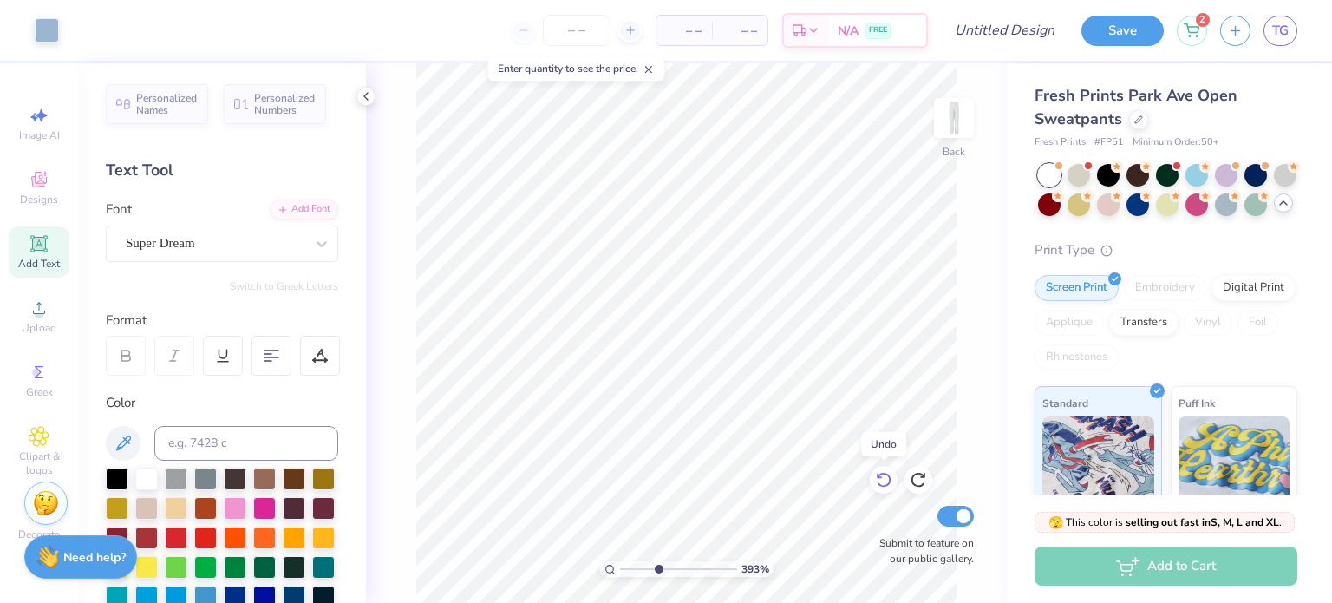
click at [884, 477] on icon at bounding box center [883, 479] width 17 height 17
type input "3.93485864250193"
type input "11.38"
type input "3.93485864250193"
type input "0.40"
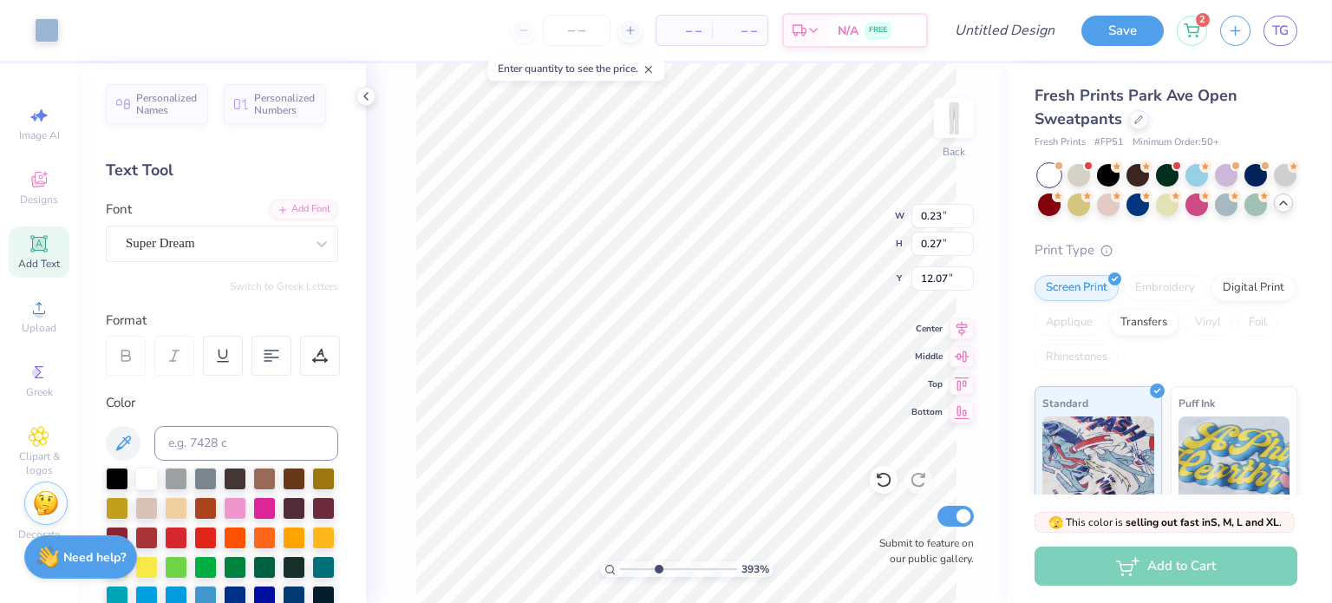
type input "0.47"
type input "11.88"
type input "3.93485864250193"
type input "0.23"
type input "0.27"
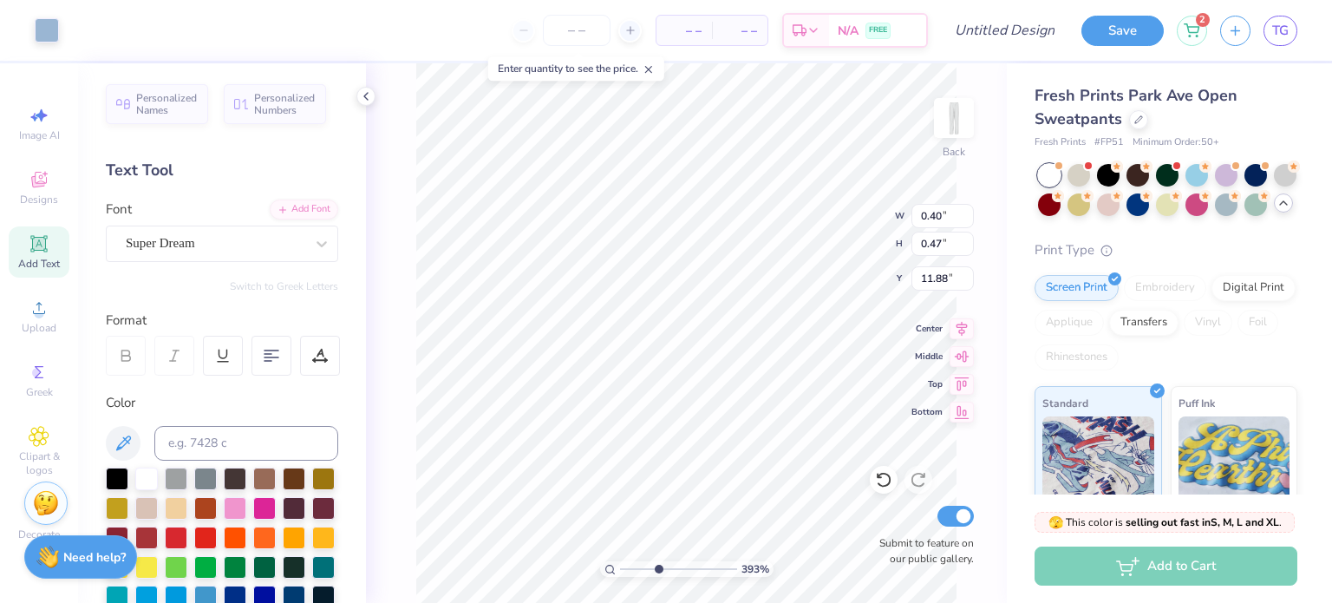
type input "12.07"
type input "3.93485864250193"
type input "0.37"
type input "0.44"
type input "11.91"
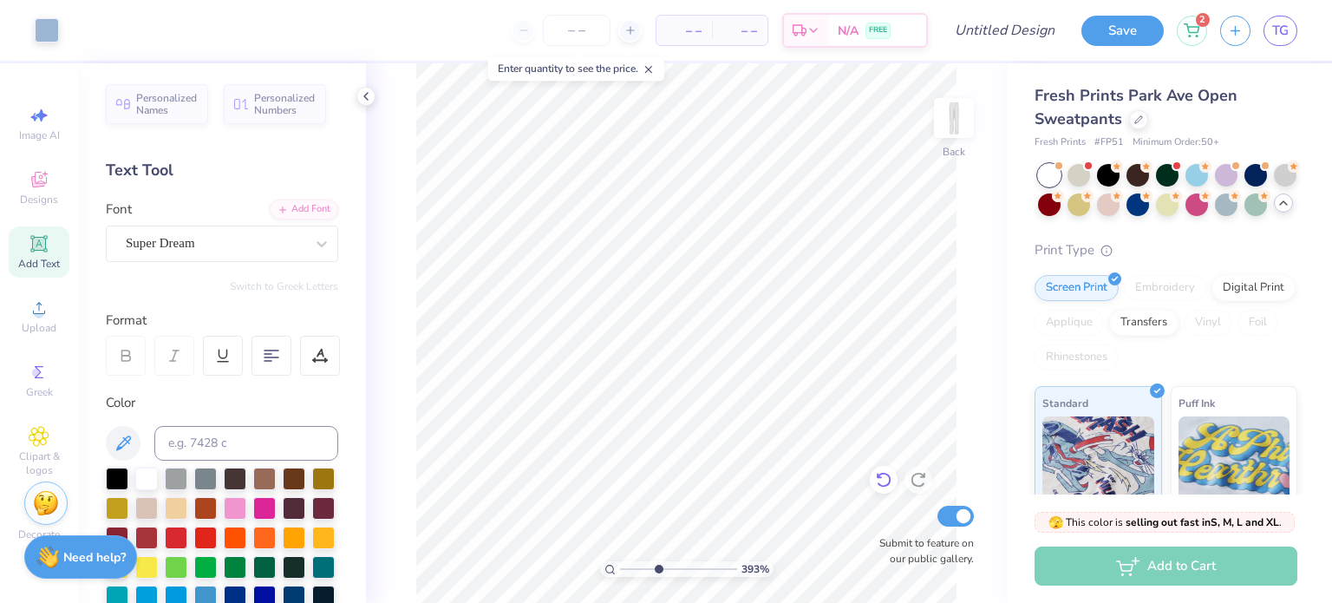
click at [876, 486] on icon at bounding box center [883, 479] width 17 height 17
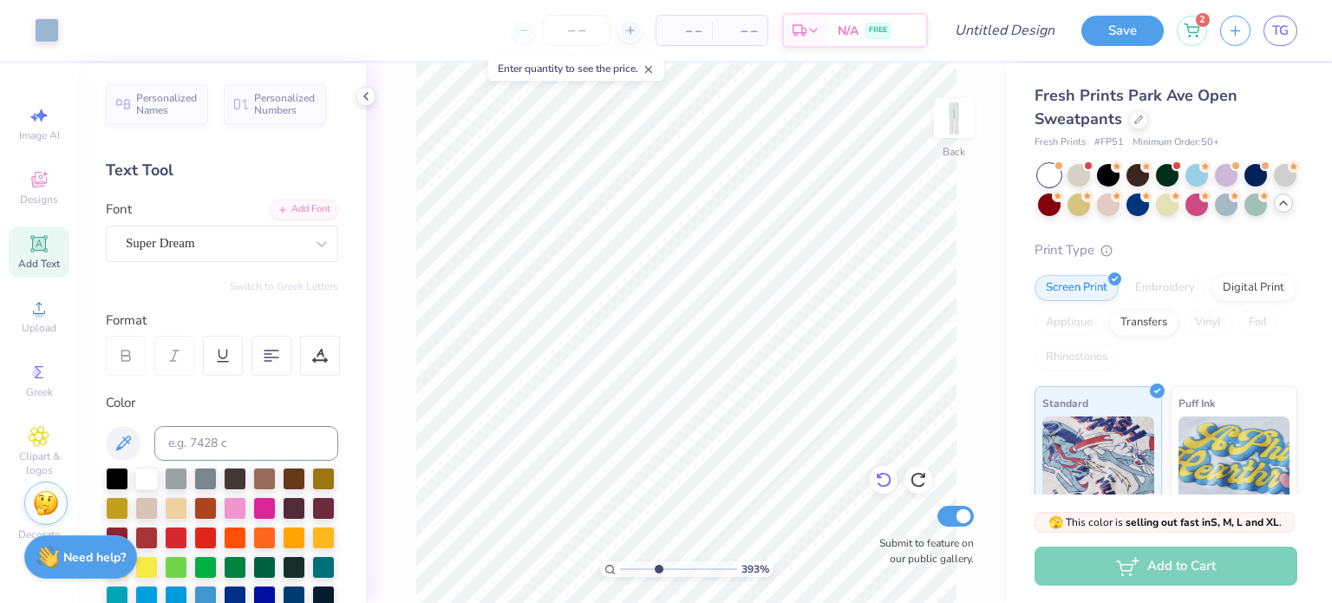
click at [876, 486] on icon at bounding box center [883, 479] width 17 height 17
click at [881, 482] on icon at bounding box center [883, 479] width 17 height 17
click at [881, 483] on icon at bounding box center [883, 479] width 17 height 17
click at [876, 486] on icon at bounding box center [883, 479] width 17 height 17
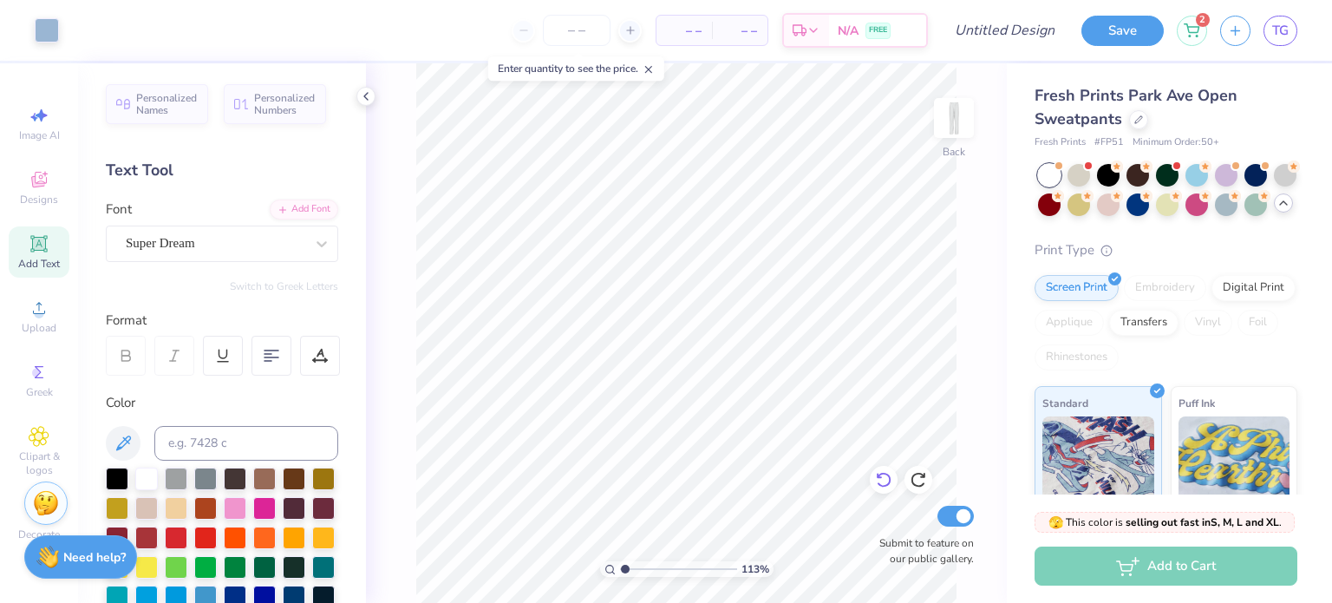
click at [884, 483] on icon at bounding box center [883, 479] width 17 height 17
type input "1.12539218337826"
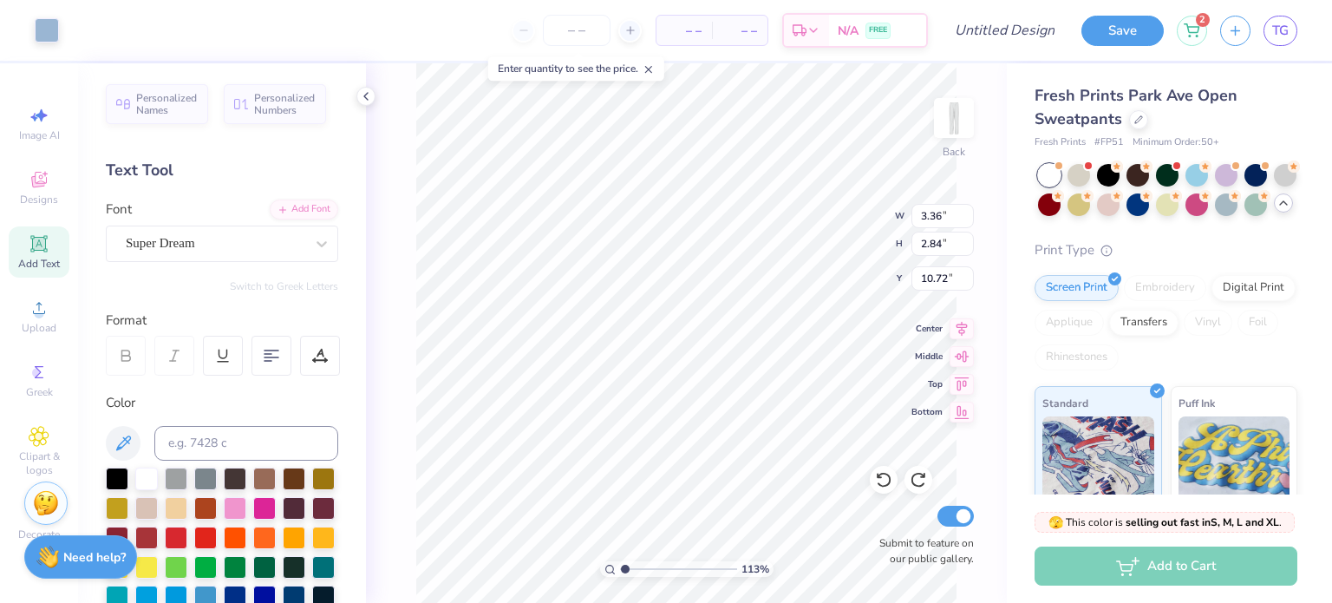
type input "31.20"
type input "2.19380985299968"
type input "12.66"
type input "2.19380985299968"
type input "12.55"
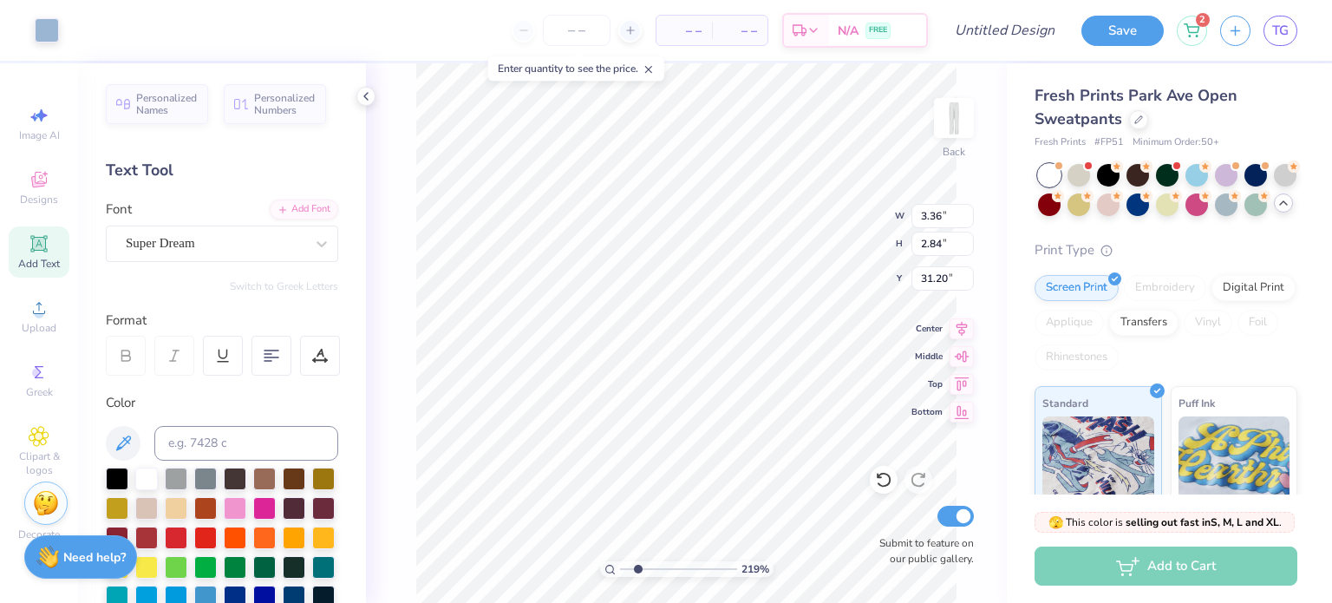
type input "2.19380985299968"
type input "3.08"
type input "2.61"
type input "4.44950526544485"
type input "0.35"
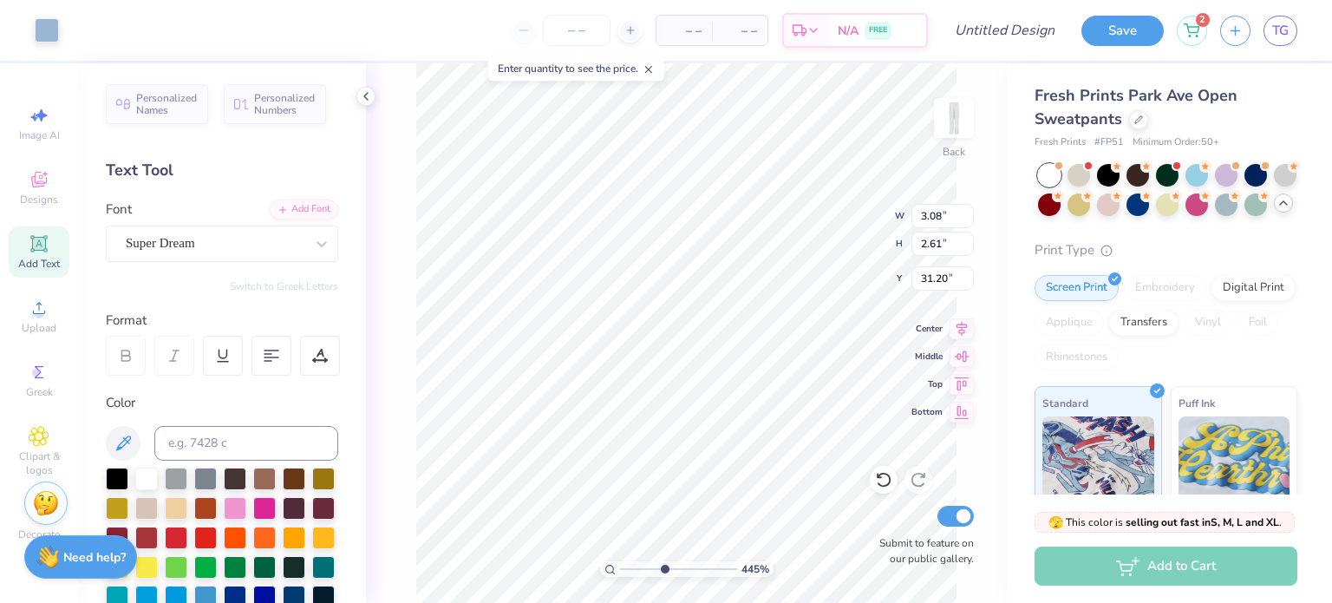
type input "0.50"
type input "32.92"
type input "4.44950526544485"
type input "0.42"
type input "0.49"
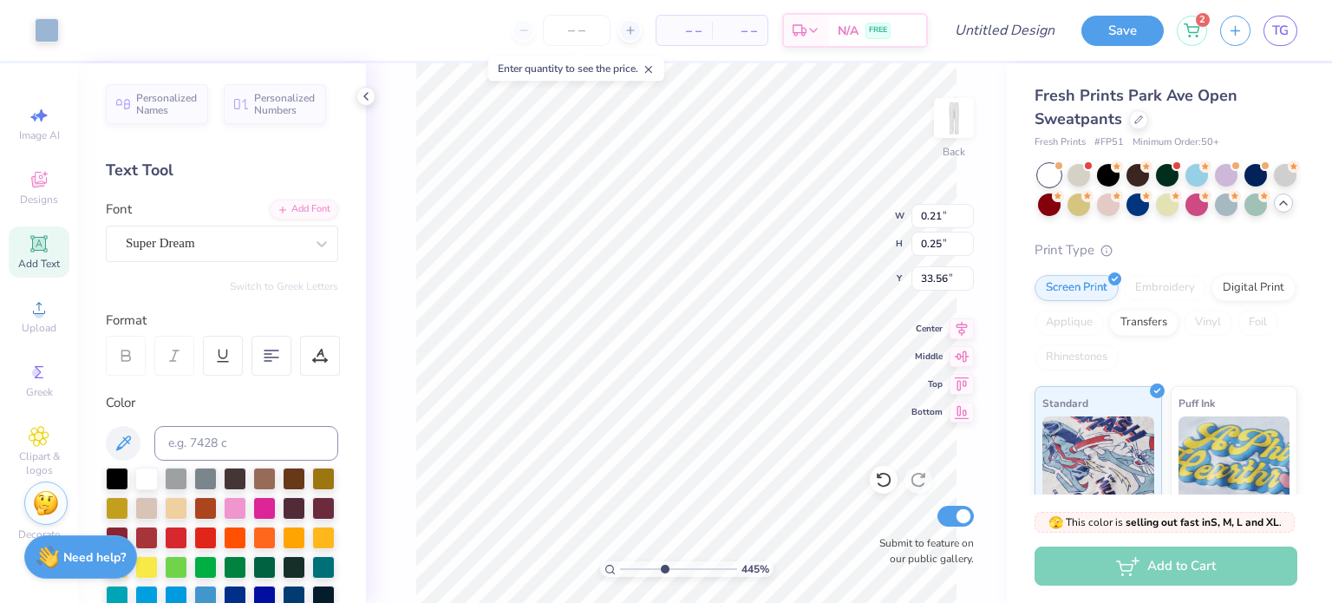
type input "33.32"
type input "4.44950526544485"
type input "32.95"
type input "4.44950526544485"
type input "0.21"
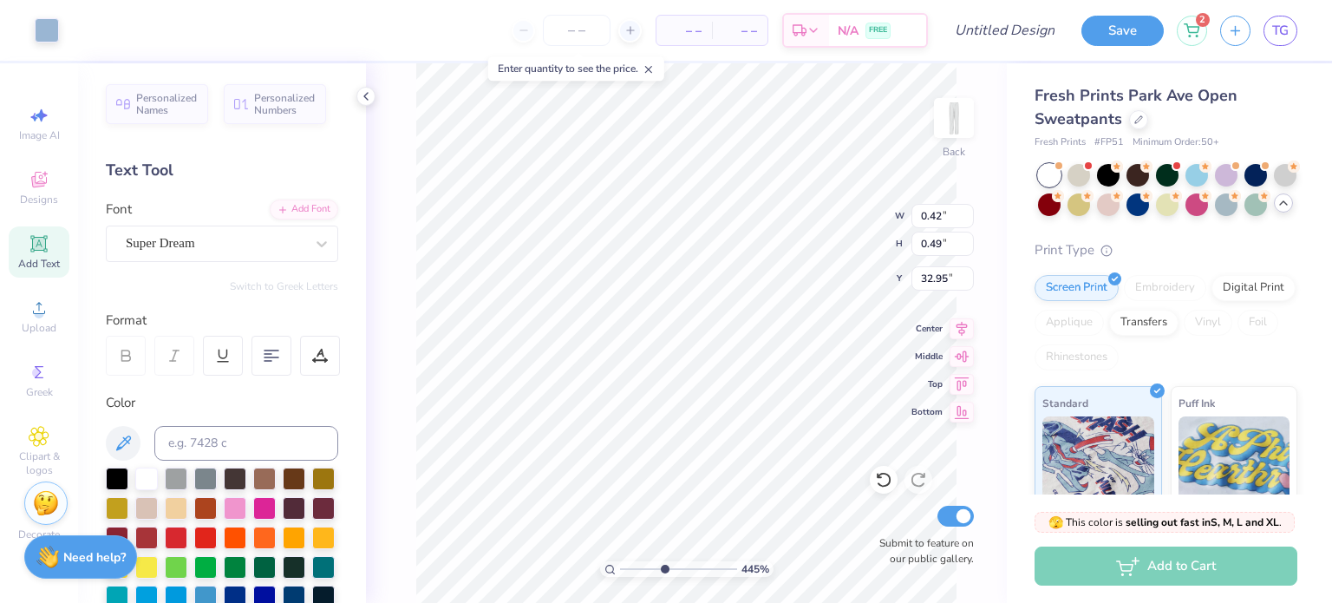
type input "0.25"
type input "33.56"
type input "4.44950526544485"
type input "0.38"
type input "0.45"
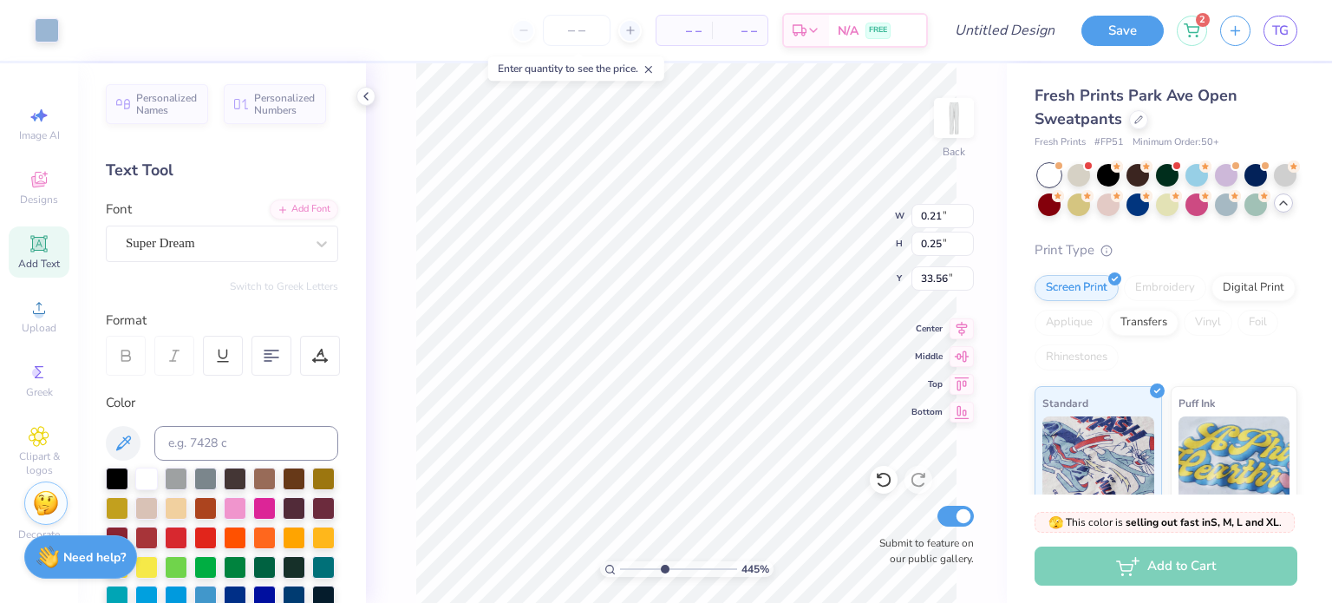
type input "33.35"
type input "4.44950526544485"
type input "32.96"
type input "4.44950526544485"
type input "0.42"
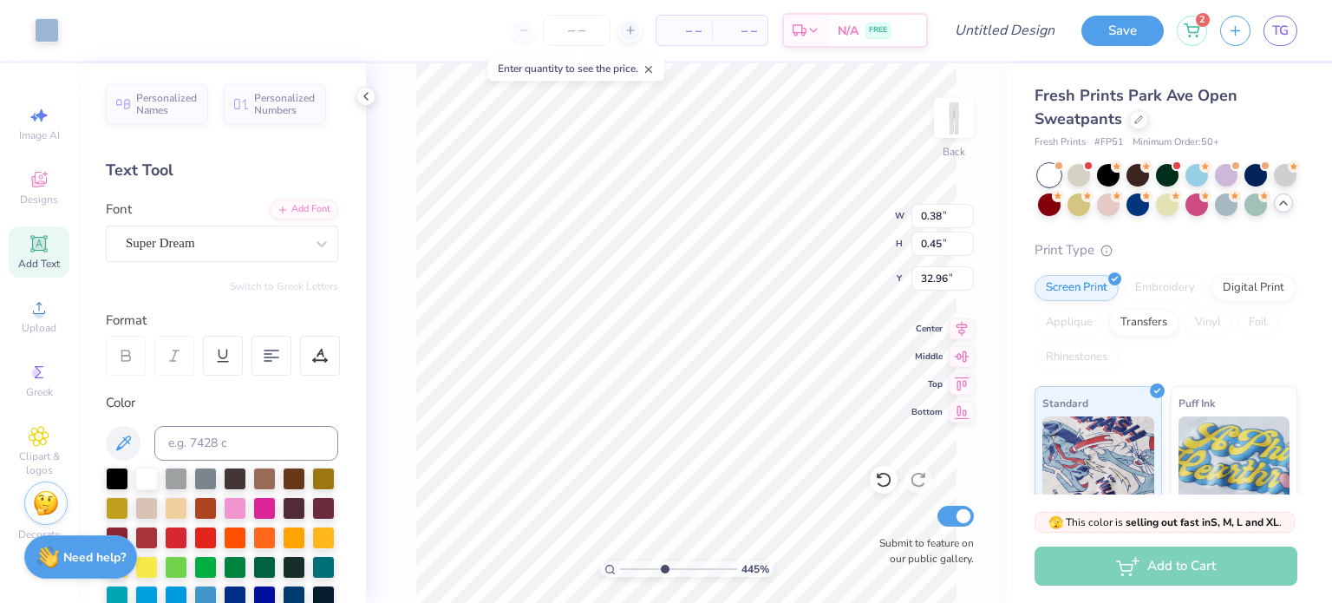
type input "0.49"
type input "32.95"
type input "4.44950526544485"
type input "0.38"
type input "0.45"
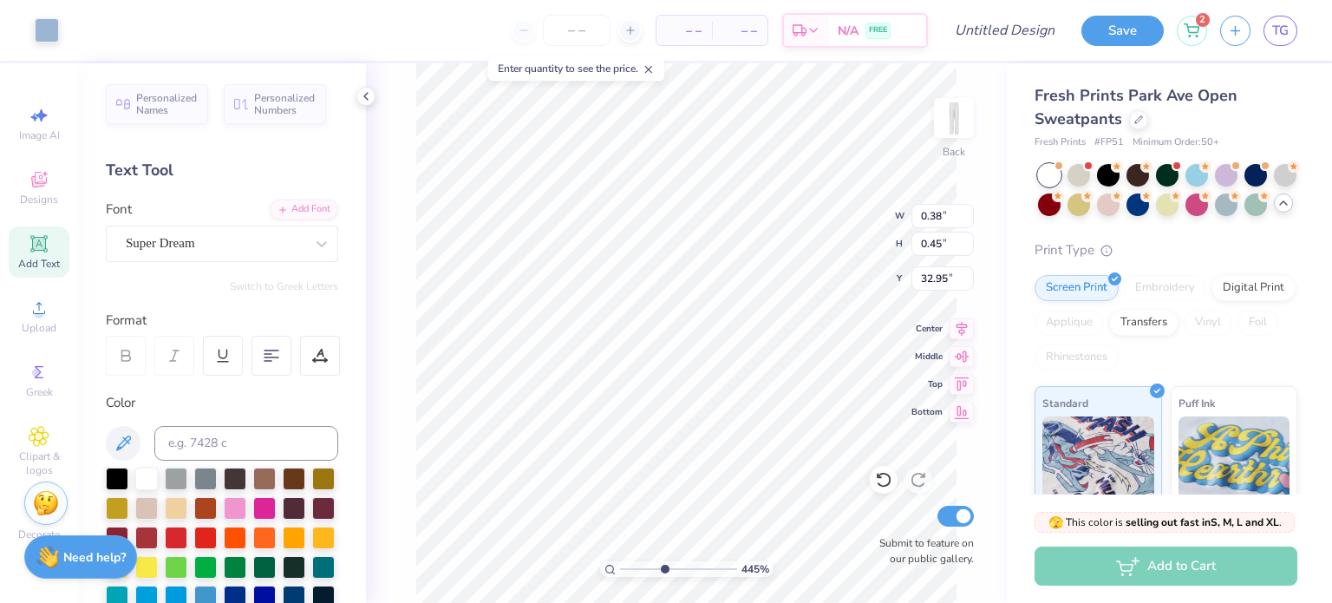
type input "32.96"
type input "4.44950526544485"
type input "32.95"
type input "4.44950526544485"
type input "0.42"
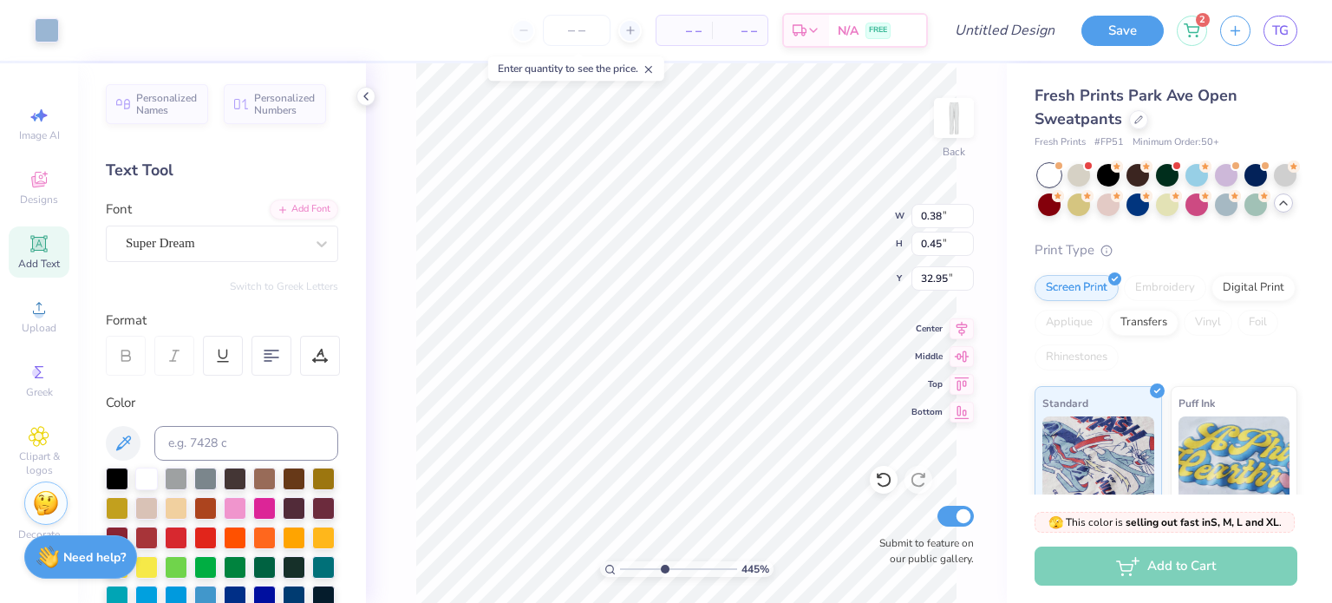
type input "0.49"
type input "4.44950526544485"
type input "0.42"
type input "0.49"
type input "33.31"
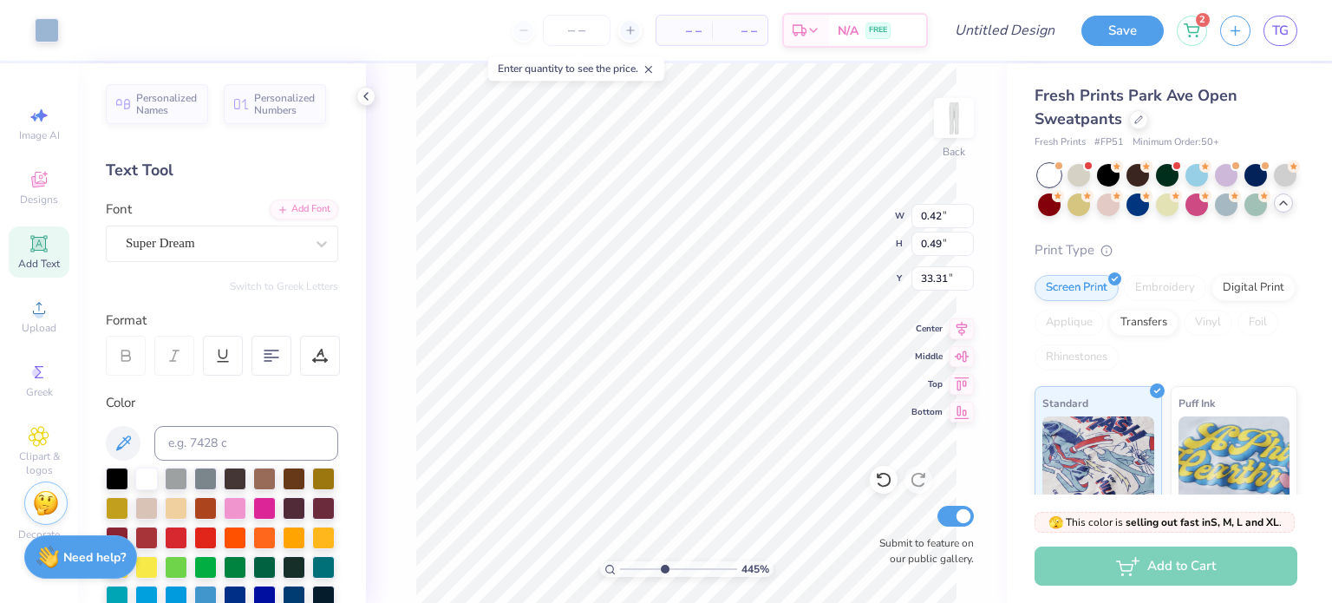
type input "4.44950526544485"
type input "32.95"
type input "4.44950526544485"
type input "32.94"
type input "4.44950526544485"
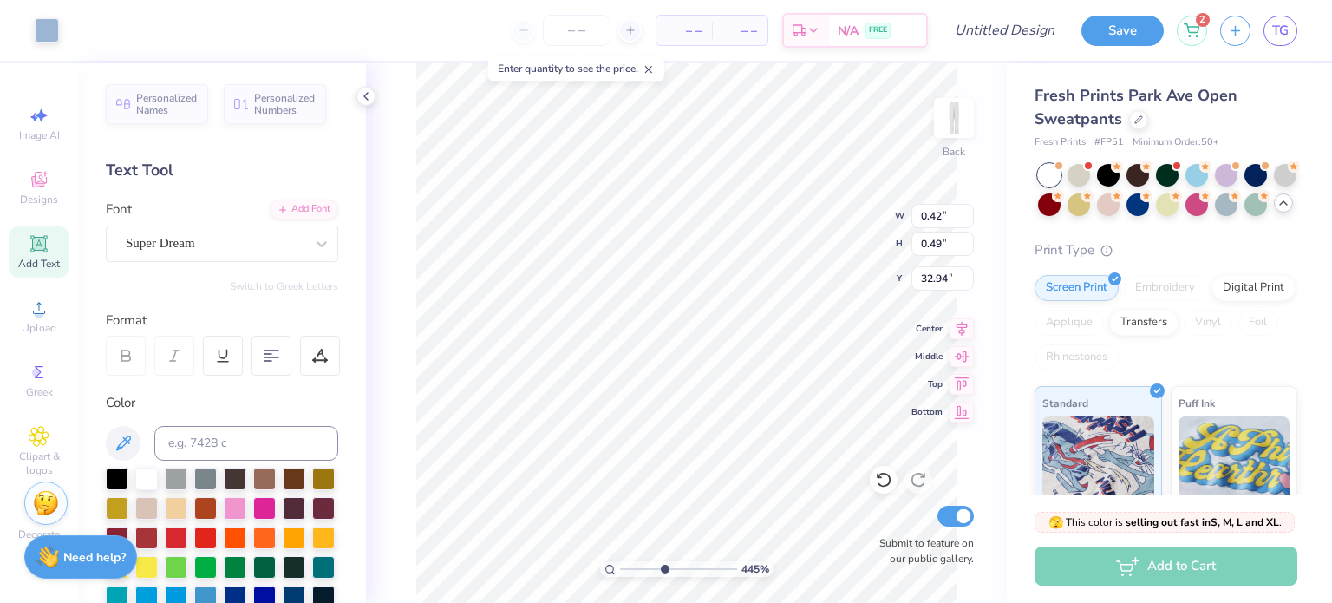
type input "33.06"
type input "4.44950526544485"
type input "32.94"
type input "4.44950526544485"
type input "32.94"
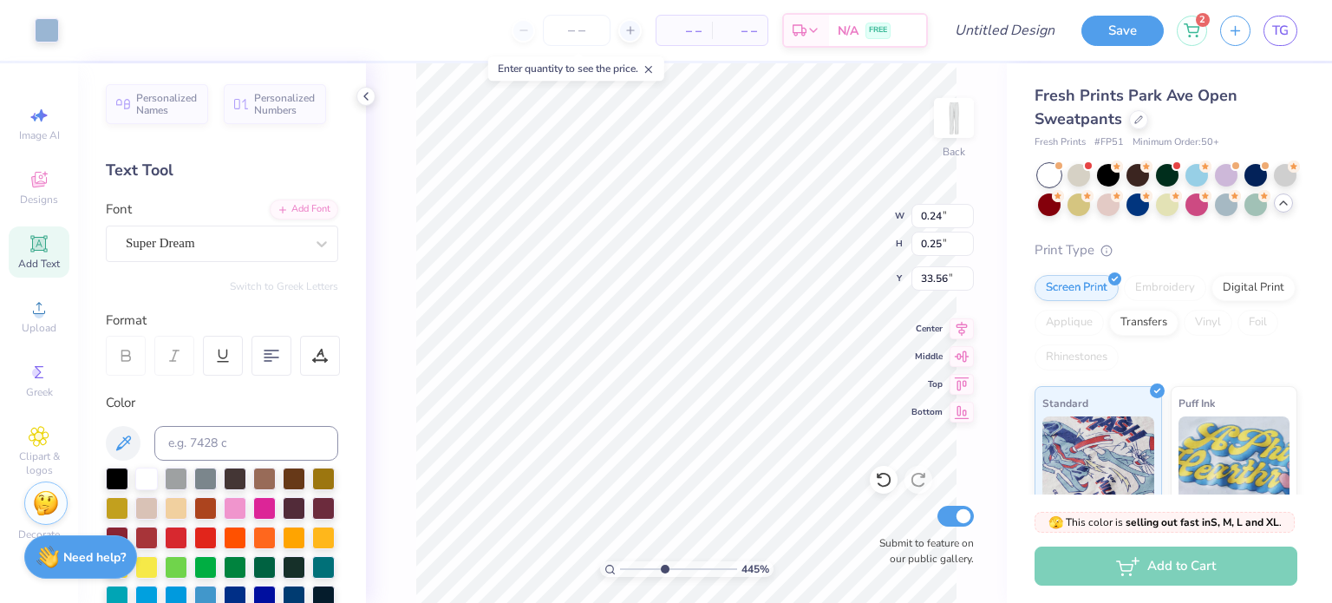
type input "4.44950526544485"
type input "0.41"
type input "0.44"
type input "33.37"
type input "4.44950526544485"
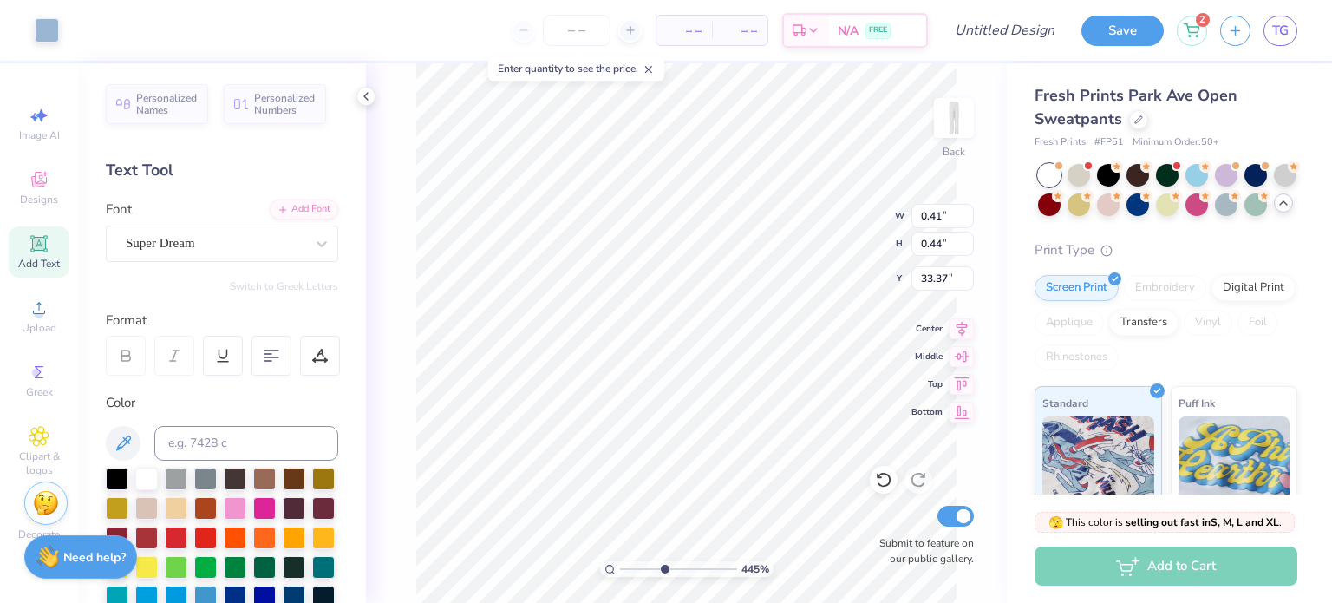
type input "0.45"
type input "0.48"
type input "33.33"
type input "4.44950526544485"
type input "0.42"
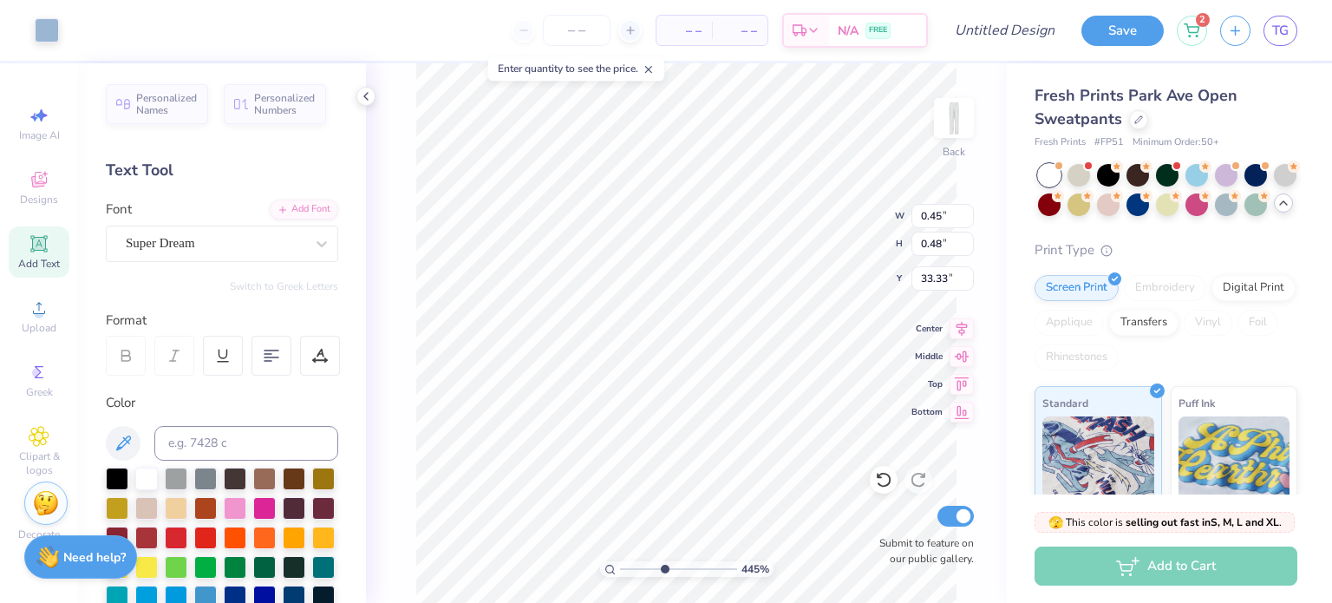
type input "0.49"
type input "32.95"
type input "4.44950526544485"
type input "0.46"
type input "0.49"
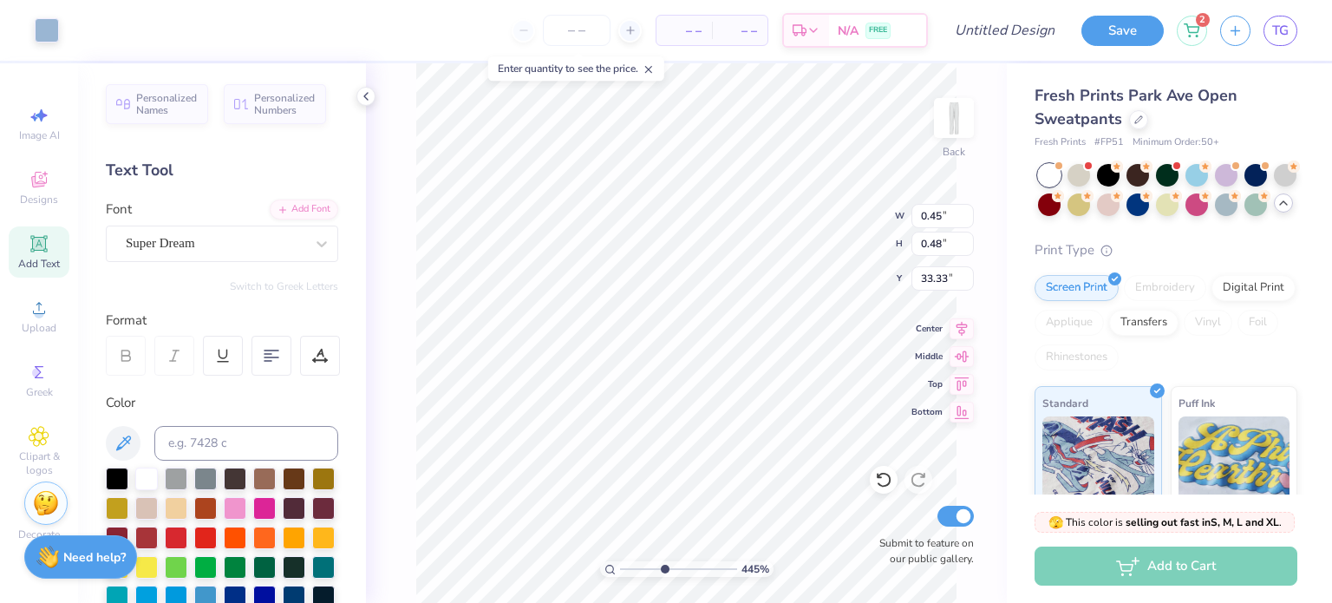
type input "33.31"
click at [882, 476] on icon at bounding box center [883, 479] width 17 height 17
click at [883, 475] on icon at bounding box center [883, 479] width 17 height 17
click at [916, 478] on icon at bounding box center [918, 479] width 17 height 17
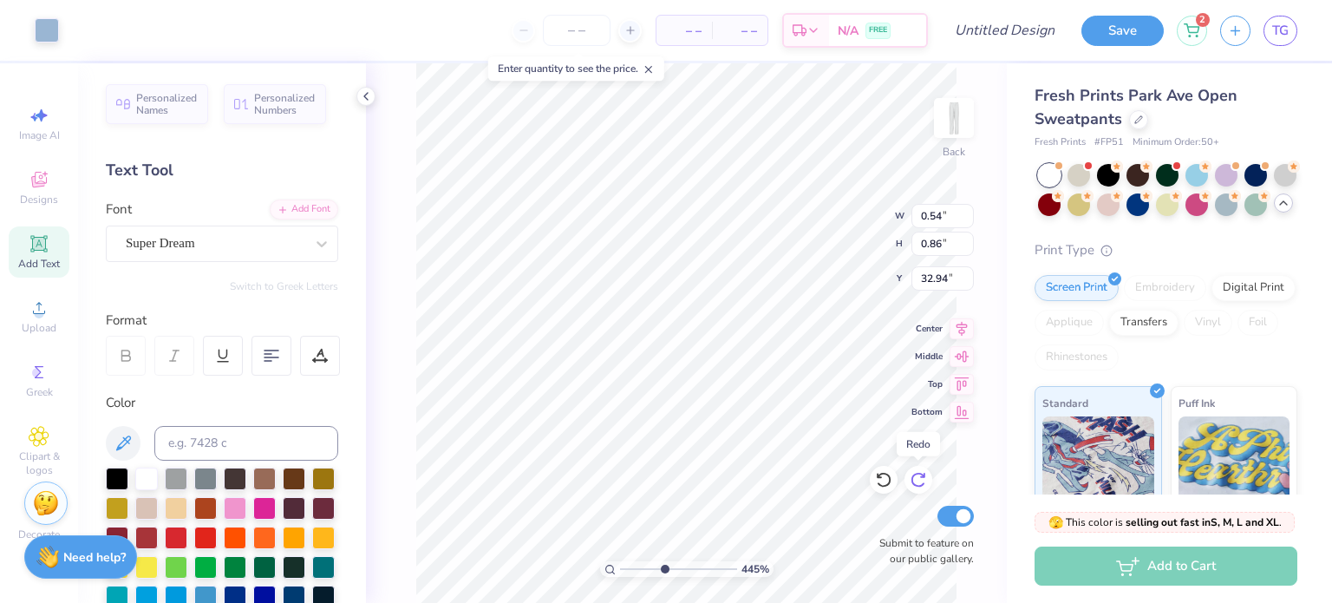
click at [915, 477] on icon at bounding box center [918, 479] width 17 height 17
type input "4.44950526544485"
type input "32.94"
type input "4.44950526544485"
type input "33.08"
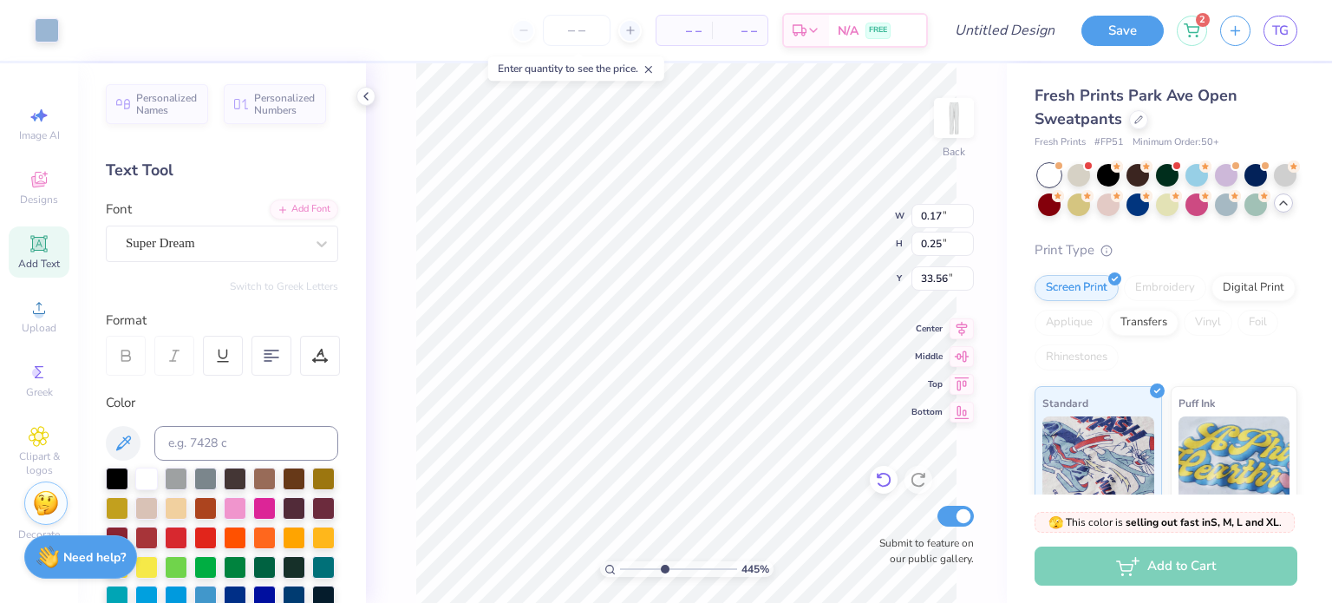
type input "4.44950526544485"
type input "33.08"
type input "4.44950526544485"
type input "33.08"
type input "4.44950526544485"
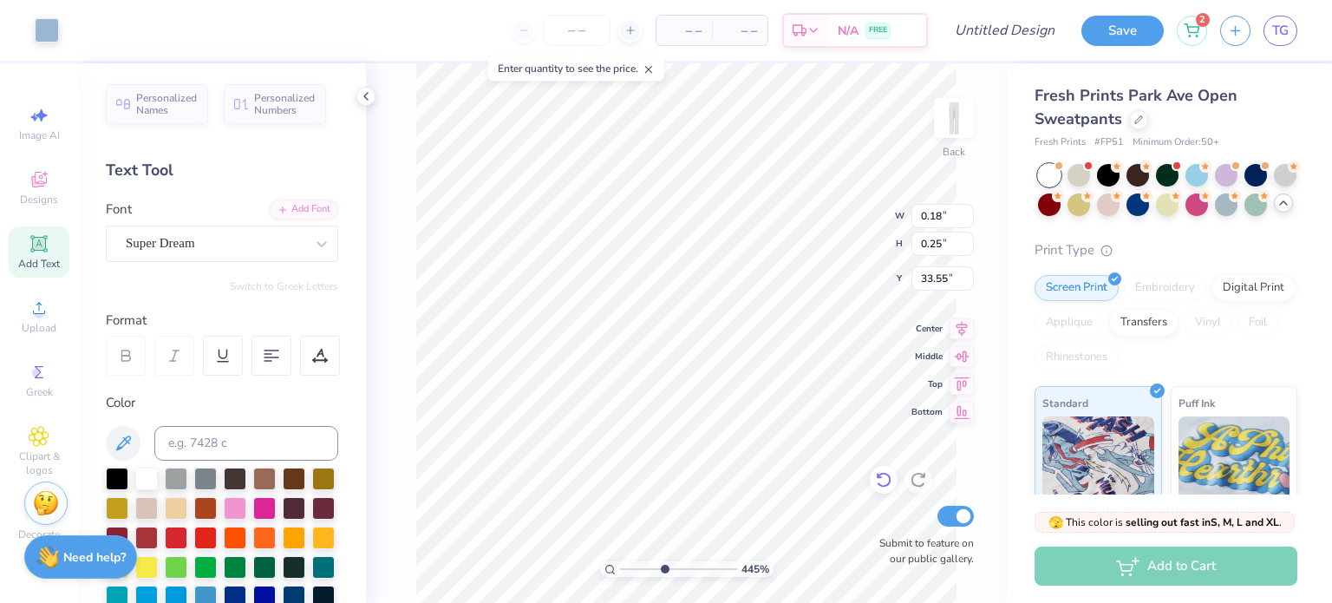
type input "33.08"
type input "4.44950526544485"
type input "33.08"
drag, startPoint x: 648, startPoint y: 567, endPoint x: 669, endPoint y: 566, distance: 21.7
click at [669, 566] on input "range" at bounding box center [678, 569] width 117 height 16
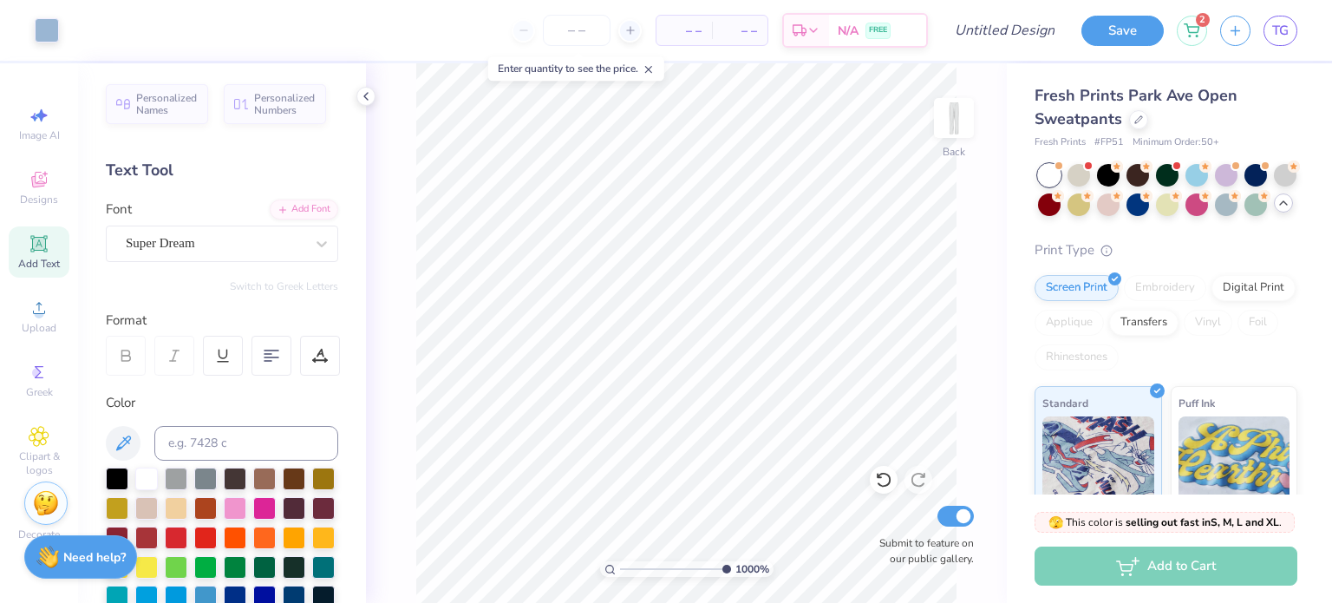
drag, startPoint x: 698, startPoint y: 571, endPoint x: 741, endPoint y: 570, distance: 42.5
click at [731, 570] on input "range" at bounding box center [675, 569] width 111 height 16
type input "10"
type input "0.28"
type input "0.33"
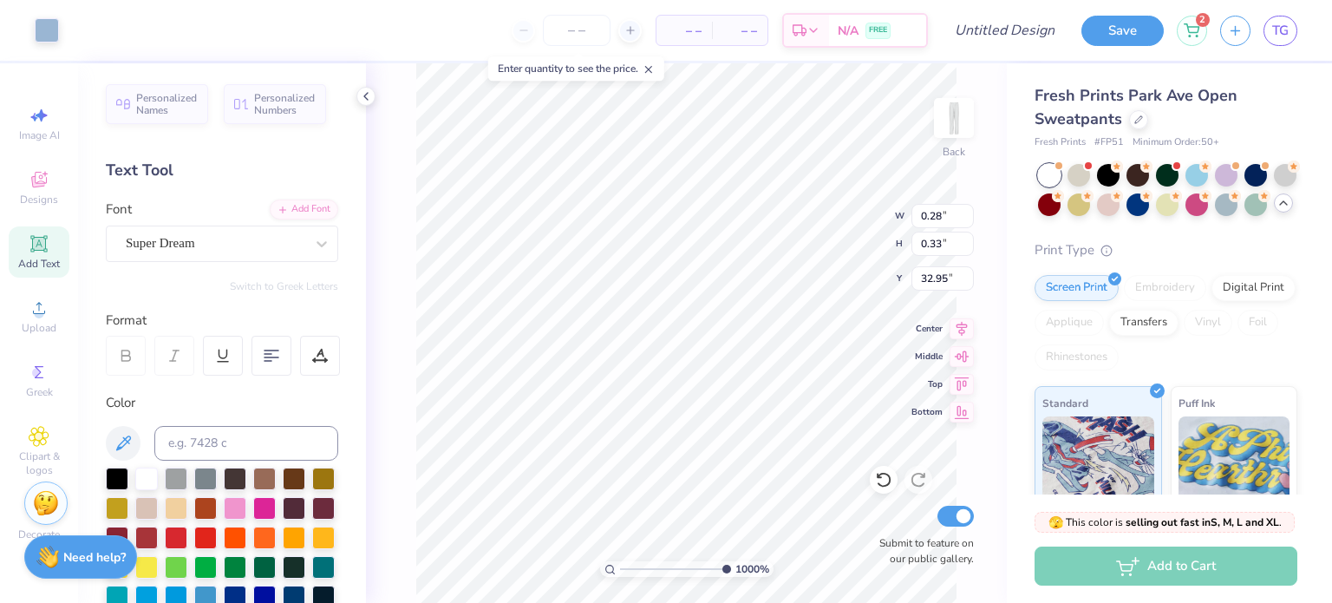
type input "0.42"
type input "0.49"
type input "32.94"
type input "0.27"
type input "0.32"
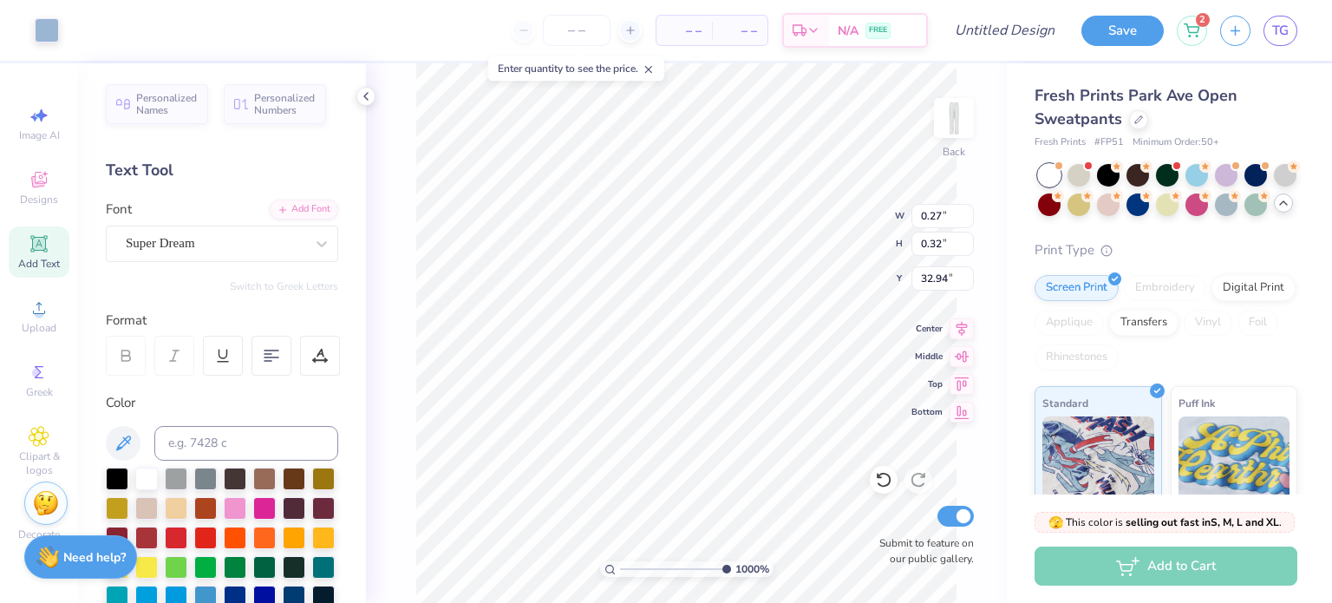
type input "0.24"
type input "0.29"
type input "0.25"
type input "0.30"
type input "33.01"
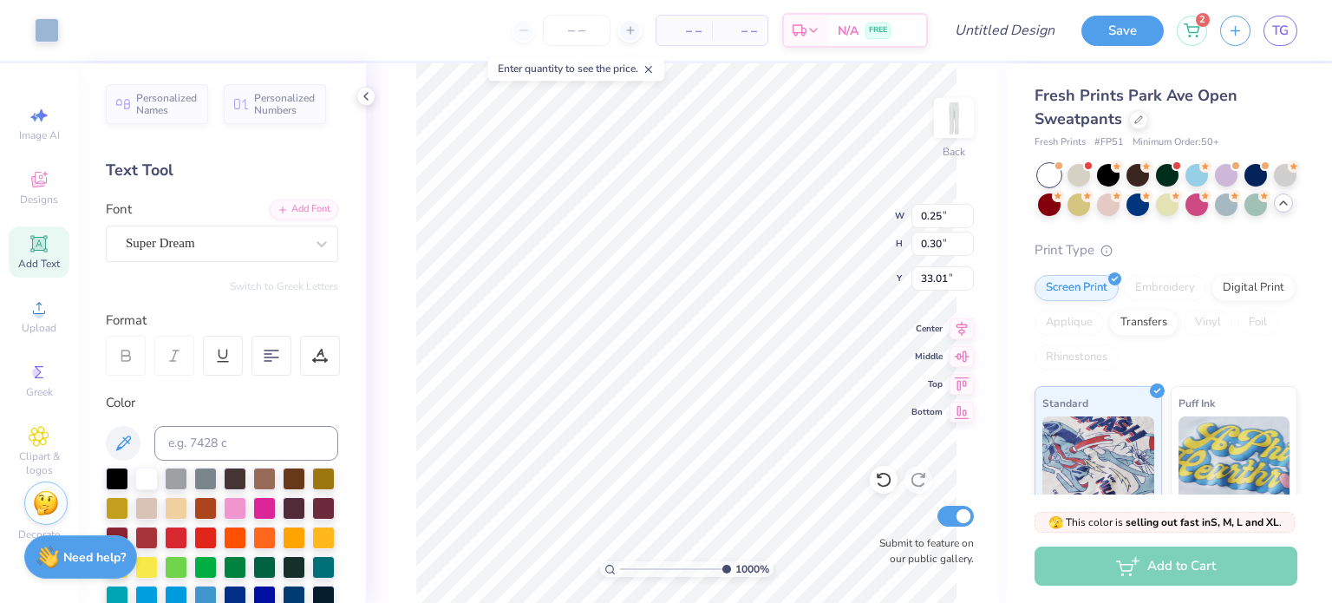
type input "0.28"
type input "0.33"
type input "32.91"
type input "32.93"
type input "0.28"
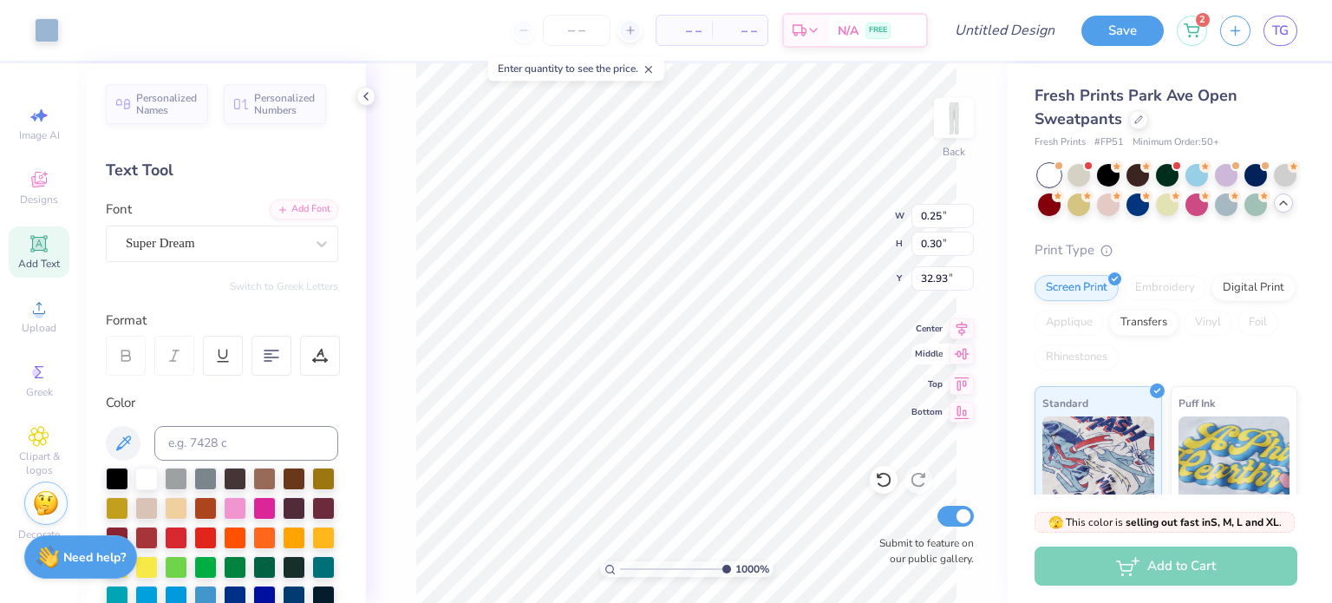
click at [963, 346] on icon at bounding box center [961, 353] width 24 height 21
click at [963, 375] on icon at bounding box center [961, 384] width 24 height 21
click at [964, 329] on icon at bounding box center [961, 326] width 24 height 21
click at [962, 399] on div "1000 % Back W 0.25 0.25 " H 0.30 0.30 " Y 0.50 0.50 " Center Middle Top Bottom …" at bounding box center [686, 332] width 641 height 539
click at [875, 485] on icon at bounding box center [883, 479] width 17 height 17
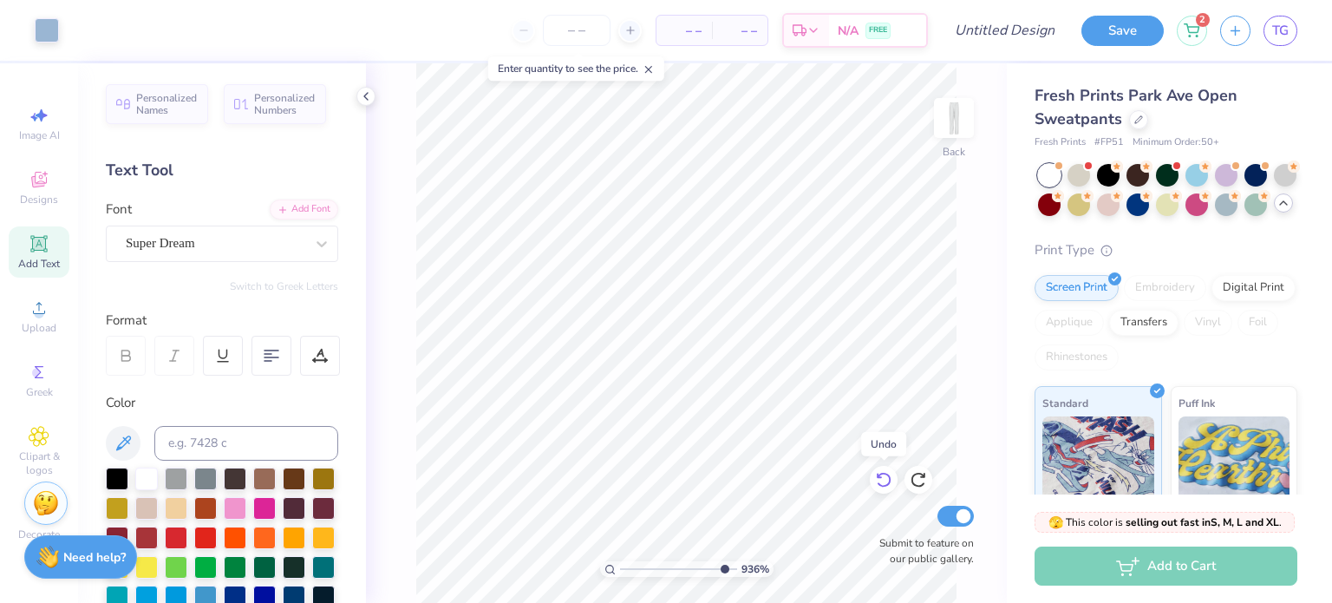
click at [875, 485] on icon at bounding box center [883, 479] width 17 height 17
click at [875, 484] on icon at bounding box center [883, 479] width 17 height 17
click at [873, 483] on div at bounding box center [884, 480] width 28 height 28
click at [878, 480] on icon at bounding box center [883, 479] width 17 height 17
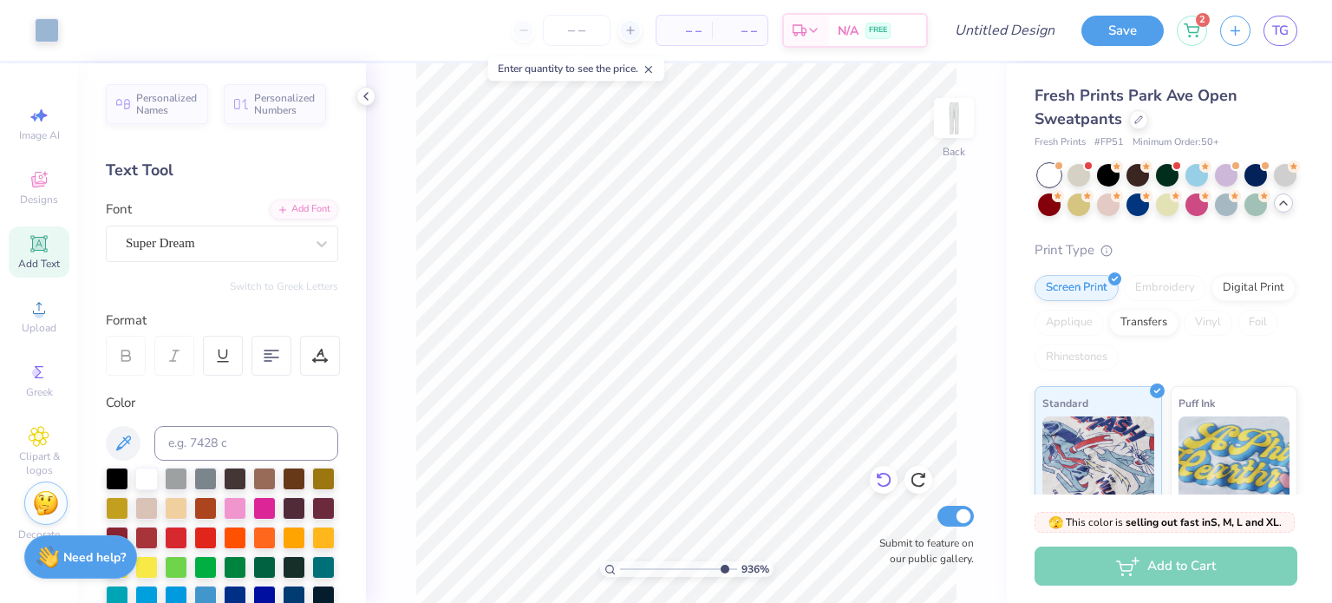
click at [878, 480] on icon at bounding box center [883, 479] width 17 height 17
click at [911, 478] on icon at bounding box center [917, 481] width 15 height 16
drag, startPoint x: 695, startPoint y: 568, endPoint x: 623, endPoint y: 564, distance: 73.0
click at [623, 564] on input "range" at bounding box center [678, 569] width 117 height 16
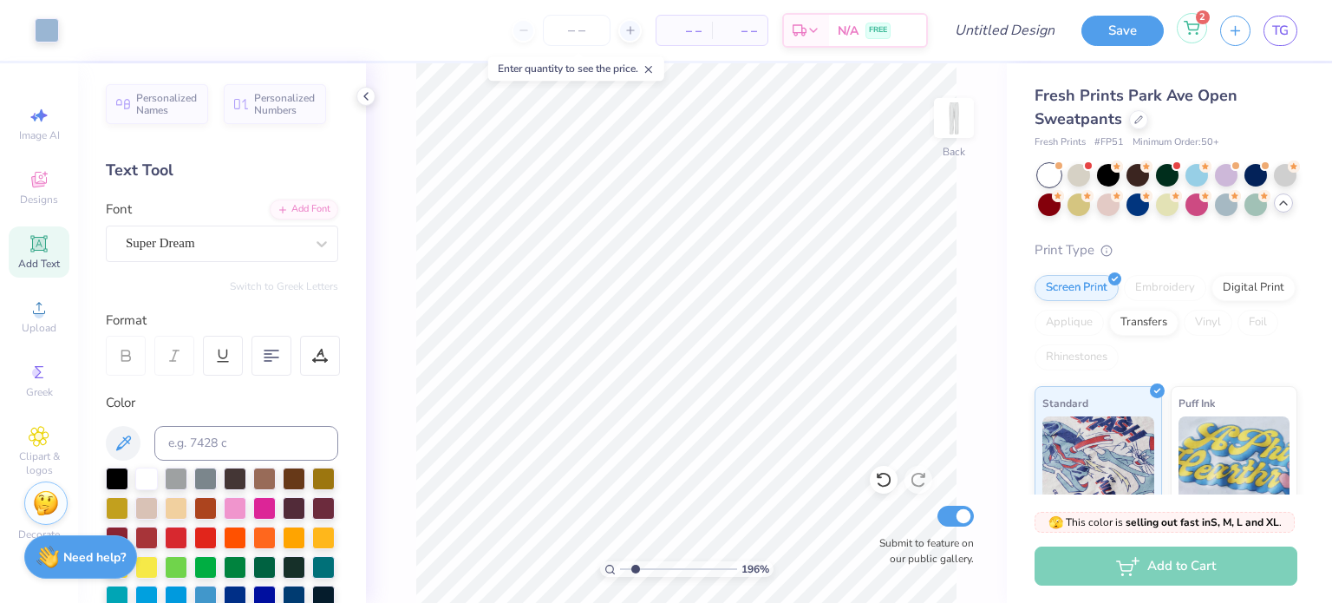
click at [1202, 26] on div "2" at bounding box center [1192, 28] width 30 height 30
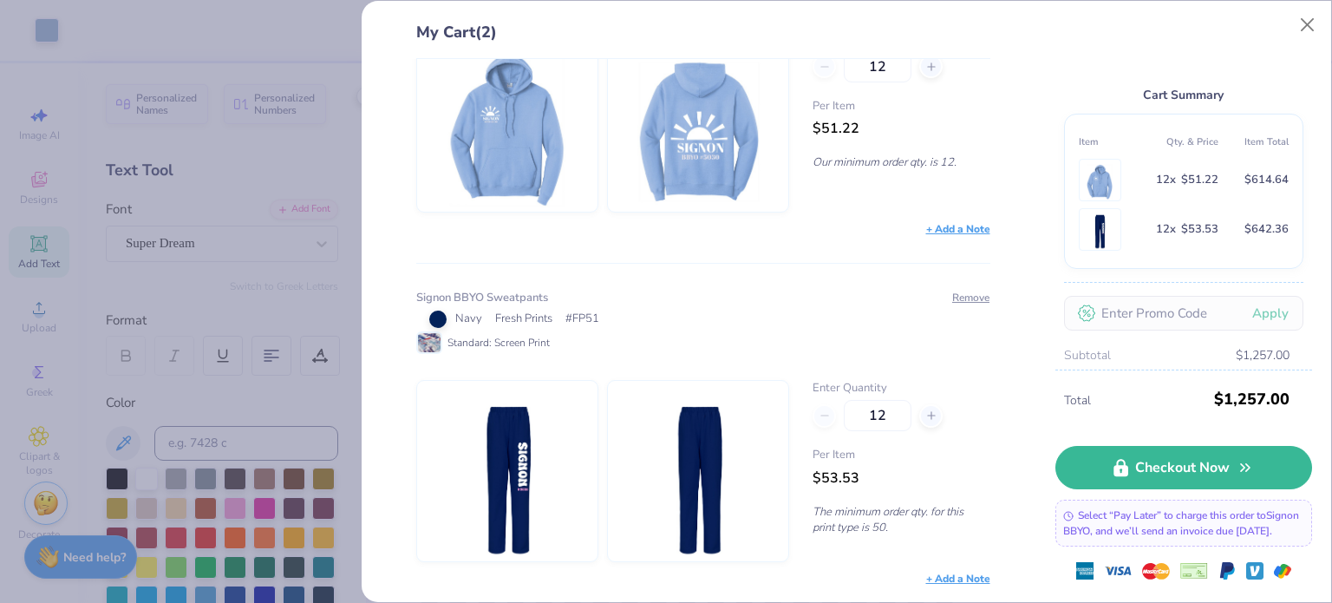
scroll to position [148, 0]
click at [1301, 23] on button "Close" at bounding box center [1307, 25] width 33 height 33
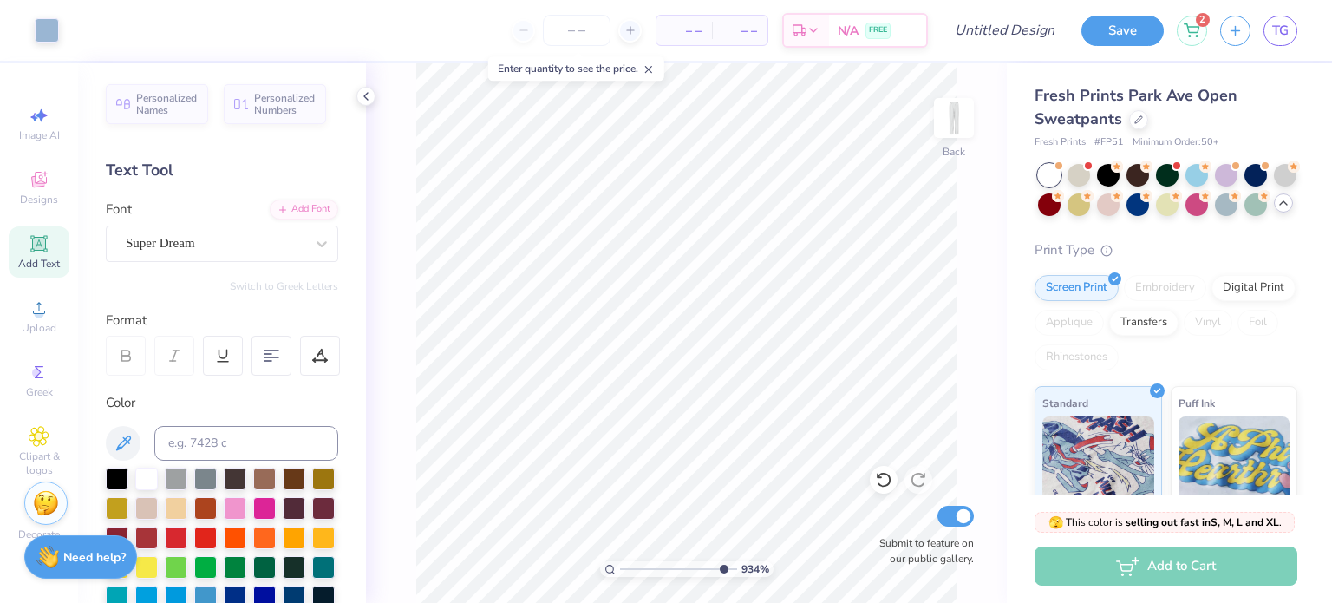
drag, startPoint x: 643, startPoint y: 568, endPoint x: 721, endPoint y: 579, distance: 78.0
click at [721, 577] on input "range" at bounding box center [678, 569] width 117 height 16
drag, startPoint x: 712, startPoint y: 567, endPoint x: 629, endPoint y: 561, distance: 83.5
click at [629, 561] on input "range" at bounding box center [678, 569] width 117 height 16
click at [962, 116] on img at bounding box center [953, 117] width 69 height 69
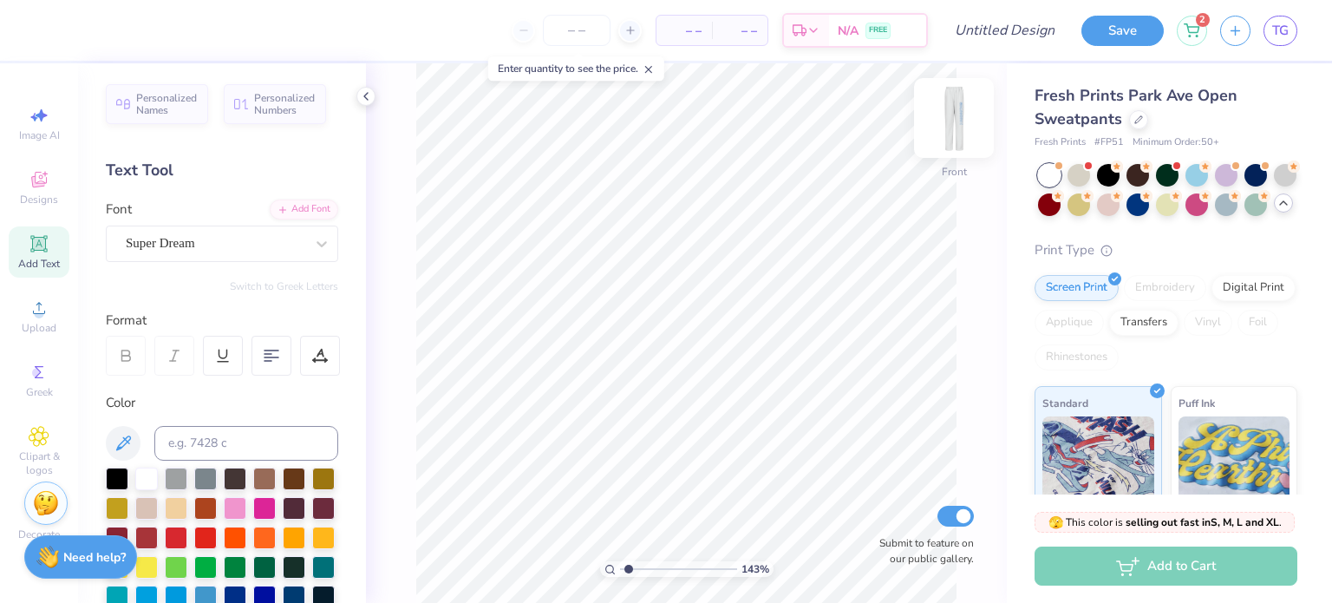
click at [958, 119] on img at bounding box center [953, 117] width 69 height 69
click at [1130, 21] on button "Save" at bounding box center [1122, 28] width 82 height 30
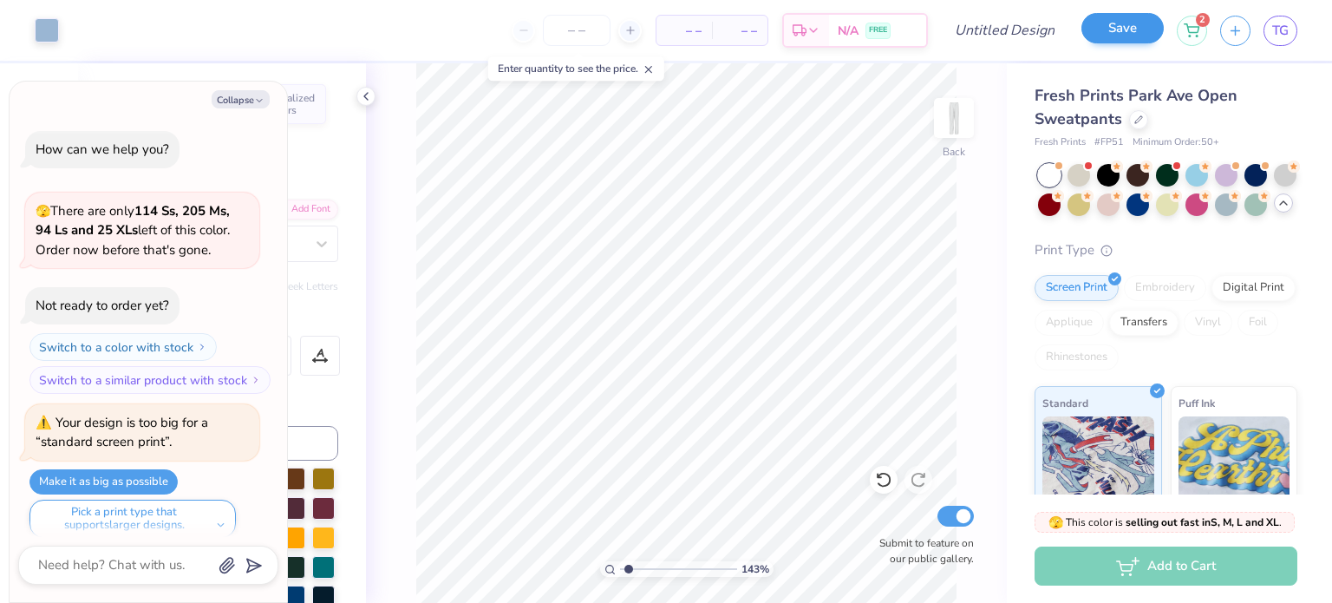
scroll to position [203, 0]
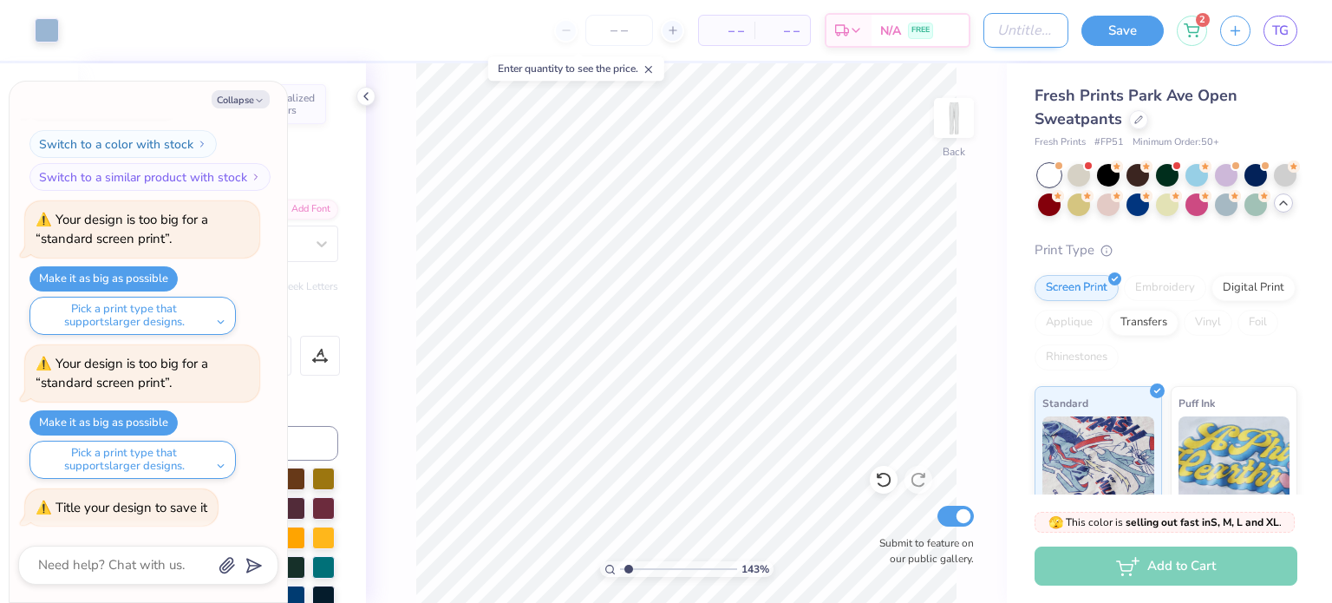
click at [1015, 37] on input "Design Title" at bounding box center [1025, 30] width 85 height 35
click at [1099, 35] on button "Save" at bounding box center [1122, 28] width 82 height 30
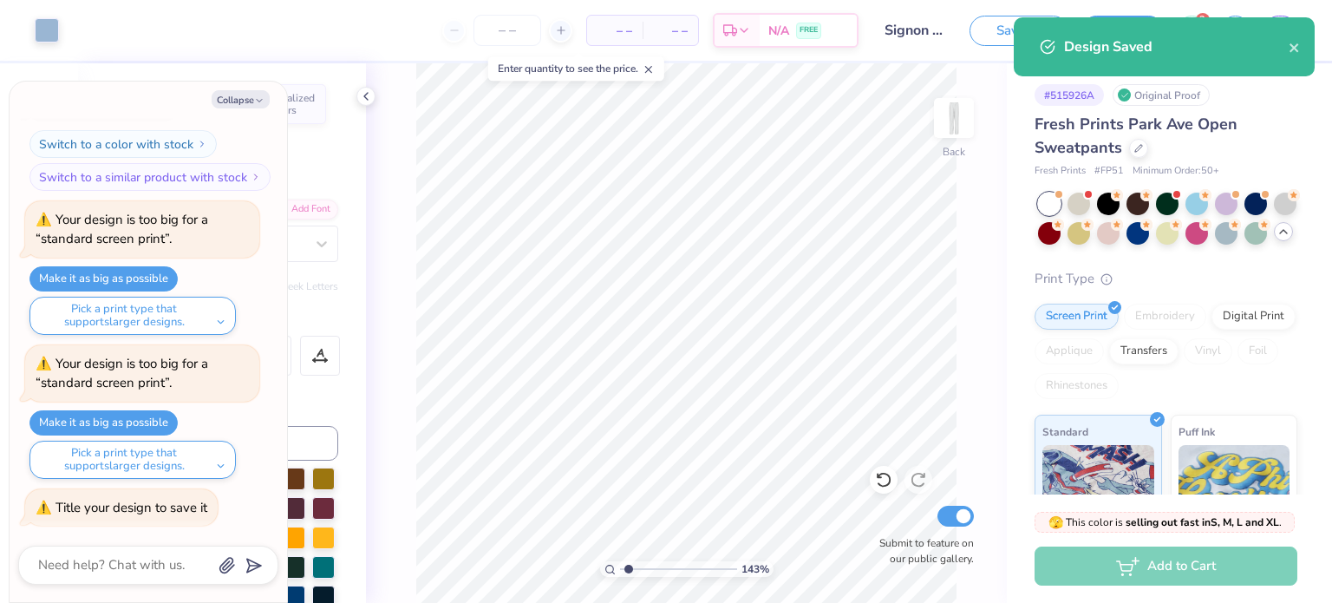
click at [1276, 140] on div "Fresh Prints Park Ave Open Sweatpants" at bounding box center [1165, 136] width 263 height 47
click at [974, 147] on div "143 % Back Submit to feature on our public gallery." at bounding box center [686, 332] width 641 height 539
click at [992, 83] on div "143 % Back Submit to feature on our public gallery." at bounding box center [686, 332] width 641 height 539
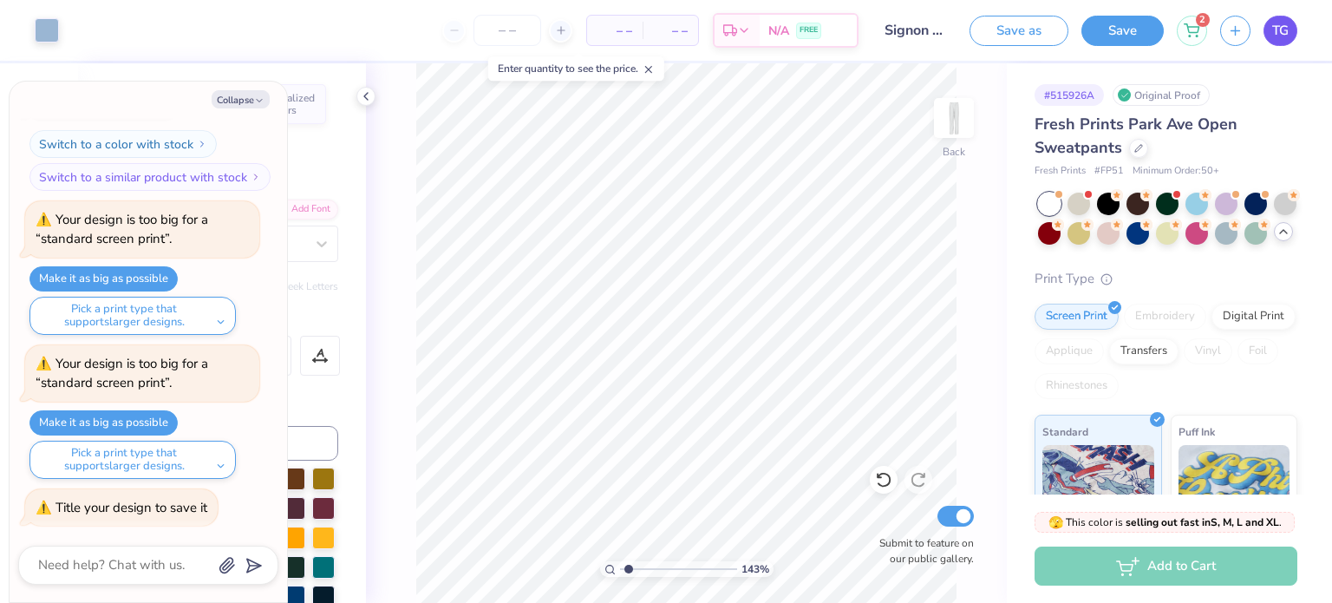
click at [1276, 25] on span "TG" at bounding box center [1280, 31] width 16 height 20
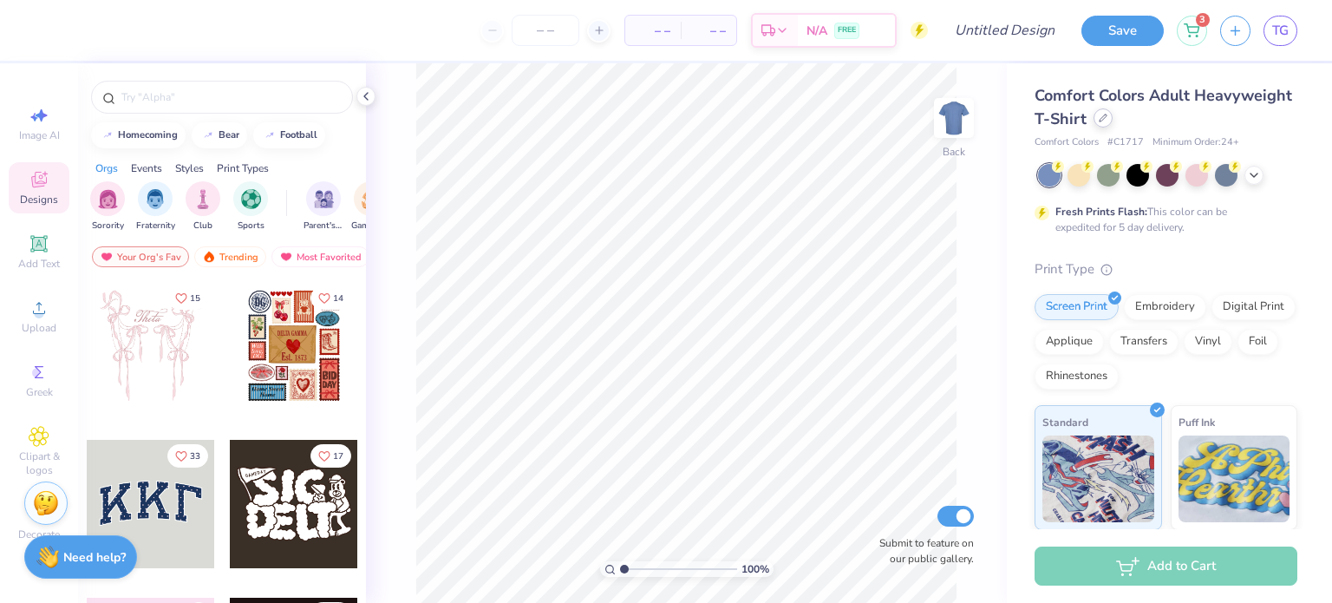
click at [1099, 122] on div at bounding box center [1102, 117] width 19 height 19
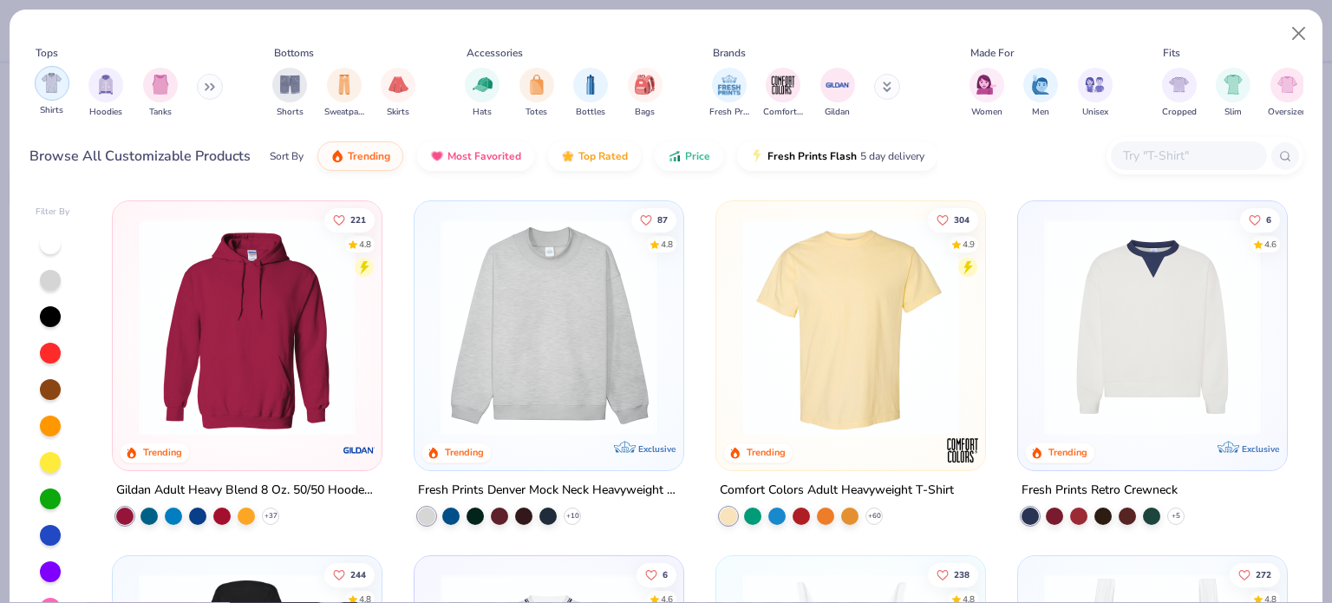
click at [109, 88] on img "filter for Hoodies" at bounding box center [105, 85] width 19 height 20
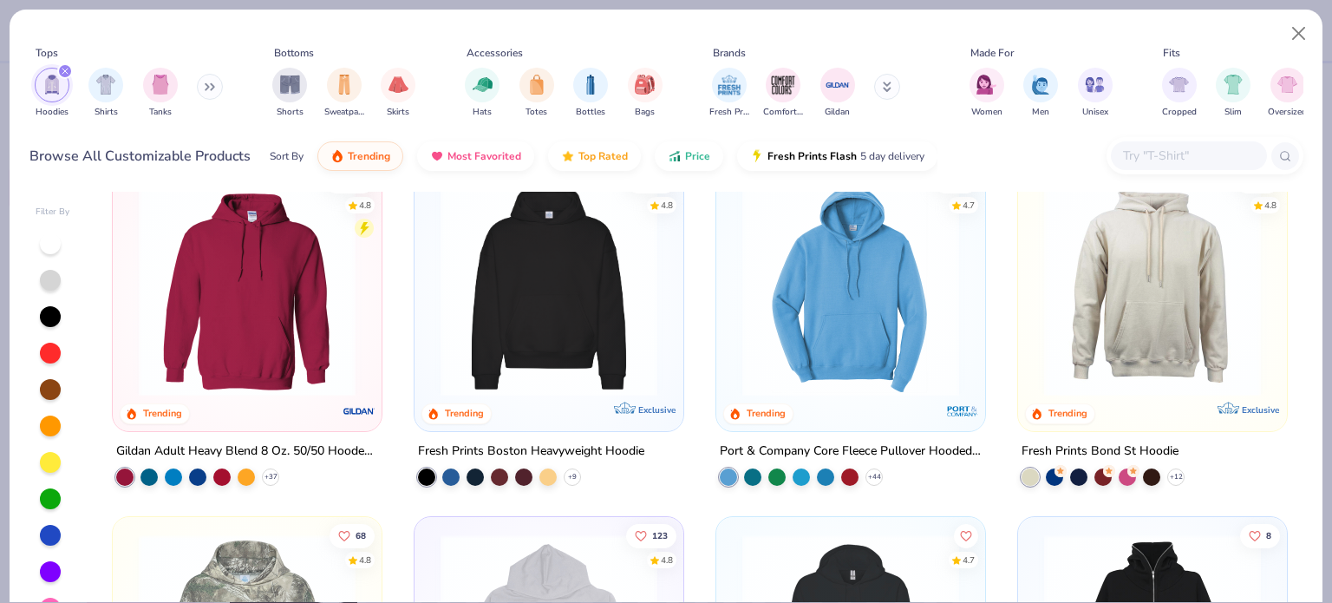
scroll to position [48, 0]
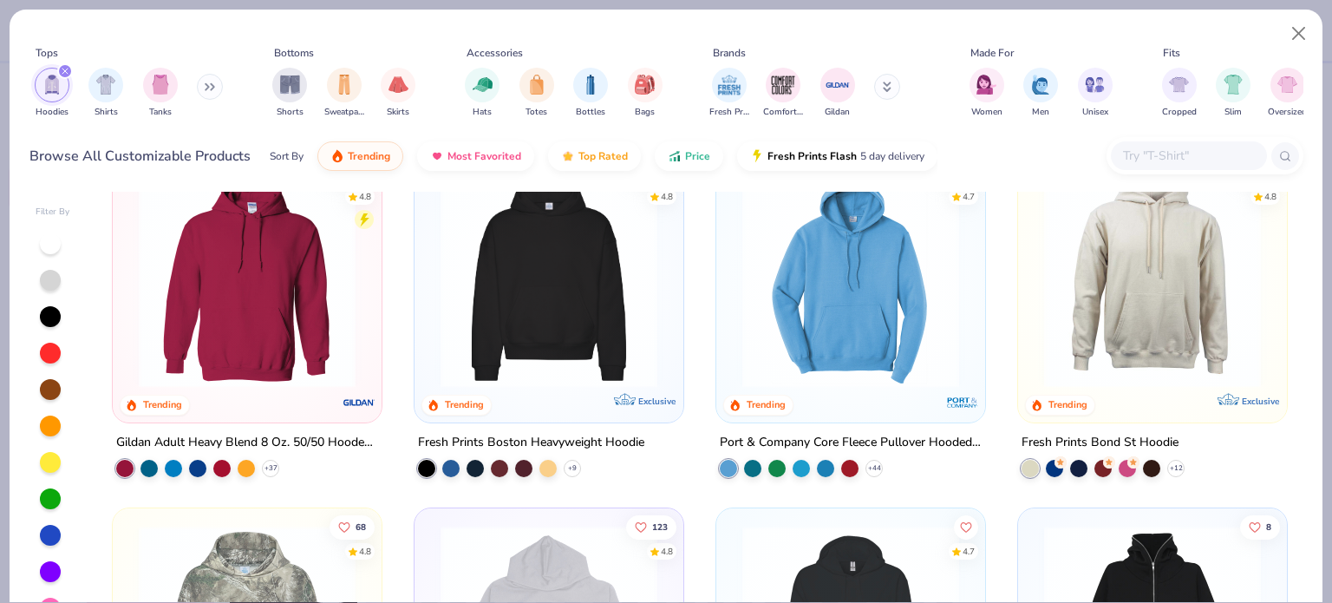
click at [808, 432] on div "Port & Company Core Fleece Pullover Hooded Sweatshirt" at bounding box center [851, 443] width 262 height 22
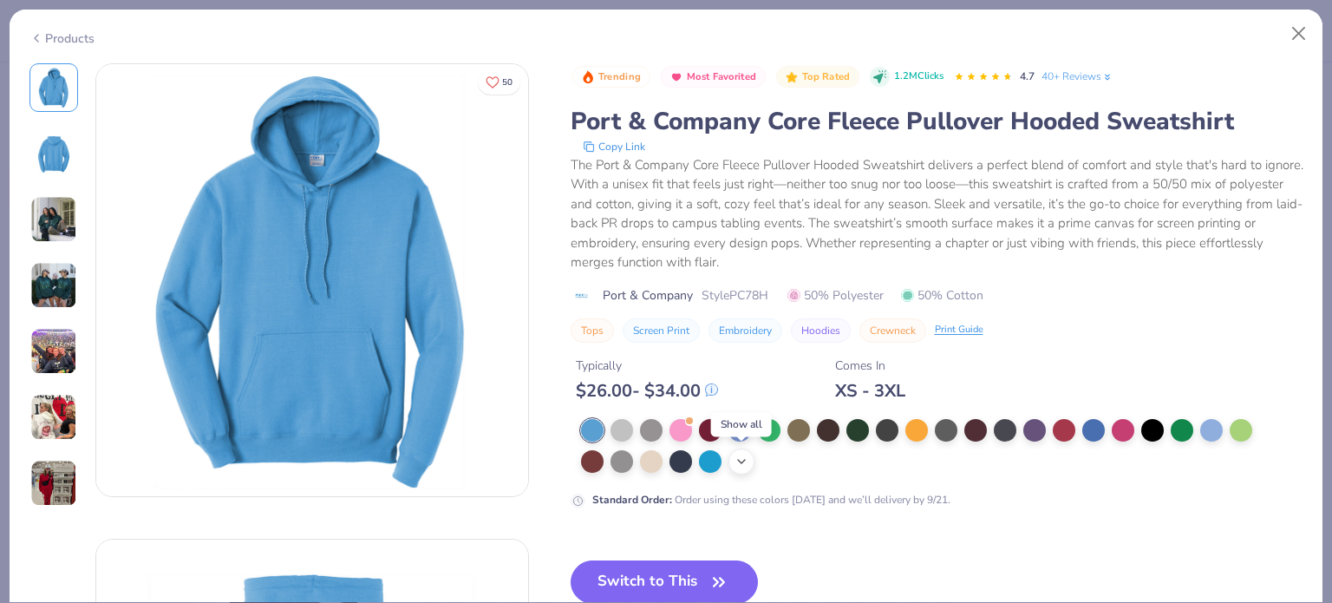
click at [734, 457] on icon at bounding box center [741, 461] width 14 height 14
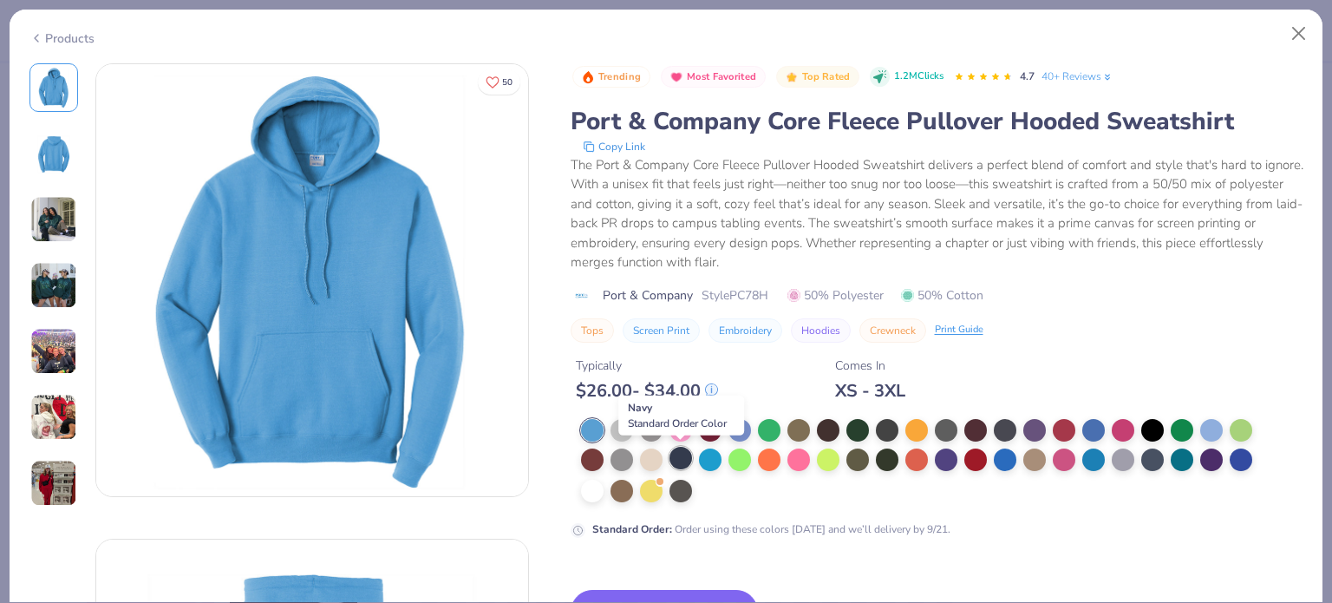
click at [674, 464] on div at bounding box center [680, 458] width 23 height 23
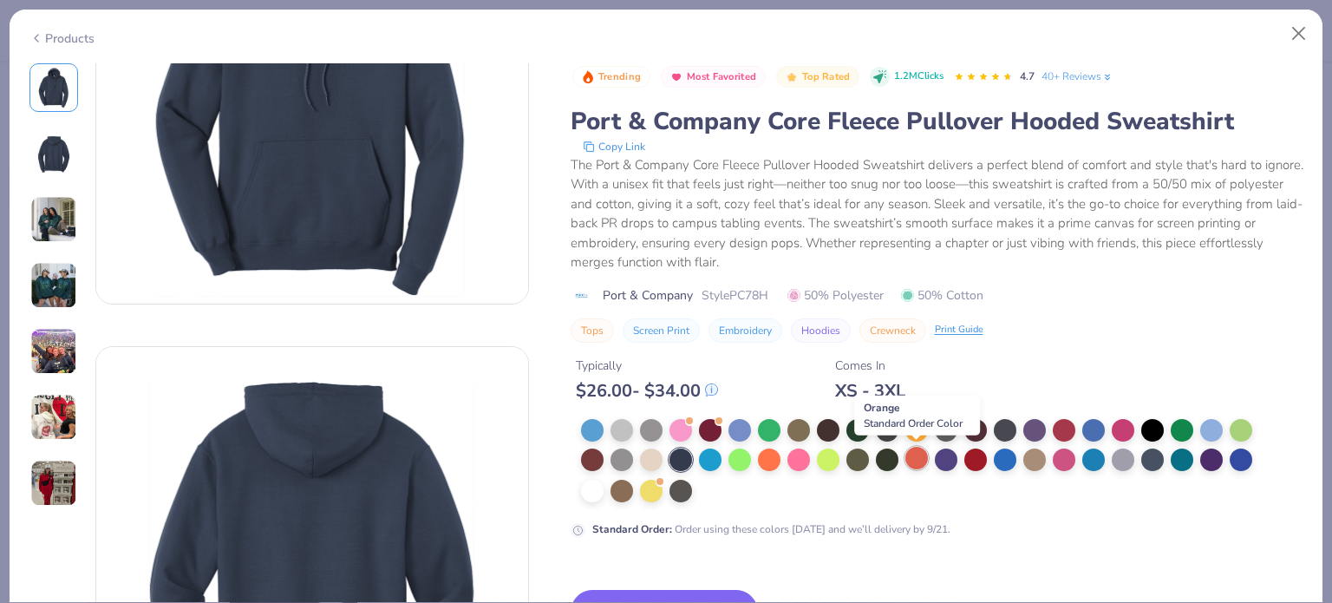
scroll to position [194, 0]
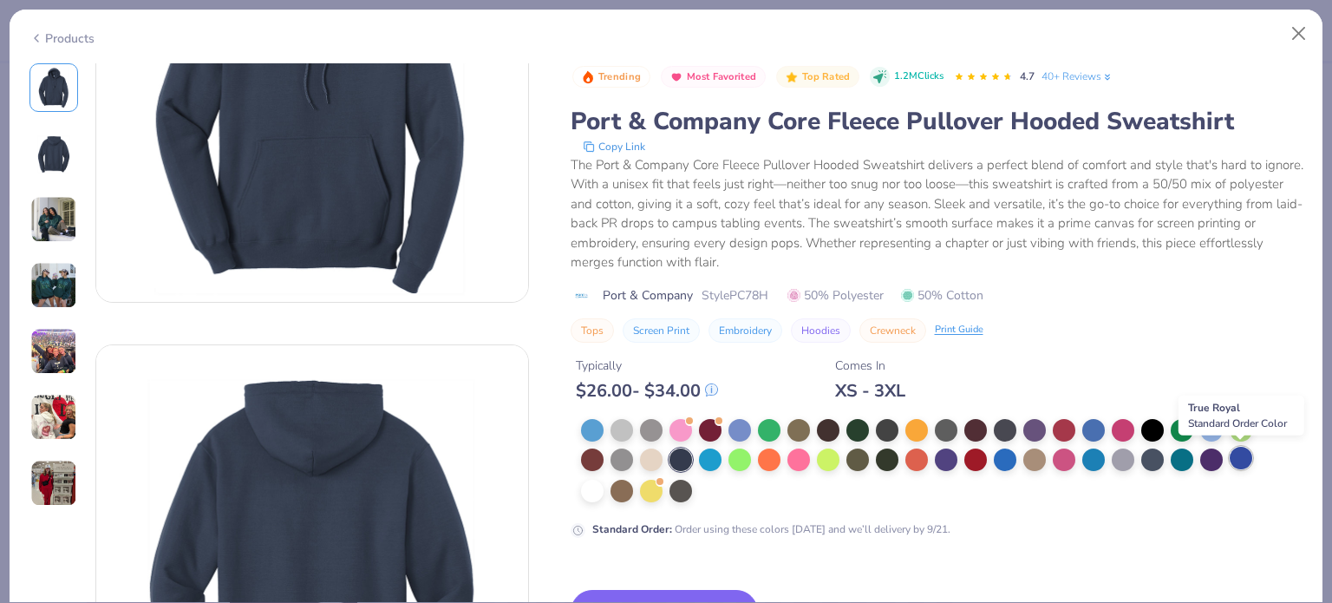
click at [1234, 459] on div at bounding box center [1241, 458] width 23 height 23
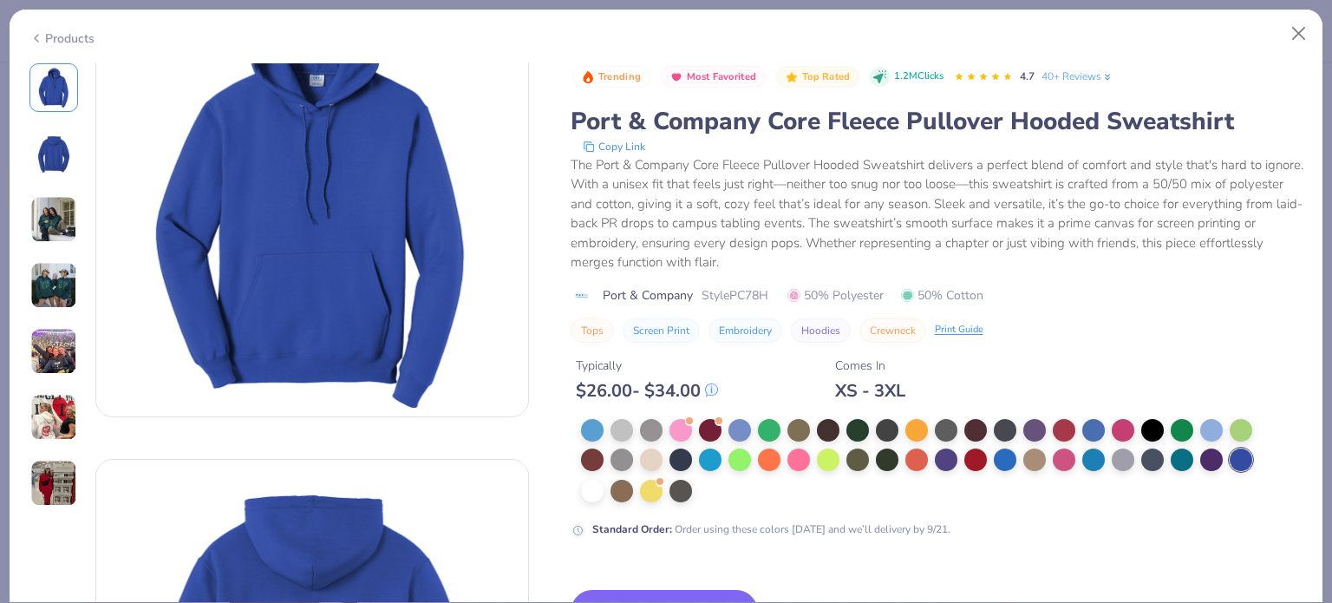
scroll to position [92, 0]
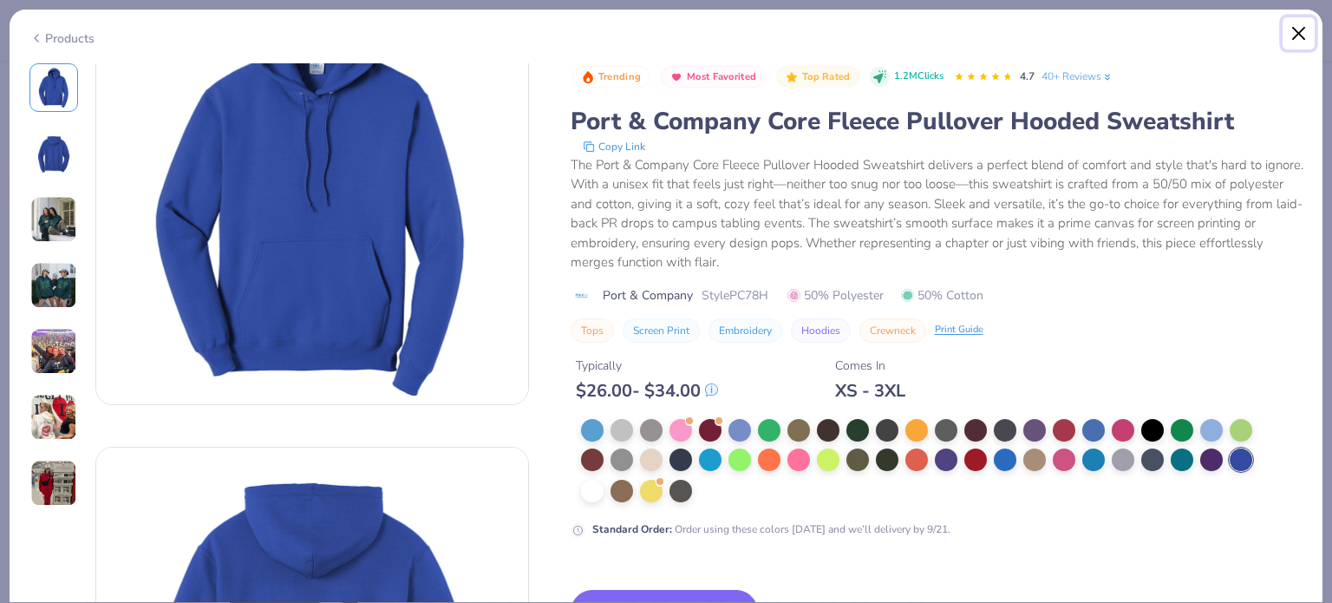
click at [1296, 25] on button "Close" at bounding box center [1298, 33] width 33 height 33
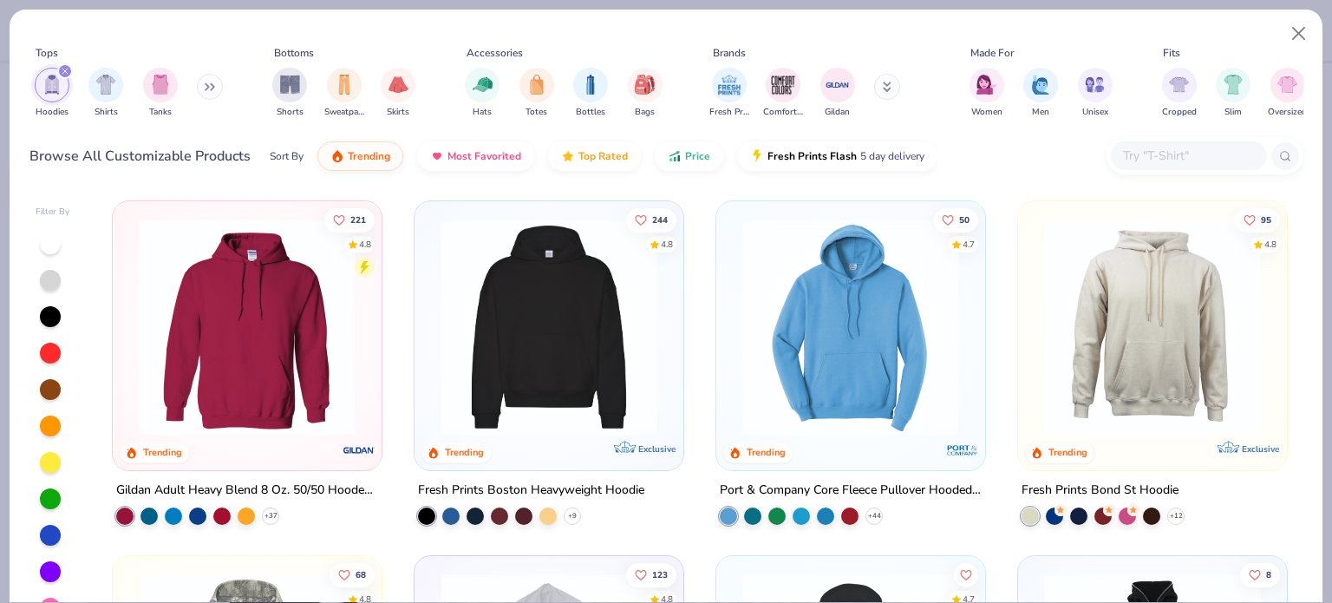
click at [272, 486] on div "Gildan Adult Heavy Blend 8 Oz. 50/50 Hooded Sweatshirt" at bounding box center [247, 491] width 262 height 22
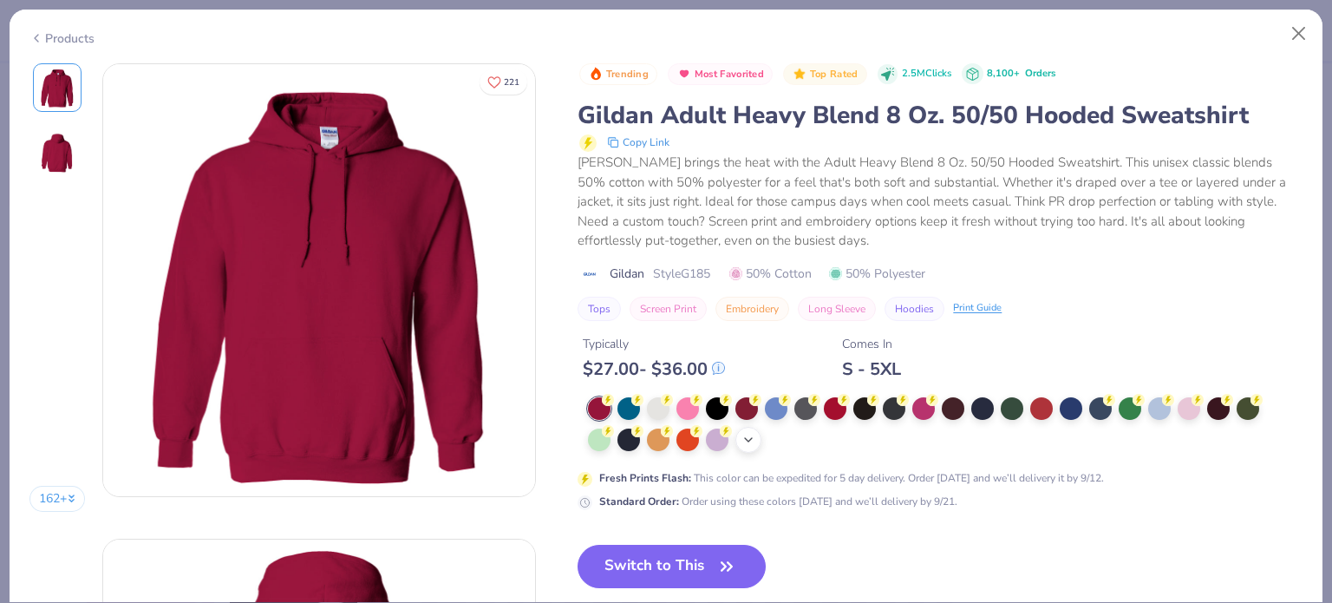
click at [752, 434] on icon at bounding box center [748, 440] width 14 height 14
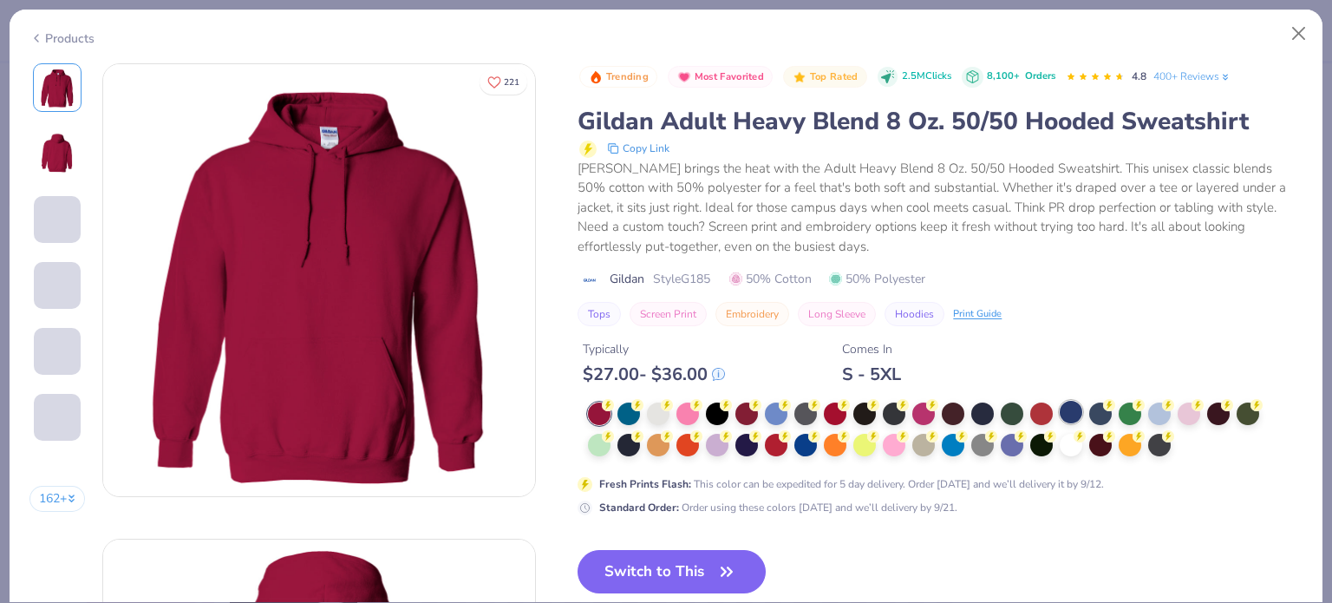
click at [1074, 413] on div at bounding box center [1071, 412] width 23 height 23
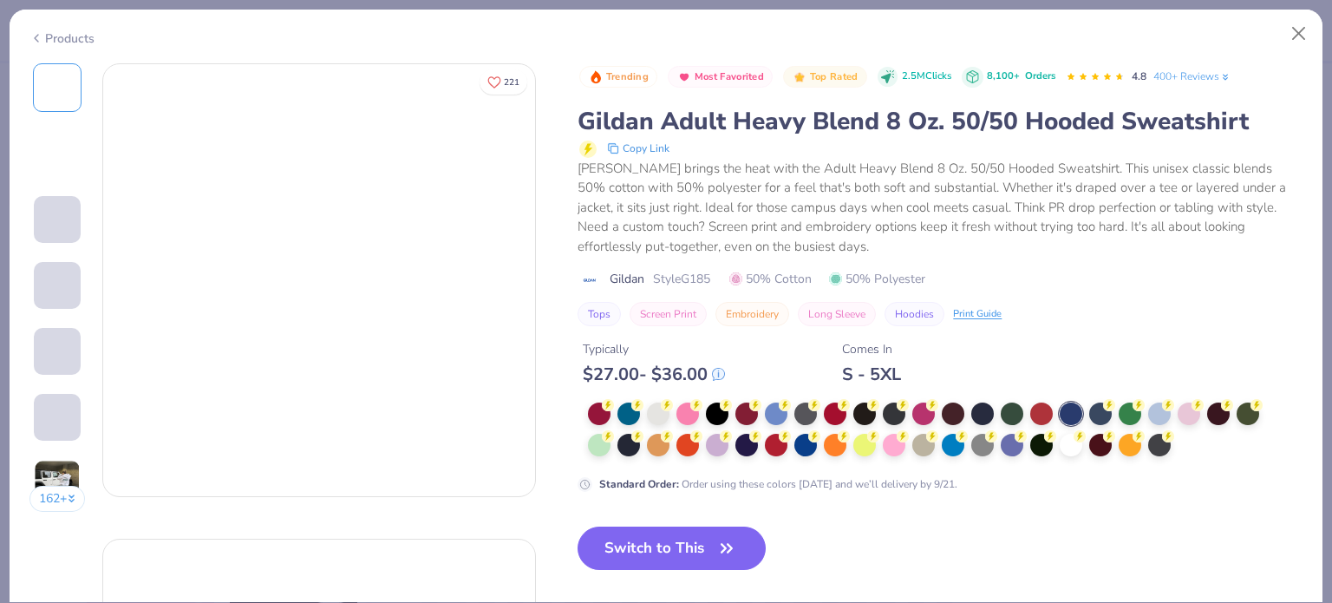
click at [1075, 413] on div at bounding box center [1071, 413] width 23 height 23
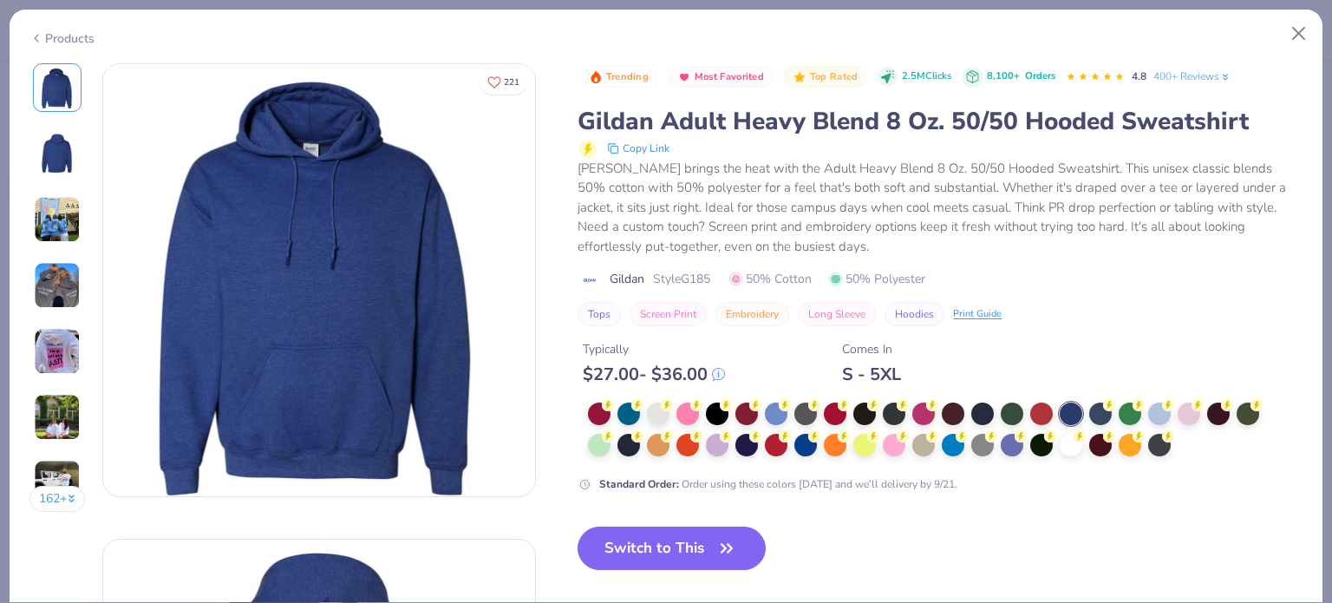
click at [72, 199] on img at bounding box center [57, 219] width 47 height 47
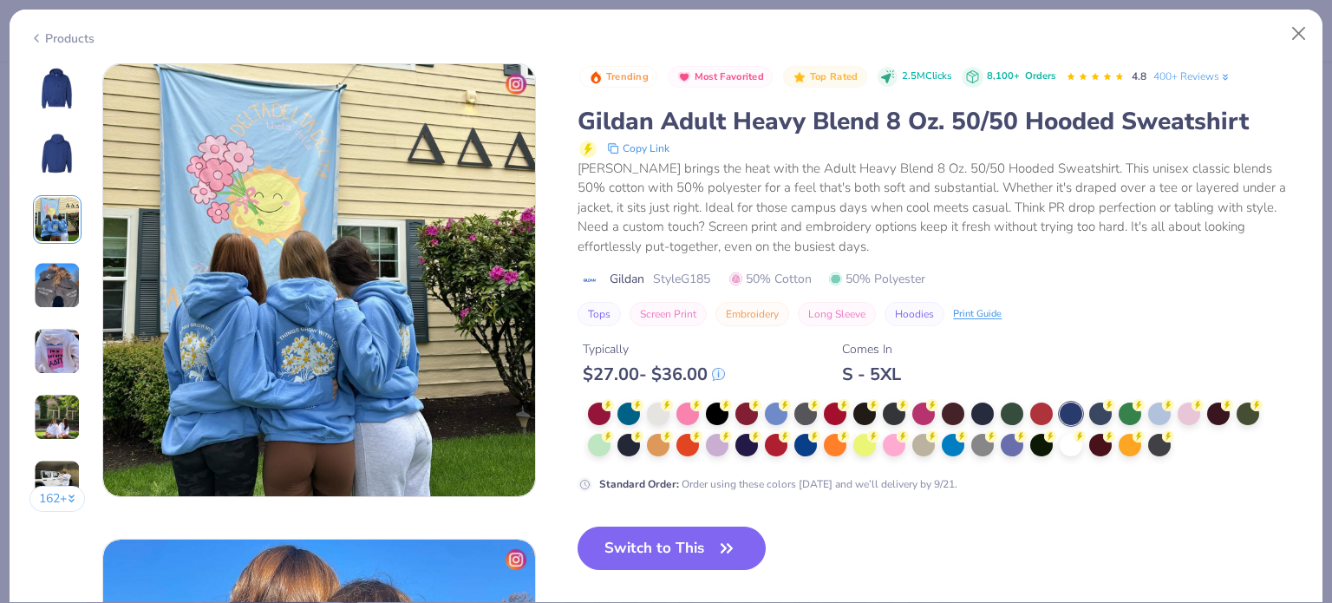
click at [56, 231] on img at bounding box center [57, 219] width 47 height 47
click at [57, 232] on img at bounding box center [57, 219] width 47 height 47
click at [64, 276] on img at bounding box center [57, 285] width 47 height 47
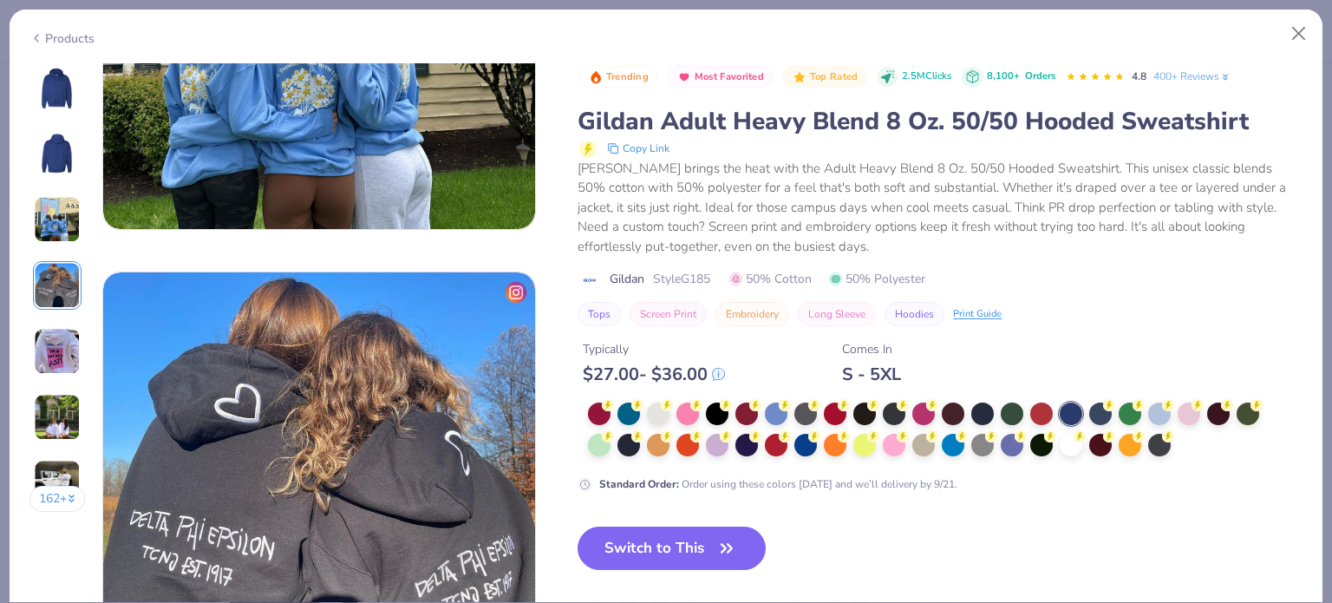
scroll to position [1426, 0]
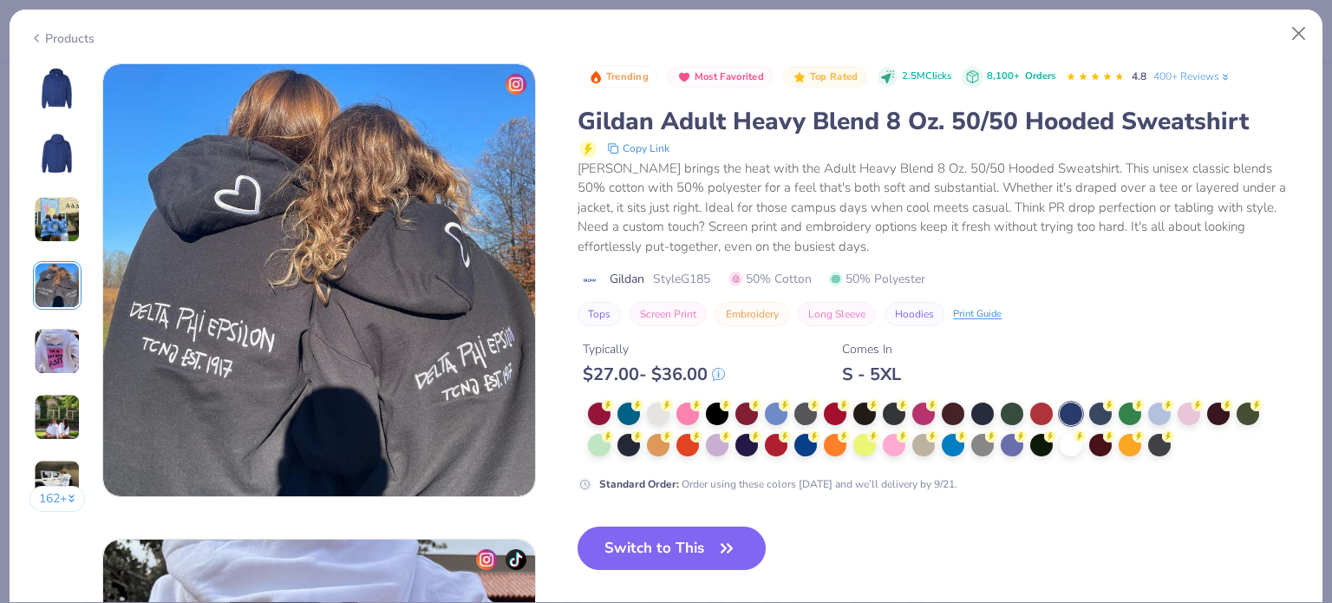
click at [69, 90] on img at bounding box center [57, 88] width 42 height 42
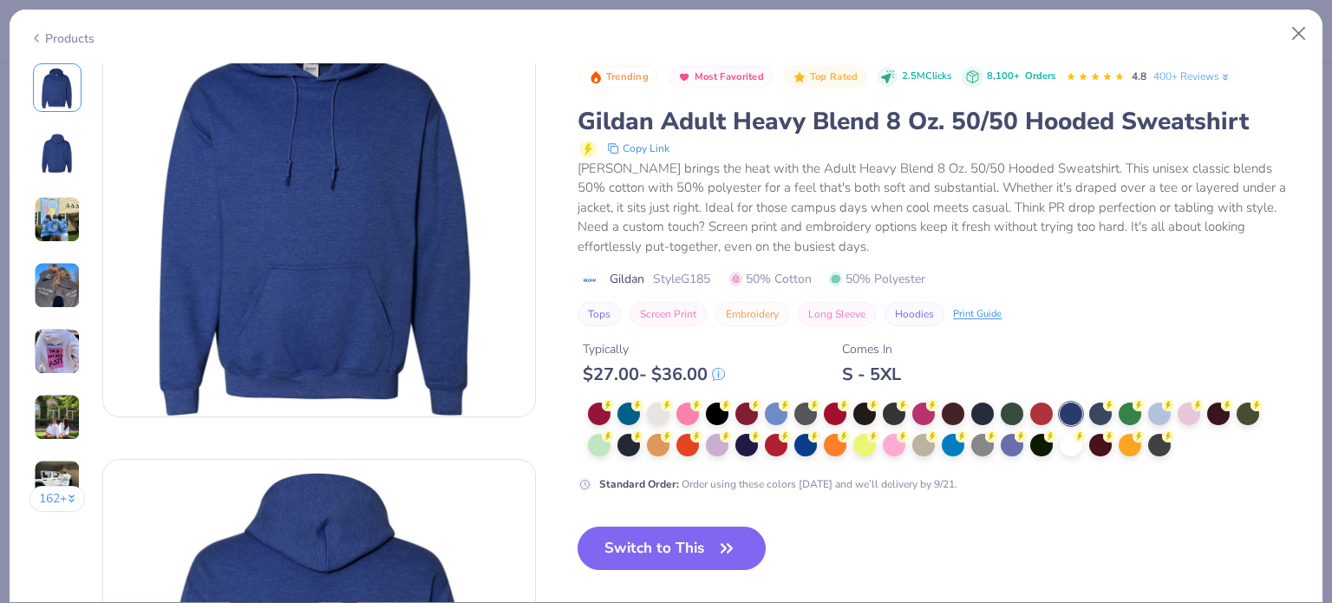
scroll to position [0, 0]
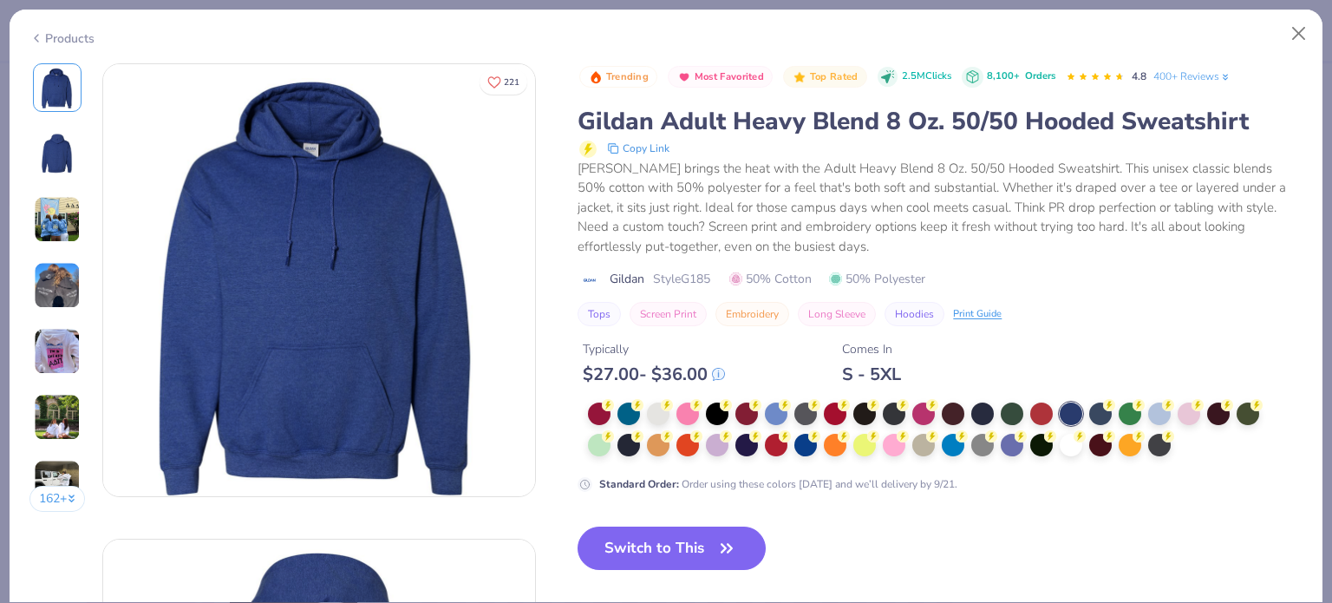
click at [43, 36] on div "Products" at bounding box center [61, 38] width 65 height 18
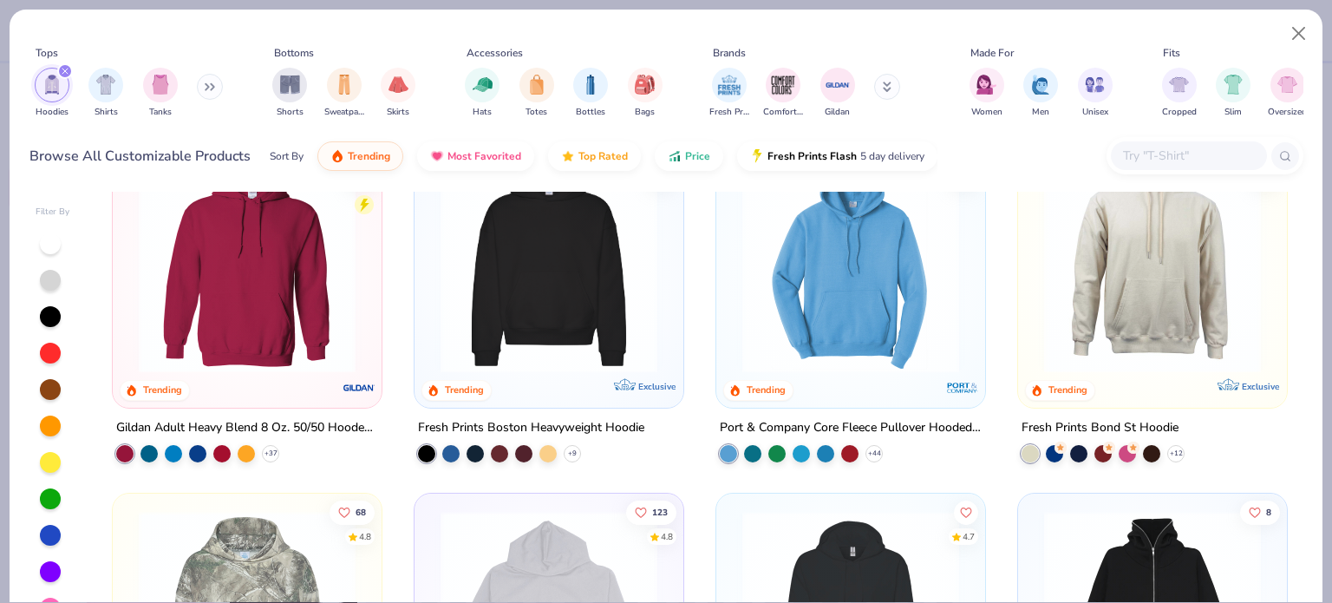
scroll to position [69, 0]
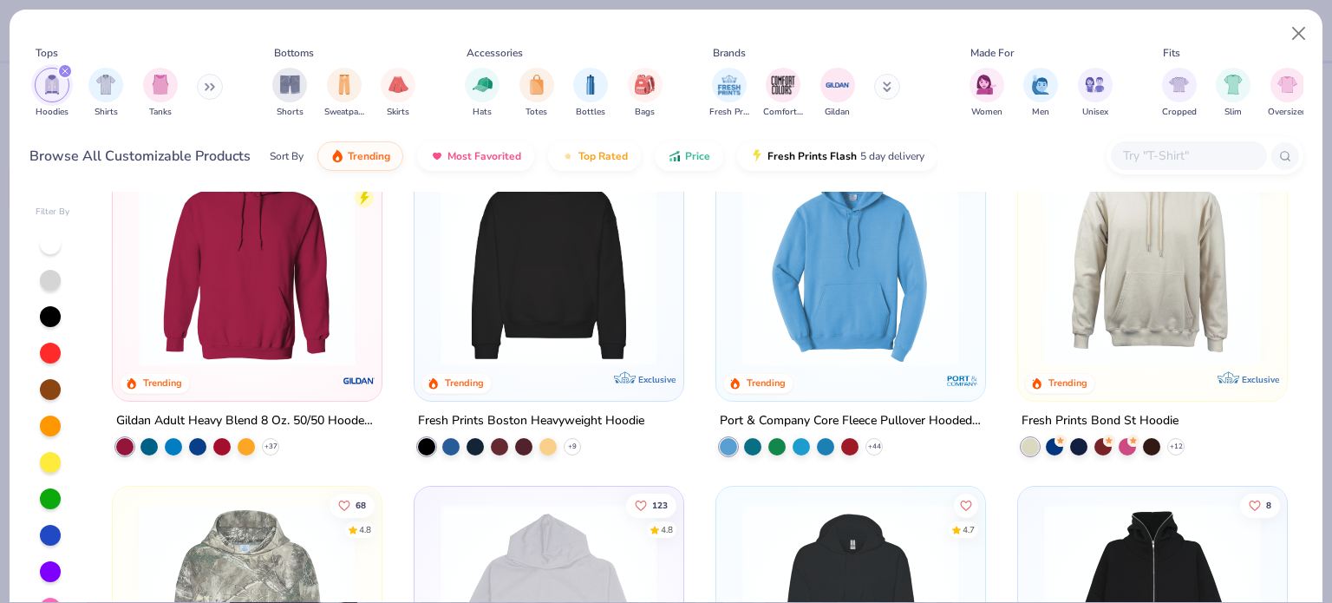
click at [511, 417] on div "Fresh Prints Boston Heavyweight Hoodie" at bounding box center [531, 421] width 226 height 22
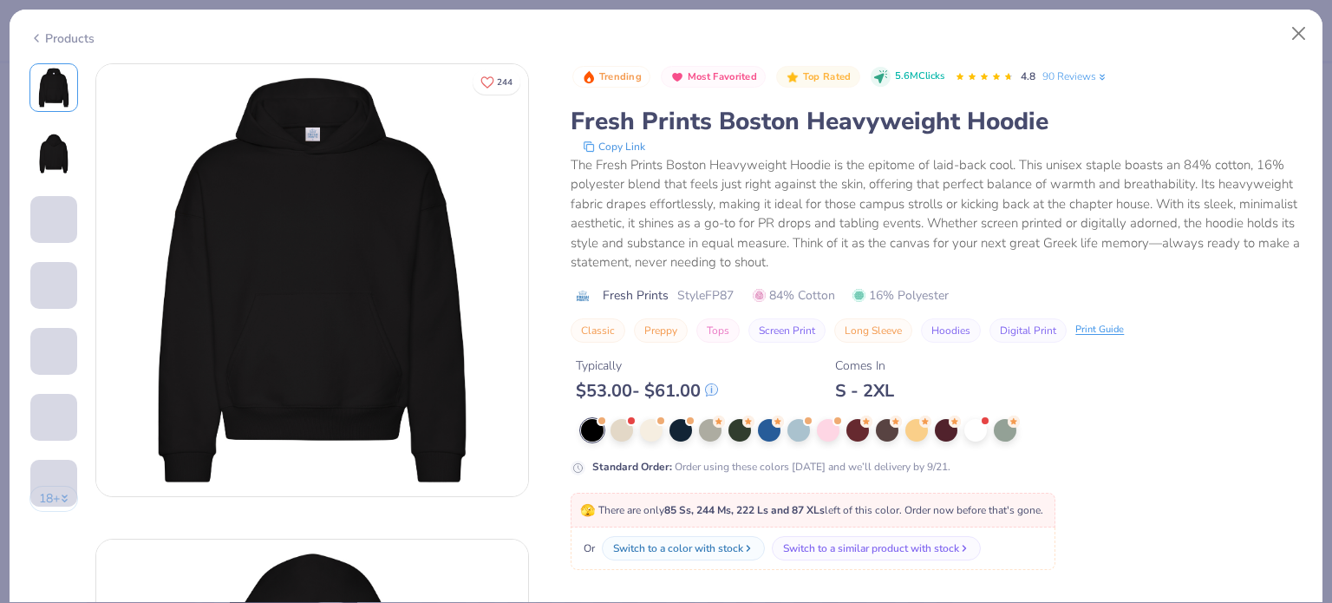
click at [60, 42] on div "Products" at bounding box center [666, 32] width 1313 height 45
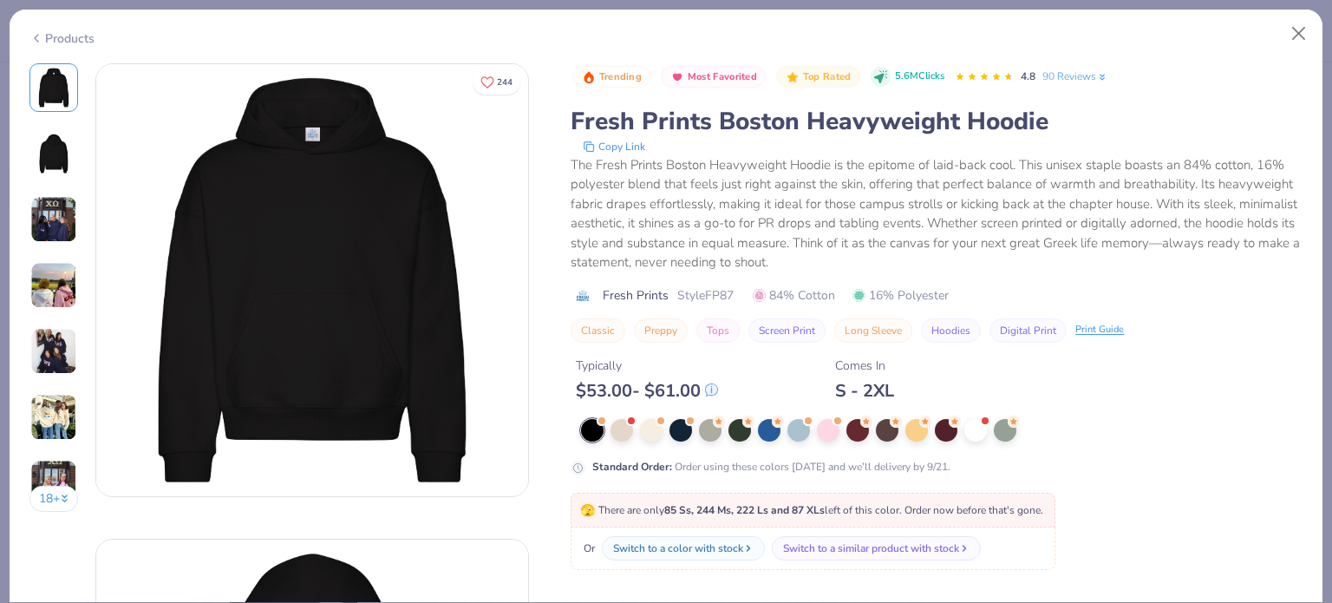
click at [49, 41] on div "Products" at bounding box center [61, 38] width 65 height 18
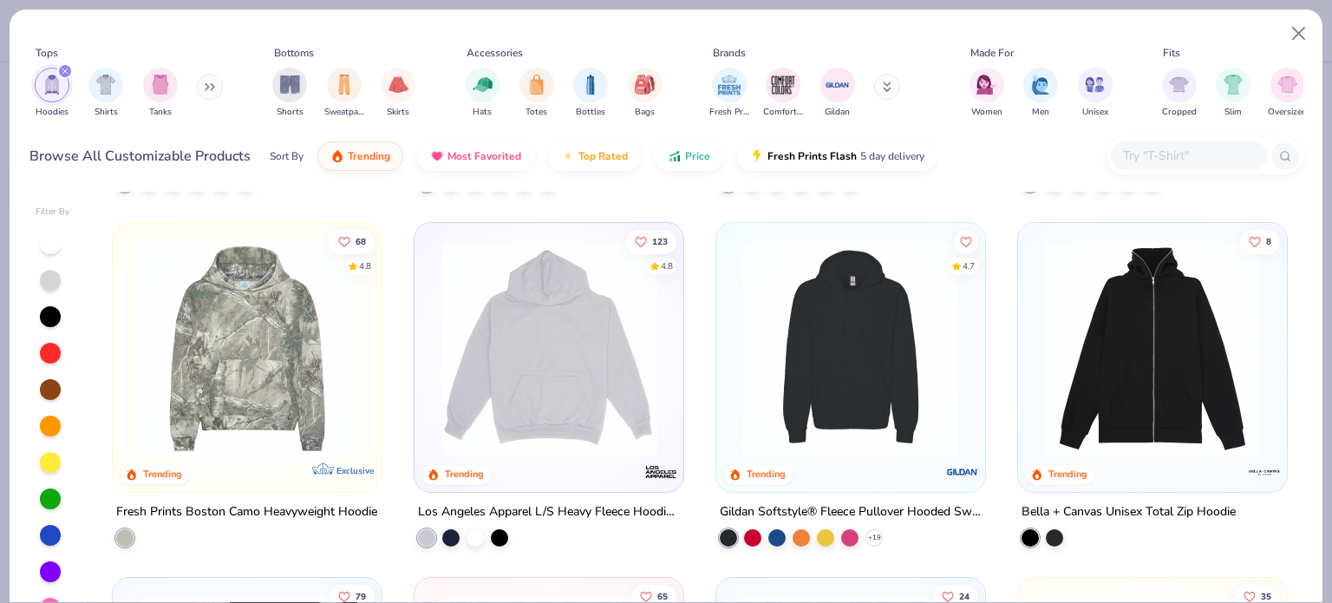
scroll to position [340, 0]
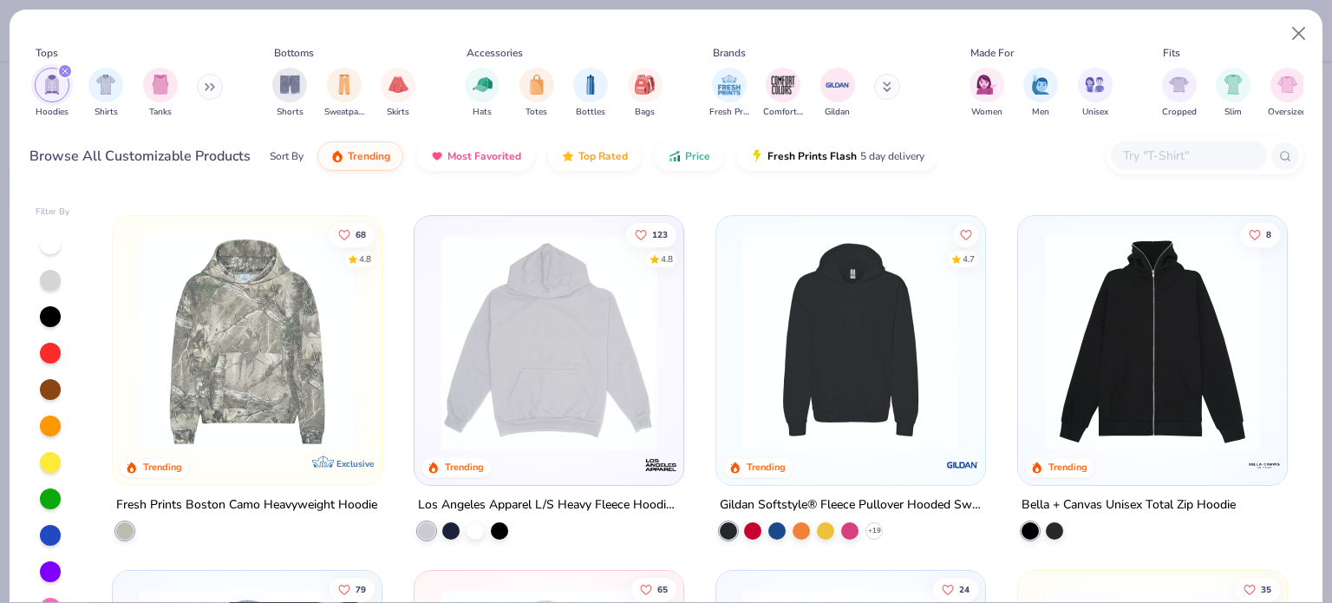
click at [562, 495] on div "Los Angeles Apparel L/S Heavy Fleece Hoodie Po 14 Oz" at bounding box center [549, 504] width 262 height 22
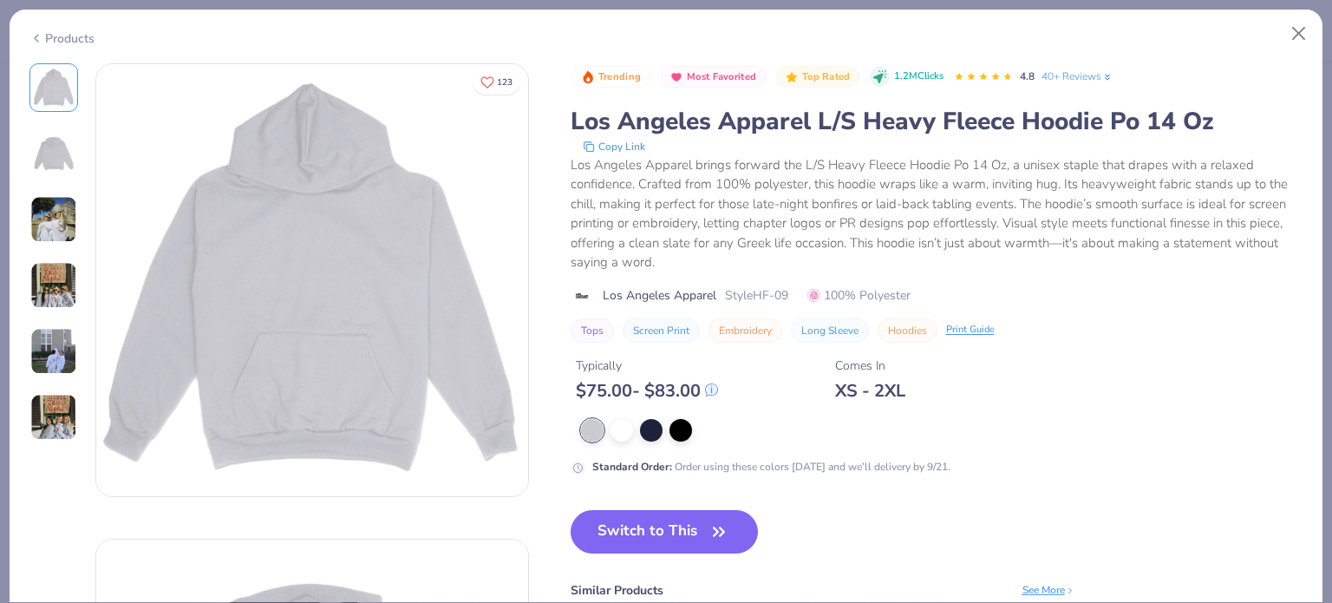
click at [57, 41] on div "Products" at bounding box center [61, 38] width 65 height 18
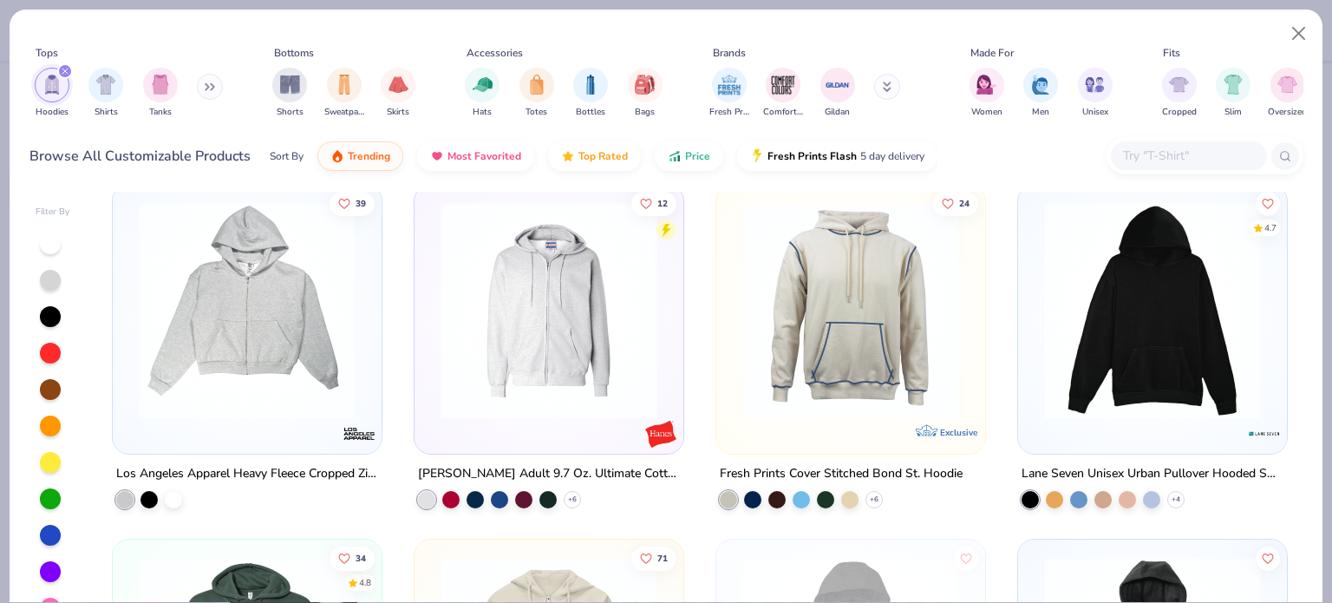
scroll to position [1432, 0]
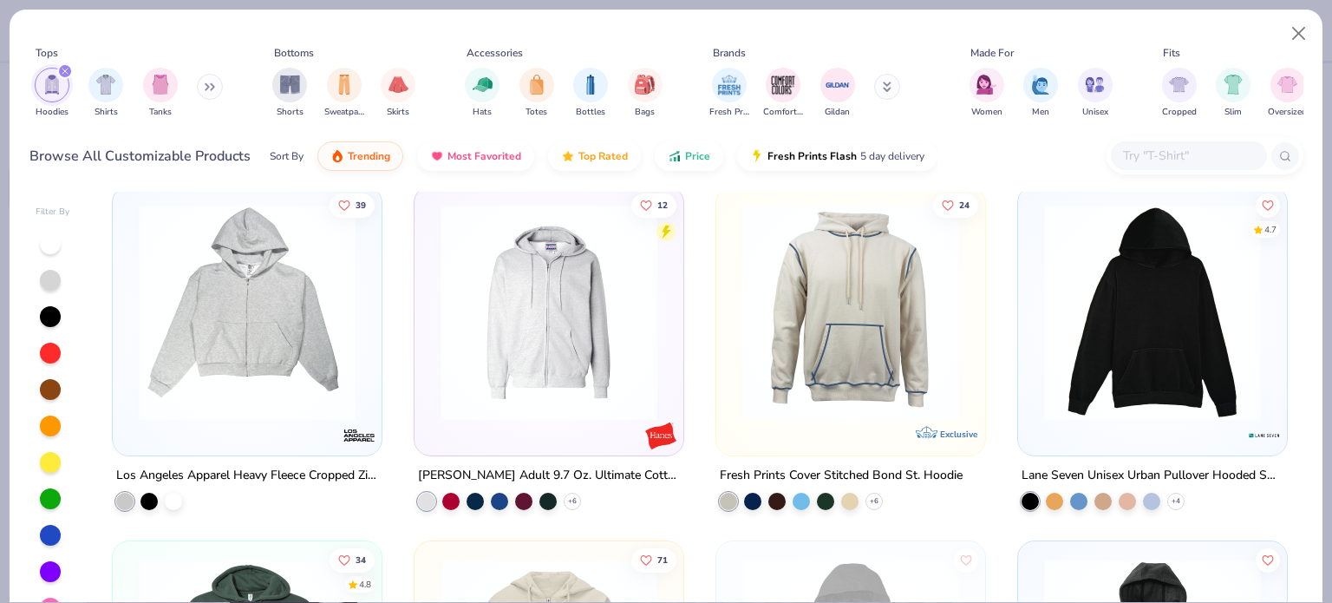
click at [1027, 479] on div "Lane Seven Unisex Urban Pullover Hooded Sweatshirt" at bounding box center [1152, 476] width 262 height 22
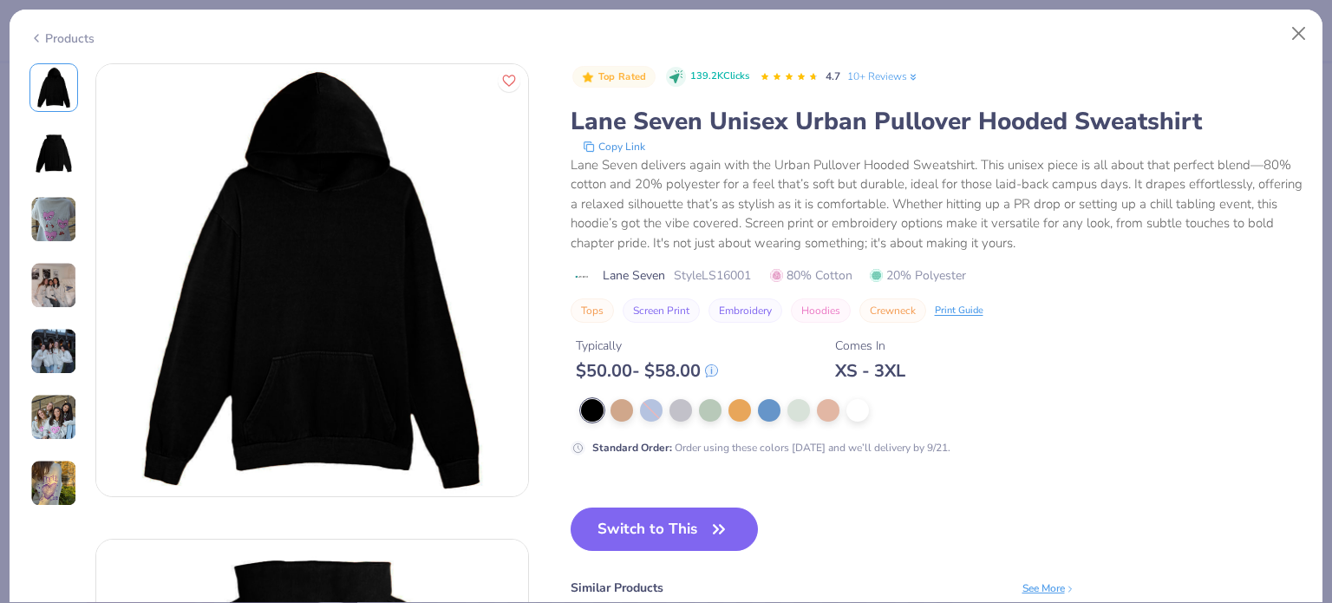
click at [80, 37] on div "Products" at bounding box center [61, 38] width 65 height 18
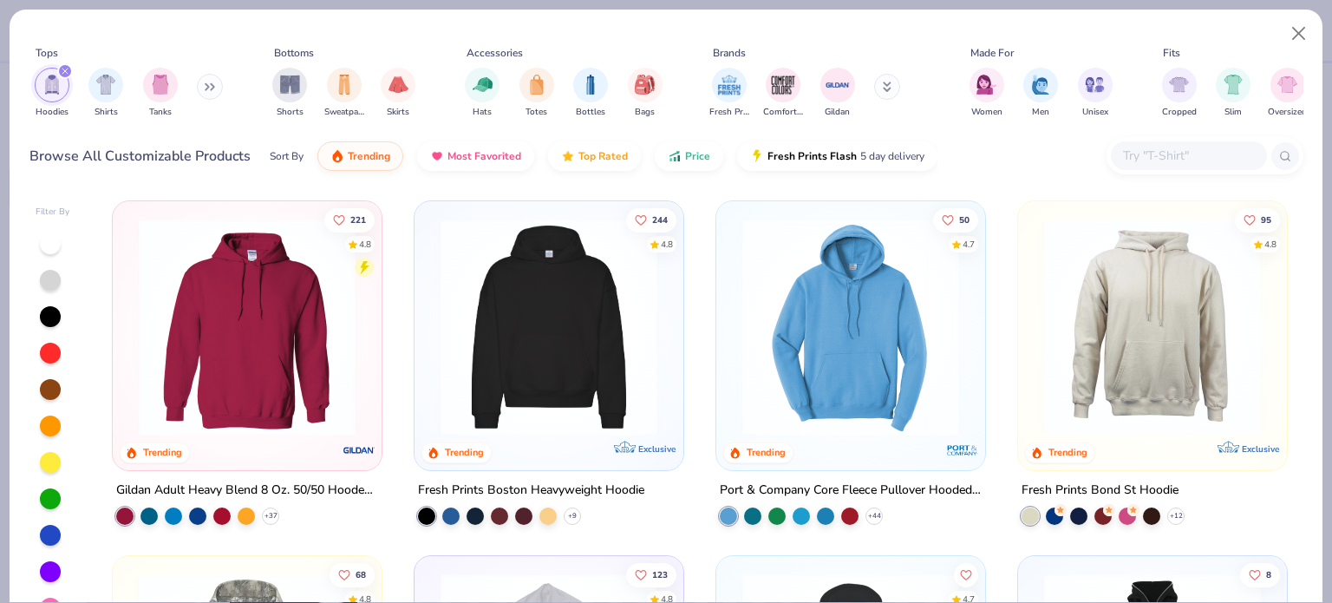
click at [875, 485] on div "Port & Company Core Fleece Pullover Hooded Sweatshirt" at bounding box center [851, 491] width 262 height 22
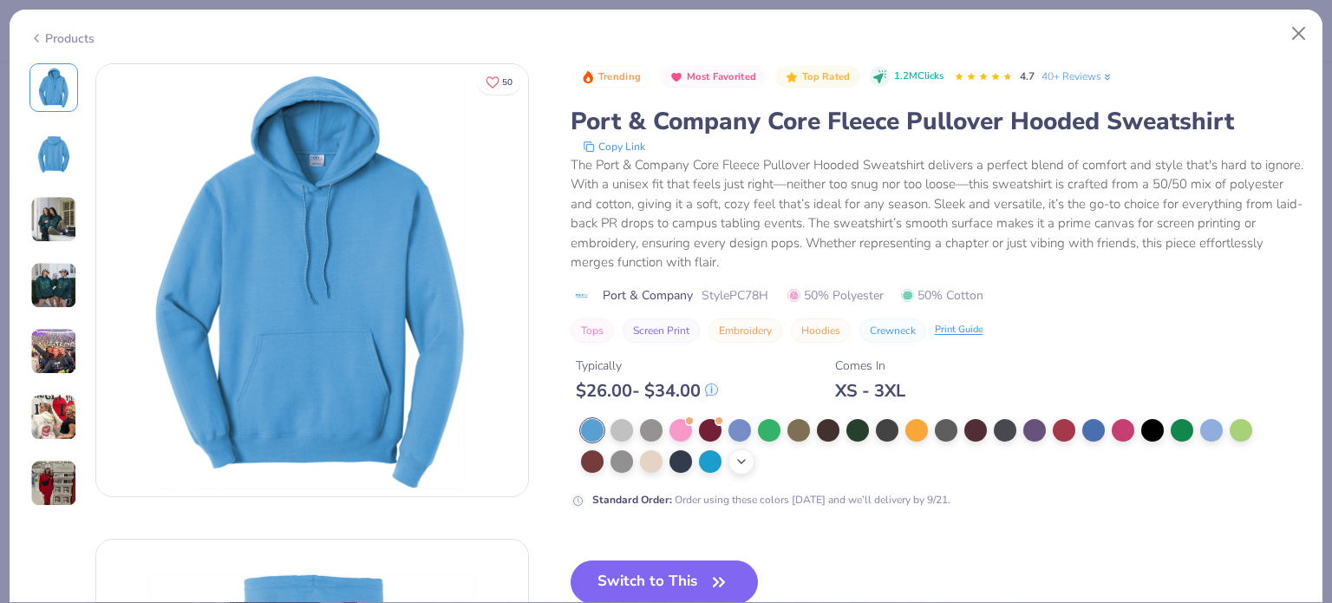
click at [740, 463] on icon at bounding box center [741, 461] width 14 height 14
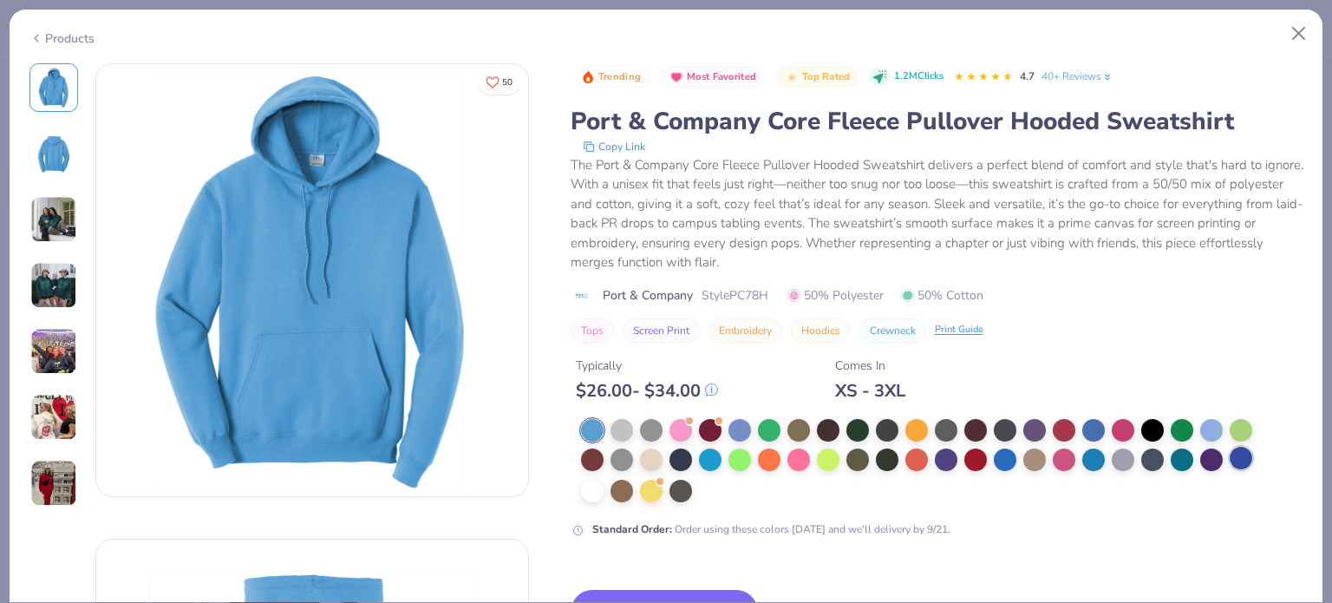
click at [1246, 453] on div at bounding box center [1241, 458] width 23 height 23
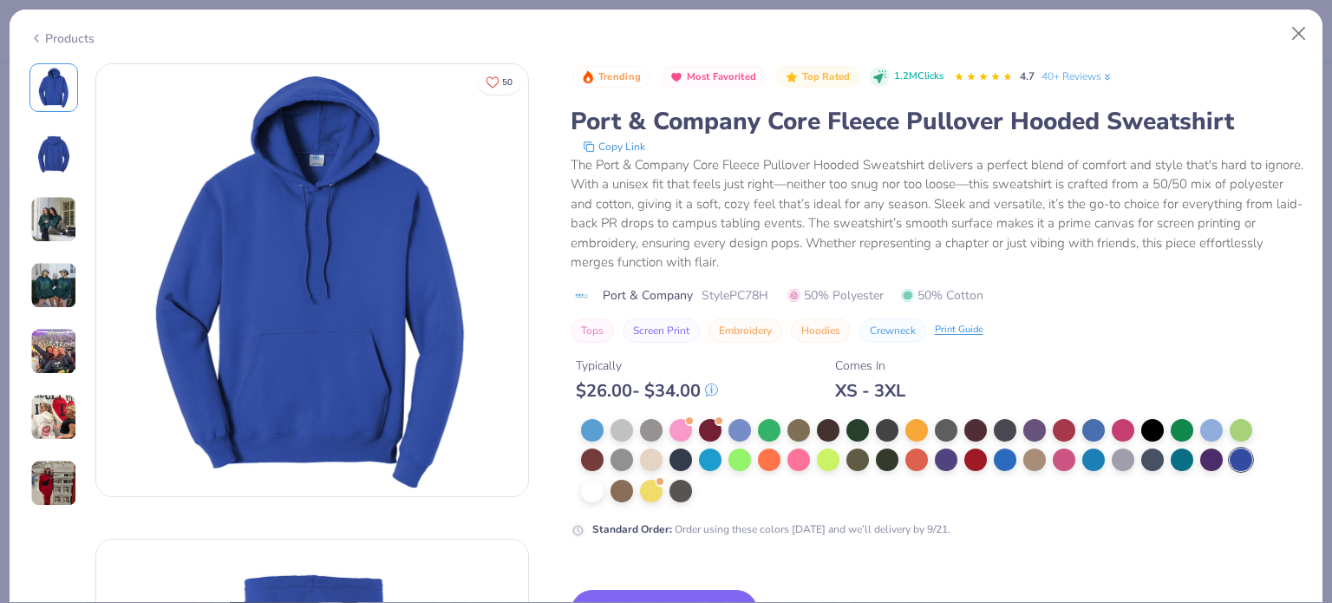
scroll to position [166, 0]
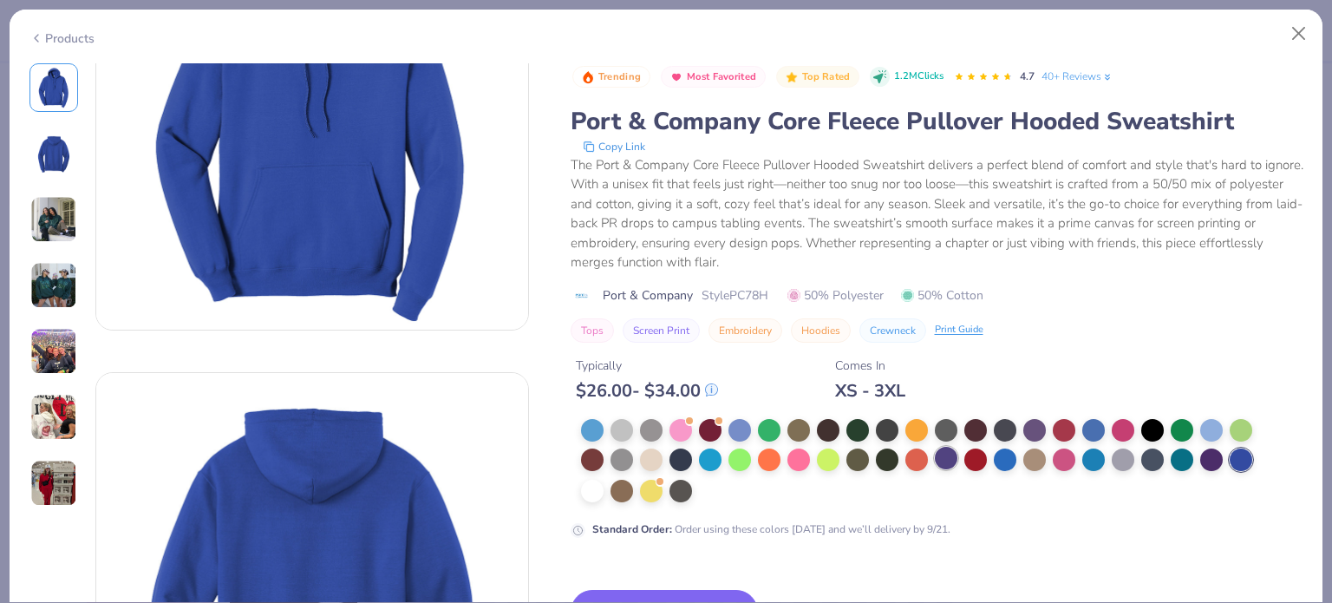
click at [945, 462] on div at bounding box center [946, 458] width 23 height 23
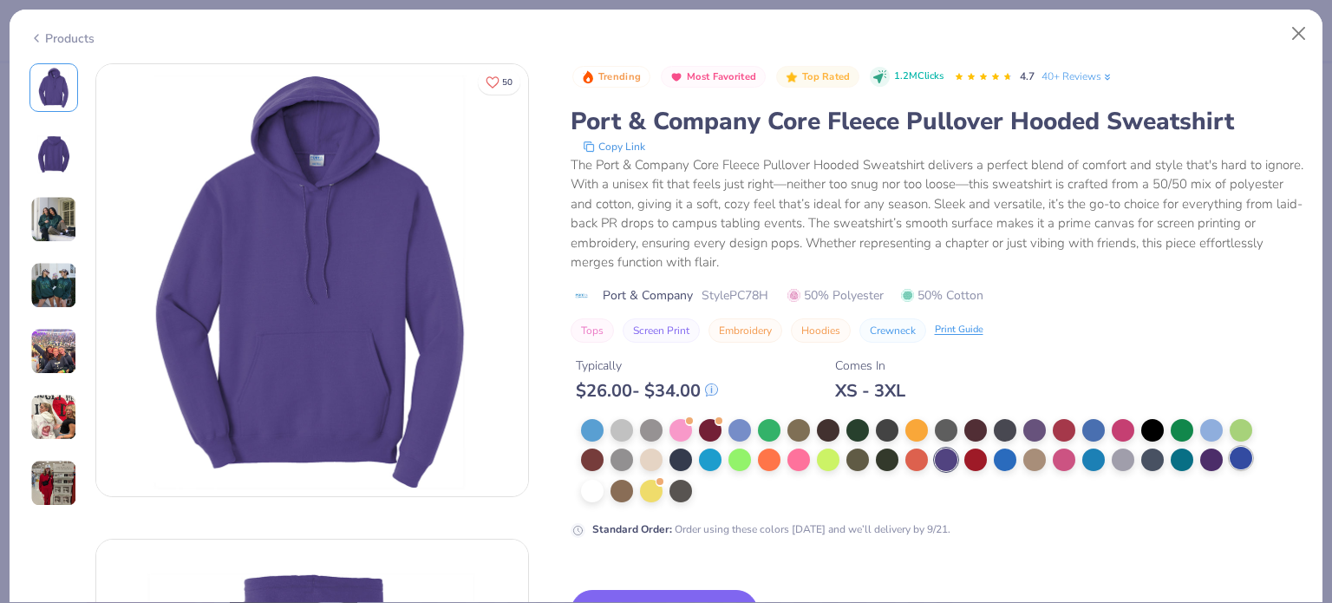
click at [1235, 466] on div at bounding box center [1241, 458] width 23 height 23
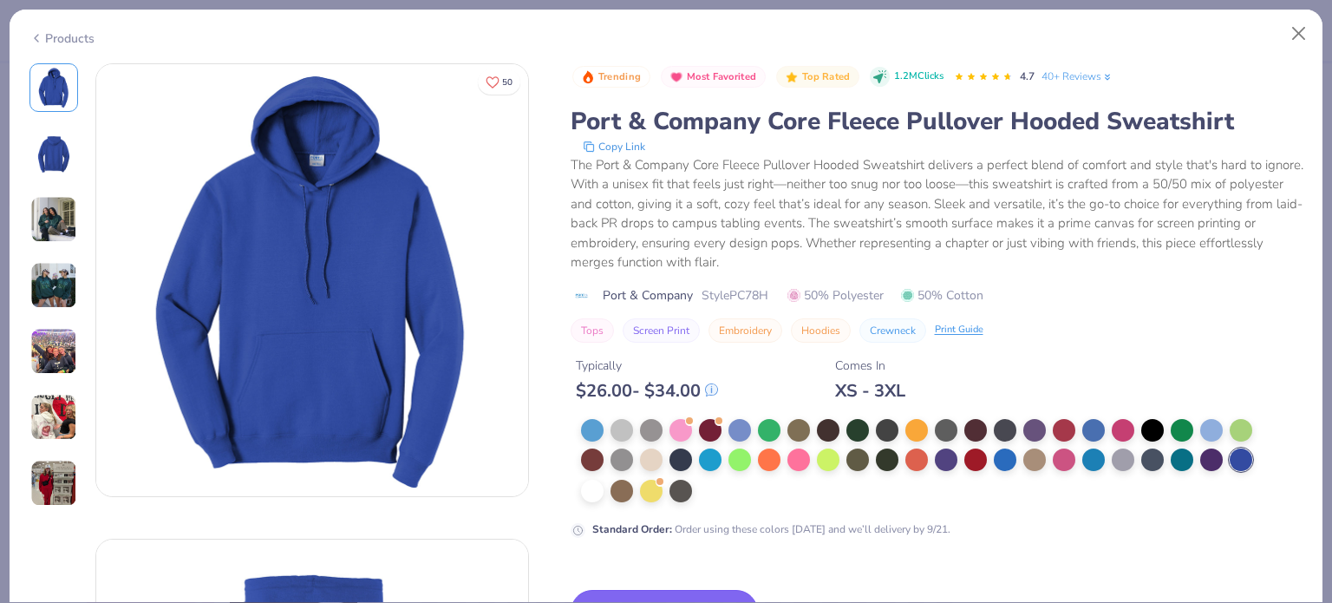
click at [640, 597] on button "Switch to This" at bounding box center [665, 611] width 188 height 43
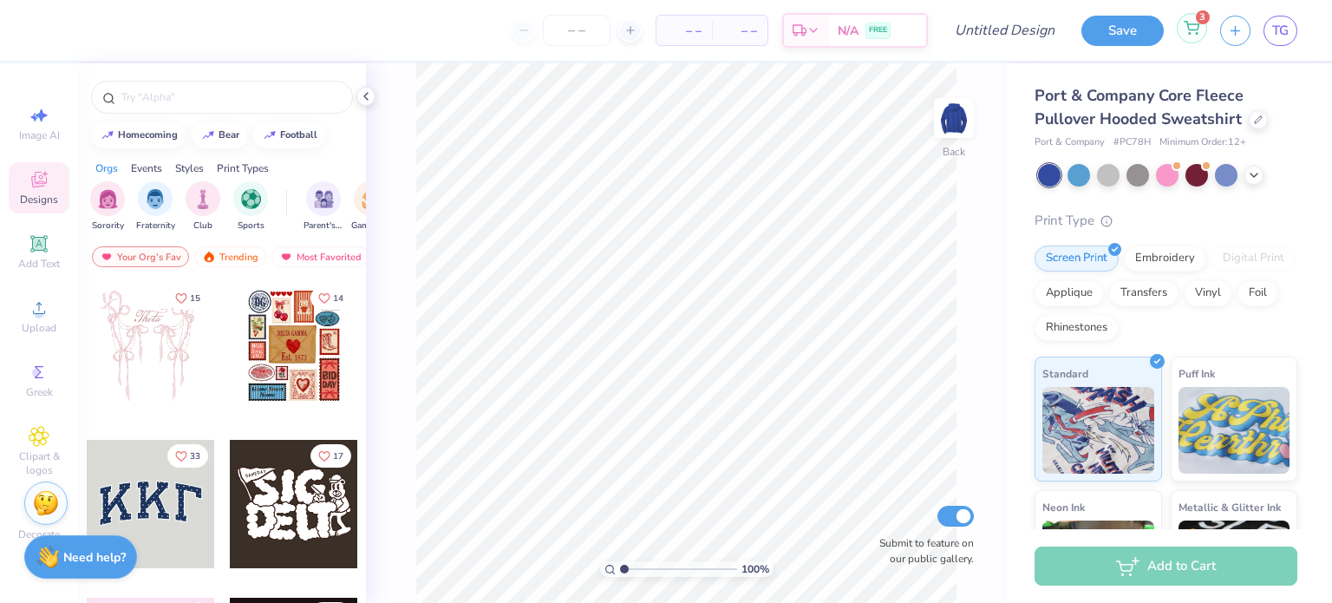
click at [1204, 36] on div "3" at bounding box center [1192, 28] width 30 height 30
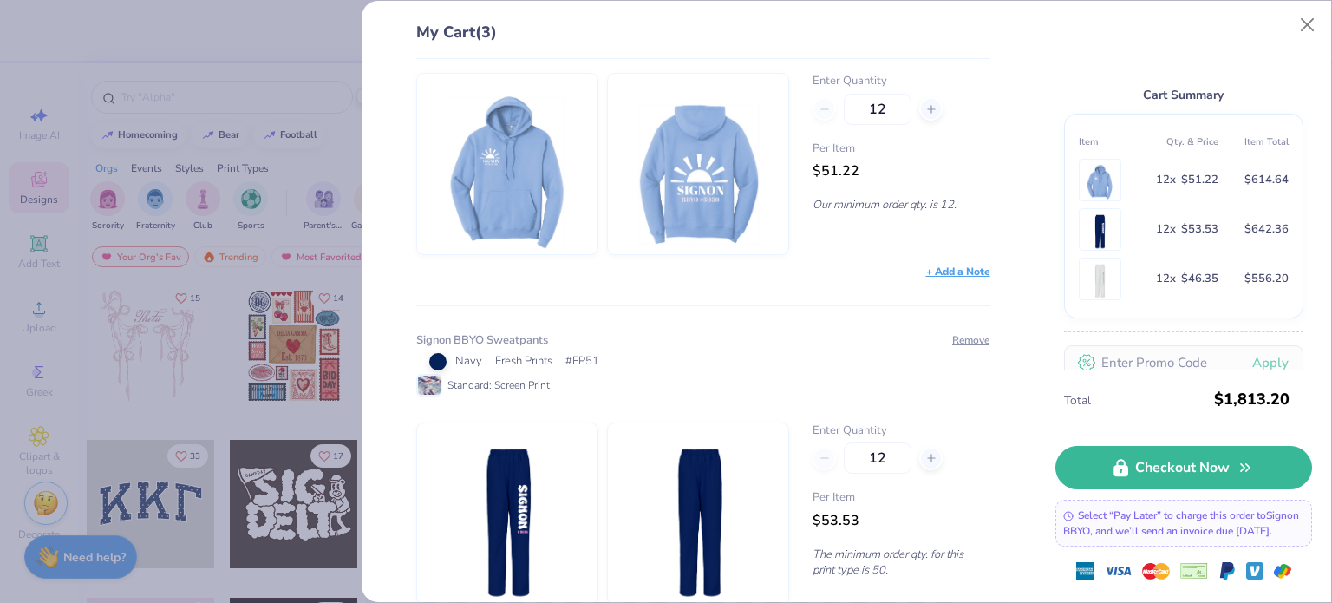
scroll to position [110, 0]
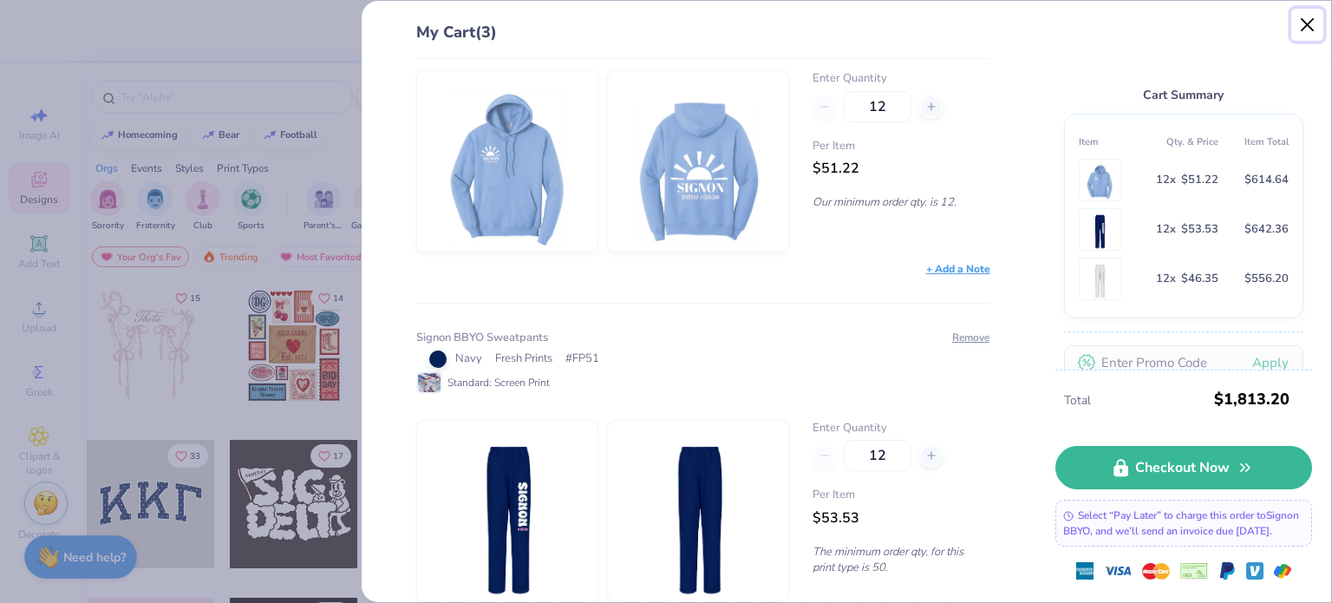
click at [1309, 33] on button "Close" at bounding box center [1307, 25] width 33 height 33
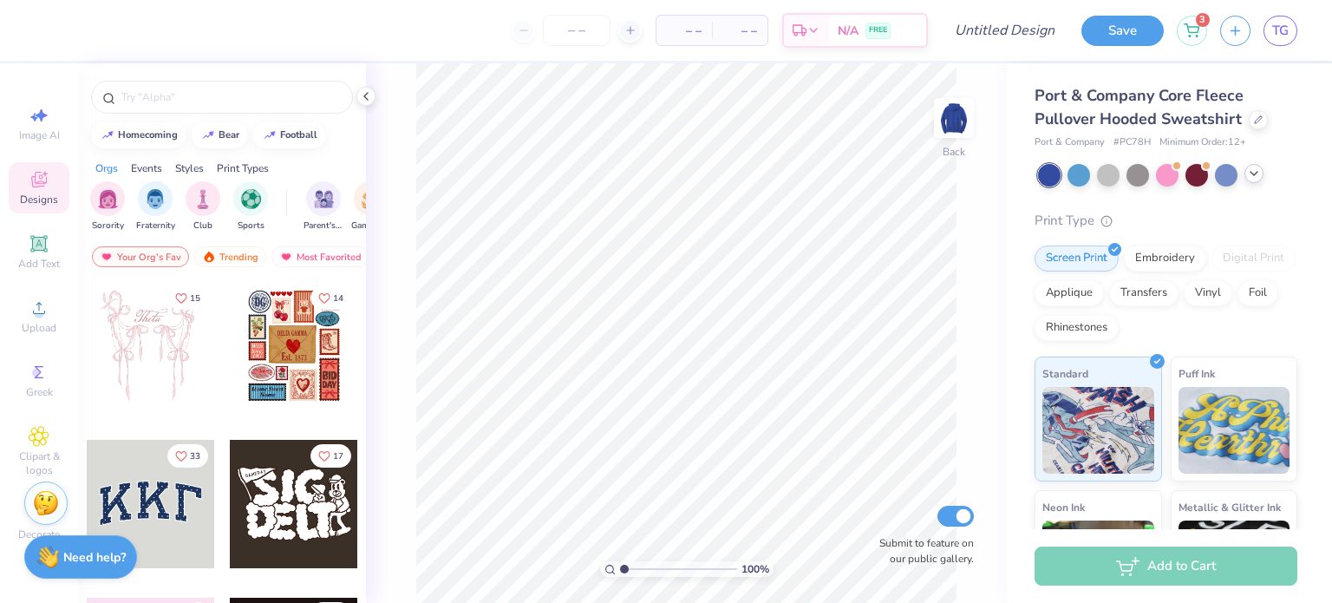
click at [1253, 172] on icon at bounding box center [1254, 173] width 14 height 14
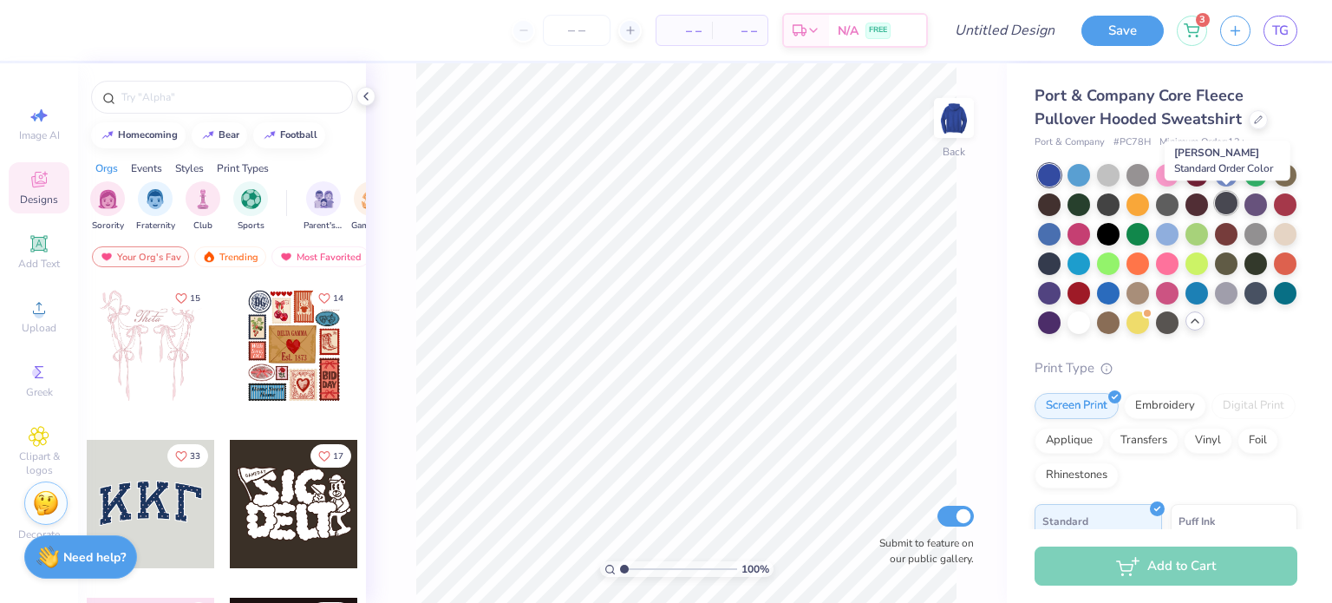
click at [1219, 205] on div at bounding box center [1226, 203] width 23 height 23
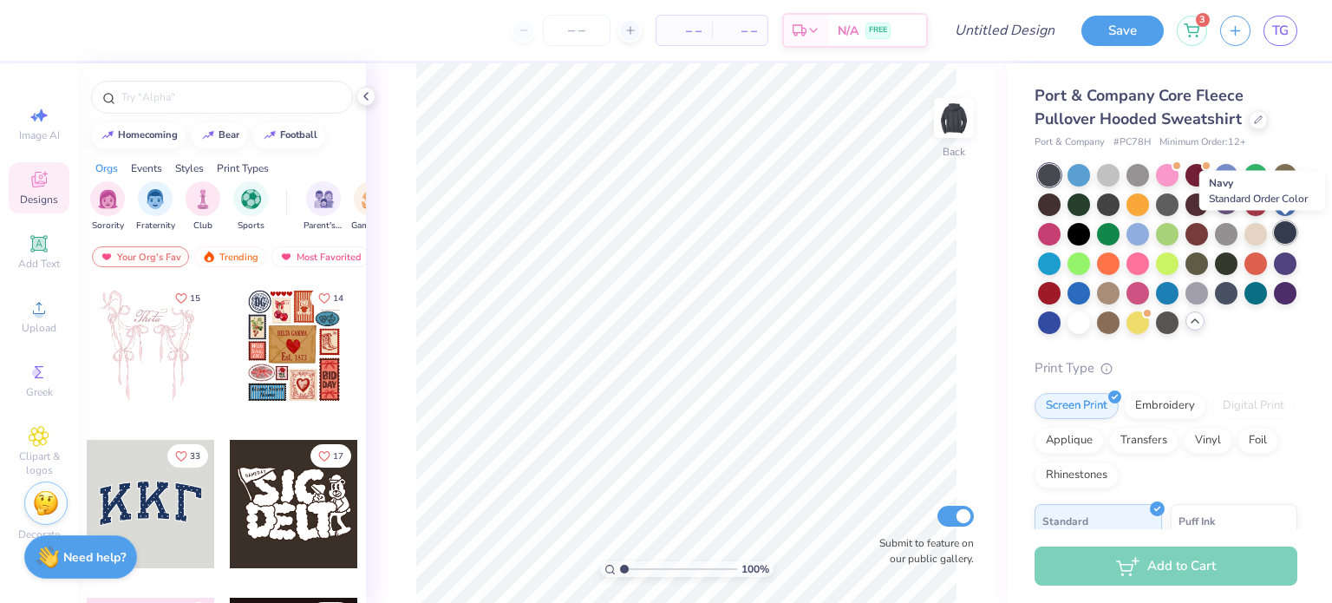
click at [1289, 228] on div at bounding box center [1285, 232] width 23 height 23
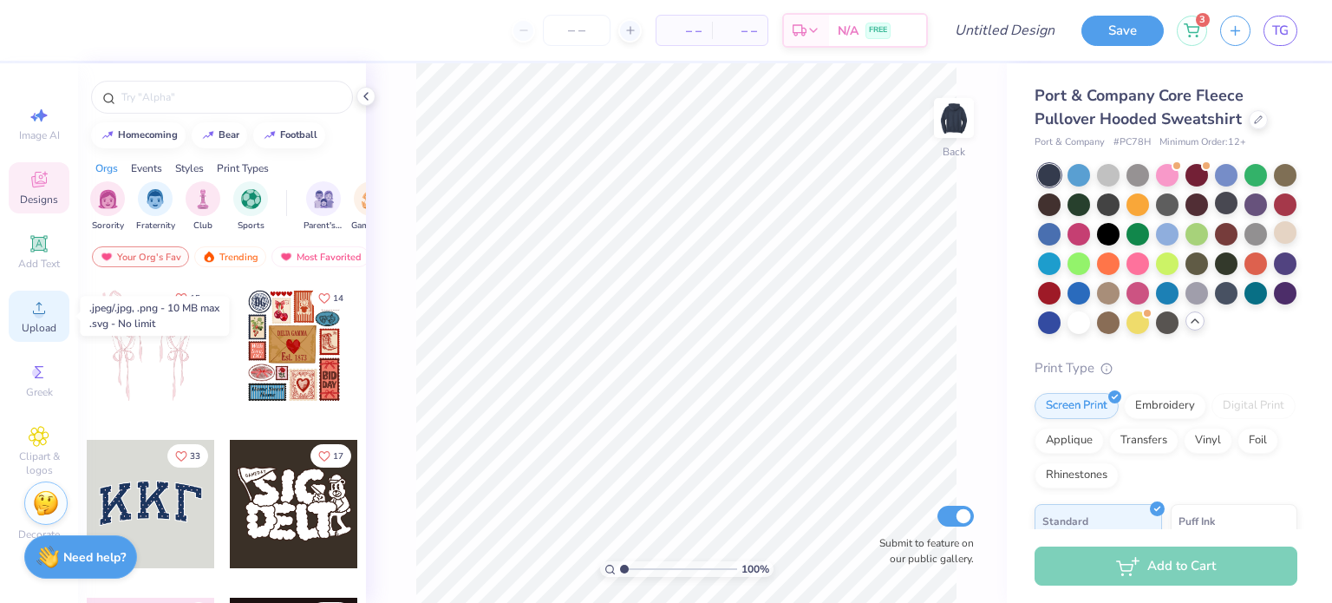
click at [37, 308] on icon at bounding box center [39, 307] width 21 height 21
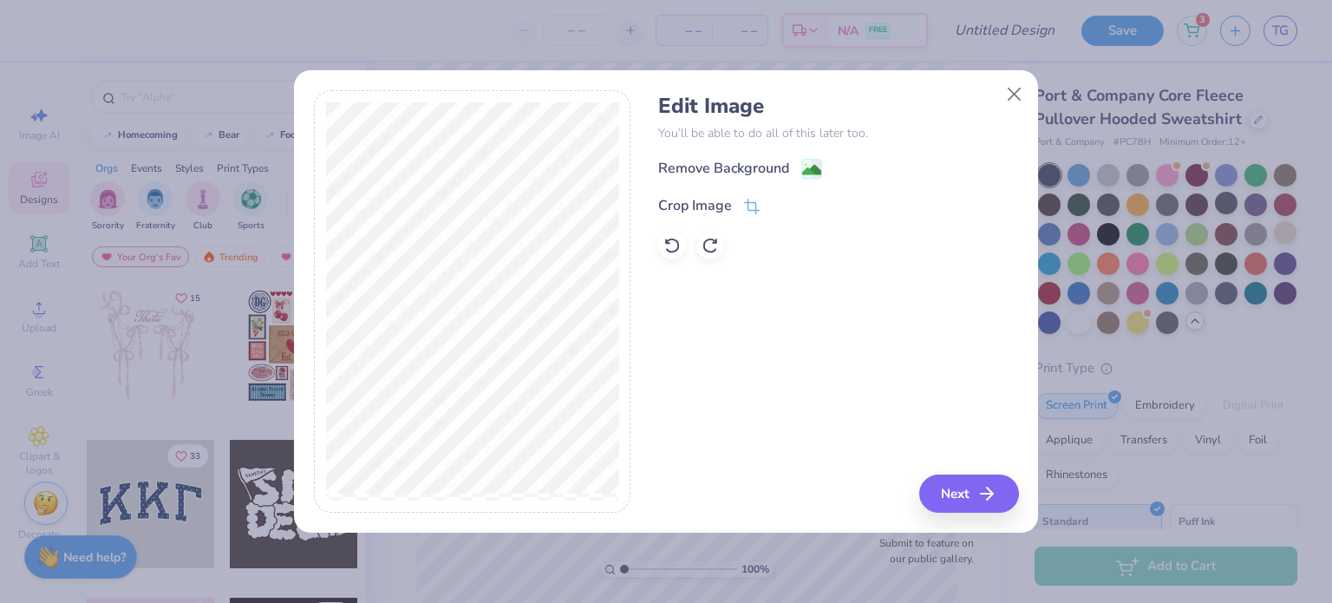
click at [734, 153] on div "Edit Image You’ll be able to do all of this later too. Remove Background Crop I…" at bounding box center [838, 177] width 360 height 166
click at [742, 161] on div "Remove Background" at bounding box center [723, 170] width 131 height 21
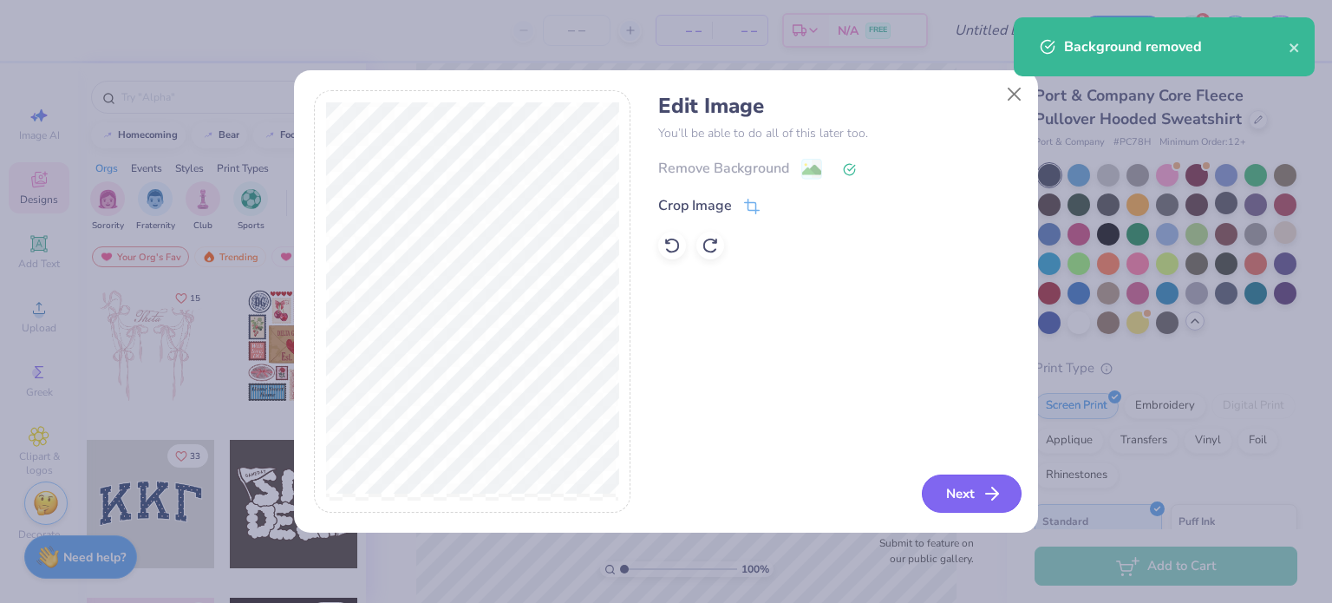
click at [978, 498] on button "Next" at bounding box center [972, 493] width 100 height 38
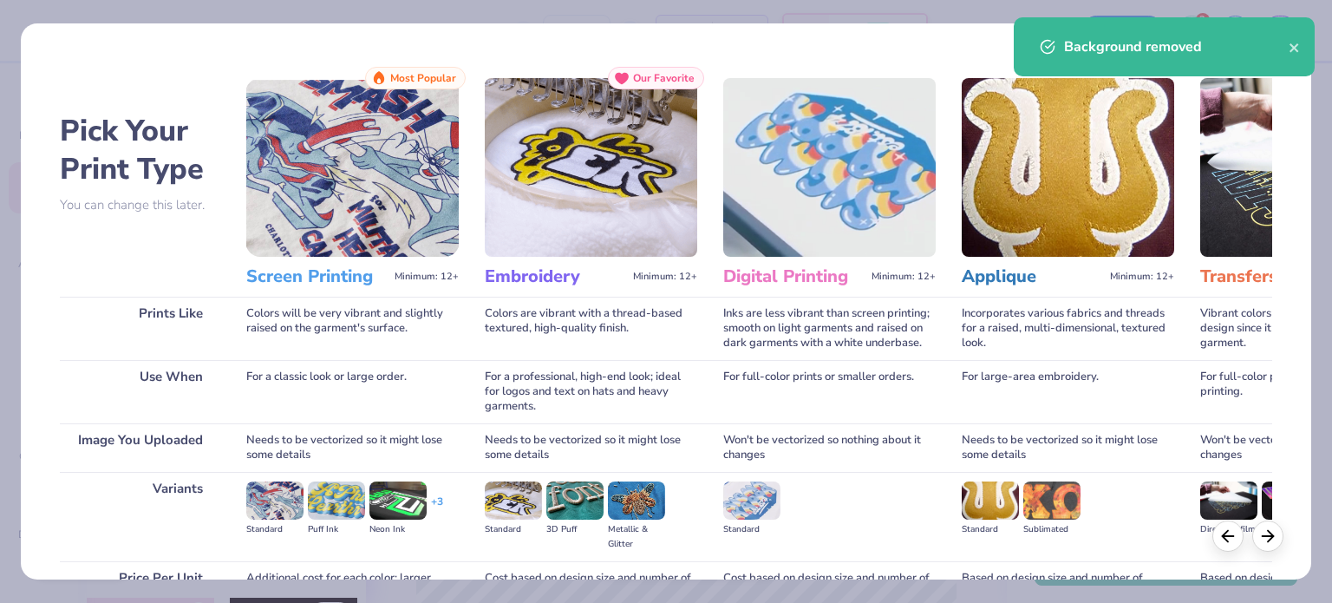
scroll to position [174, 0]
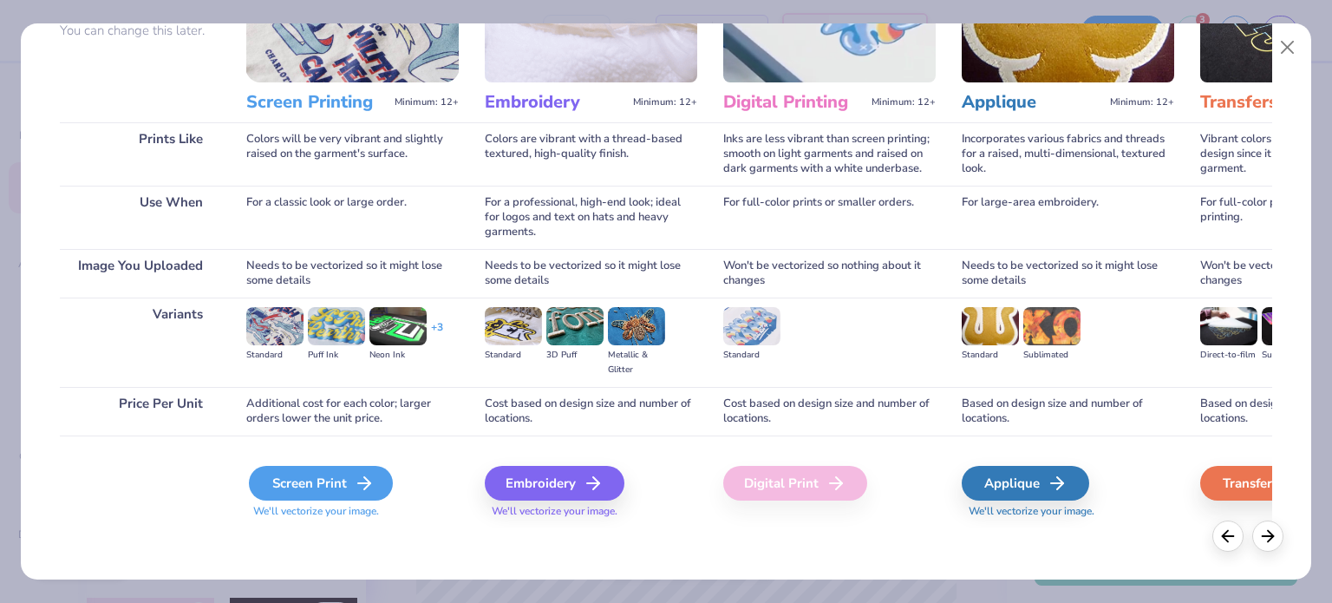
click at [358, 479] on icon at bounding box center [364, 483] width 21 height 21
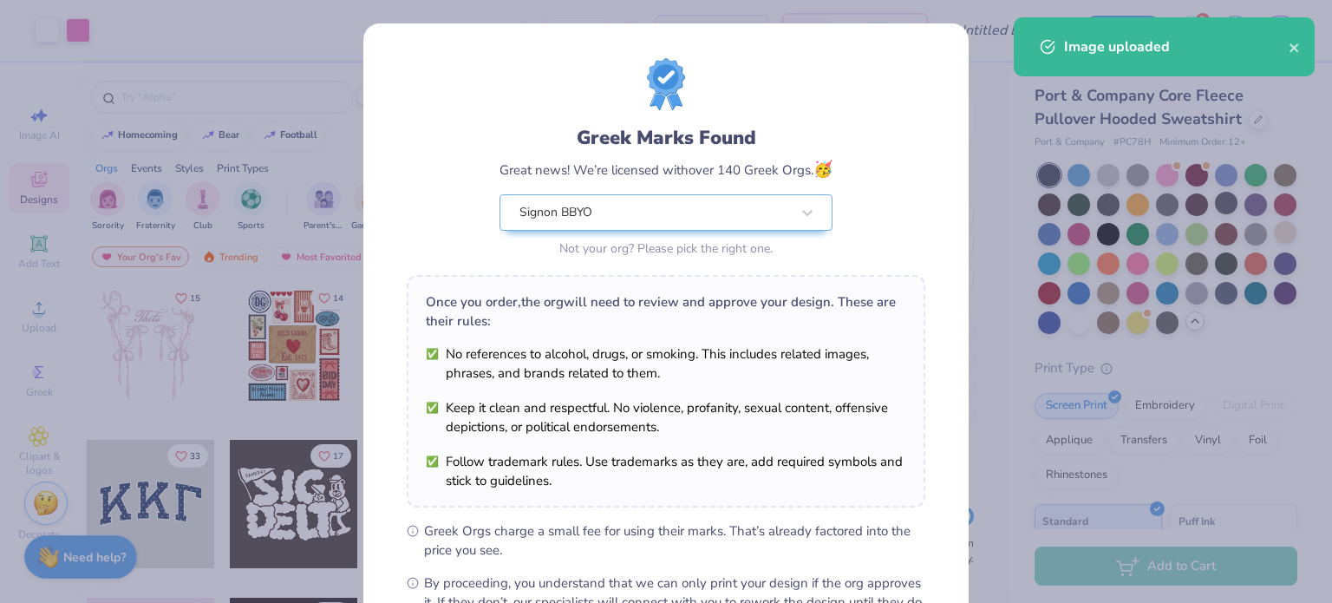
click at [697, 306] on body "Art colors – – Per Item – – Total Est. Delivery N/A FREE Design Title Save 3 TG…" at bounding box center [666, 301] width 1332 height 603
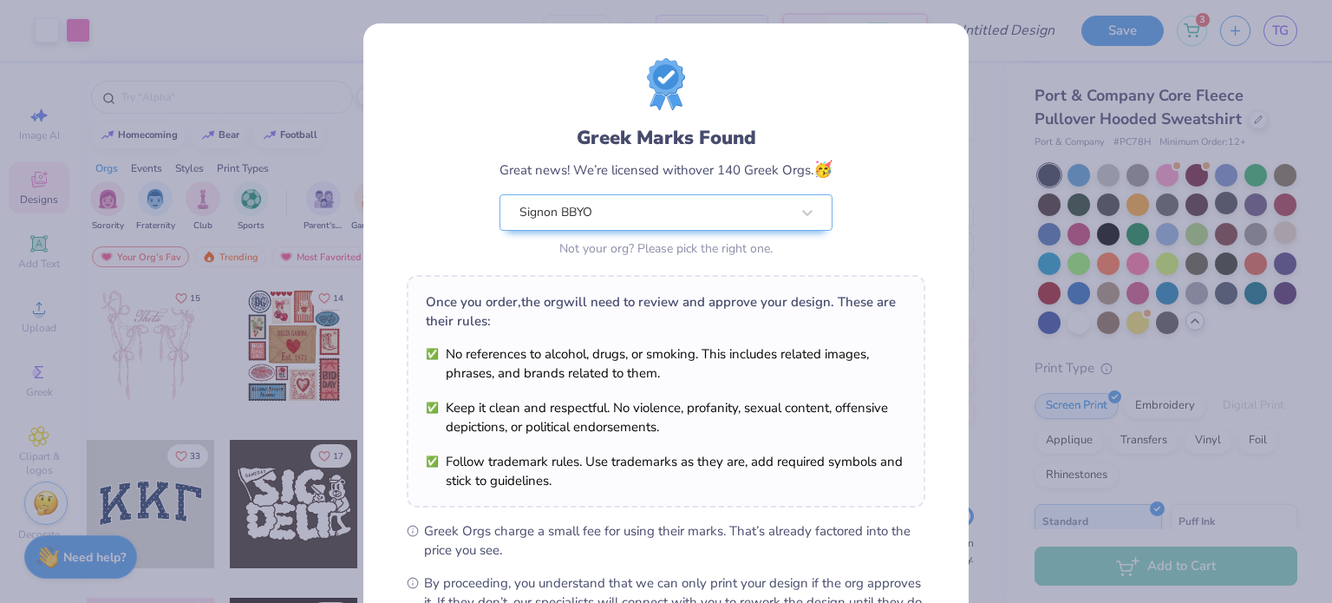
type input "4.79"
type input "4.06"
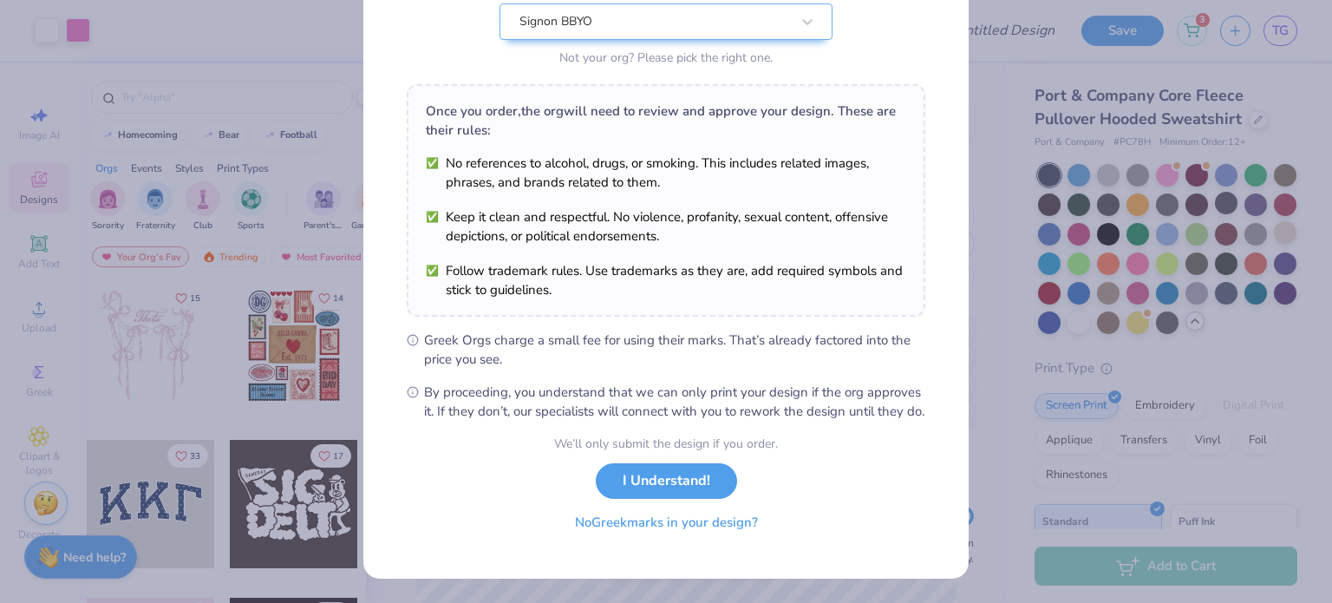
click at [721, 532] on button "No Greek marks in your design?" at bounding box center [666, 523] width 212 height 36
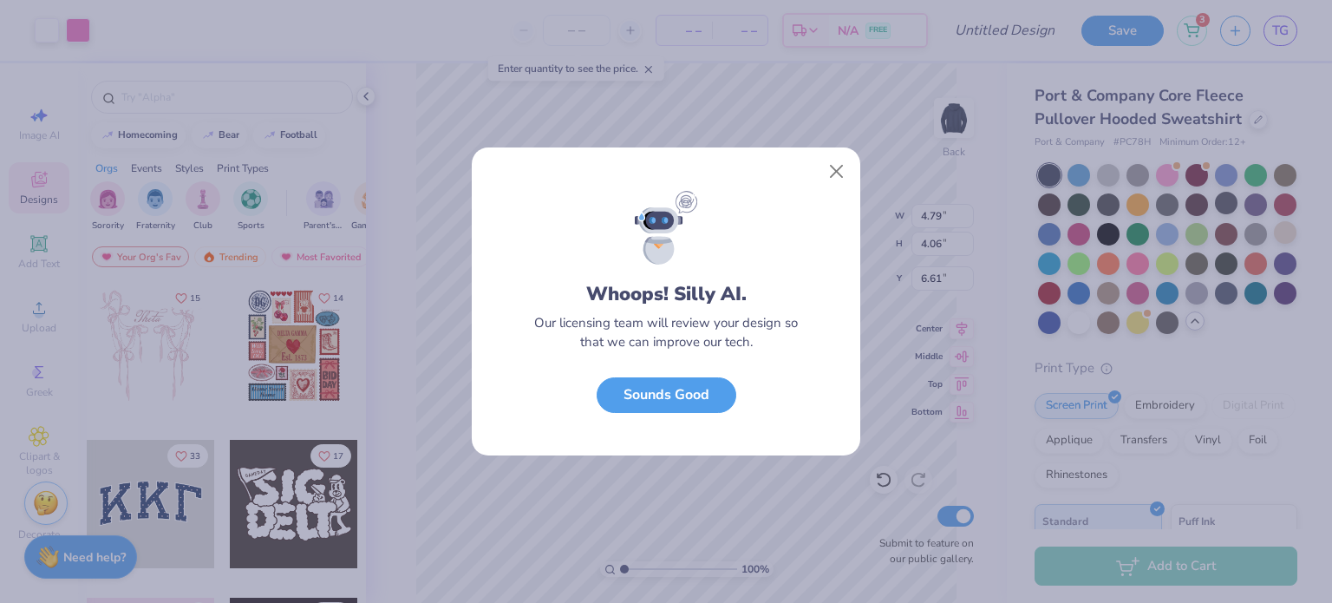
scroll to position [0, 0]
click at [838, 163] on button "Close" at bounding box center [836, 171] width 33 height 33
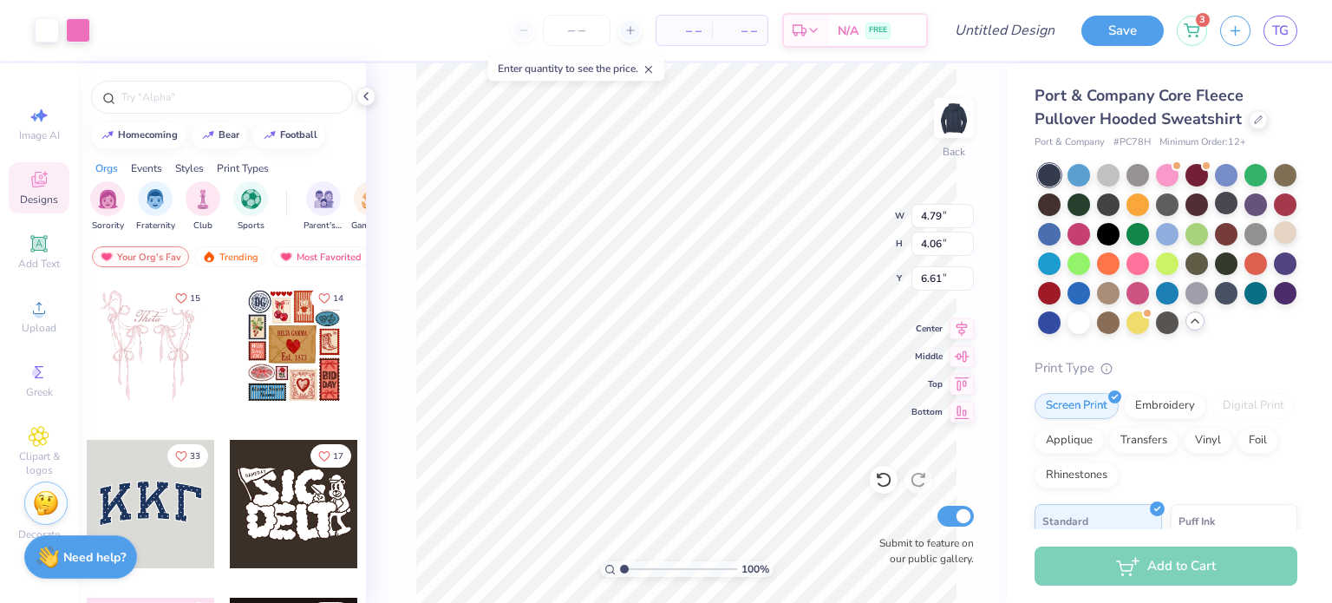
type input "2.44"
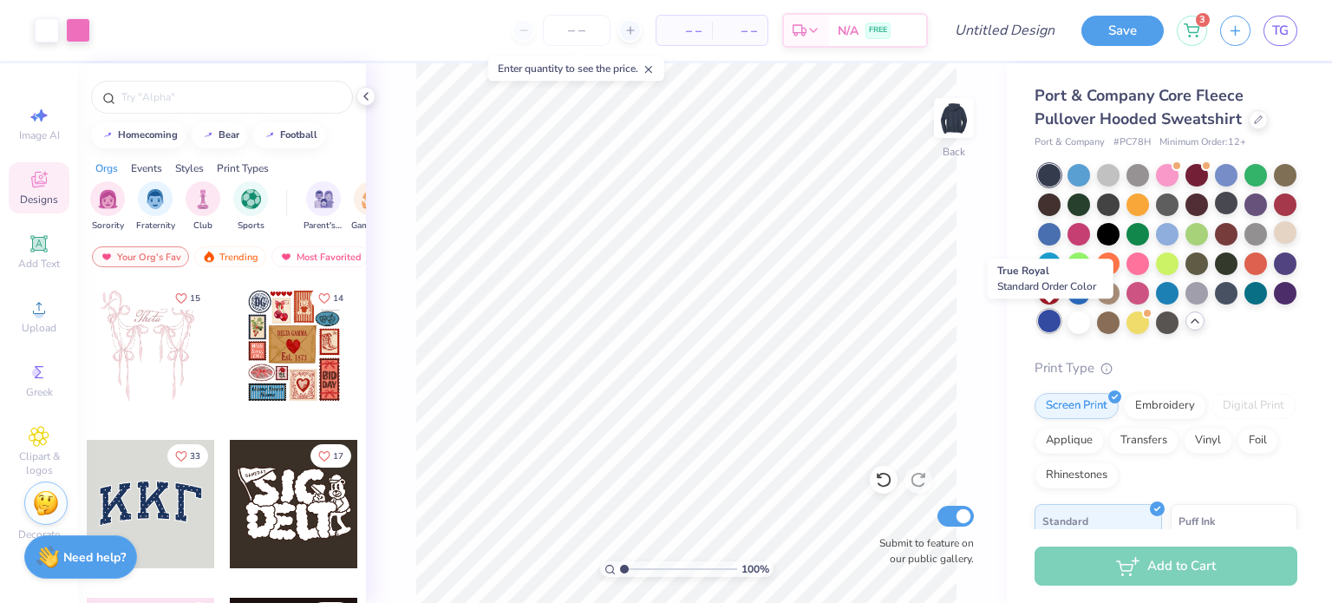
click at [1048, 322] on div at bounding box center [1049, 321] width 23 height 23
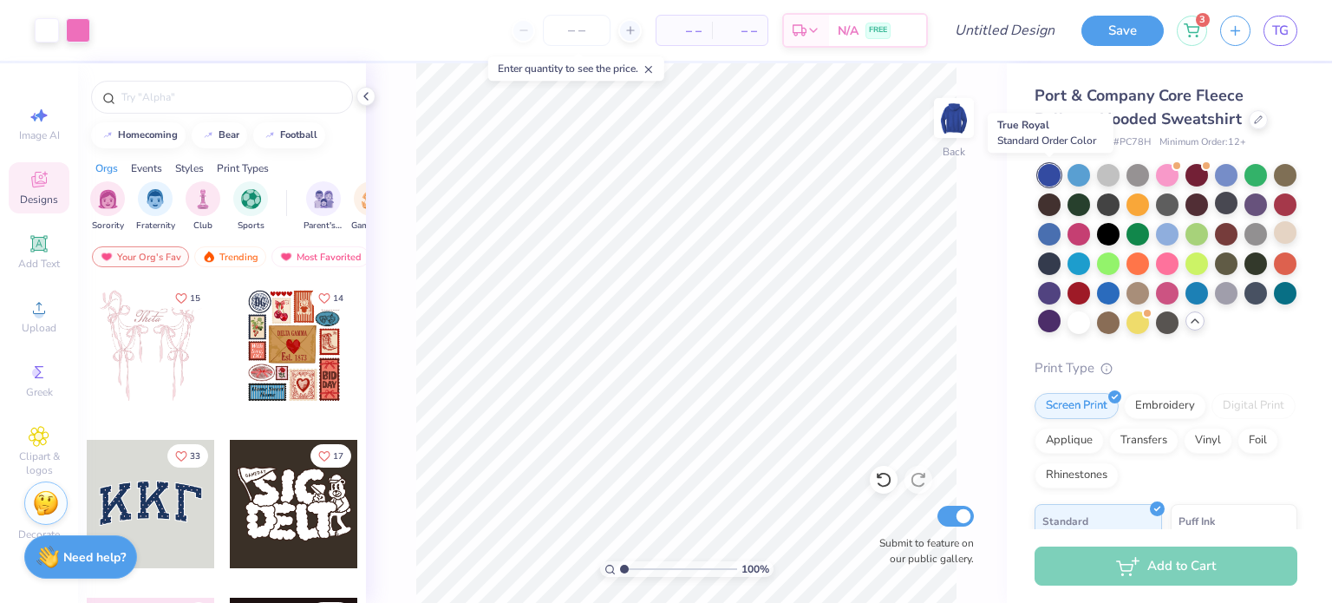
click at [1044, 173] on div at bounding box center [1049, 175] width 23 height 23
click at [1075, 173] on div at bounding box center [1078, 173] width 23 height 23
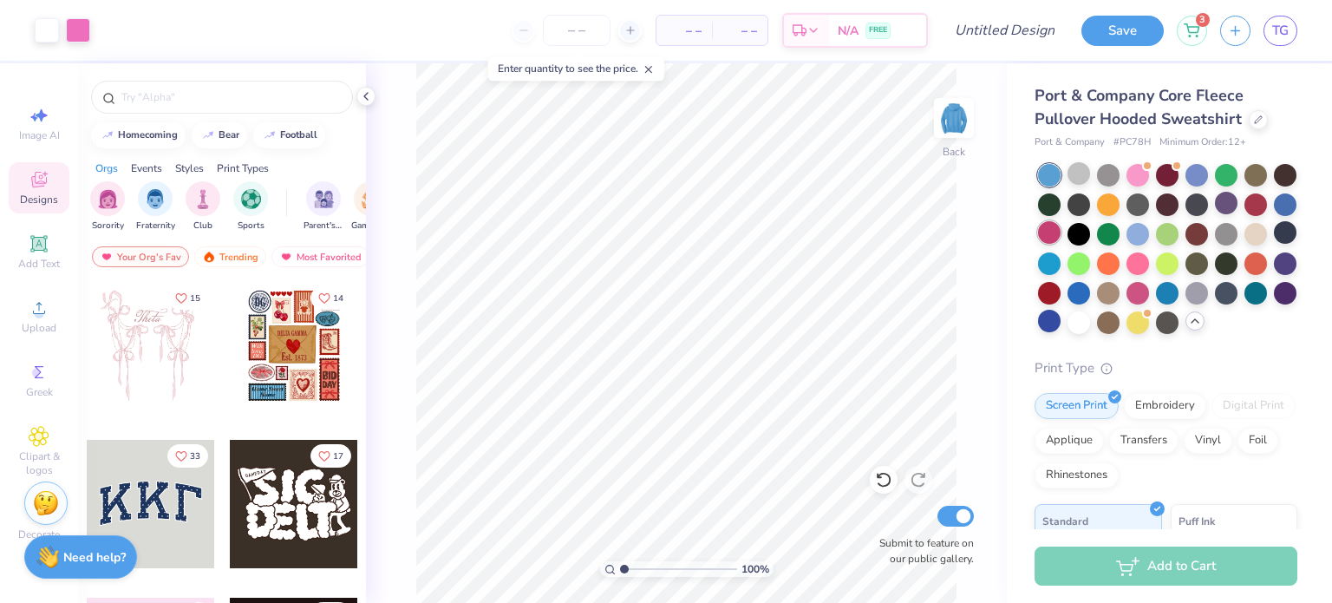
click at [1056, 228] on div at bounding box center [1049, 232] width 23 height 23
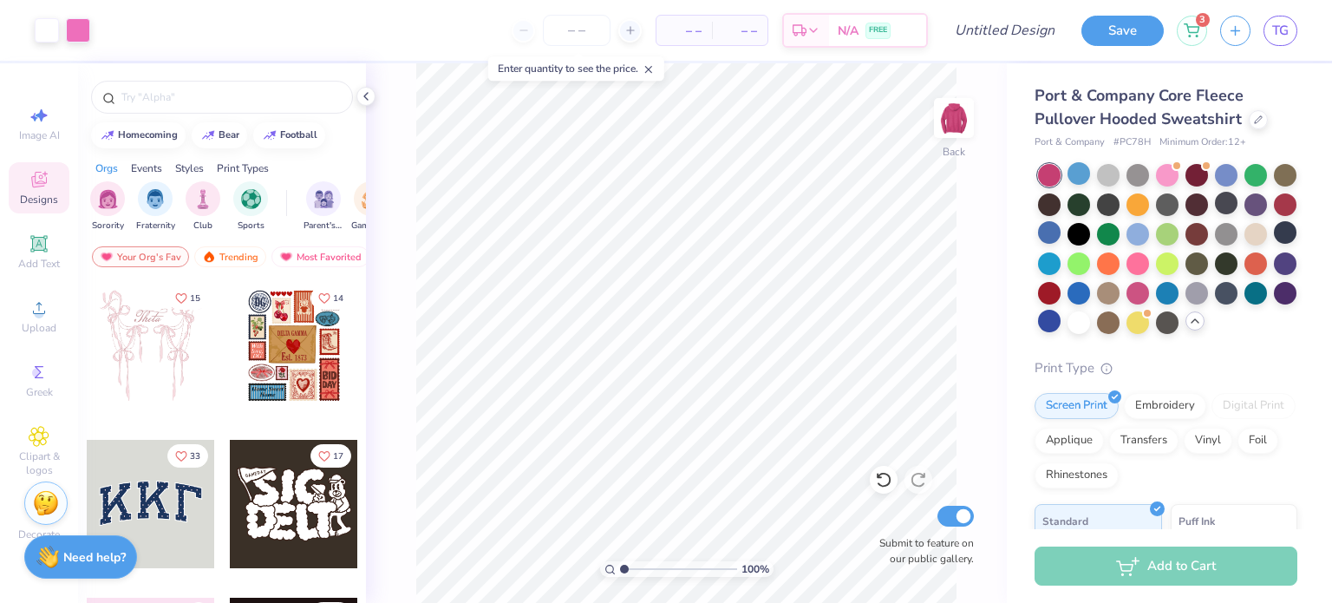
click at [1041, 336] on div "Port & Company Core Fleece Pullover Hooded Sweatshirt Port & Company # PC78H Mi…" at bounding box center [1165, 490] width 263 height 812
click at [1047, 330] on div at bounding box center [1049, 321] width 23 height 23
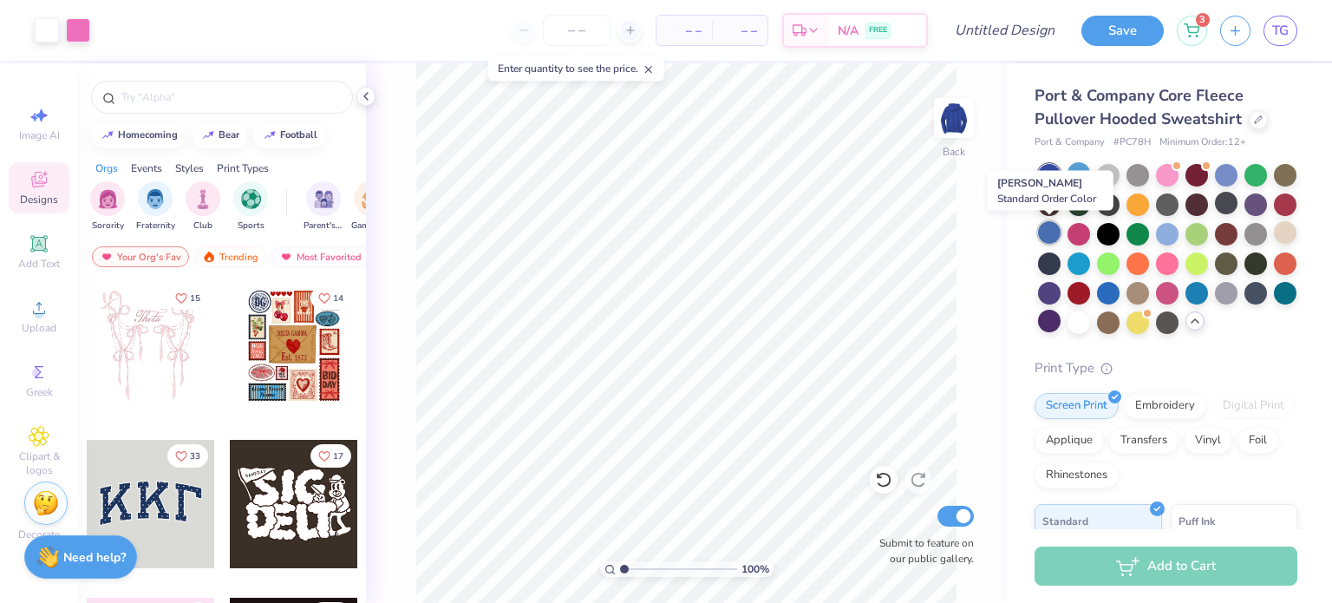
click at [1054, 234] on div at bounding box center [1049, 232] width 23 height 23
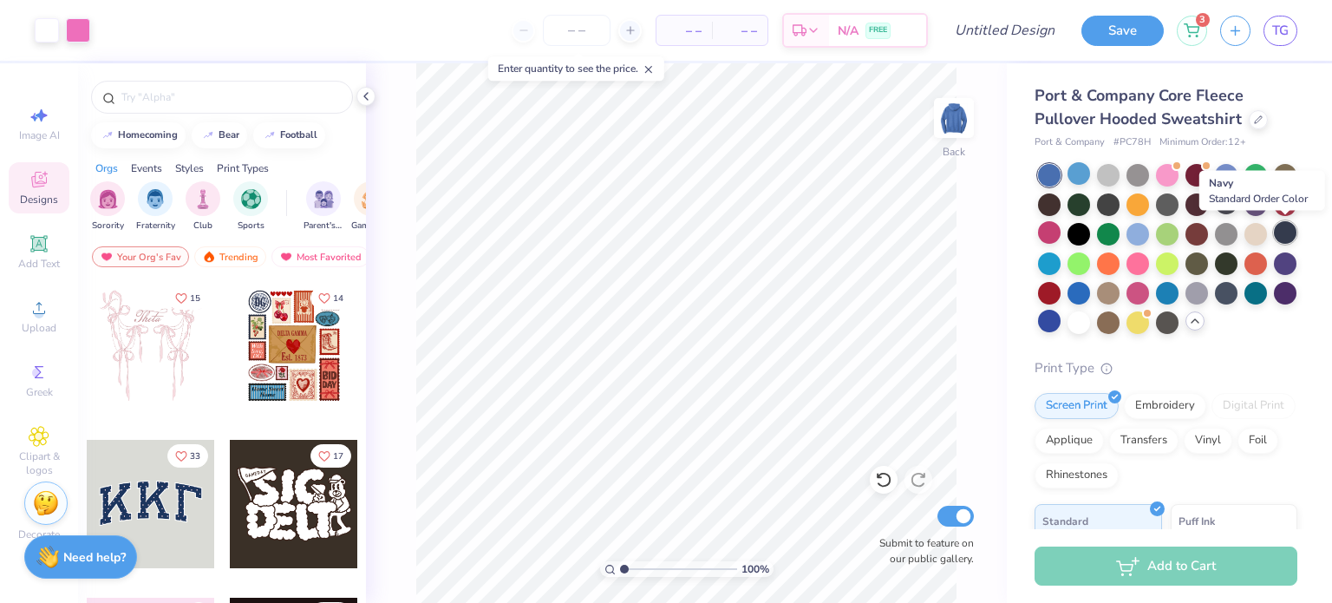
click at [1282, 231] on div at bounding box center [1285, 232] width 23 height 23
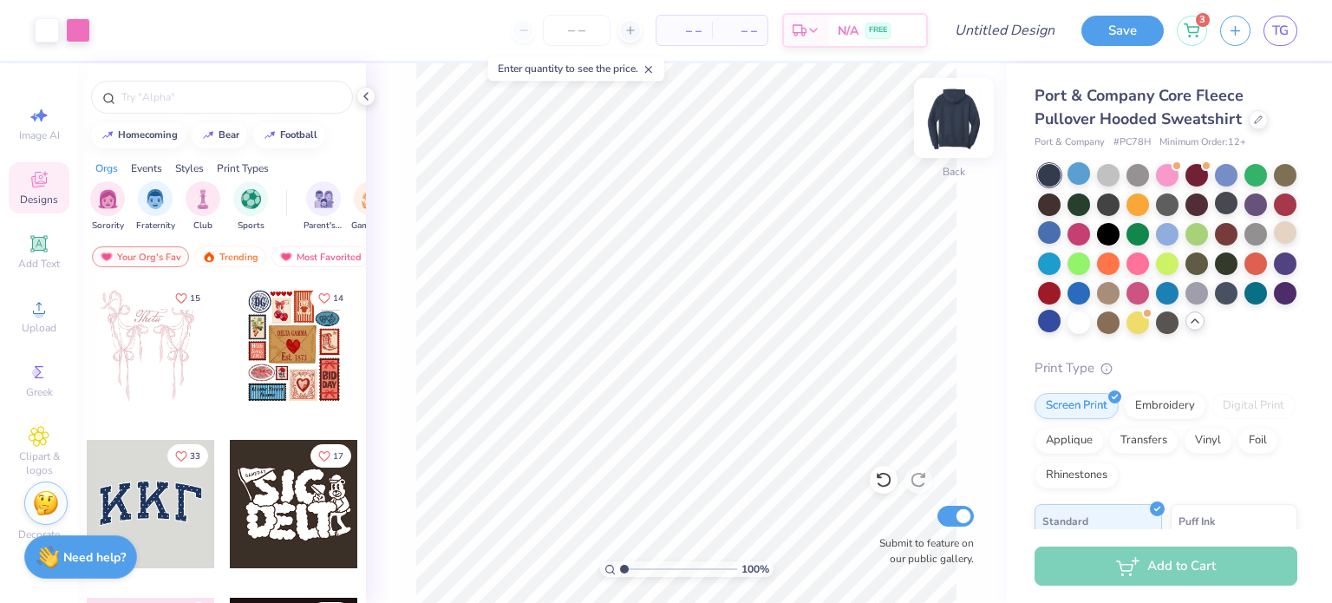
click at [953, 133] on img at bounding box center [953, 117] width 69 height 69
click at [32, 323] on span "Upload" at bounding box center [39, 328] width 35 height 14
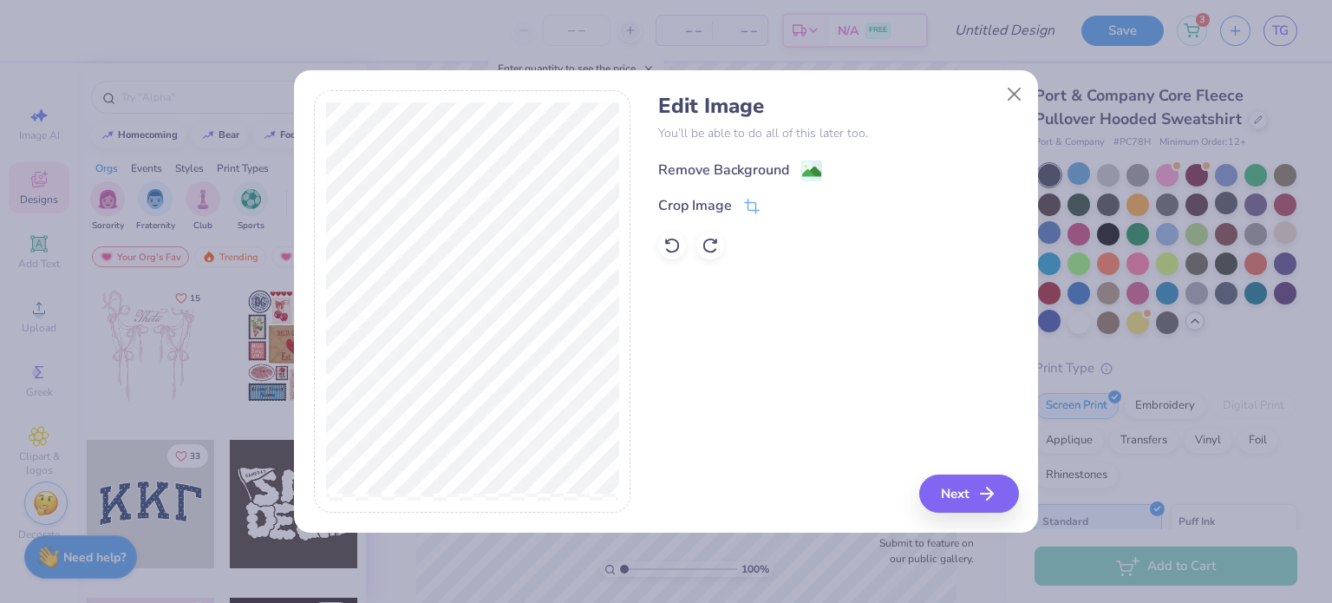
click at [758, 166] on div "Remove Background" at bounding box center [723, 170] width 131 height 21
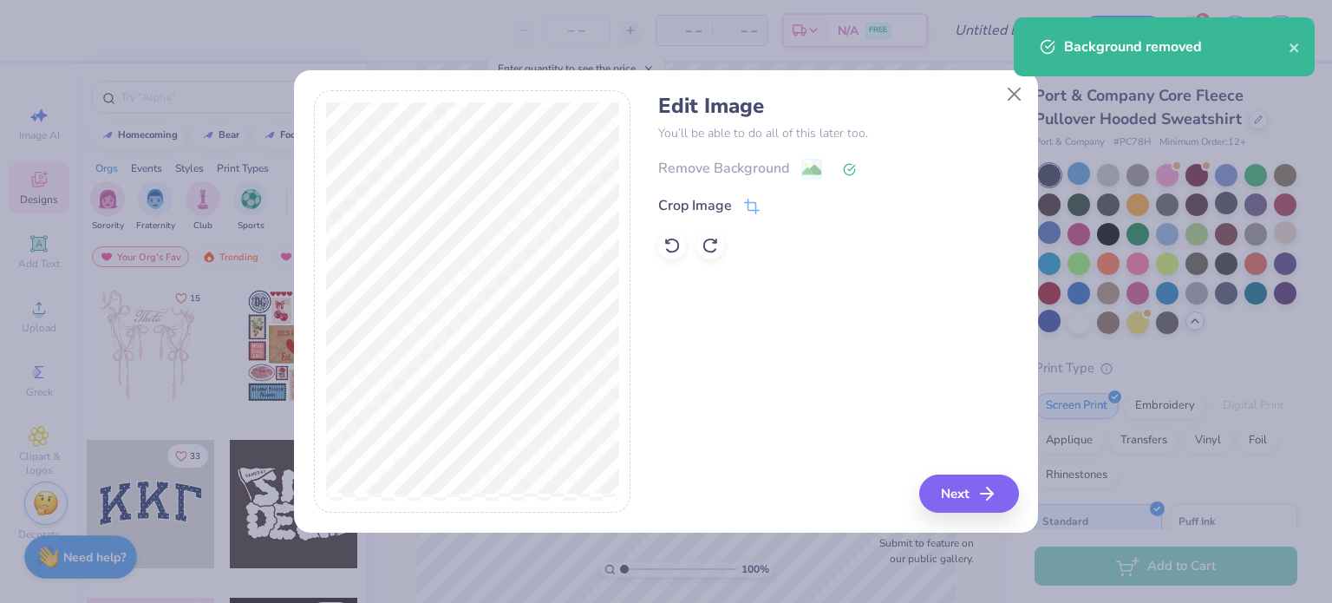
click at [950, 513] on div "Edit Image You’ll be able to do all of this later too. Remove Background Crop I…" at bounding box center [666, 311] width 744 height 442
click at [953, 506] on button "Next" at bounding box center [972, 493] width 100 height 38
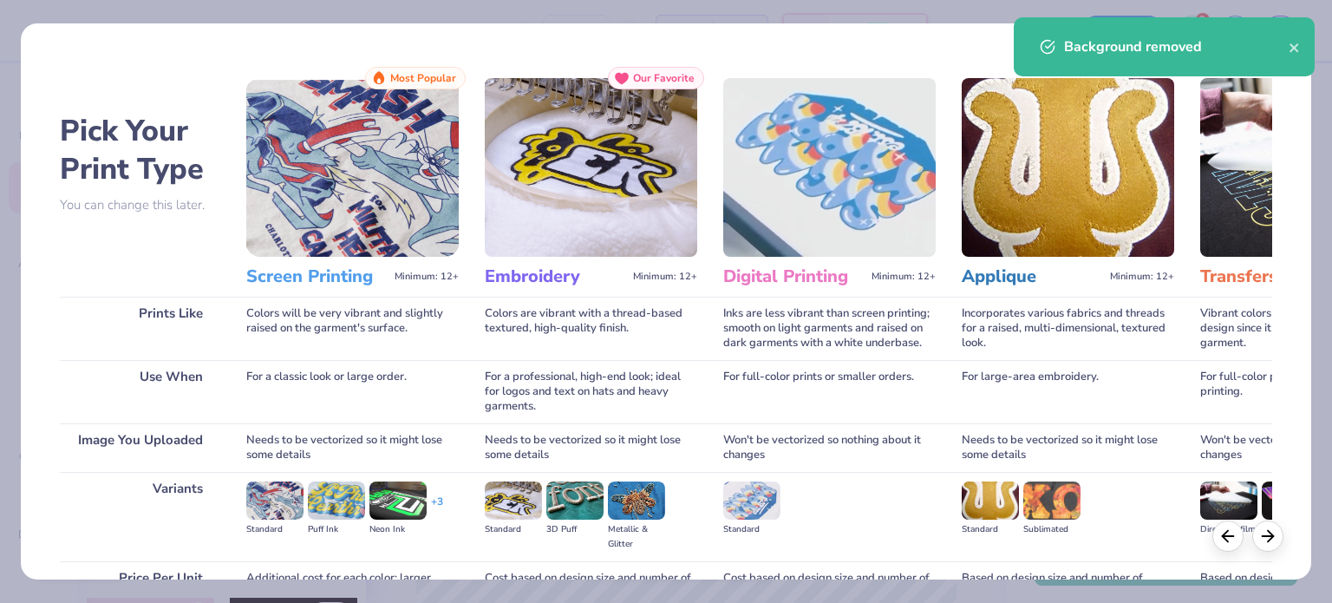
scroll to position [174, 0]
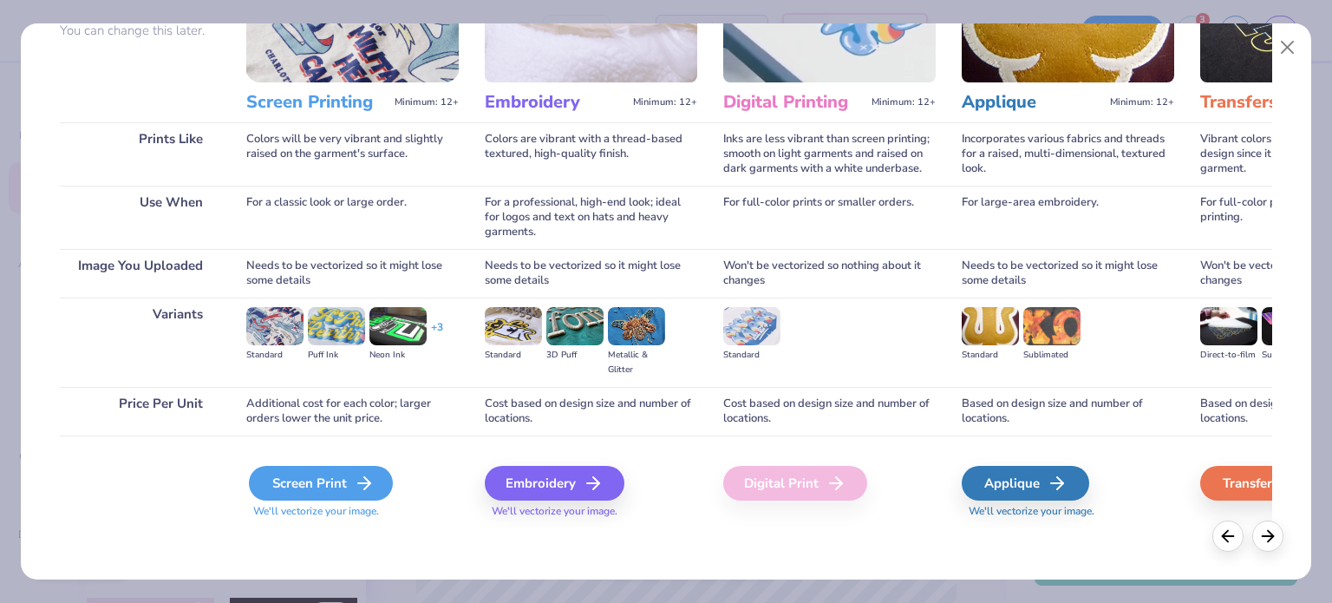
click at [332, 482] on div "Screen Print" at bounding box center [321, 483] width 144 height 35
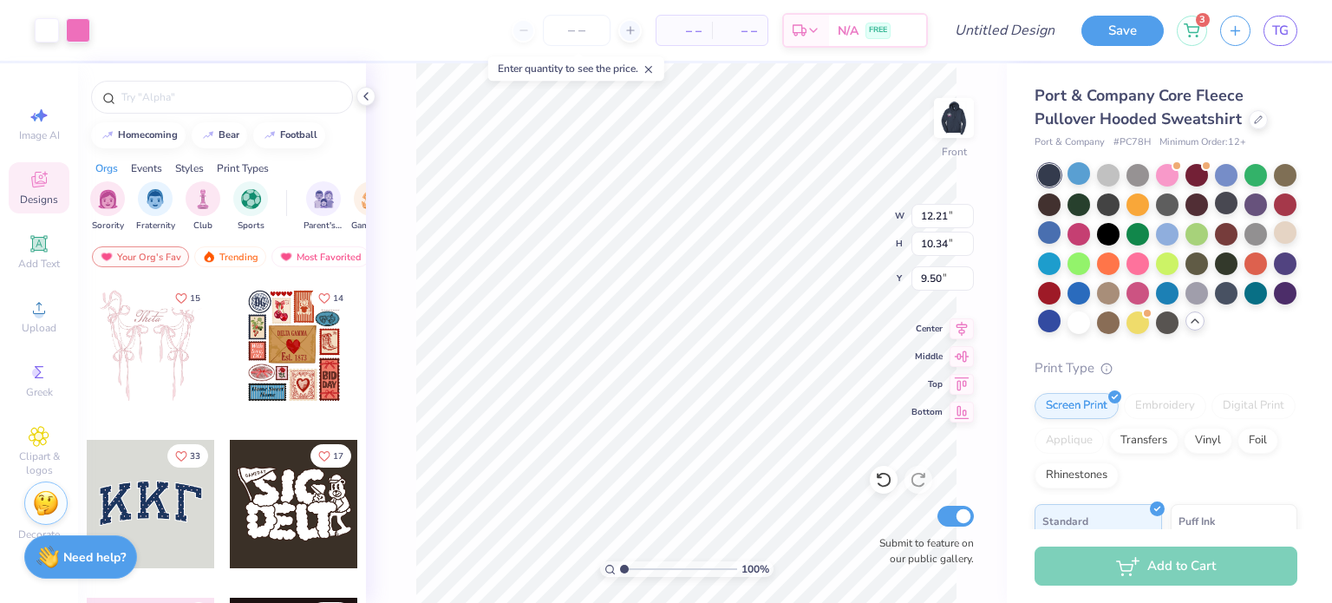
type input "12.21"
type input "10.34"
type input "9.05"
type input "13.10"
type input "11.09"
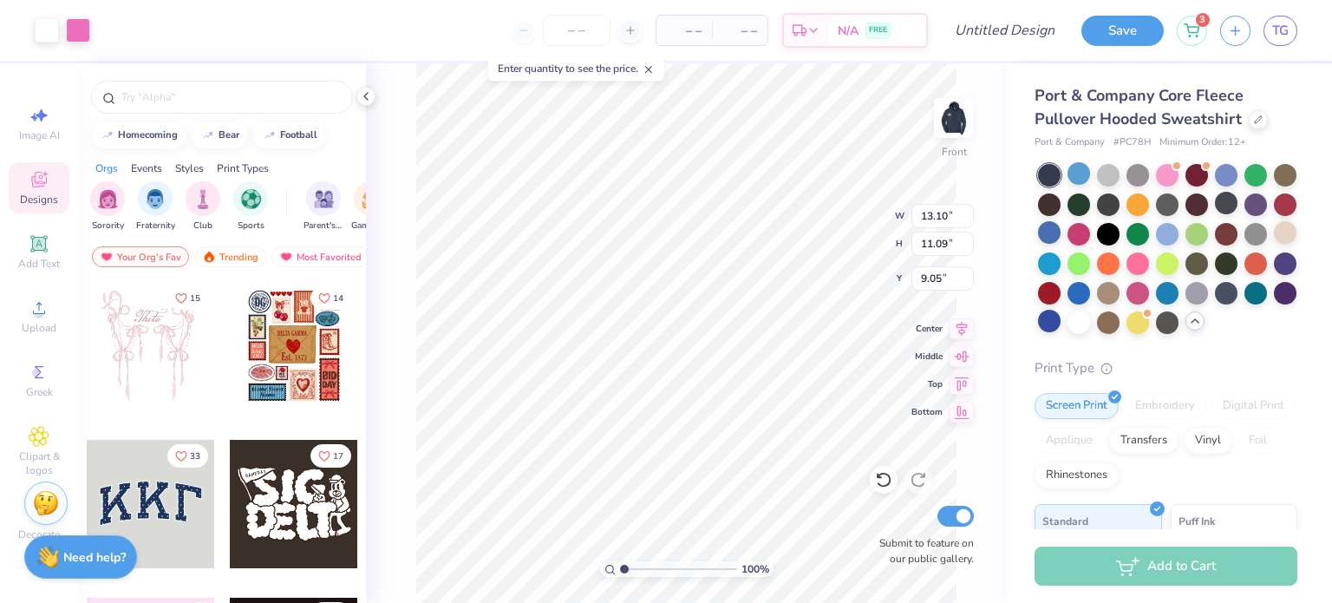
type input "8.99"
click at [847, 240] on div "100 % Front W 13.10 13.10 " H 11.09 11.09 " Y 8.99 8.99 " Center Middle Top Bot…" at bounding box center [686, 332] width 641 height 539
click at [940, 137] on img at bounding box center [953, 117] width 69 height 69
click at [938, 137] on img at bounding box center [953, 117] width 69 height 69
click at [938, 135] on img at bounding box center [953, 118] width 35 height 35
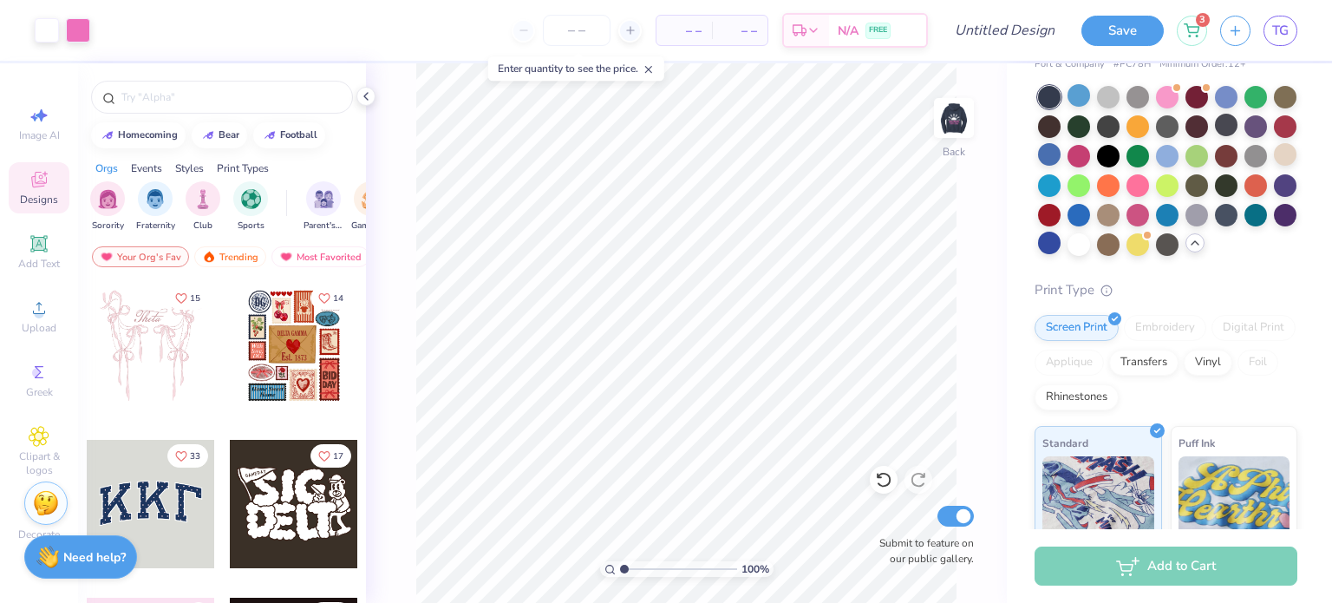
scroll to position [0, 0]
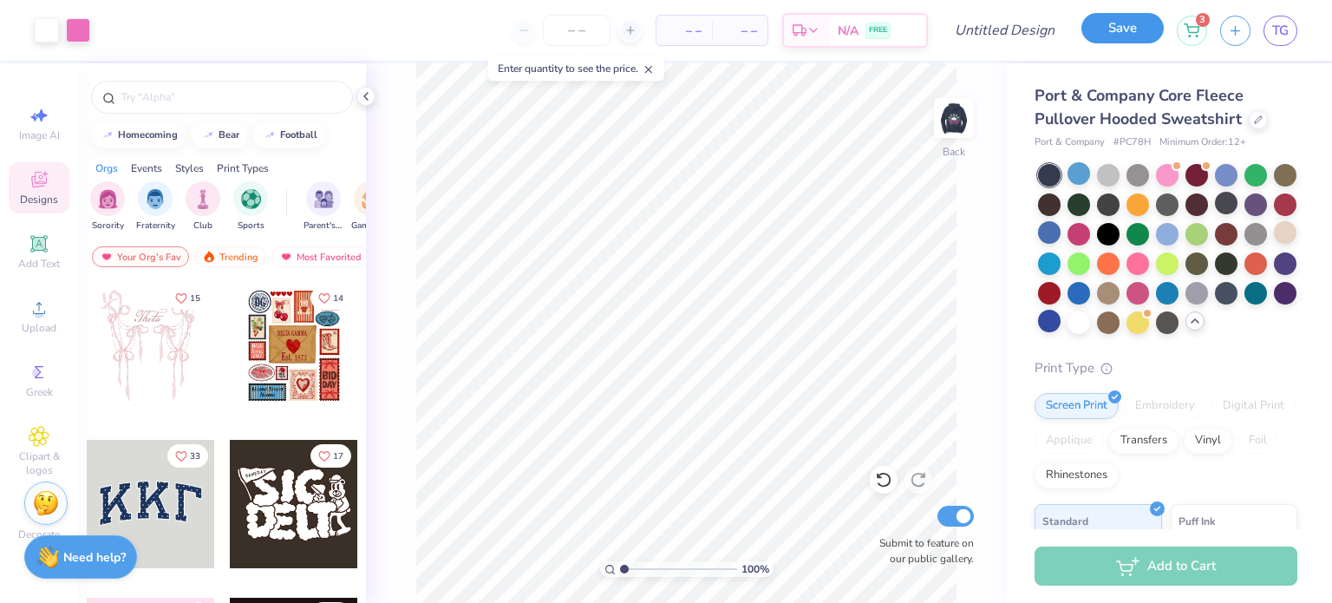
click at [1142, 29] on button "Save" at bounding box center [1122, 28] width 82 height 30
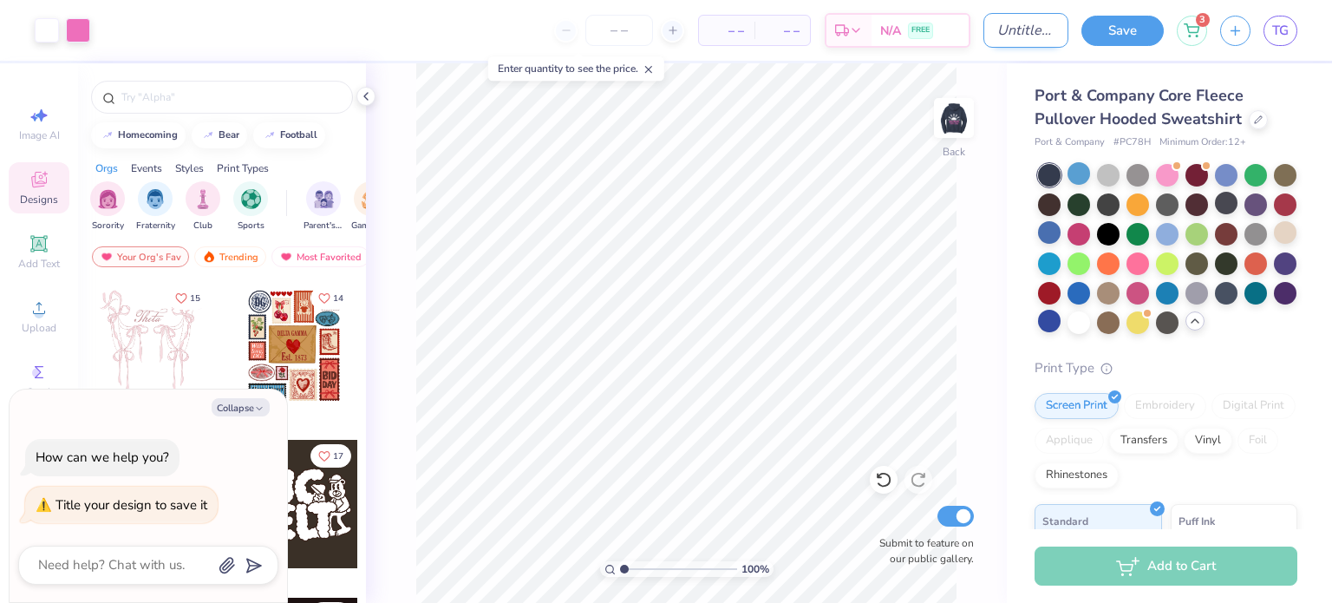
type textarea "x"
click at [1025, 23] on input "Design Title" at bounding box center [1025, 30] width 85 height 35
type input "Signon BBYO Hoodie"
click at [1094, 36] on button "Save" at bounding box center [1122, 28] width 82 height 30
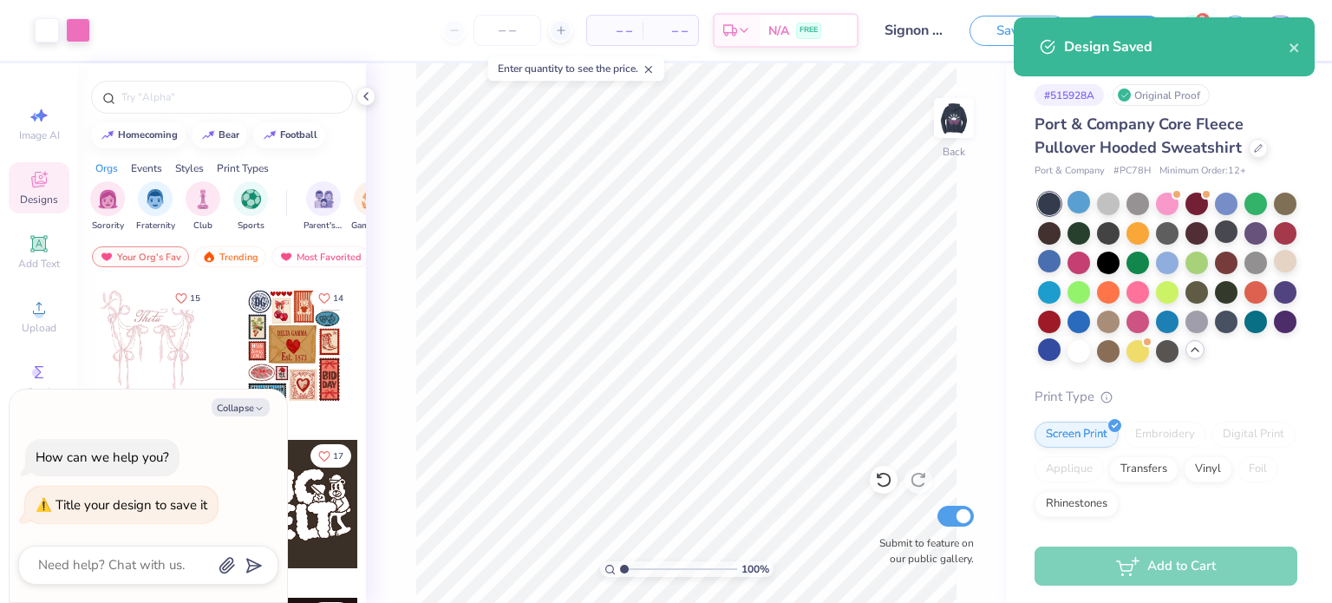
click at [998, 146] on div "100 % Back Submit to feature on our public gallery." at bounding box center [686, 332] width 641 height 539
type textarea "x"
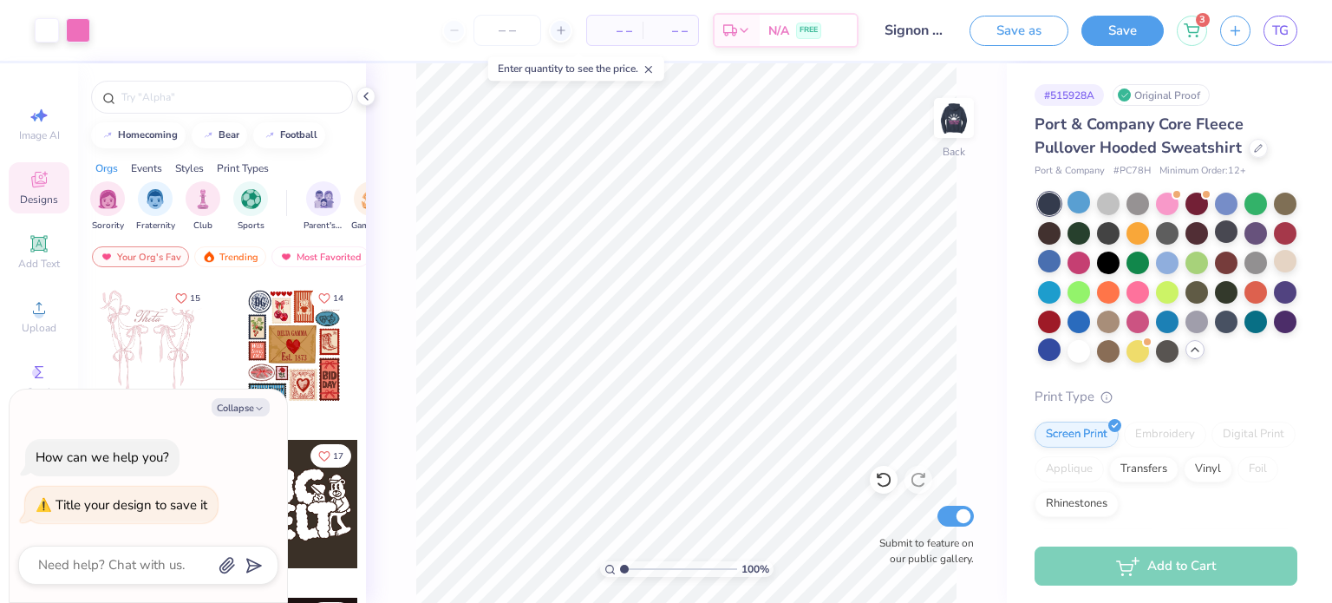
click at [1276, 29] on span "TG" at bounding box center [1280, 31] width 16 height 20
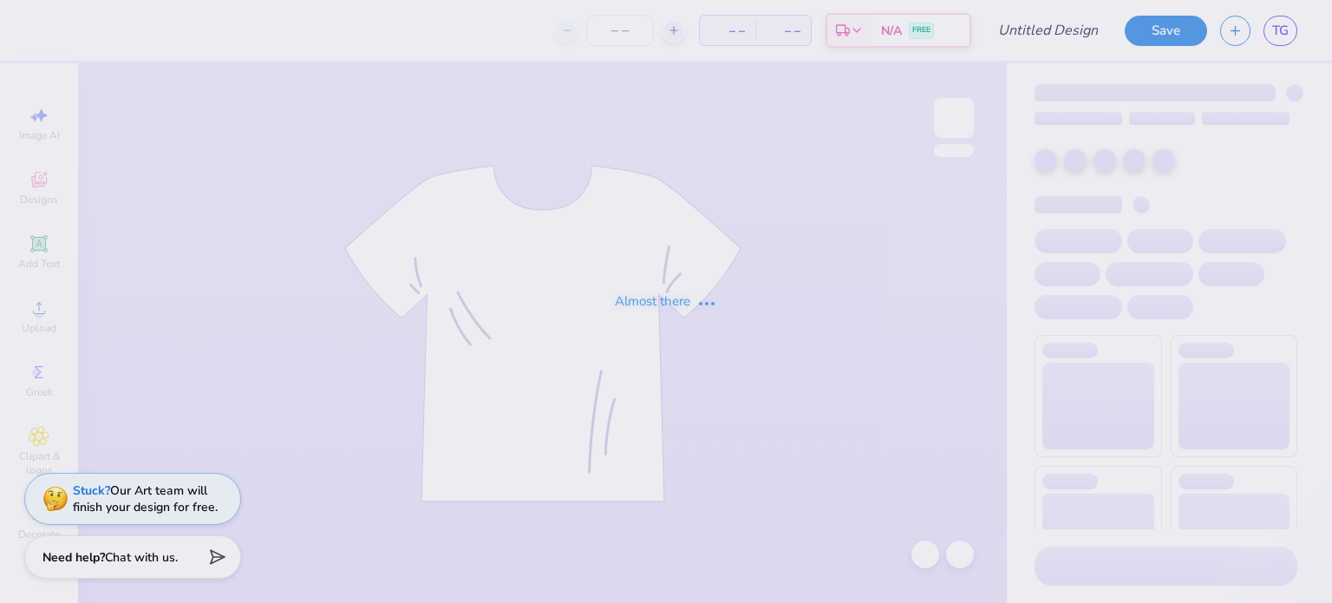
type input "Signon BBYO Sweatpants"
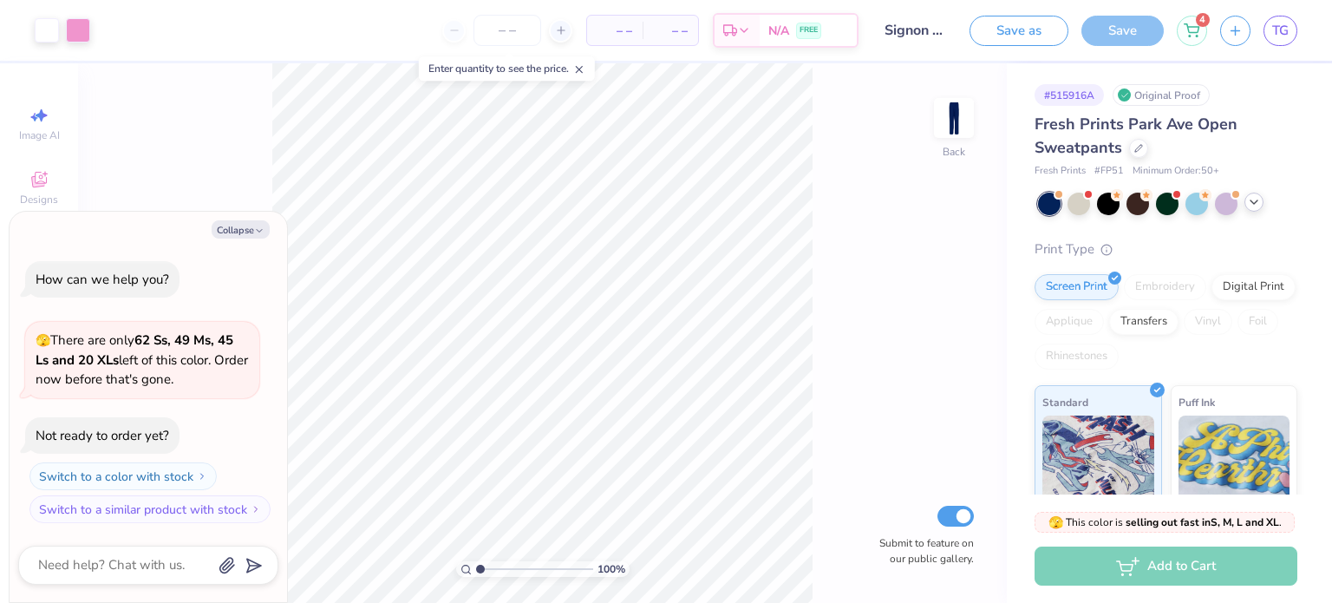
click at [1248, 206] on icon at bounding box center [1254, 202] width 14 height 14
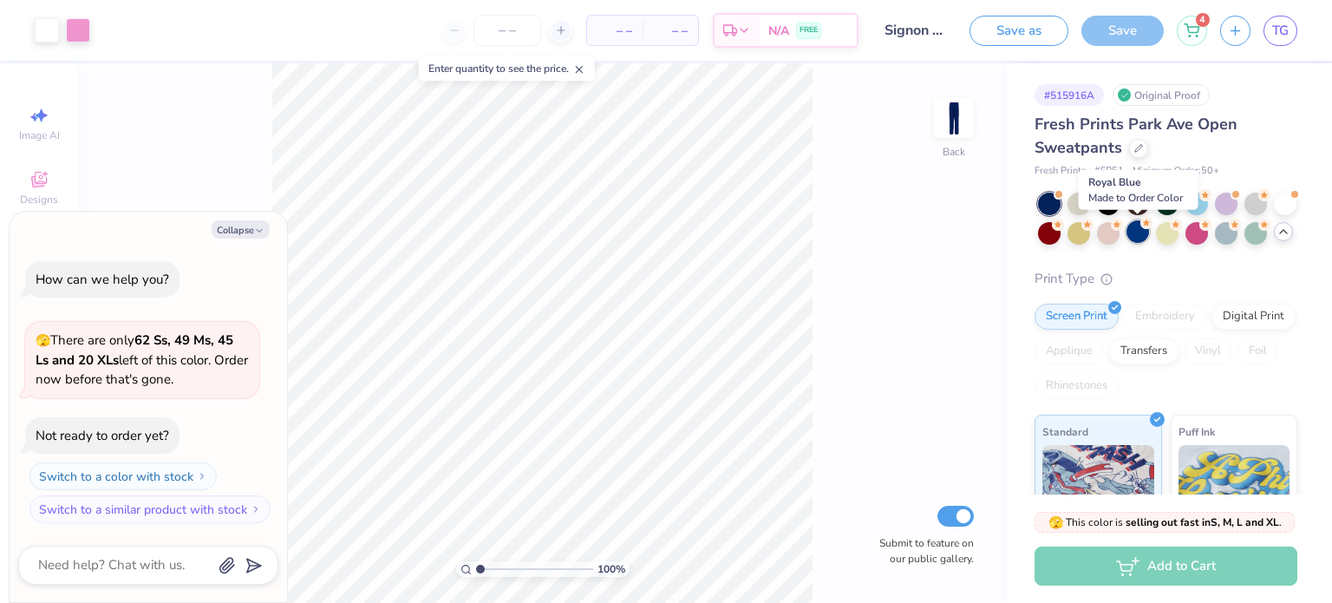
click at [1137, 234] on div at bounding box center [1137, 231] width 23 height 23
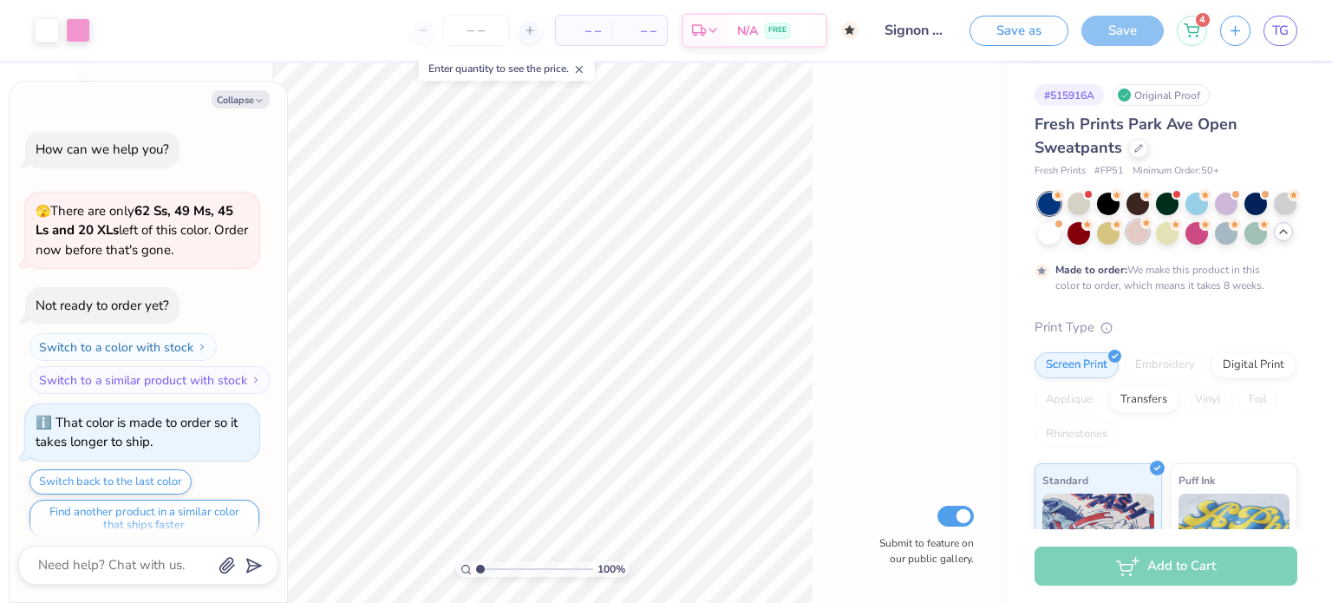
scroll to position [13, 0]
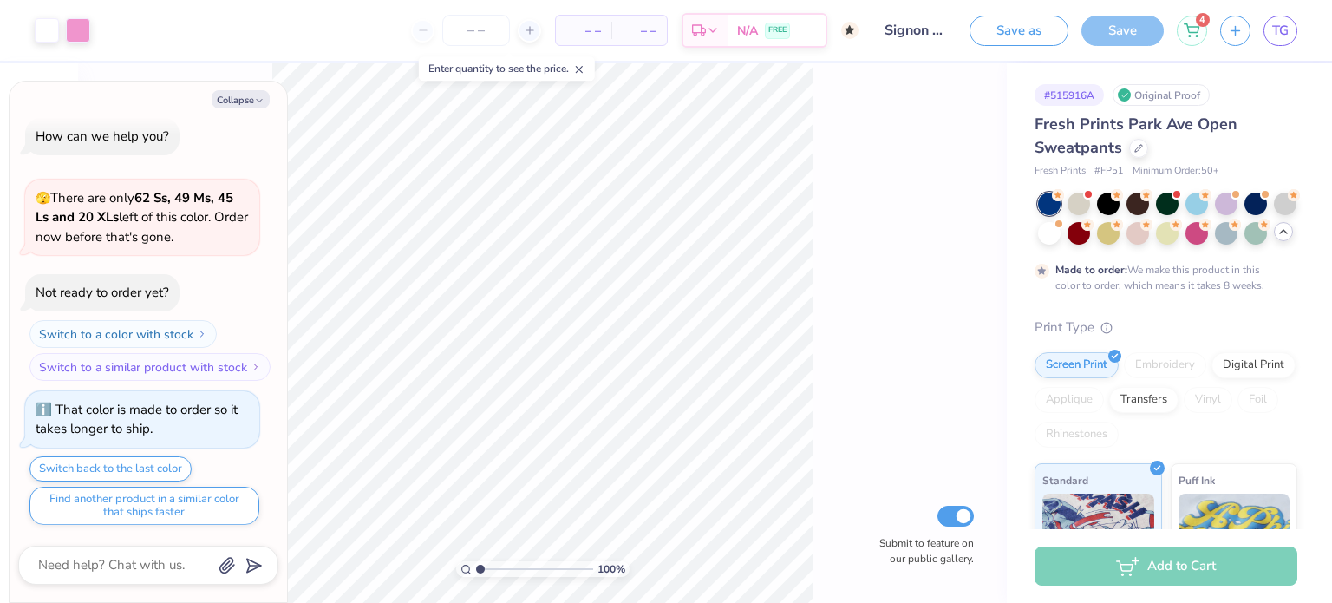
click at [1054, 206] on div at bounding box center [1049, 203] width 23 height 23
click at [1254, 207] on div at bounding box center [1255, 202] width 23 height 23
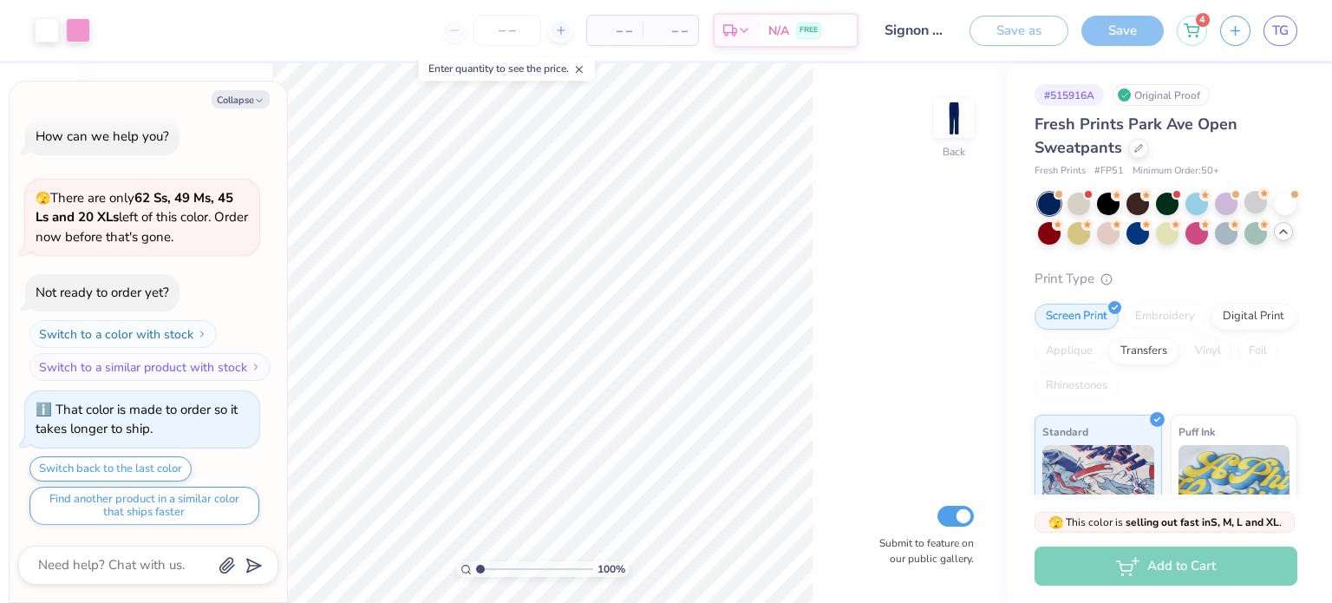
scroll to position [324, 0]
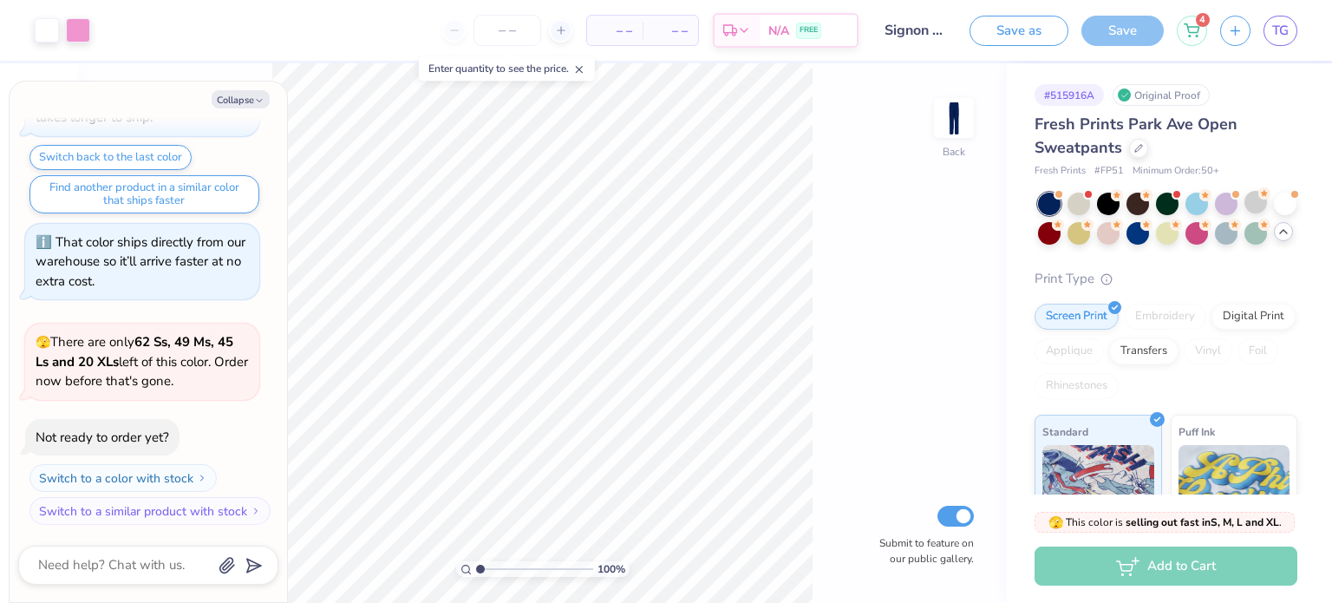
click at [1278, 29] on span "TG" at bounding box center [1280, 31] width 16 height 20
type textarea "x"
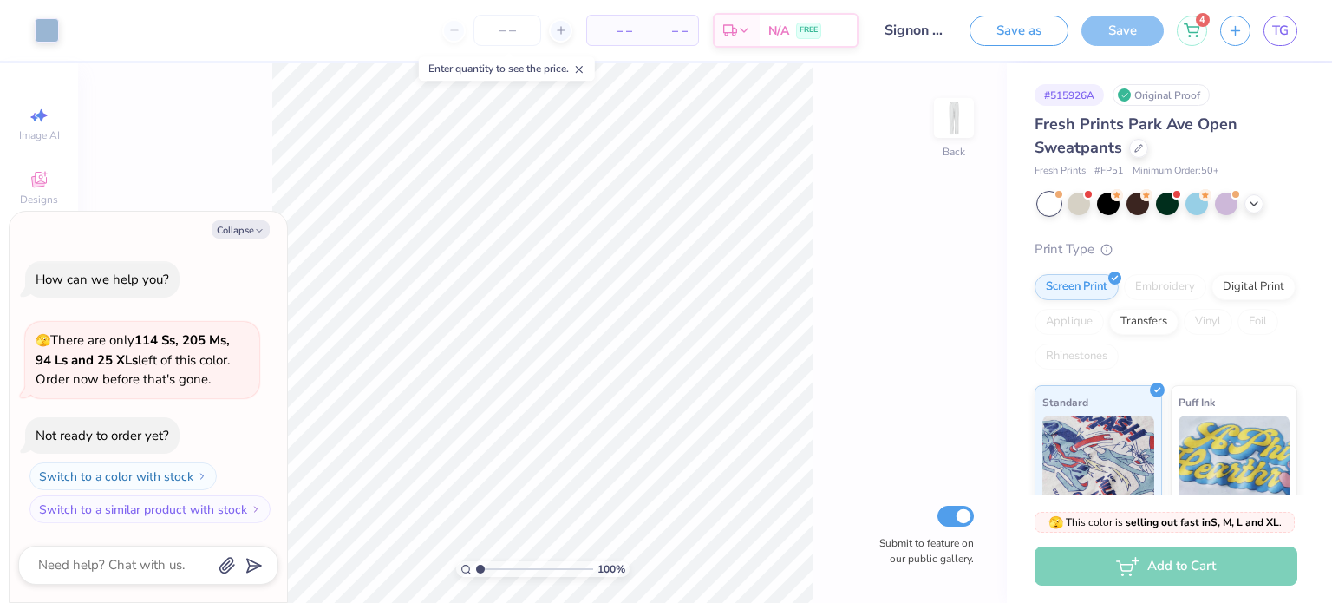
type textarea "x"
type input "1"
click at [1280, 34] on span "TG" at bounding box center [1280, 31] width 16 height 20
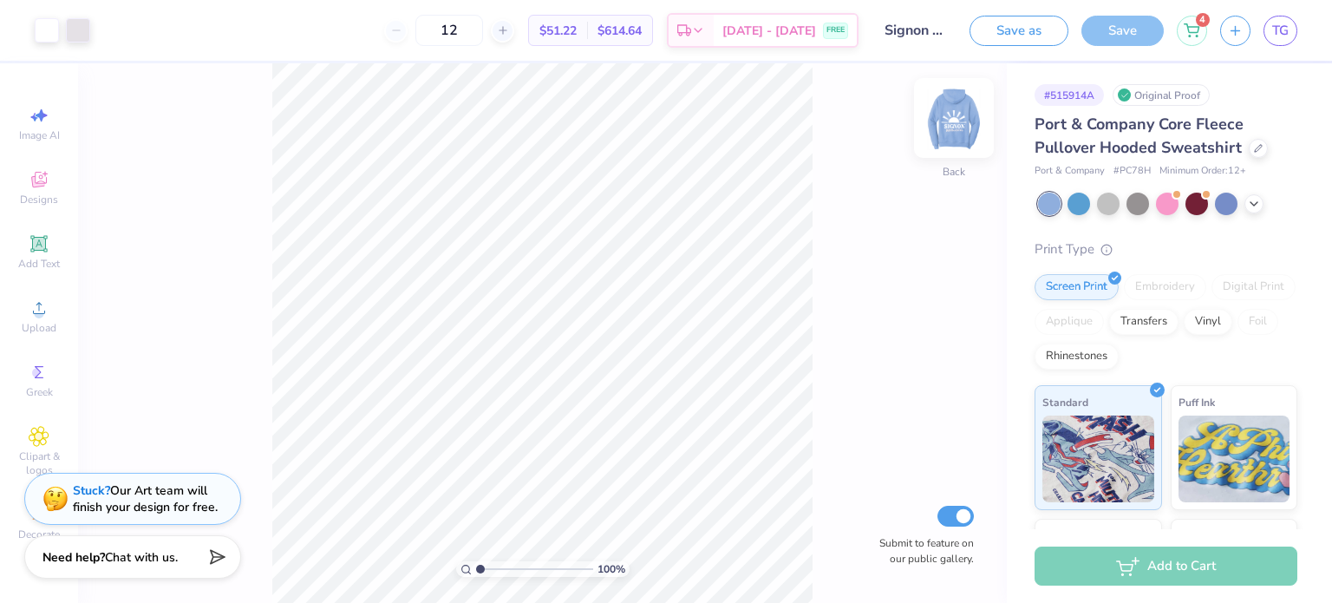
click at [956, 118] on img at bounding box center [953, 117] width 69 height 69
click at [1294, 28] on link "TG" at bounding box center [1280, 31] width 34 height 30
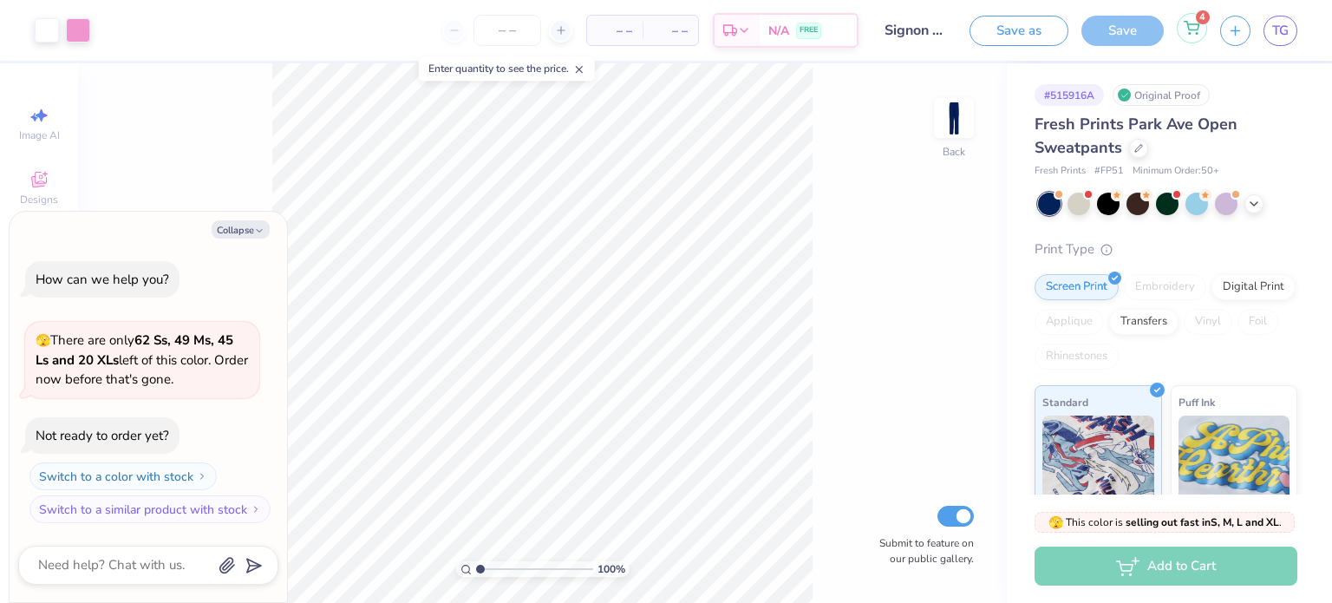
click at [1198, 26] on icon at bounding box center [1191, 26] width 15 height 9
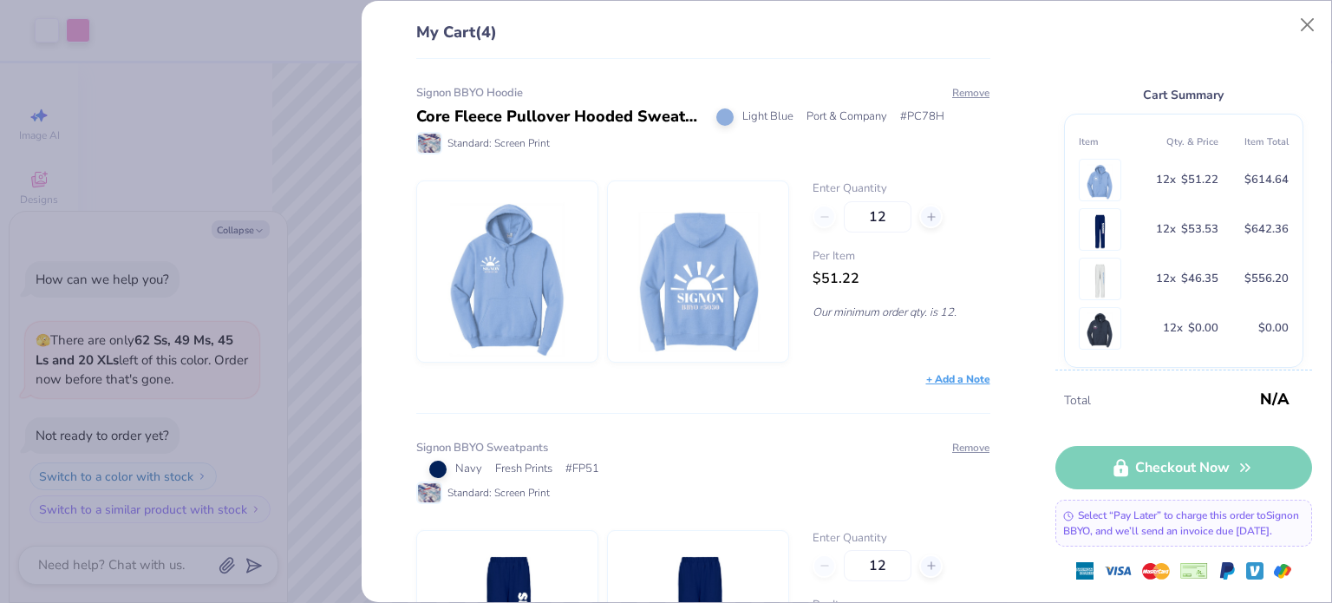
type textarea "x"
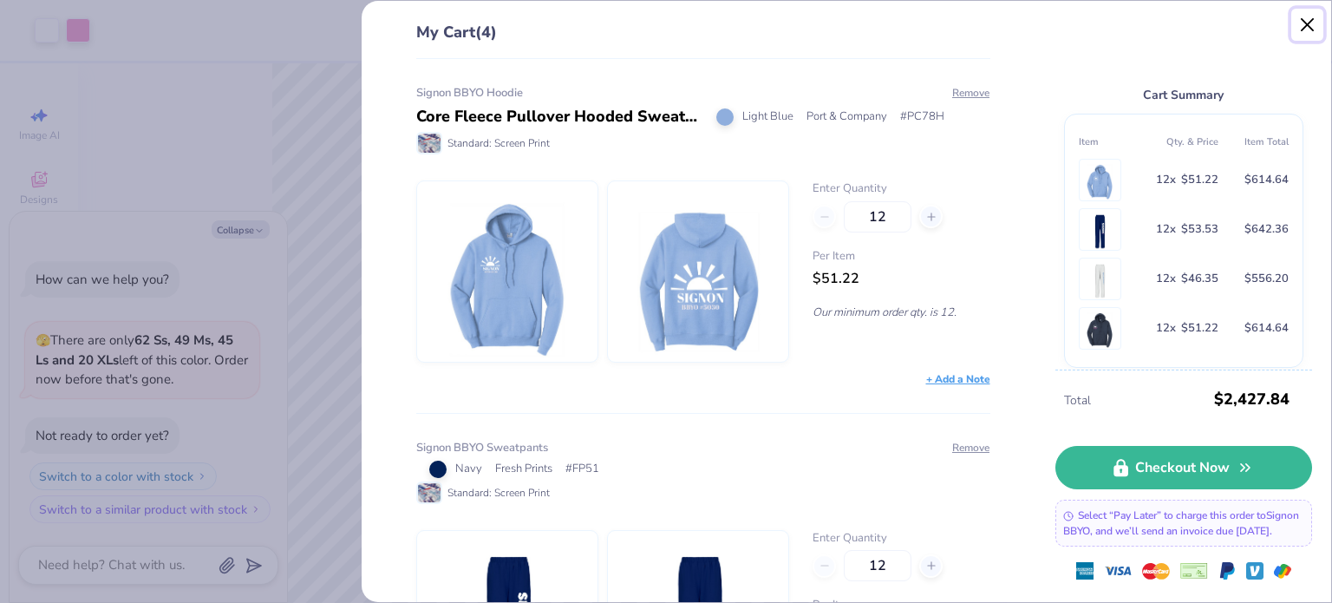
click at [1299, 32] on button "Close" at bounding box center [1307, 25] width 33 height 33
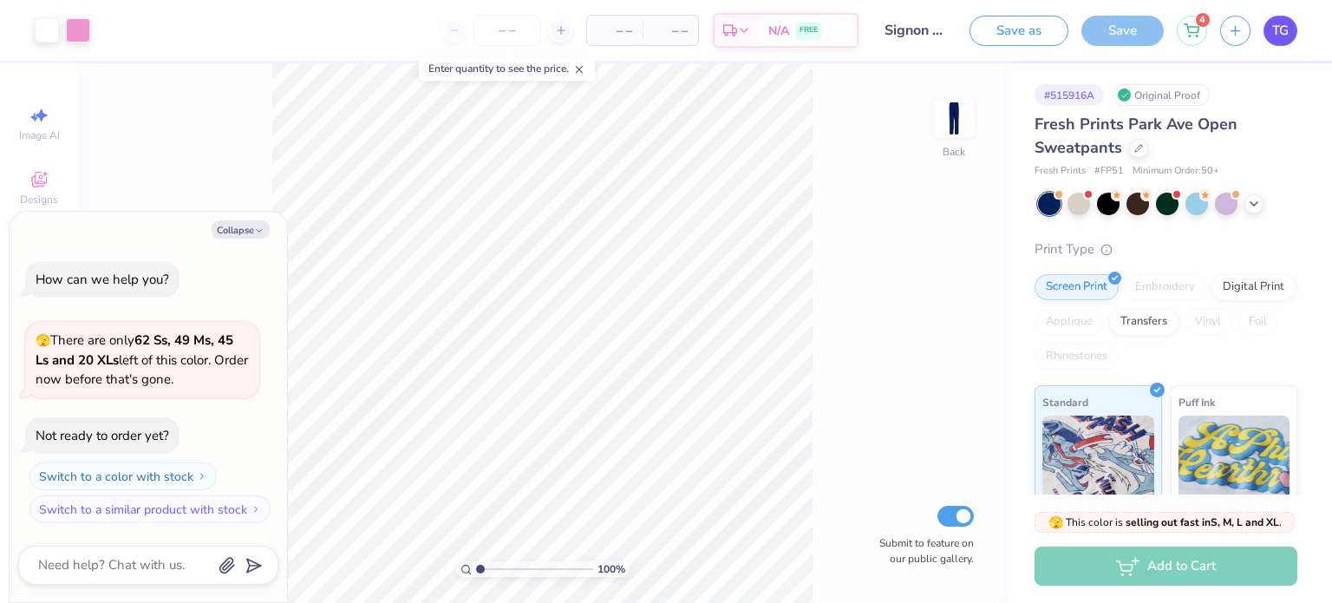
click at [1286, 32] on span "TG" at bounding box center [1280, 31] width 16 height 20
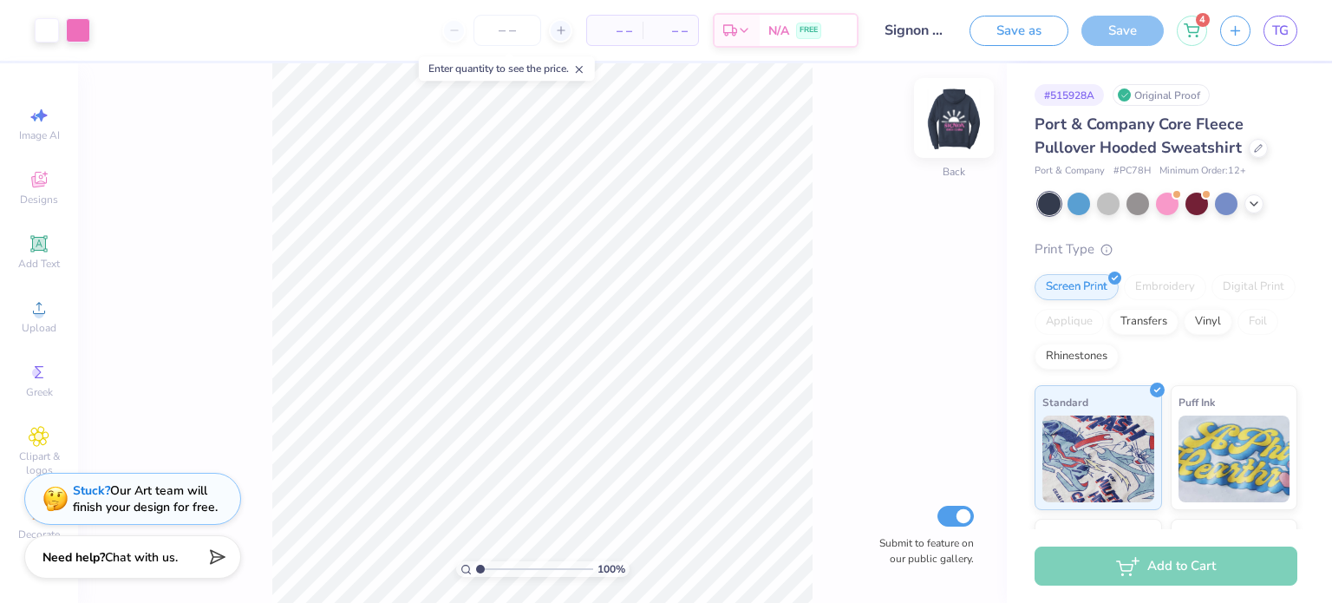
click at [945, 123] on img at bounding box center [953, 117] width 69 height 69
click at [1184, 31] on icon at bounding box center [1192, 28] width 16 height 14
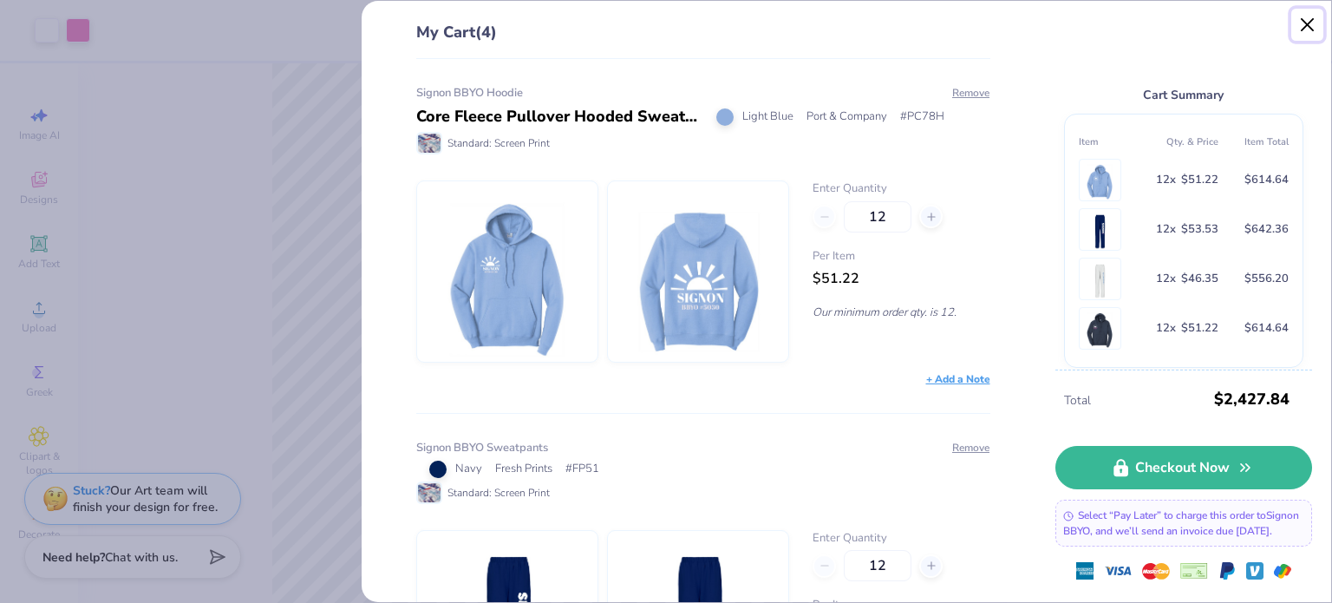
click at [1297, 33] on button "Close" at bounding box center [1307, 25] width 33 height 33
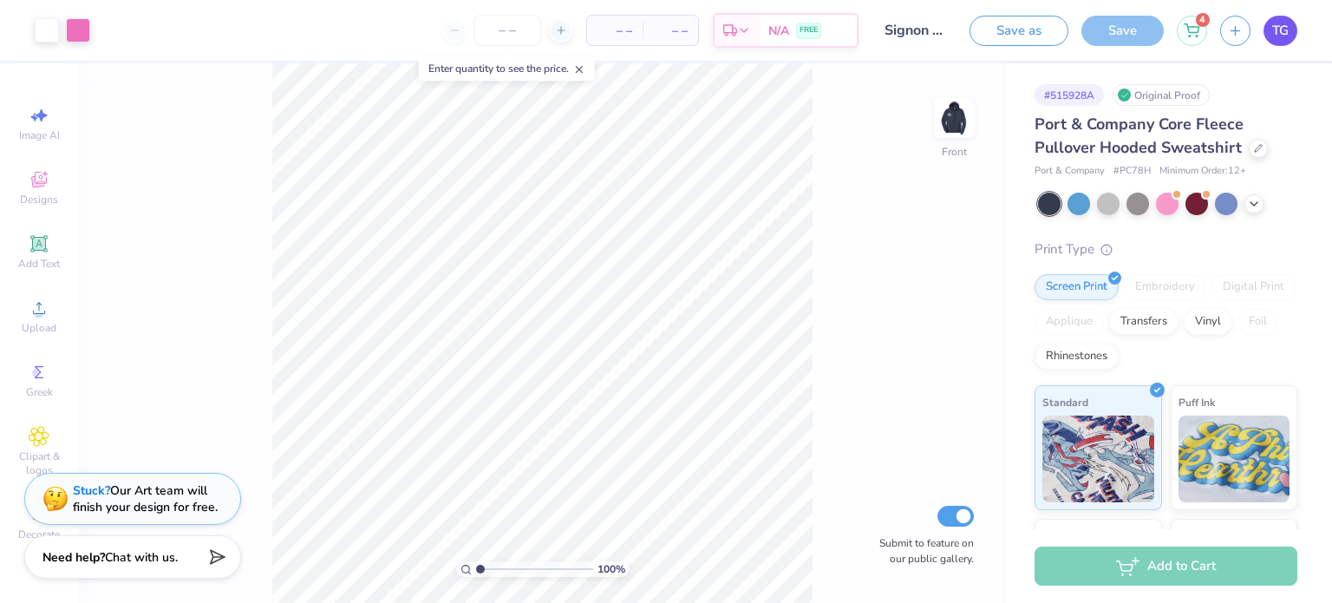
click at [1268, 36] on link "TG" at bounding box center [1280, 31] width 34 height 30
